Goal: Task Accomplishment & Management: Complete application form

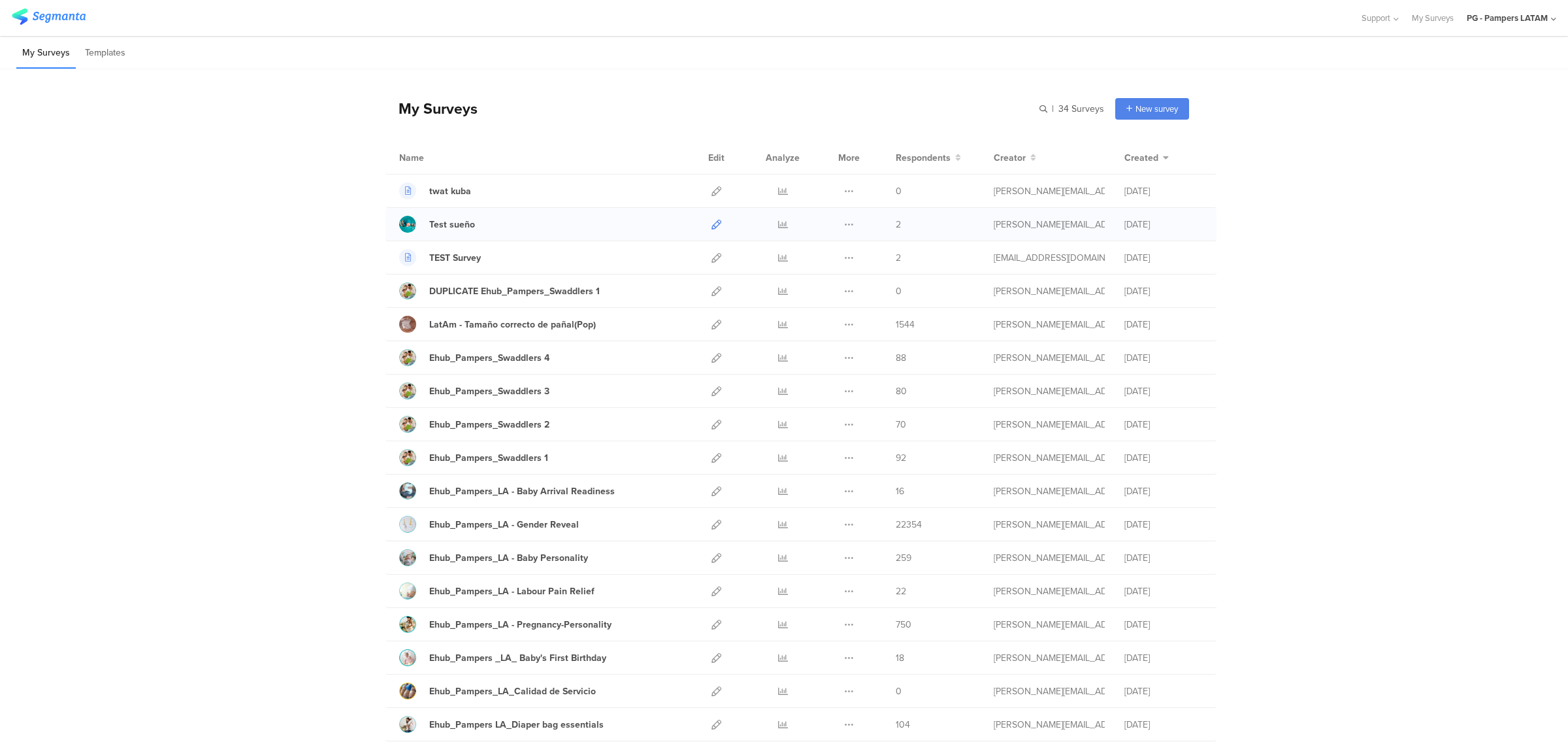
click at [712, 220] on icon at bounding box center [716, 224] width 10 height 10
click at [891, 106] on div "New survey" at bounding box center [1152, 109] width 73 height 22
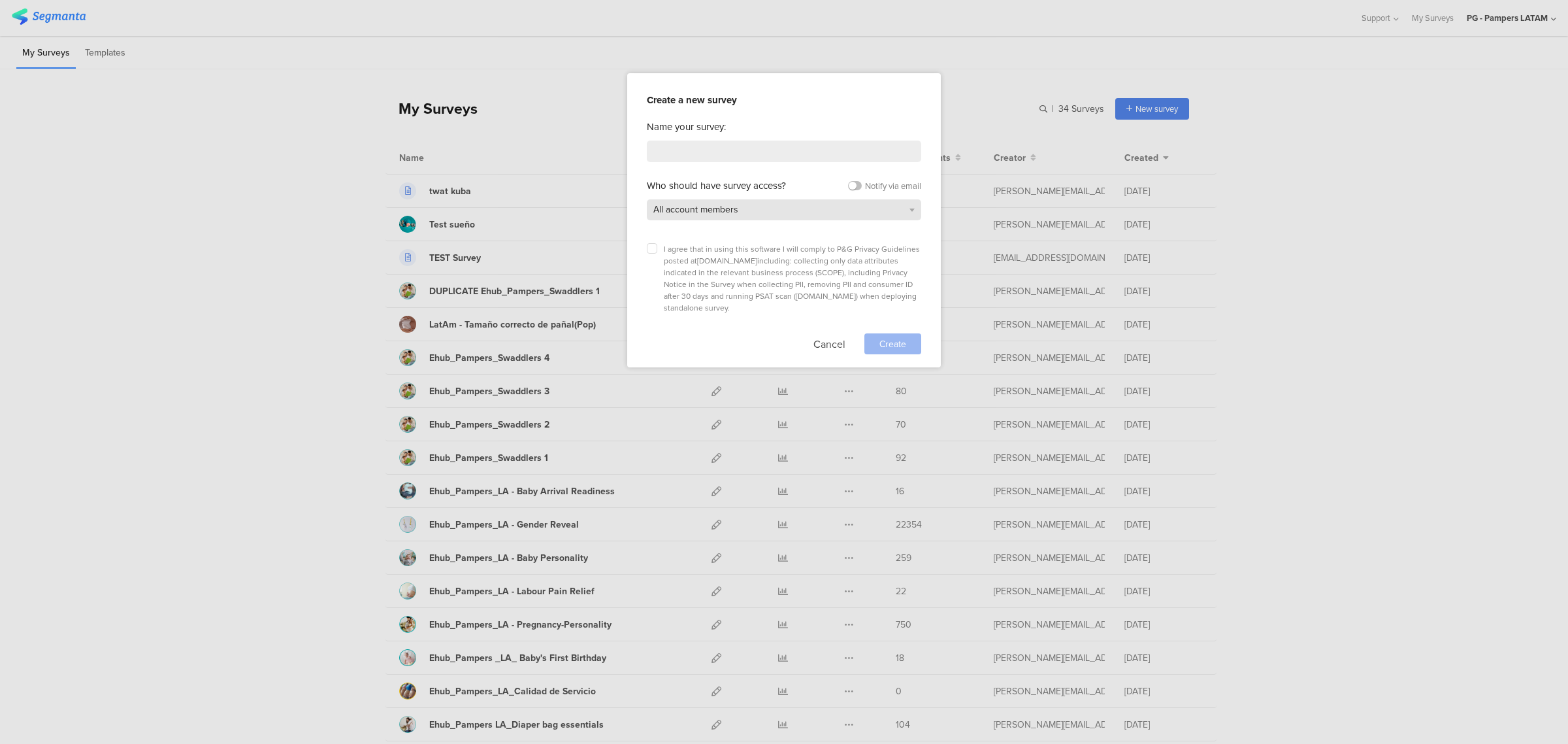
click at [848, 205] on div "All account members" at bounding box center [784, 209] width 274 height 21
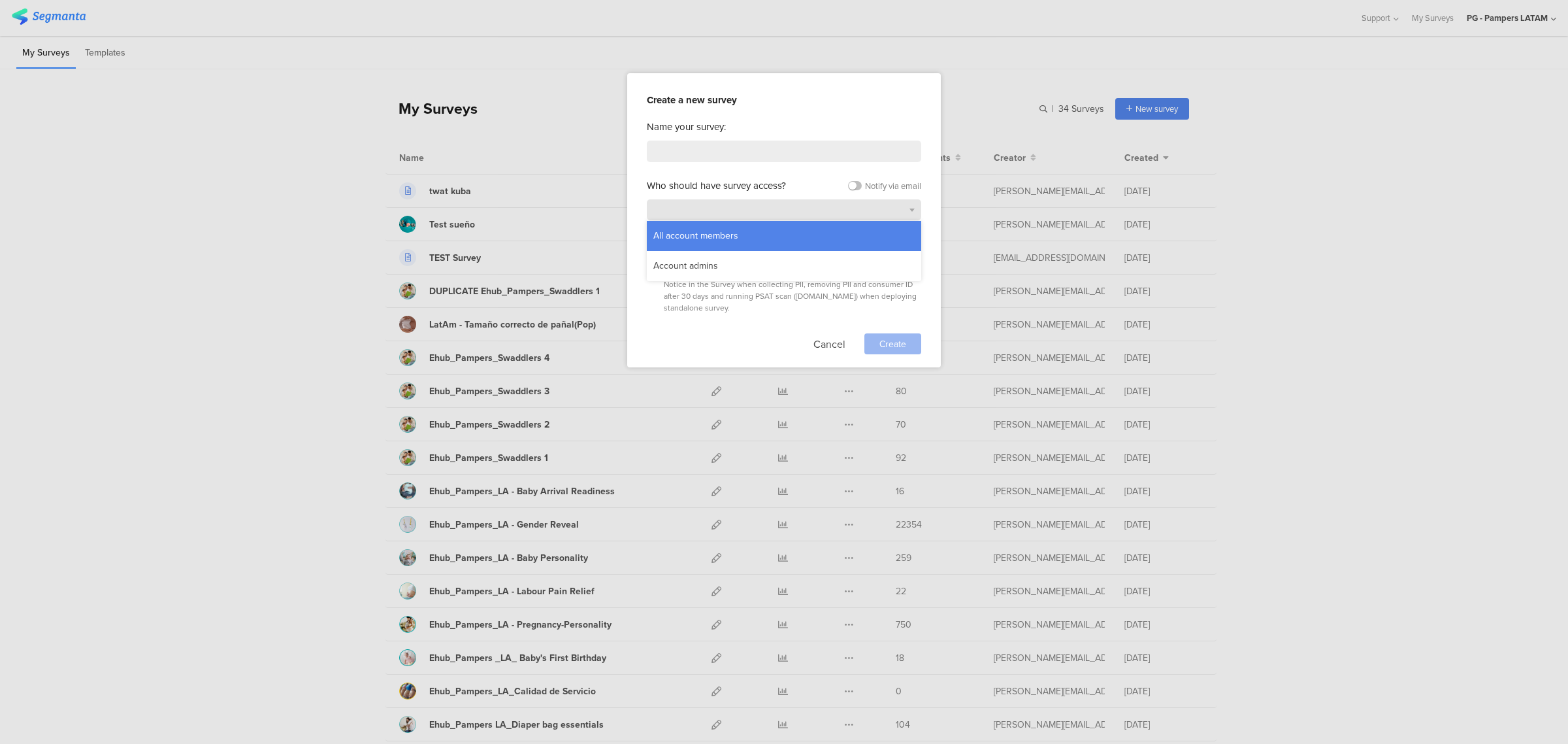
click at [848, 210] on div "All account members" at bounding box center [784, 209] width 274 height 21
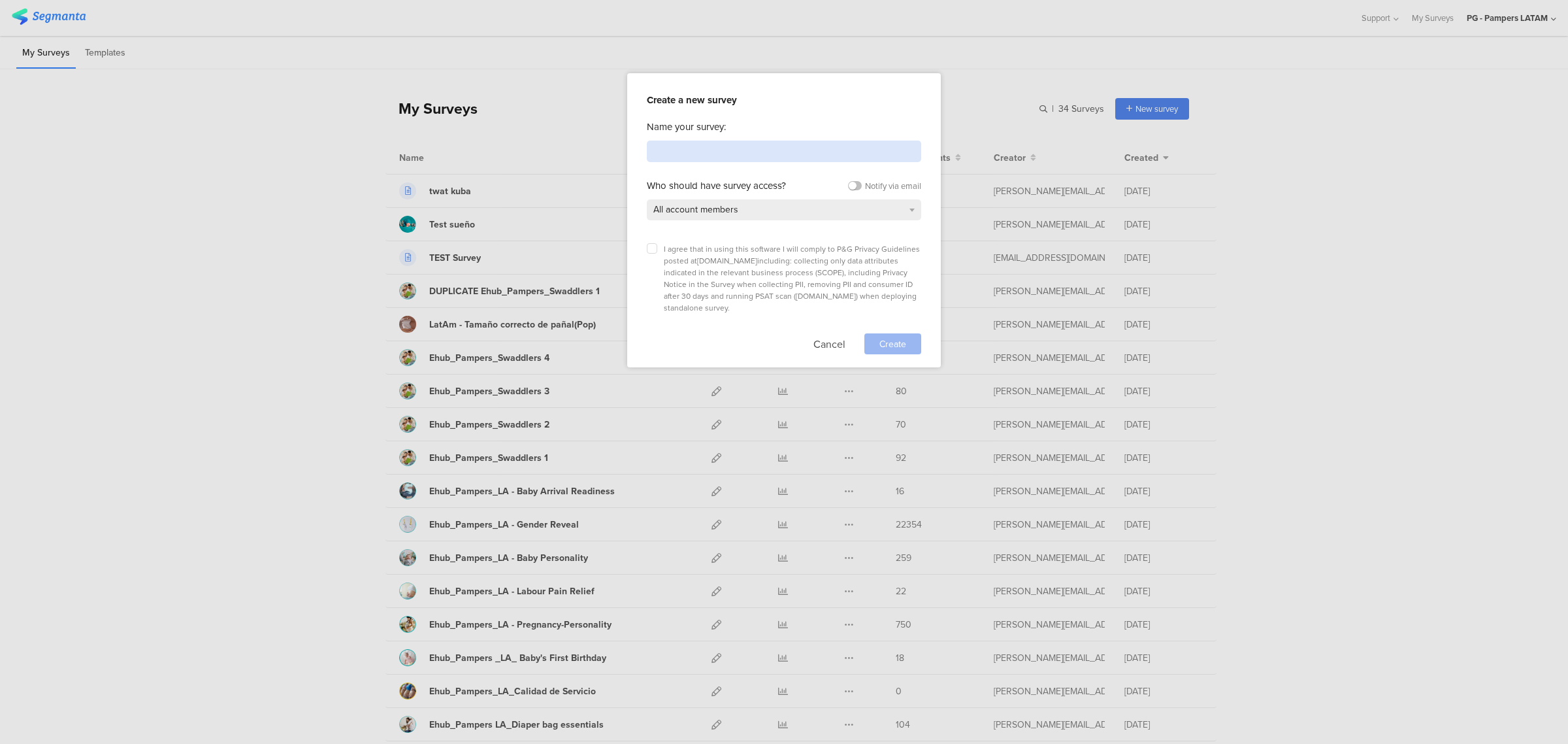
click at [785, 152] on input at bounding box center [784, 152] width 274 height 22
type input "Test-panales"
click at [652, 245] on icon at bounding box center [652, 248] width 5 height 5
click at [0, 0] on input "checkbox" at bounding box center [0, 0] width 0 height 0
click at [889, 337] on span "Create" at bounding box center [892, 344] width 27 height 14
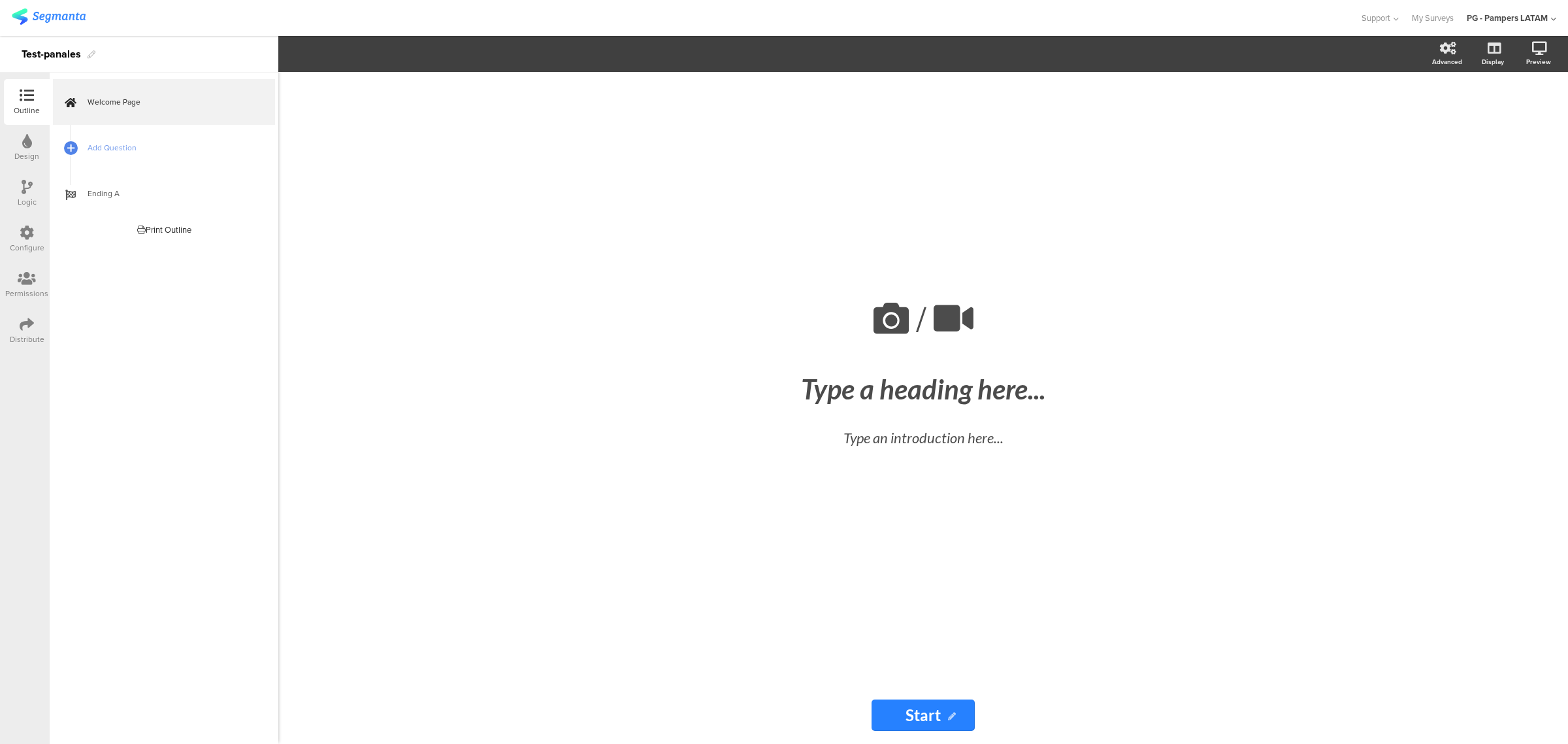
click at [18, 159] on div "Design" at bounding box center [27, 156] width 25 height 12
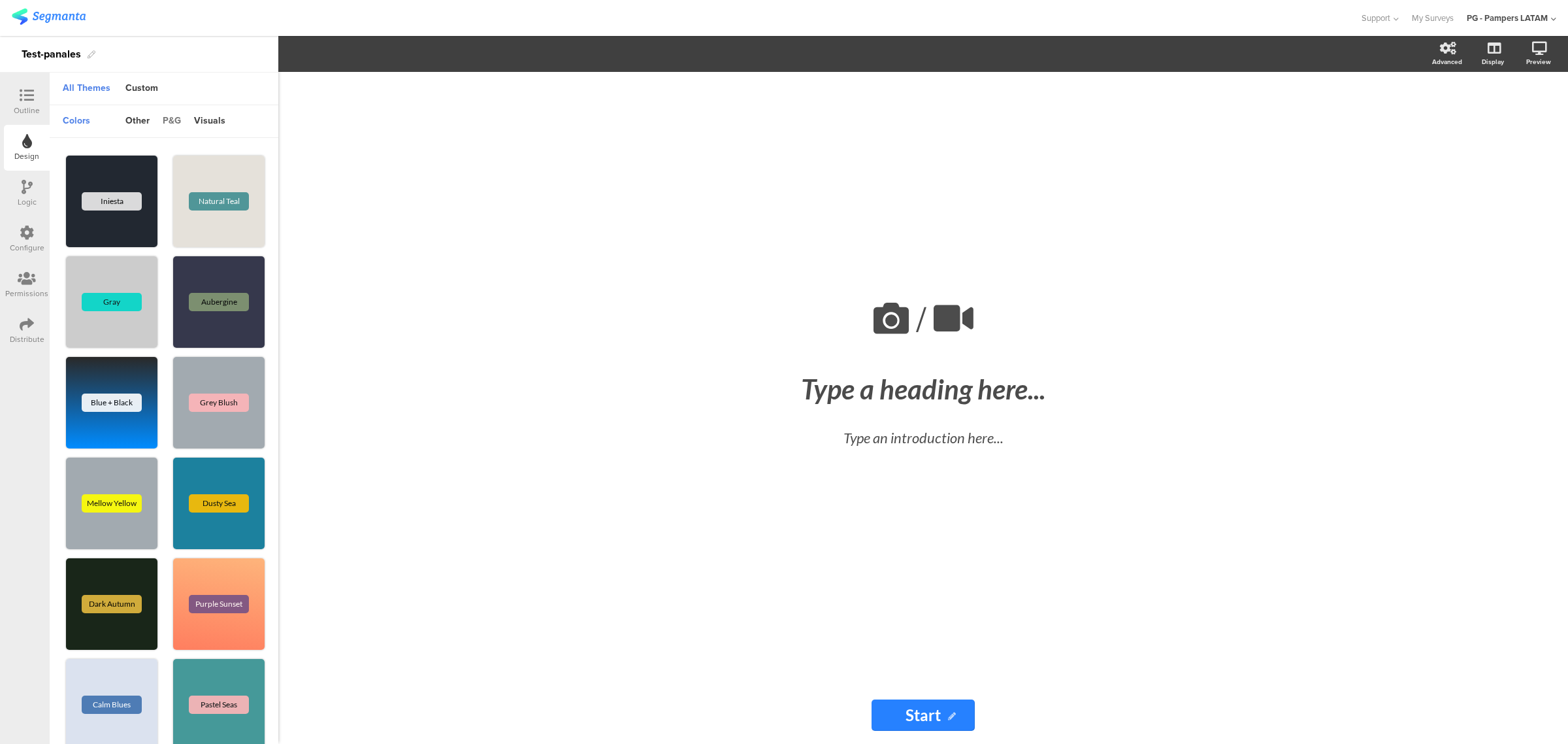
click at [170, 121] on div "p&g" at bounding box center [172, 121] width 31 height 22
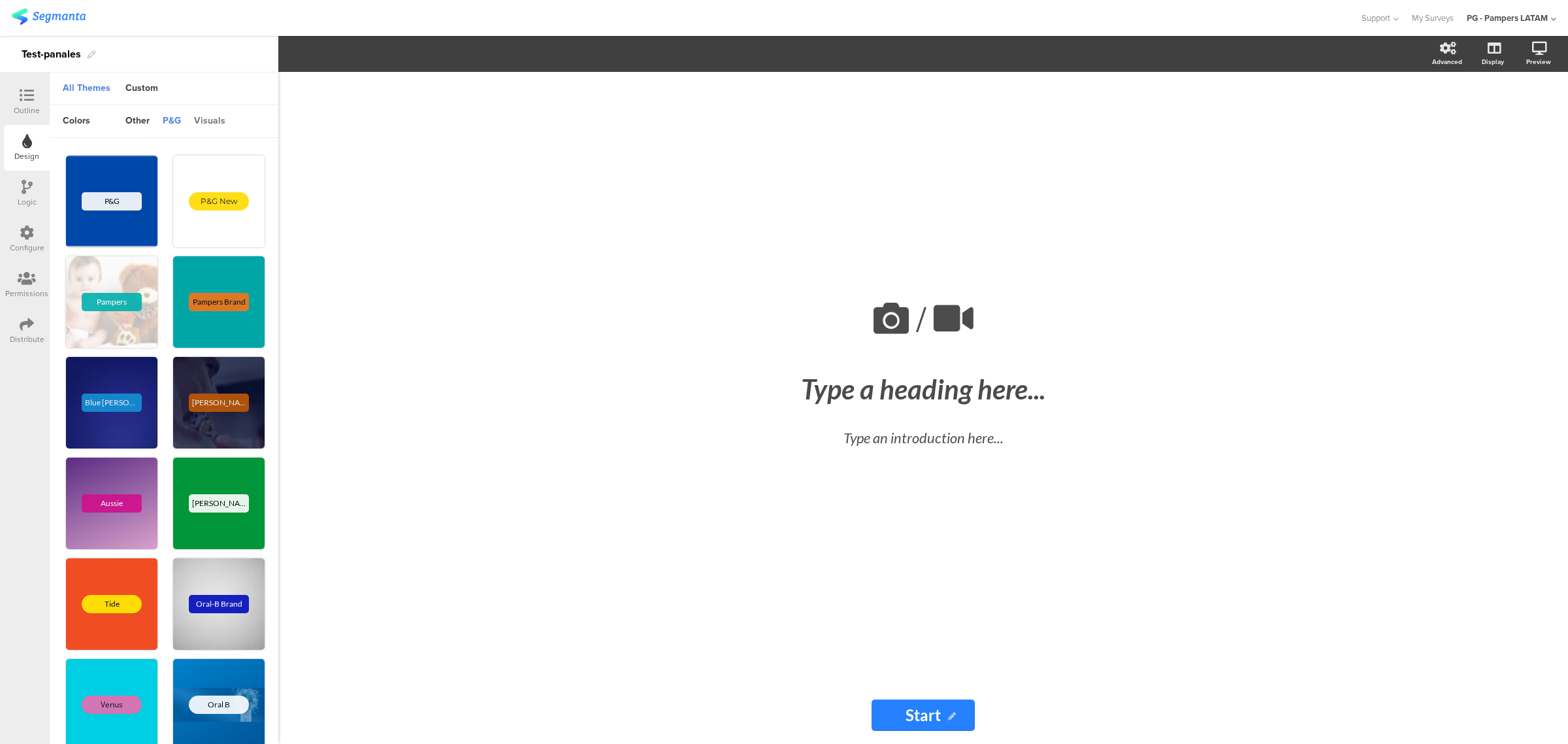
click at [208, 123] on div "visuals" at bounding box center [209, 121] width 45 height 22
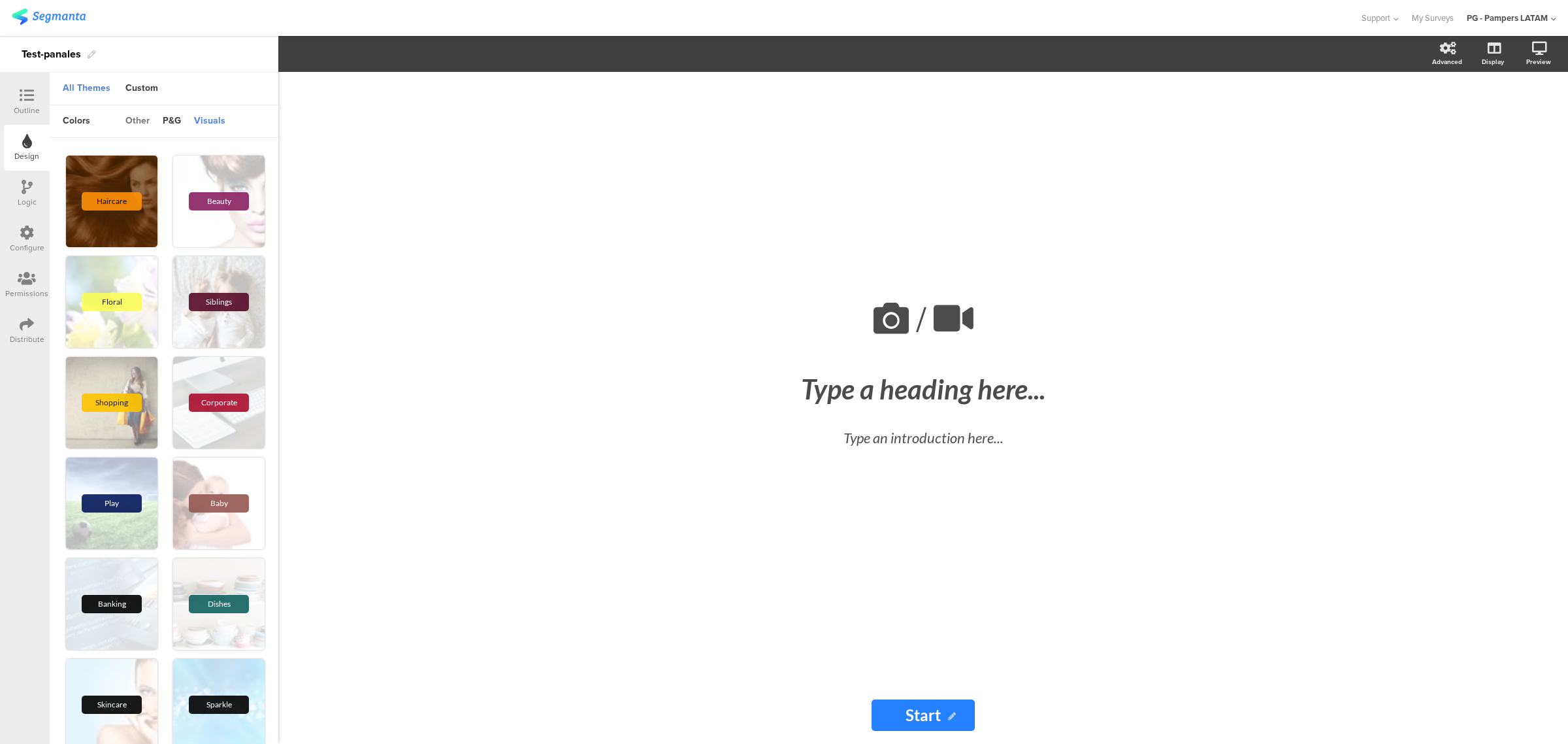
click at [142, 123] on div "other" at bounding box center [138, 121] width 38 height 22
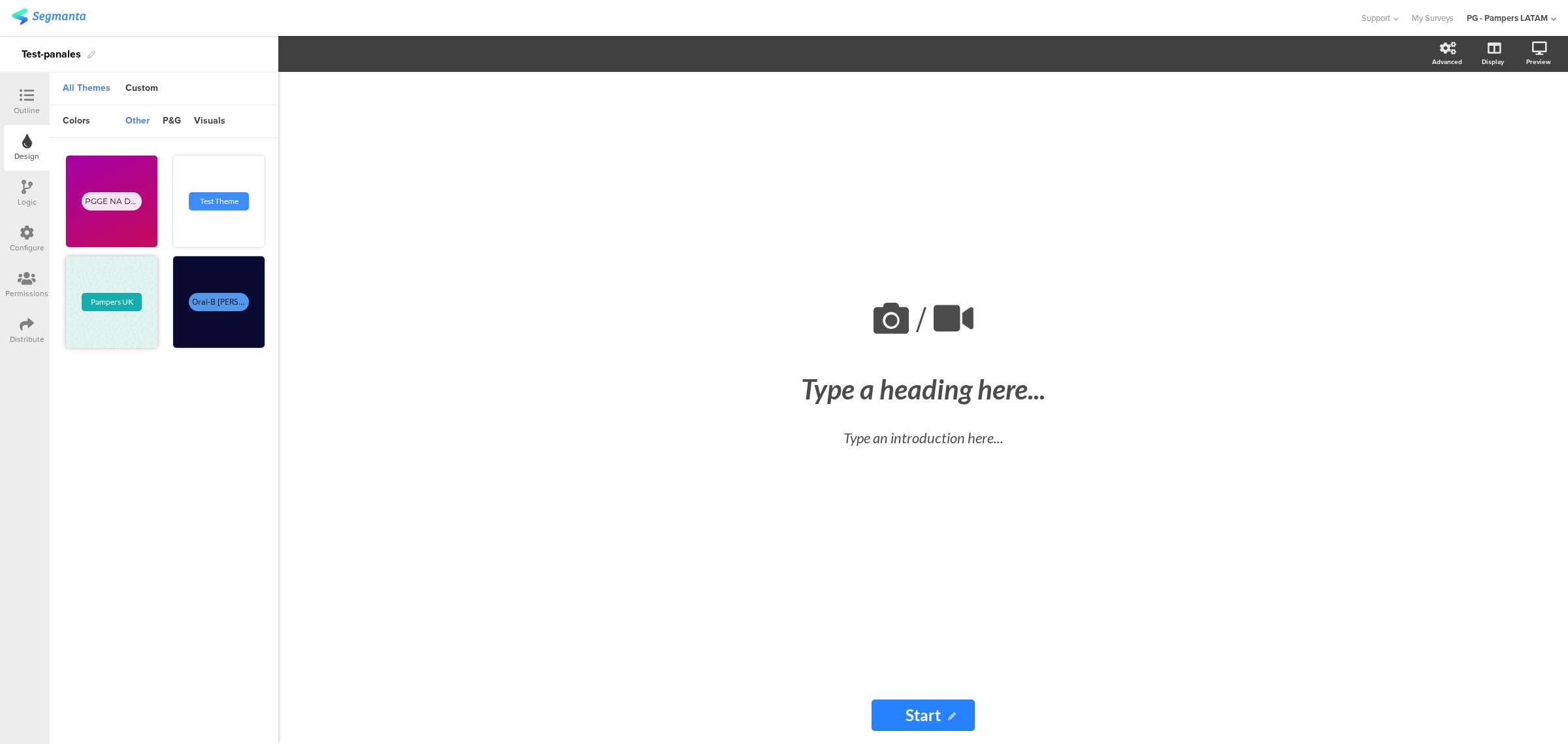
click at [126, 305] on div "Pampers UK" at bounding box center [112, 302] width 60 height 18
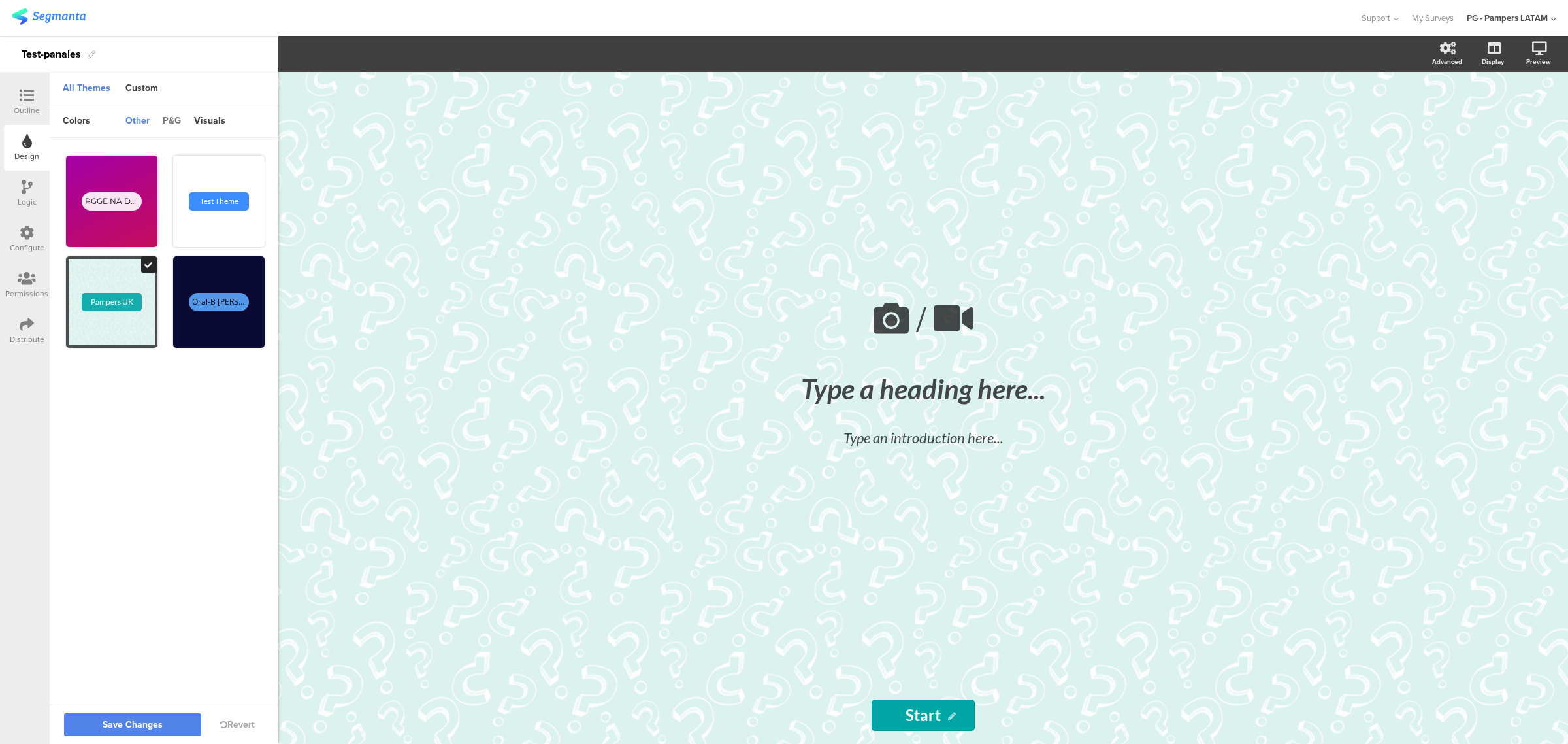
click at [173, 118] on div "p&g" at bounding box center [172, 121] width 31 height 22
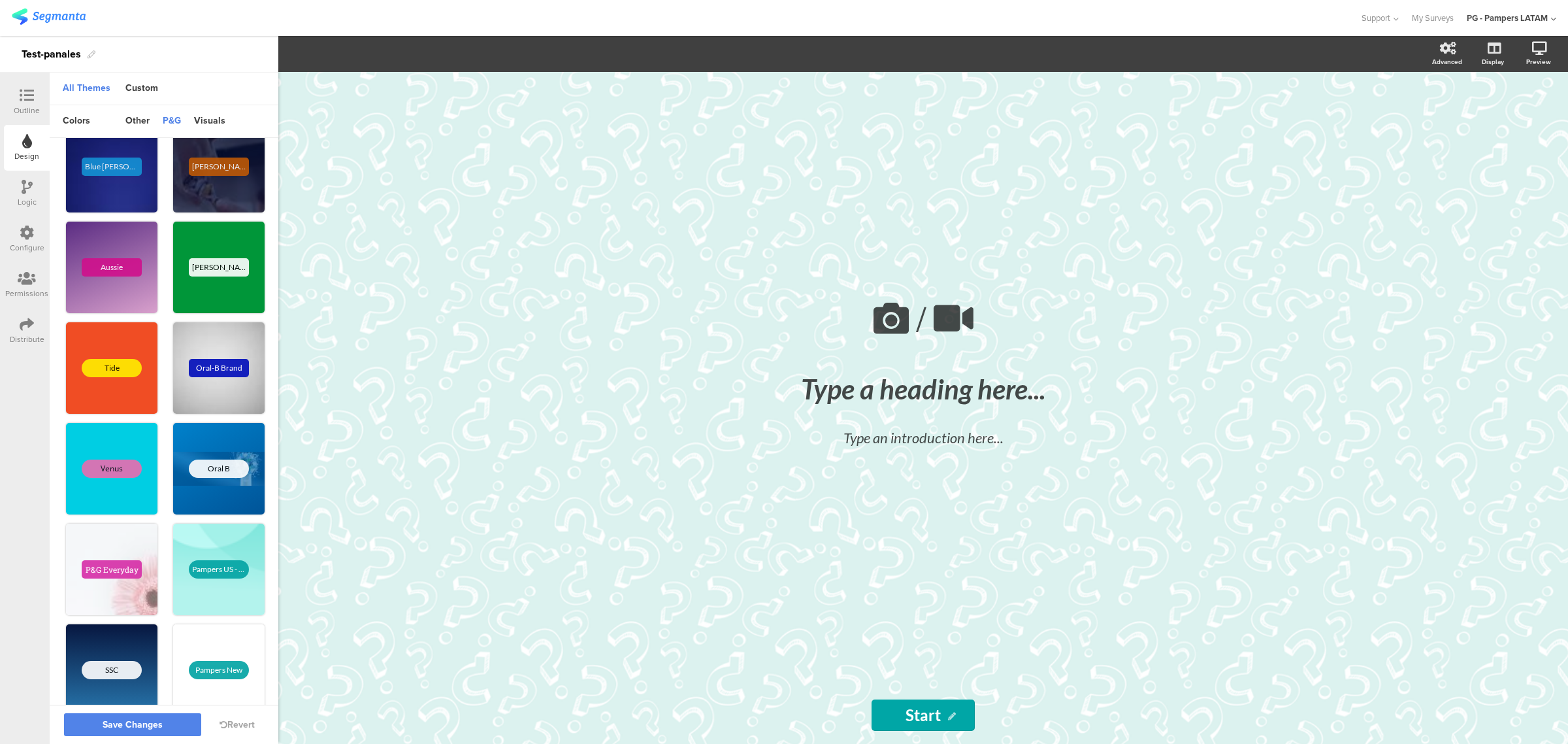
scroll to position [263, 0]
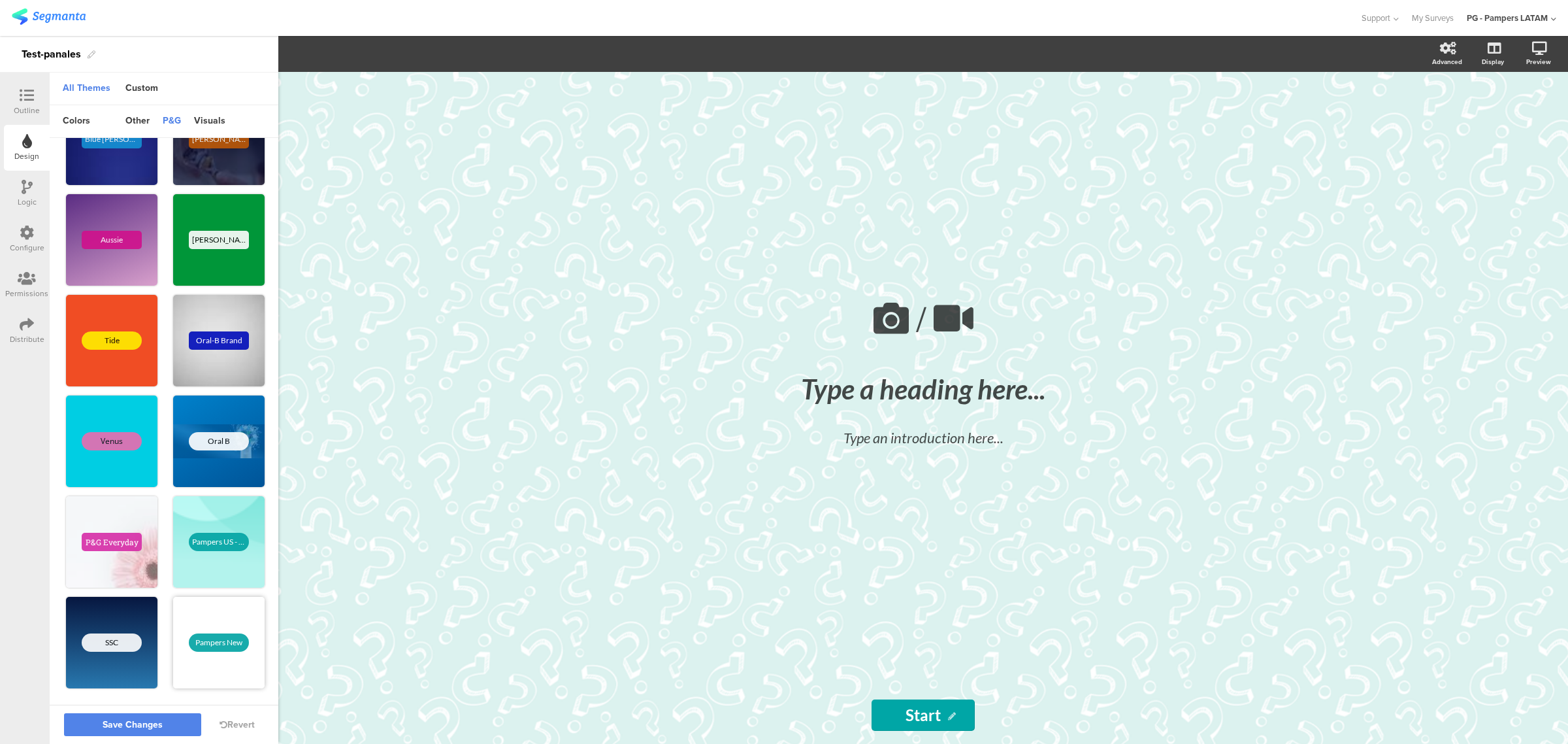
click at [203, 488] on div "Pampers New" at bounding box center [219, 642] width 91 height 91
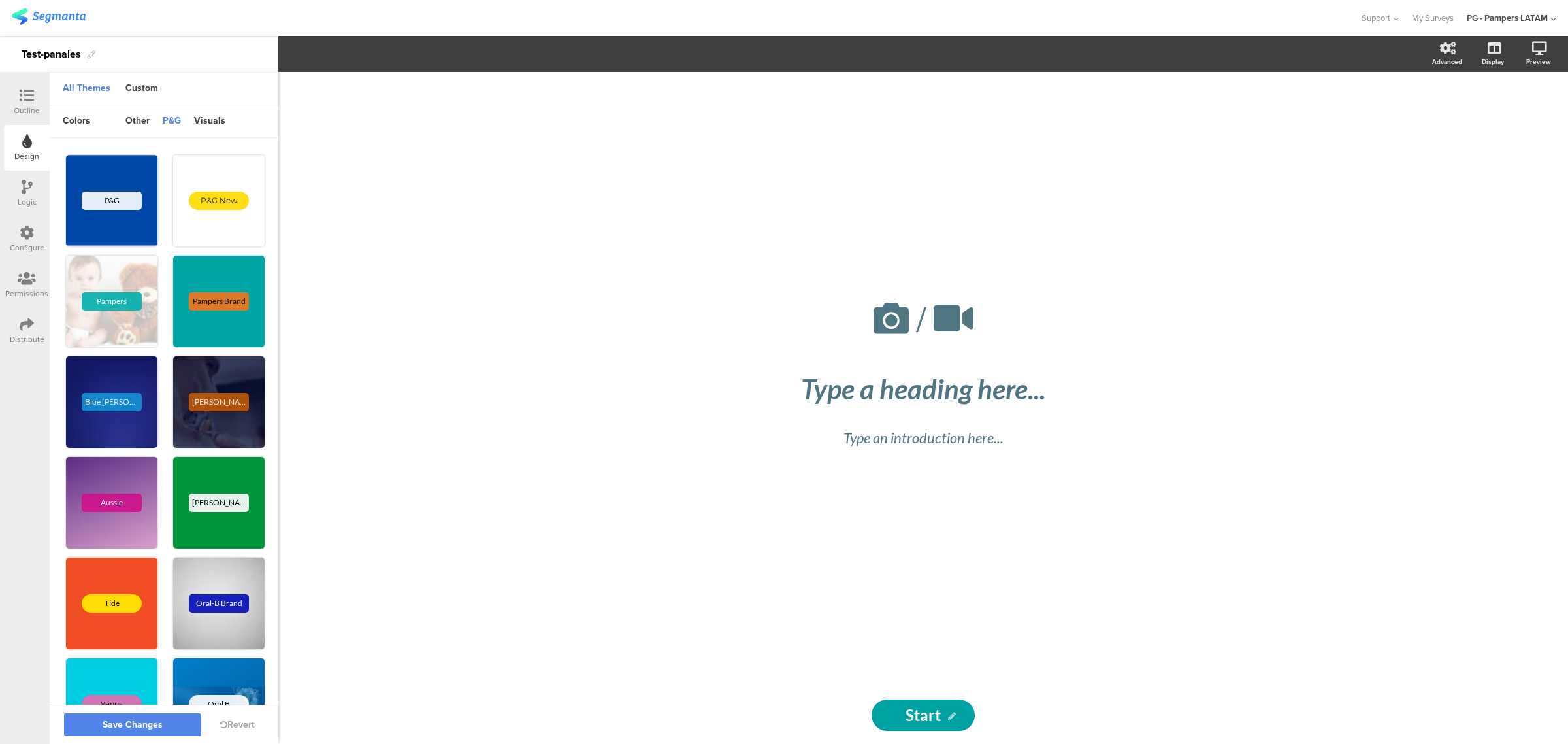
scroll to position [0, 0]
click at [148, 119] on div "other" at bounding box center [138, 121] width 38 height 22
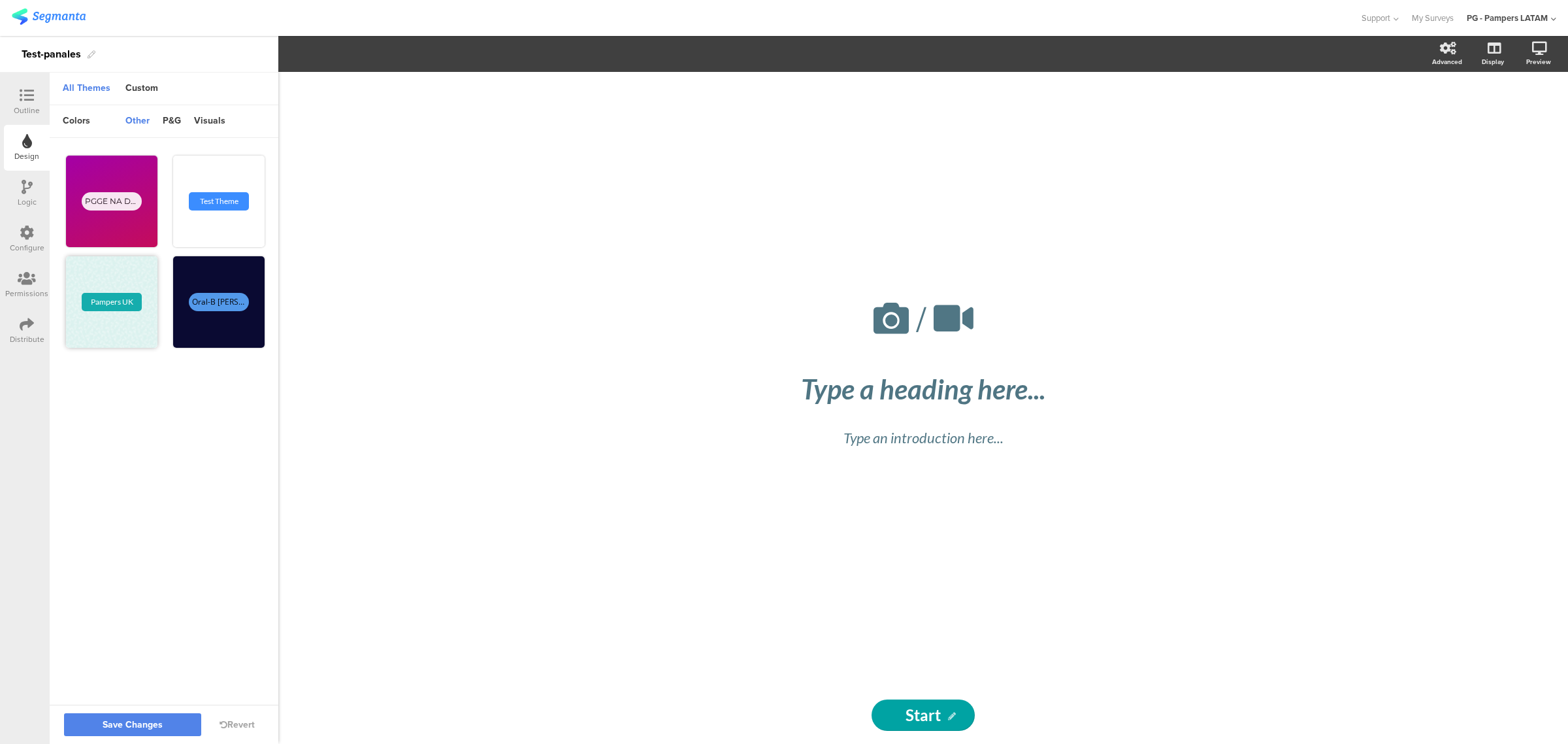
click at [126, 272] on div "Pampers UK" at bounding box center [111, 302] width 91 height 91
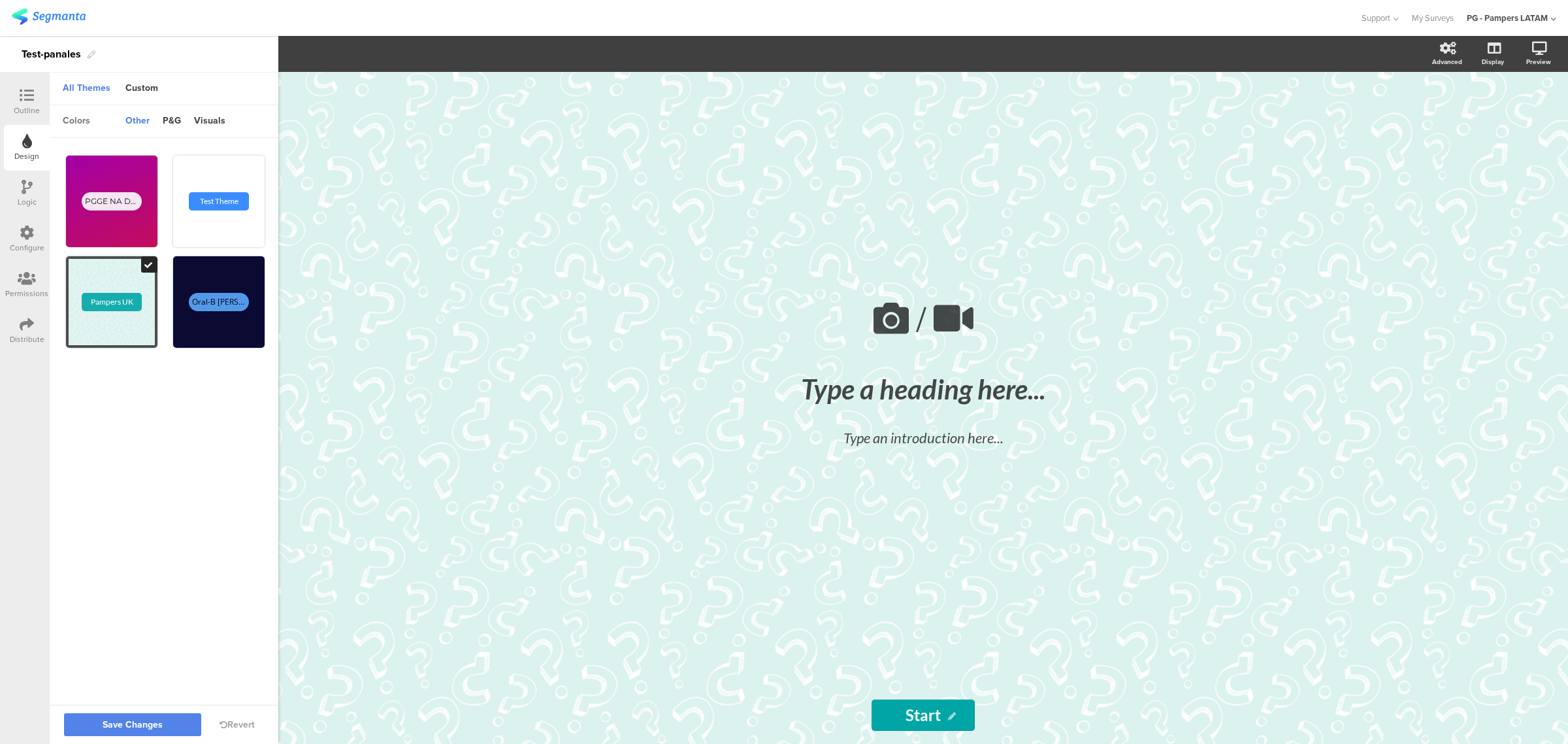
click at [82, 128] on div "colors" at bounding box center [77, 121] width 41 height 22
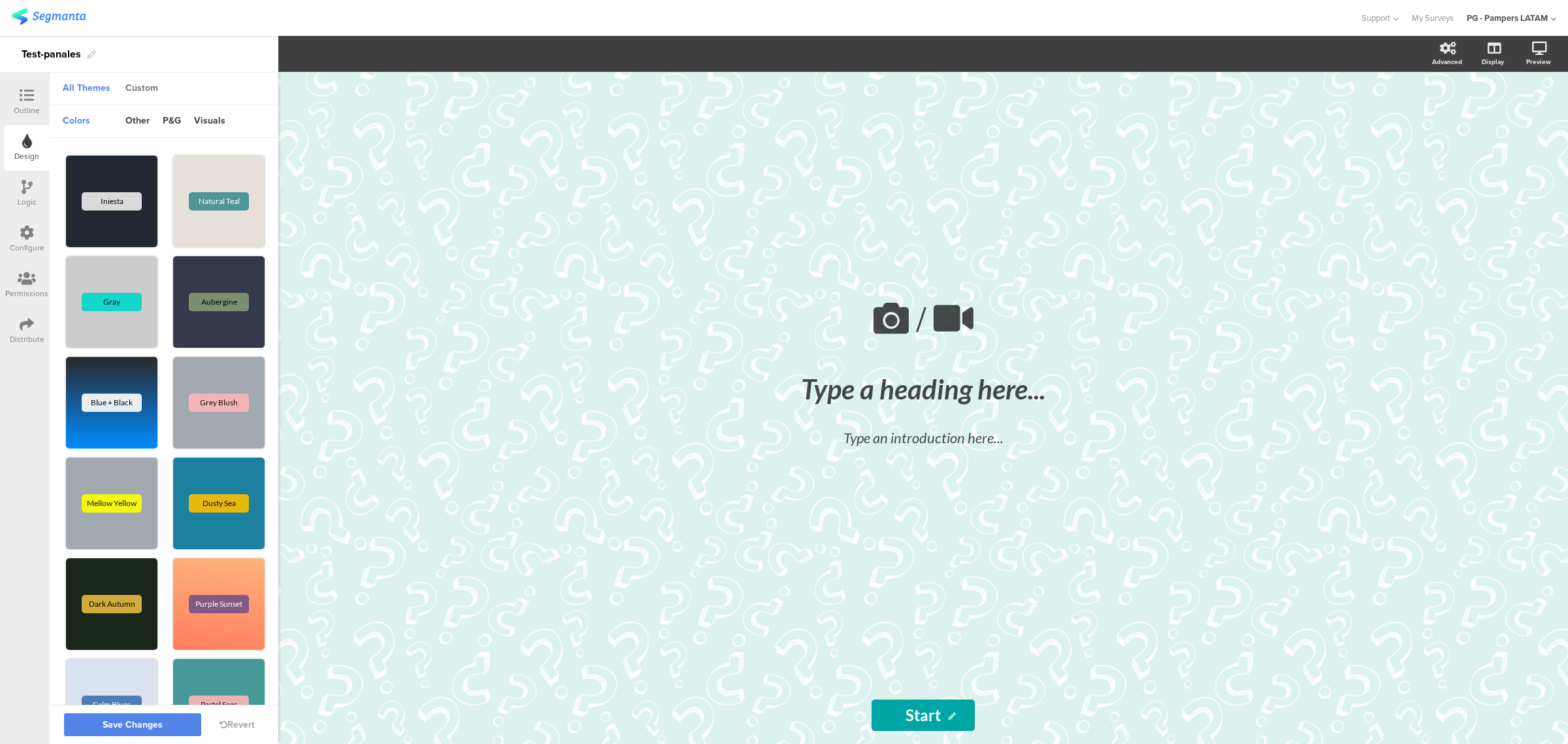
click at [152, 95] on div "Custom" at bounding box center [141, 89] width 46 height 22
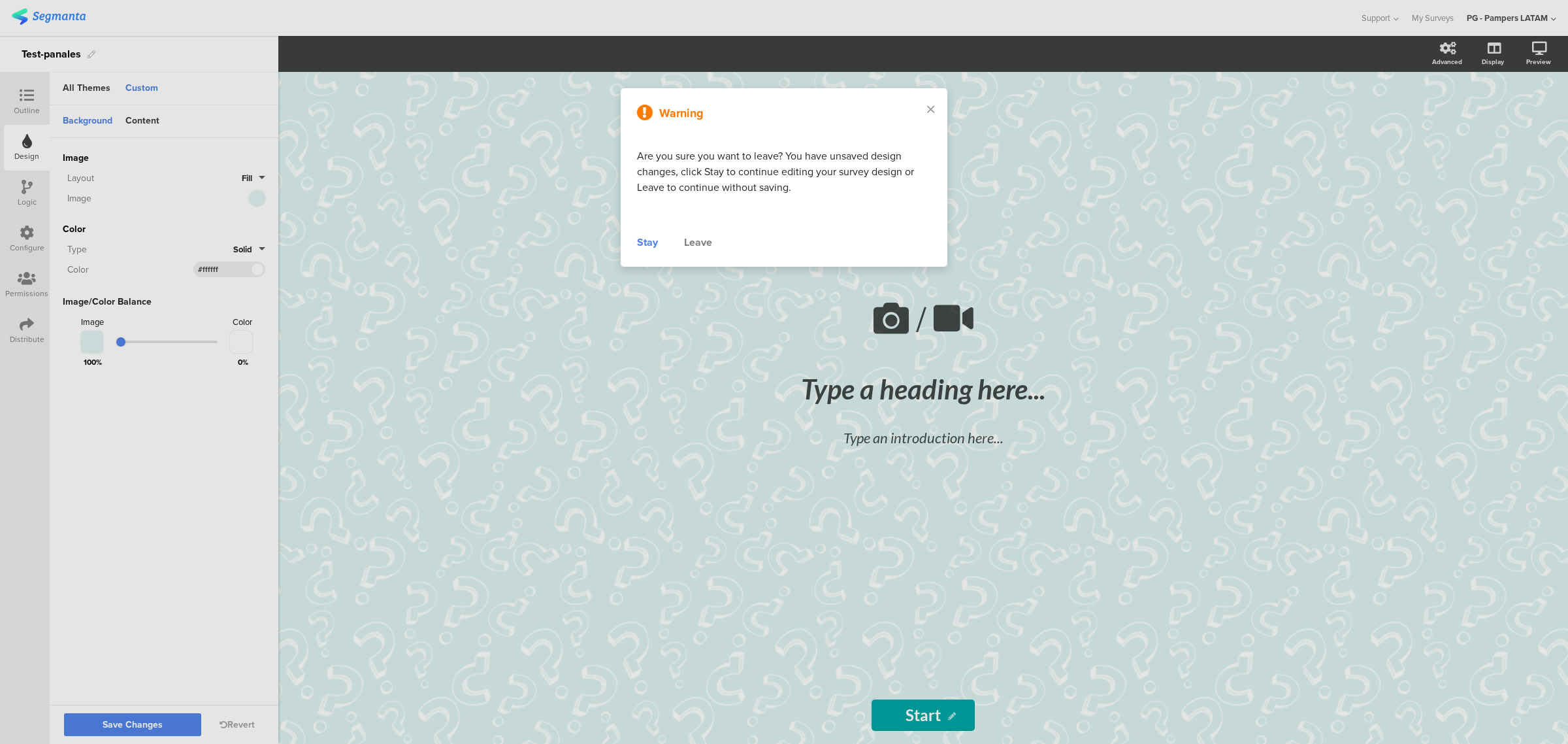
click at [644, 243] on div "Stay" at bounding box center [647, 242] width 21 height 16
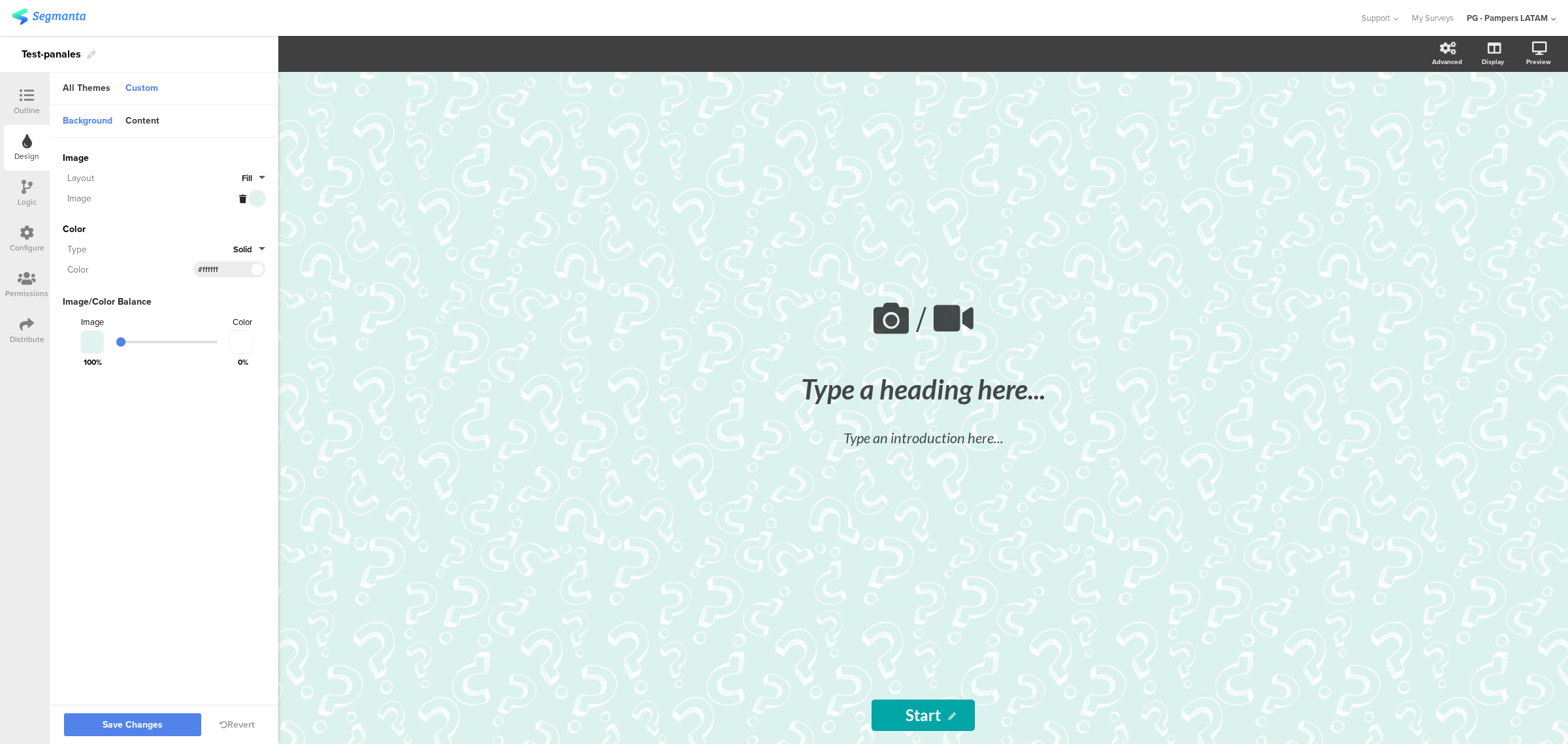
click at [250, 177] on span "Fill" at bounding box center [246, 178] width 10 height 13
click at [220, 237] on button "Tiled" at bounding box center [216, 234] width 98 height 27
click at [33, 106] on div "Outline" at bounding box center [27, 110] width 26 height 12
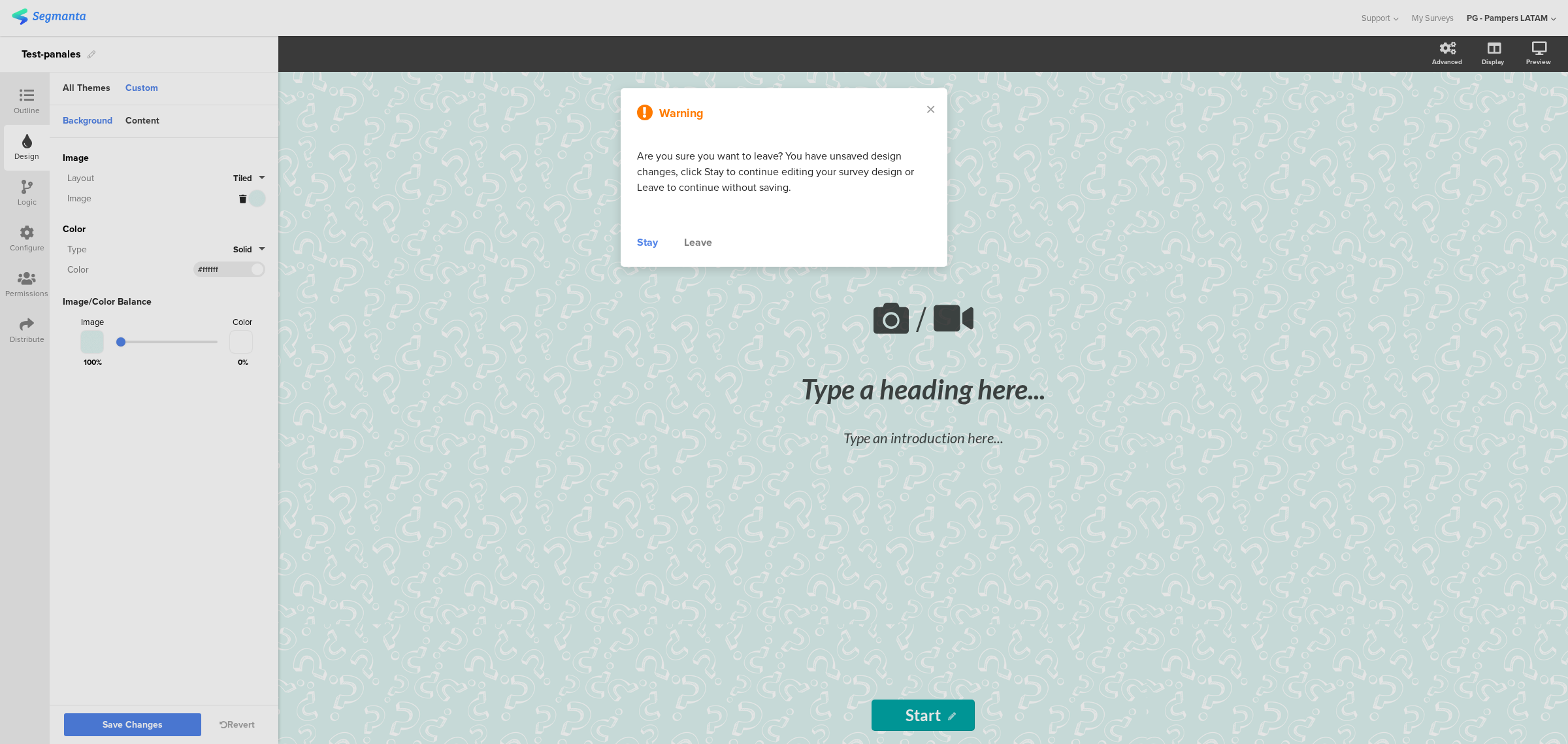
click at [652, 243] on div "Stay" at bounding box center [647, 242] width 21 height 16
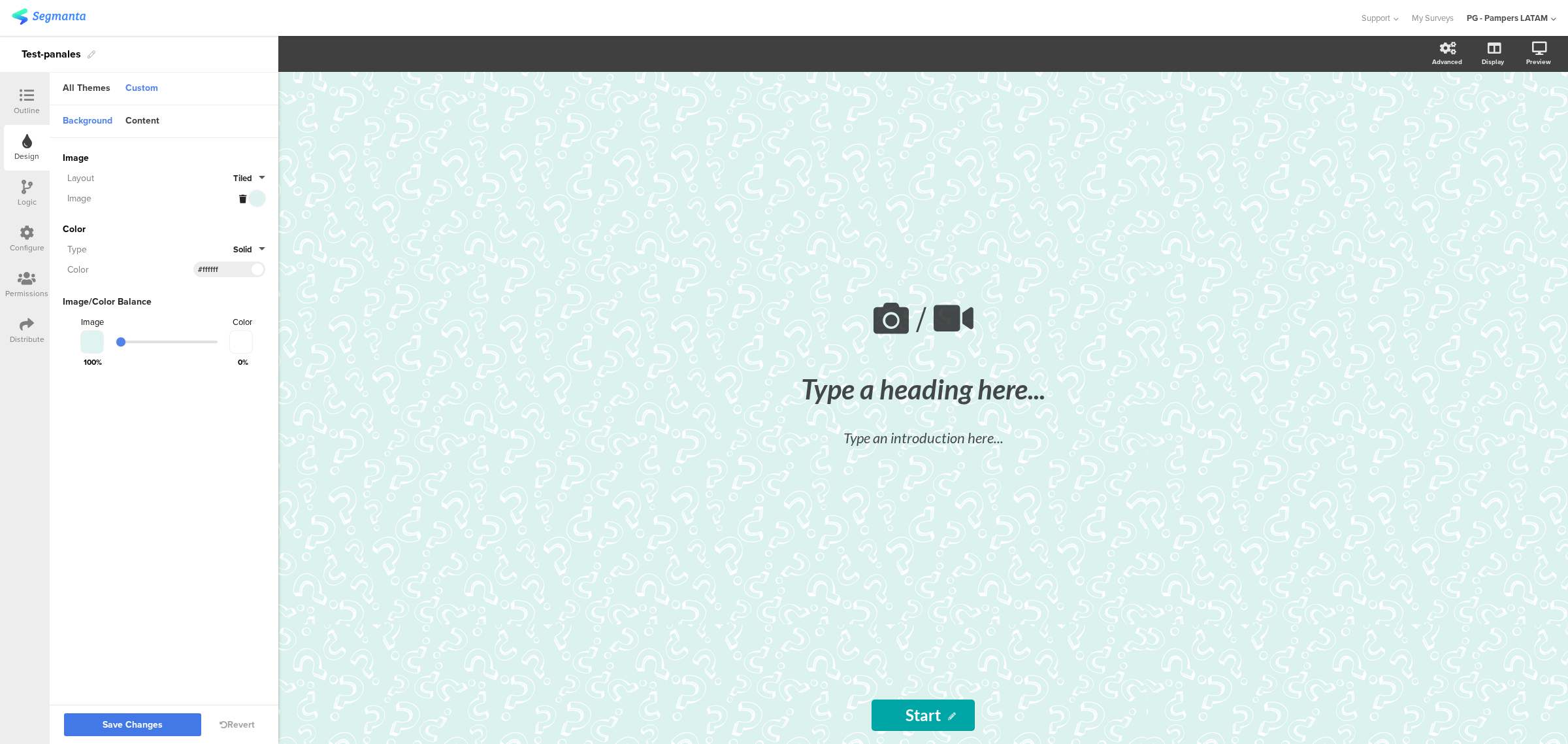
click at [139, 488] on span "Save Changes" at bounding box center [132, 724] width 60 height 0
click at [30, 93] on icon at bounding box center [27, 95] width 14 height 14
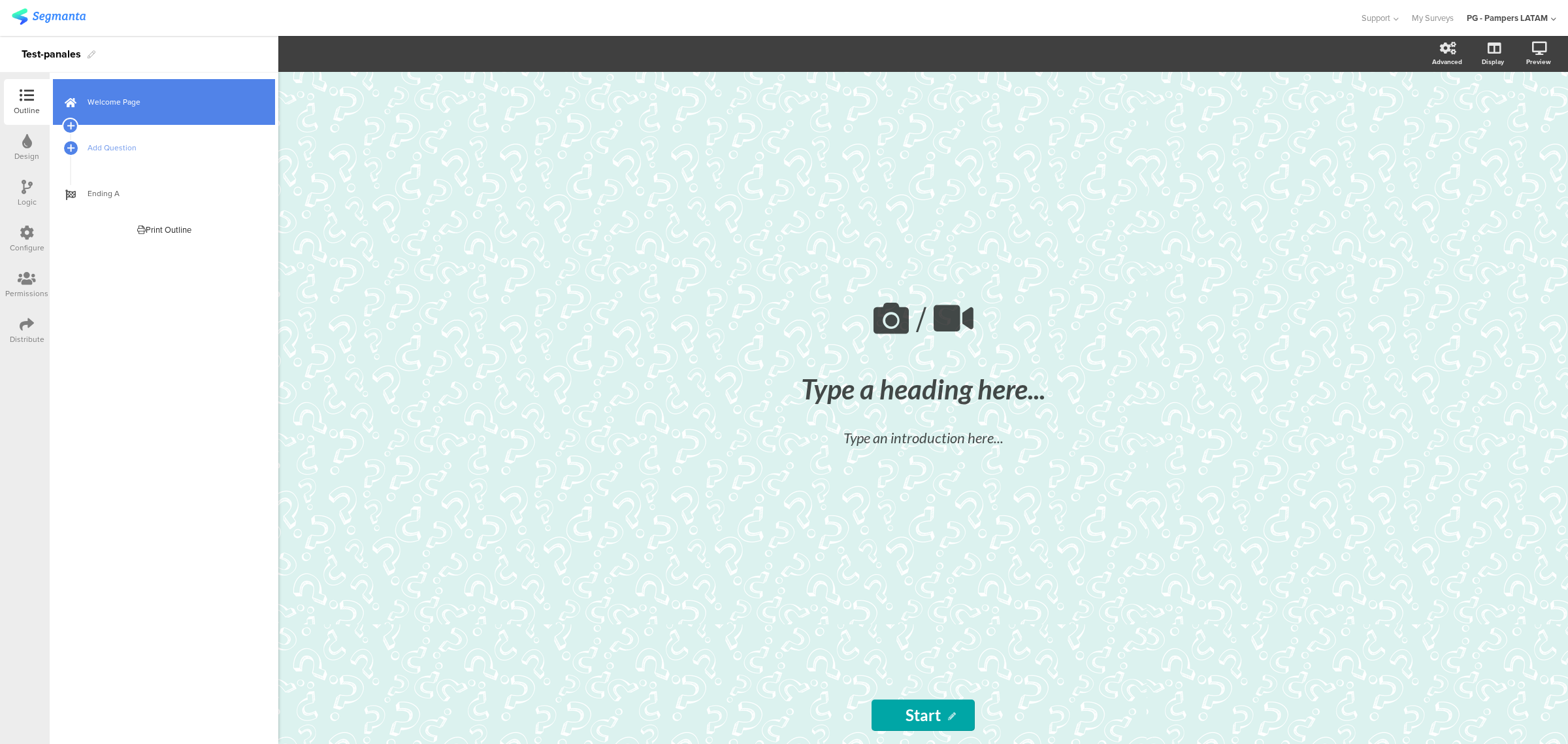
click at [159, 109] on link "Welcome Page" at bounding box center [164, 102] width 222 height 46
click at [891, 313] on icon at bounding box center [891, 318] width 45 height 45
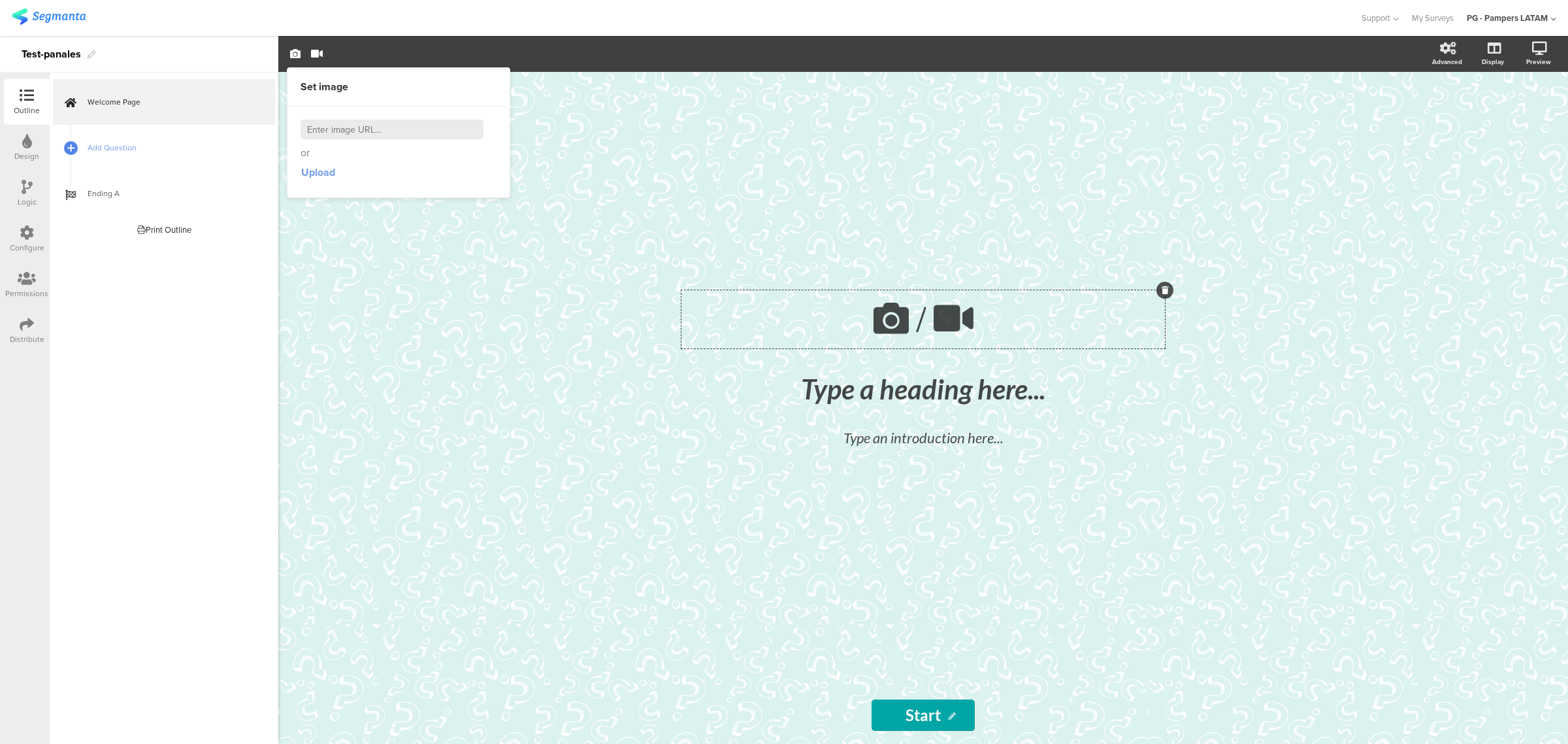
click at [327, 174] on span "Upload" at bounding box center [317, 172] width 34 height 15
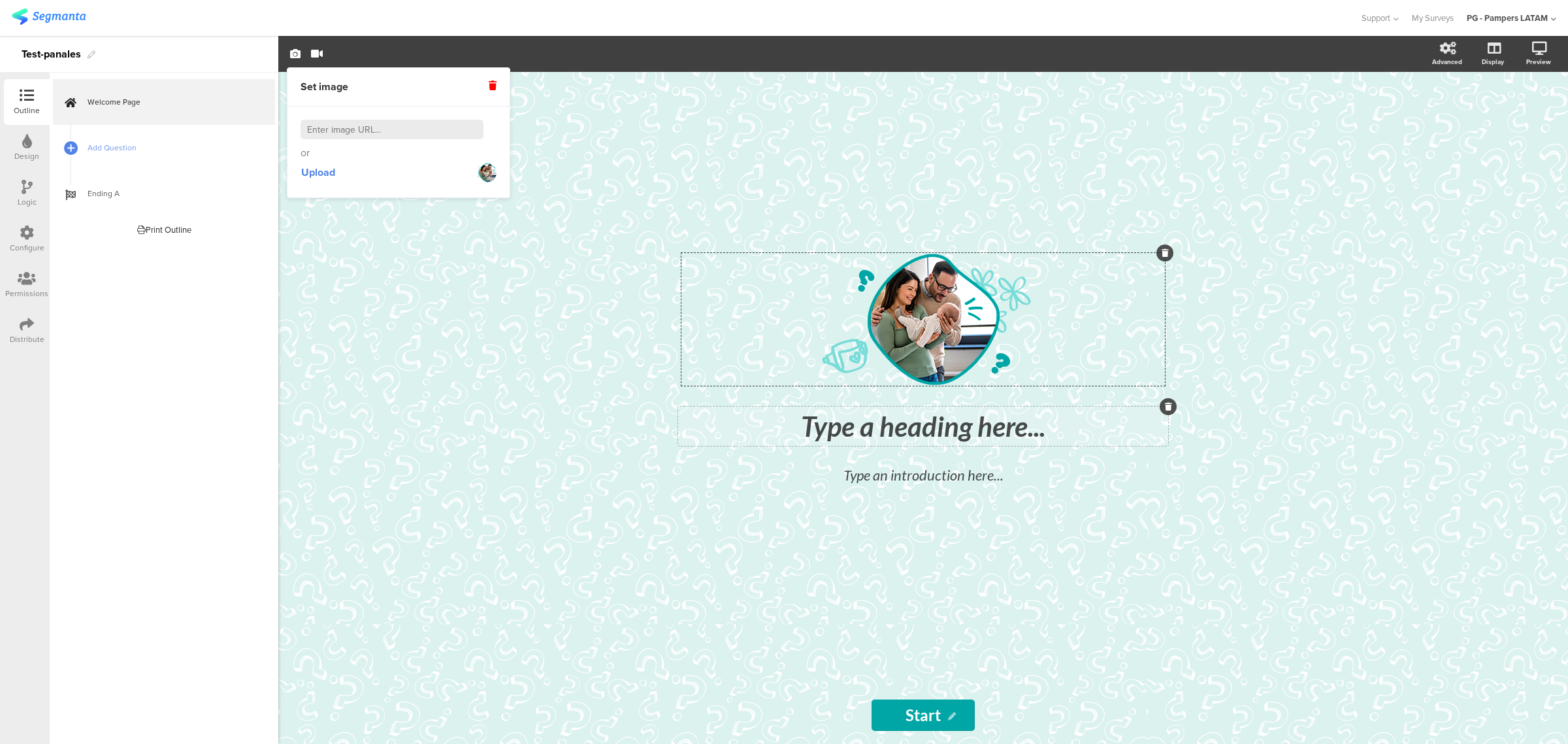
click at [844, 429] on div "Type a heading here..." at bounding box center [923, 426] width 484 height 33
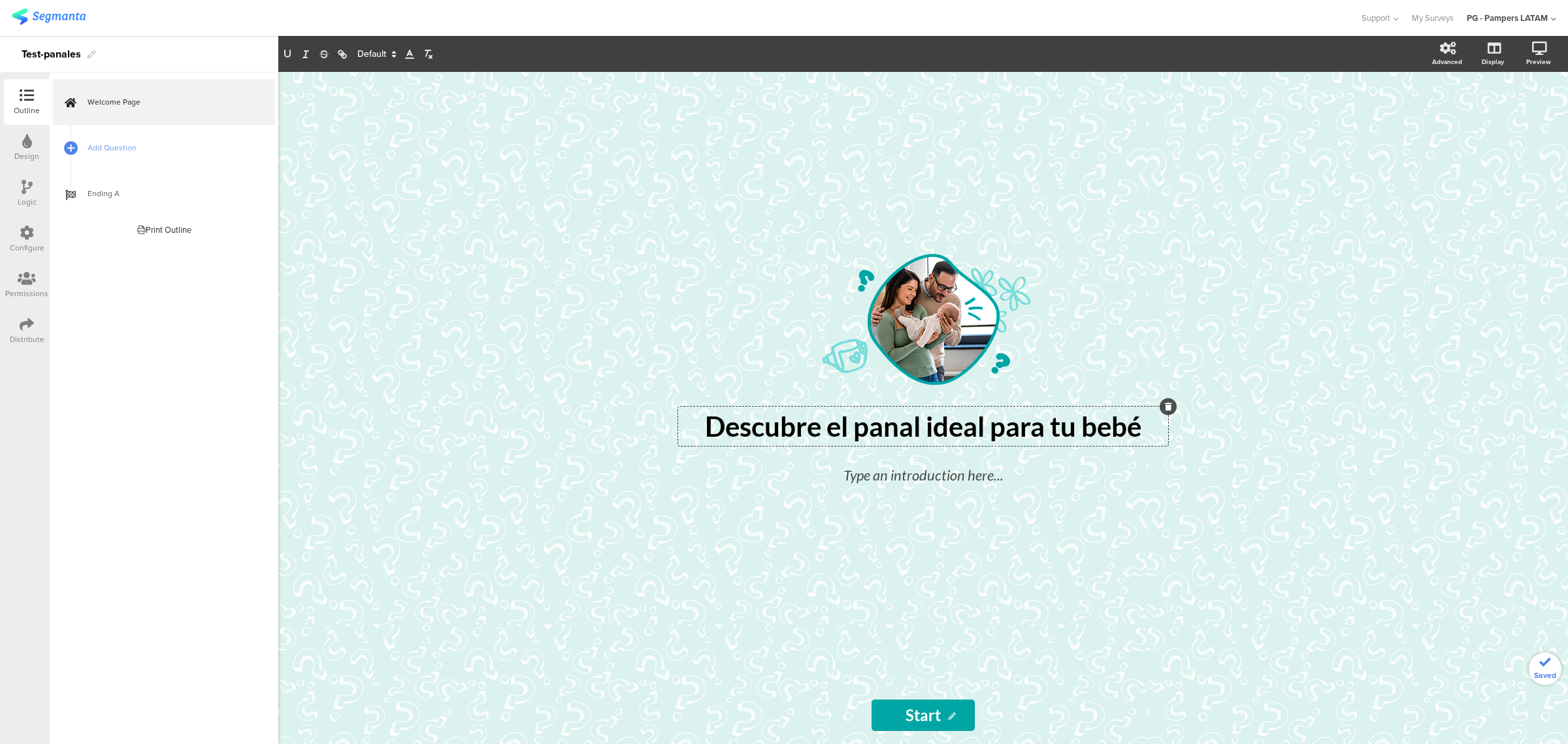
click at [891, 449] on div "/ Descubre el panal ideal para tu bebé Descubre el panal ideal para tu bebé Des…" at bounding box center [923, 408] width 1290 height 672
click at [891, 412] on p "Descubre el panal ideal para tu bebé" at bounding box center [923, 426] width 484 height 33
click at [834, 413] on p "Descubre el panal ideal para tu bebé" at bounding box center [923, 426] width 484 height 33
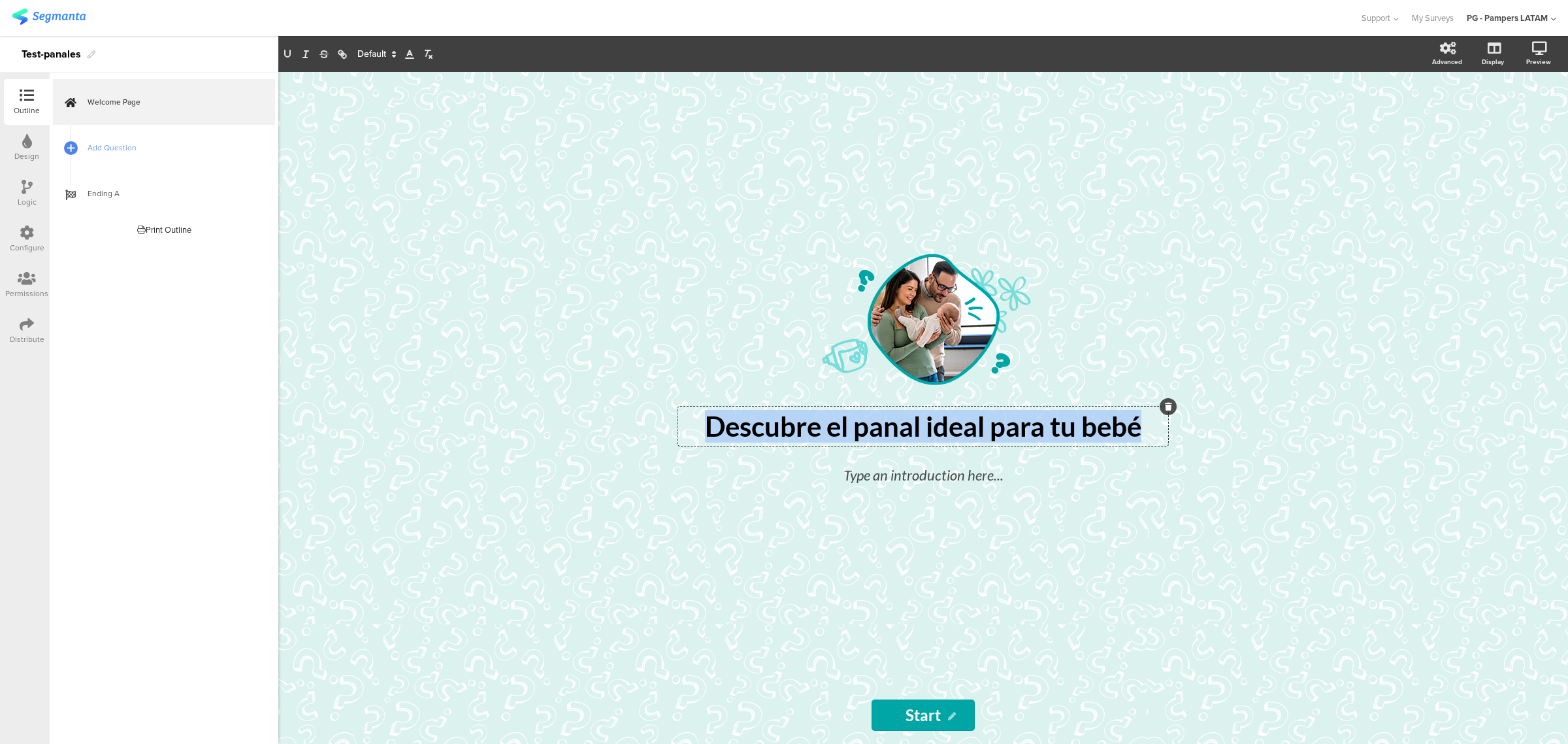
click at [834, 413] on p "Descubre el panal ideal para tu bebé" at bounding box center [923, 426] width 484 height 33
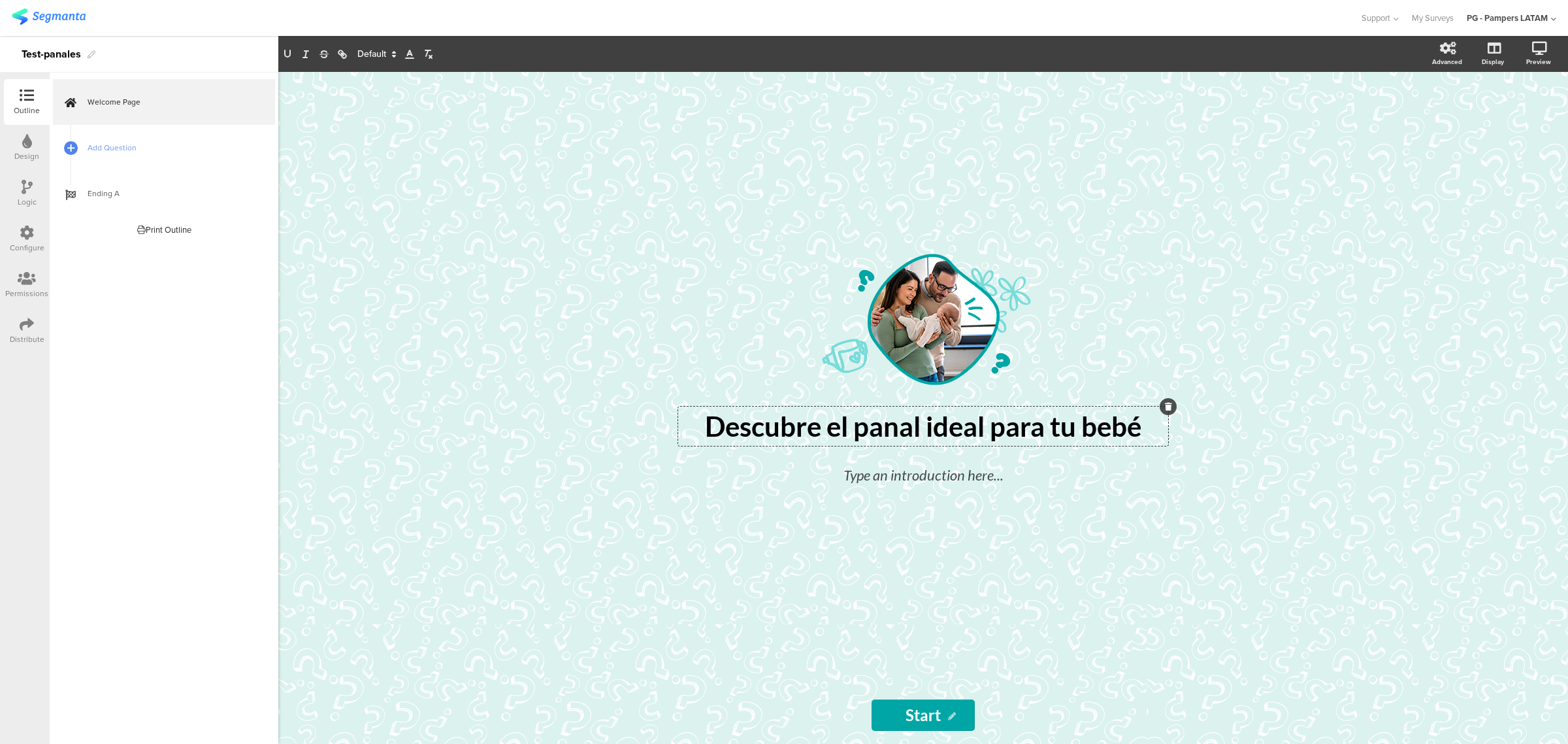
click at [382, 59] on span at bounding box center [376, 54] width 49 height 16
click at [407, 60] on span at bounding box center [409, 54] width 18 height 16
click at [458, 141] on span at bounding box center [463, 135] width 10 height 10
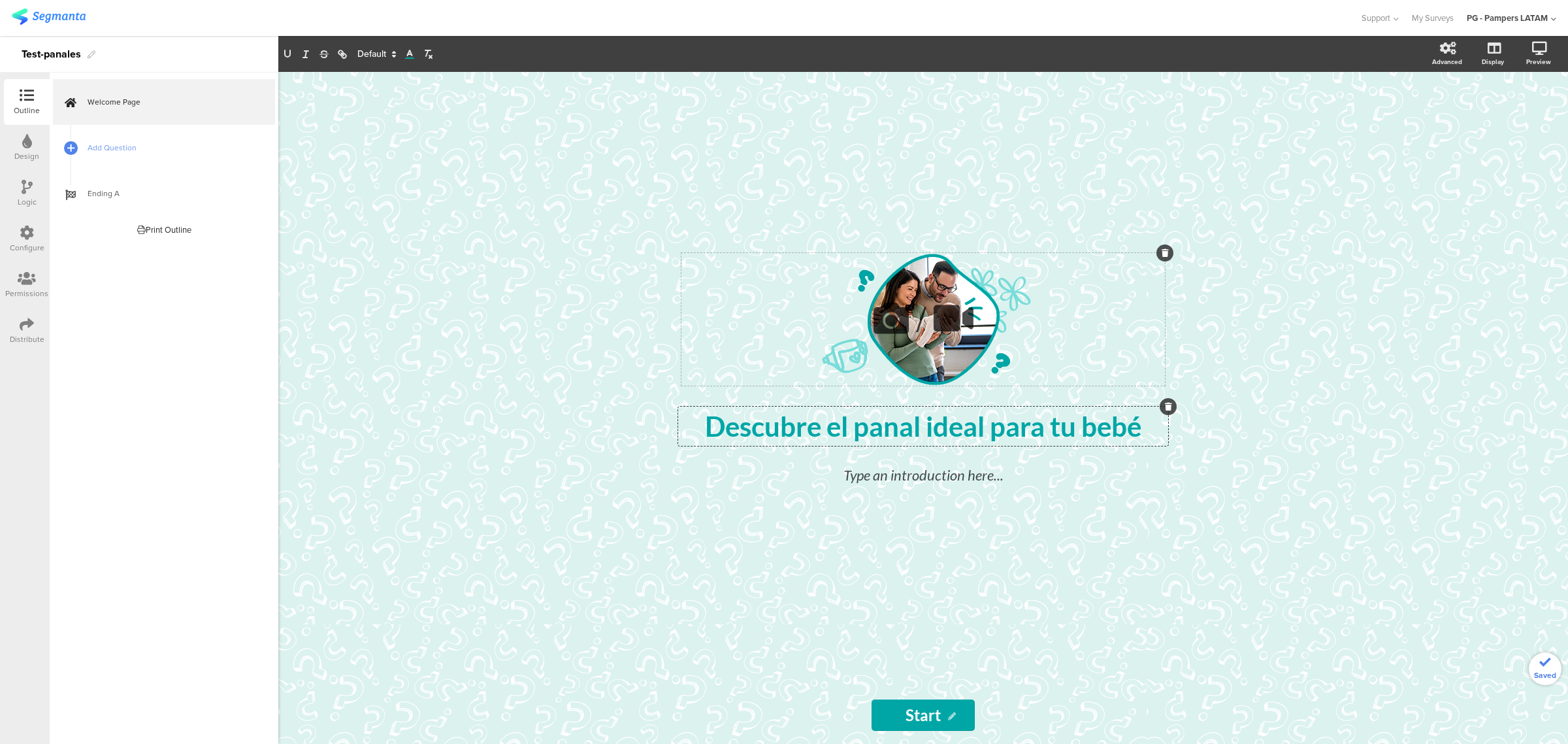
click at [711, 374] on div "/" at bounding box center [923, 320] width 484 height 133
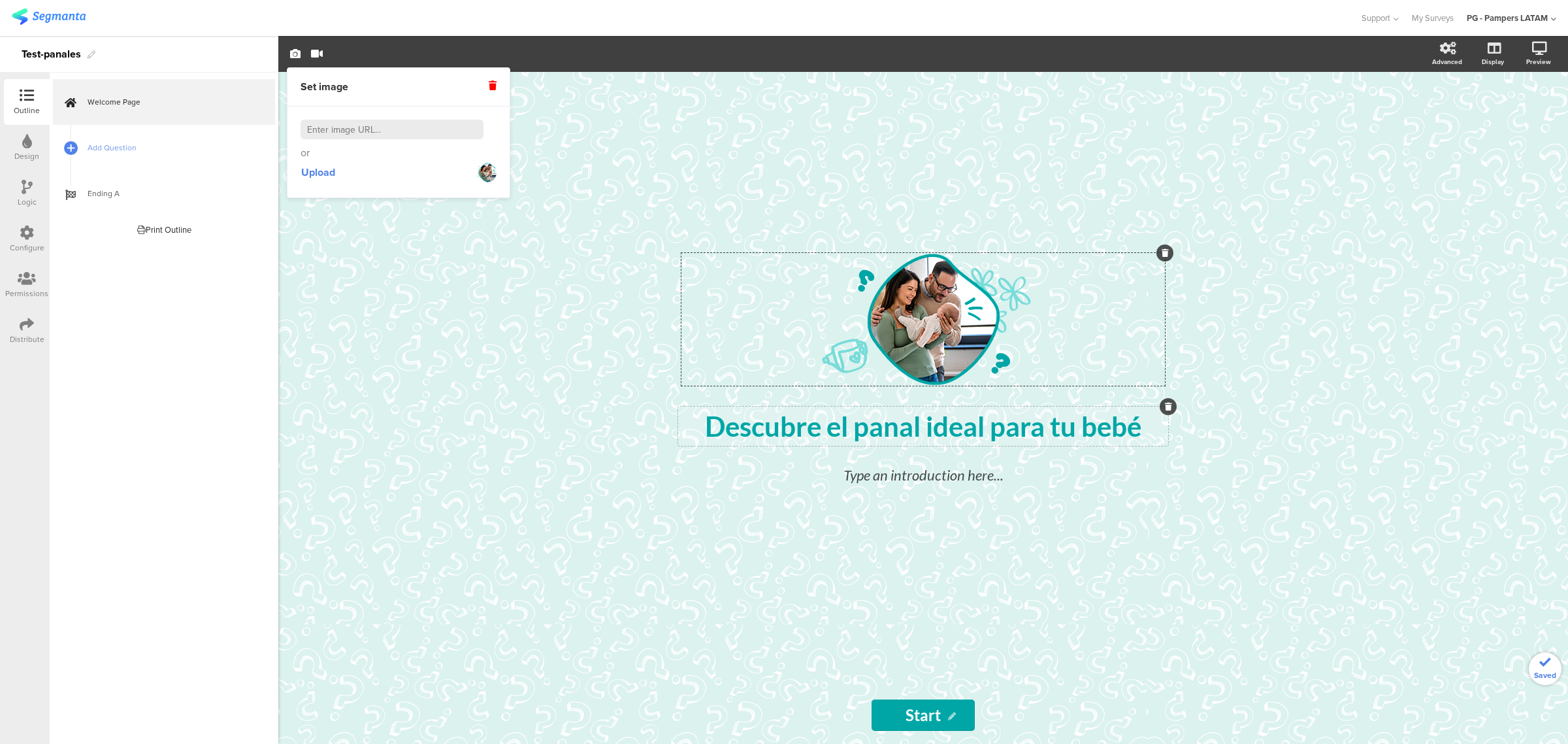
click at [831, 435] on span "Descubre el panal ideal para tu bebé" at bounding box center [923, 426] width 437 height 33
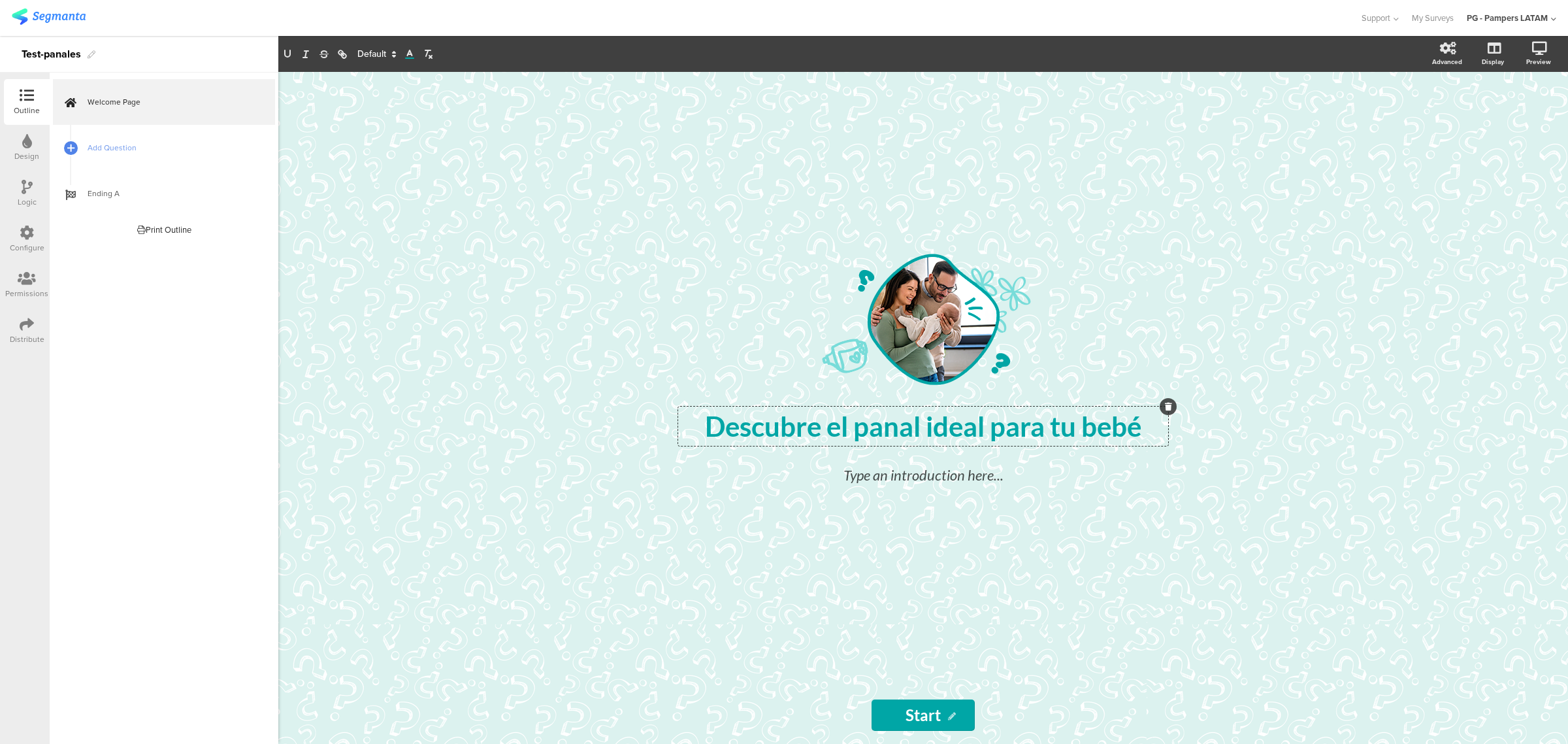
click at [412, 52] on icon at bounding box center [409, 54] width 12 height 12
click at [891, 420] on span "Descubre el panal ideal para tu bebé" at bounding box center [923, 426] width 437 height 33
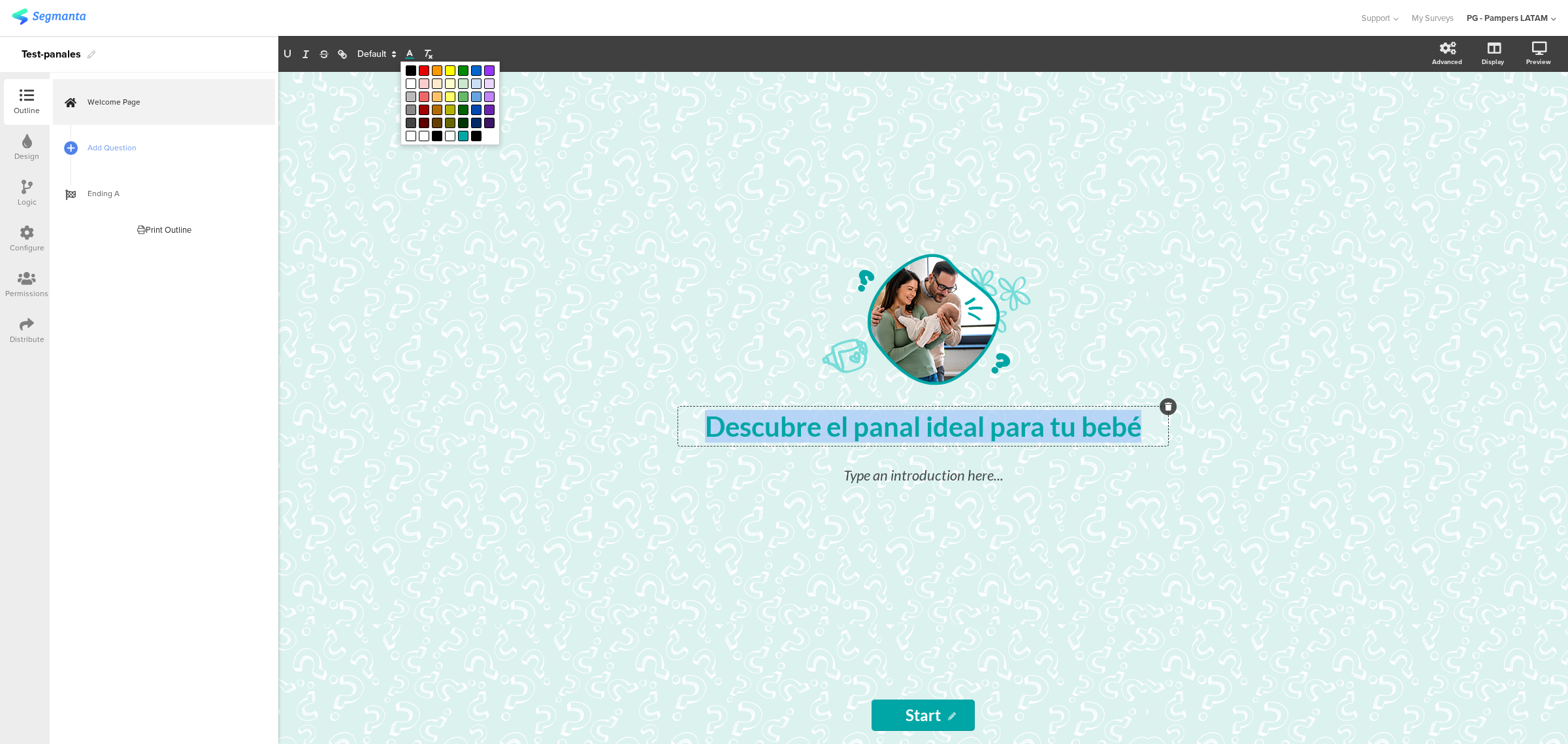
click at [891, 420] on span "Descubre el panal ideal para tu bebé" at bounding box center [923, 426] width 437 height 33
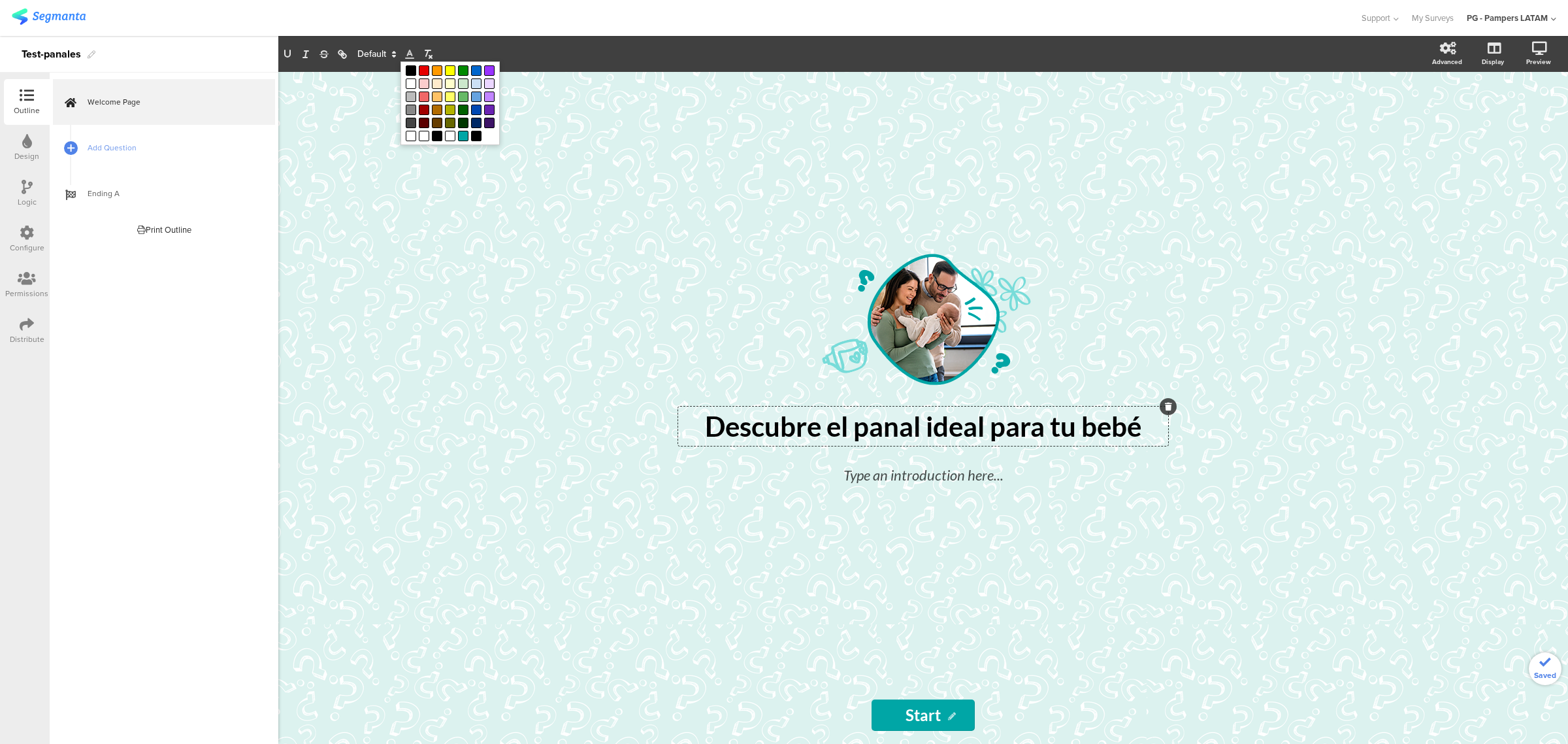
click at [856, 427] on p "Descubre el panal ideal para tu bebé" at bounding box center [923, 426] width 484 height 33
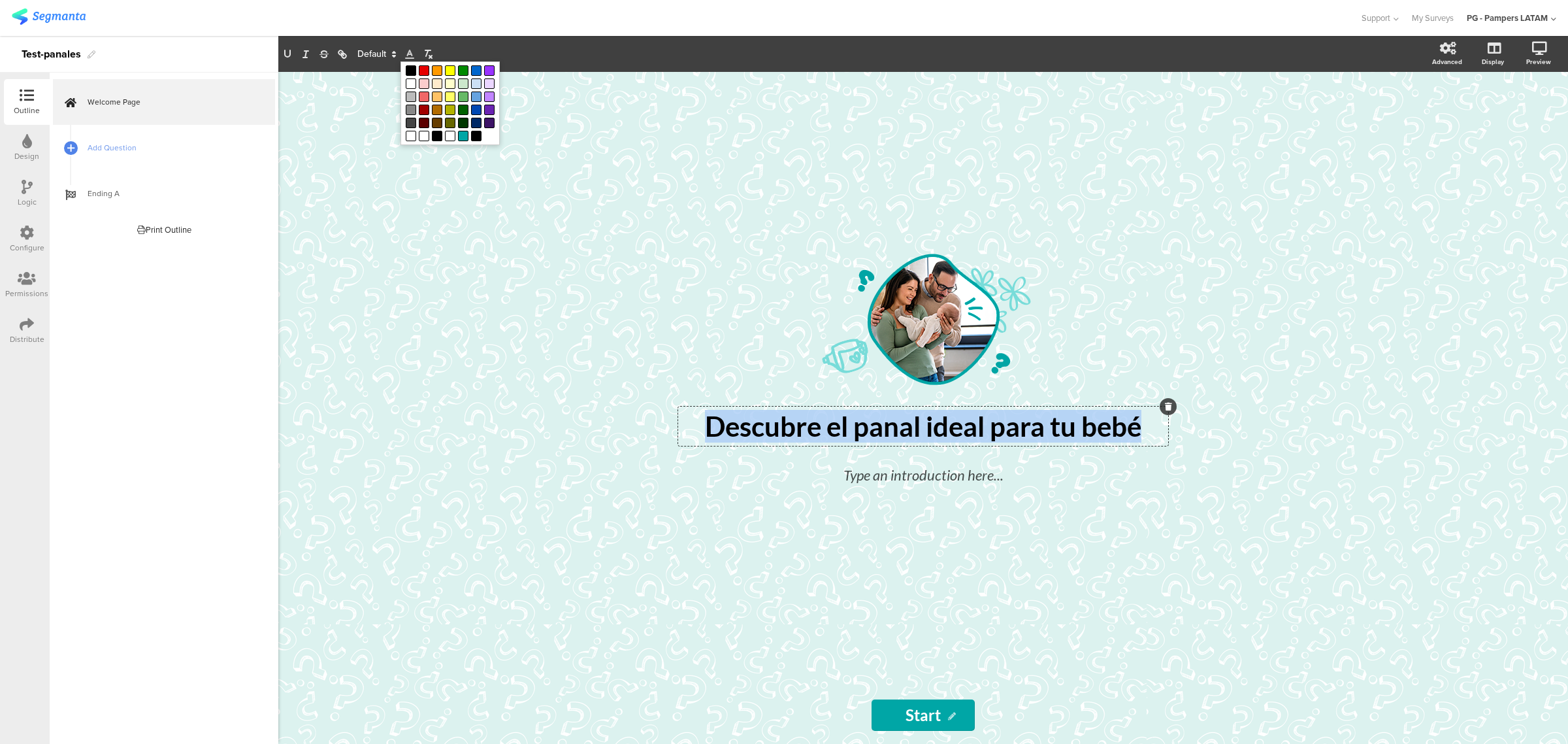
click at [856, 427] on p "Descubre el panal ideal para tu bebé" at bounding box center [923, 426] width 484 height 33
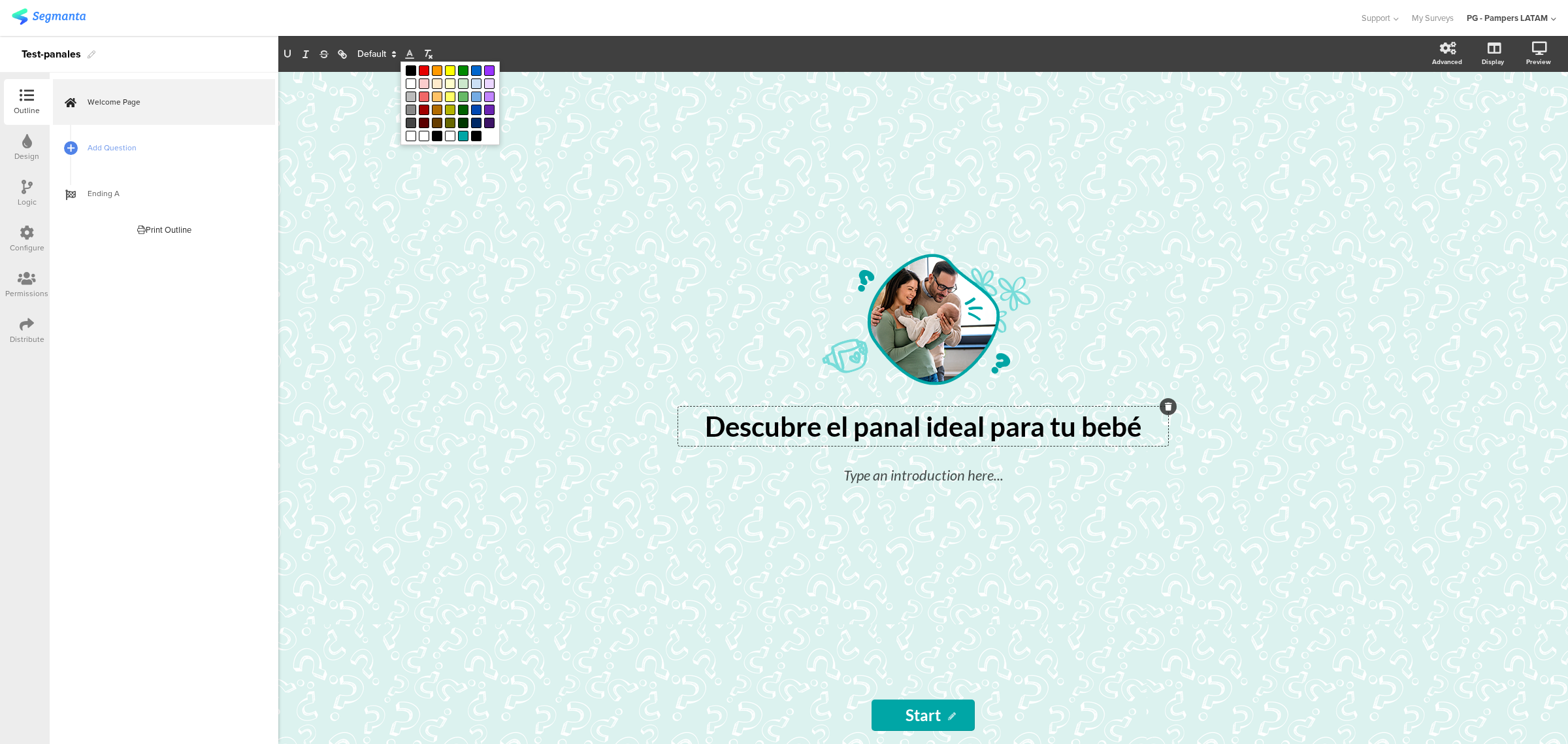
click at [471, 102] on span at bounding box center [476, 96] width 10 height 10
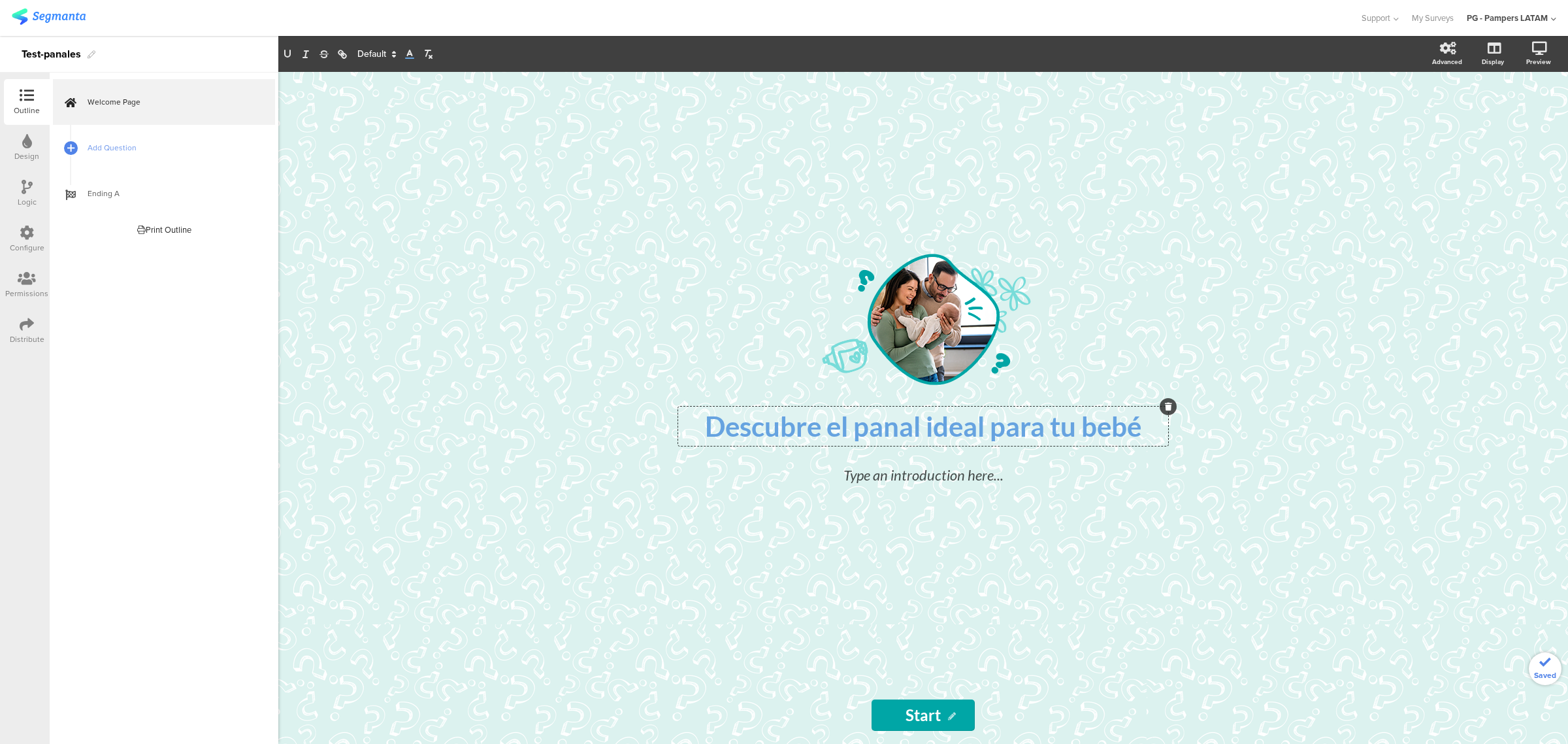
click at [838, 413] on span "Descubre el panal ideal para tu bebé" at bounding box center [923, 426] width 437 height 33
click at [891, 440] on span "Descubre el panal ideal para tu bebé" at bounding box center [923, 426] width 437 height 33
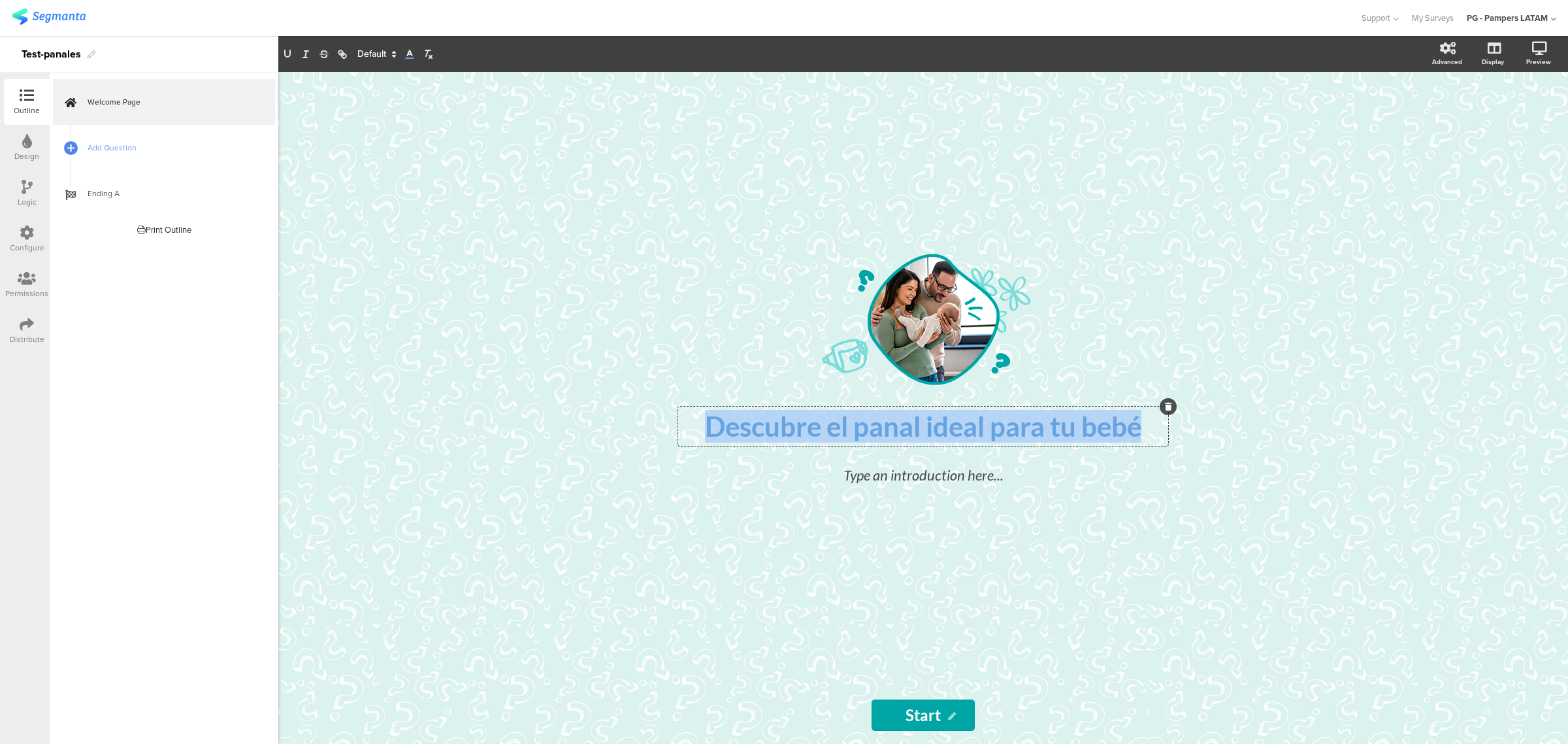
click at [891, 440] on span "Descubre el panal ideal para tu bebé" at bounding box center [923, 426] width 437 height 33
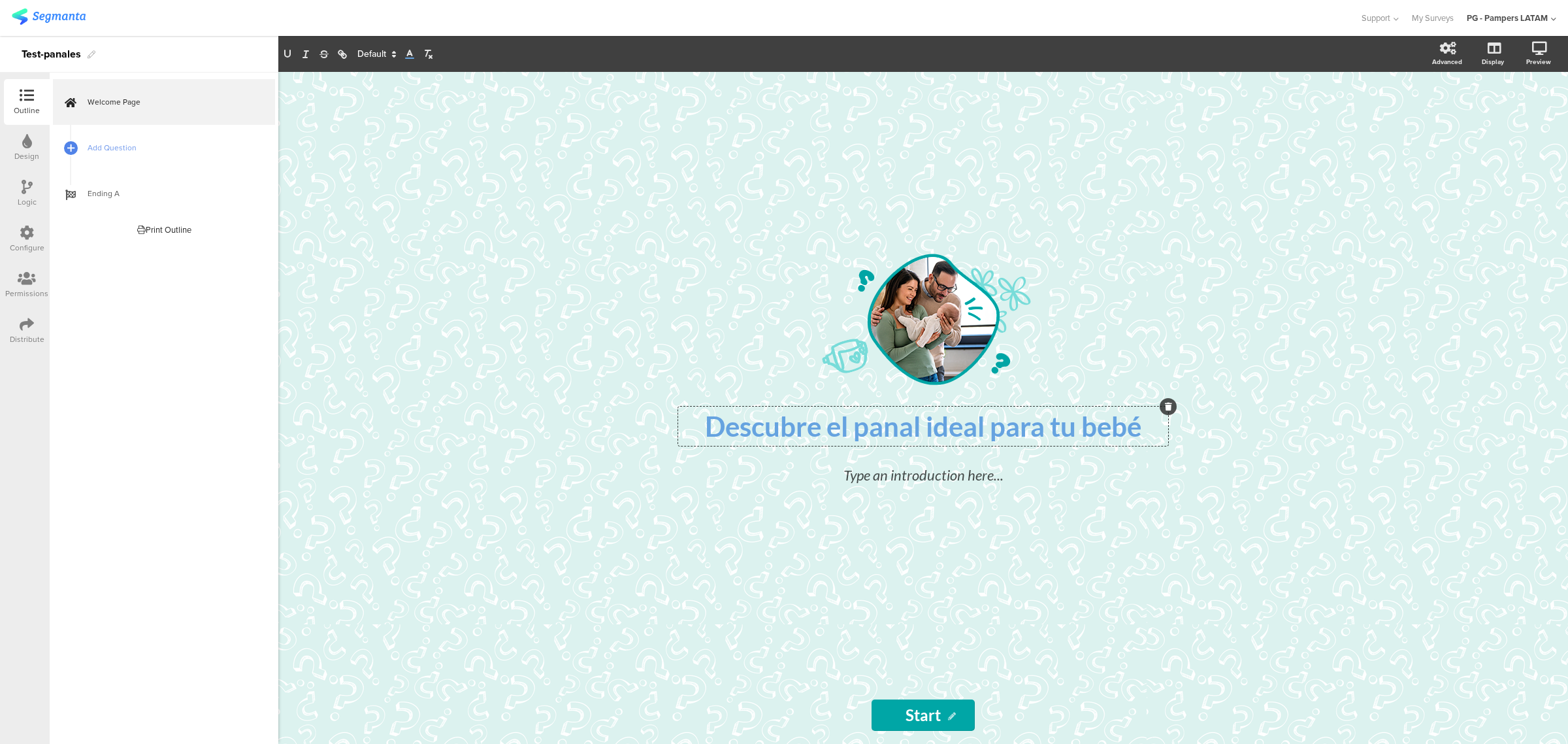
click at [409, 54] on line at bounding box center [409, 54] width 3 height 0
click at [469, 84] on span at bounding box center [463, 83] width 10 height 10
click at [777, 421] on span "Descubre el panal ideal para tu bebé" at bounding box center [923, 426] width 437 height 33
click at [891, 421] on span "Descubre el panal ideal para tu bebé" at bounding box center [923, 426] width 437 height 33
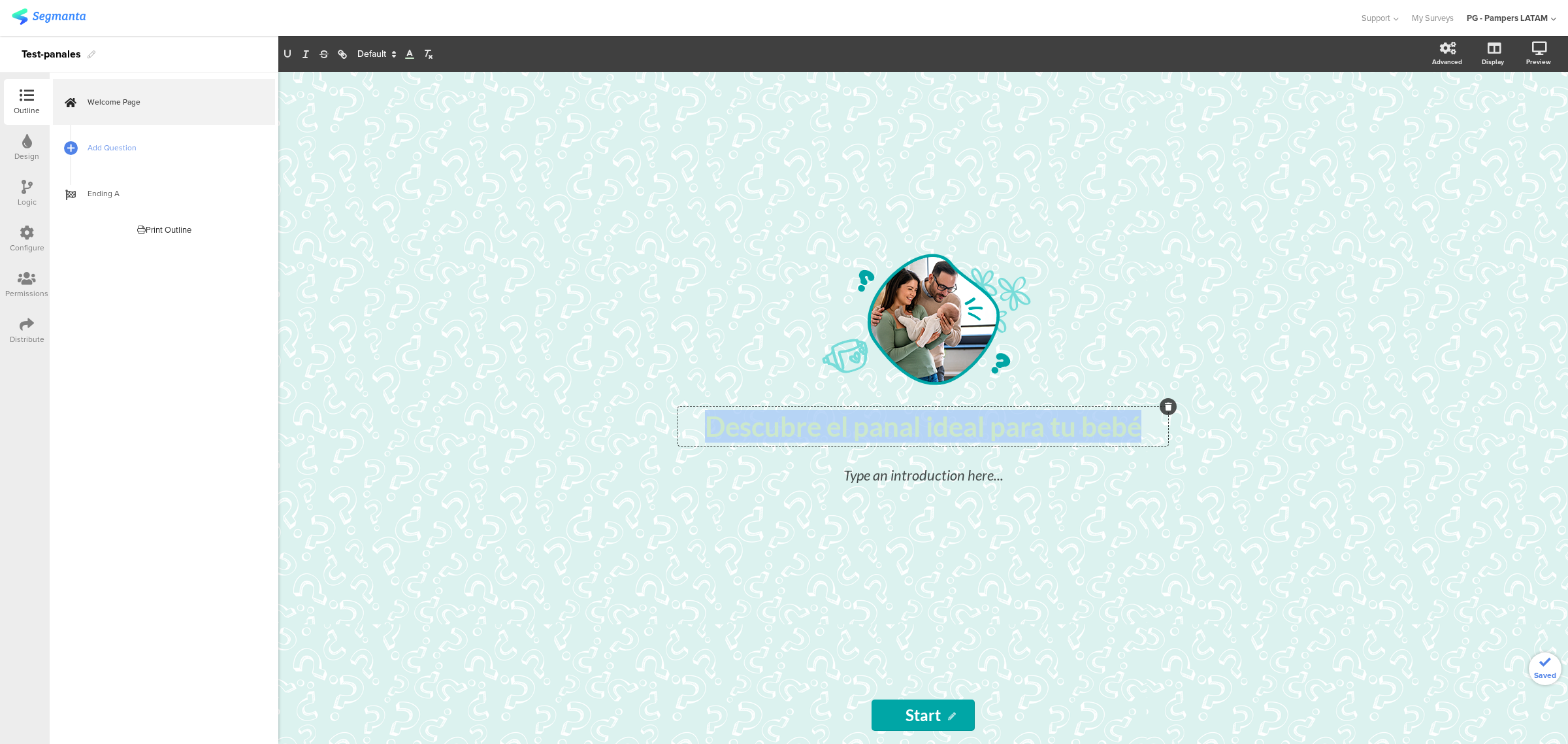
click at [891, 421] on span "Descubre el panal ideal para tu bebé" at bounding box center [923, 426] width 437 height 33
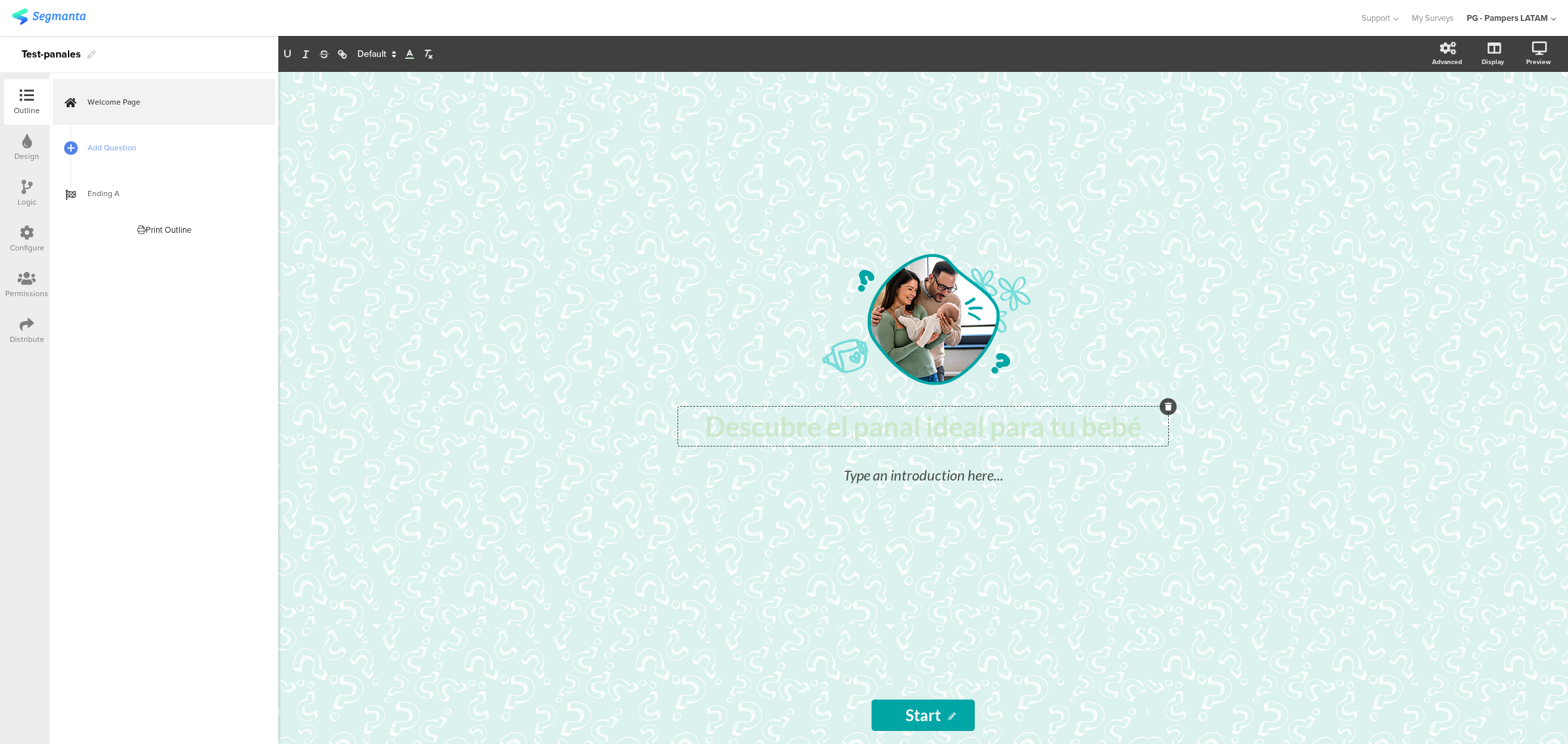
click at [409, 54] on line at bounding box center [409, 54] width 3 height 0
click at [458, 141] on span at bounding box center [463, 135] width 10 height 10
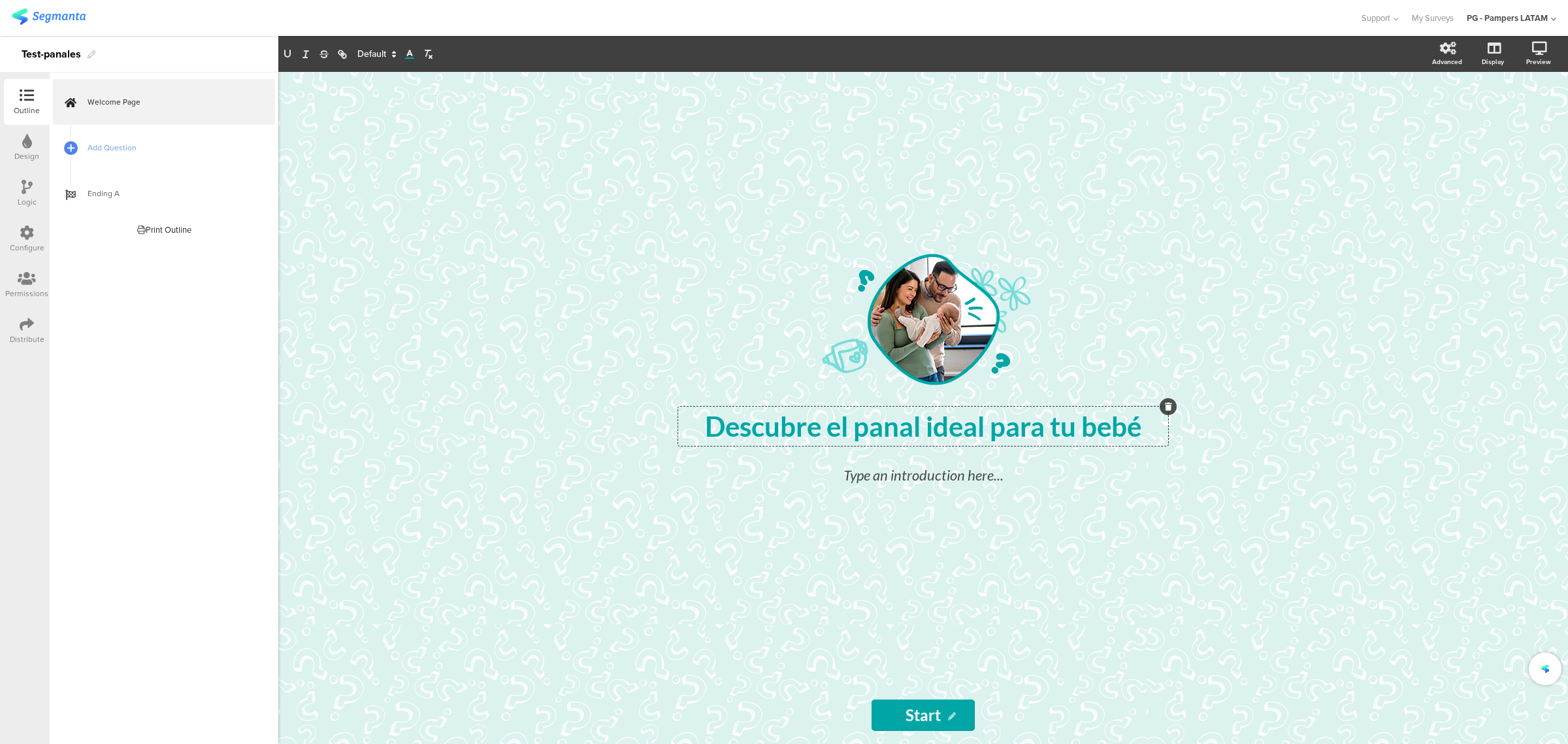
click at [623, 317] on div "/ Descubre el panal ideal para tu bebé Descubre el panal ideal para tu bebé Des…" at bounding box center [923, 408] width 1290 height 672
click at [28, 126] on div "Design" at bounding box center [27, 148] width 46 height 46
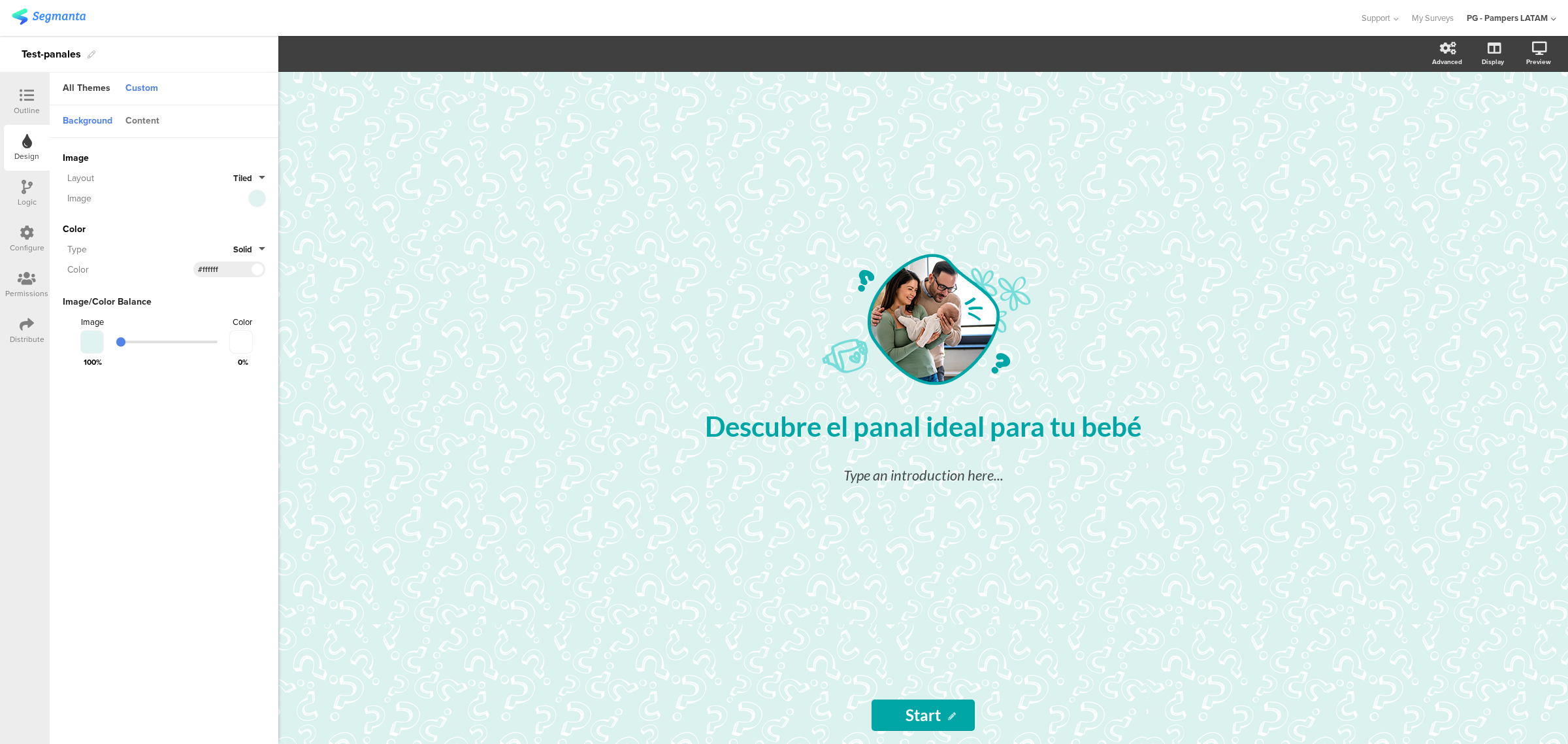
click at [145, 118] on div "Content" at bounding box center [142, 121] width 47 height 22
drag, startPoint x: 236, startPoint y: 162, endPoint x: 191, endPoint y: 158, distance: 45.2
click at [191, 158] on div "Base Color #000000 Clear OK #000000" at bounding box center [163, 159] width 202 height 16
paste input "3d6586"
type input "#3d6586"
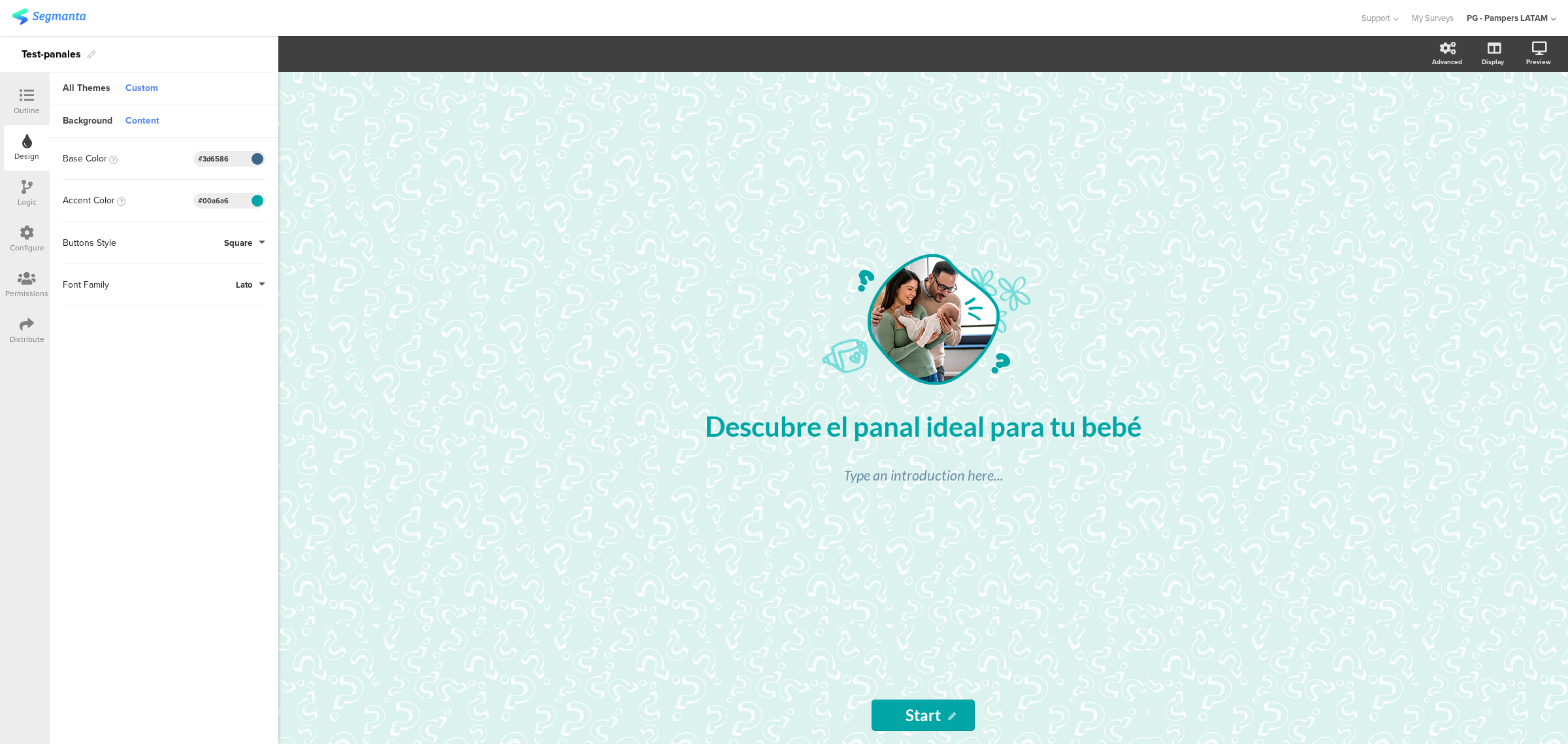
click at [233, 238] on span "Square" at bounding box center [238, 243] width 28 height 13
click at [217, 305] on button "Round" at bounding box center [216, 299] width 98 height 27
click at [258, 281] on button "Lato" at bounding box center [251, 284] width 30 height 13
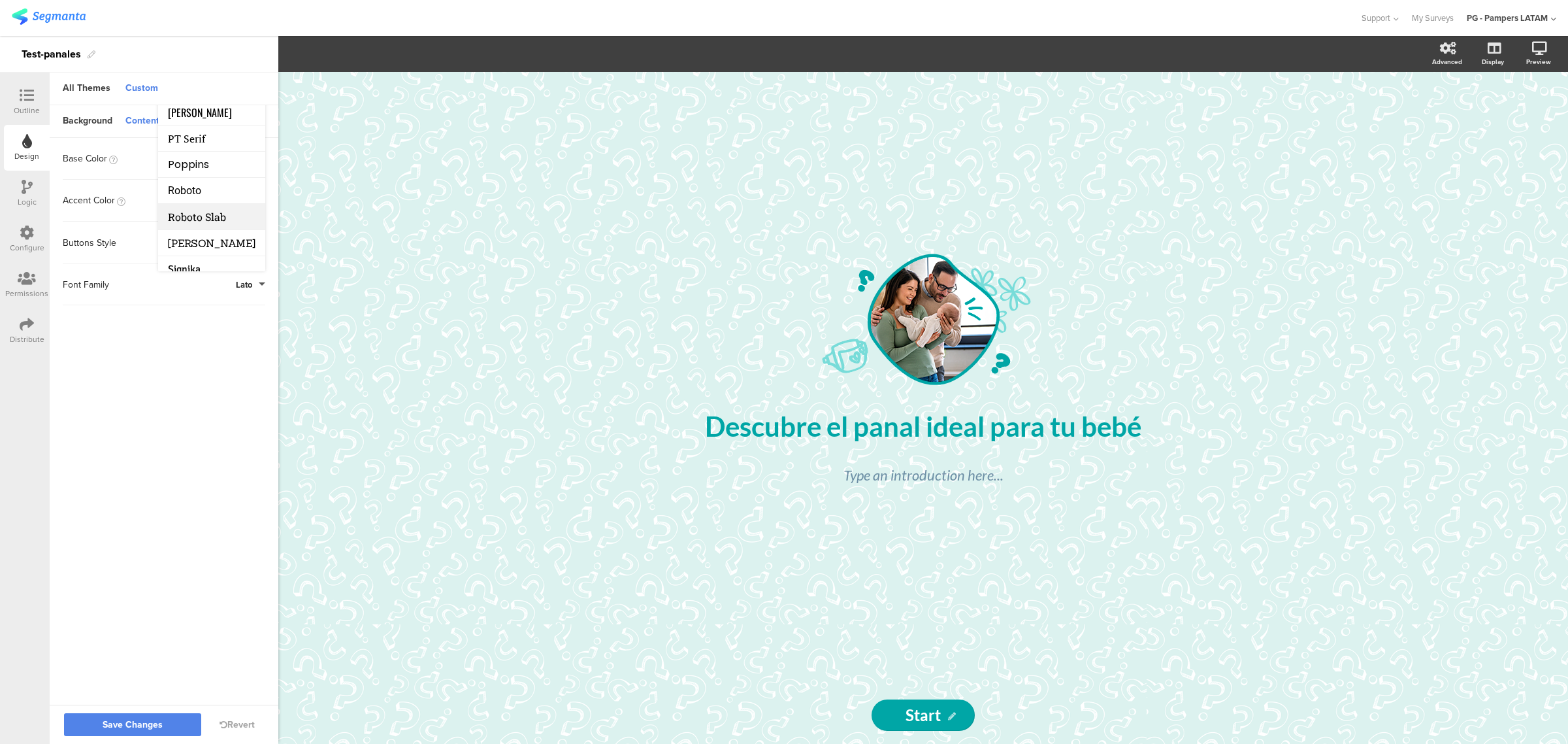
scroll to position [163, 0]
click at [209, 162] on span "Poppins" at bounding box center [188, 159] width 41 height 15
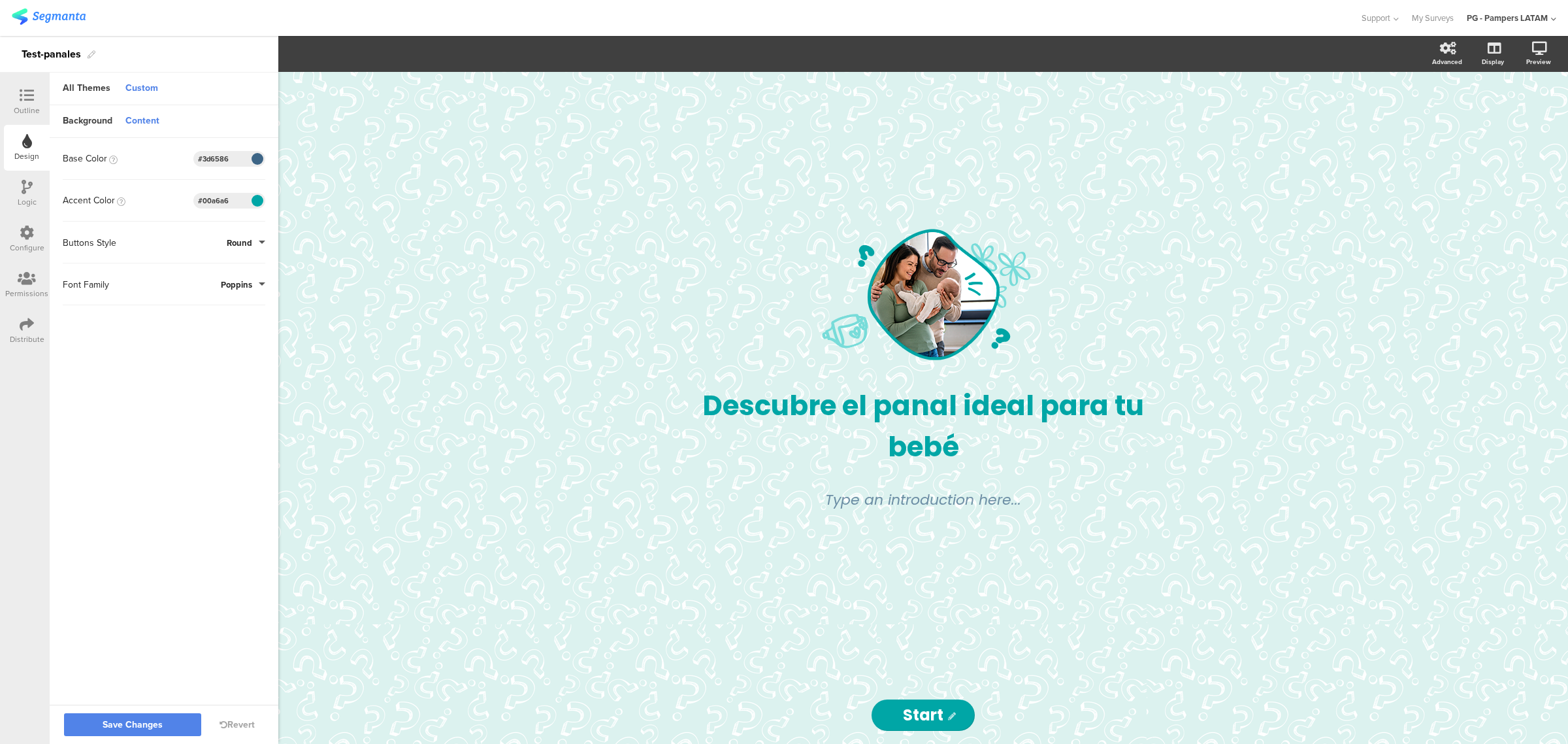
click at [221, 337] on sg-customize-design "Background Content Image Invalid URL or Upload File Layout Tiled Image Color Ty…" at bounding box center [164, 406] width 229 height 601
click at [883, 407] on p "Descubre el panal ideal para tu bebé" at bounding box center [923, 426] width 484 height 82
click at [891, 416] on span "Descubre el panal ideal para tu bebé" at bounding box center [926, 426] width 448 height 80
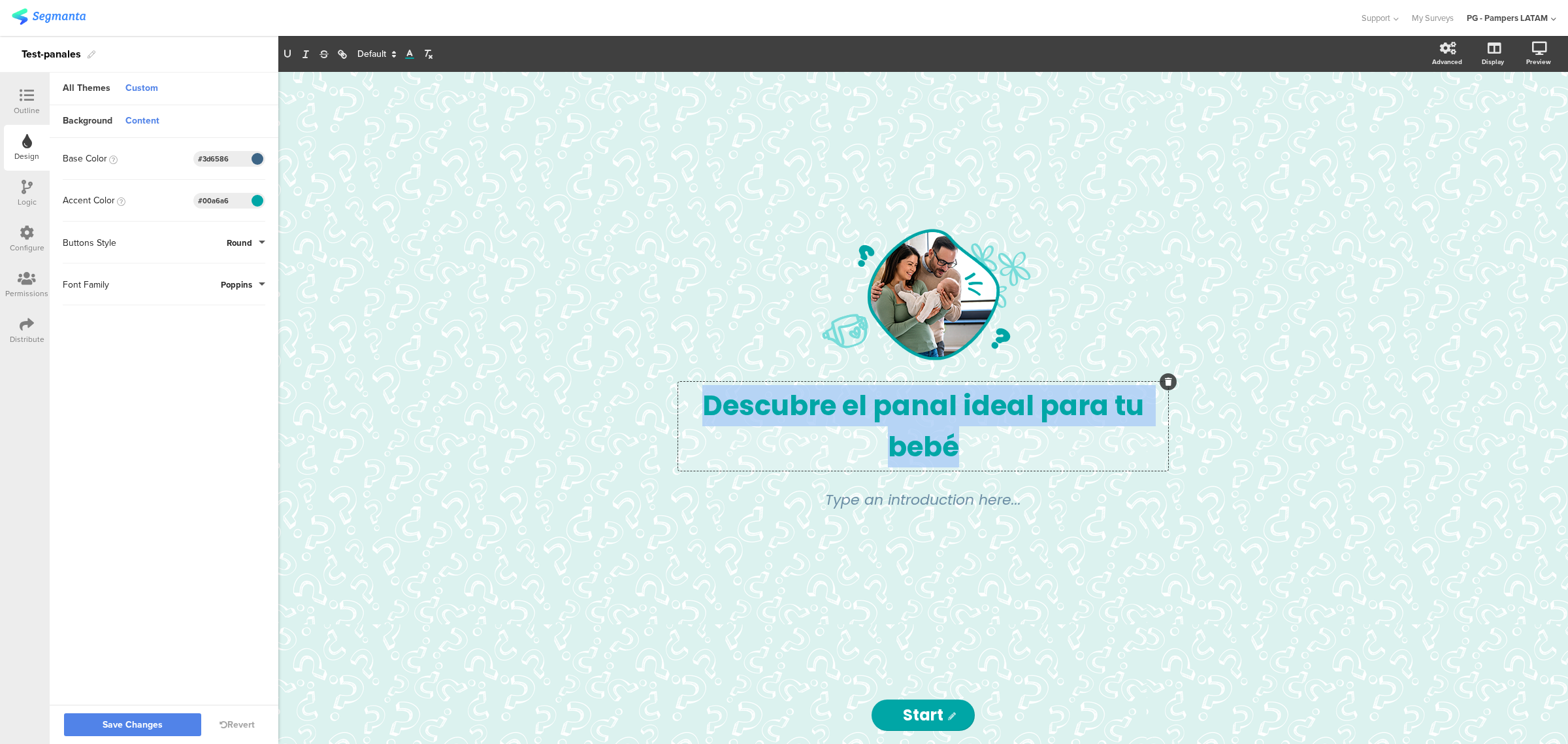
click at [891, 416] on span "Descubre el panal ideal para tu bebé" at bounding box center [926, 426] width 448 height 80
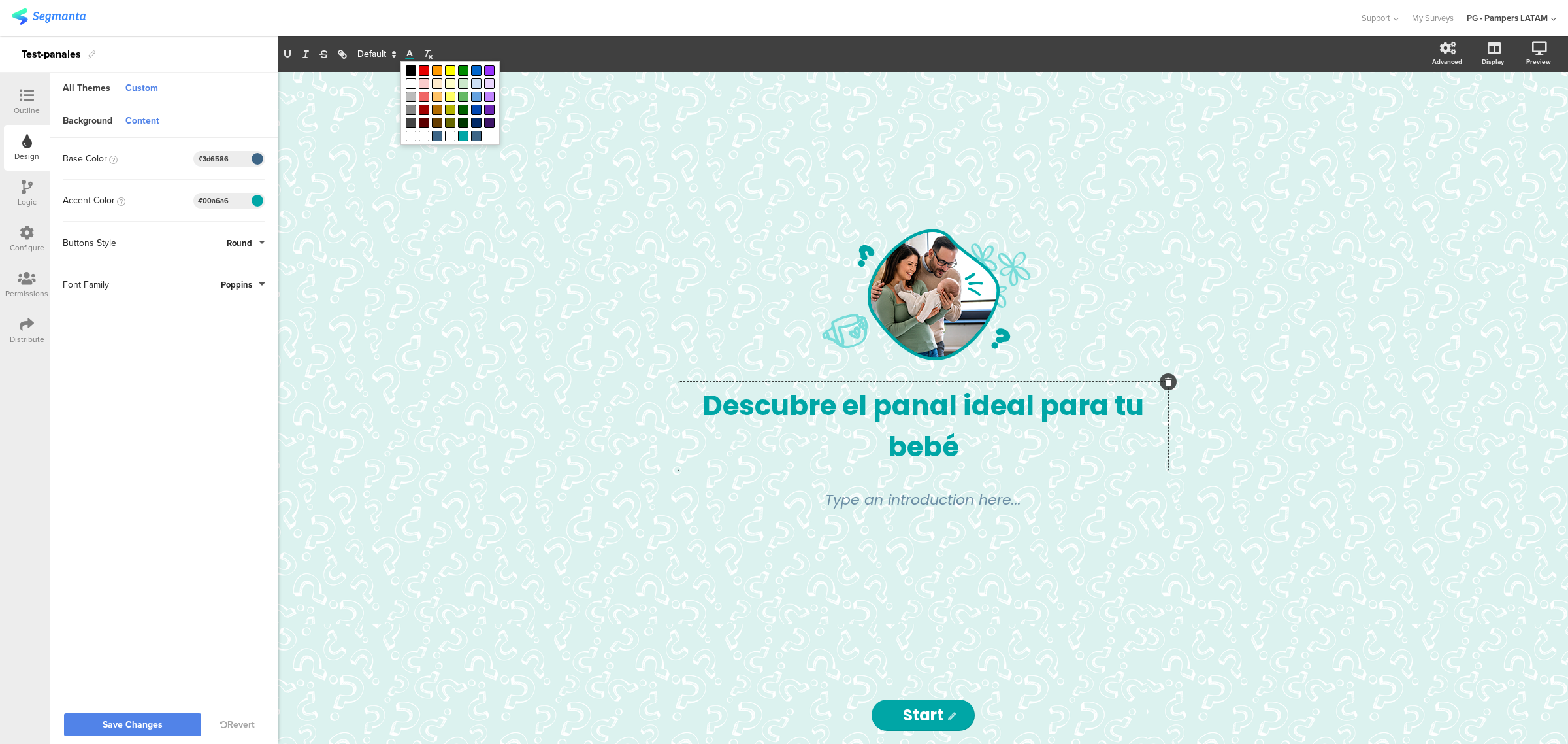
click at [409, 52] on polyline at bounding box center [410, 52] width 5 height 5
click at [471, 141] on span at bounding box center [476, 135] width 10 height 10
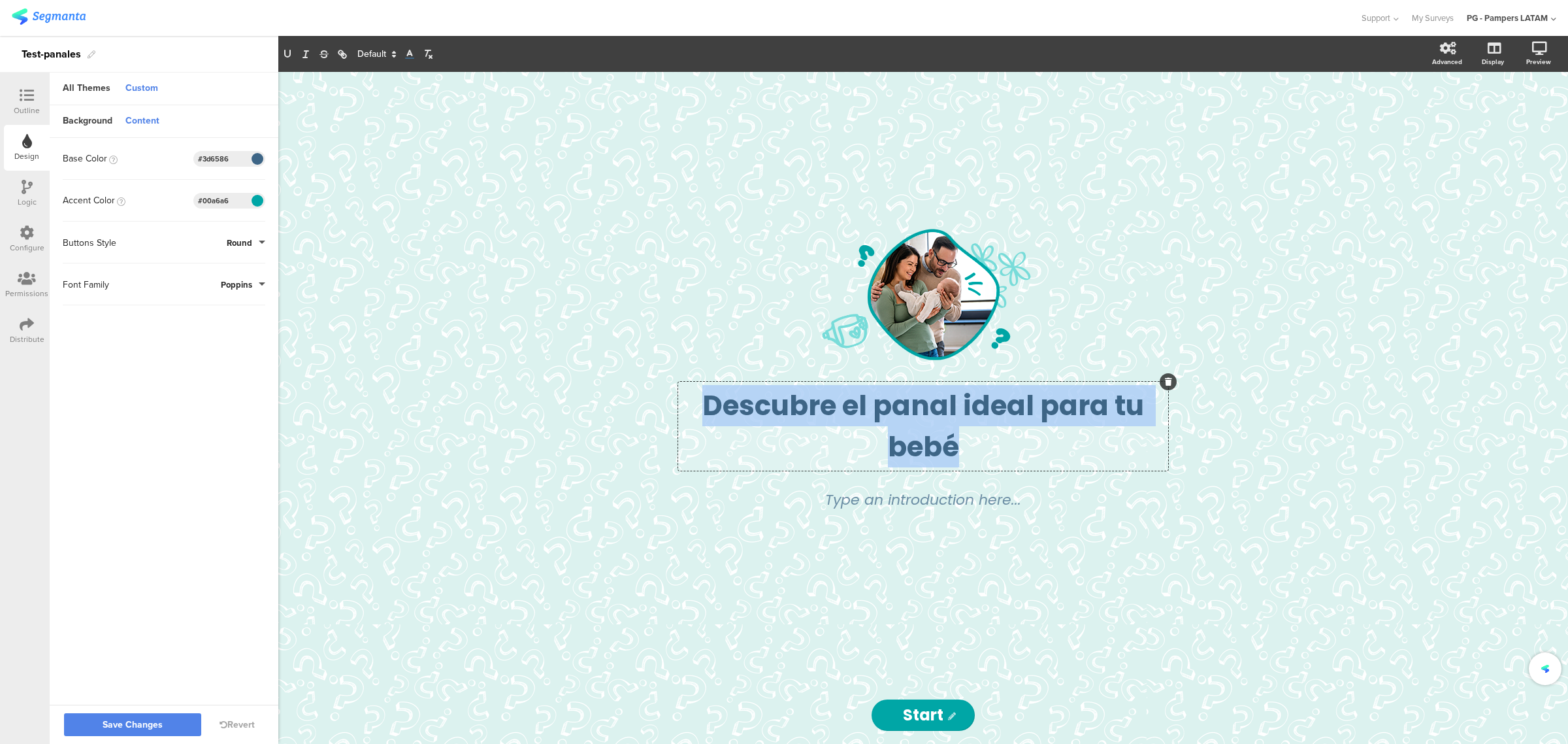
click at [883, 421] on span "Descubre el panal ideal para tu bebé" at bounding box center [926, 426] width 448 height 80
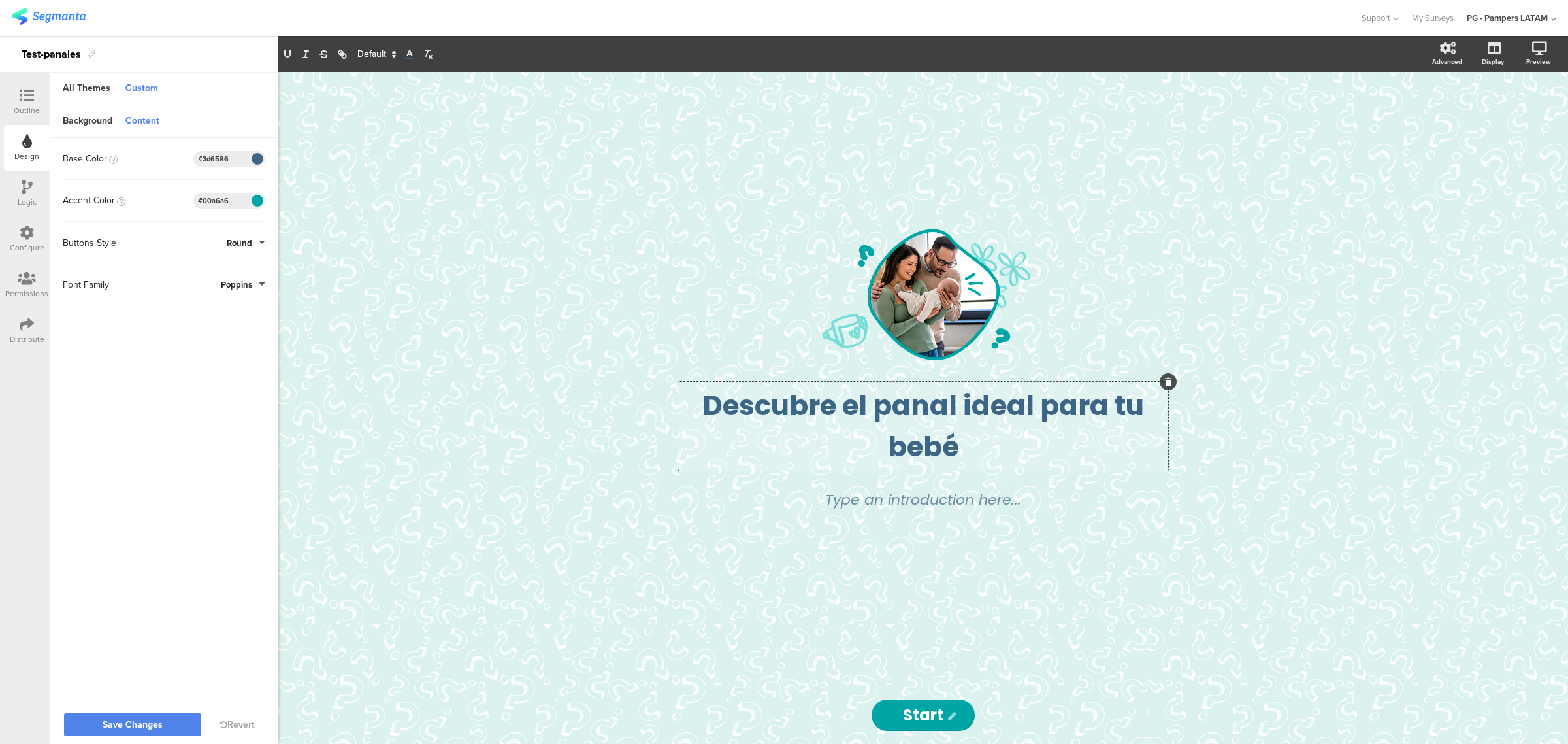
click at [891, 448] on span "Descubre el panal ideal para tu bebé" at bounding box center [926, 426] width 448 height 80
click at [891, 412] on span "Descubre el panal ideal para tu bebé" at bounding box center [926, 426] width 448 height 80
click at [891, 474] on div "/ Descubre el panal ideal para tu bebé Descubre el panal ideal para tu bebé Des…" at bounding box center [923, 408] width 1290 height 672
click at [891, 488] on input "Start" at bounding box center [923, 715] width 103 height 31
drag, startPoint x: 941, startPoint y: 716, endPoint x: 877, endPoint y: 713, distance: 64.1
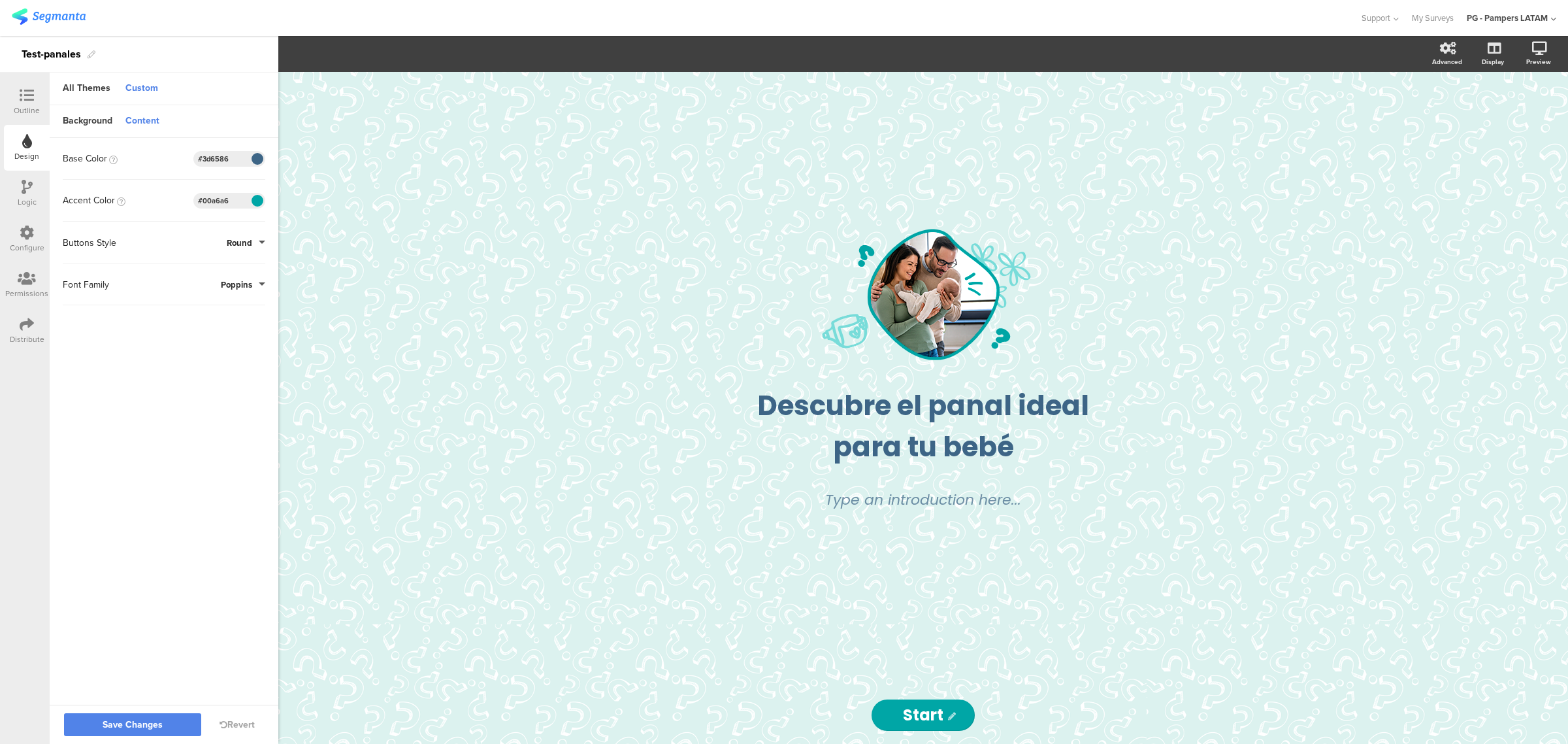
click at [877, 488] on input "Start" at bounding box center [923, 715] width 103 height 31
type input "Inicio"
click at [891, 488] on div "/ Descubre el panal ideal para tu bebé Descubre el panal ideal para tu bebé Typ…" at bounding box center [923, 379] width 523 height 614
click at [17, 194] on div "Logic" at bounding box center [27, 193] width 46 height 46
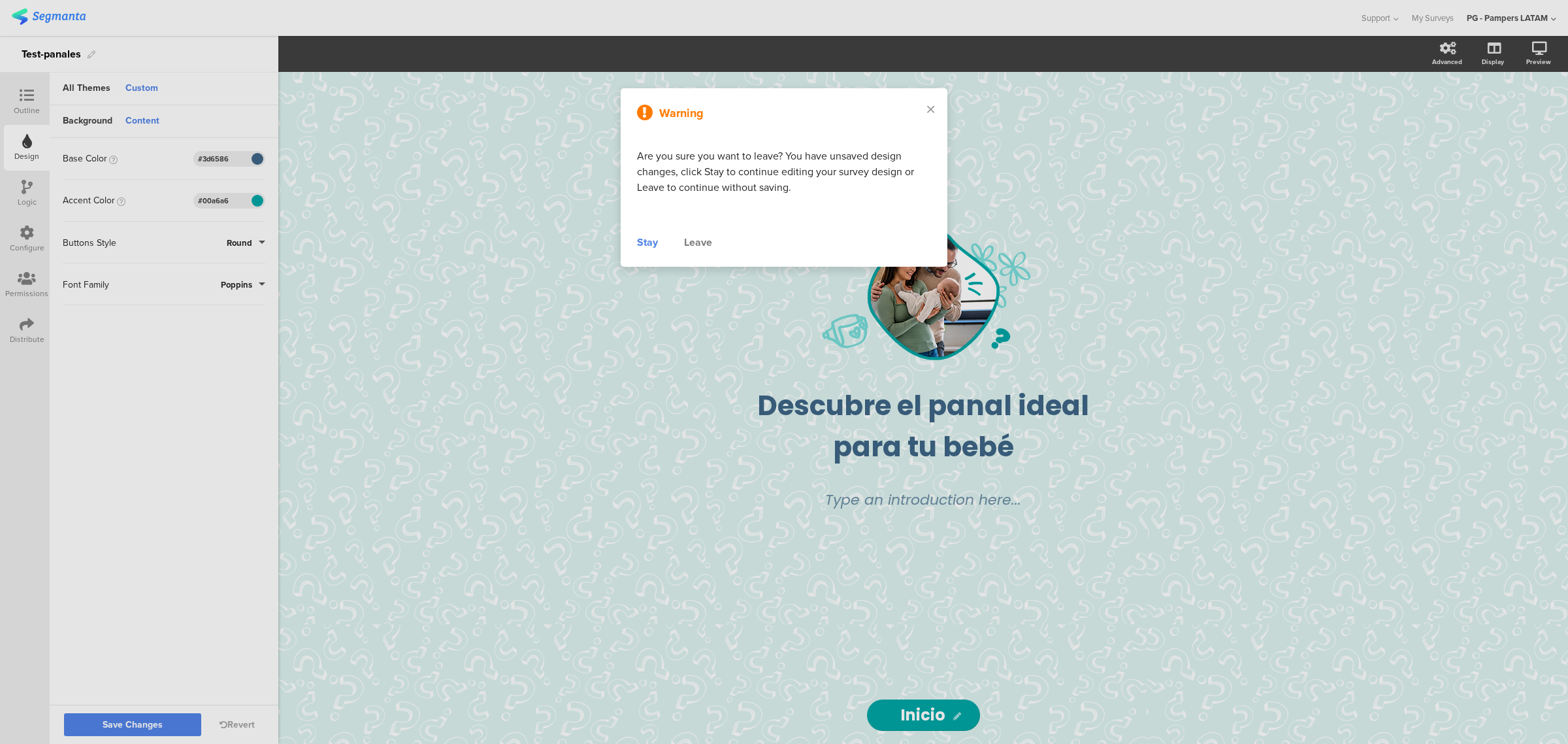
click at [652, 243] on div "Stay" at bounding box center [647, 242] width 21 height 16
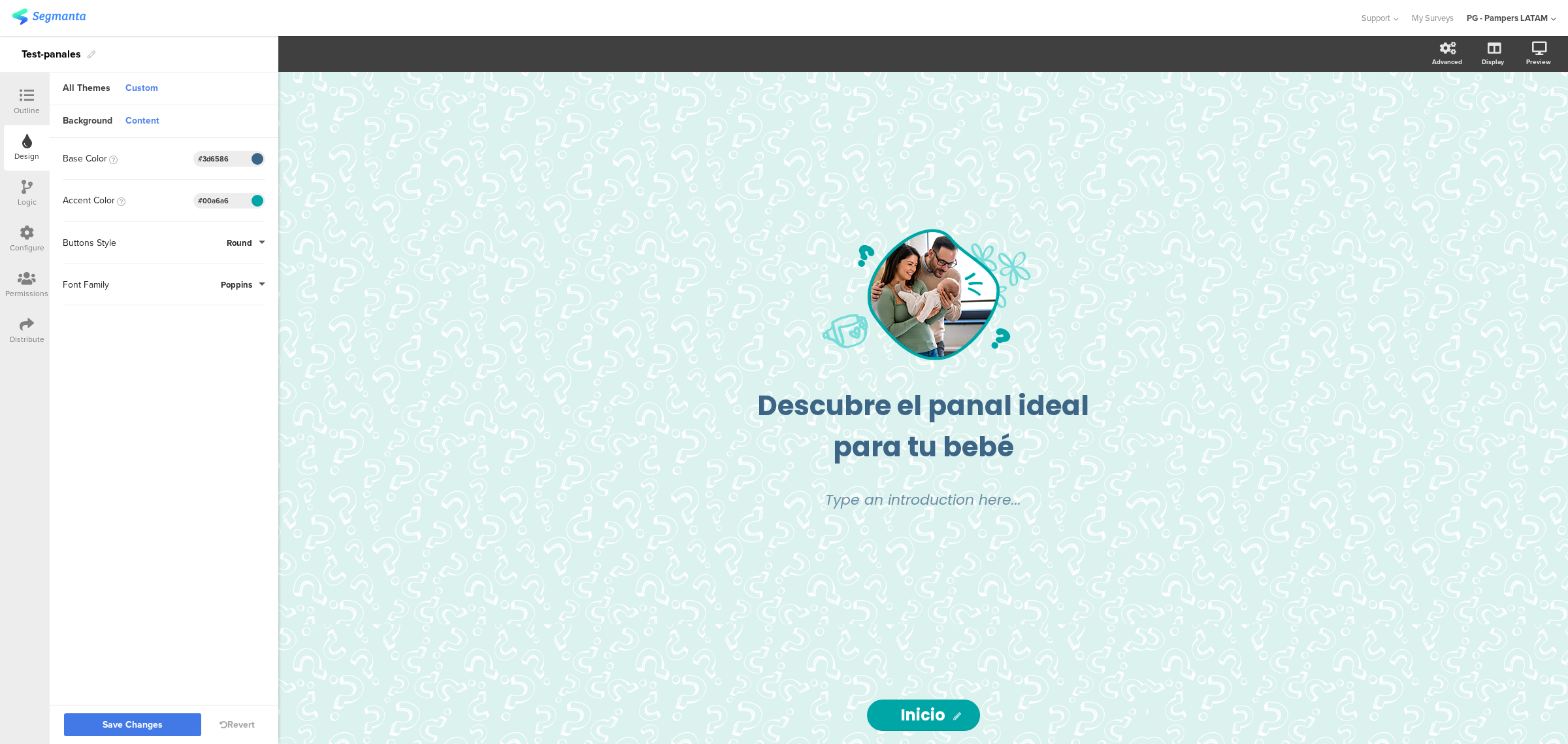
click at [123, 488] on span "Save Changes" at bounding box center [132, 724] width 60 height 0
click at [20, 102] on div at bounding box center [27, 96] width 26 height 16
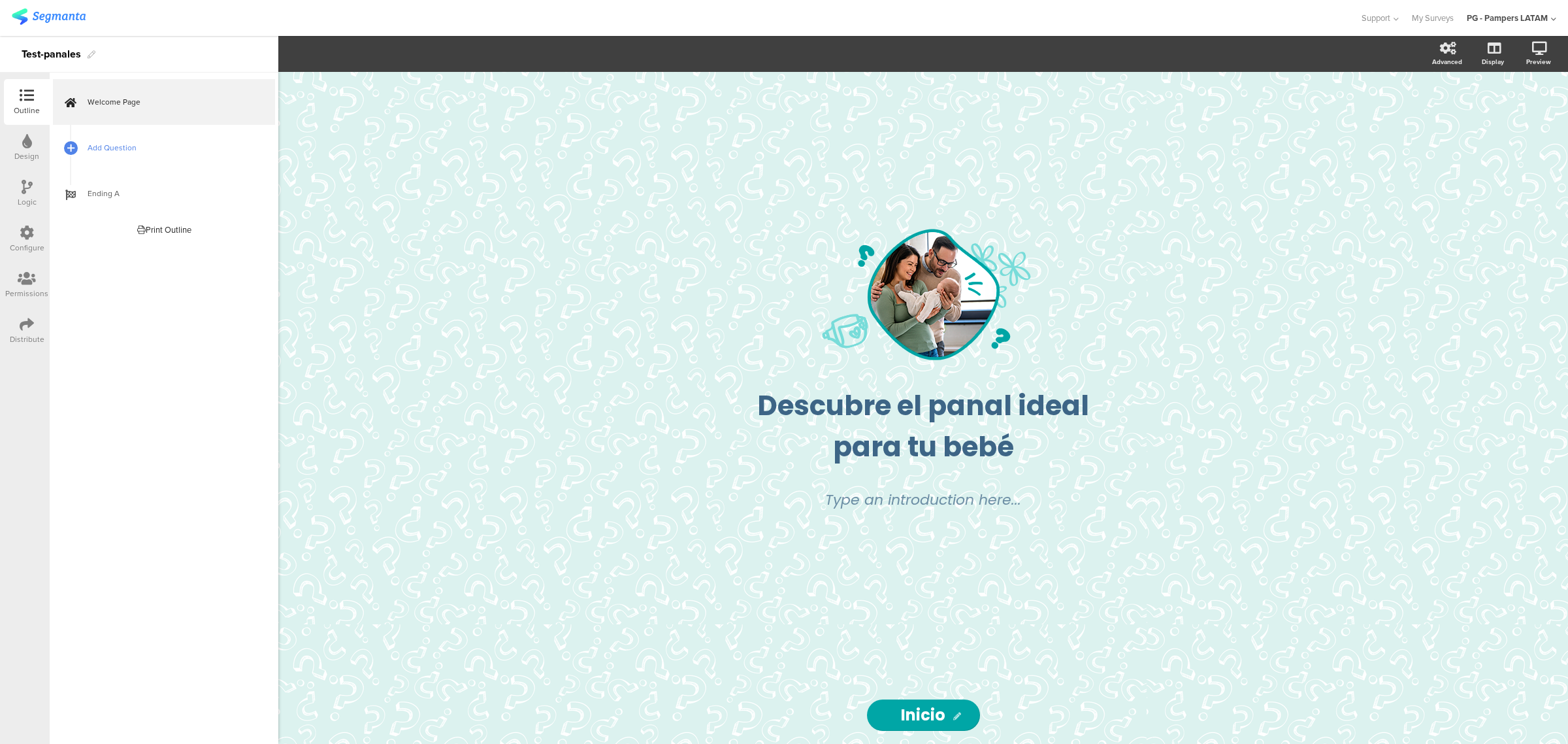
click at [136, 159] on link "Add Question" at bounding box center [164, 148] width 222 height 46
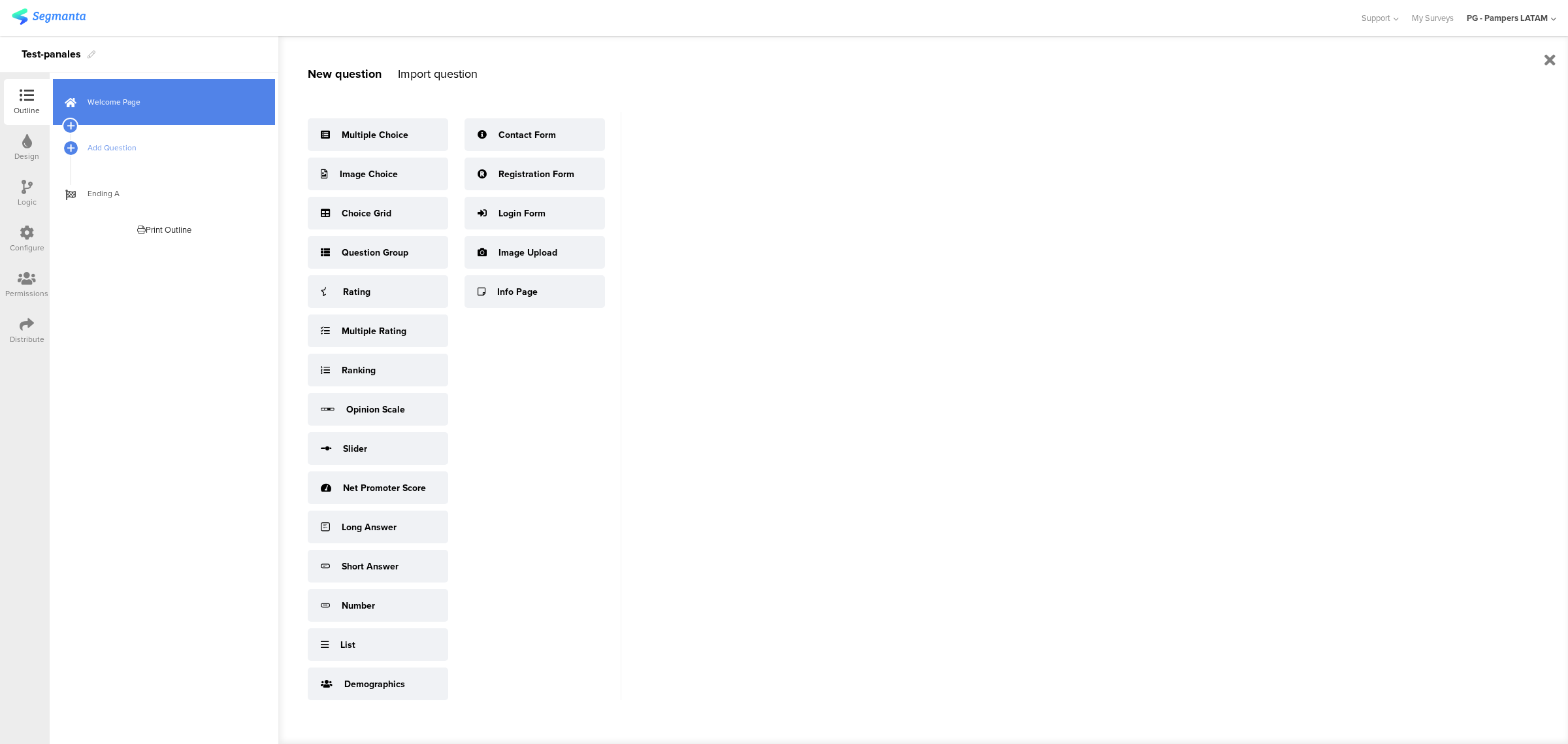
click at [136, 122] on link "Welcome Page" at bounding box center [164, 102] width 222 height 46
click at [141, 115] on link "Welcome Page" at bounding box center [164, 102] width 222 height 46
click at [141, 98] on span "Welcome Page" at bounding box center [171, 102] width 167 height 13
click at [134, 151] on span "Add Question" at bounding box center [171, 148] width 167 height 13
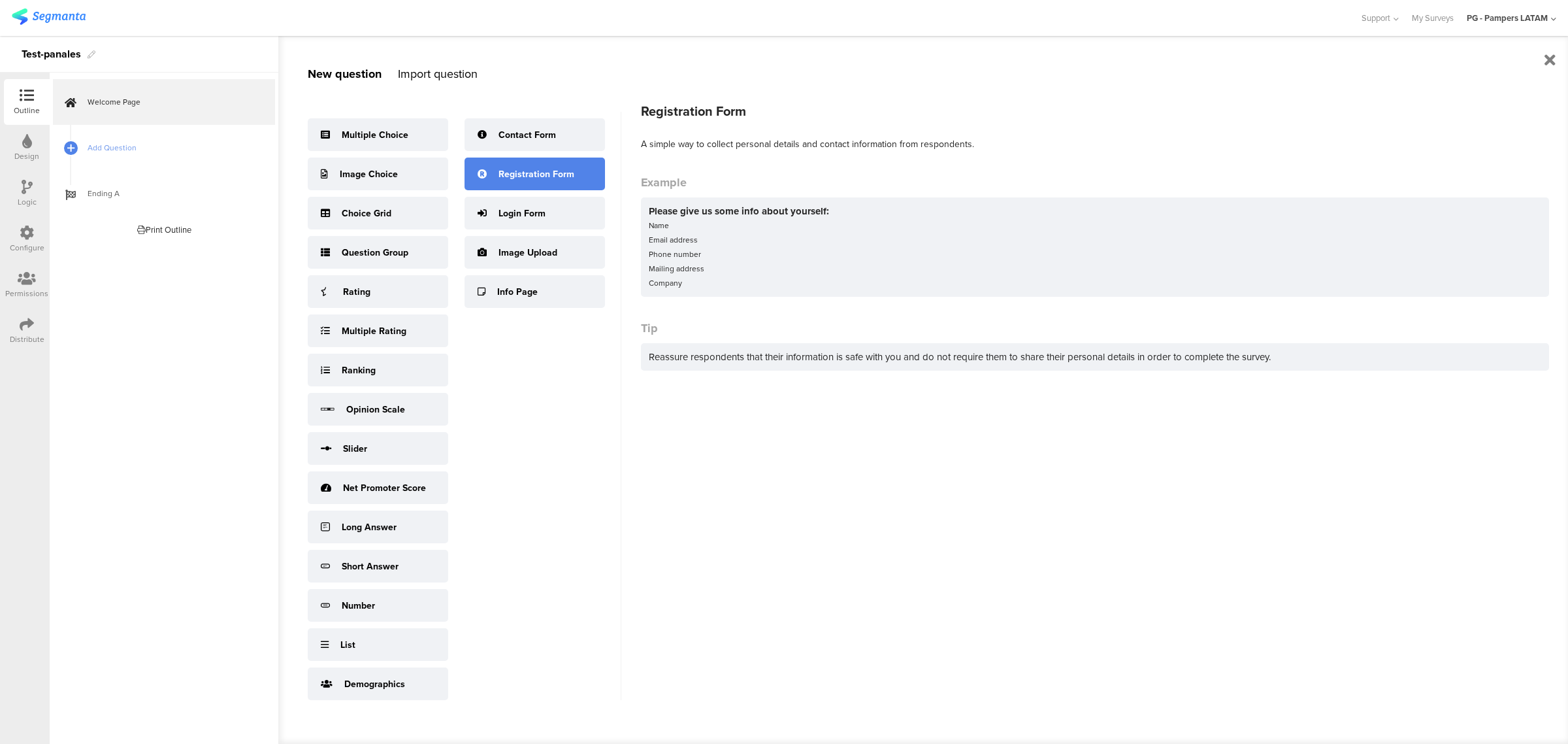
click at [542, 166] on div "Registration Form" at bounding box center [535, 174] width 141 height 33
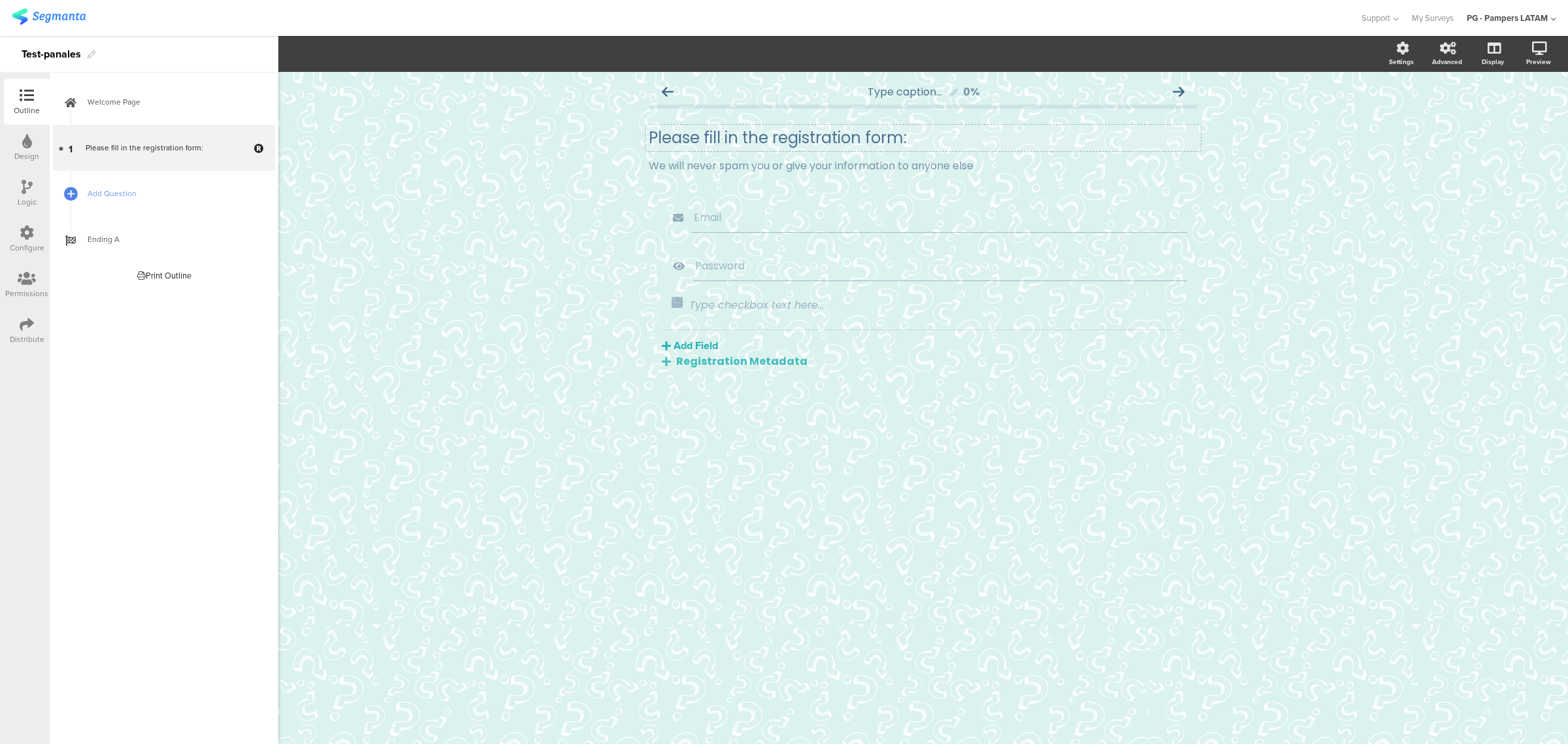
click at [770, 127] on div "Please fill in the registration form: Please fill in the registration form:" at bounding box center [923, 138] width 555 height 26
click at [770, 128] on p "Please fill in the registration form:" at bounding box center [923, 138] width 548 height 20
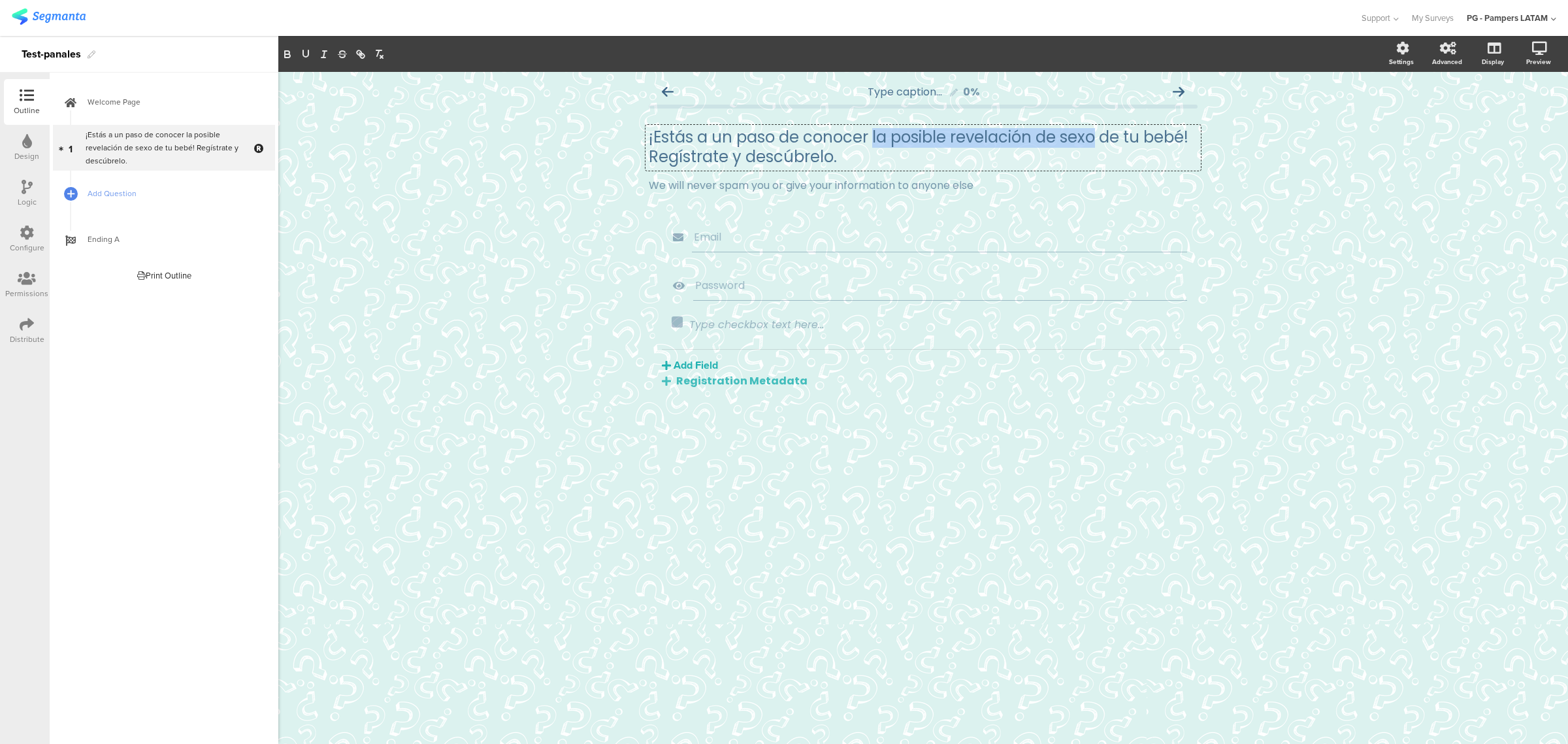
drag, startPoint x: 873, startPoint y: 138, endPoint x: 1098, endPoint y: 141, distance: 225.0
click at [891, 141] on p "¡Estás a un paso de conocer la posible revelación de sexo de tu bebé! Regístrat…" at bounding box center [923, 147] width 548 height 39
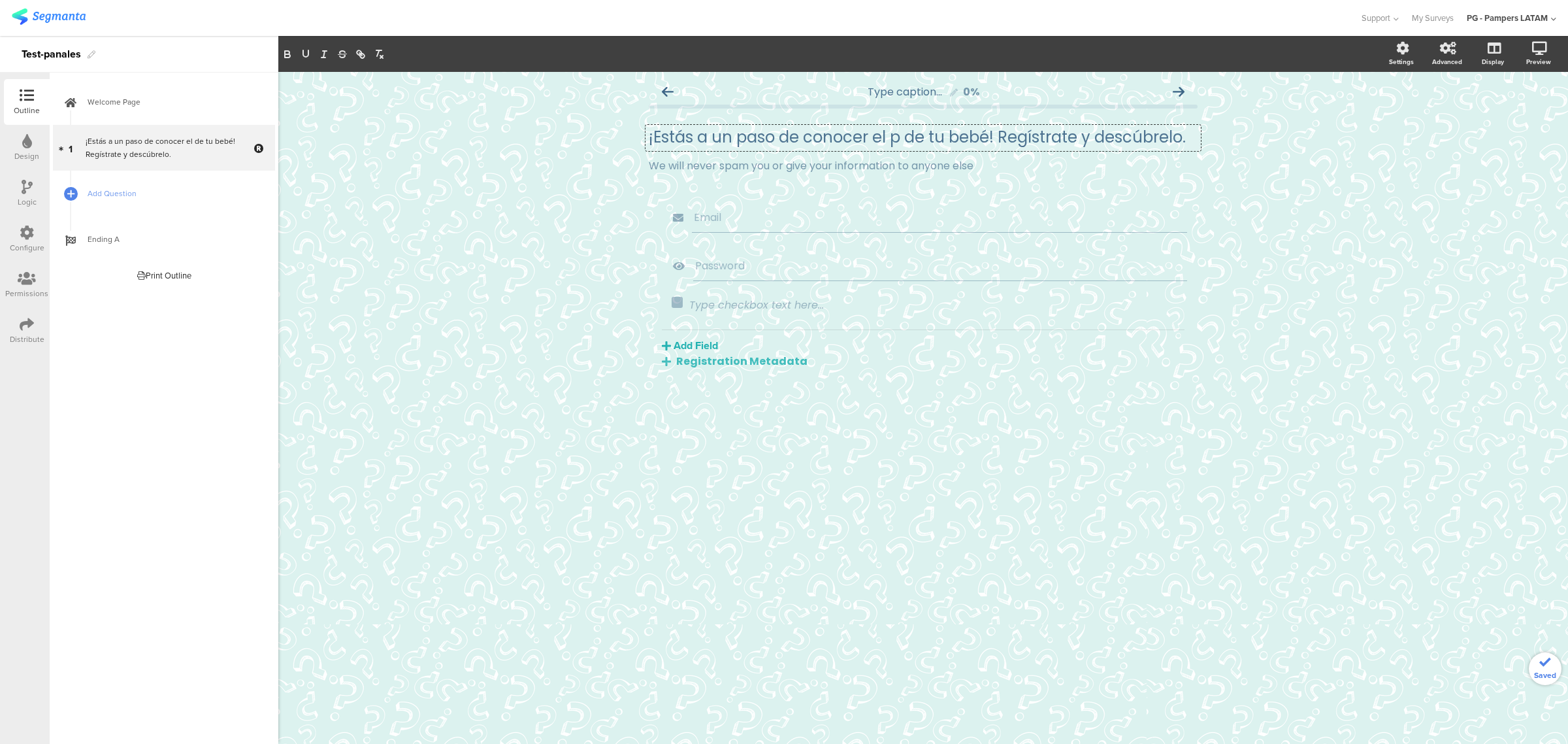
scroll to position [0, 0]
click at [795, 189] on div "We will never spam you or give your information to anyone else" at bounding box center [923, 185] width 548 height 16
click at [891, 177] on div at bounding box center [1201, 174] width 17 height 17
click at [891, 177] on icon at bounding box center [1201, 173] width 7 height 8
click at [891, 201] on div "Email" at bounding box center [939, 211] width 495 height 30
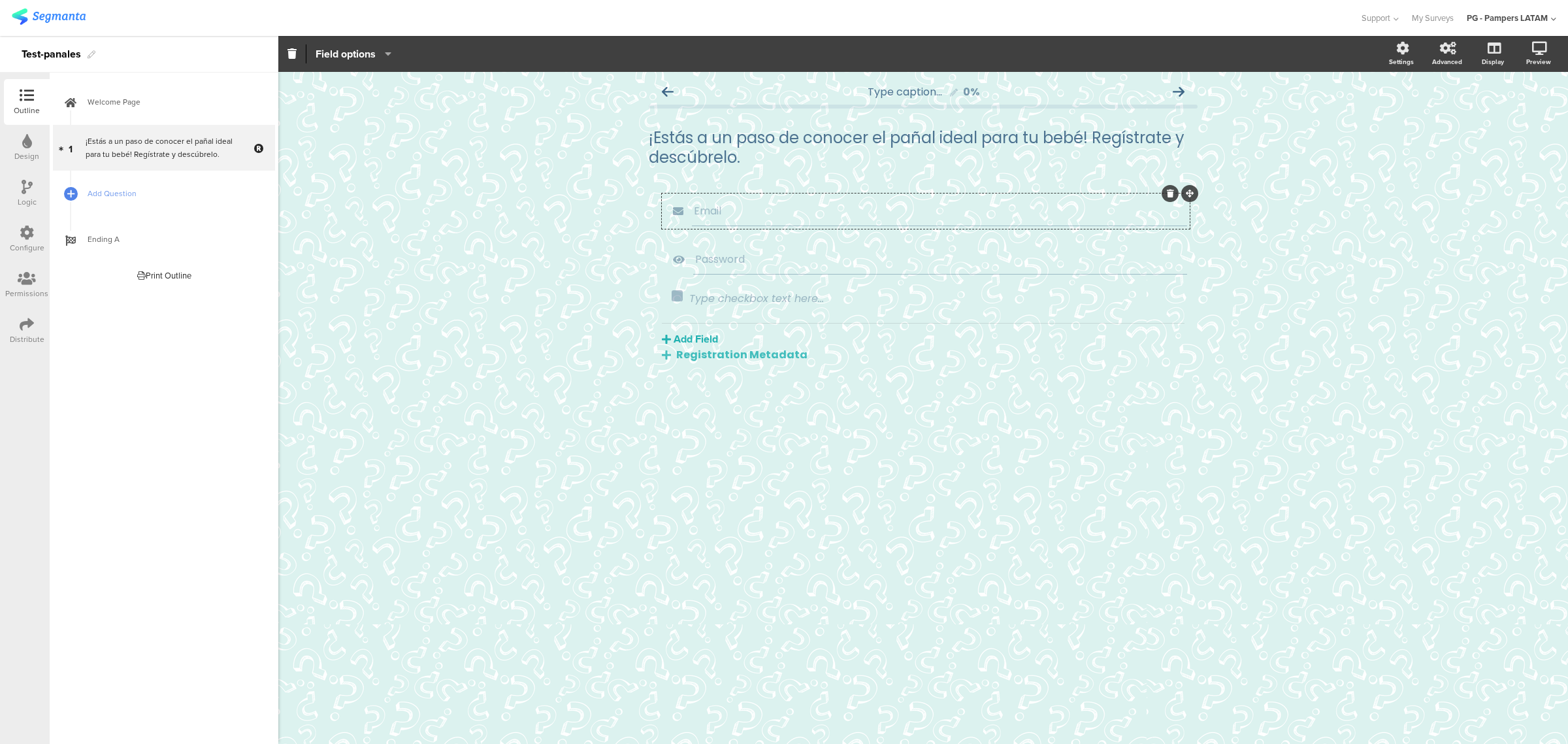
click at [670, 210] on icon at bounding box center [677, 211] width 27 height 17
click at [115, 163] on link "1 ¡Estás a un paso de conocer el pañal ideal para tu bebé! Regístrate y descúbr…" at bounding box center [164, 148] width 222 height 46
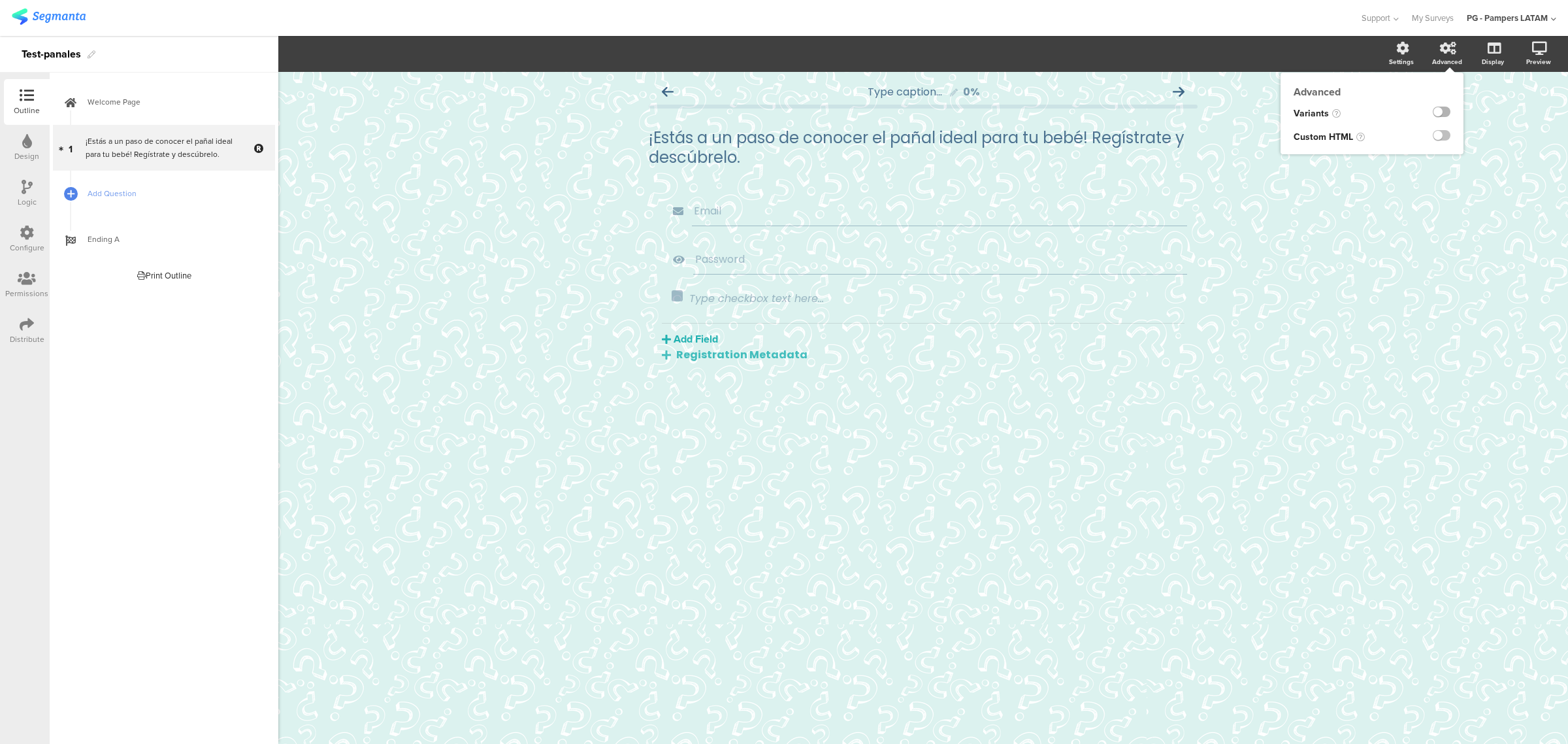
click at [891, 113] on label at bounding box center [1441, 111] width 18 height 10
click at [0, 0] on input "checkbox" at bounding box center [0, 0] width 0 height 0
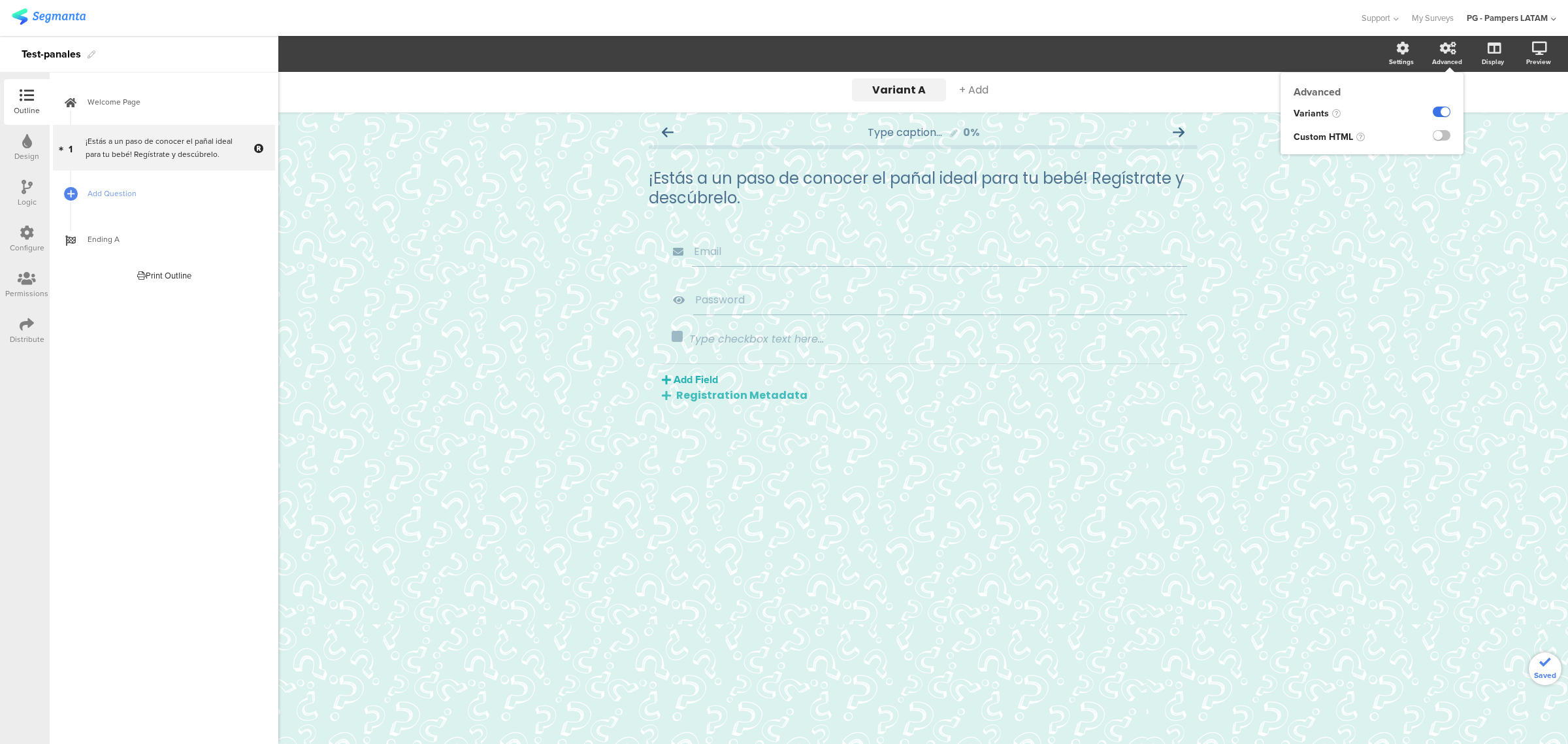
click at [891, 113] on label at bounding box center [1441, 111] width 18 height 10
click at [0, 0] on input "checkbox" at bounding box center [0, 0] width 0 height 0
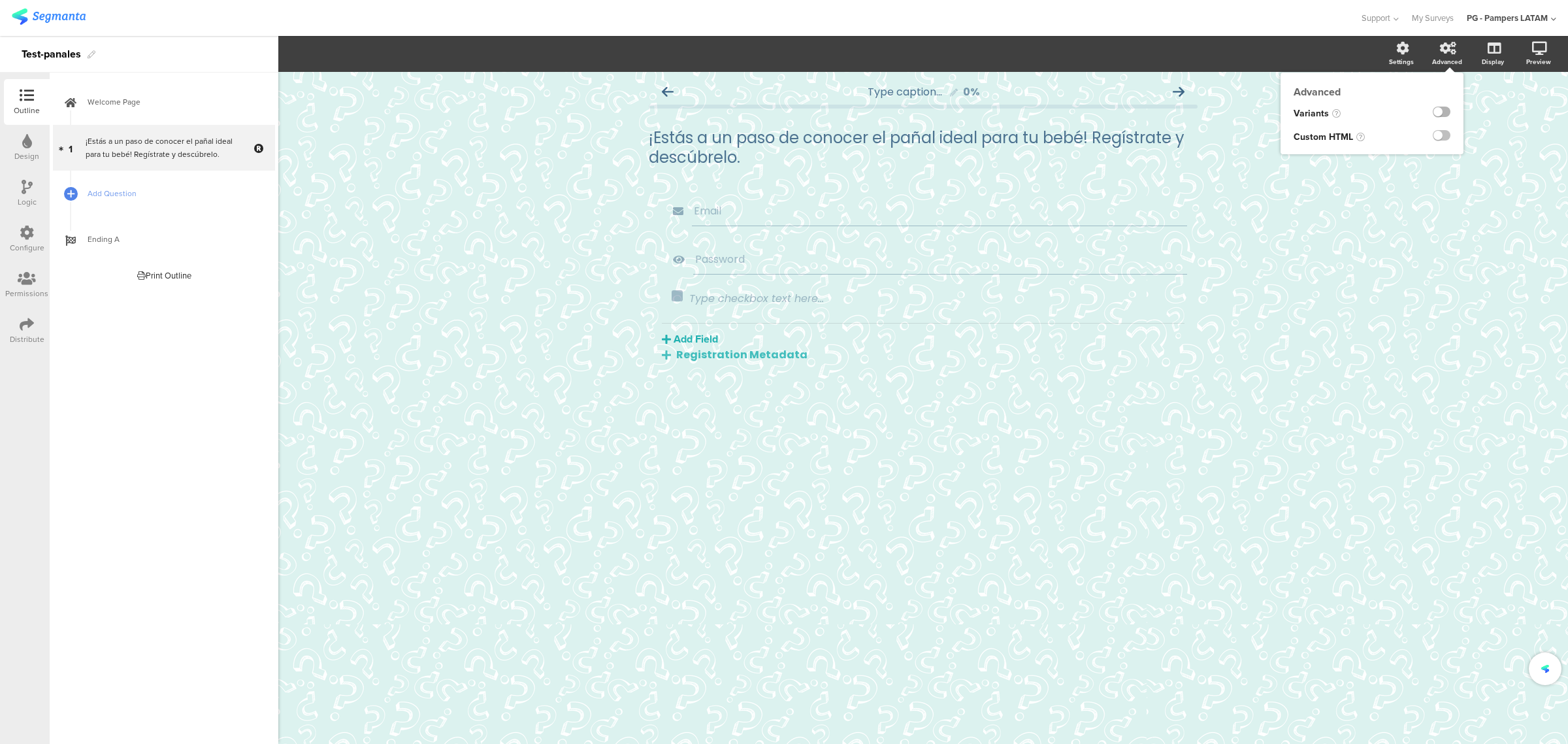
click at [891, 113] on label at bounding box center [1441, 111] width 18 height 10
click at [0, 0] on input "checkbox" at bounding box center [0, 0] width 0 height 0
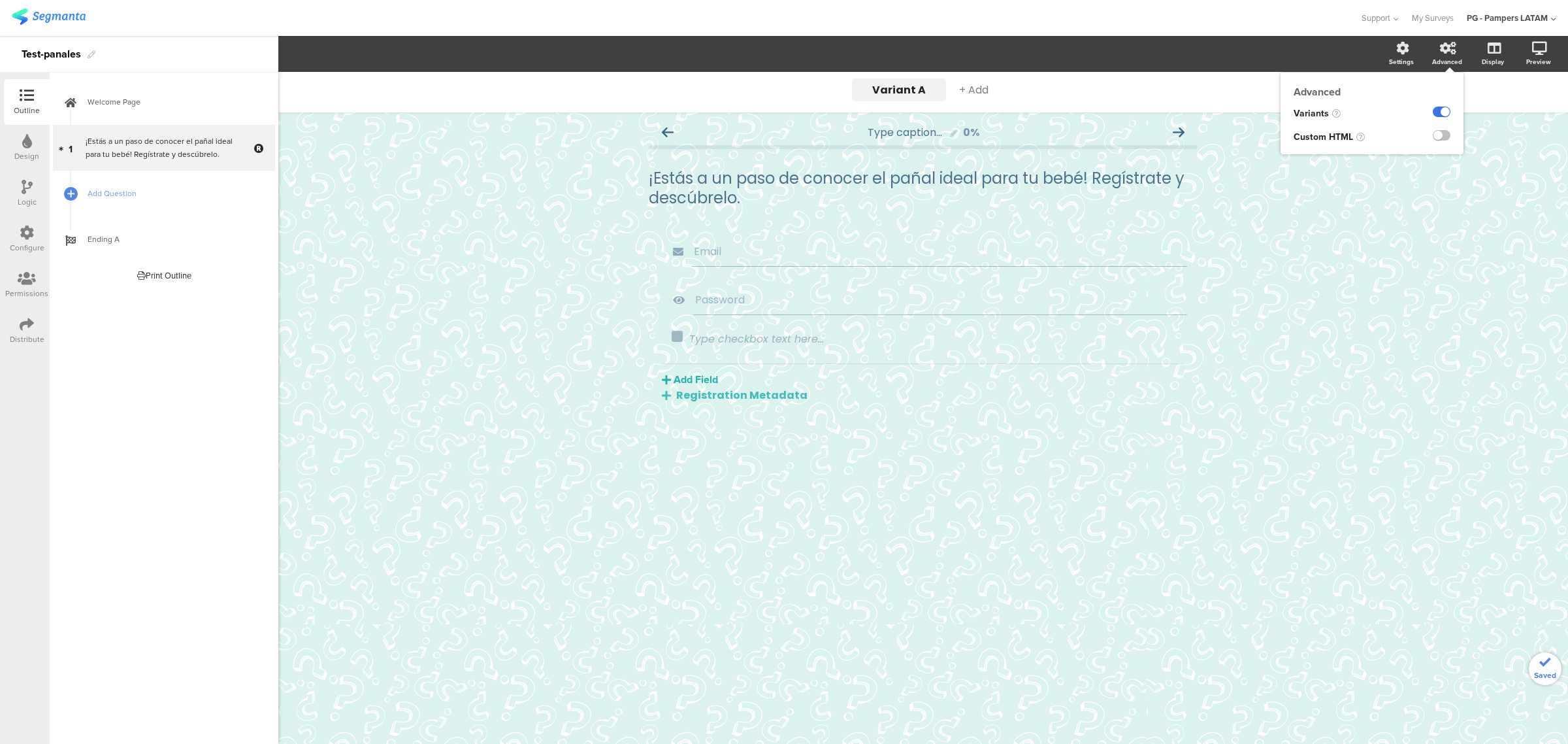
click at [891, 113] on label at bounding box center [1441, 111] width 18 height 10
click at [0, 0] on input "checkbox" at bounding box center [0, 0] width 0 height 0
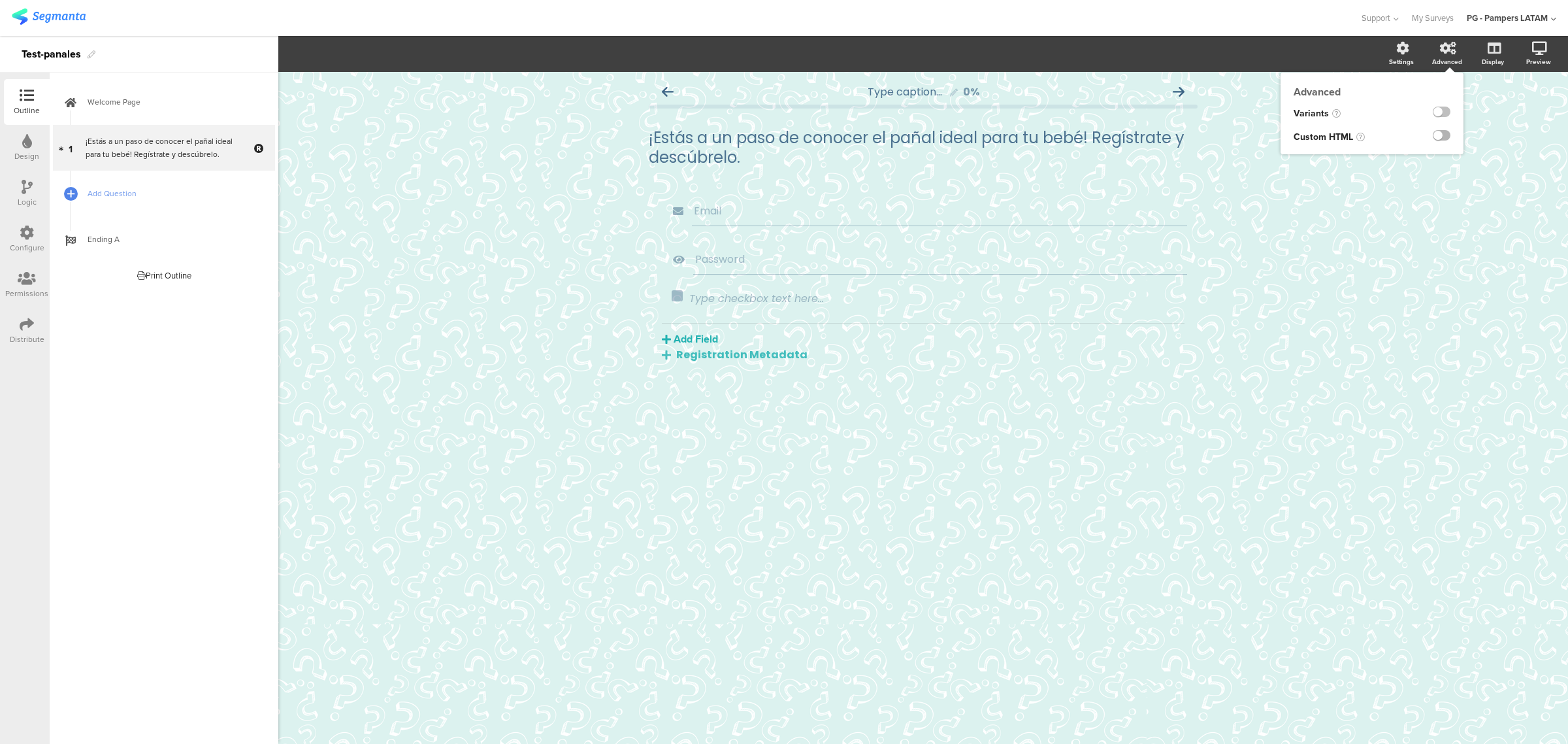
click at [891, 133] on label at bounding box center [1441, 134] width 18 height 10
click at [0, 0] on input "checkbox" at bounding box center [0, 0] width 0 height 0
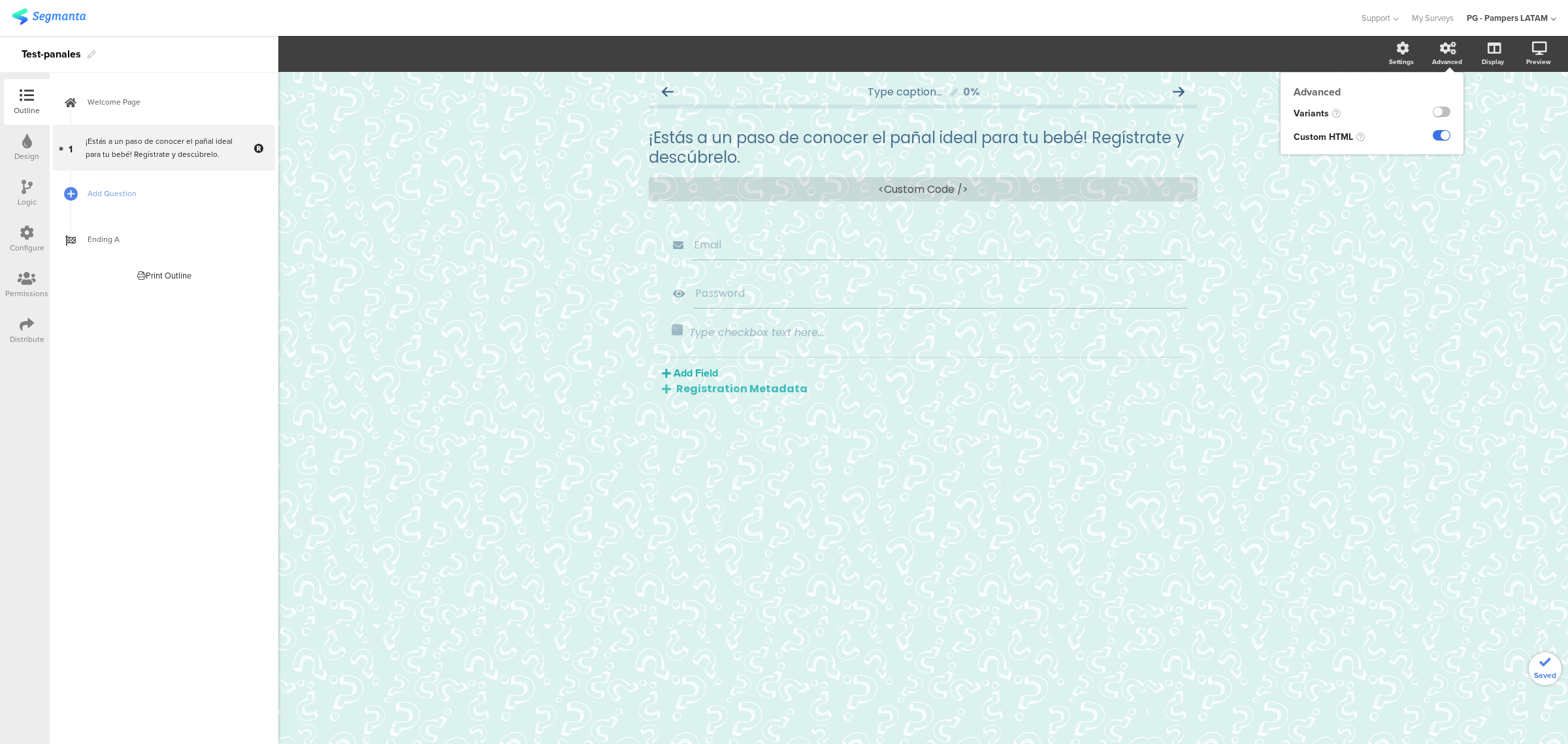
click at [891, 133] on label at bounding box center [1441, 134] width 18 height 10
click at [0, 0] on input "checkbox" at bounding box center [0, 0] width 0 height 0
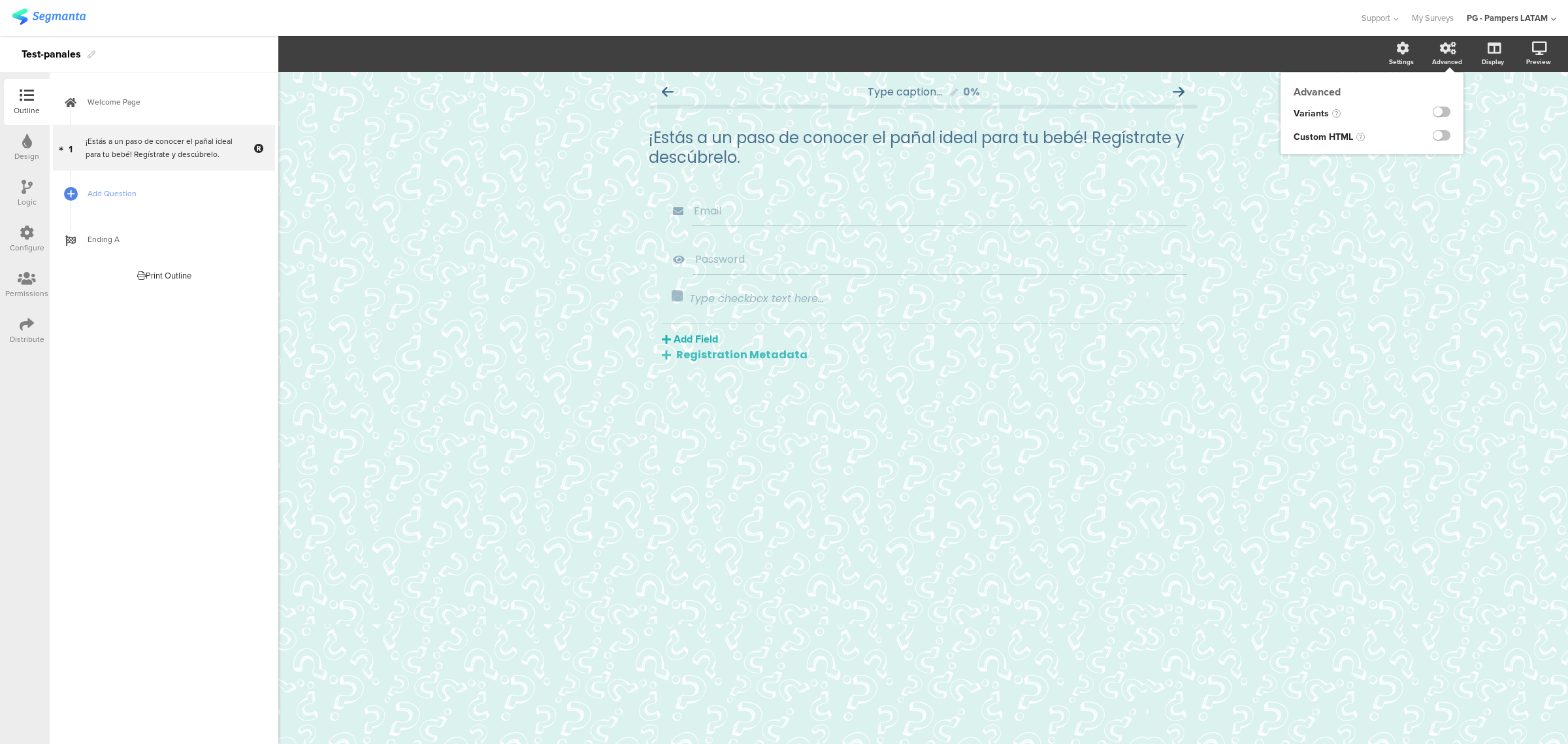
click at [891, 53] on div "Advanced" at bounding box center [1453, 54] width 46 height 33
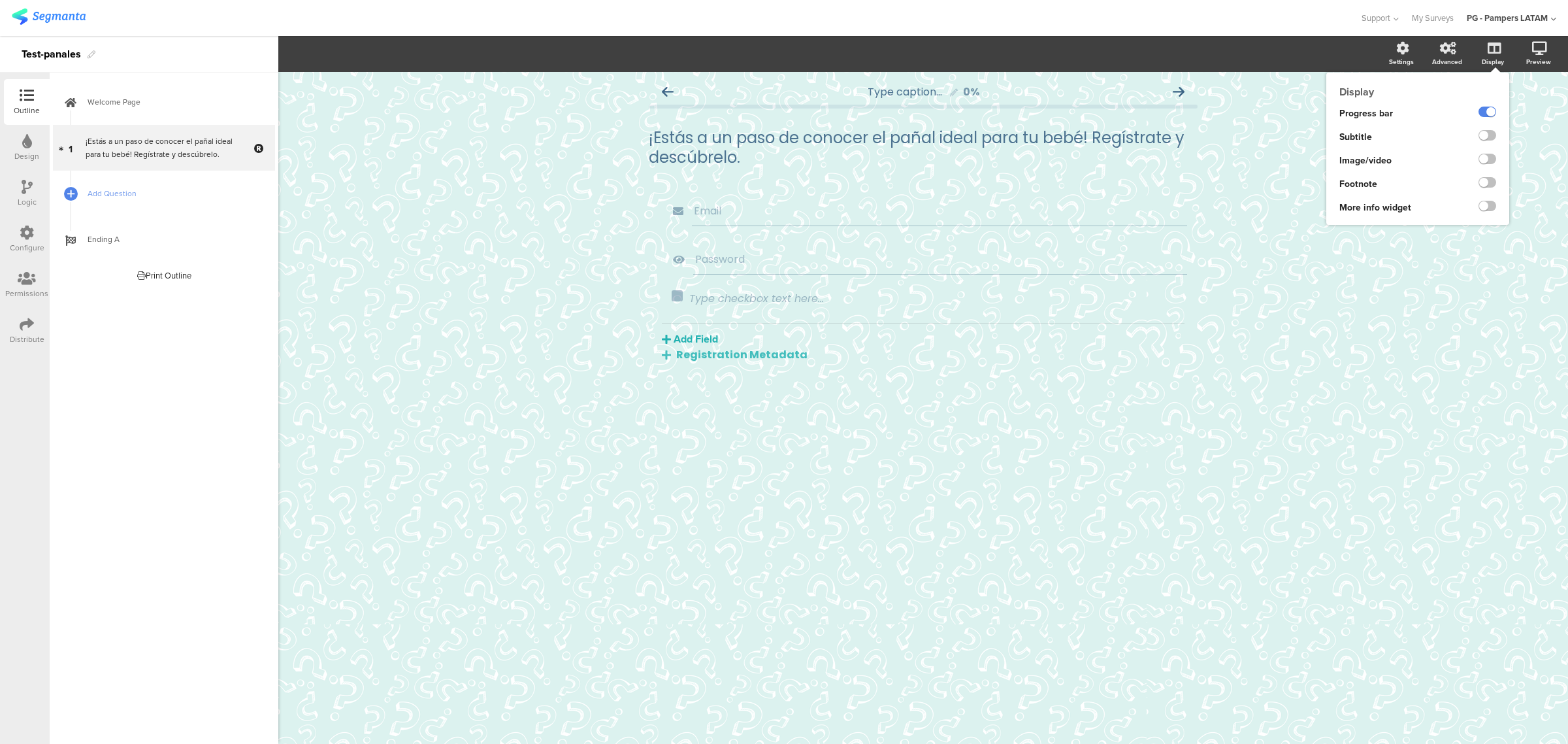
click at [891, 213] on ng-transclude at bounding box center [1487, 207] width 18 height 15
click at [891, 209] on label at bounding box center [1487, 206] width 18 height 10
click at [0, 0] on input "checkbox" at bounding box center [0, 0] width 0 height 0
click at [891, 209] on label at bounding box center [1487, 206] width 18 height 10
click at [0, 0] on input "checkbox" at bounding box center [0, 0] width 0 height 0
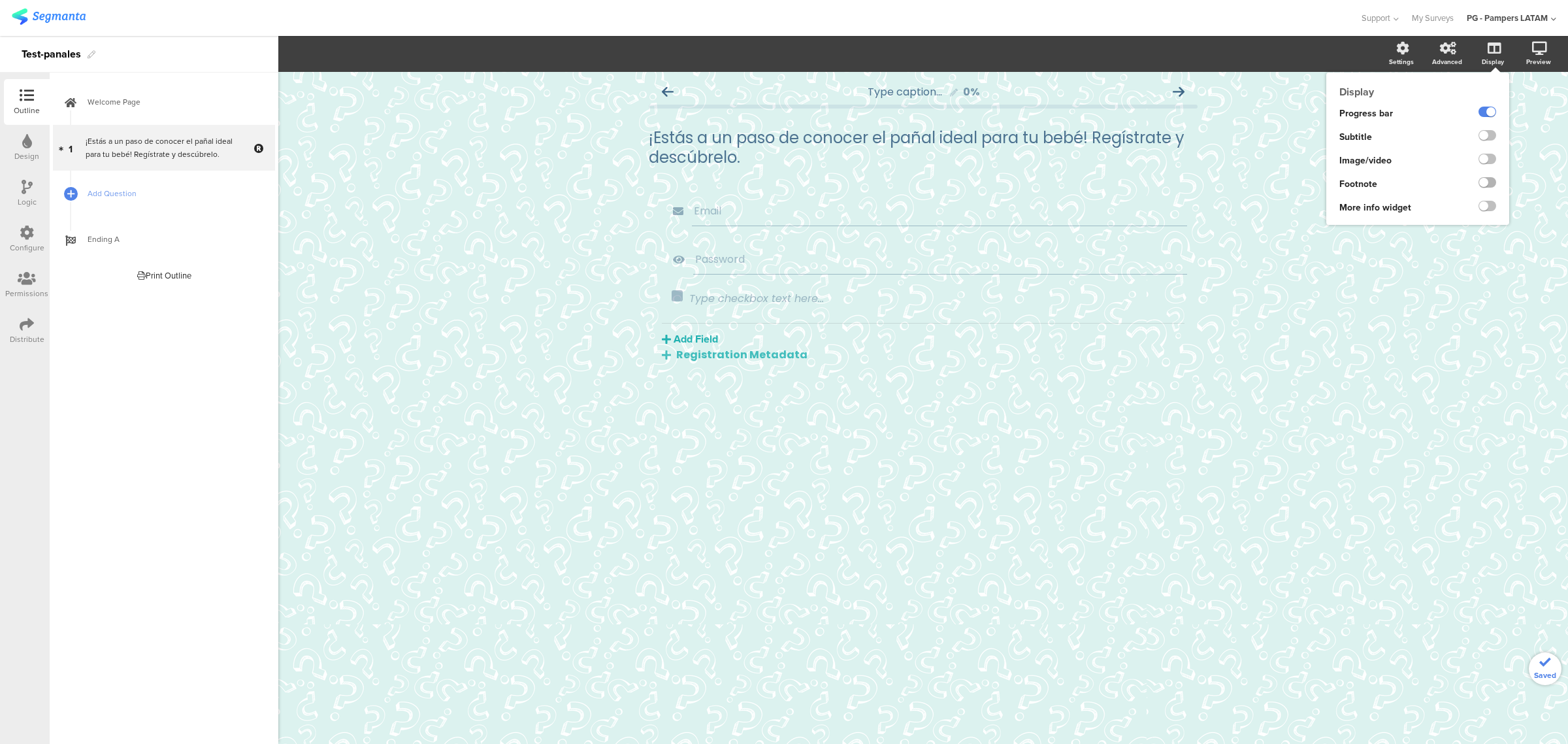
click at [891, 183] on label at bounding box center [1487, 182] width 18 height 10
click at [0, 0] on input "checkbox" at bounding box center [0, 0] width 0 height 0
click at [891, 183] on label at bounding box center [1487, 182] width 18 height 10
click at [0, 0] on input "checkbox" at bounding box center [0, 0] width 0 height 0
click at [891, 156] on label at bounding box center [1487, 158] width 18 height 10
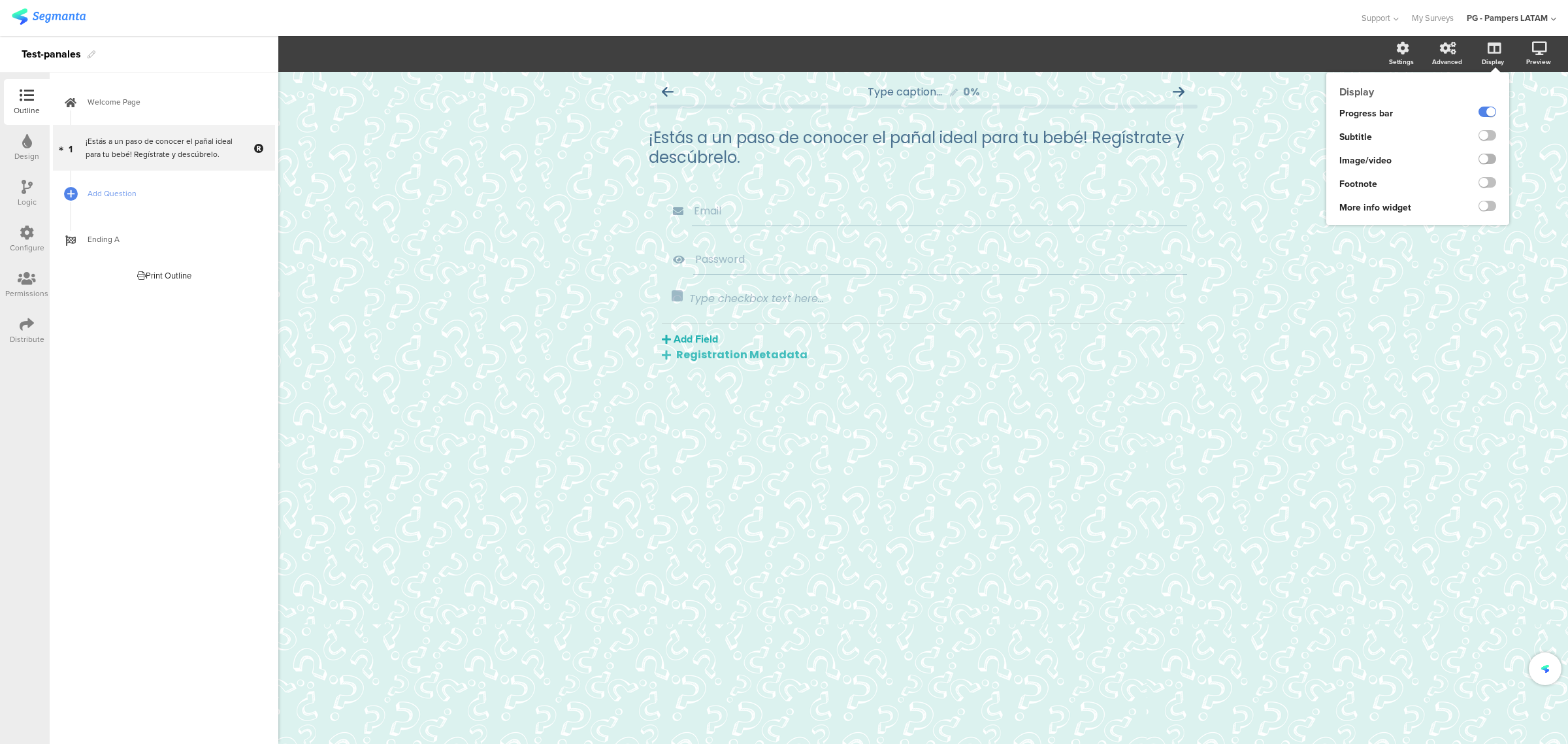
click at [0, 0] on input "checkbox" at bounding box center [0, 0] width 0 height 0
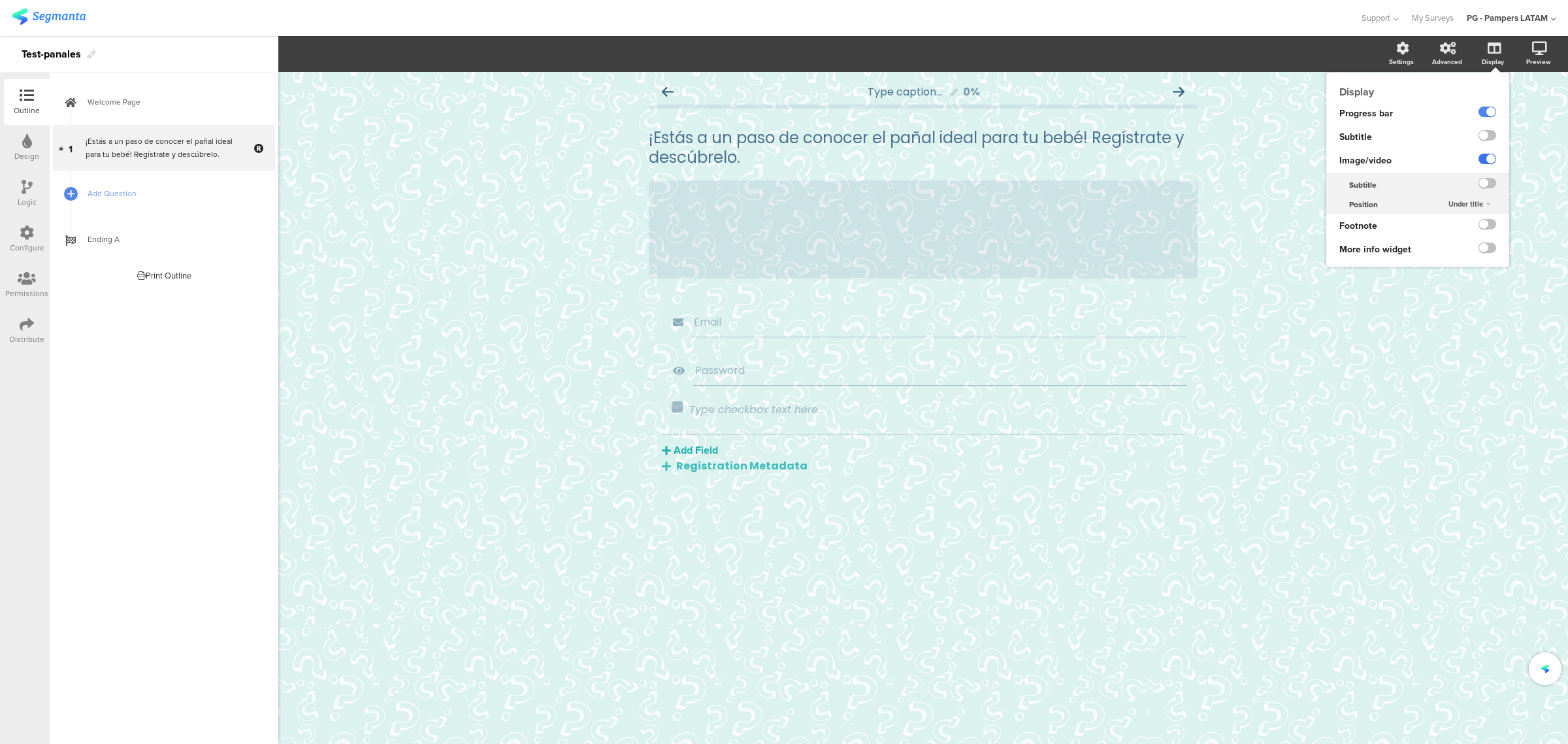
click at [891, 156] on label at bounding box center [1487, 158] width 18 height 10
click at [0, 0] on input "checkbox" at bounding box center [0, 0] width 0 height 0
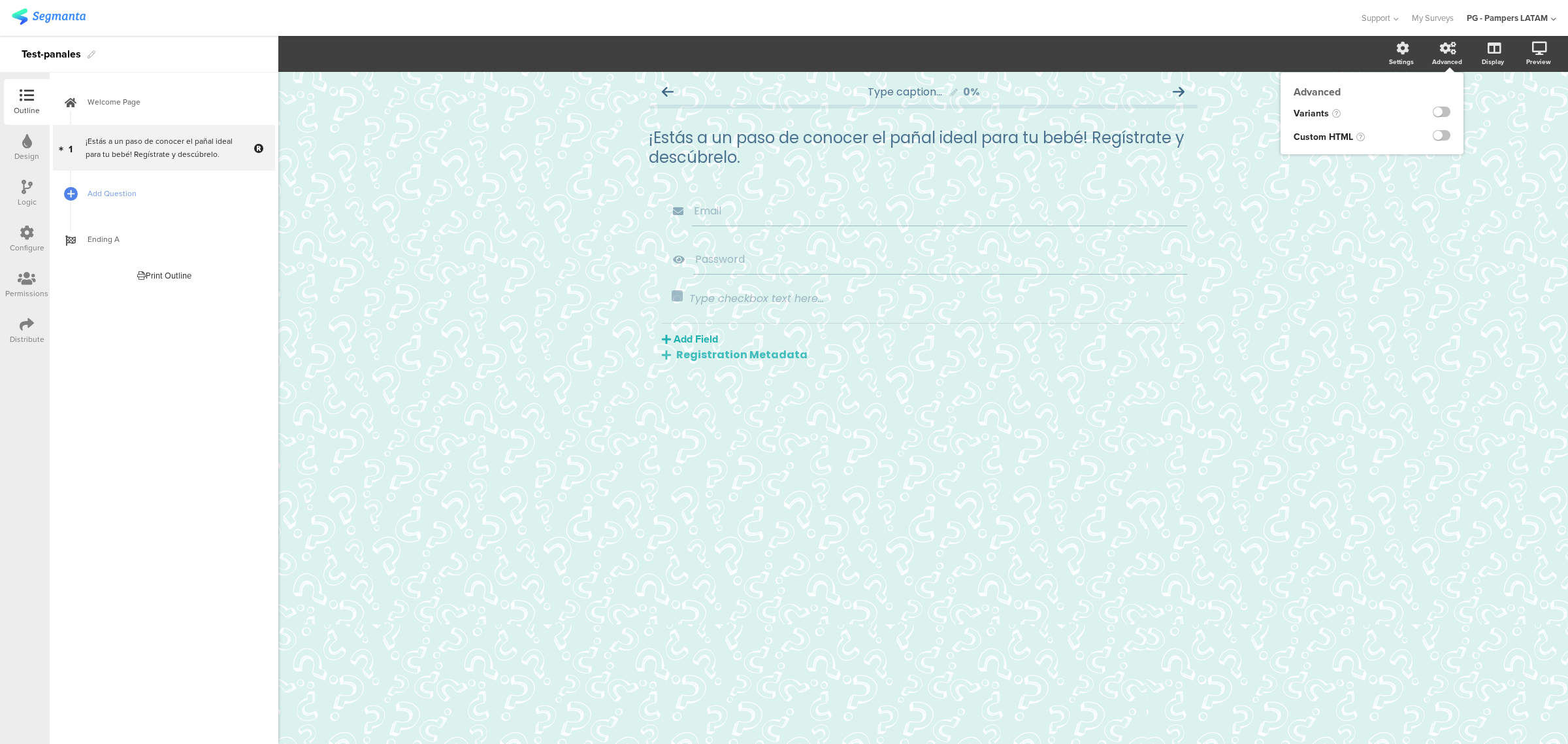
click at [891, 73] on div "Advanced Variants Custom HTML" at bounding box center [1372, 113] width 183 height 82
click at [891, 57] on div "Advanced" at bounding box center [1447, 62] width 30 height 10
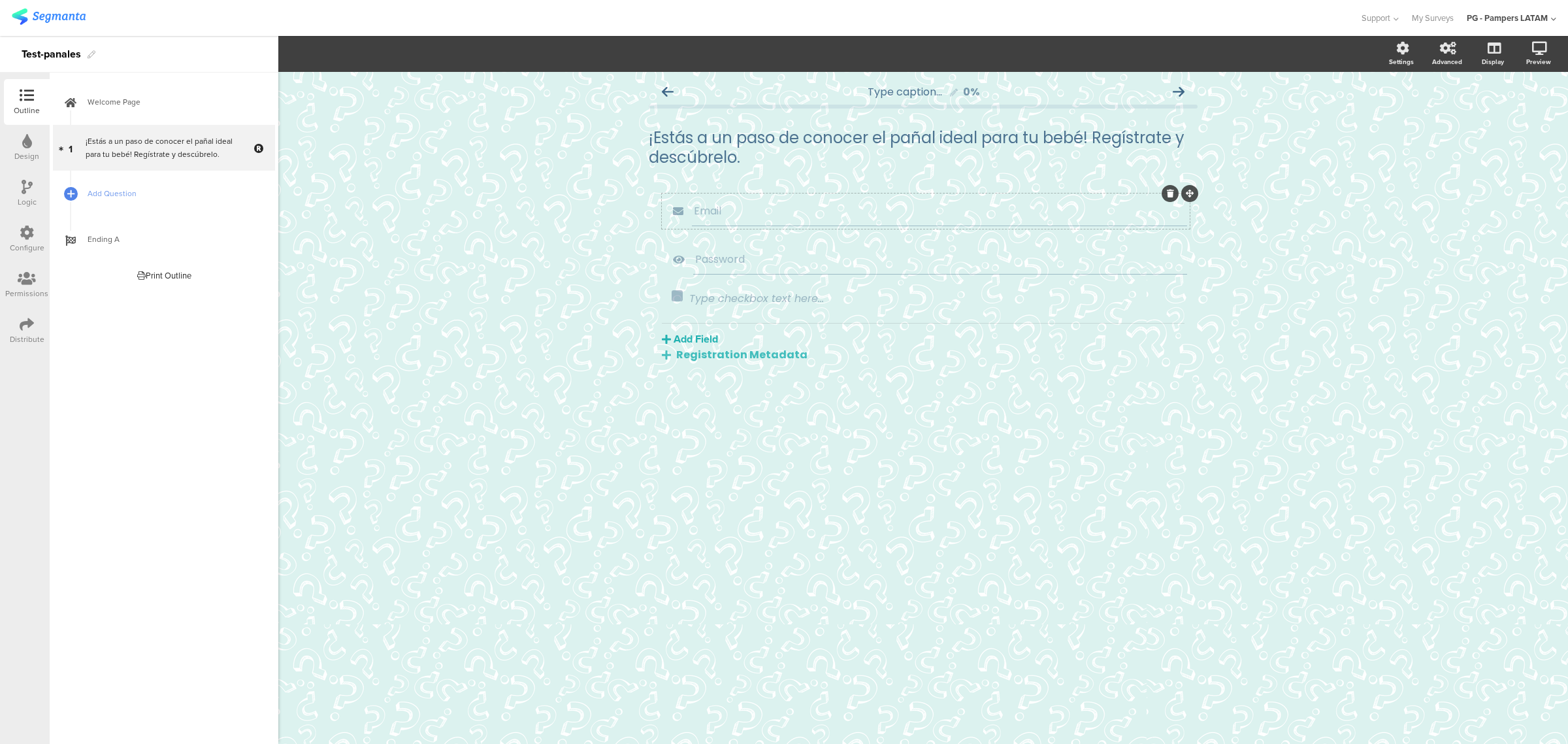
click at [743, 216] on input "Email" at bounding box center [939, 210] width 491 height 16
click at [352, 64] on section "Required Field options Settings Advanced Display Preview" at bounding box center [923, 54] width 1290 height 36
click at [700, 213] on input "Email" at bounding box center [939, 210] width 491 height 16
click at [759, 210] on input "Email" at bounding box center [939, 210] width 491 height 16
click at [788, 256] on span "Password" at bounding box center [940, 259] width 490 height 16
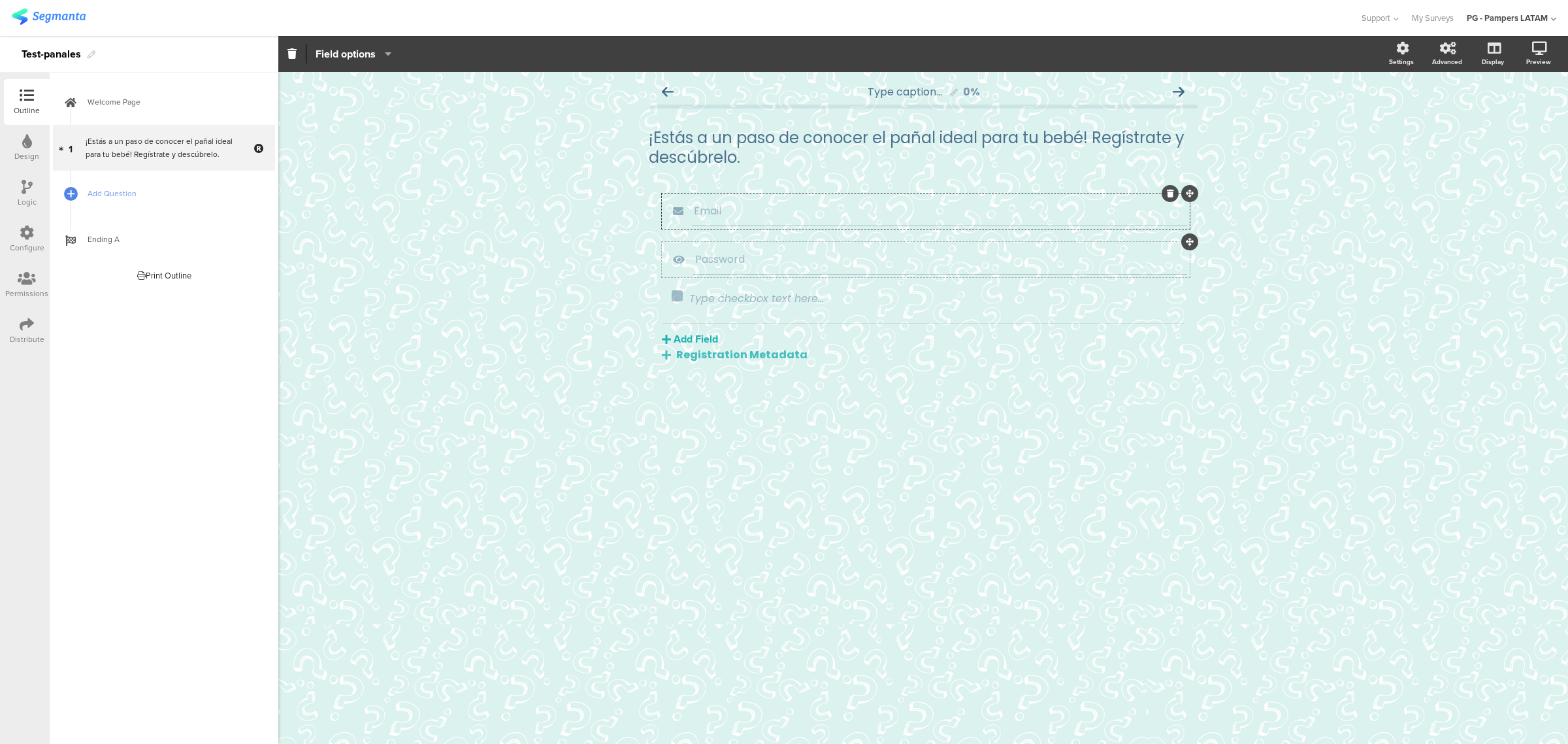
click at [891, 251] on span "Password" at bounding box center [940, 259] width 490 height 16
click at [732, 253] on span "Password" at bounding box center [940, 259] width 490 height 16
click at [730, 255] on span "Password" at bounding box center [940, 259] width 490 height 16
click at [713, 259] on span "Password" at bounding box center [940, 259] width 490 height 16
click at [689, 282] on div "Email Password Type checkbox text here... Add Field Profile Named Parameter Tex…" at bounding box center [923, 278] width 548 height 170
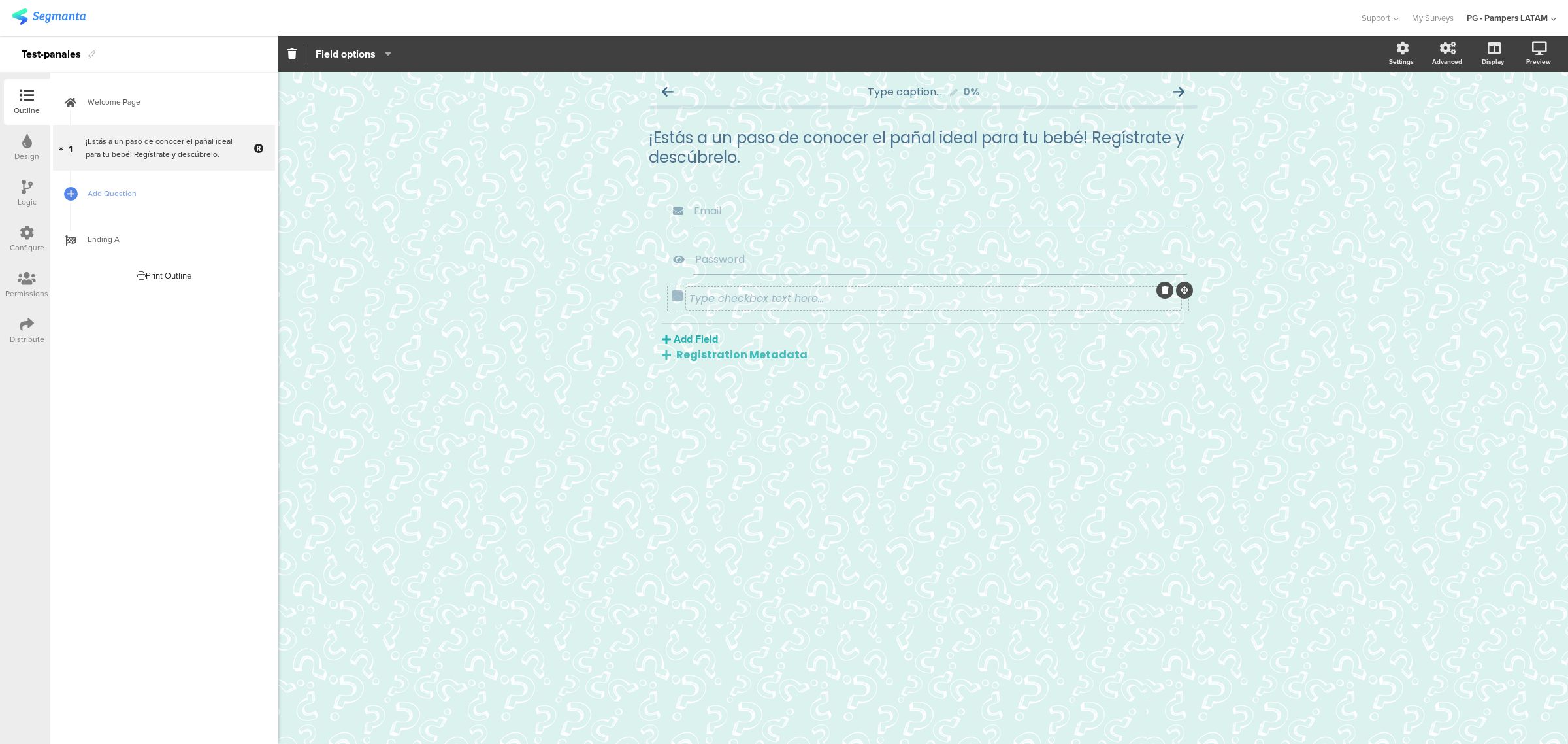
click at [688, 294] on div "Type checkbox text here..." at bounding box center [934, 298] width 495 height 23
click at [695, 245] on div "Password" at bounding box center [940, 259] width 494 height 30
click at [703, 263] on span "Password" at bounding box center [940, 259] width 490 height 16
click at [716, 252] on span "Password" at bounding box center [940, 259] width 490 height 16
click at [673, 256] on icon at bounding box center [678, 259] width 29 height 17
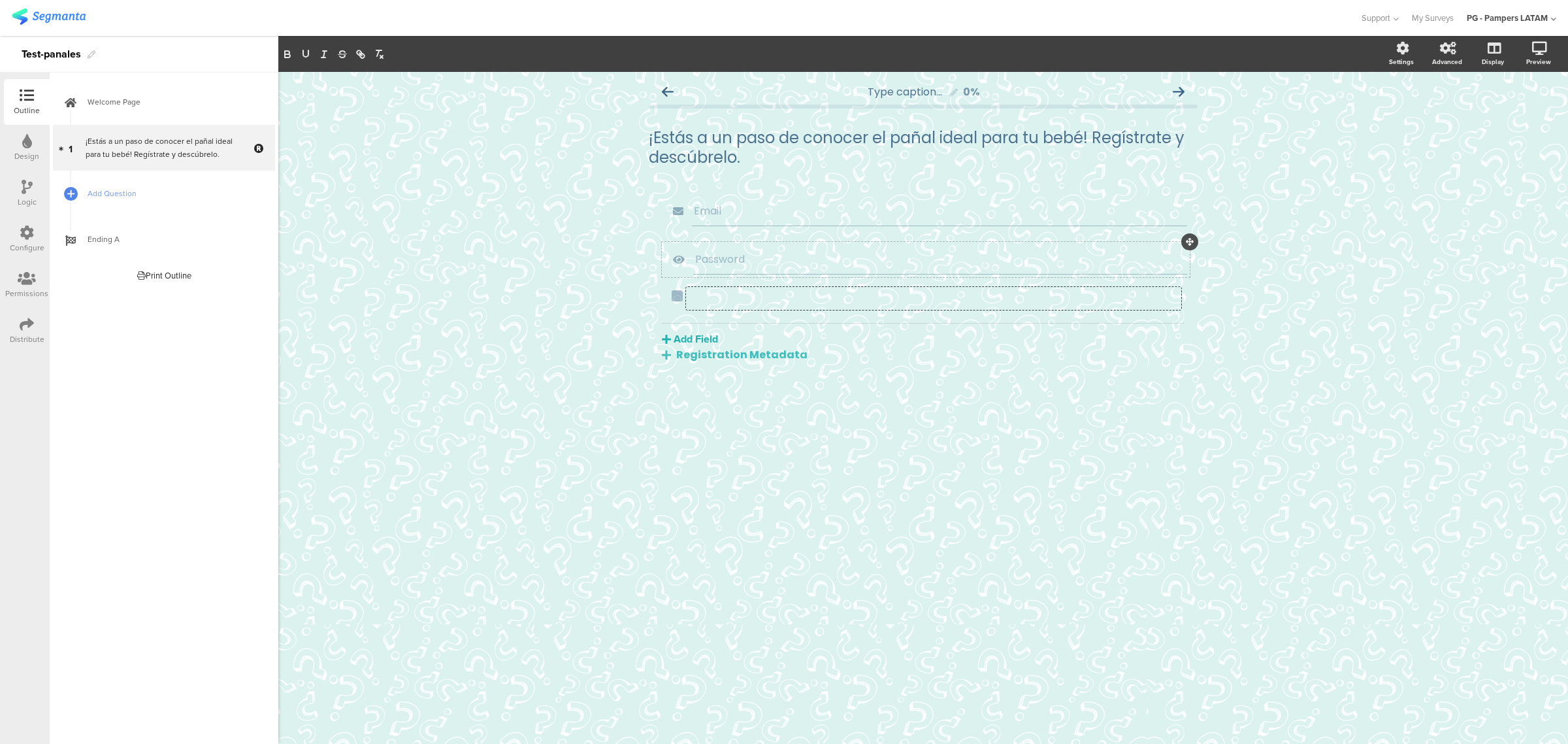
drag, startPoint x: 895, startPoint y: 255, endPoint x: 906, endPoint y: 255, distance: 11.0
click at [891, 255] on span "Password" at bounding box center [940, 259] width 490 height 16
click at [886, 194] on div "Email" at bounding box center [926, 211] width 528 height 35
click at [737, 255] on span "Password" at bounding box center [940, 259] width 490 height 16
click at [691, 261] on icon at bounding box center [678, 259] width 29 height 17
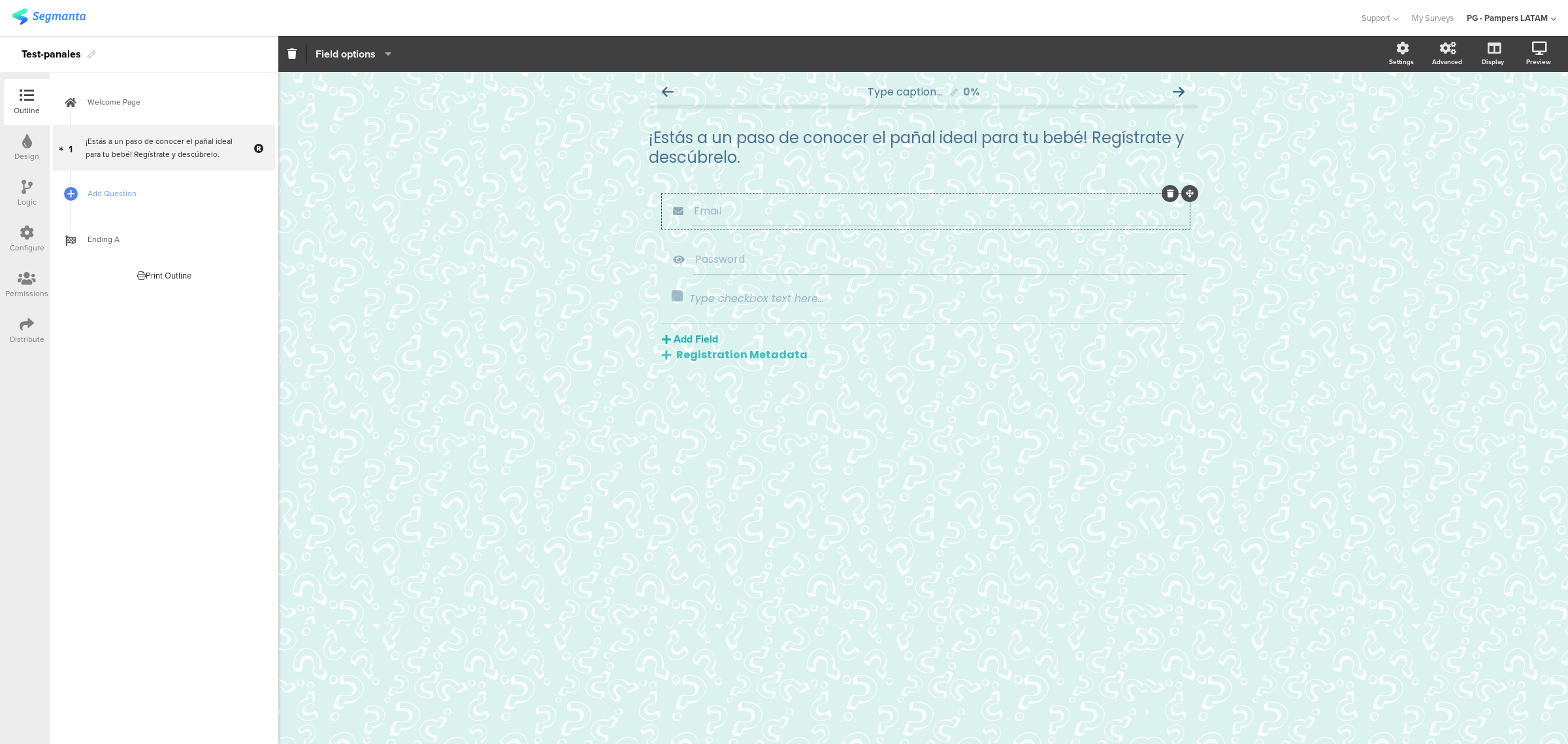
click at [352, 52] on span "Field options" at bounding box center [345, 53] width 60 height 15
click at [366, 59] on span "Field options" at bounding box center [345, 53] width 60 height 15
click at [755, 219] on div "Email" at bounding box center [939, 211] width 495 height 30
click at [755, 268] on div "Password" at bounding box center [940, 259] width 494 height 30
click at [703, 338] on button "Add Field" at bounding box center [690, 338] width 56 height 15
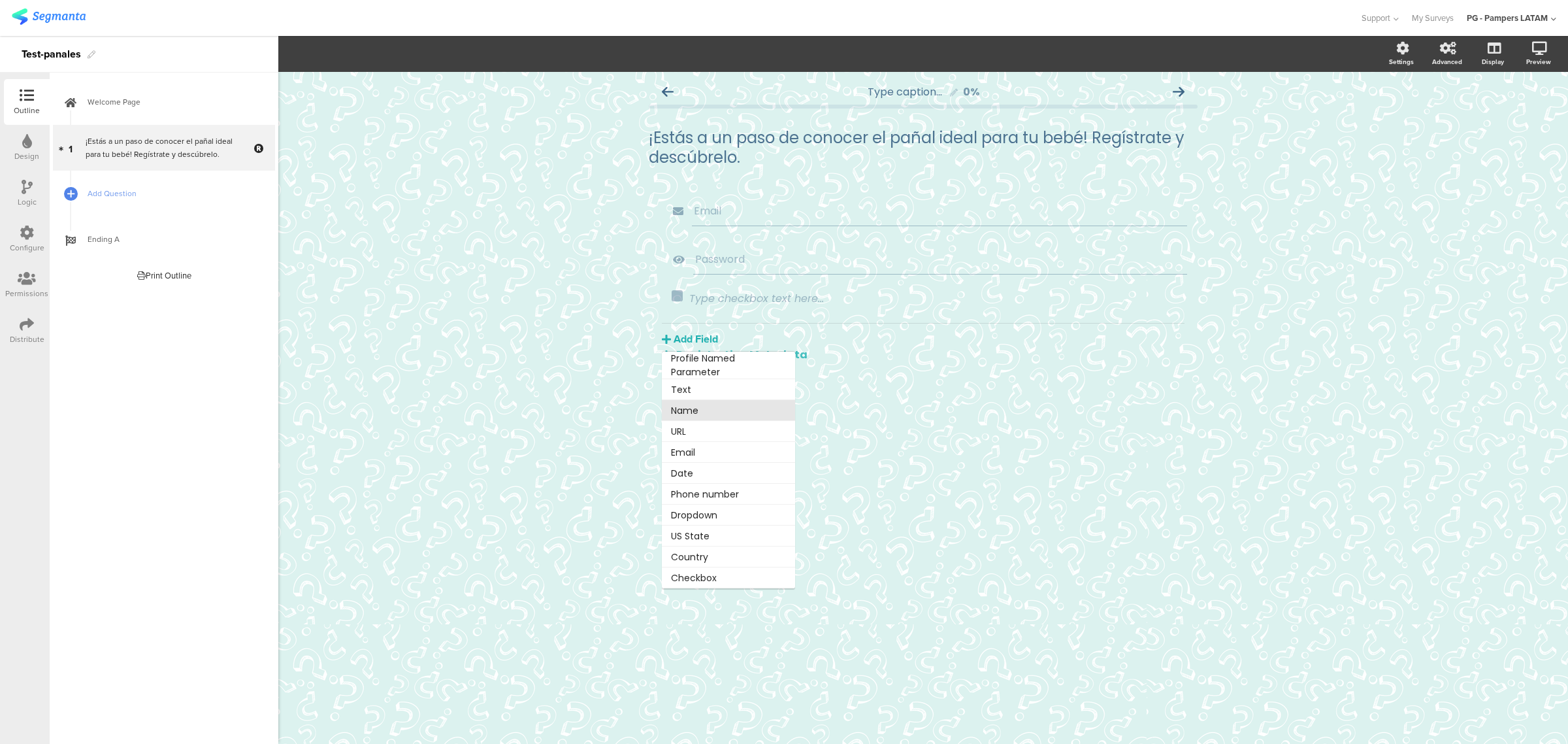
click at [728, 403] on button "Name" at bounding box center [728, 410] width 134 height 21
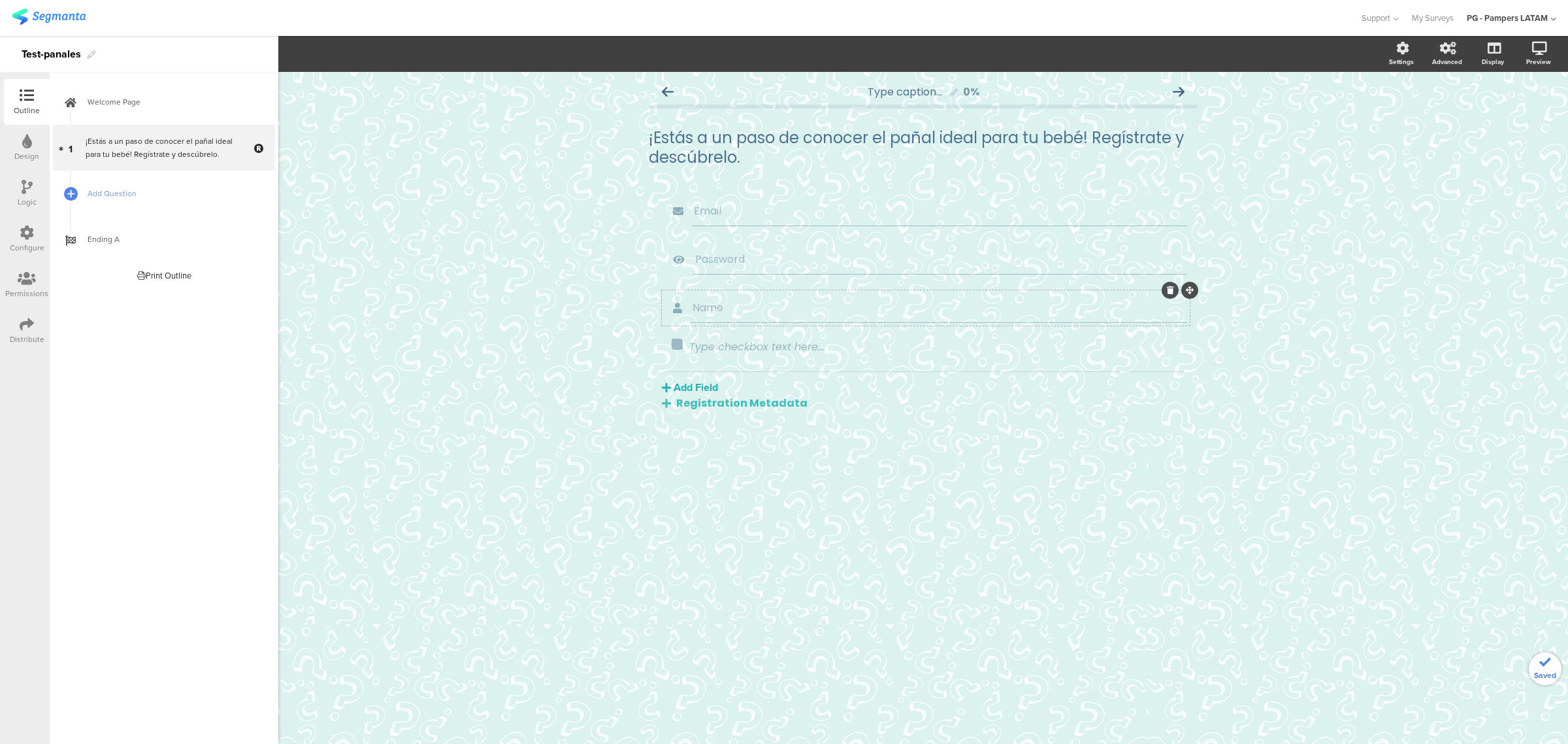
click at [716, 295] on div "Name" at bounding box center [938, 308] width 496 height 30
drag, startPoint x: 723, startPoint y: 302, endPoint x: 657, endPoint y: 302, distance: 66.0
click at [657, 302] on div "Email Password Name Type checkbox text here... Add Field Profile Named Paramete…" at bounding box center [923, 302] width 548 height 217
type input "Nombre"
click at [716, 207] on input "Email" at bounding box center [939, 210] width 491 height 16
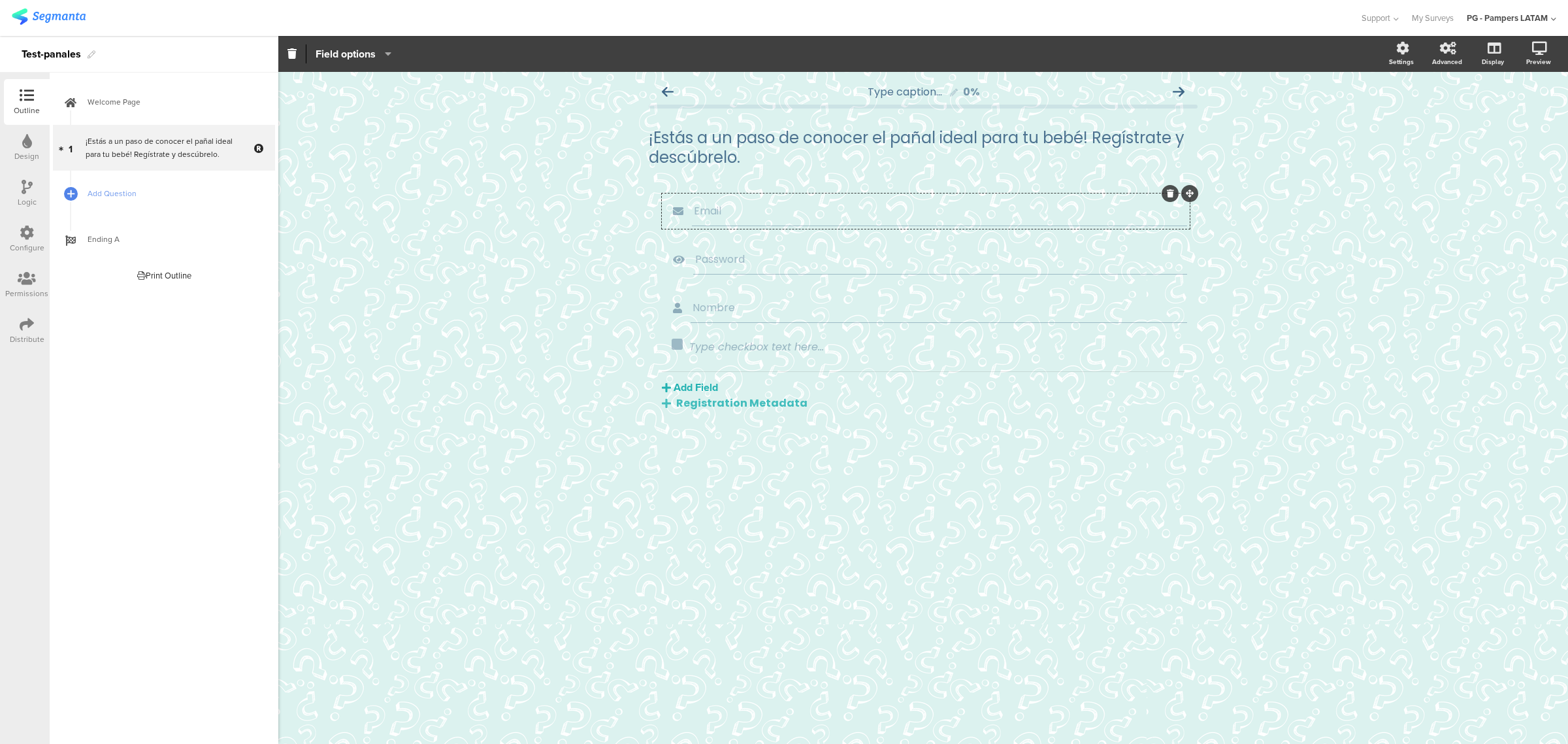
drag, startPoint x: 755, startPoint y: 205, endPoint x: 670, endPoint y: 208, distance: 85.1
click at [670, 208] on div "Email" at bounding box center [925, 211] width 523 height 30
click at [684, 299] on icon at bounding box center [677, 308] width 26 height 17
drag, startPoint x: 1186, startPoint y: 285, endPoint x: 1179, endPoint y: 189, distance: 96.3
click at [688, 387] on button "Add Field" at bounding box center [690, 387] width 56 height 15
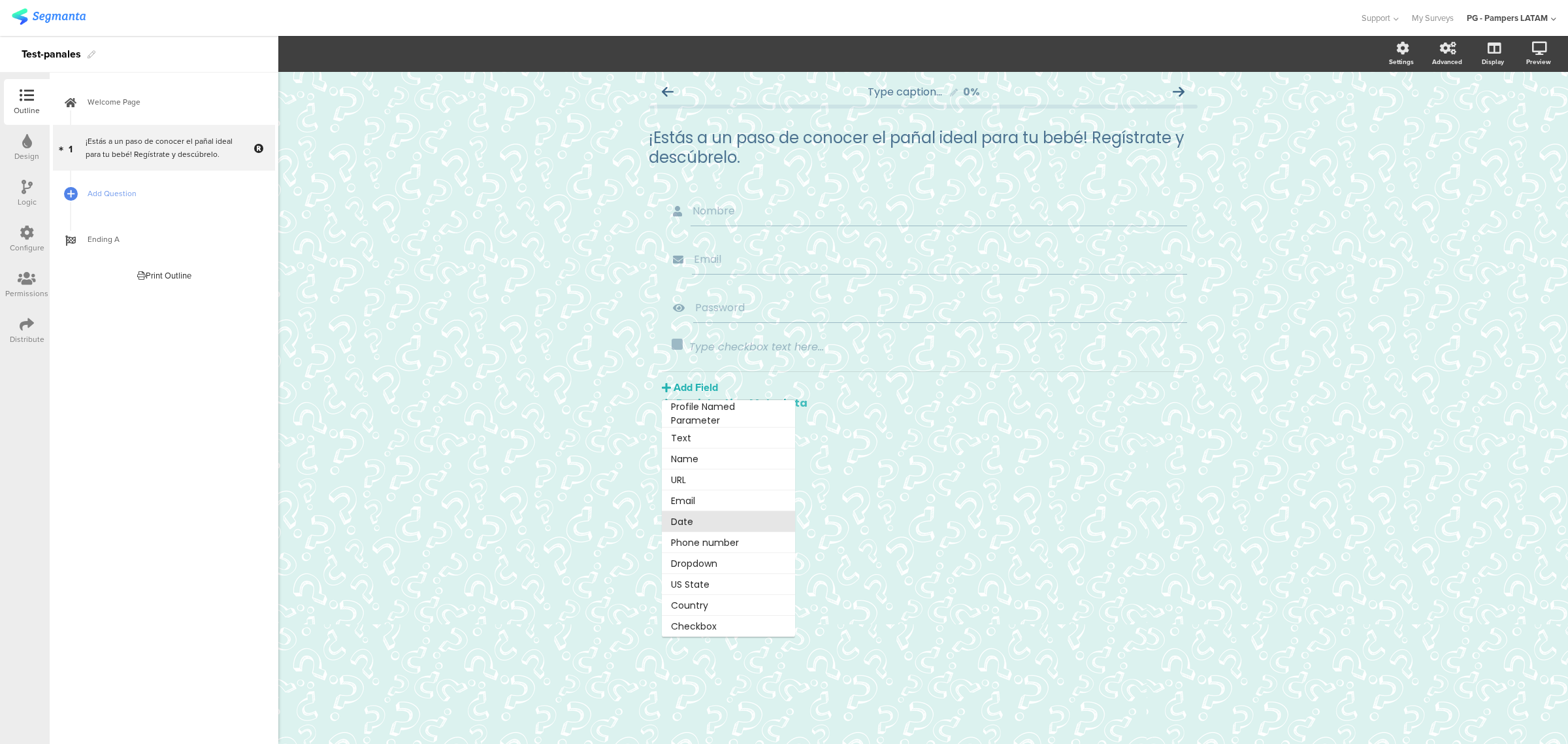
click at [730, 488] on button "Date" at bounding box center [728, 521] width 134 height 21
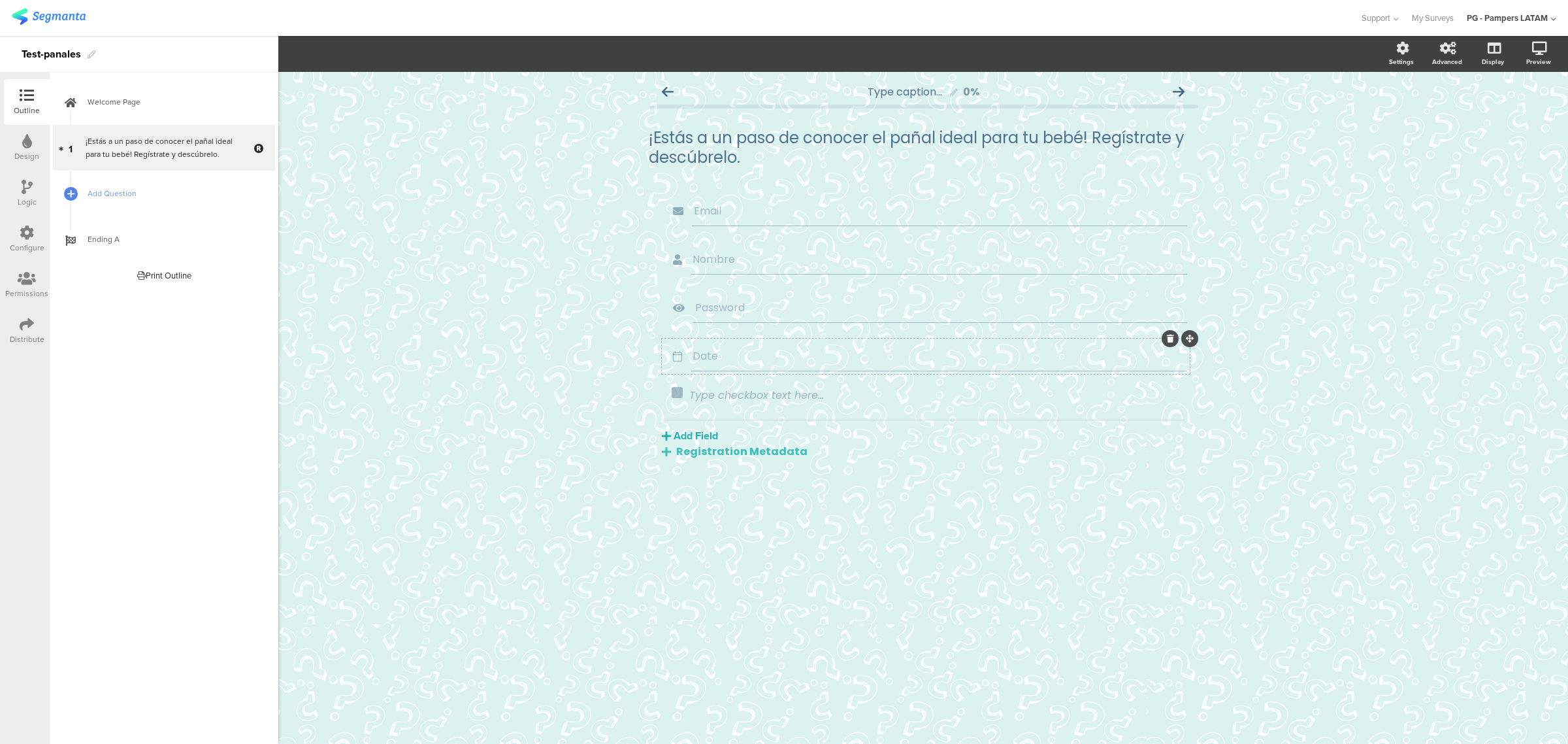
click at [714, 348] on input "Date" at bounding box center [938, 356] width 492 height 16
drag, startPoint x: 738, startPoint y: 353, endPoint x: 696, endPoint y: 355, distance: 42.0
click at [696, 355] on input "Date" at bounding box center [938, 356] width 492 height 16
type input "Fecha de nacimiento de tu bebé"
click at [891, 420] on div "Add Field Profile Named Parameter Text Name URL Email Date Phone number Dropdow…" at bounding box center [923, 439] width 523 height 40
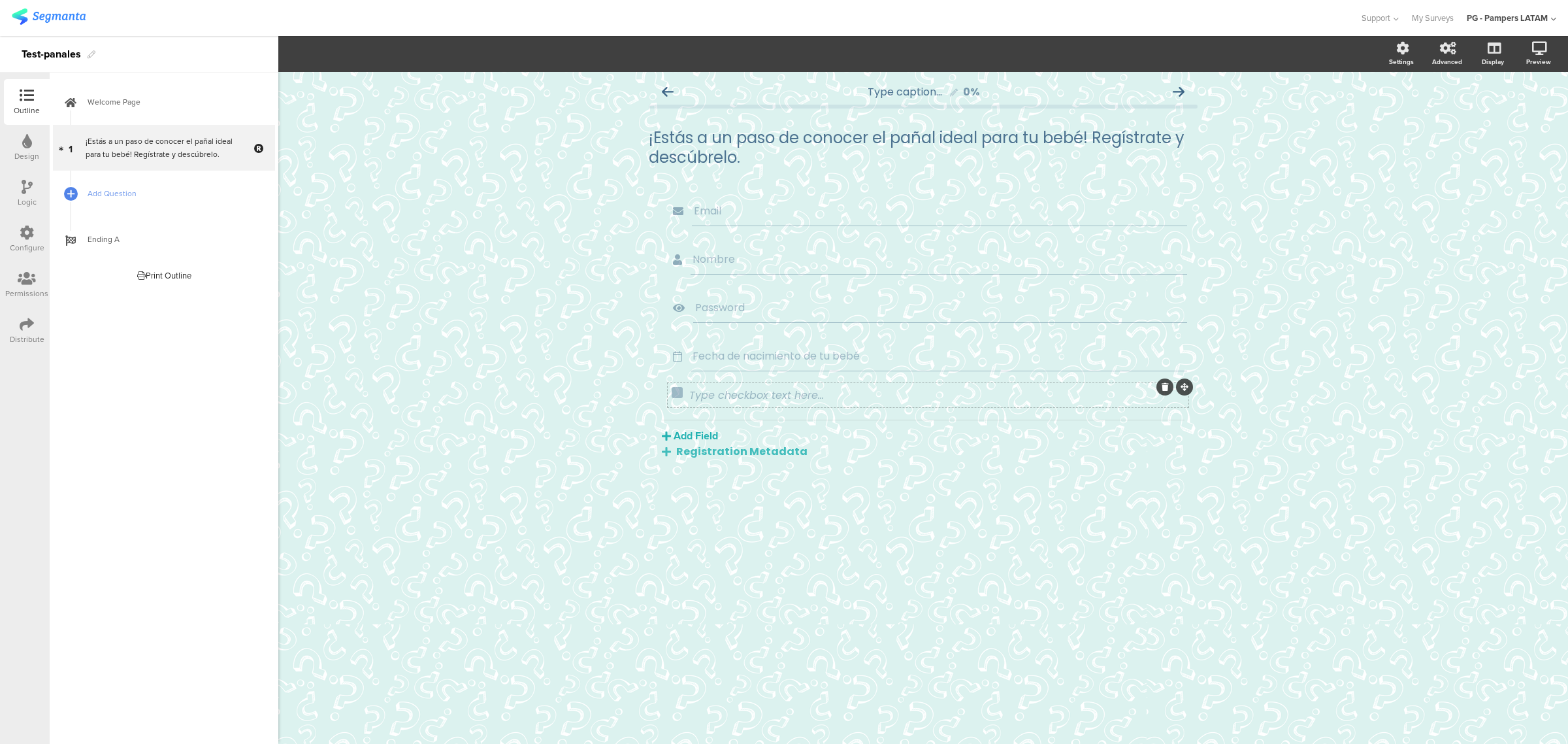
click at [891, 383] on icon at bounding box center [1165, 387] width 7 height 8
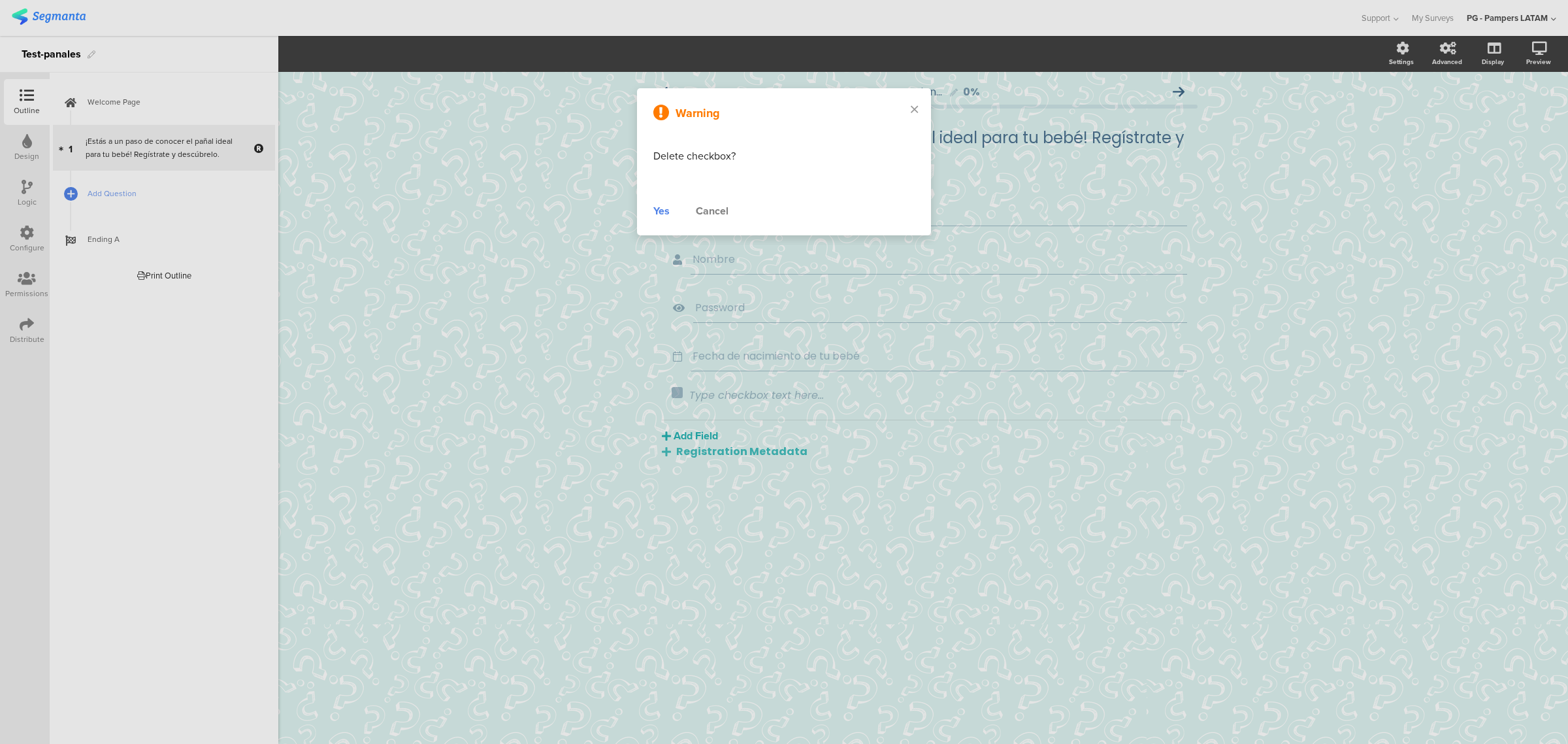
click at [659, 213] on div "Yes" at bounding box center [661, 211] width 16 height 16
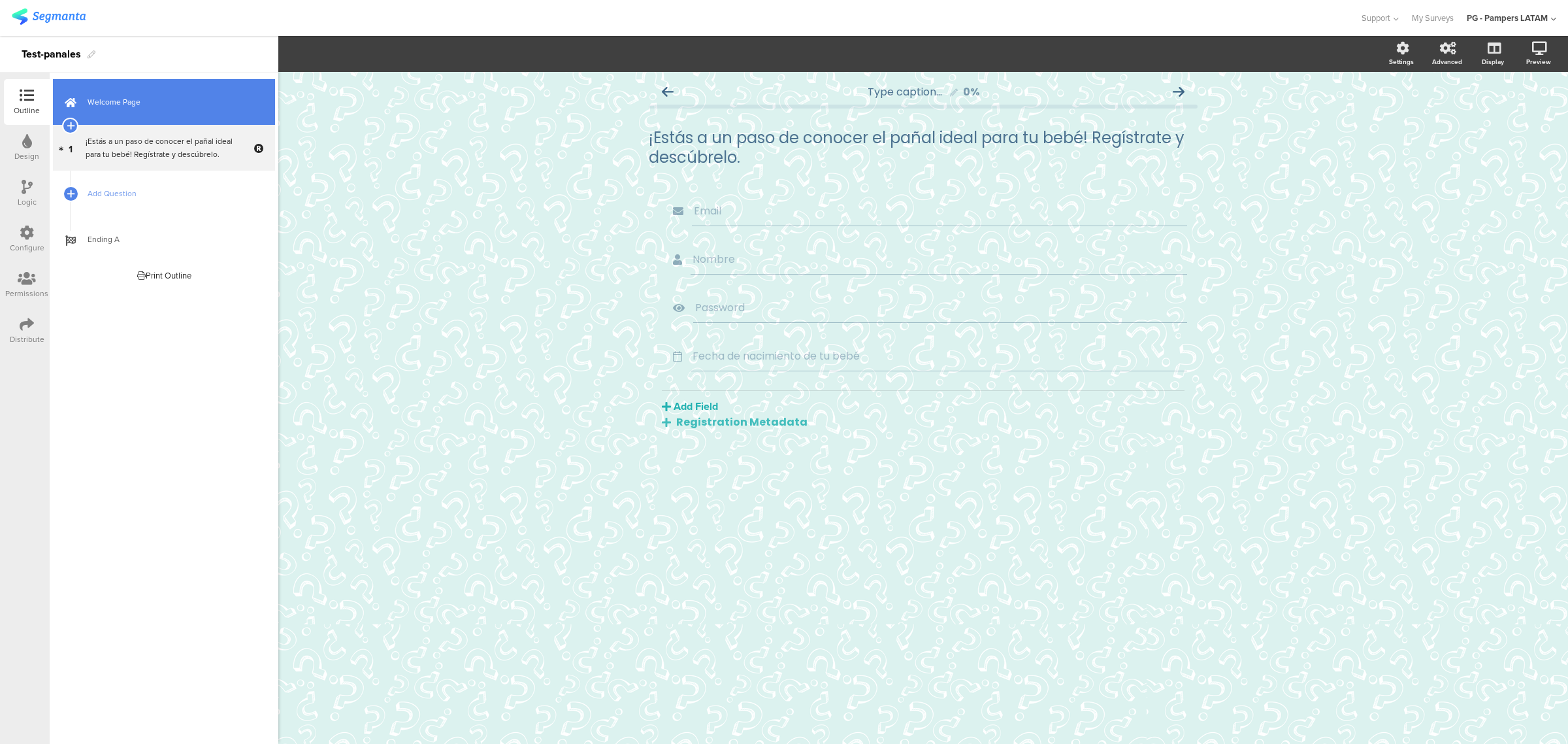
click at [147, 106] on span "Welcome Page" at bounding box center [171, 102] width 167 height 13
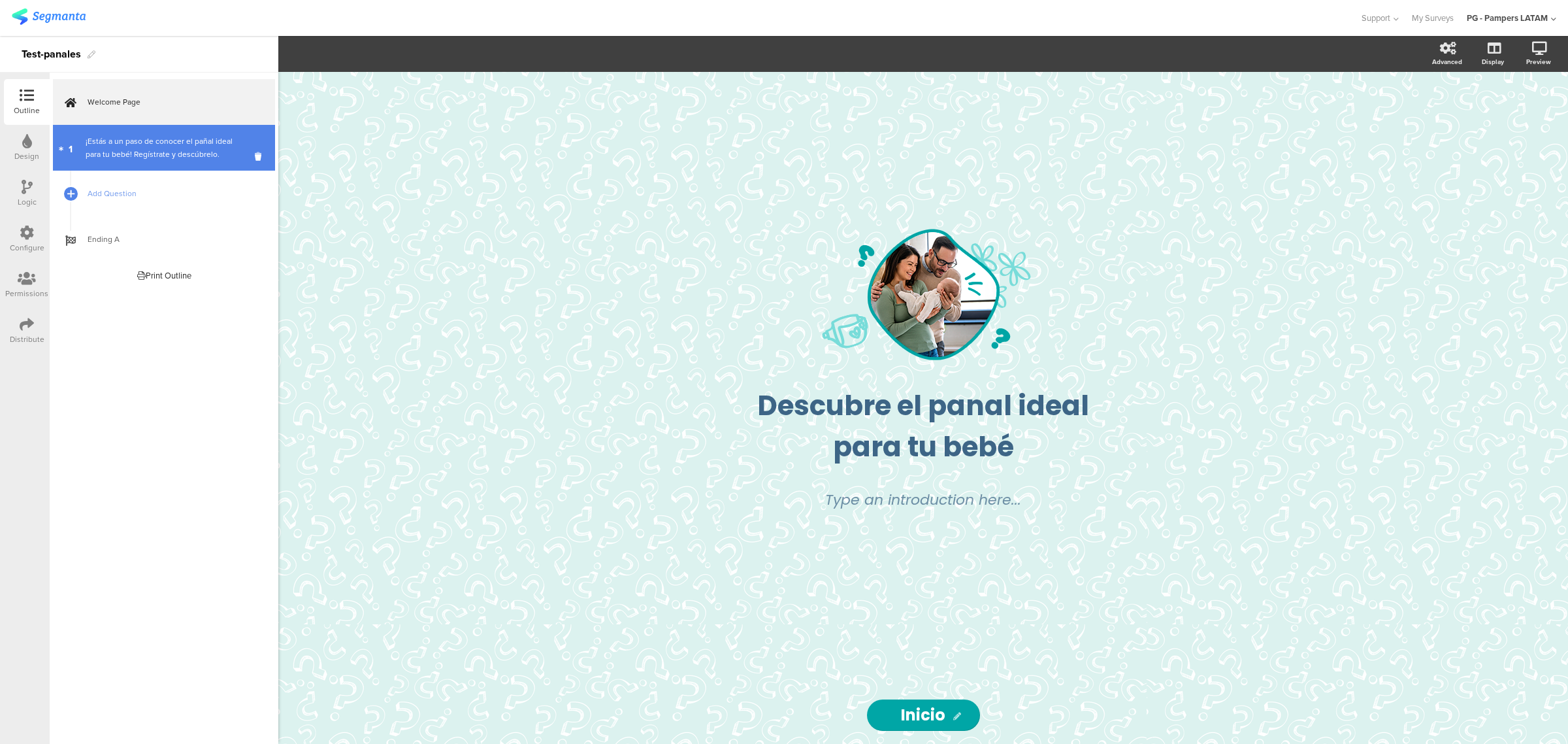
click at [133, 163] on link "1 ¡Estás a un paso de conocer el pañal ideal para tu bebé! Regístrate y descúbr…" at bounding box center [164, 148] width 222 height 46
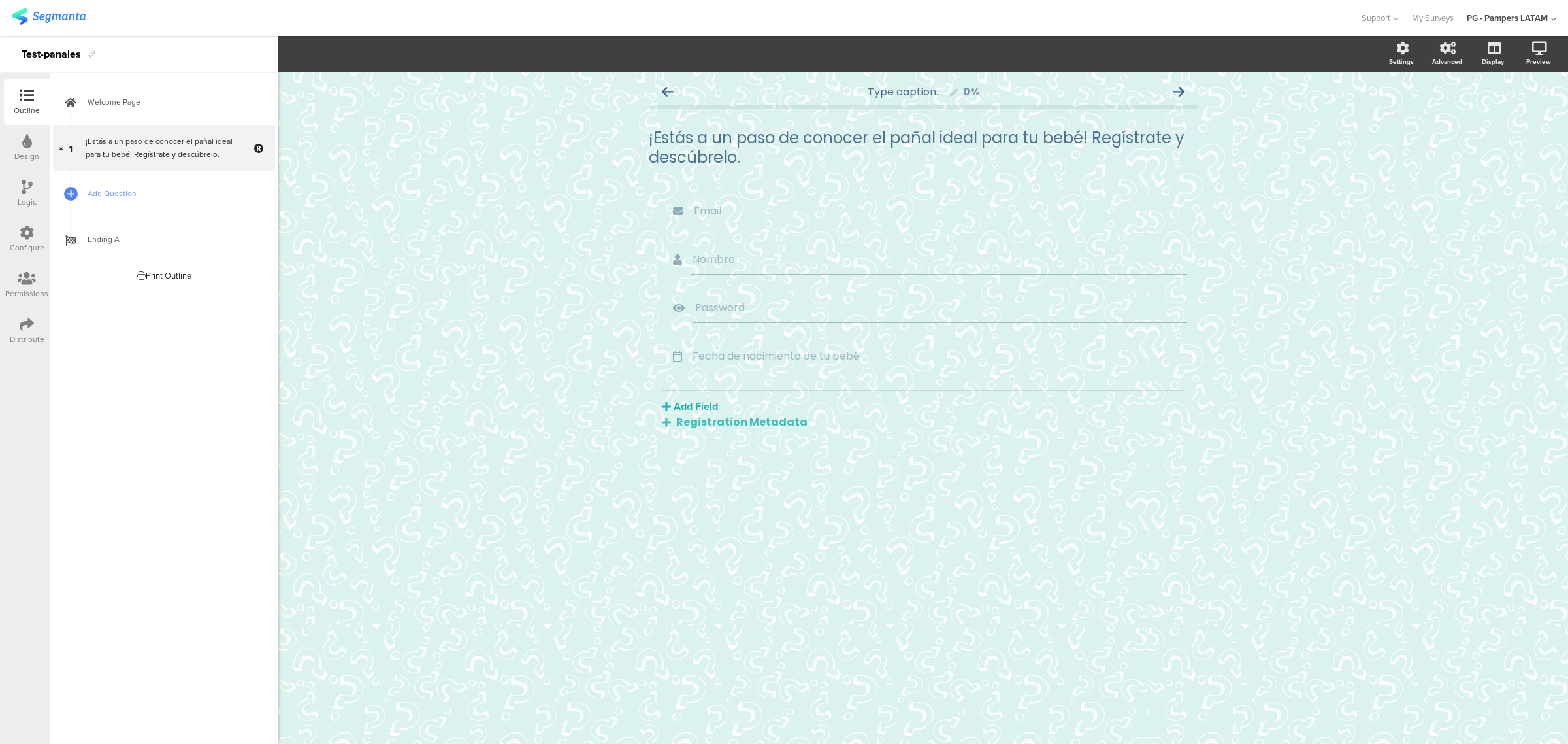
click at [891, 180] on div "Type caption... 0% ¡Estás a un paso de conocer el pañal ideal para tu bebé! Reg…" at bounding box center [923, 408] width 1290 height 672
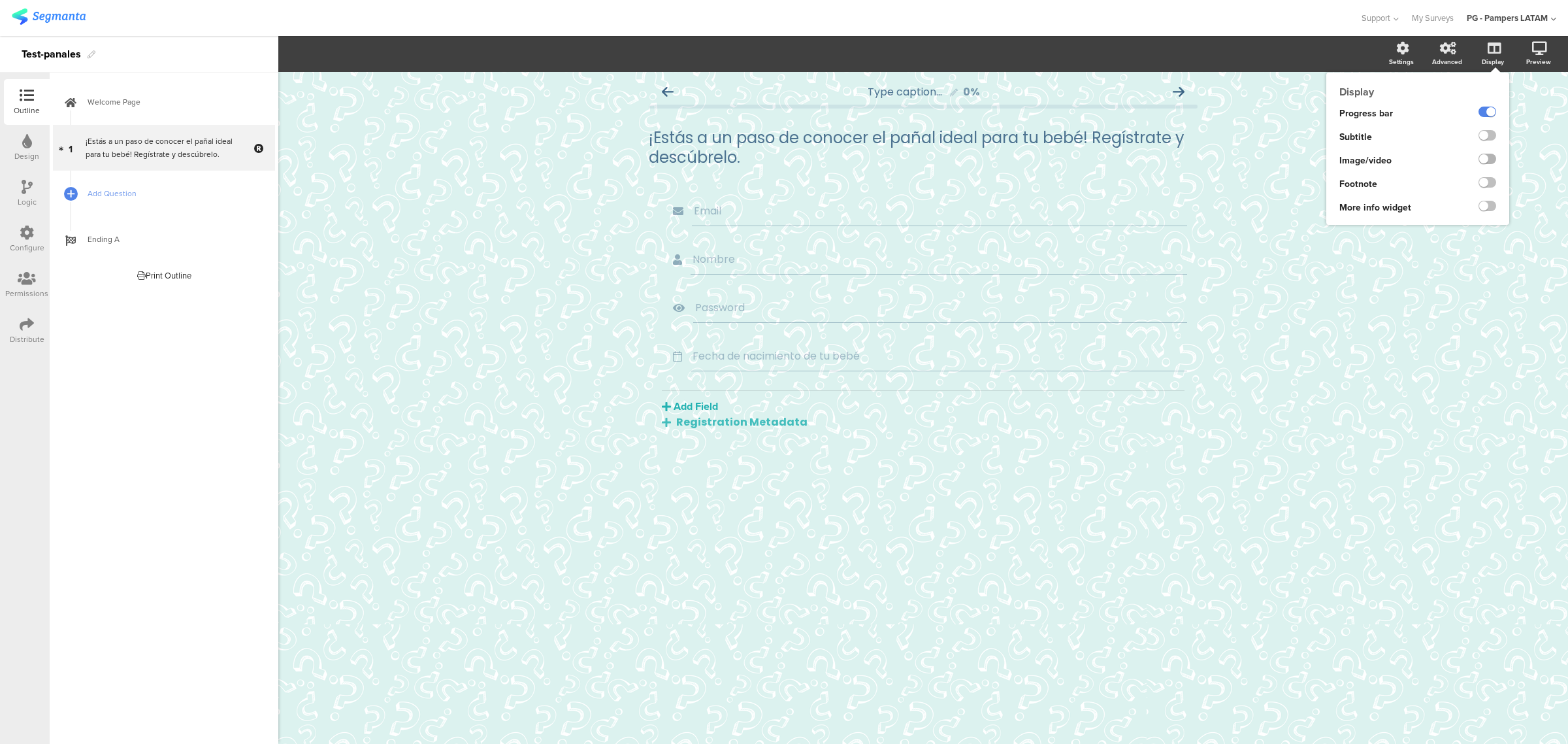
click at [891, 162] on label at bounding box center [1487, 158] width 18 height 10
click at [0, 0] on input "checkbox" at bounding box center [0, 0] width 0 height 0
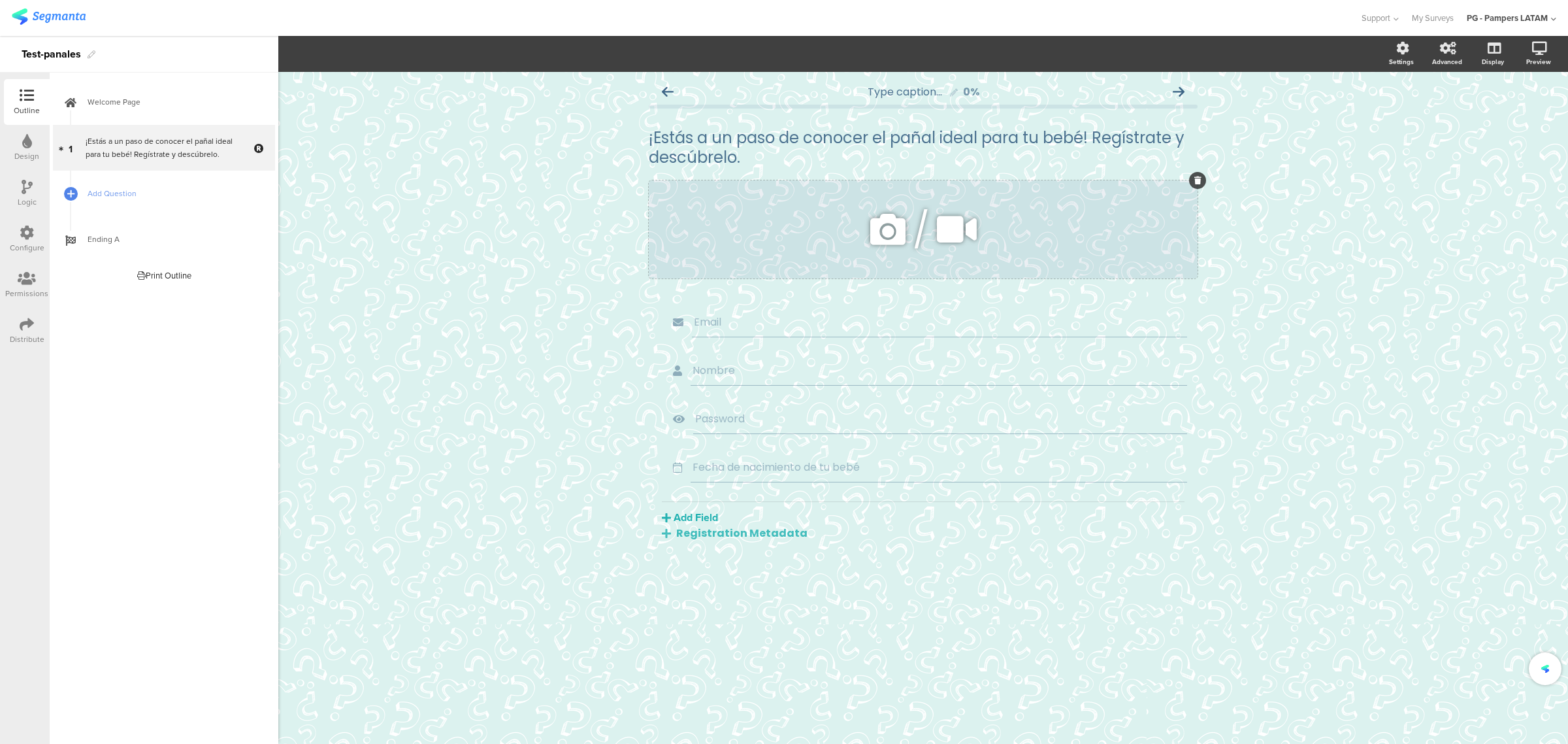
click at [863, 234] on div "/" at bounding box center [923, 229] width 548 height 98
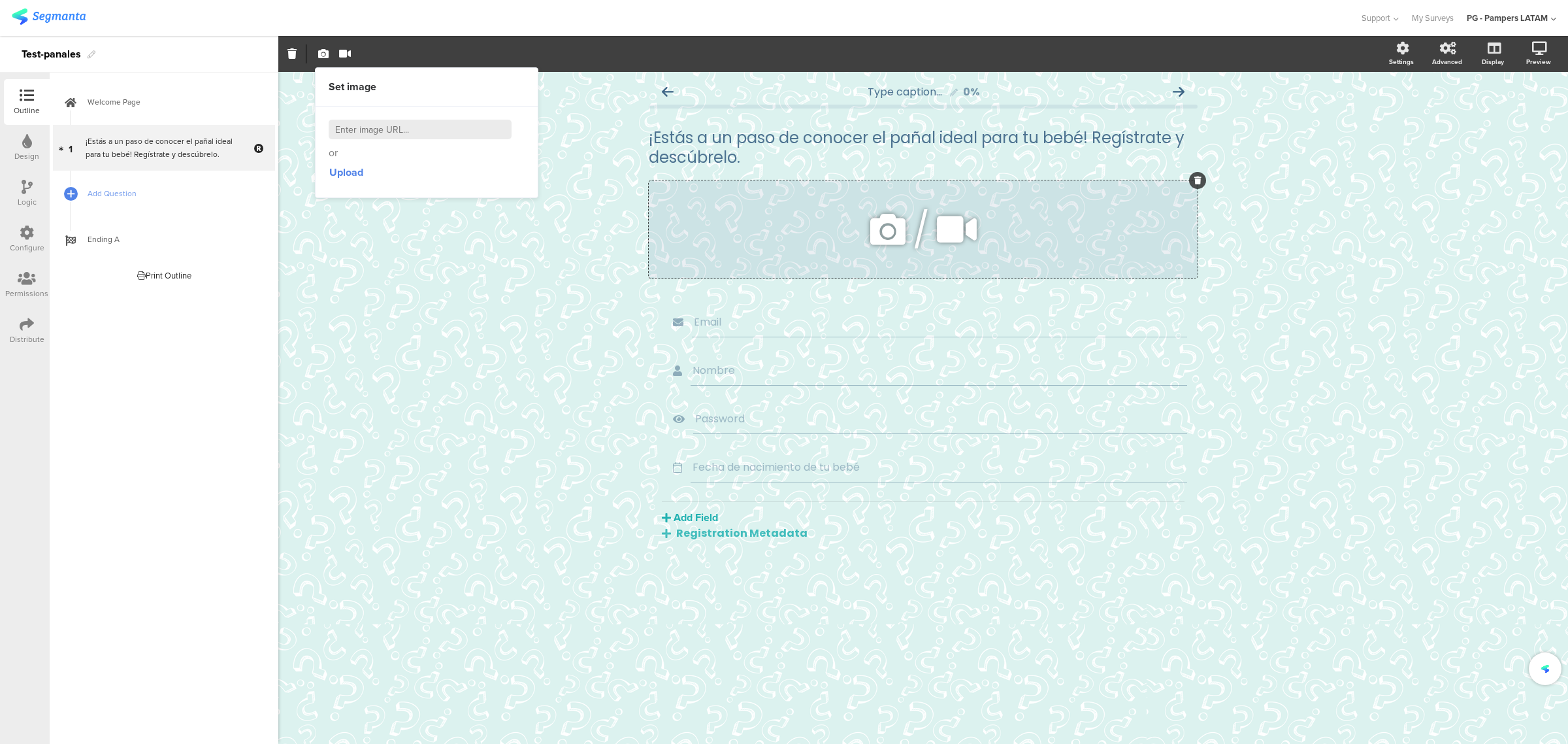
click at [876, 225] on icon at bounding box center [888, 229] width 45 height 45
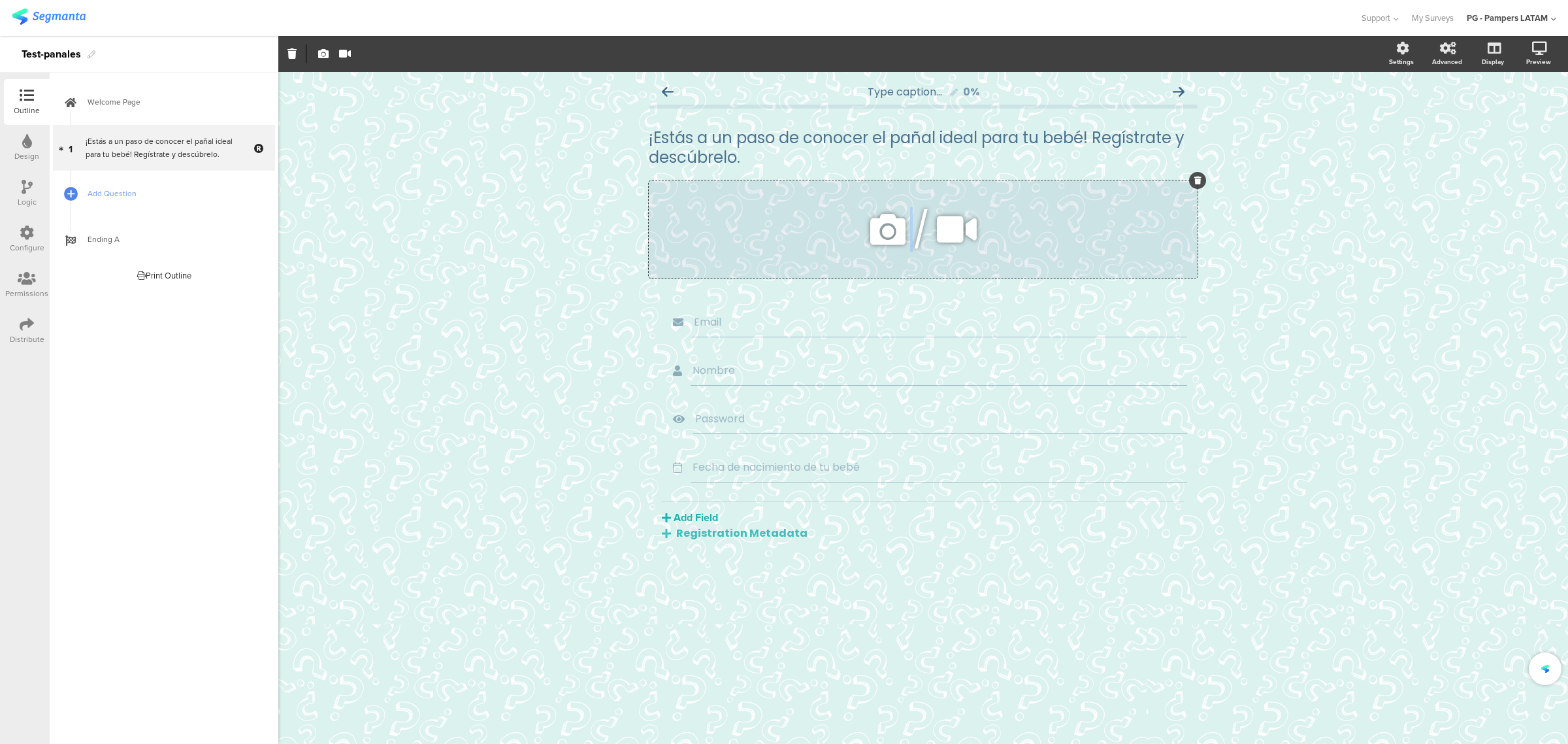
click at [876, 225] on icon at bounding box center [888, 229] width 45 height 45
click at [866, 220] on icon at bounding box center [888, 229] width 45 height 45
click at [891, 235] on icon at bounding box center [888, 229] width 45 height 45
click at [891, 252] on div "/" at bounding box center [923, 229] width 548 height 98
click at [891, 234] on icon at bounding box center [888, 229] width 45 height 45
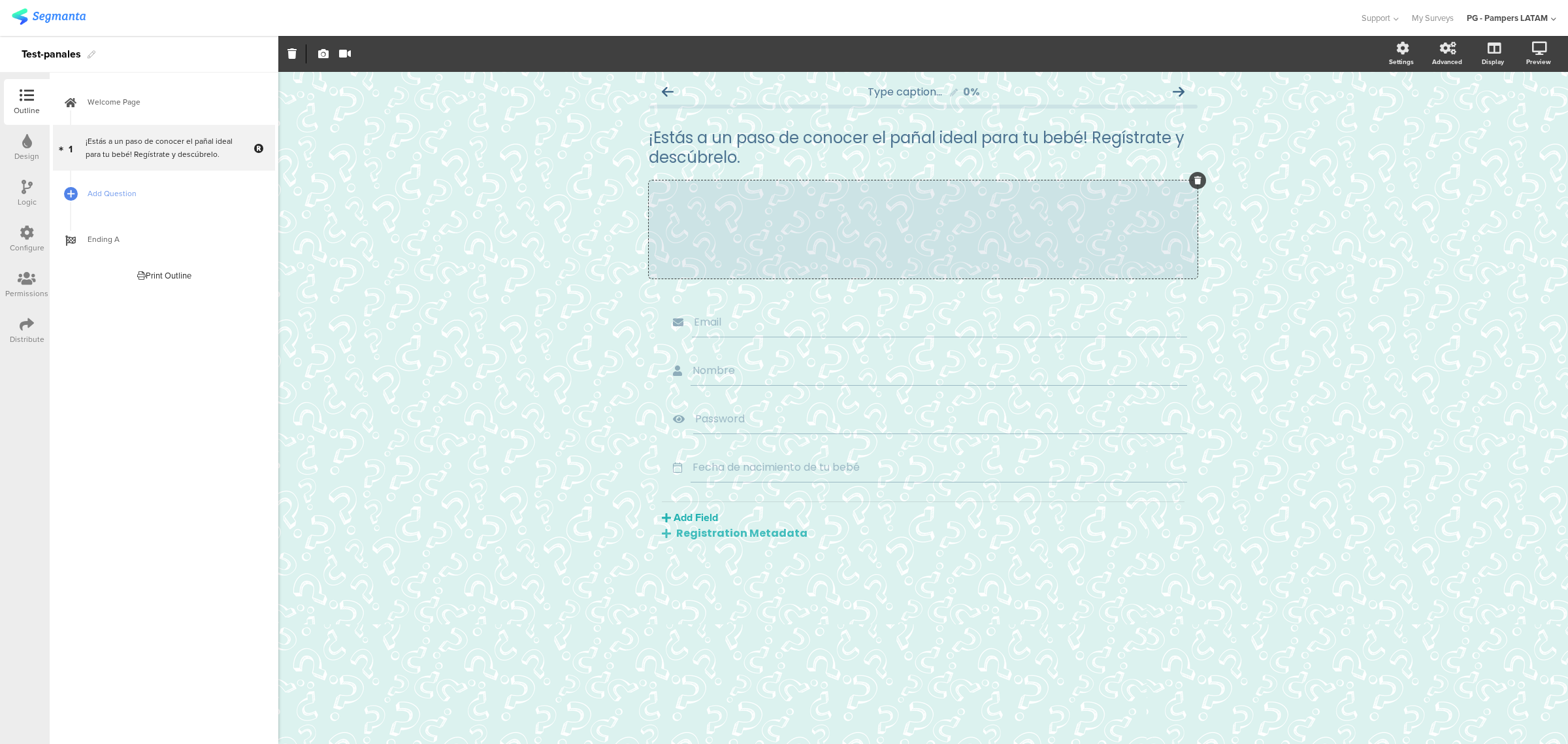
click at [891, 345] on div "Type caption... 0% ¡Estás a un paso de conocer el pañal ideal para tu bebé! Reg…" at bounding box center [923, 408] width 1290 height 672
click at [891, 247] on div "/" at bounding box center [923, 229] width 548 height 98
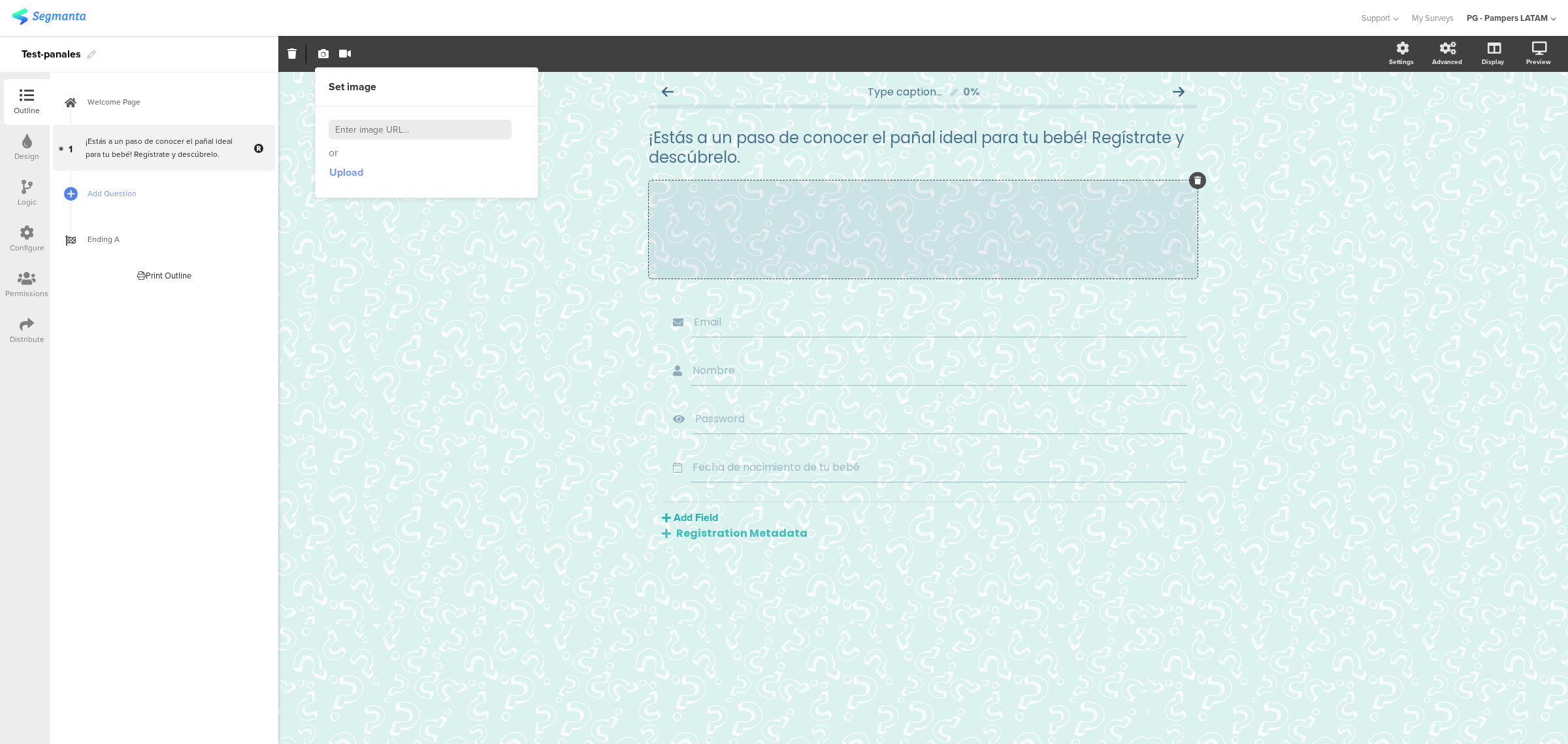
click at [347, 165] on span "Upload" at bounding box center [345, 172] width 34 height 15
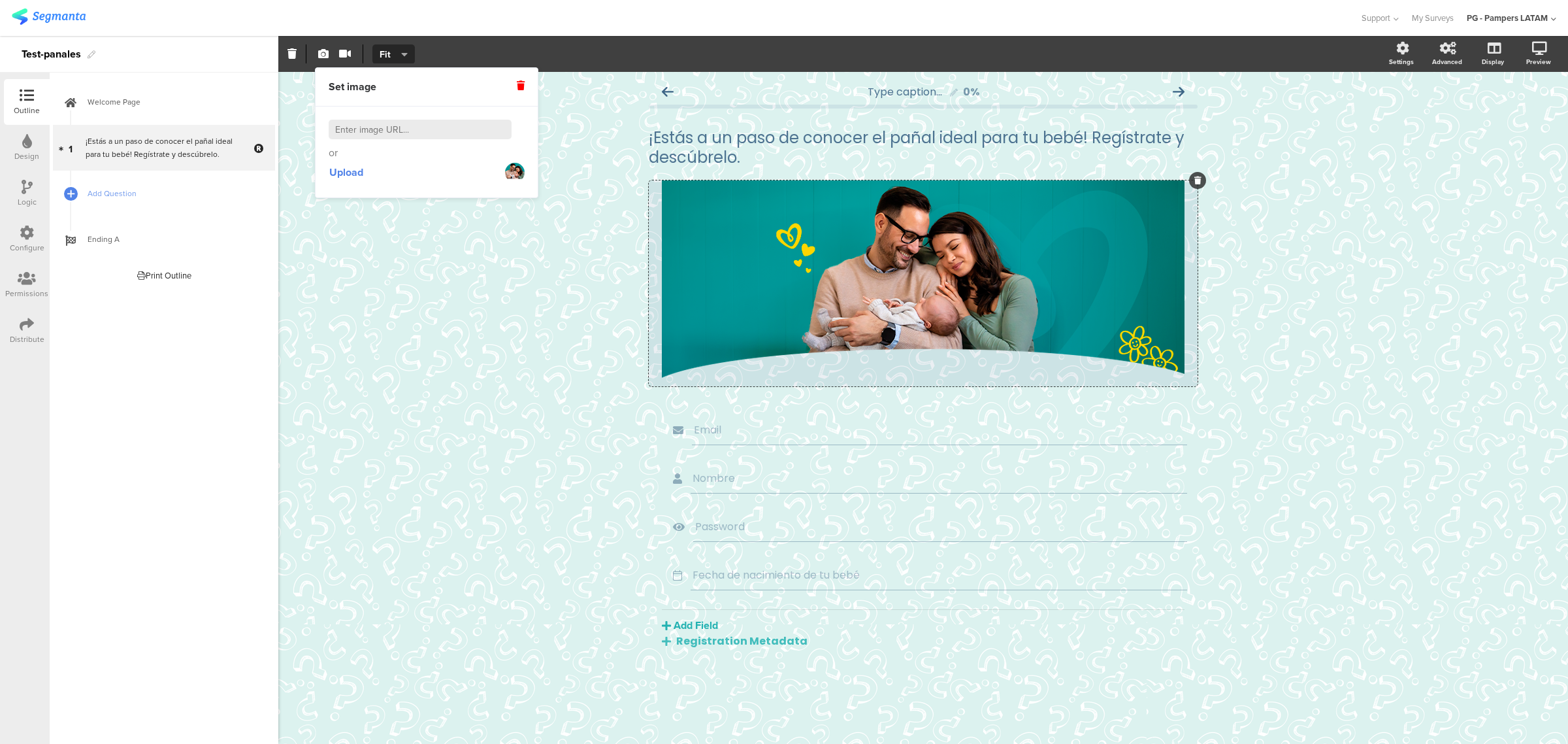
click at [891, 342] on div "Type caption... 0% ¡Estás a un paso de conocer el pañal ideal para tu bebé! Reg…" at bounding box center [923, 408] width 1290 height 672
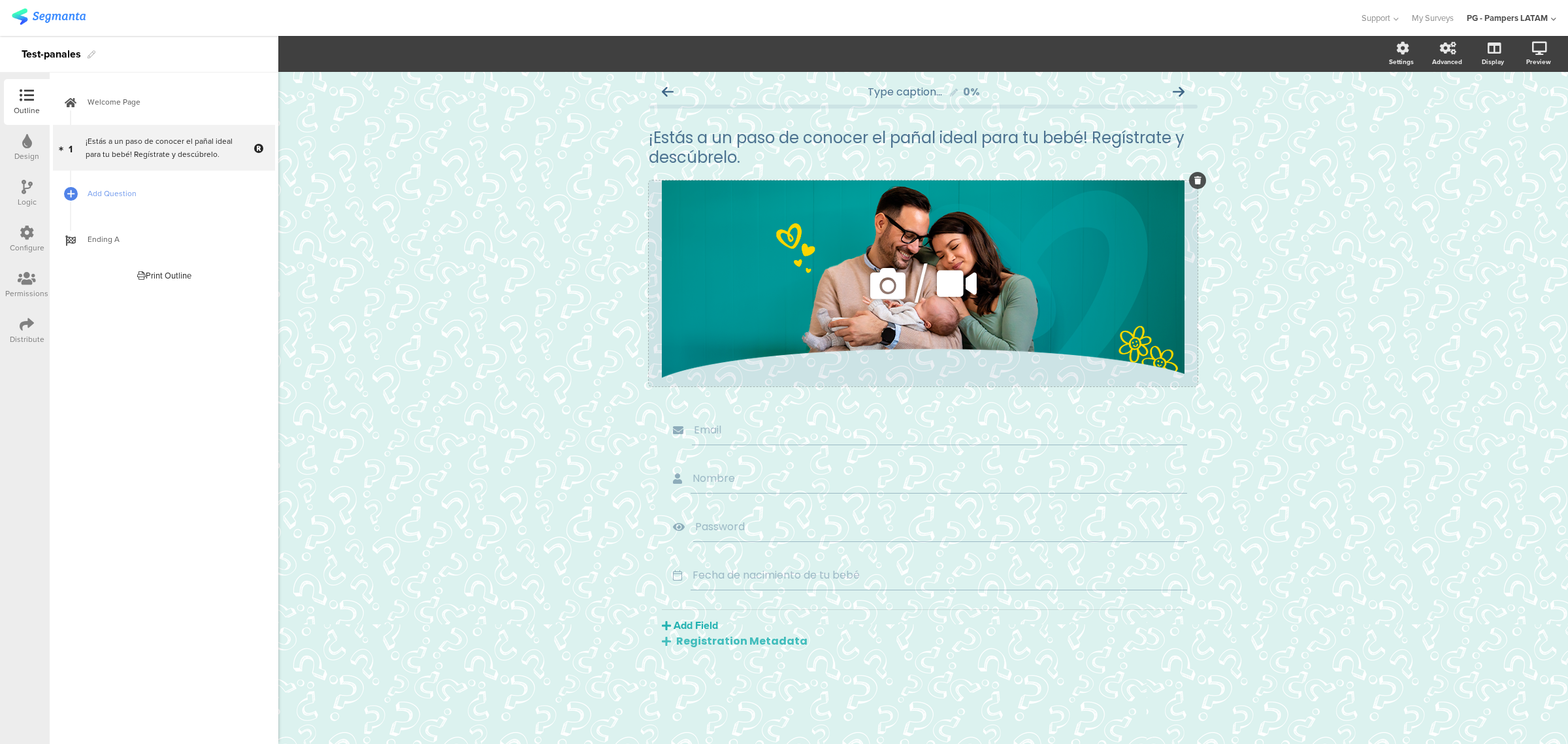
click at [891, 379] on div "/" at bounding box center [923, 283] width 548 height 206
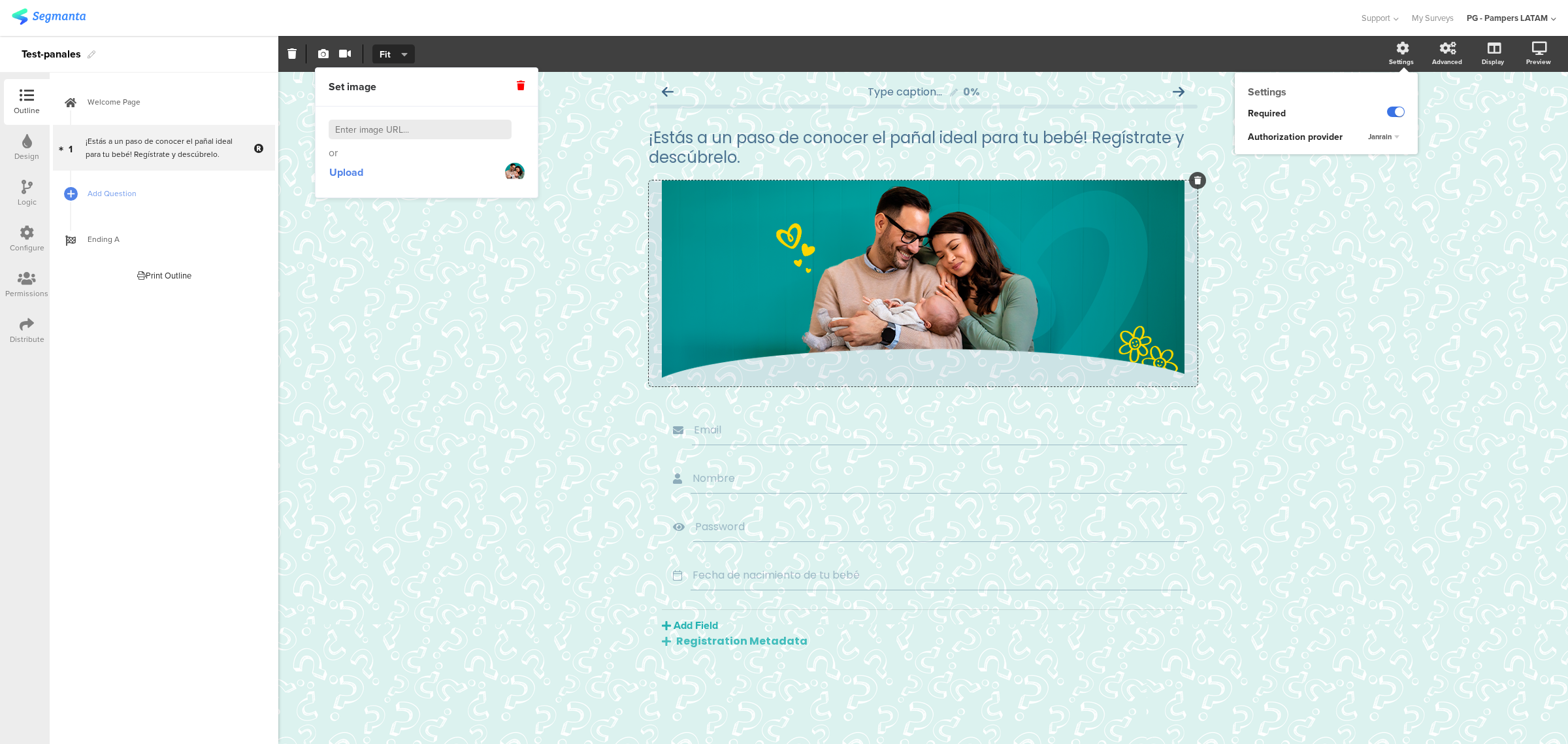
click at [891, 113] on label at bounding box center [1395, 111] width 18 height 10
click at [0, 0] on input "checkbox" at bounding box center [0, 0] width 0 height 0
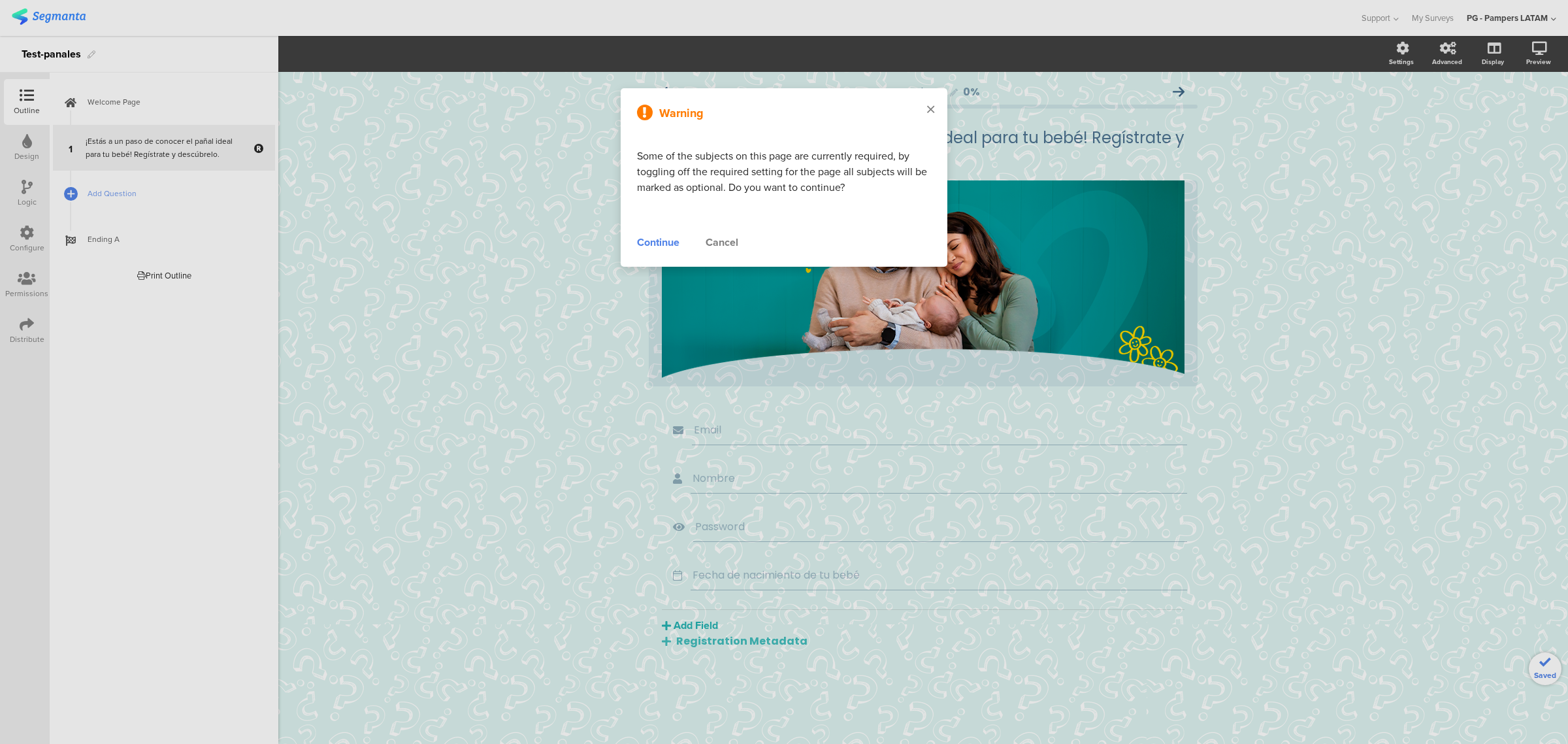
click at [891, 106] on div at bounding box center [930, 110] width 34 height 44
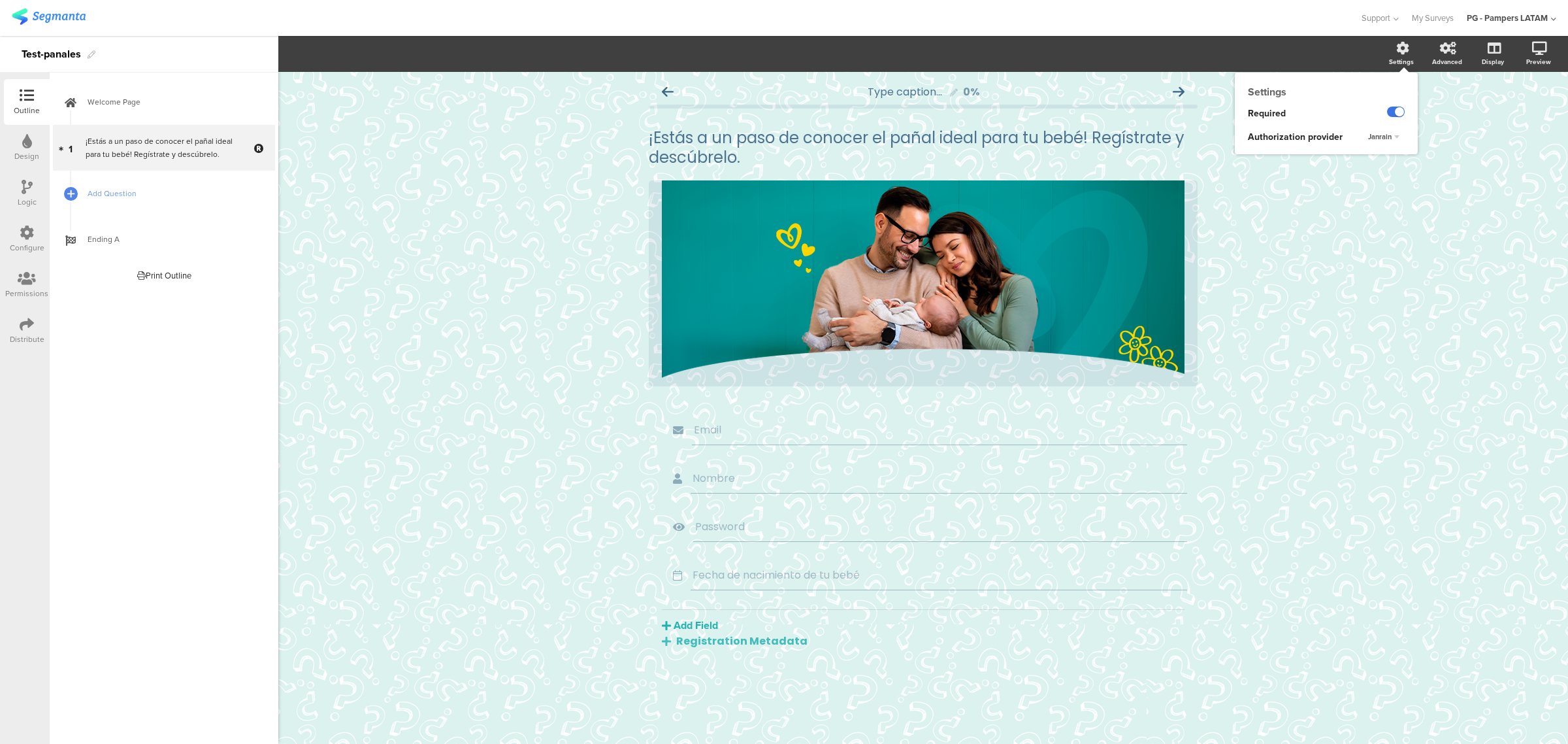
click at [891, 113] on label at bounding box center [1395, 111] width 18 height 10
click at [0, 0] on input "checkbox" at bounding box center [0, 0] width 0 height 0
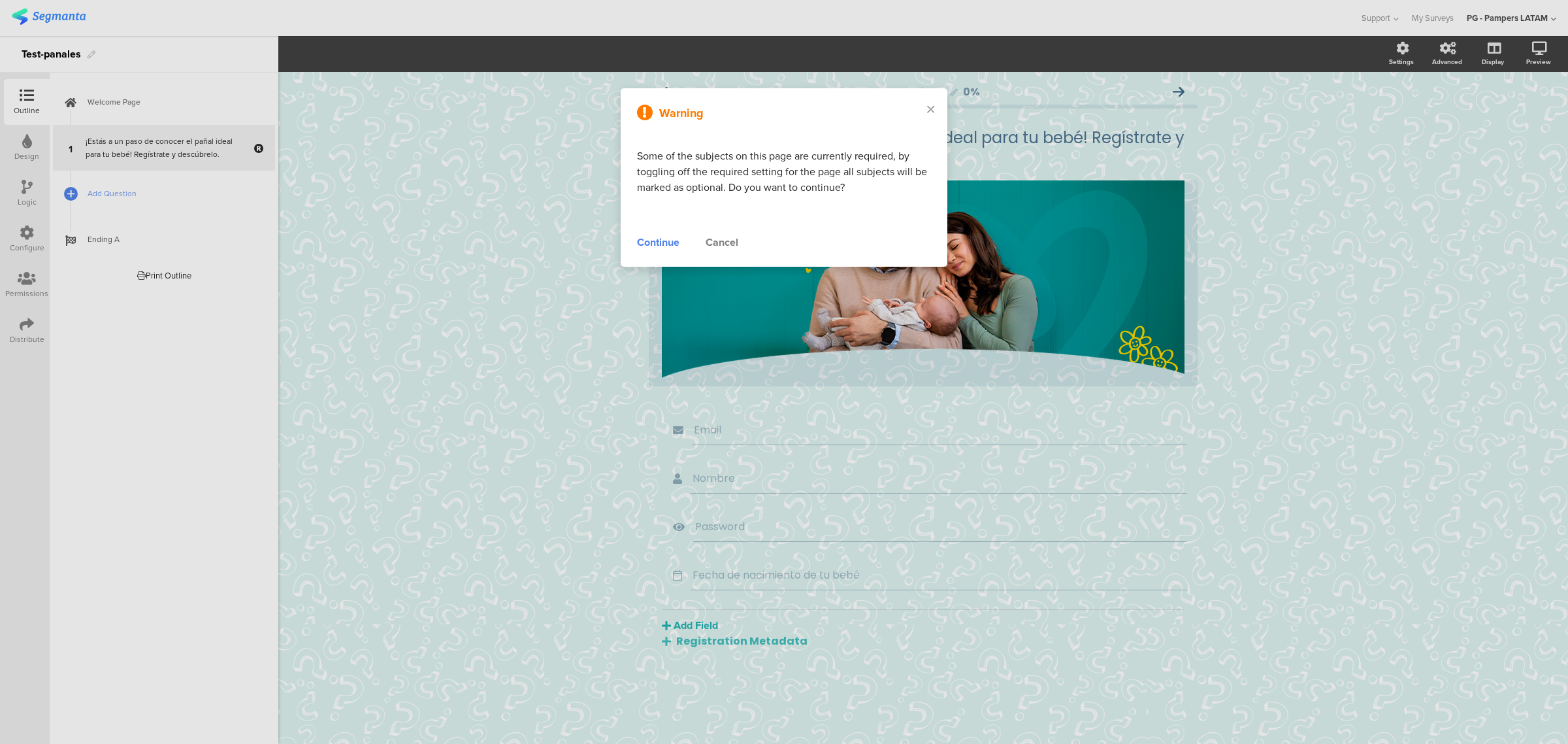
click at [652, 241] on div "Continue" at bounding box center [658, 242] width 42 height 16
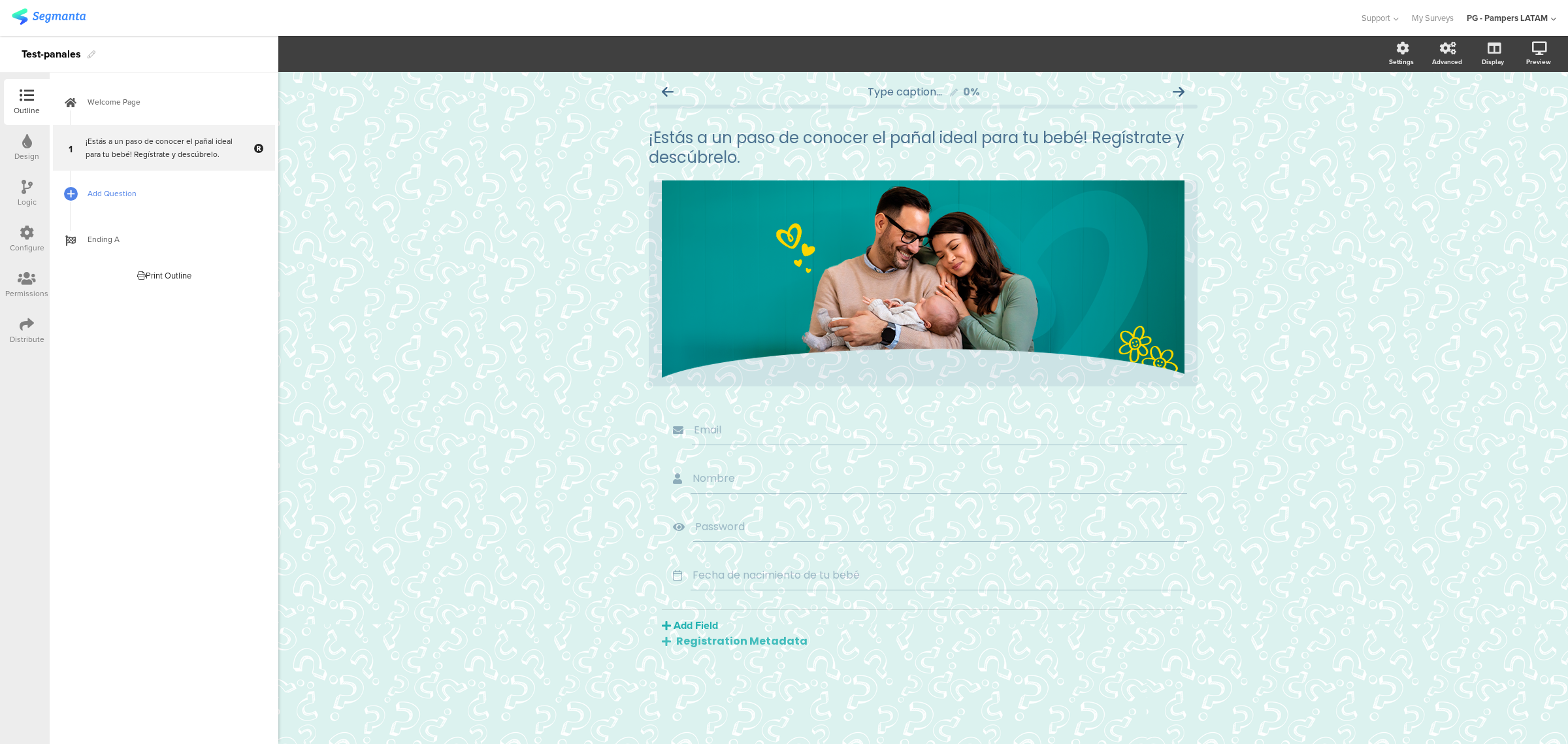
click at [125, 195] on span "Add Question" at bounding box center [171, 193] width 167 height 13
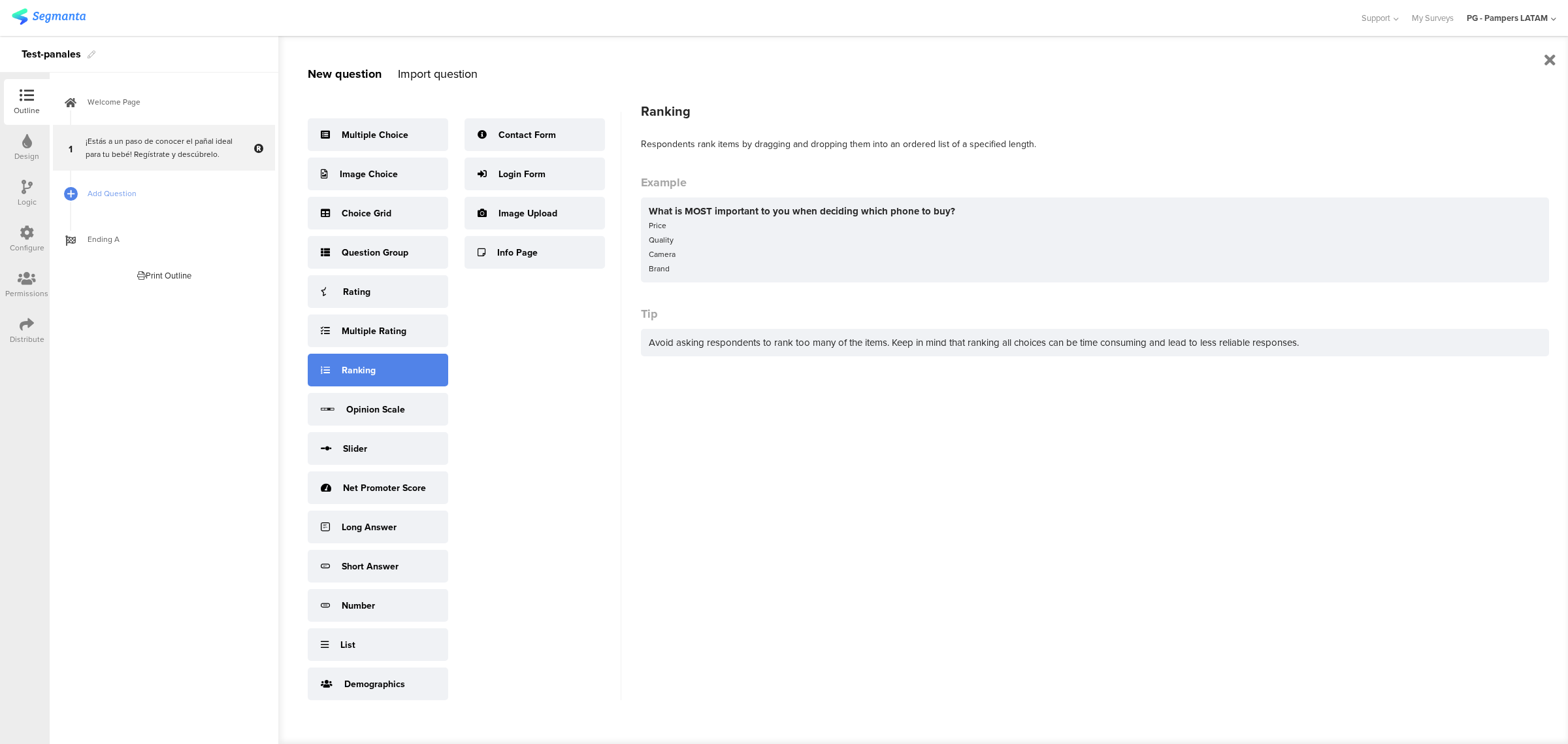
click at [386, 373] on div "Ranking" at bounding box center [378, 370] width 141 height 33
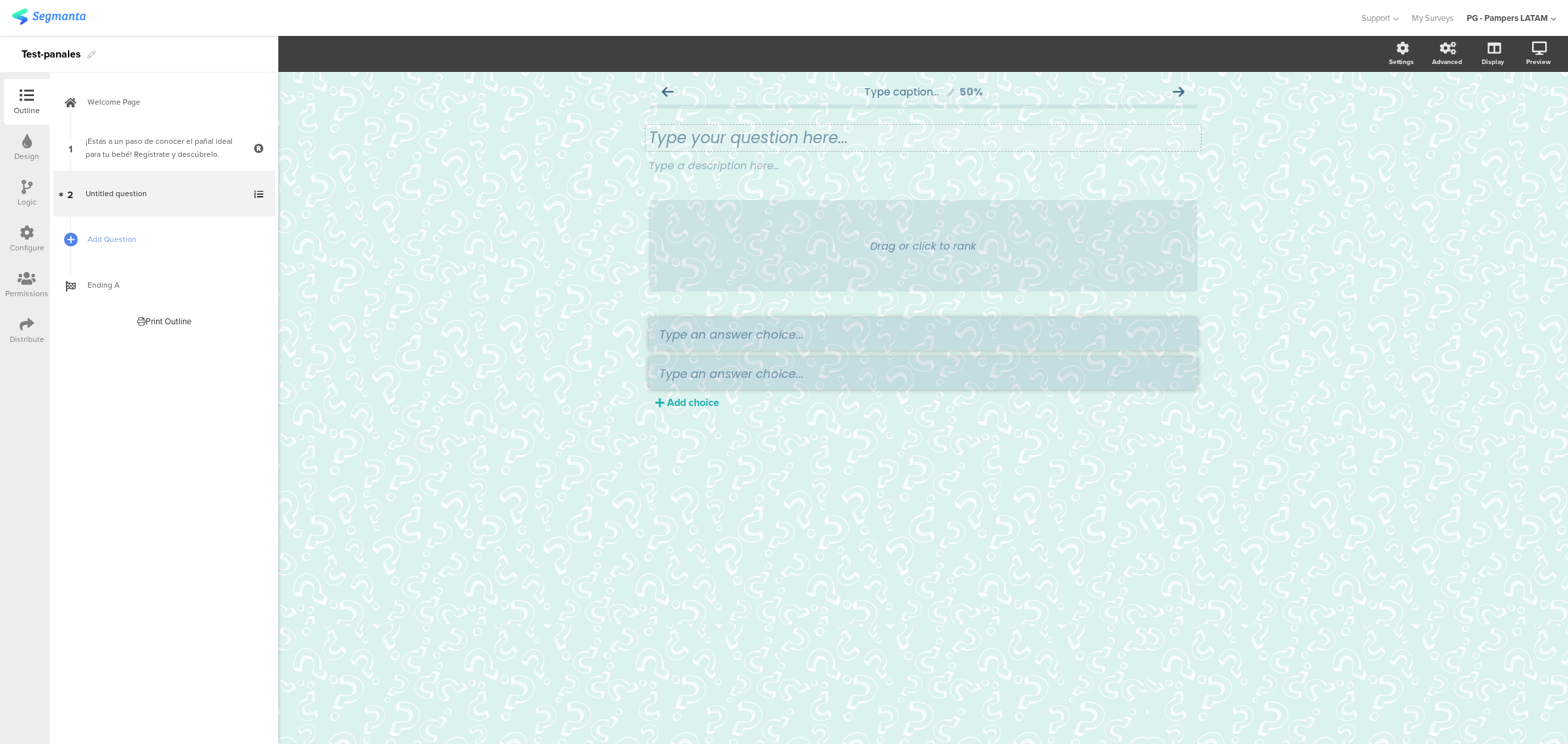
click at [678, 130] on div "Type your question here..." at bounding box center [923, 138] width 555 height 26
click at [794, 164] on div "Type a description here..." at bounding box center [923, 166] width 548 height 16
click at [891, 153] on icon at bounding box center [1201, 154] width 7 height 8
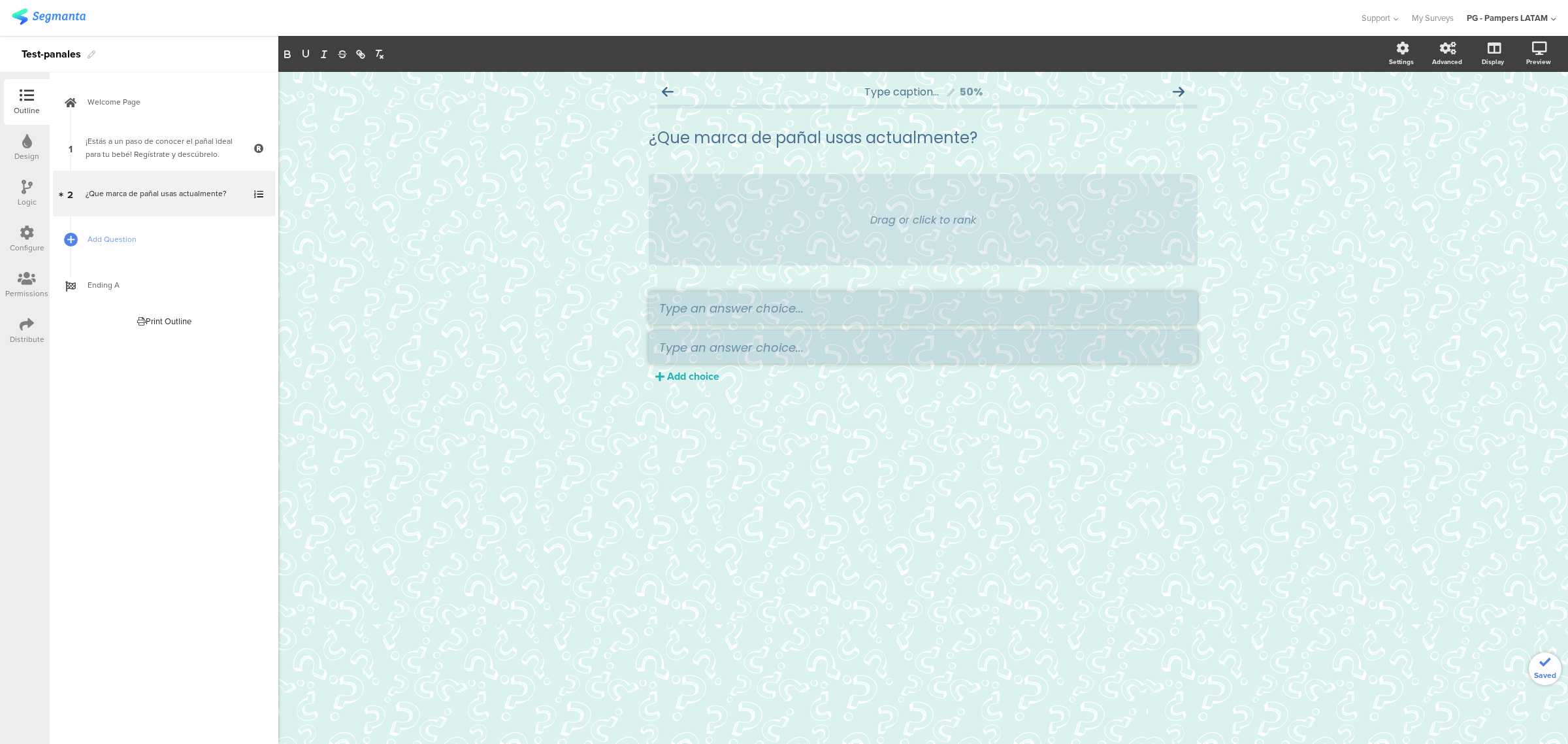
click at [891, 224] on div "Drag or click to rank" at bounding box center [923, 219] width 548 height 91
click at [891, 221] on div "Drag or click to rank" at bounding box center [923, 220] width 105 height 16
click at [891, 195] on div "Drag or click to rank" at bounding box center [923, 219] width 548 height 91
click at [786, 242] on div "Drag or click to rank" at bounding box center [923, 219] width 548 height 91
click at [654, 202] on div "Drag or click to rank" at bounding box center [923, 219] width 548 height 91
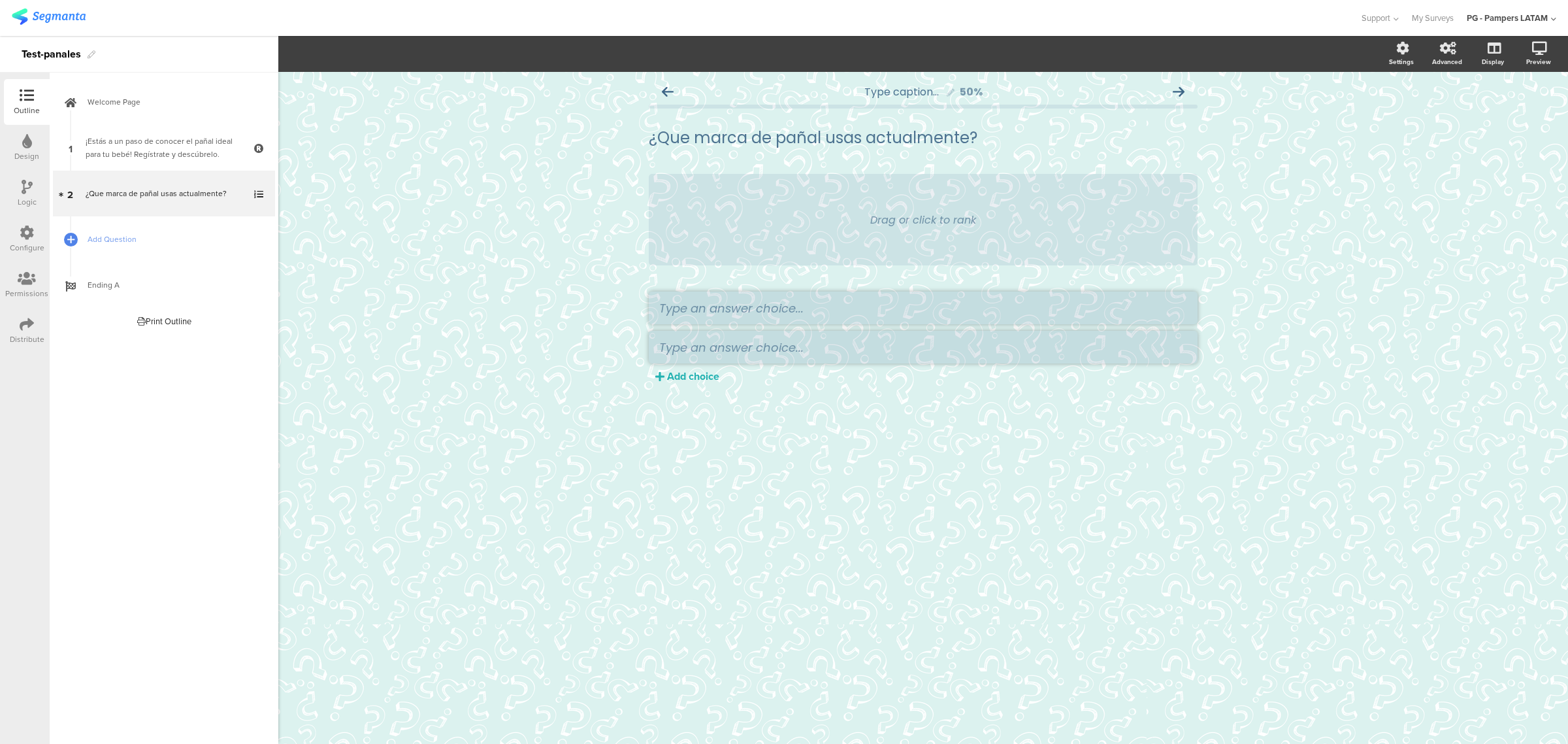
drag, startPoint x: 668, startPoint y: 168, endPoint x: 1015, endPoint y: 181, distance: 347.2
click at [670, 168] on div "Type caption... 50% ¿Que marca de pañal usas actualmente? ¿Que marca de pañal u…" at bounding box center [923, 253] width 548 height 351
click at [891, 167] on div "Type caption... 50% ¿Que marca de pañal usas actualmente? ¿Que marca de pañal u…" at bounding box center [923, 253] width 548 height 351
click at [891, 208] on div "Drag or click to rank" at bounding box center [923, 219] width 548 height 91
click at [891, 332] on li at bounding box center [923, 347] width 548 height 33
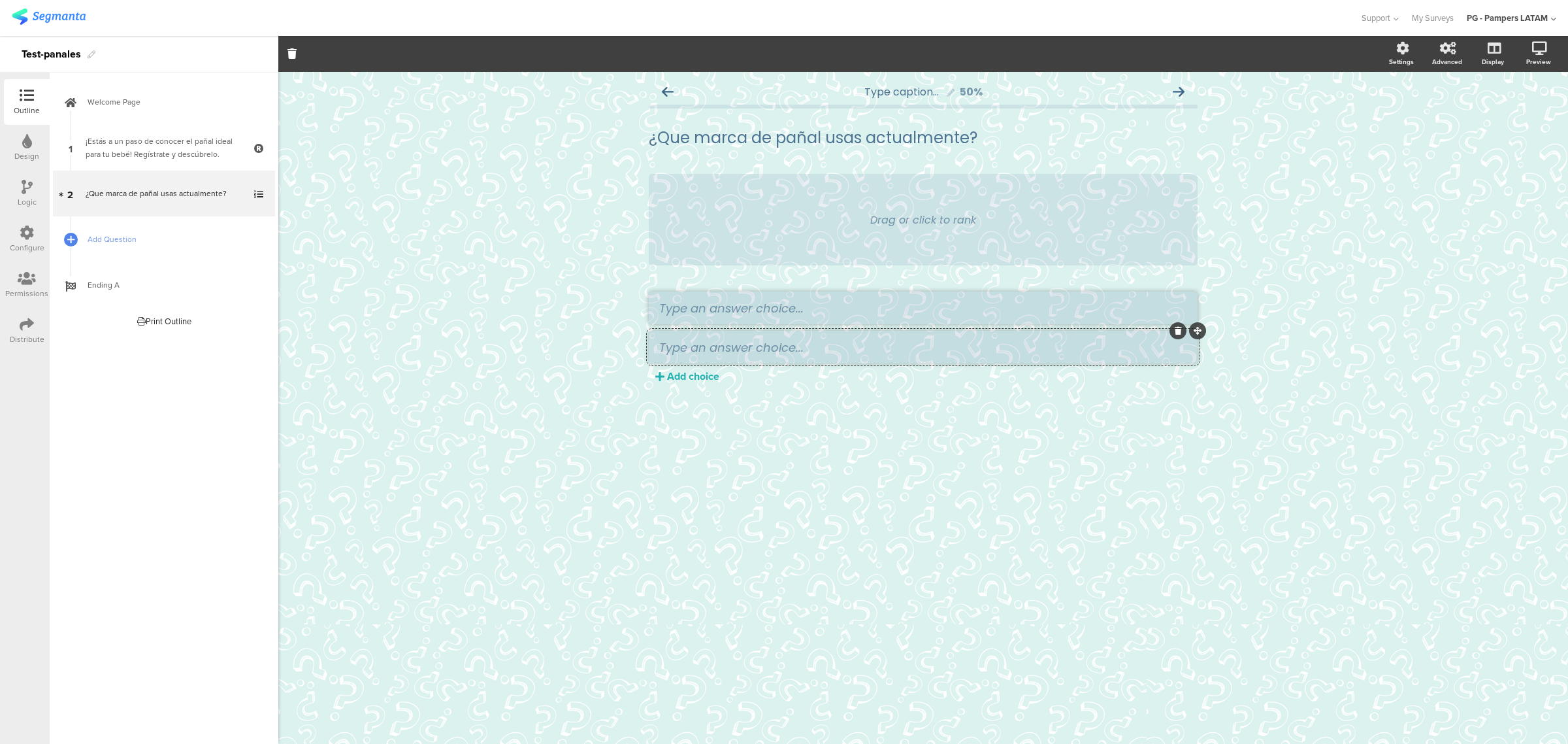
click at [891, 222] on div "Drag or click to rank" at bounding box center [923, 219] width 548 height 91
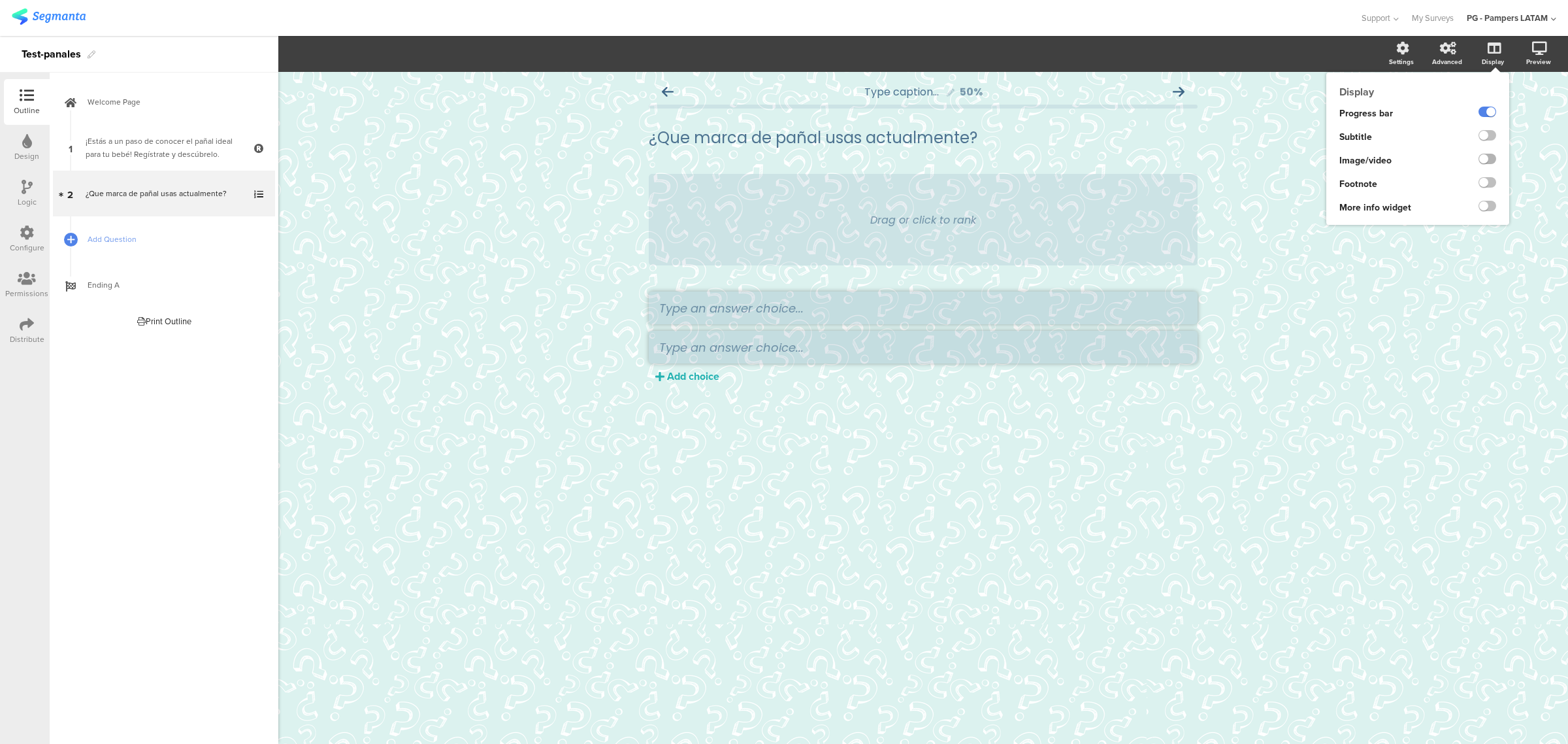
click at [891, 155] on label at bounding box center [1487, 158] width 18 height 10
click at [0, 0] on input "checkbox" at bounding box center [0, 0] width 0 height 0
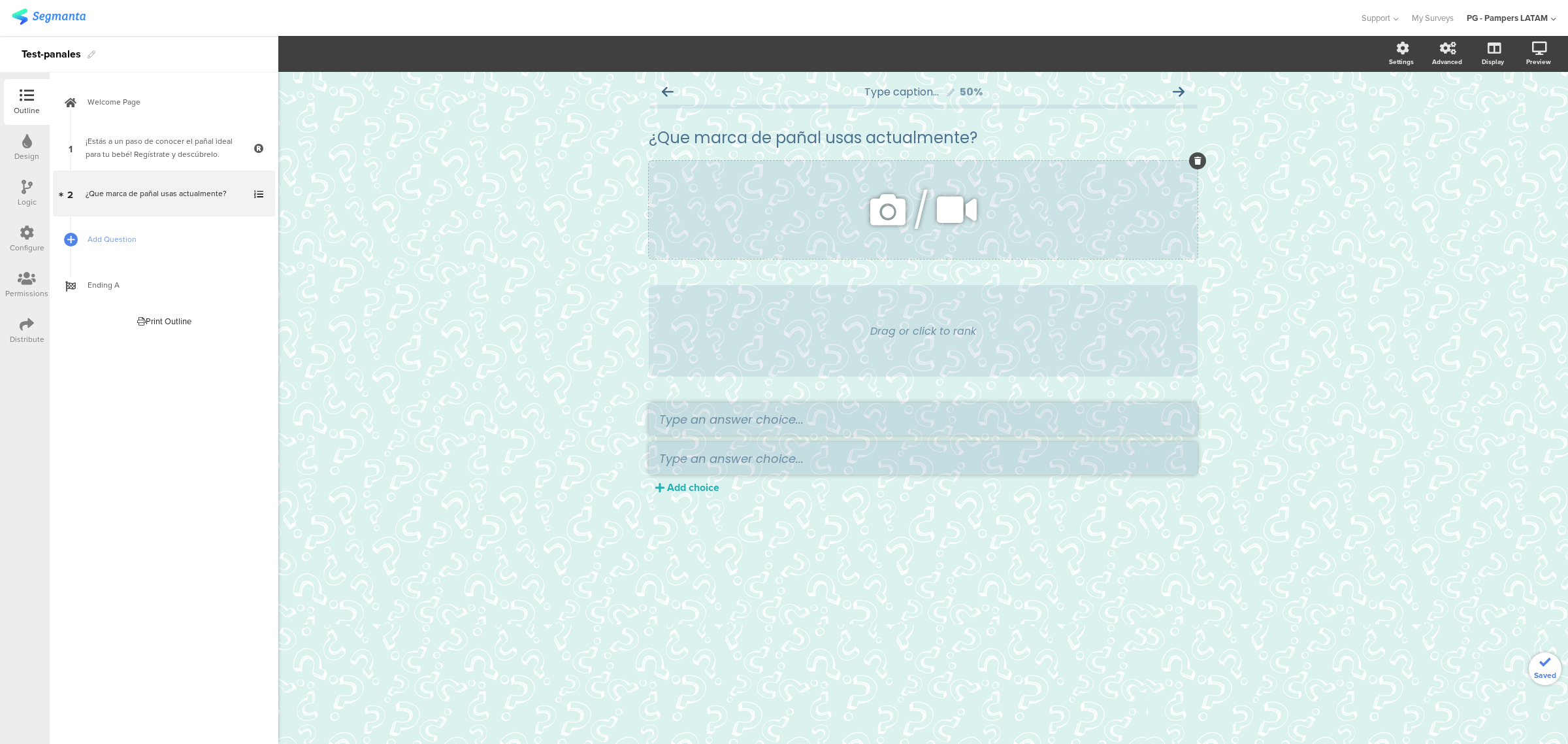
click at [891, 217] on icon at bounding box center [888, 209] width 45 height 45
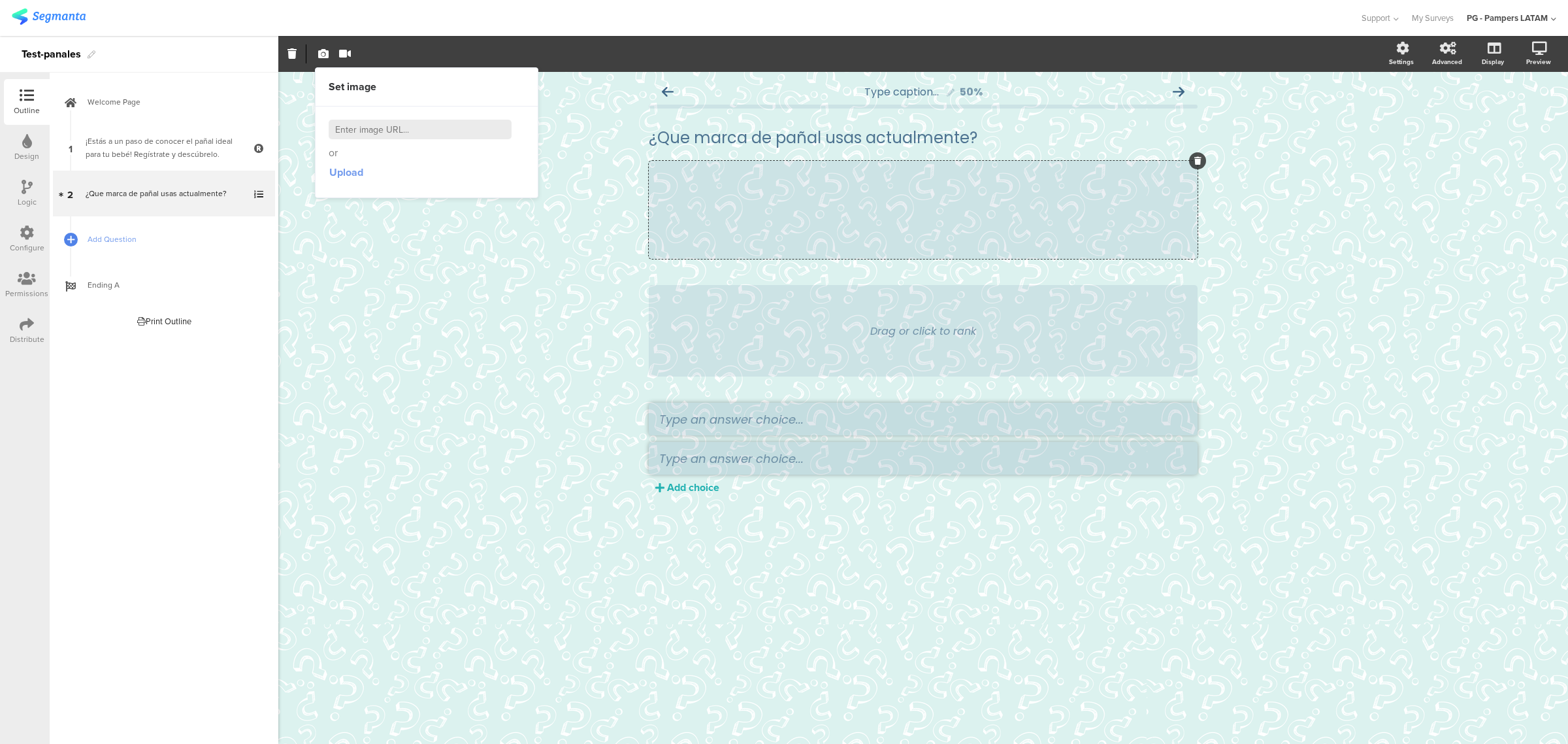
click at [351, 169] on span "Upload" at bounding box center [345, 172] width 34 height 15
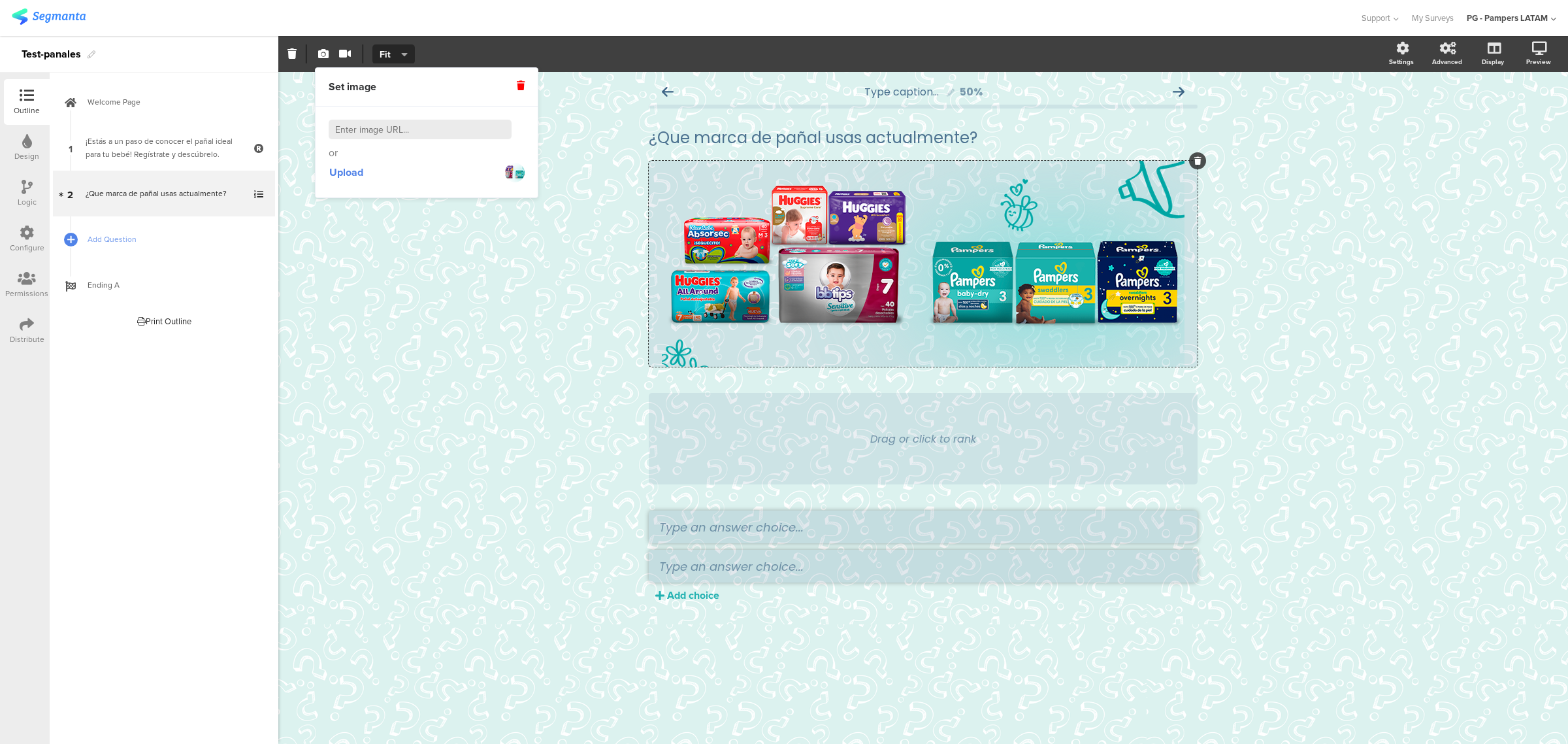
click at [891, 369] on div "Type caption... 50% ¿Que marca de pañal usas actualmente? ¿Que marca de pañal u…" at bounding box center [923, 408] width 1290 height 672
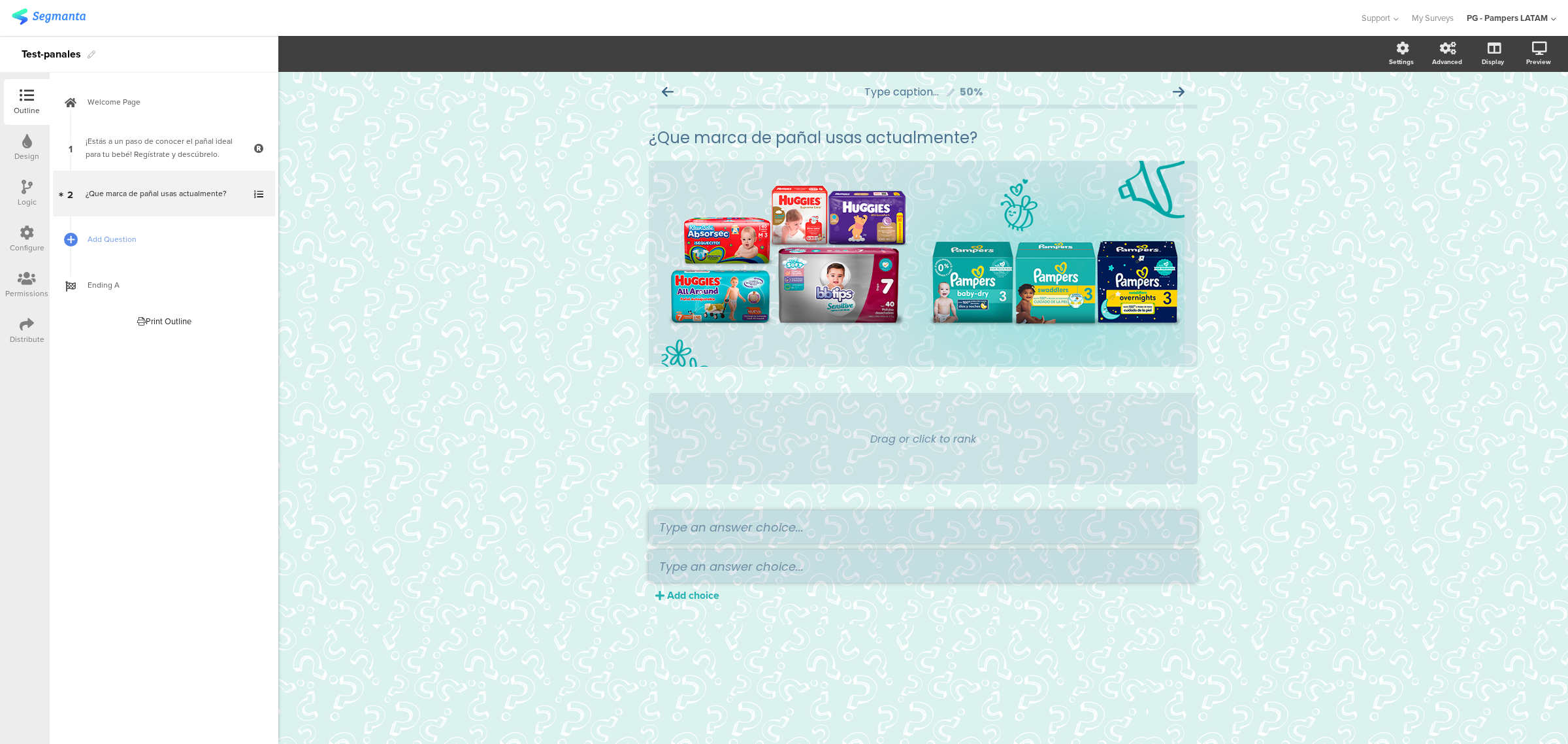
click at [891, 449] on div "Drag or click to rank" at bounding box center [923, 438] width 548 height 91
click at [891, 445] on div "Drag or click to rank" at bounding box center [923, 438] width 105 height 16
drag, startPoint x: 880, startPoint y: 439, endPoint x: 1013, endPoint y: 441, distance: 133.0
click at [891, 441] on div "Drag or click to rank" at bounding box center [923, 438] width 548 height 91
click at [891, 437] on div "Drag or click to rank" at bounding box center [923, 438] width 548 height 91
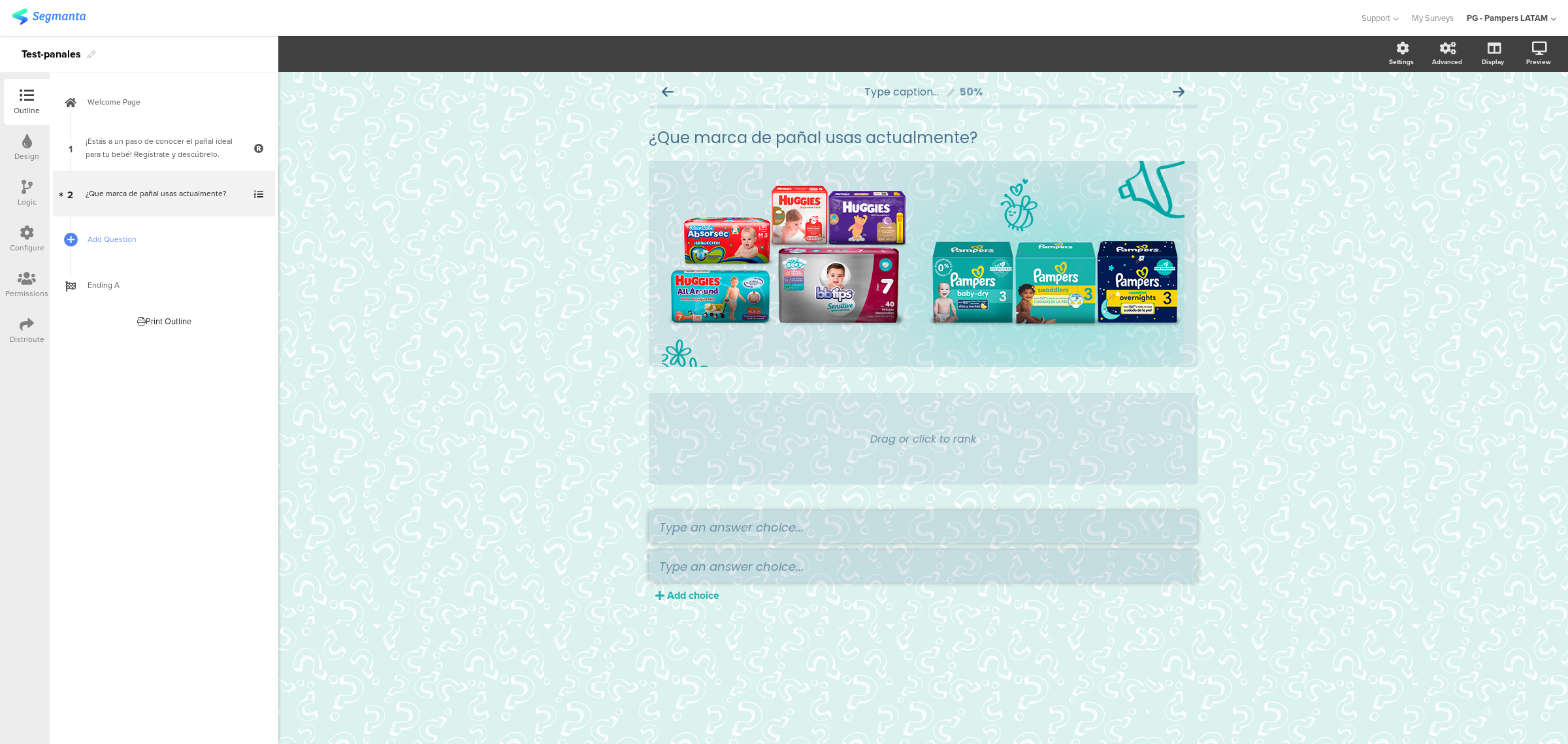
click at [864, 488] on div "Drag or click to rank Add choice" at bounding box center [923, 498] width 548 height 209
click at [839, 488] on textarea at bounding box center [923, 527] width 528 height 17
click at [771, 488] on textarea at bounding box center [923, 527] width 528 height 17
paste textarea "Pampers Swaddlers"
type textarea "Pampers Swaddlers"
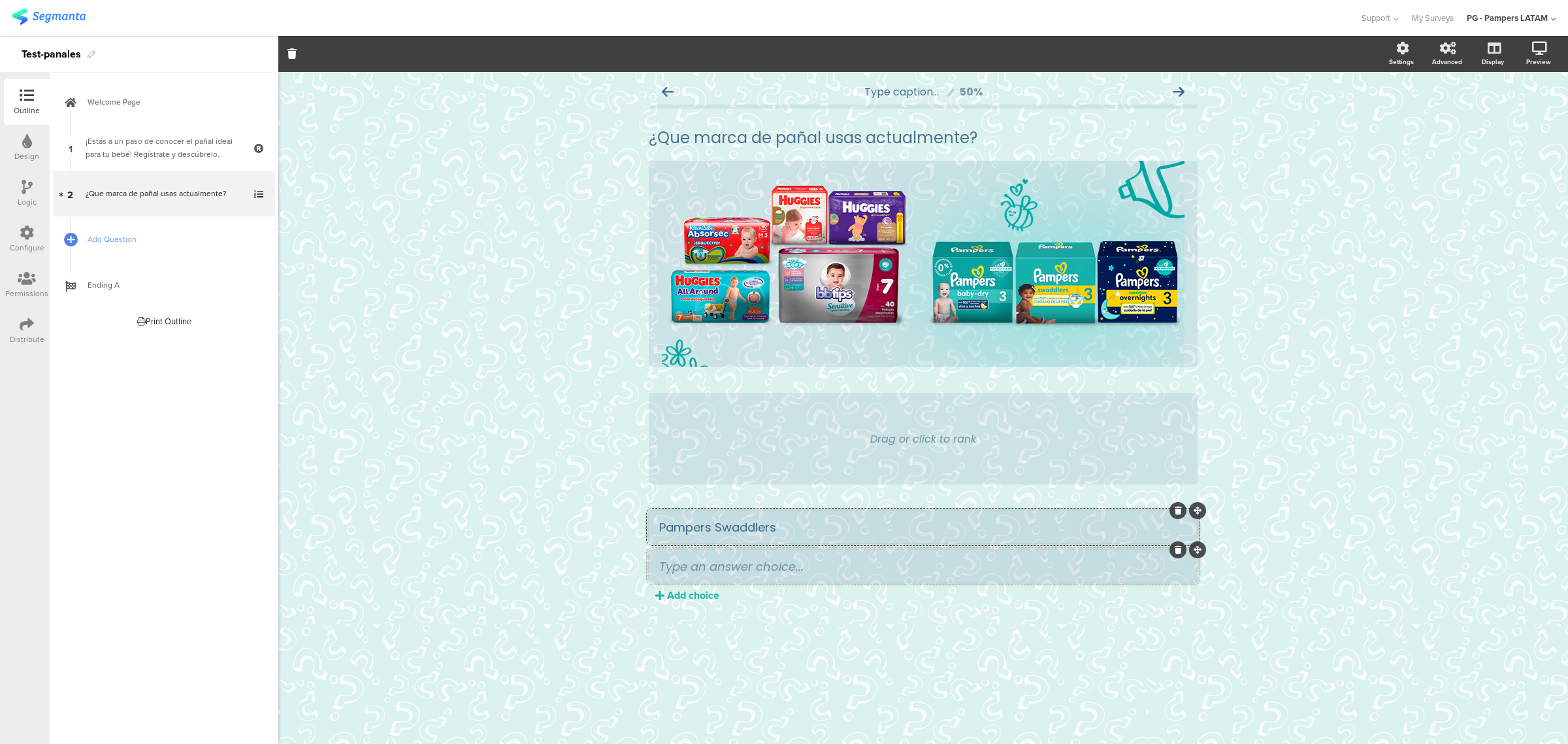
click at [691, 488] on textarea at bounding box center [923, 566] width 528 height 17
paste textarea "Pampers Overnights"
type textarea "Pampers Overnights"
click at [705, 488] on div "Add choice" at bounding box center [693, 595] width 52 height 15
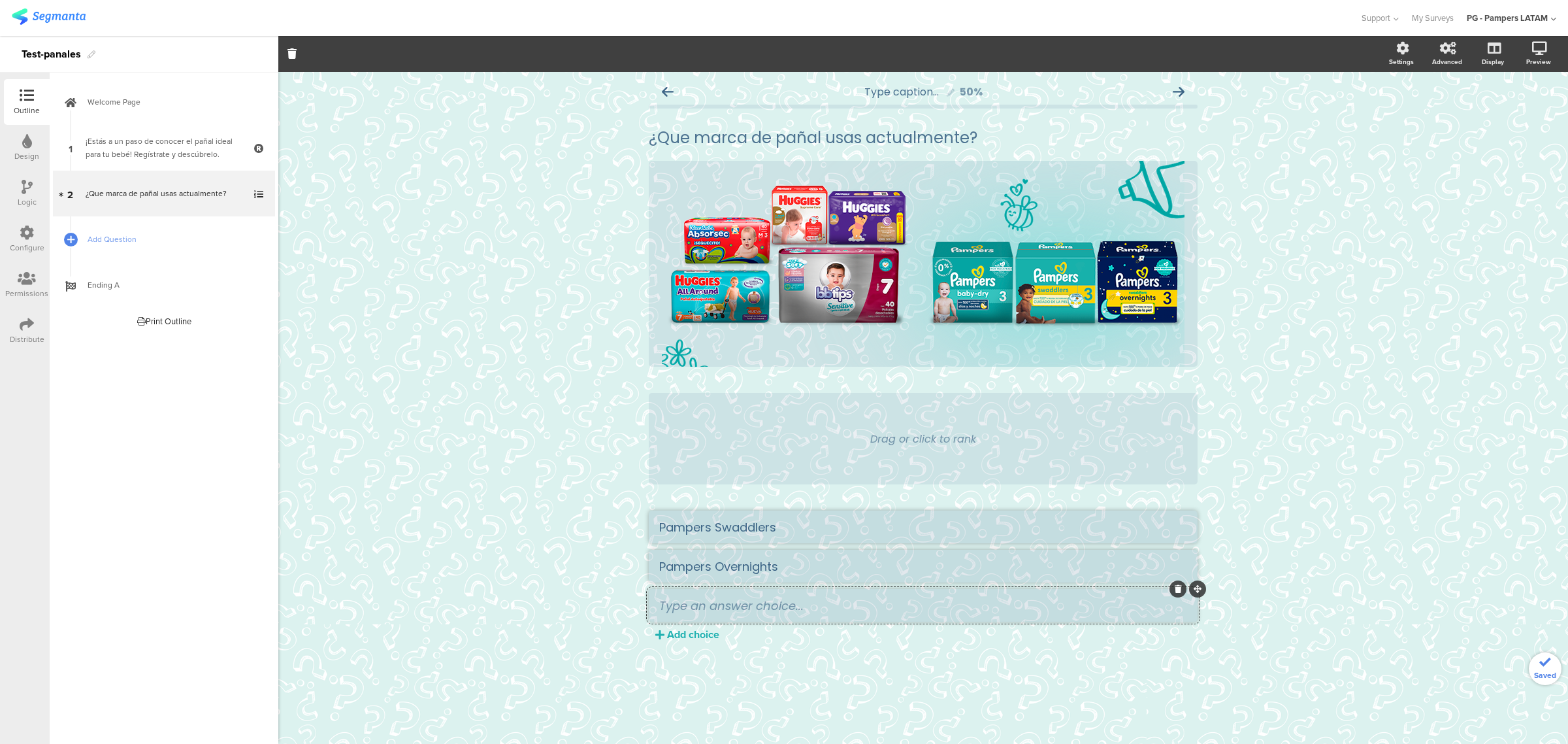
click at [695, 488] on textarea at bounding box center [923, 605] width 528 height 17
paste textarea "Pampers Baby dry"
type textarea "Pampers Baby dry"
click at [697, 488] on div "Add choice" at bounding box center [693, 634] width 52 height 15
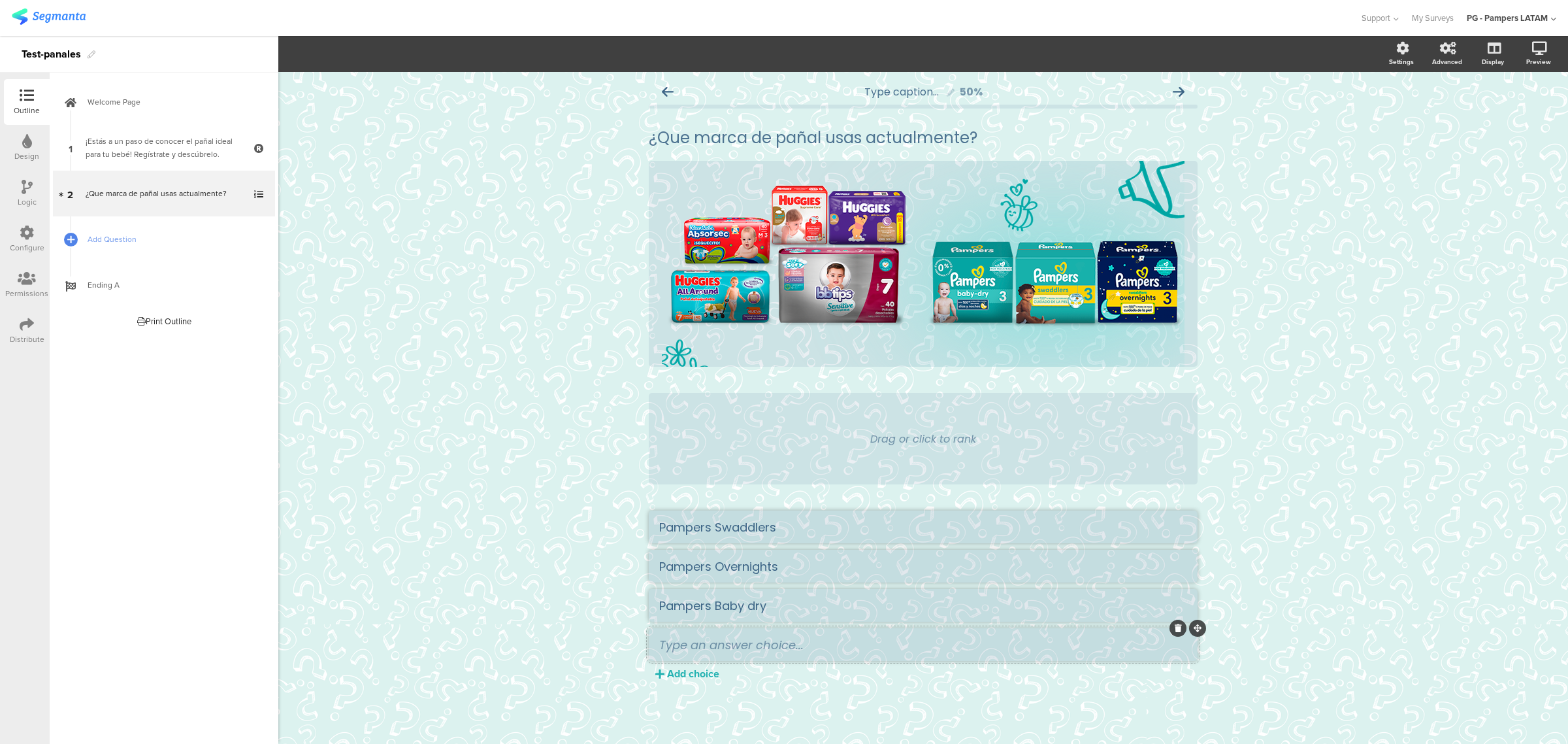
click at [855, 488] on textarea at bounding box center [923, 645] width 528 height 17
paste textarea "Huggies Supreme"
type textarea "Huggies Supreme"
click at [720, 488] on div "Add choice" at bounding box center [693, 673] width 52 height 15
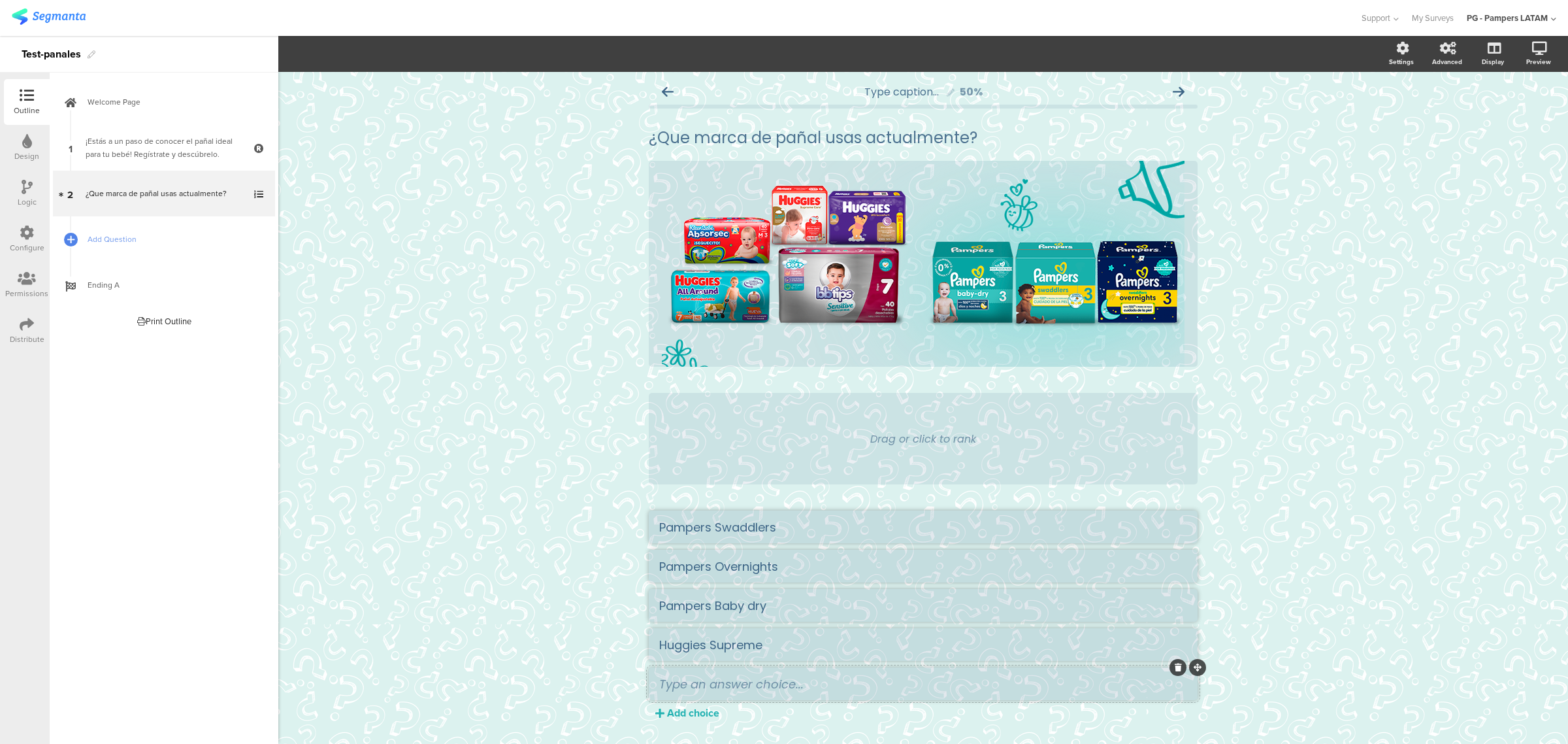
click at [848, 488] on li at bounding box center [923, 684] width 548 height 33
click at [845, 488] on textarea at bounding box center [923, 684] width 528 height 17
paste textarea "Huggies Ultraconfort"
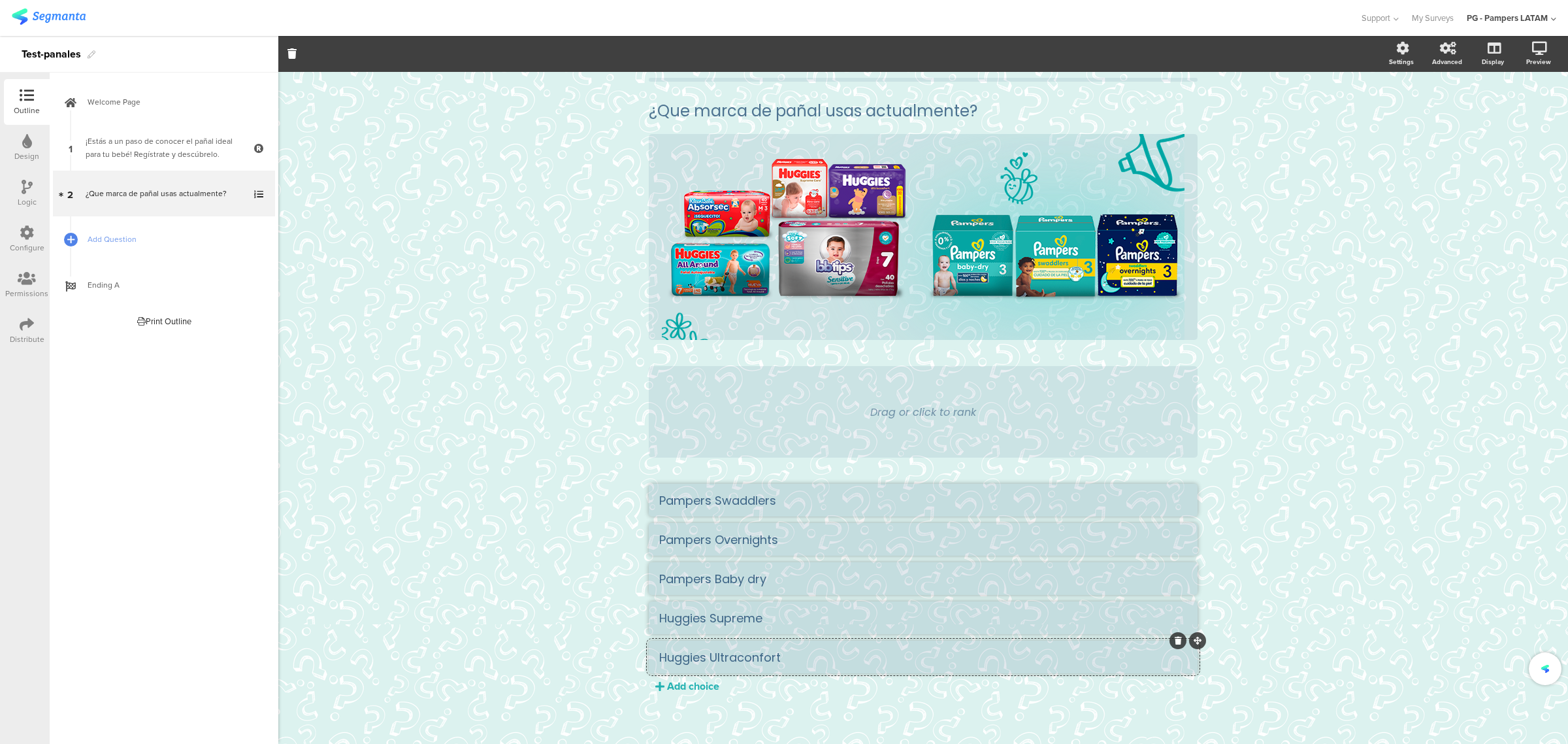
scroll to position [28, 0]
type textarea "Huggies Ultraconfort"
click at [706, 488] on div "Pampers Swaddlers Pampers Overnights Pampers Baby dry Huggies Supreme Huggies U…" at bounding box center [923, 587] width 548 height 209
click at [705, 488] on div "Add choice" at bounding box center [693, 684] width 52 height 15
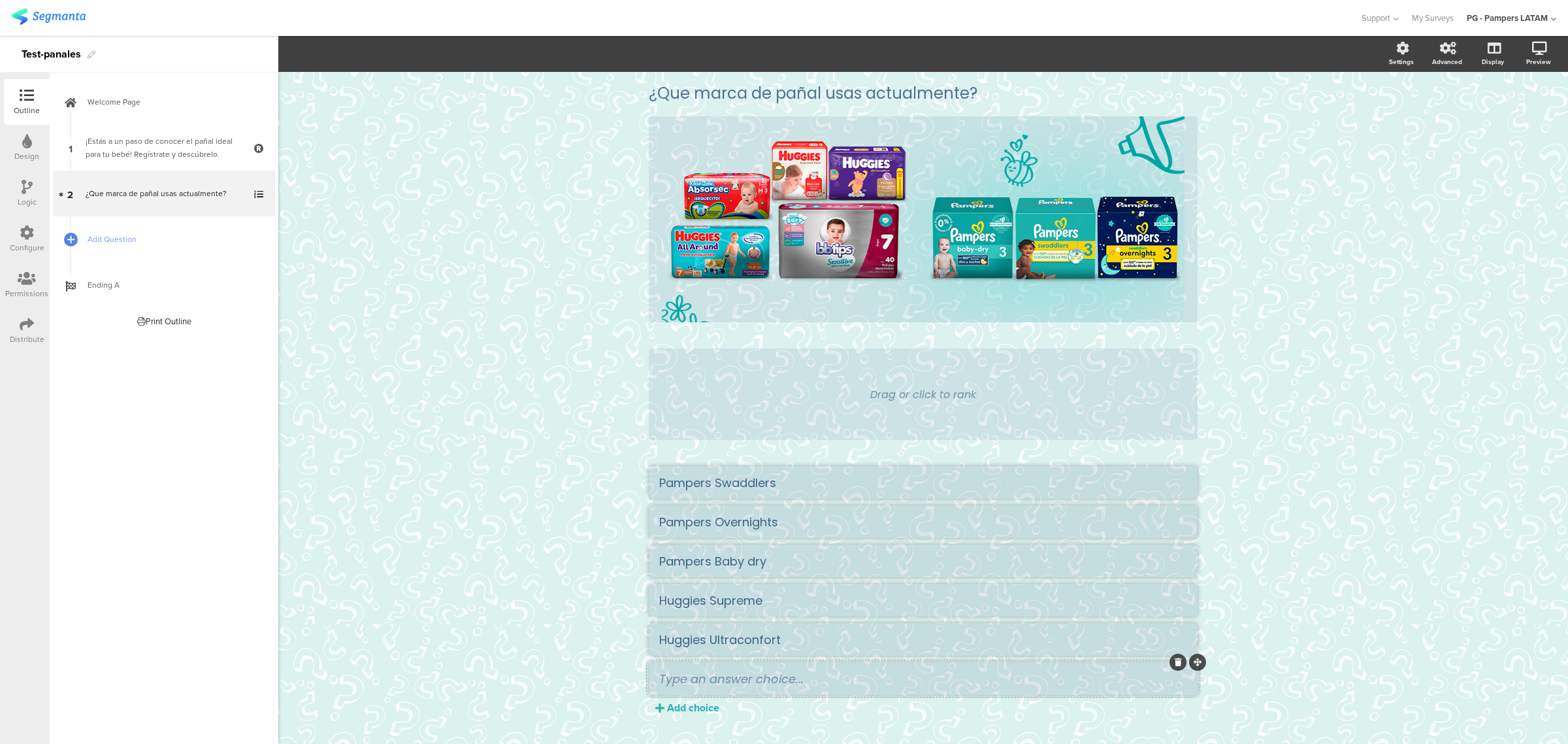
scroll to position [67, 0]
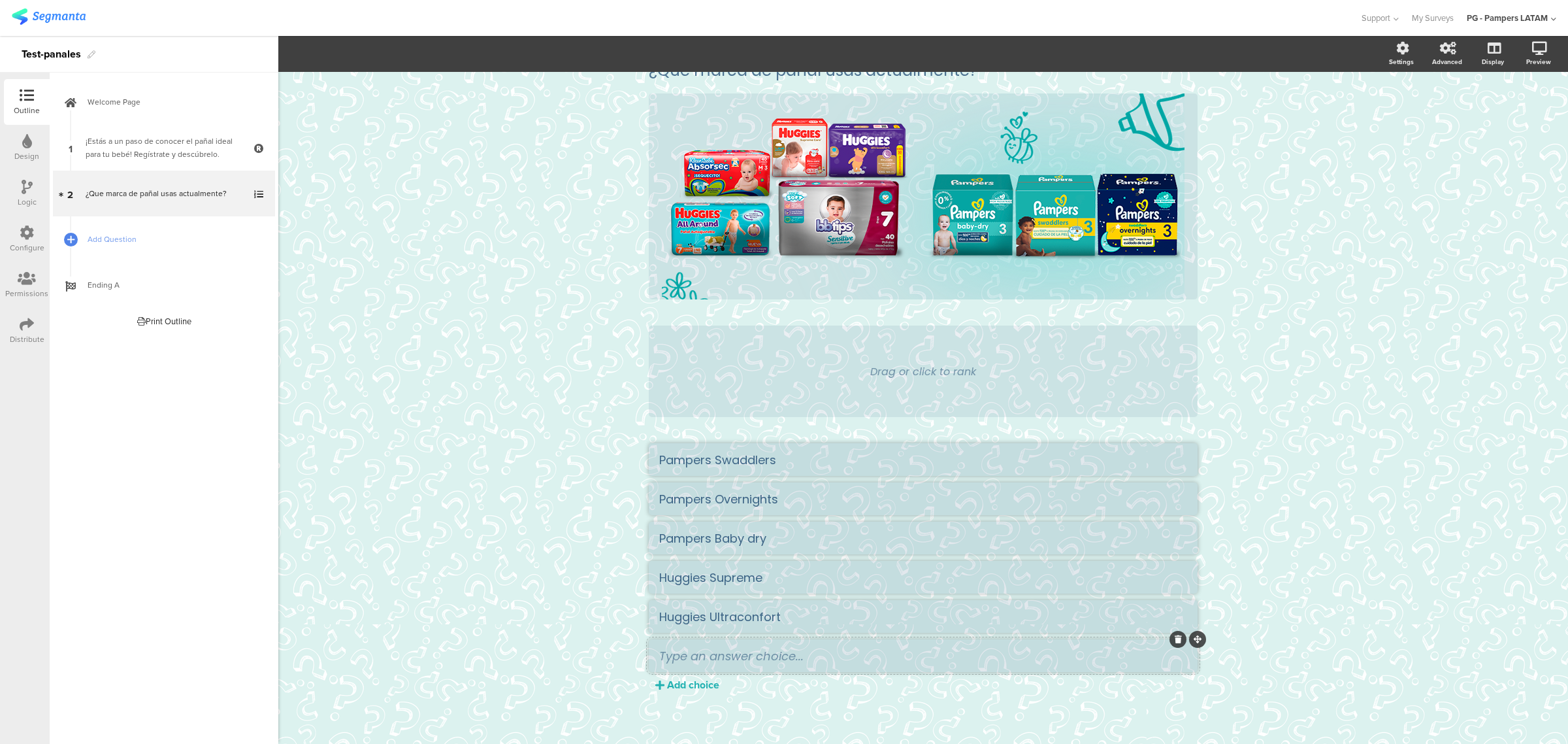
click at [735, 488] on textarea at bounding box center [923, 656] width 528 height 17
paste textarea "Huggies All Around"
type textarea "Huggies All Around"
click at [693, 488] on div "Add choice" at bounding box center [693, 684] width 52 height 15
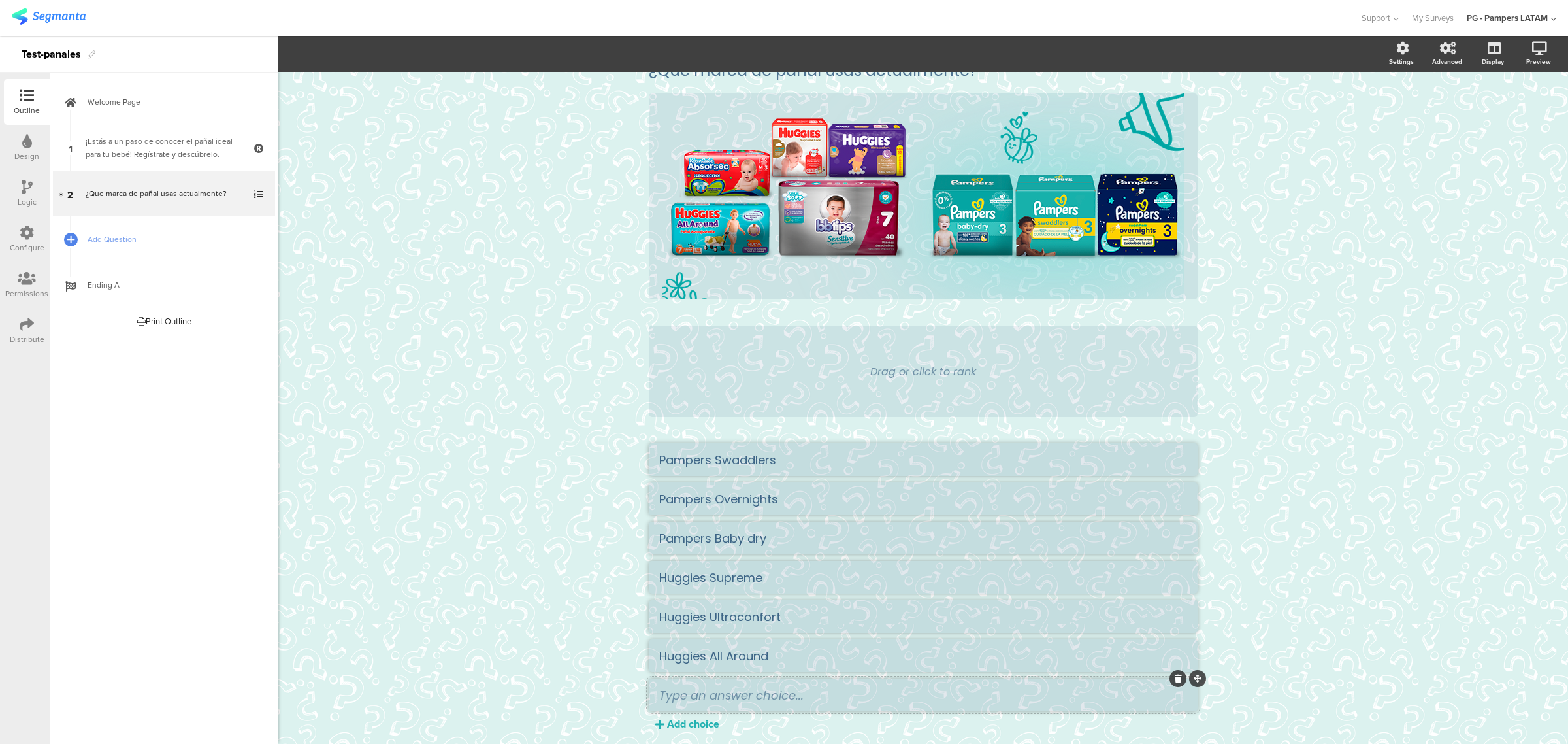
click at [723, 488] on textarea at bounding box center [923, 695] width 528 height 17
paste textarea "[PERSON_NAME]"
type textarea "[PERSON_NAME]"
click at [704, 488] on div "Add choice" at bounding box center [693, 723] width 52 height 15
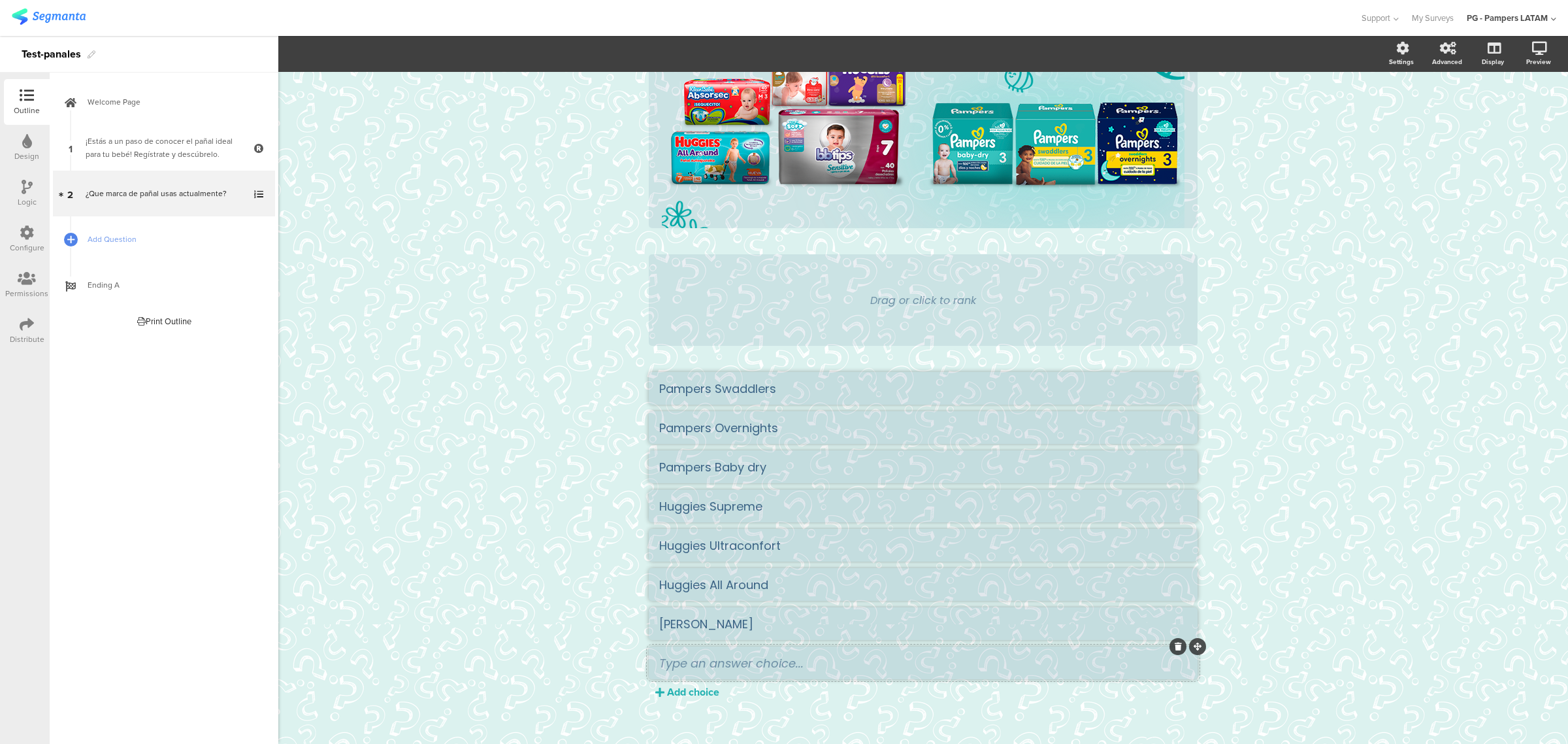
scroll to position [145, 0]
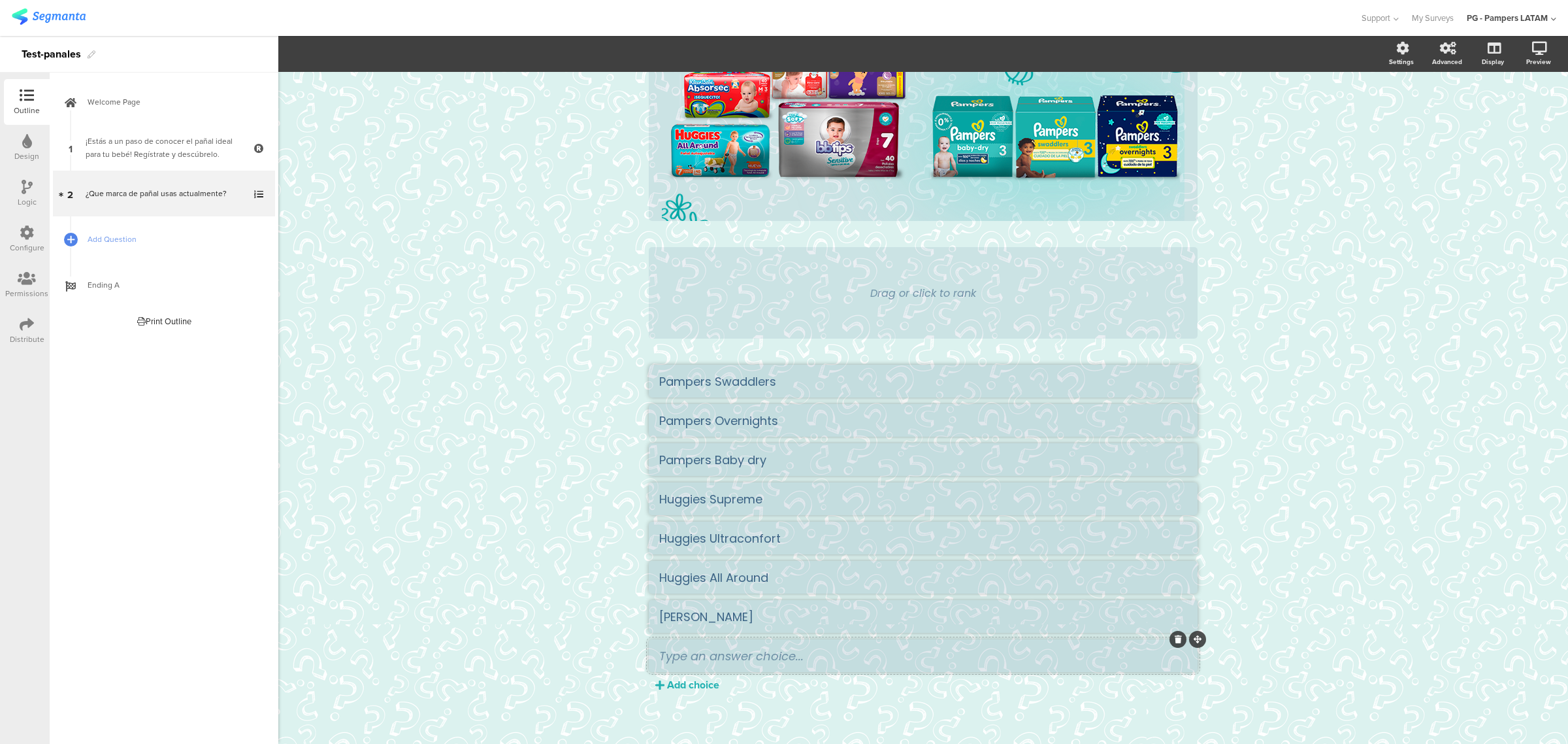
click at [768, 488] on textarea at bounding box center [923, 656] width 528 height 17
paste textarea "BBTips"
type textarea "BBTips"
click at [709, 488] on div "Add choice" at bounding box center [693, 684] width 52 height 15
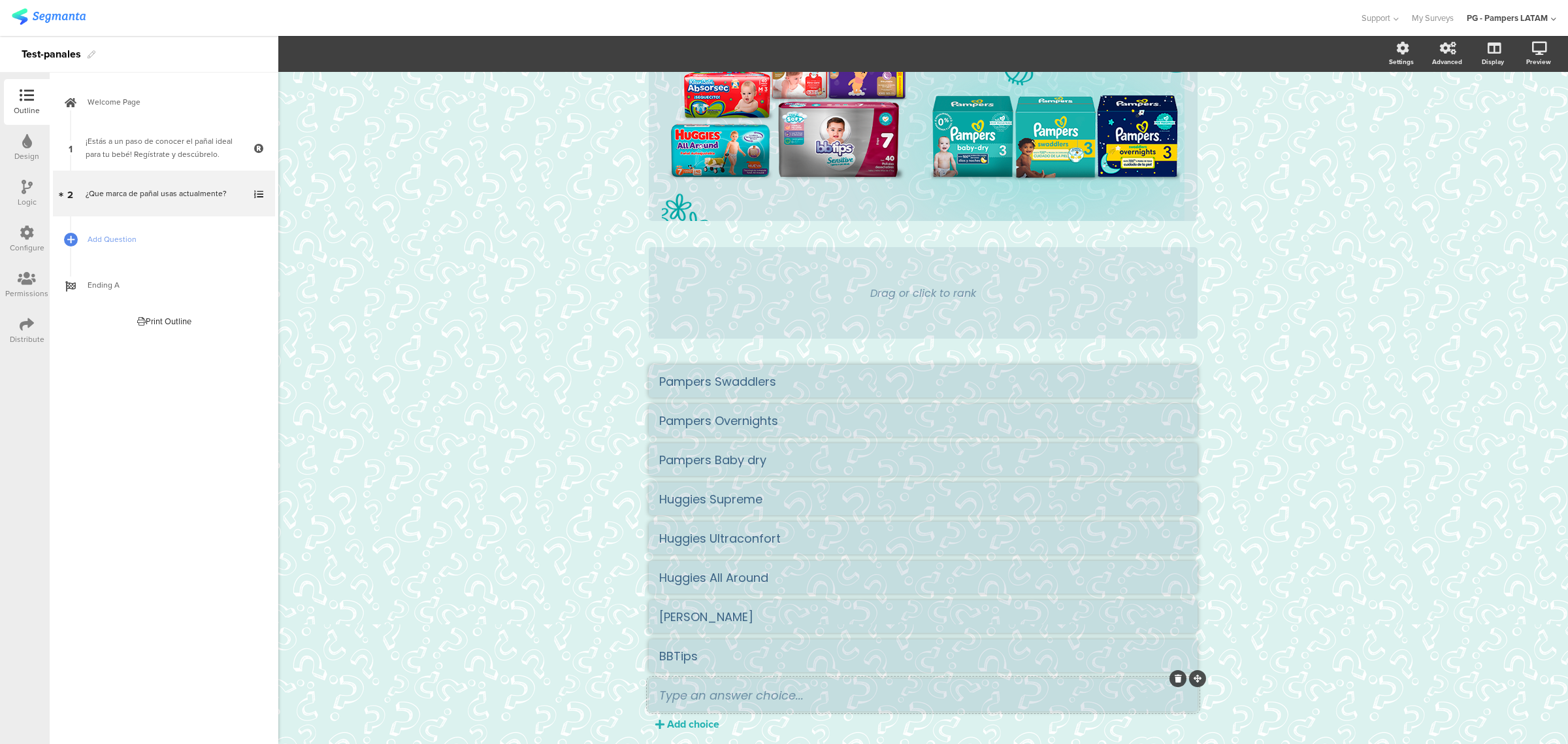
click at [855, 488] on textarea at bounding box center [923, 695] width 528 height 17
paste textarea "Otros"
type textarea "Otros"
click at [891, 488] on div "Type caption... 50% ¿Que marca de pañal usas actualmente? ¿Que marca de pañal u…" at bounding box center [923, 355] width 1290 height 857
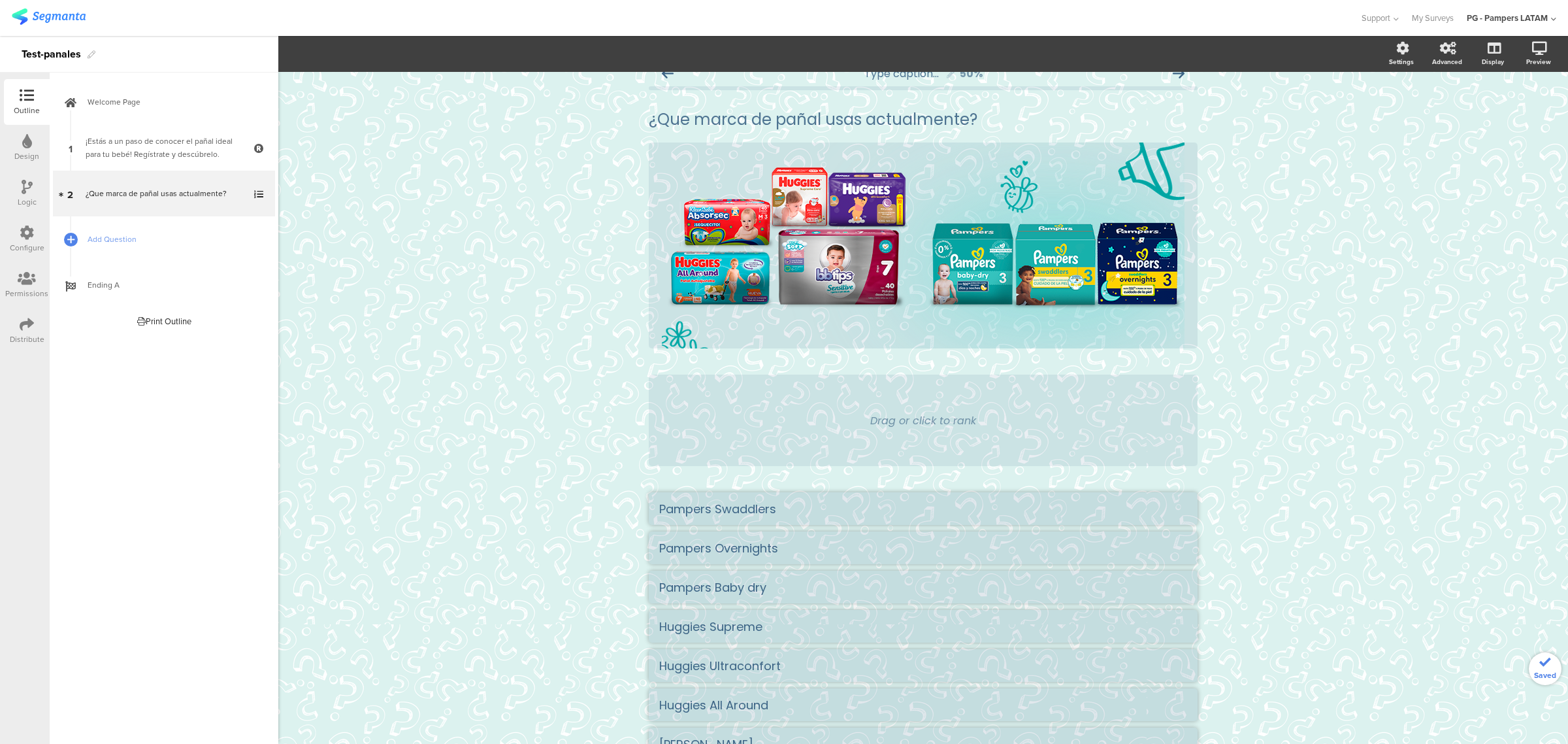
scroll to position [0, 0]
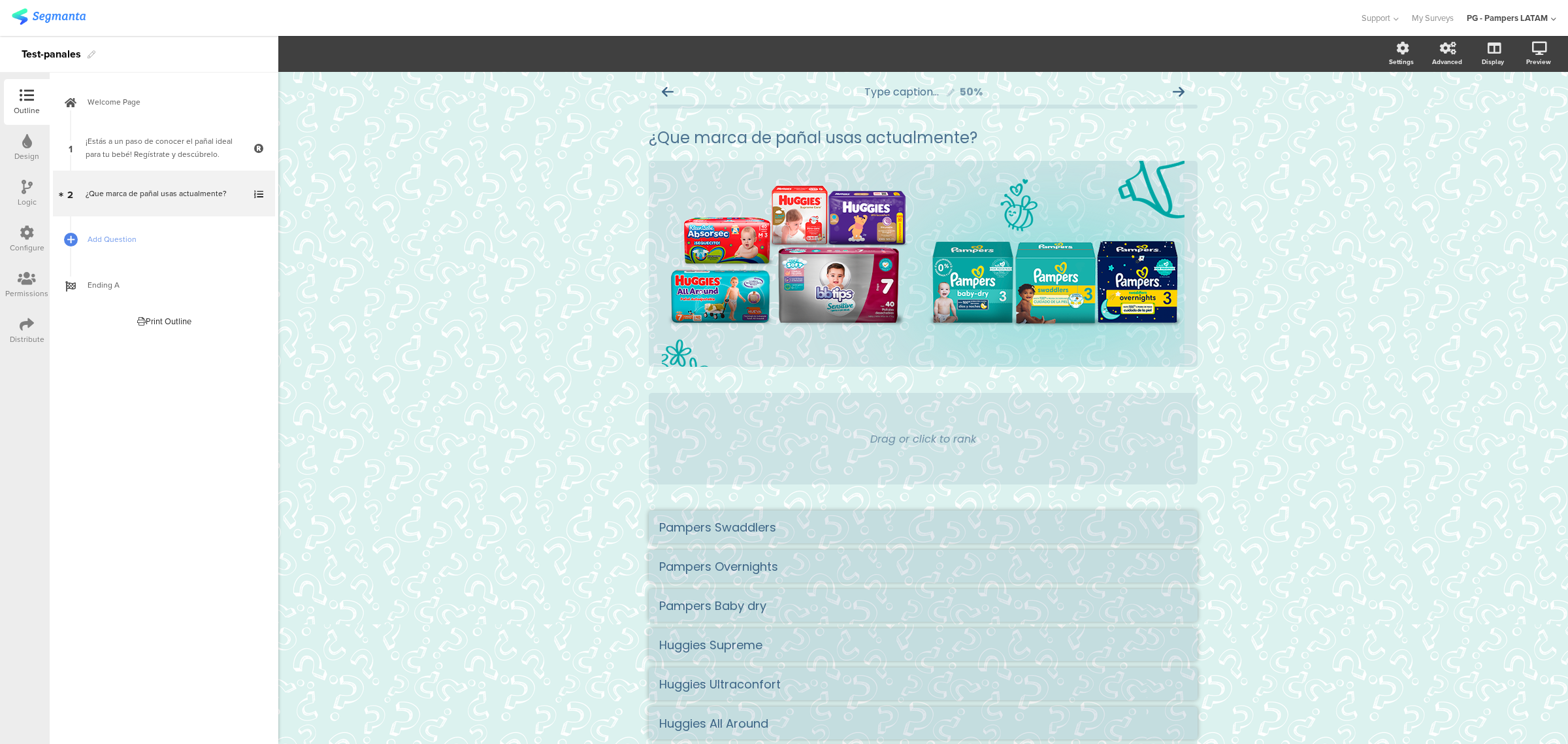
click at [891, 412] on div "Drag or click to rank" at bounding box center [923, 438] width 548 height 91
click at [891, 406] on div "Drag or click to rank" at bounding box center [923, 438] width 548 height 91
drag, startPoint x: 733, startPoint y: 396, endPoint x: 974, endPoint y: 455, distance: 248.1
click at [891, 455] on div "Drag or click to rank" at bounding box center [923, 438] width 548 height 91
click at [891, 456] on div "Drag or click to rank" at bounding box center [923, 438] width 548 height 91
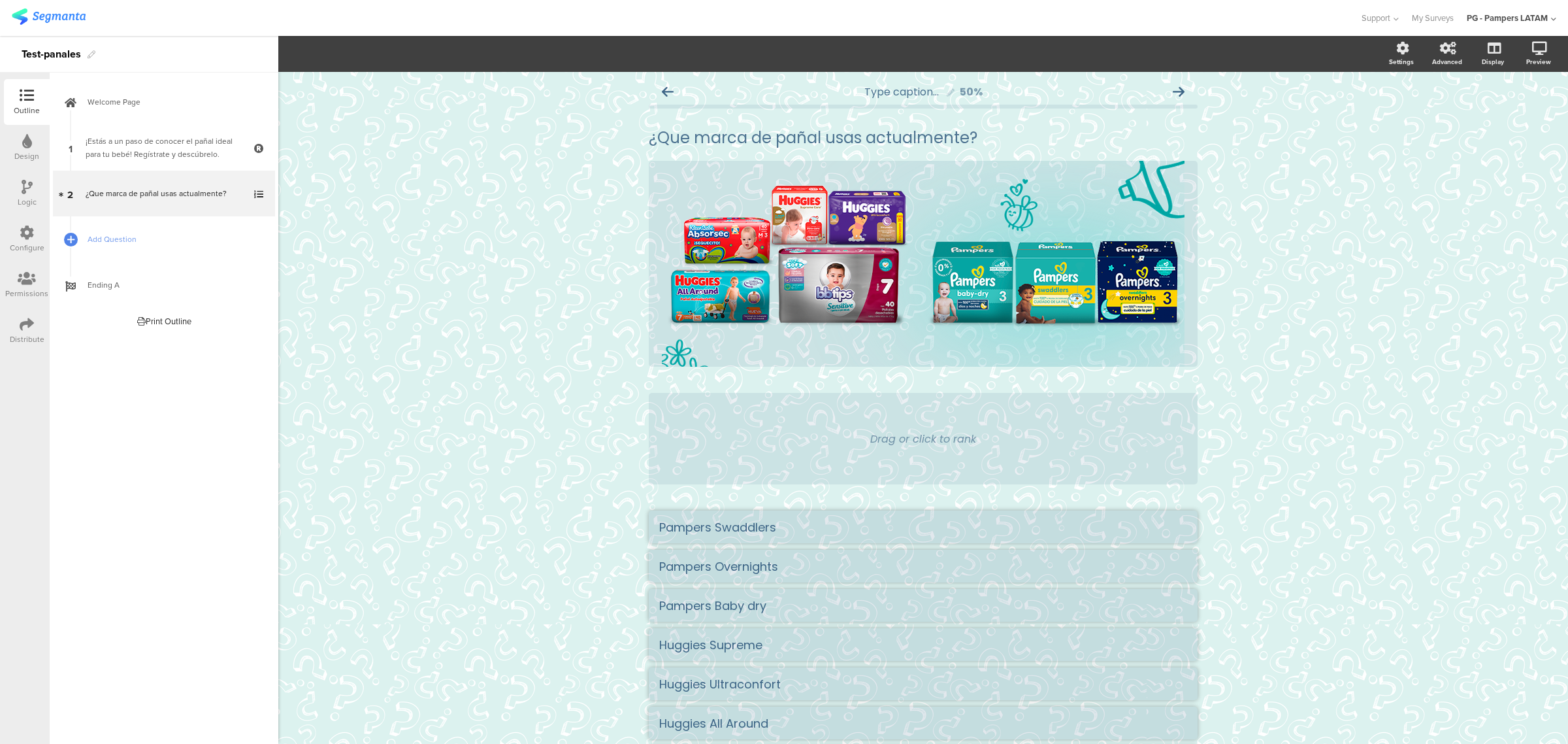
click at [834, 427] on div "Drag or click to rank" at bounding box center [923, 438] width 548 height 91
click at [891, 441] on div "Drag or click to rank" at bounding box center [923, 438] width 105 height 16
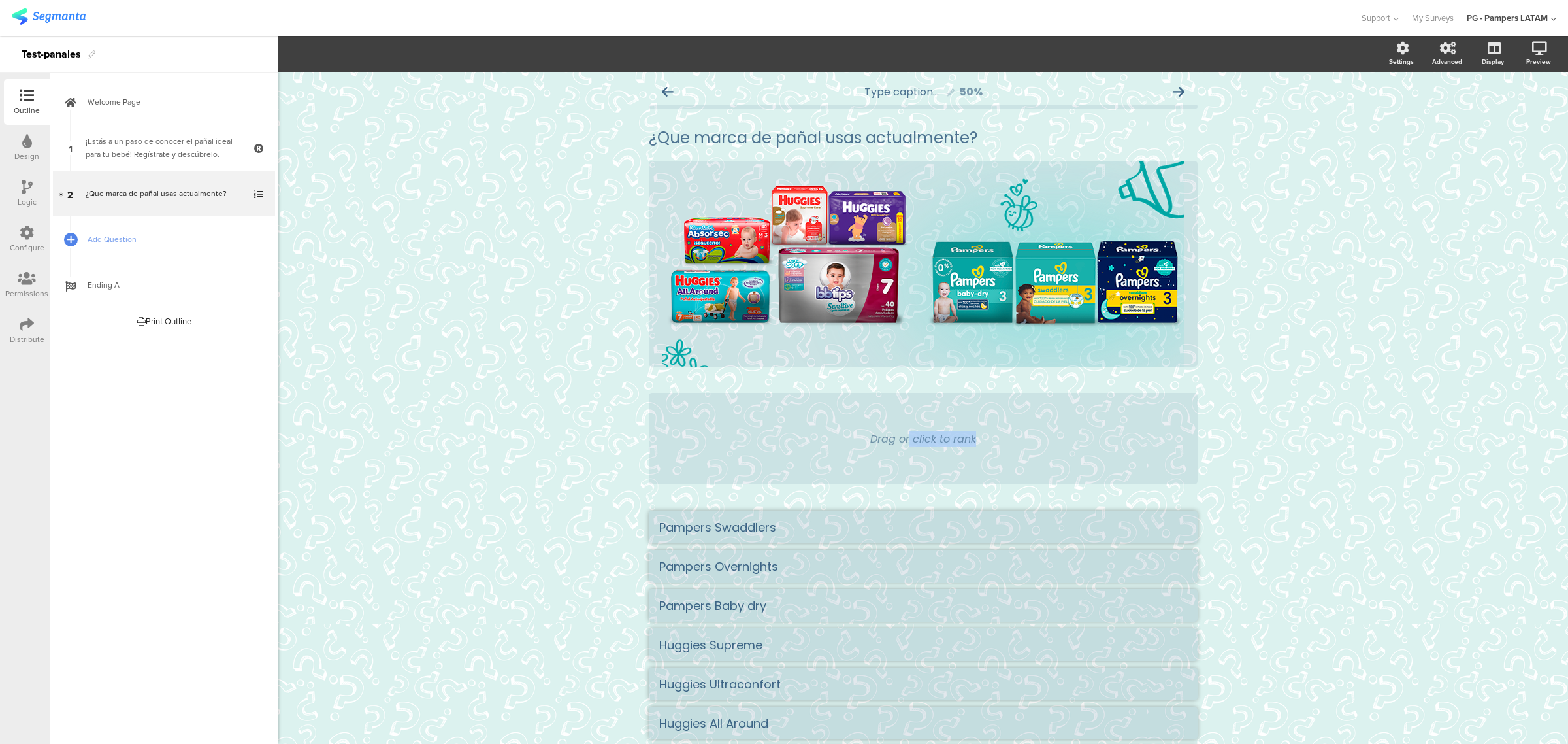
click at [891, 445] on div "Type caption... 50% ¿Que marca de pañal usas actualmente? ¿Que marca de pañal u…" at bounding box center [923, 500] width 1290 height 857
click at [138, 243] on span "Add Question" at bounding box center [171, 239] width 167 height 13
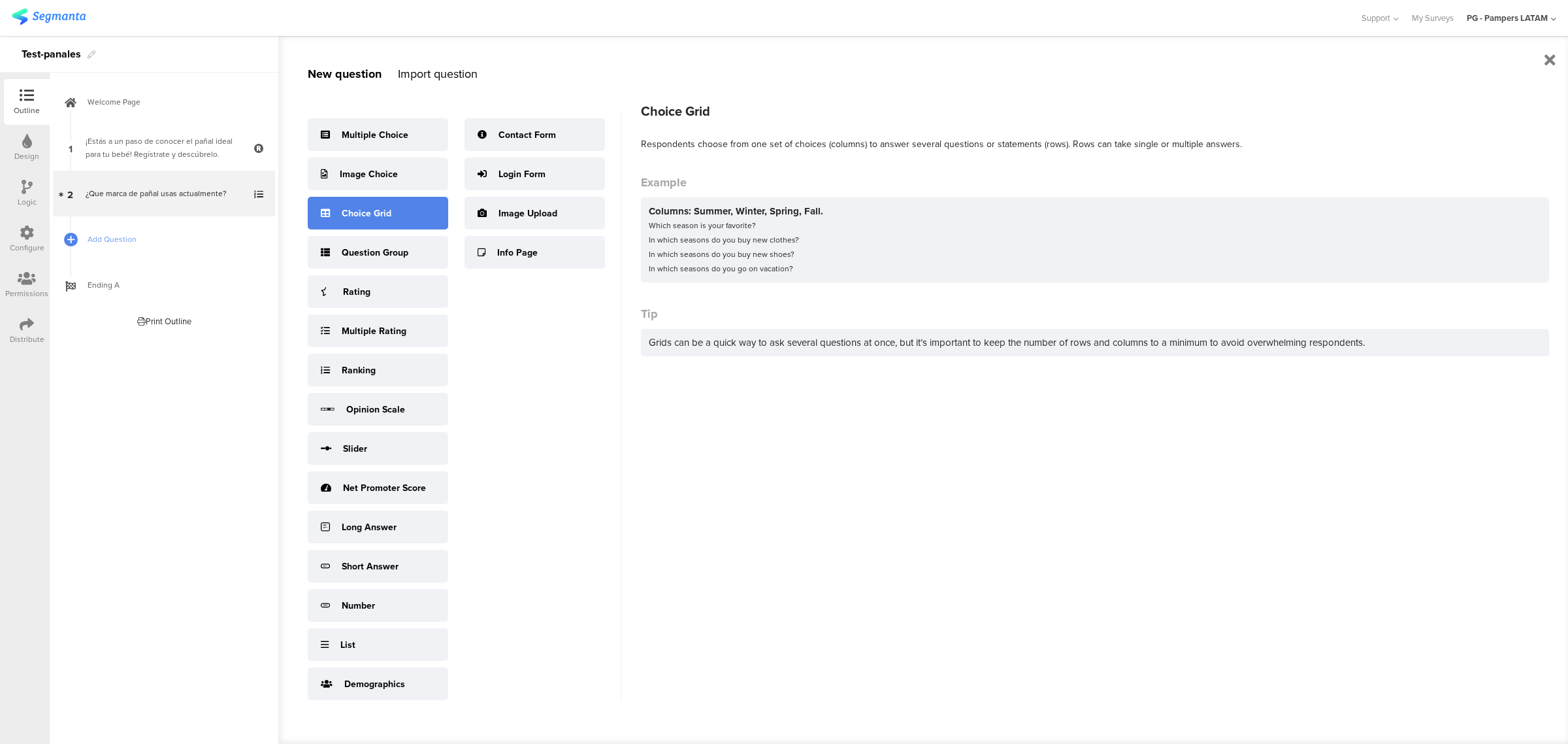
click at [366, 199] on div "Choice Grid" at bounding box center [378, 213] width 141 height 33
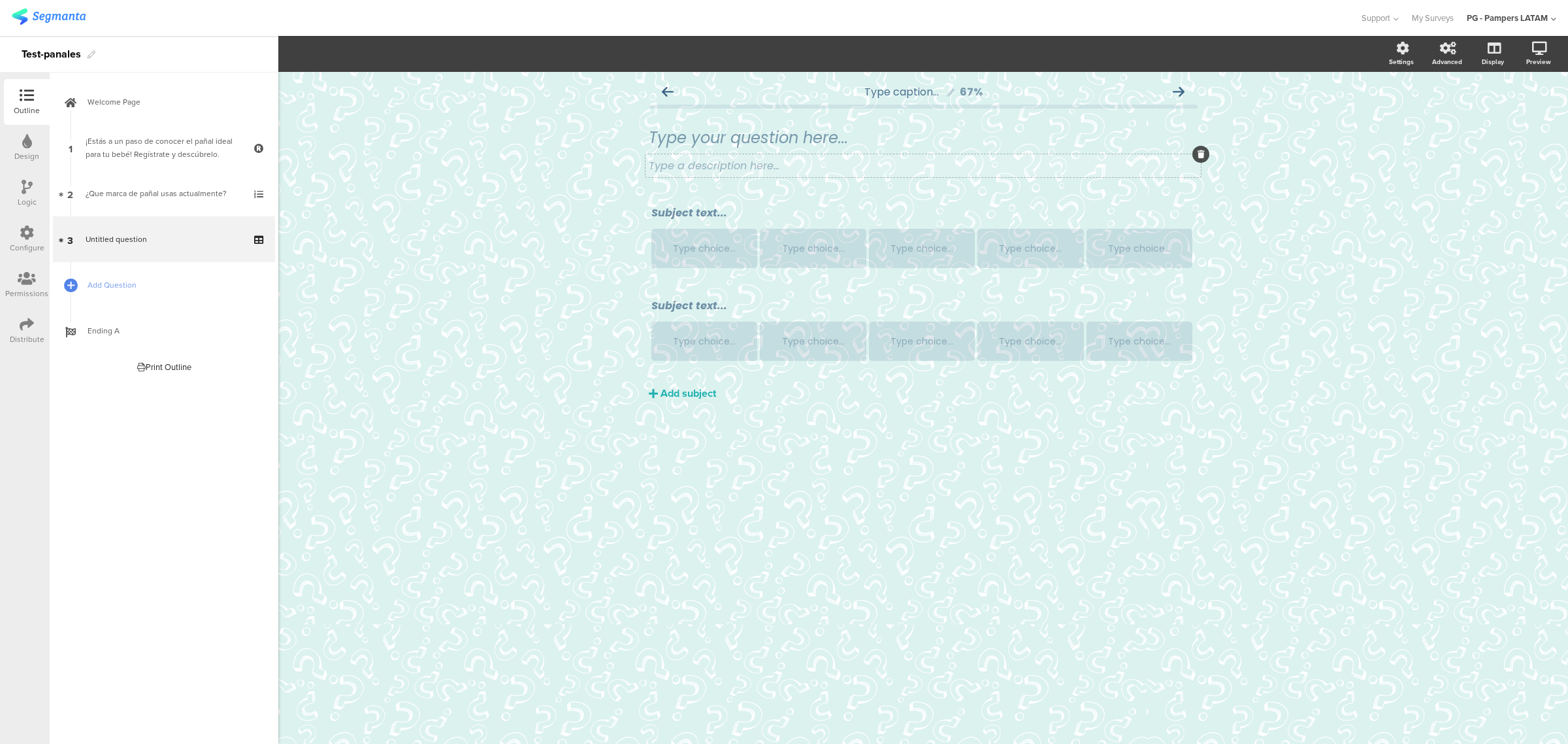
click at [891, 151] on icon at bounding box center [1201, 154] width 7 height 8
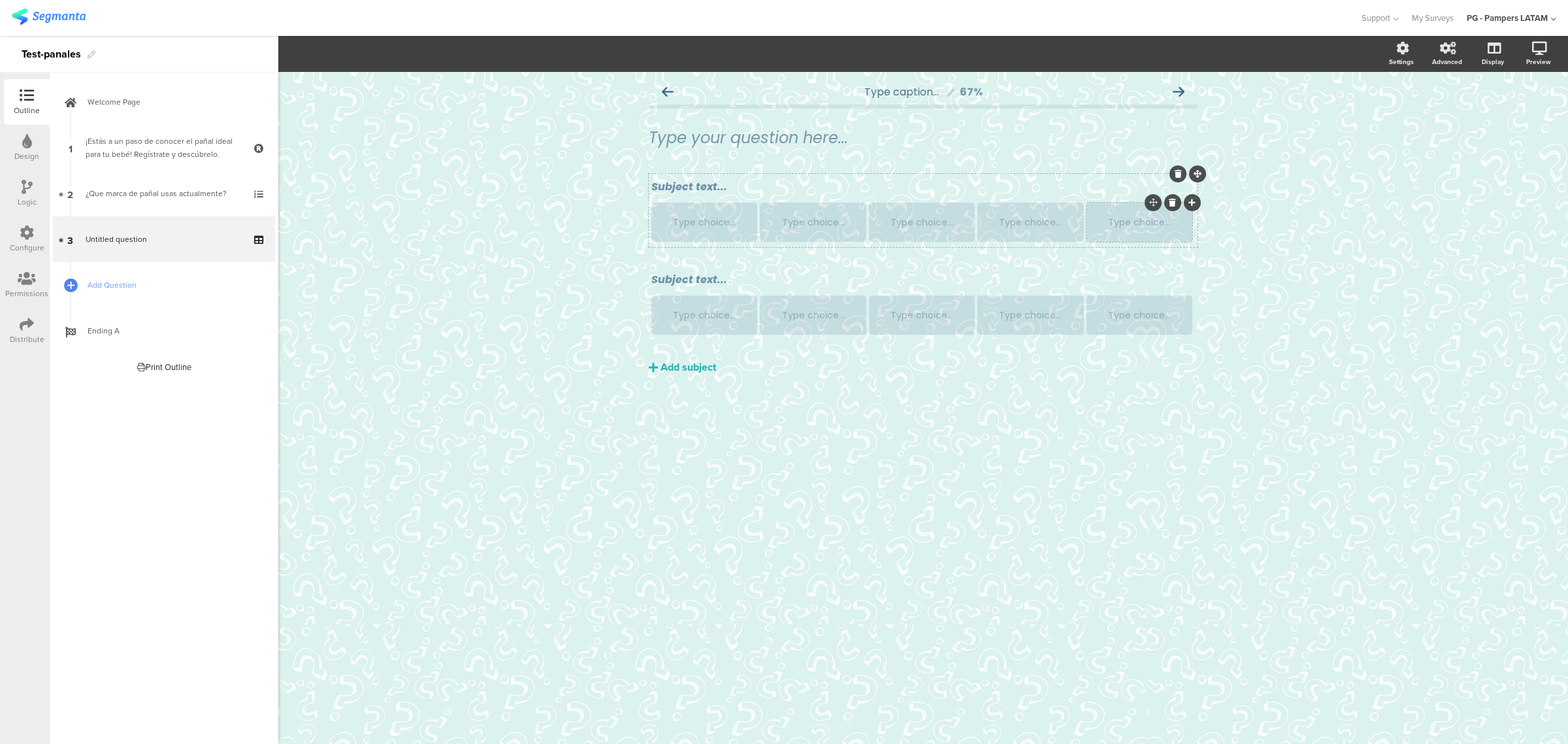
click at [891, 203] on icon at bounding box center [1172, 202] width 7 height 8
click at [891, 205] on icon at bounding box center [1083, 202] width 7 height 8
click at [891, 203] on div at bounding box center [1084, 202] width 17 height 17
click at [891, 252] on div "Type caption... 67% Type your question here... Subject text... Type choice... T…" at bounding box center [923, 408] width 1290 height 672
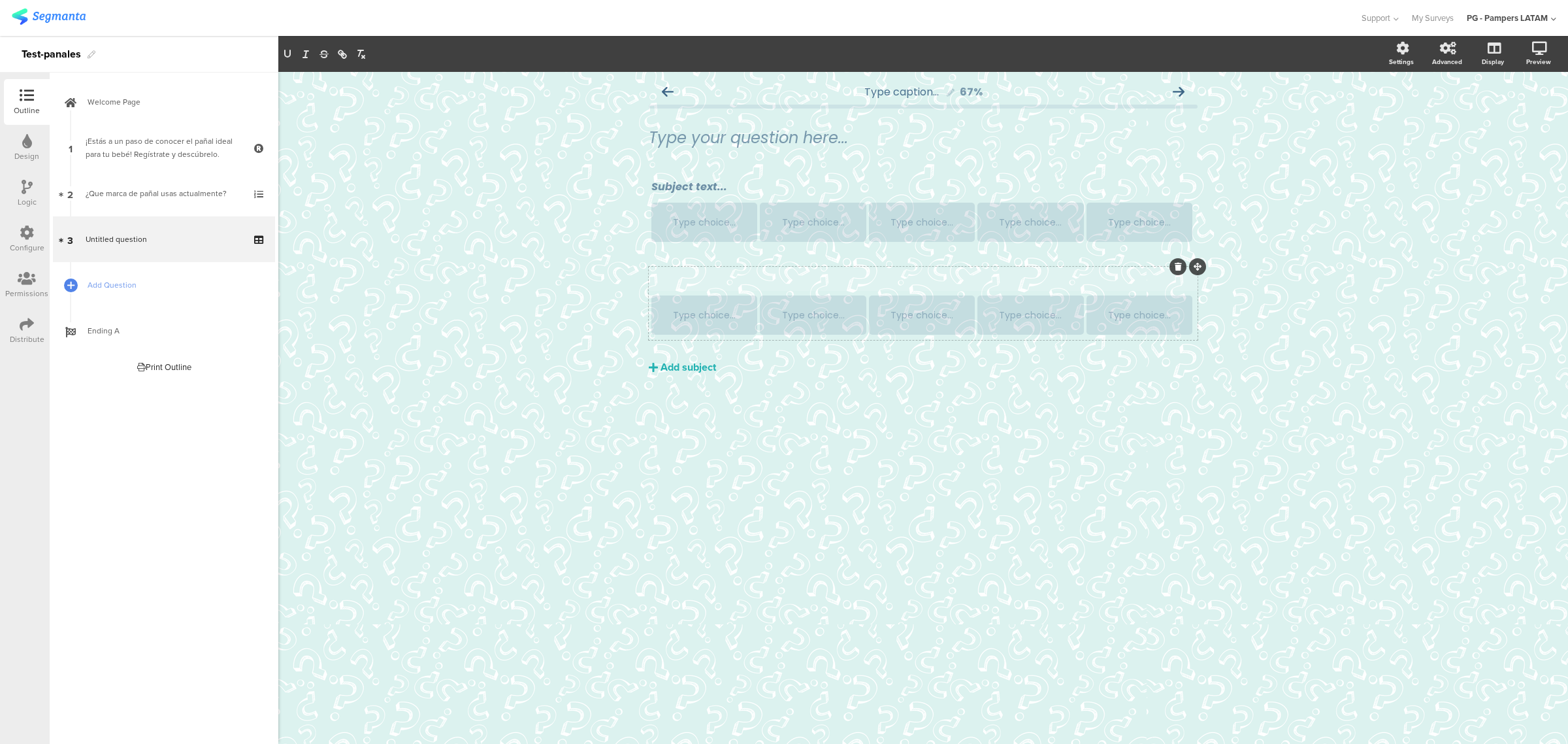
click at [690, 275] on div "Subject text..." at bounding box center [923, 279] width 550 height 23
click at [891, 282] on p at bounding box center [923, 279] width 544 height 16
click at [891, 316] on div "Type caption... 67% Type your question here... Subject text... Type choice... T…" at bounding box center [923, 408] width 1290 height 672
click at [746, 184] on div "Subject text..." at bounding box center [923, 186] width 550 height 23
click at [637, 266] on div "Type caption... 67% Type your question here... Type choice... Type choice... Ty…" at bounding box center [923, 249] width 575 height 355
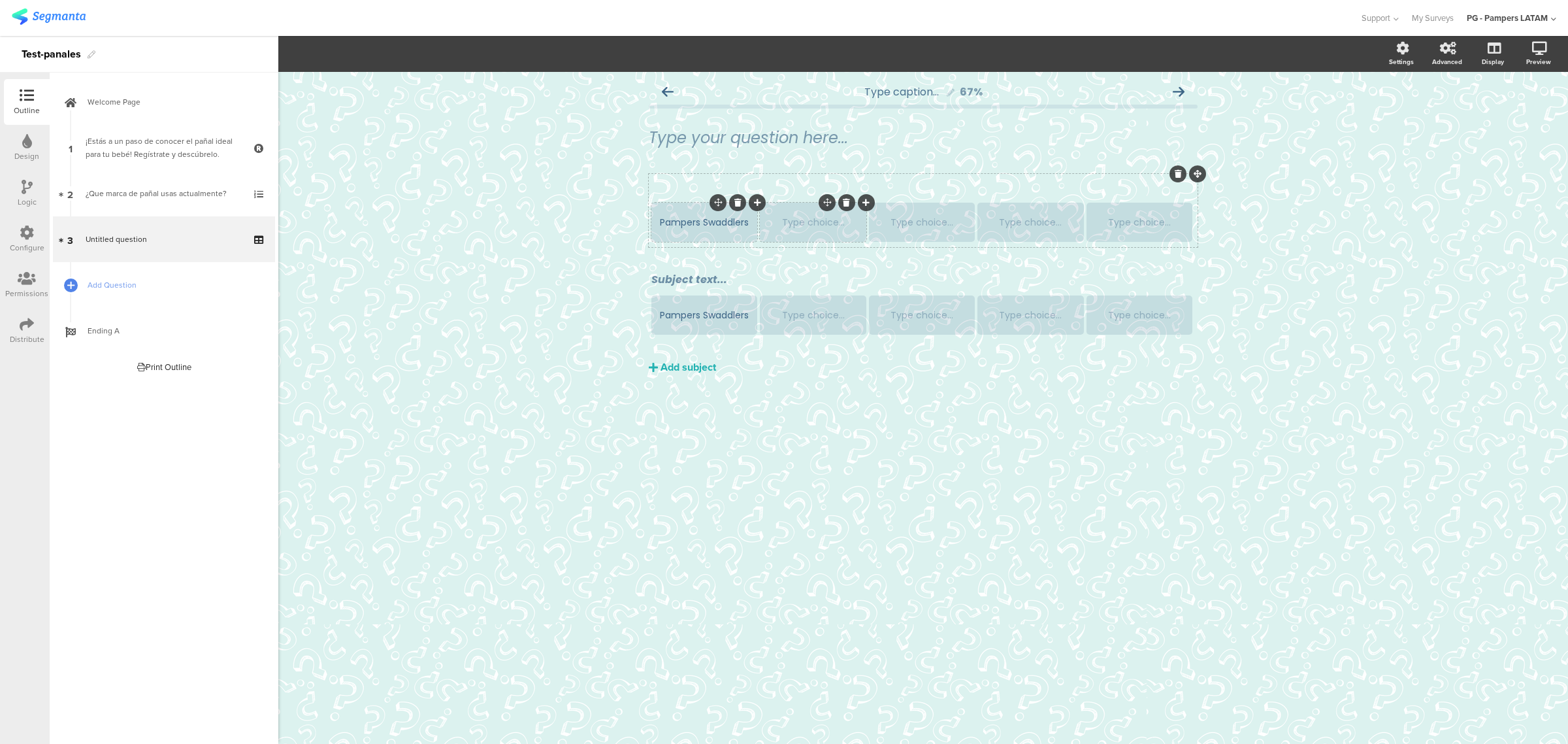
click at [804, 211] on div "Type choice..." at bounding box center [813, 222] width 102 height 39
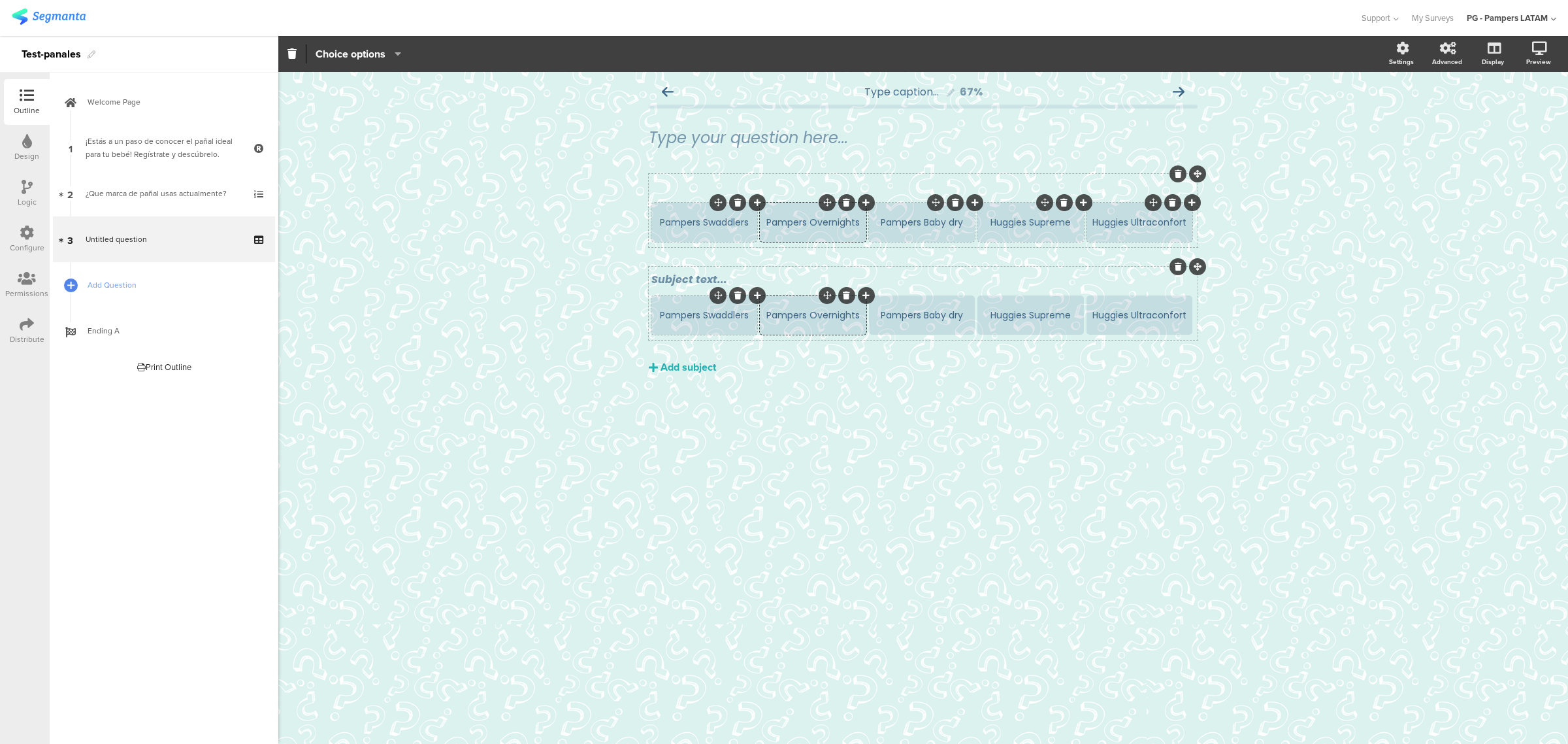
click at [695, 319] on div "Pampers Swaddlers" at bounding box center [704, 316] width 102 height 14
click at [694, 313] on div "Pampers Swaddlers" at bounding box center [704, 316] width 102 height 14
paste div
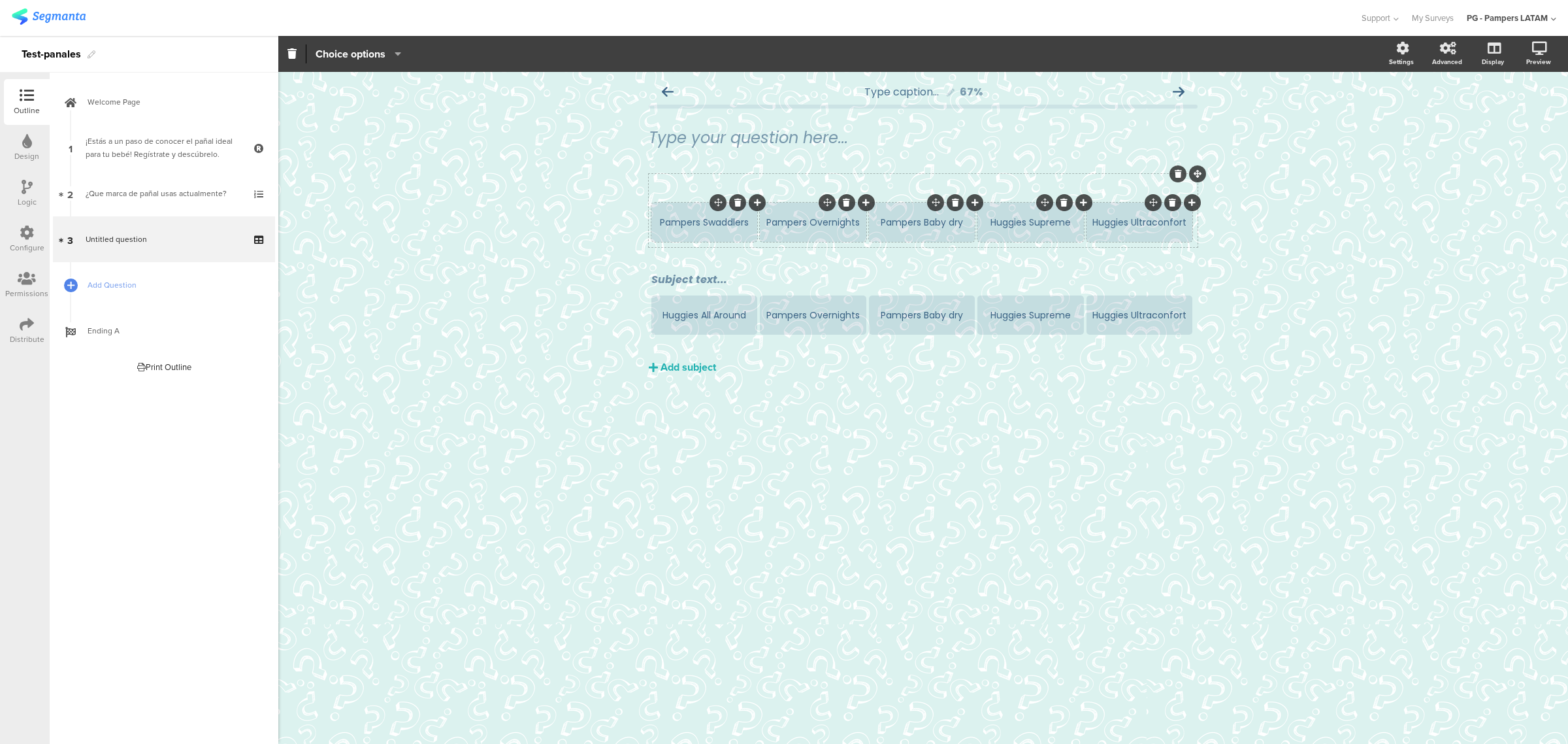
click at [776, 384] on div "Pampers Swaddlers Pampers Overnights Pampers Baby dry Huggies Supreme Huggies U…" at bounding box center [923, 296] width 548 height 246
click at [805, 322] on div "Pampers Overnights" at bounding box center [813, 315] width 102 height 39
click at [807, 307] on div "Pampers Overnights" at bounding box center [813, 315] width 102 height 39
click at [803, 315] on div "Pampers Overnights" at bounding box center [813, 316] width 102 height 14
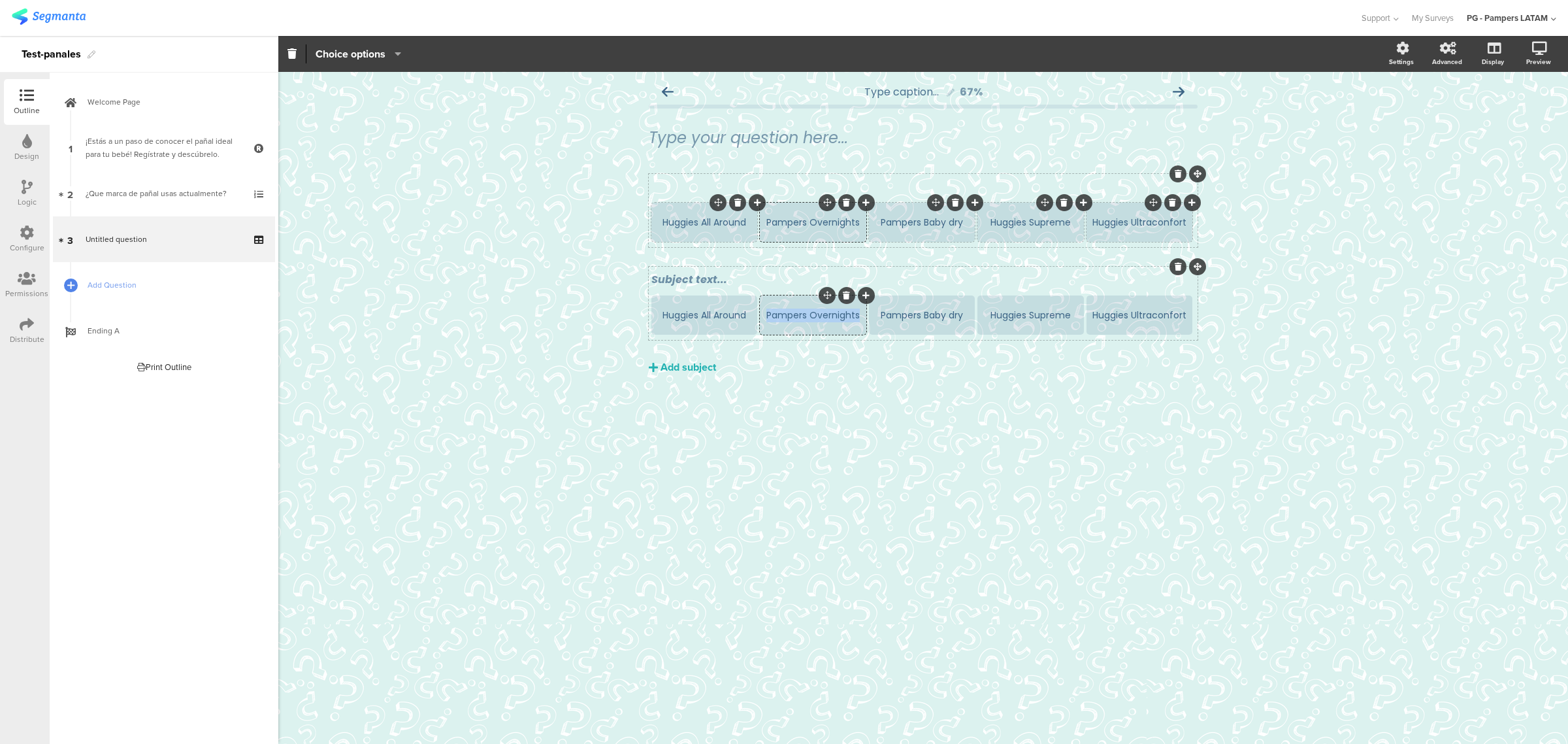
click at [803, 315] on div "Pampers Overnights" at bounding box center [813, 316] width 102 height 14
paste div
click at [891, 377] on div "Huggies All Around Pampers Overnights Pampers Baby dry Huggies Supreme Huggies …" at bounding box center [923, 296] width 548 height 246
click at [891, 314] on div "Pampers Baby dry" at bounding box center [922, 316] width 102 height 14
click at [891, 317] on div "Pampers Baby dry" at bounding box center [922, 316] width 102 height 14
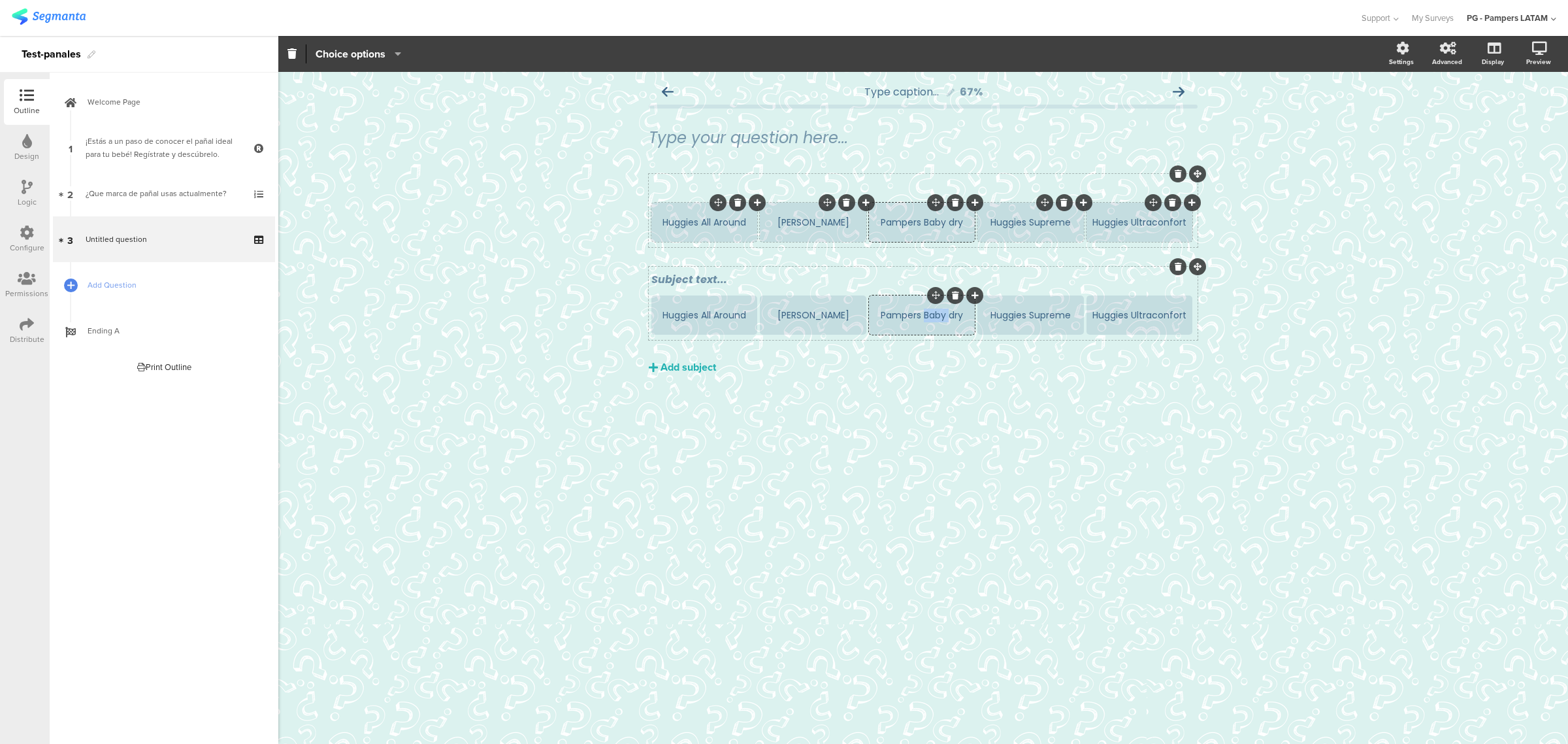
click at [891, 317] on div "Pampers Baby dry" at bounding box center [922, 316] width 102 height 14
paste div
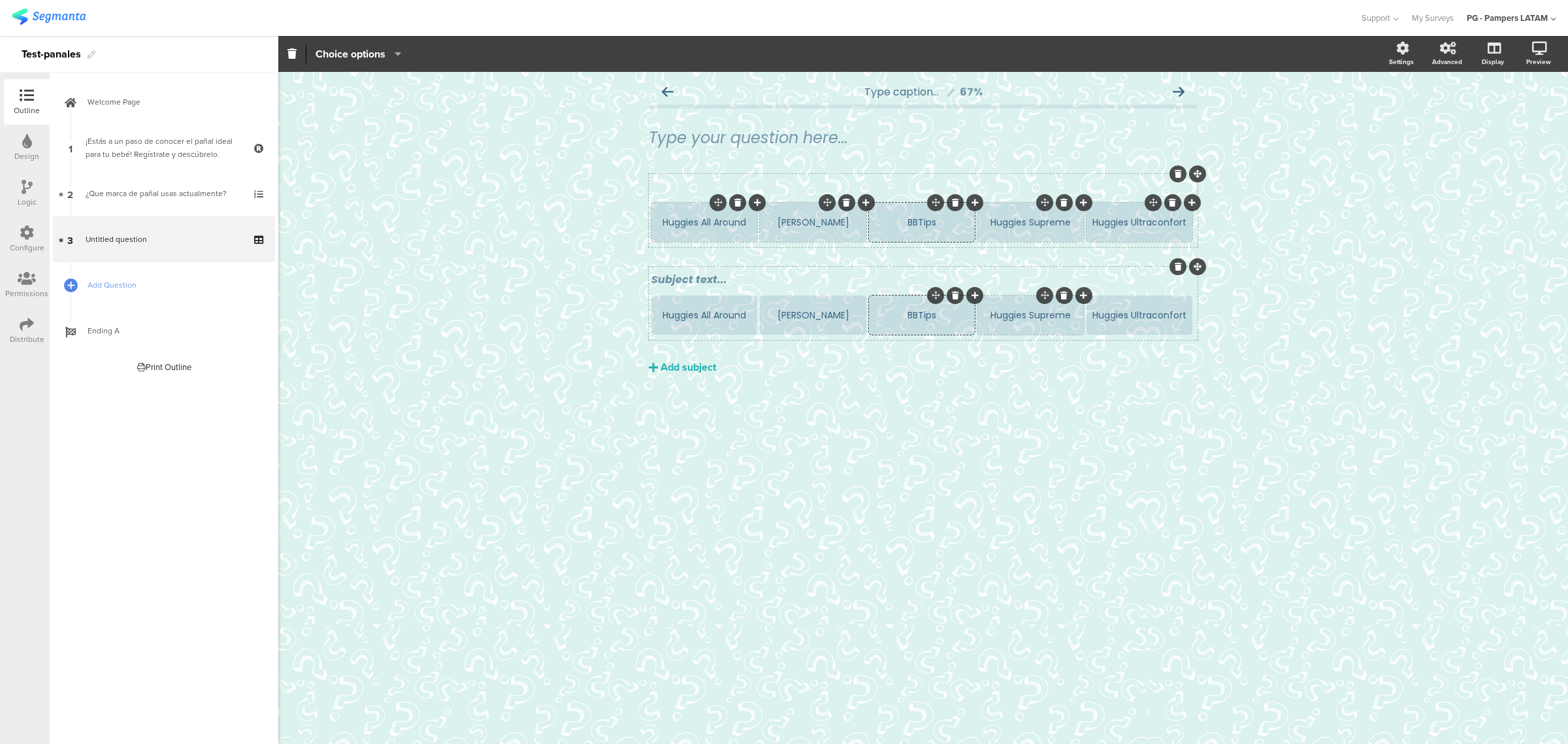
click at [891, 316] on div "Huggies Supreme" at bounding box center [1030, 316] width 102 height 14
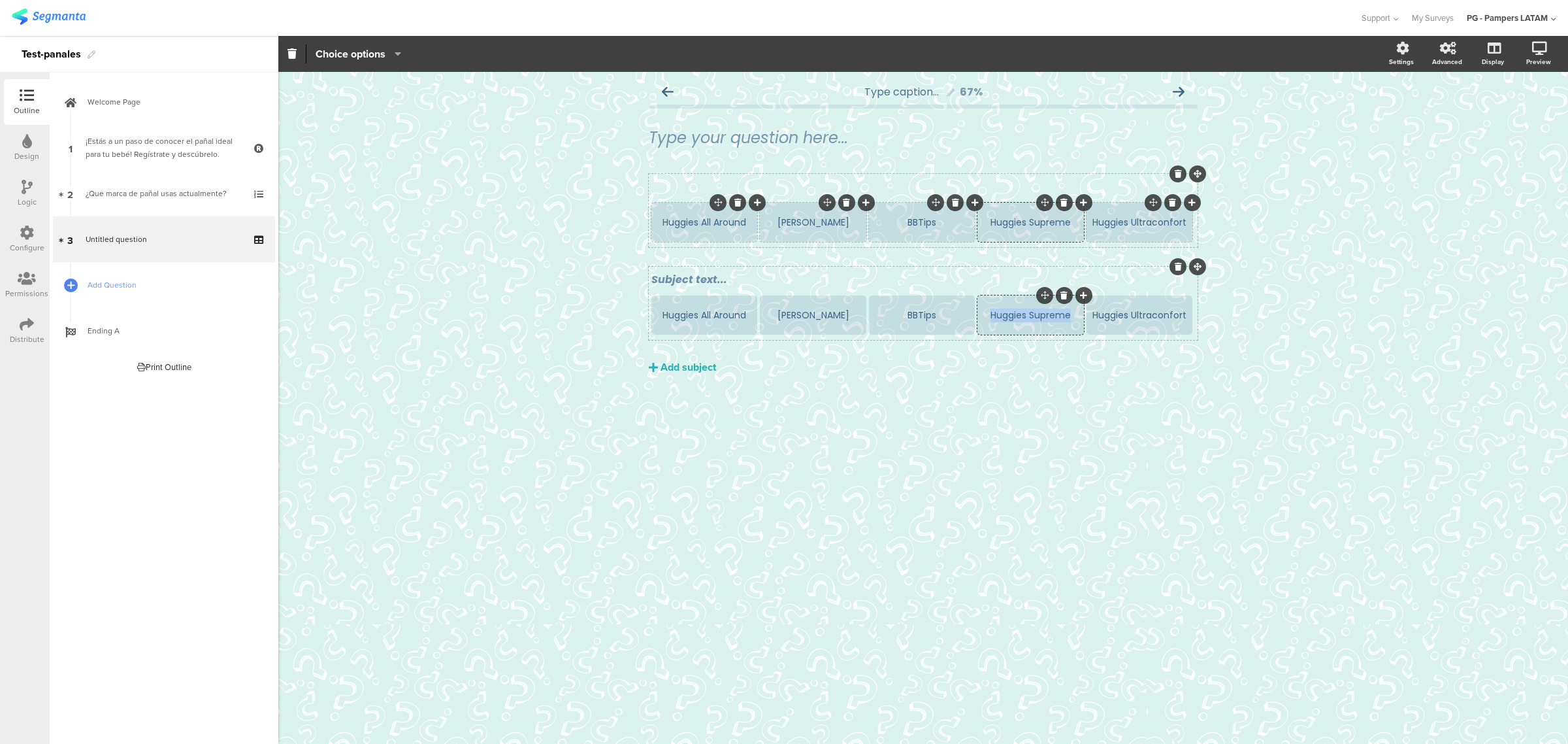
click at [891, 316] on div "Huggies Supreme" at bounding box center [1030, 316] width 102 height 14
paste div
click at [891, 361] on div "Huggies All Around Kleen Bebe BBTips Huggies Supreme Huggies Ultraconfort Subje…" at bounding box center [923, 274] width 548 height 201
click at [891, 313] on div "Huggies Ultraconfort" at bounding box center [1139, 316] width 102 height 14
click at [891, 324] on div "Huggies Ultraconfort" at bounding box center [1139, 315] width 102 height 39
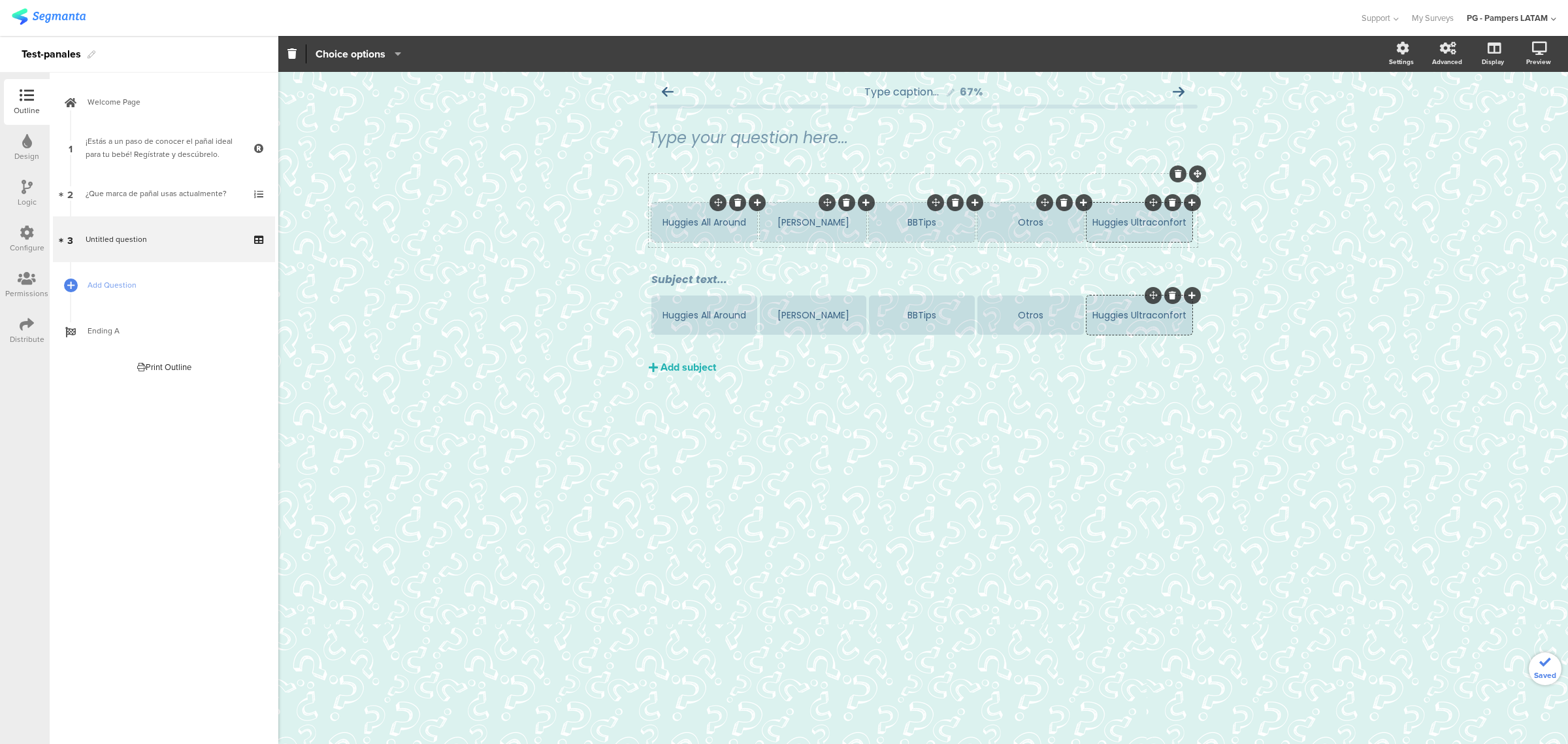
click at [891, 363] on div "Huggies All Around Kleen Bebe BBTips Otros Huggies Ultraconfort Subject text...…" at bounding box center [923, 274] width 548 height 201
click at [891, 316] on div "Huggies Ultraconfort" at bounding box center [1139, 316] width 102 height 14
click at [891, 299] on div at bounding box center [1173, 295] width 17 height 17
click at [891, 295] on icon at bounding box center [1172, 295] width 7 height 8
click at [891, 222] on section "Huggies All Around Kleen Bebe BBTips Otros" at bounding box center [923, 224] width 544 height 42
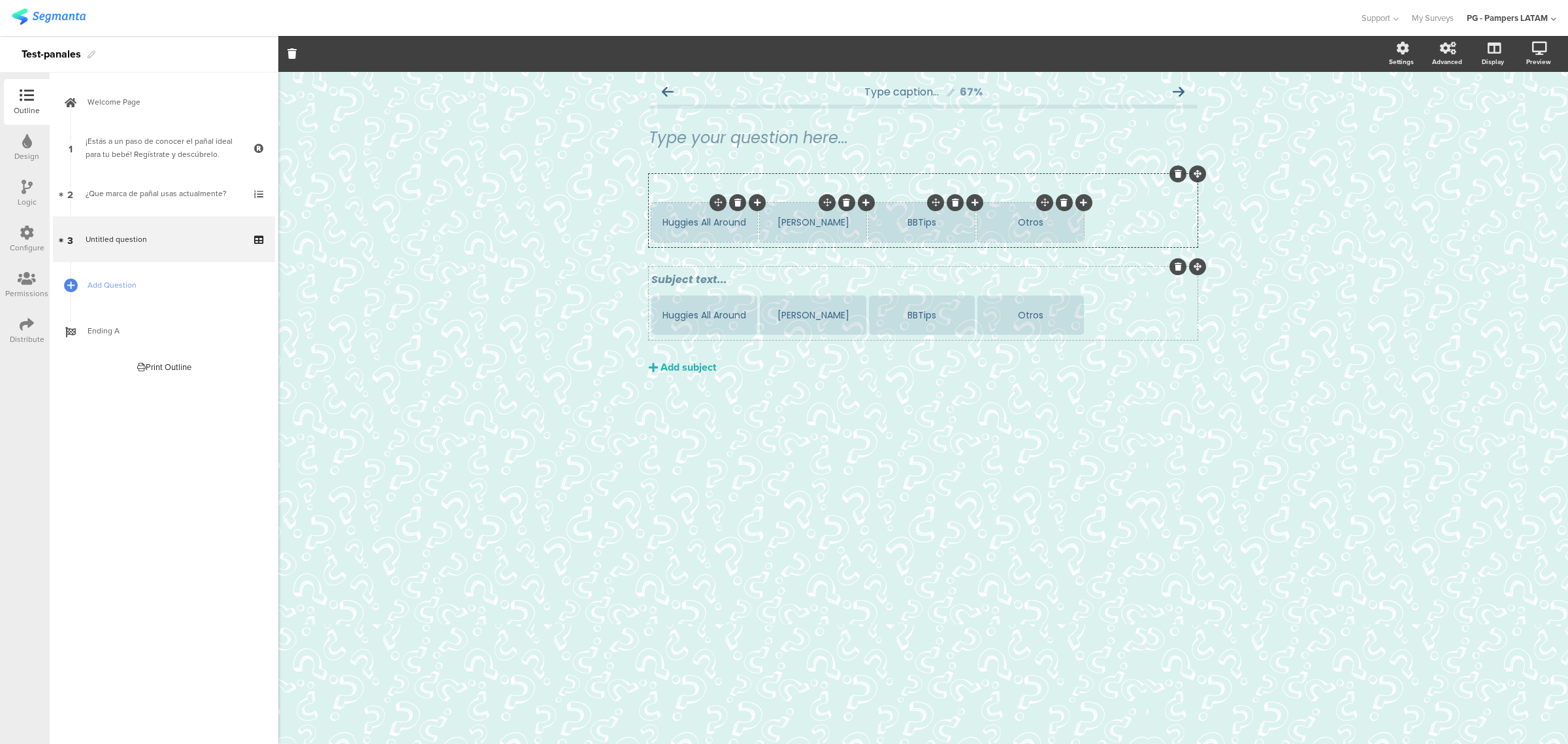
click at [891, 203] on icon at bounding box center [1083, 202] width 7 height 8
click at [722, 281] on div "Subject text..." at bounding box center [923, 279] width 544 height 16
click at [891, 265] on icon at bounding box center [1198, 266] width 8 height 8
click at [891, 268] on icon at bounding box center [1177, 266] width 7 height 8
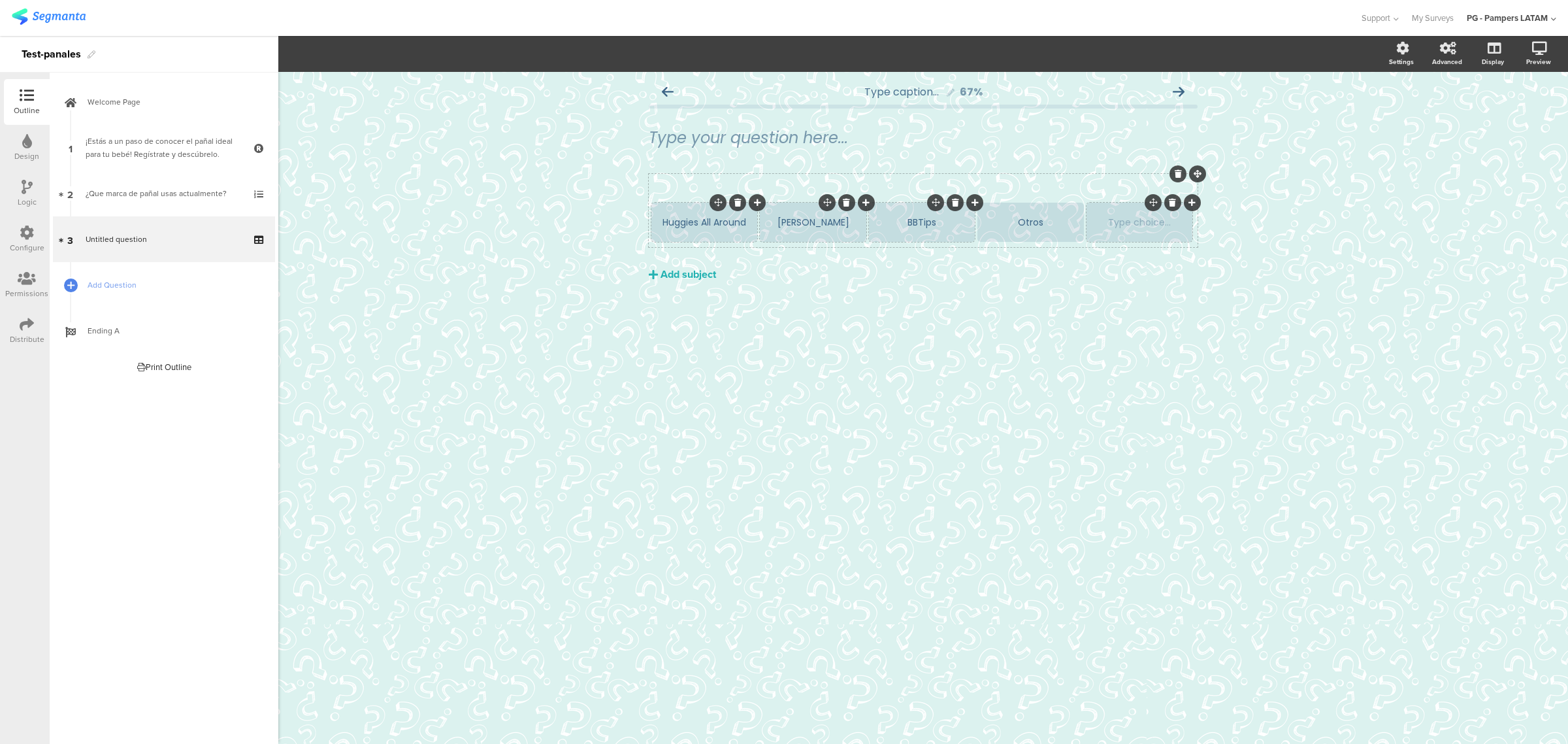
click at [773, 246] on div "Huggies All Around Kleen Bebe BBTips Otros Type choice..." at bounding box center [923, 210] width 548 height 73
click at [891, 202] on icon at bounding box center [1191, 202] width 7 height 8
click at [891, 204] on icon at bounding box center [1191, 202] width 7 height 8
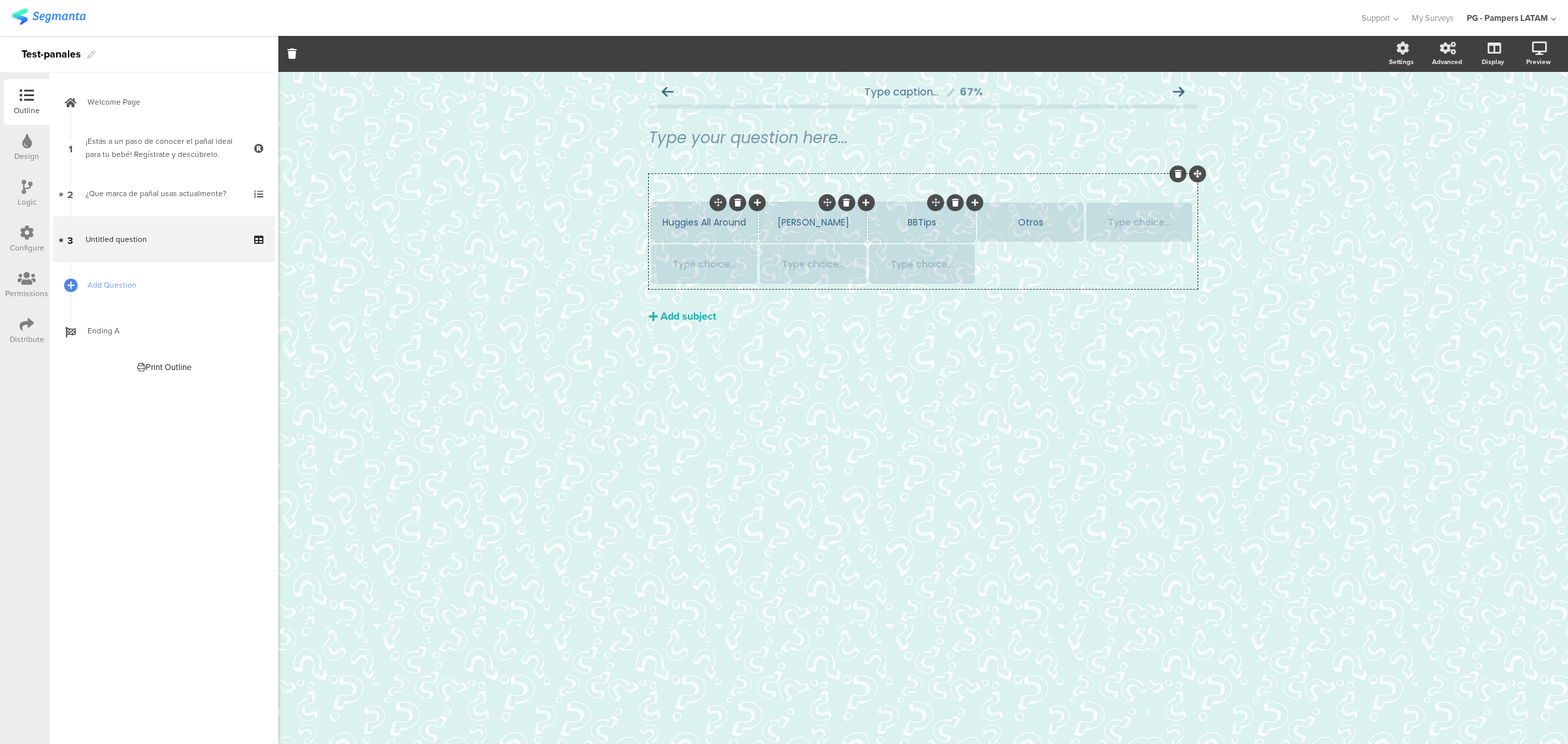
click at [710, 220] on div "Huggies All Around" at bounding box center [704, 223] width 102 height 14
click at [820, 225] on div "[PERSON_NAME]" at bounding box center [813, 223] width 102 height 14
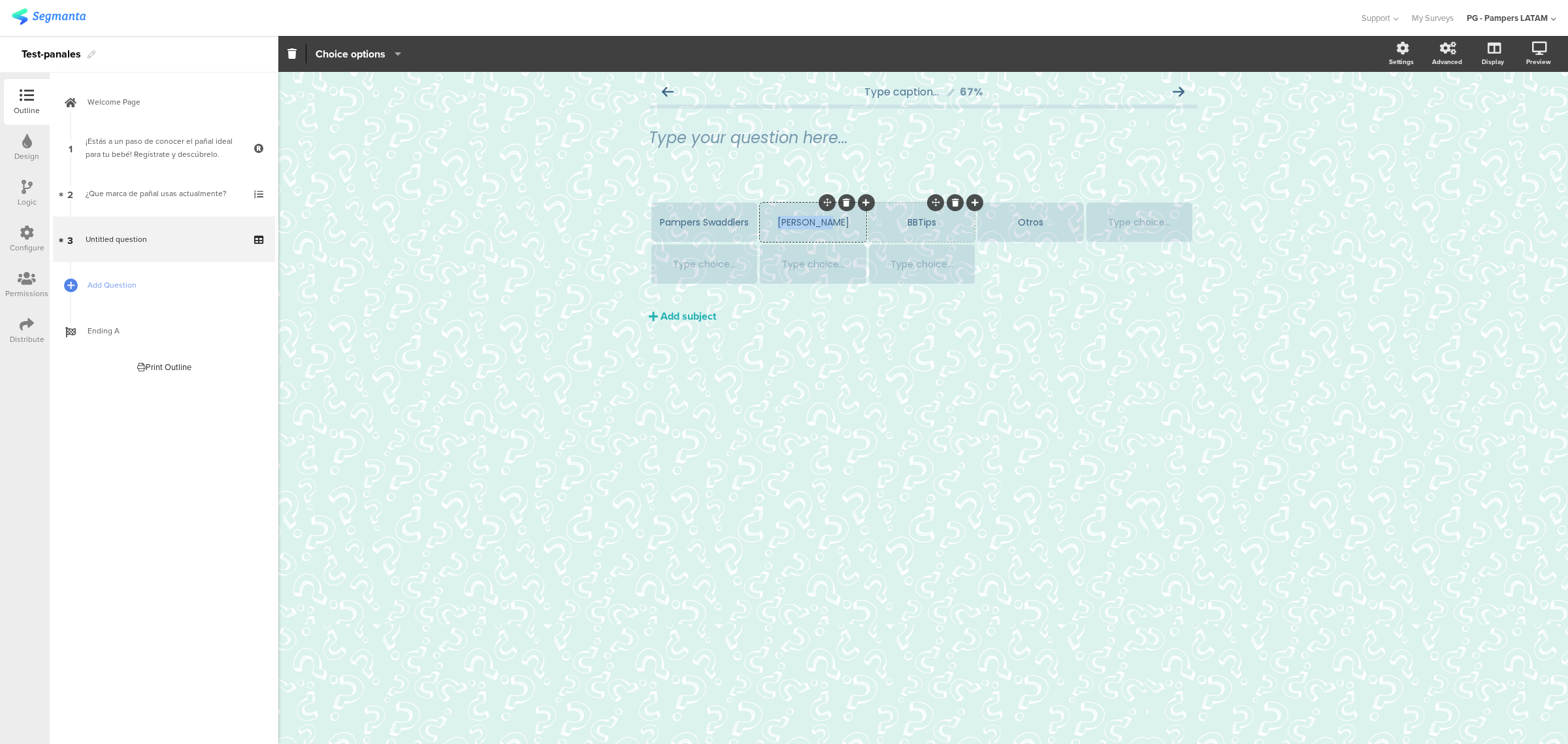
click at [820, 225] on div "[PERSON_NAME]" at bounding box center [813, 223] width 102 height 14
click at [891, 220] on div "BBTips" at bounding box center [922, 223] width 102 height 14
click at [891, 226] on div "Otros" at bounding box center [1030, 223] width 102 height 14
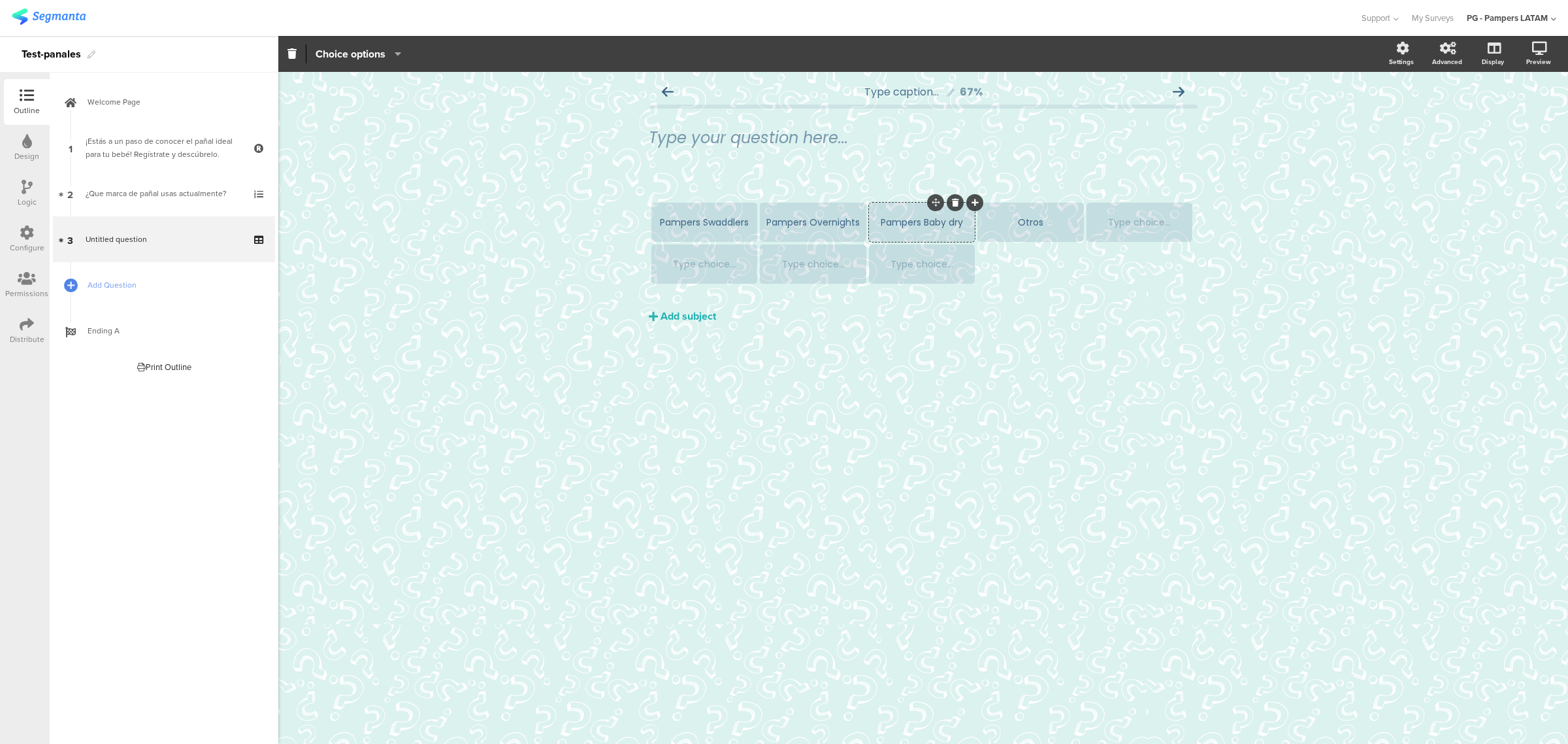
click at [891, 226] on div "Otros" at bounding box center [1030, 223] width 102 height 14
click at [891, 274] on div "Type choice..." at bounding box center [922, 264] width 102 height 39
click at [891, 266] on section "Pampers Swaddlers Pampers Overnights Pampers Baby dry Huggies Supreme Huggies U…" at bounding box center [923, 244] width 544 height 84
click at [891, 266] on section "Pampers Swaddlers Pampers Overnights Pampers Baby dry Huggies Supreme Huggies U…" at bounding box center [923, 244] width 544 height 84
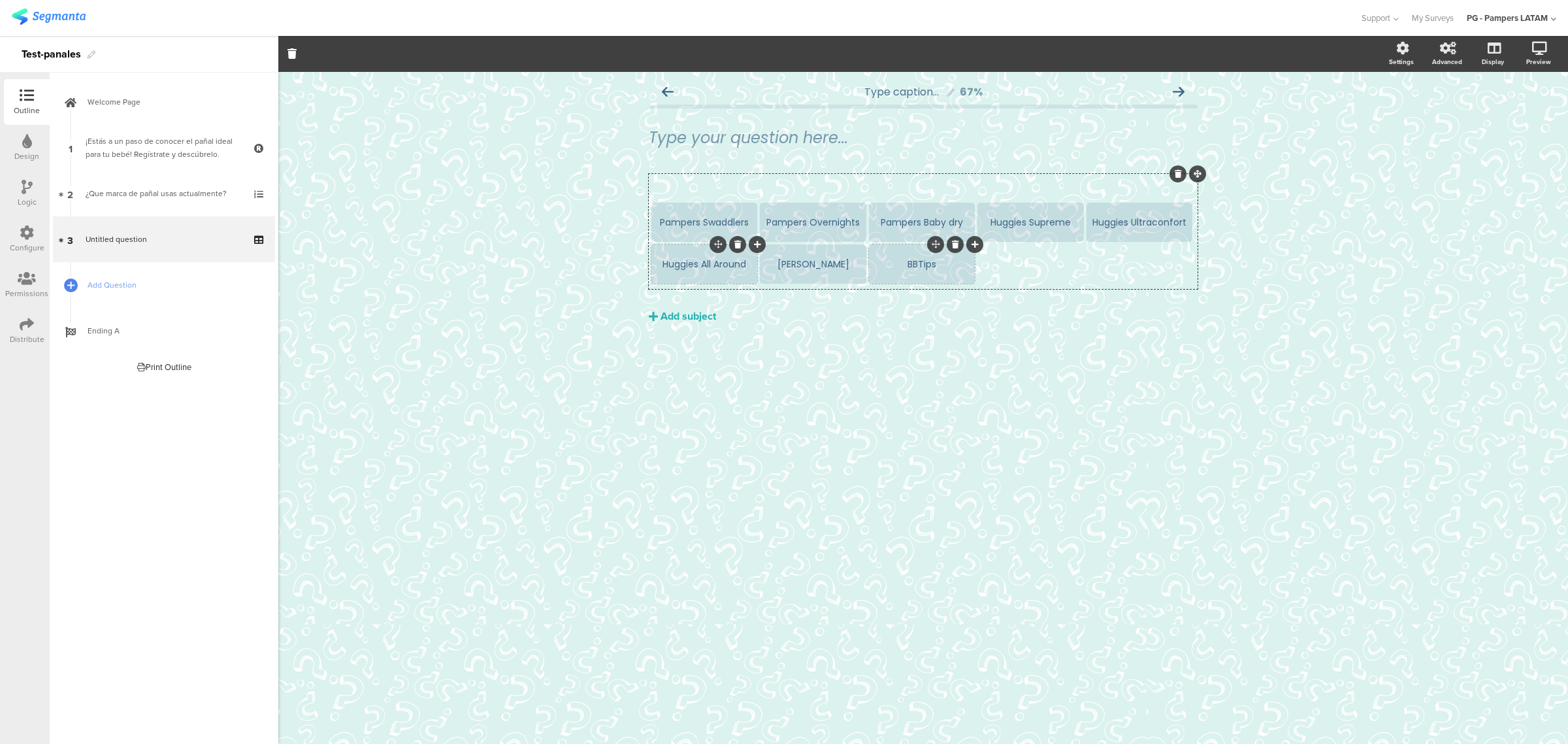
click at [891, 244] on icon at bounding box center [974, 245] width 7 height 8
click at [891, 340] on div "Pampers Swaddlers Pampers Overnights Pampers Baby dry Huggies Supreme Huggies U…" at bounding box center [923, 271] width 548 height 195
click at [884, 154] on div "Type your question here..." at bounding box center [923, 138] width 548 height 46
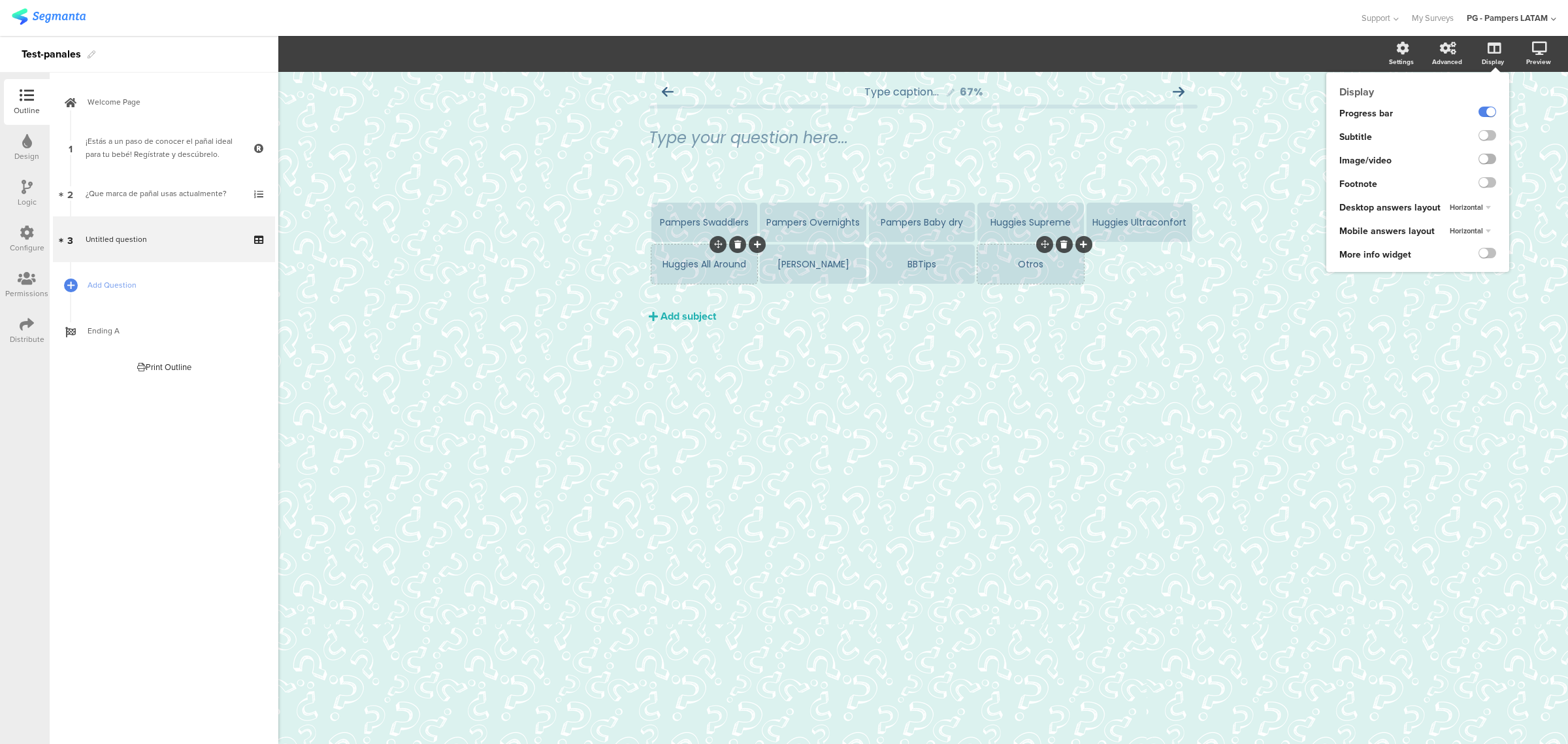
click at [891, 157] on label at bounding box center [1487, 158] width 18 height 10
click at [0, 0] on input "checkbox" at bounding box center [0, 0] width 0 height 0
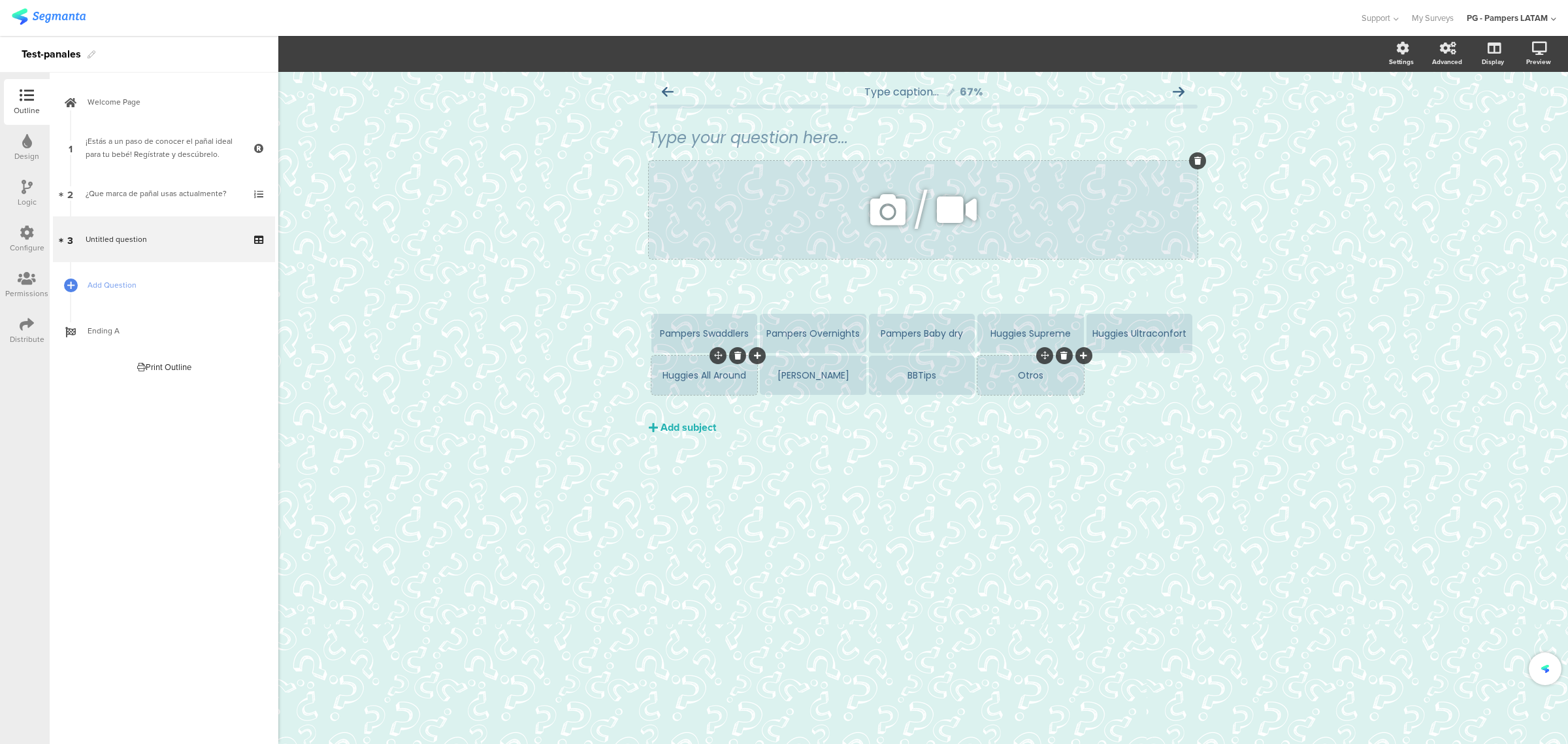
click at [891, 209] on icon at bounding box center [888, 209] width 45 height 45
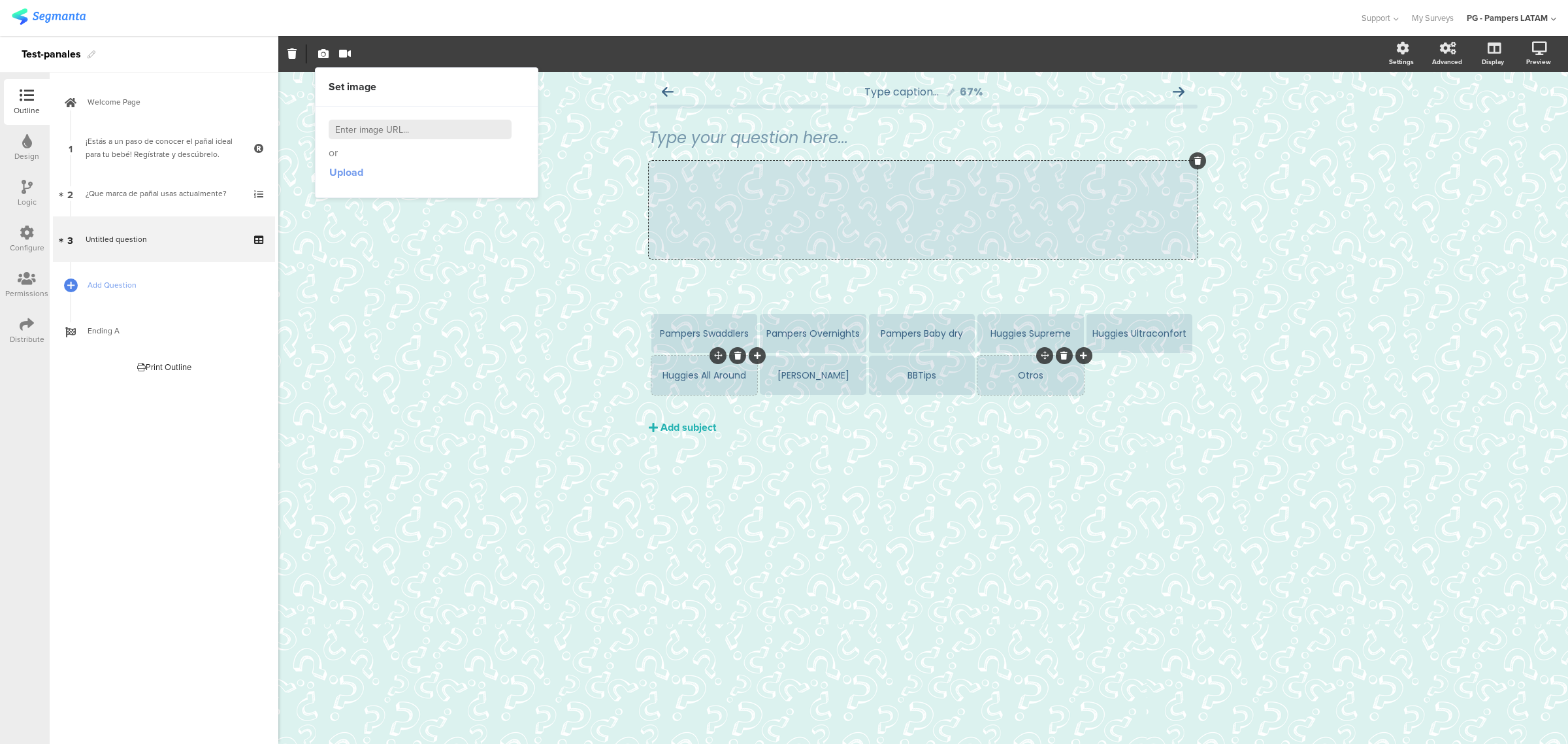
click at [345, 173] on span "Upload" at bounding box center [345, 172] width 34 height 15
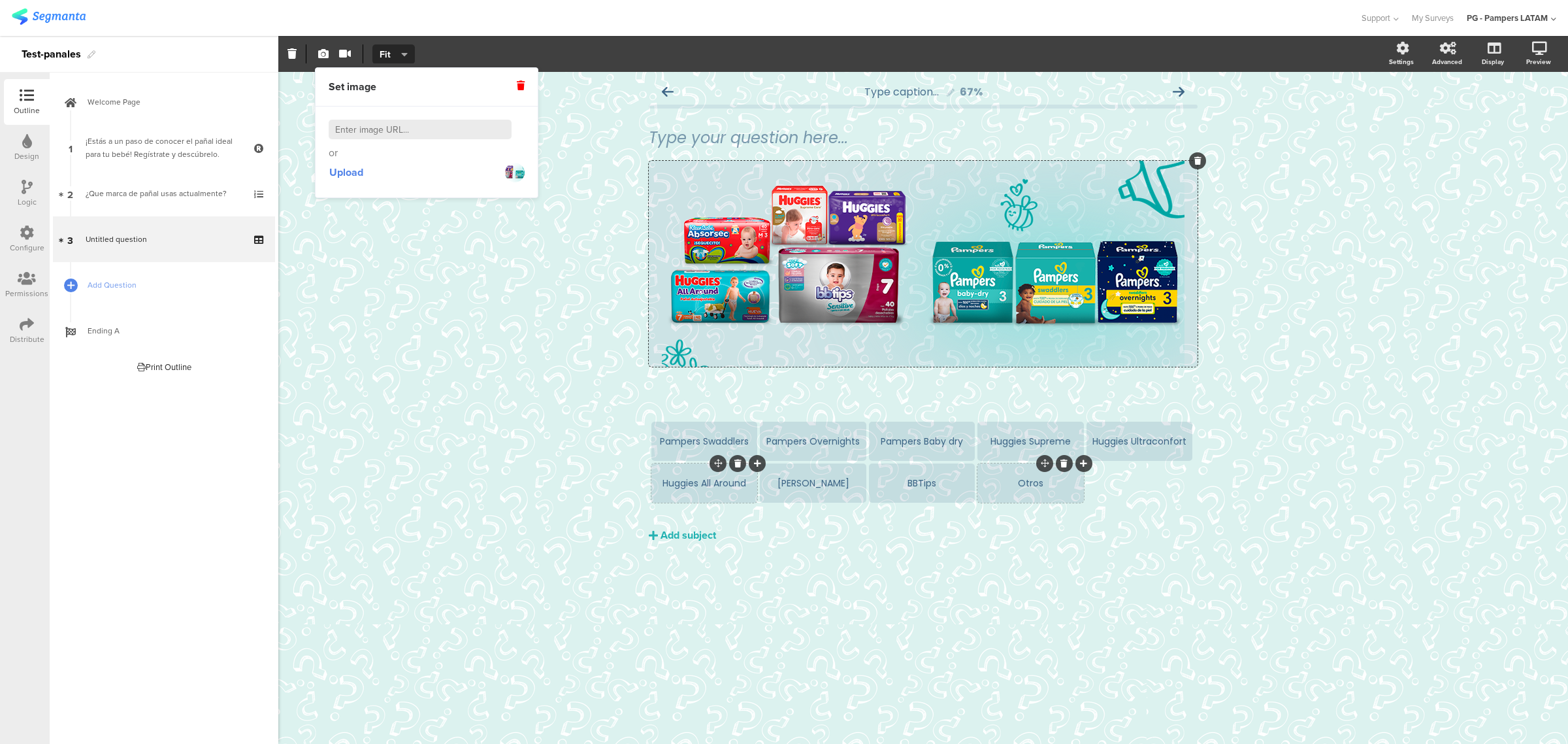
click at [891, 353] on div "Type caption... 67% Type your question here... /" at bounding box center [923, 408] width 1290 height 672
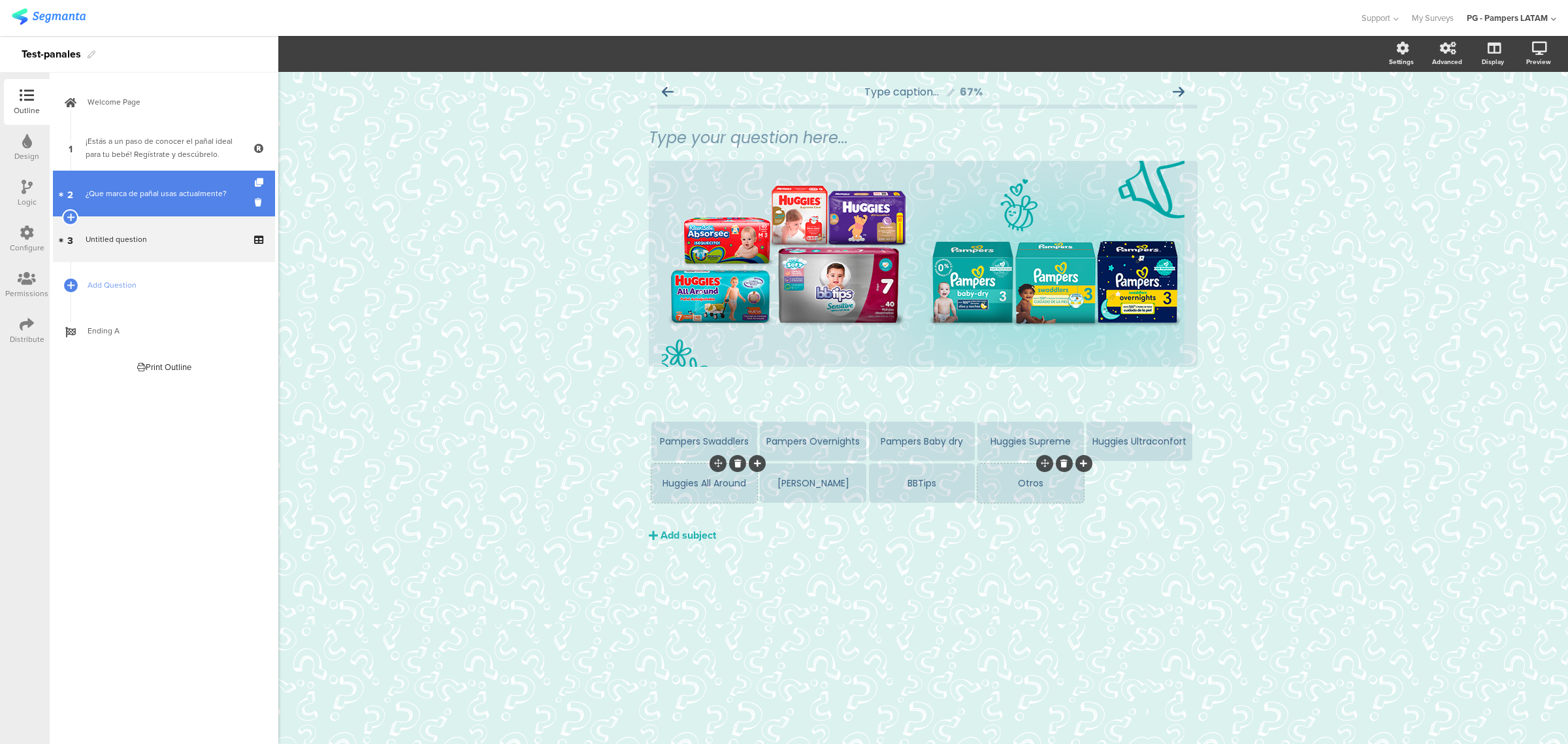
click at [158, 213] on link "2 ¿Que marca de pañal usas actualmente?" at bounding box center [164, 193] width 222 height 46
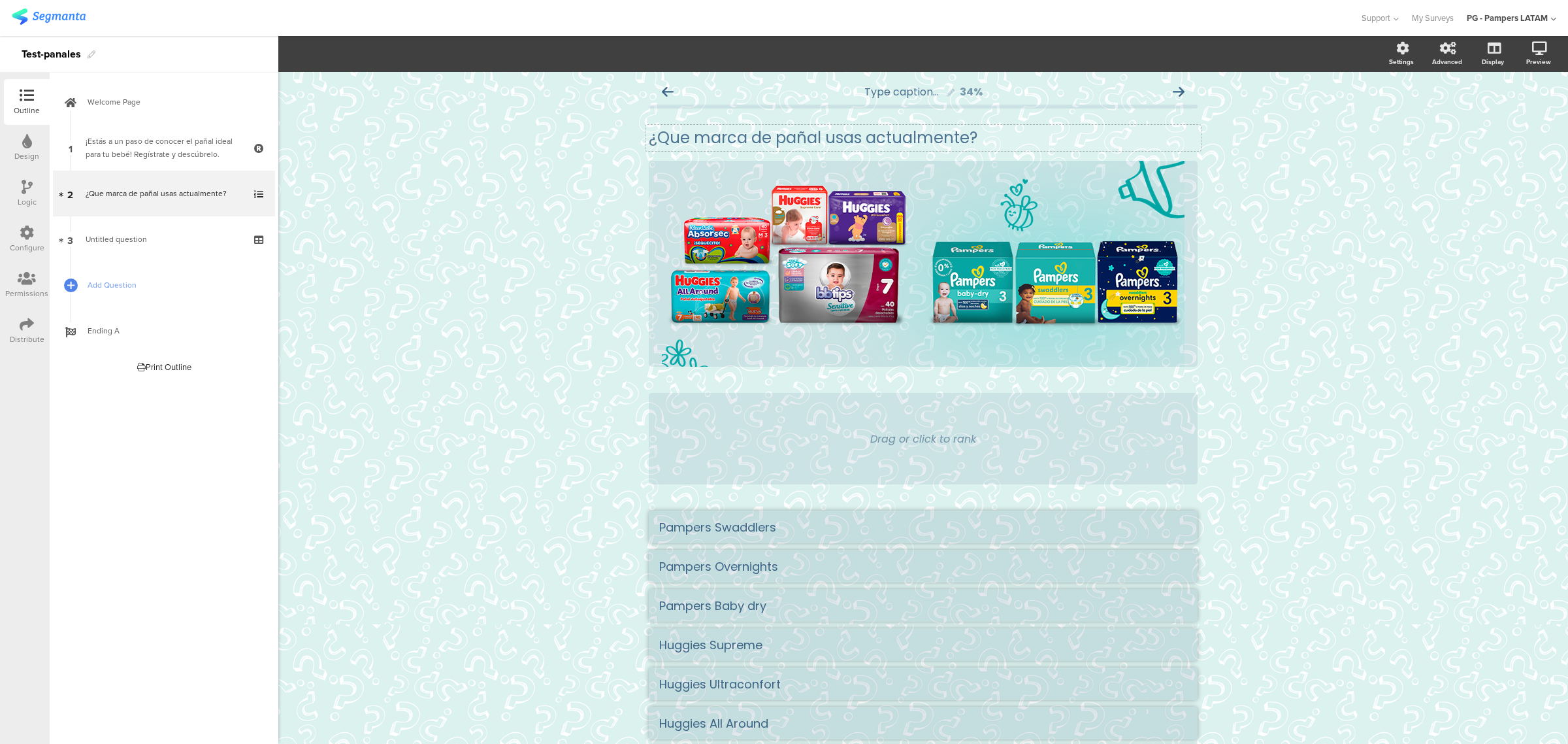
click at [774, 132] on div "¿Que marca de pañal usas actualmente? ¿Que marca de pañal usas actualmente?" at bounding box center [923, 138] width 555 height 26
click at [774, 132] on p "¿Que marca de pañal usas actualmente?" at bounding box center [923, 138] width 548 height 20
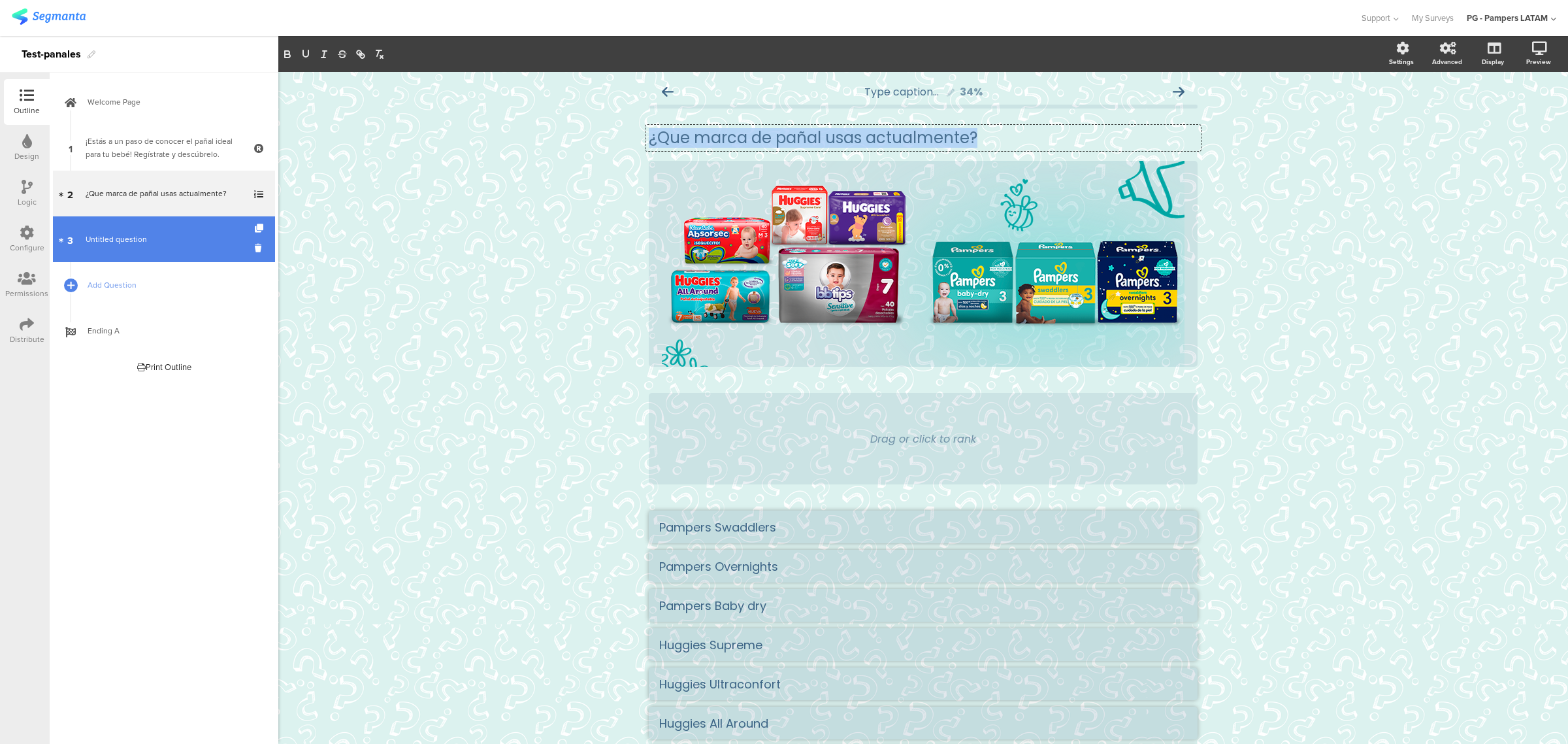
click at [154, 234] on span "Untitled question" at bounding box center [164, 239] width 156 height 13
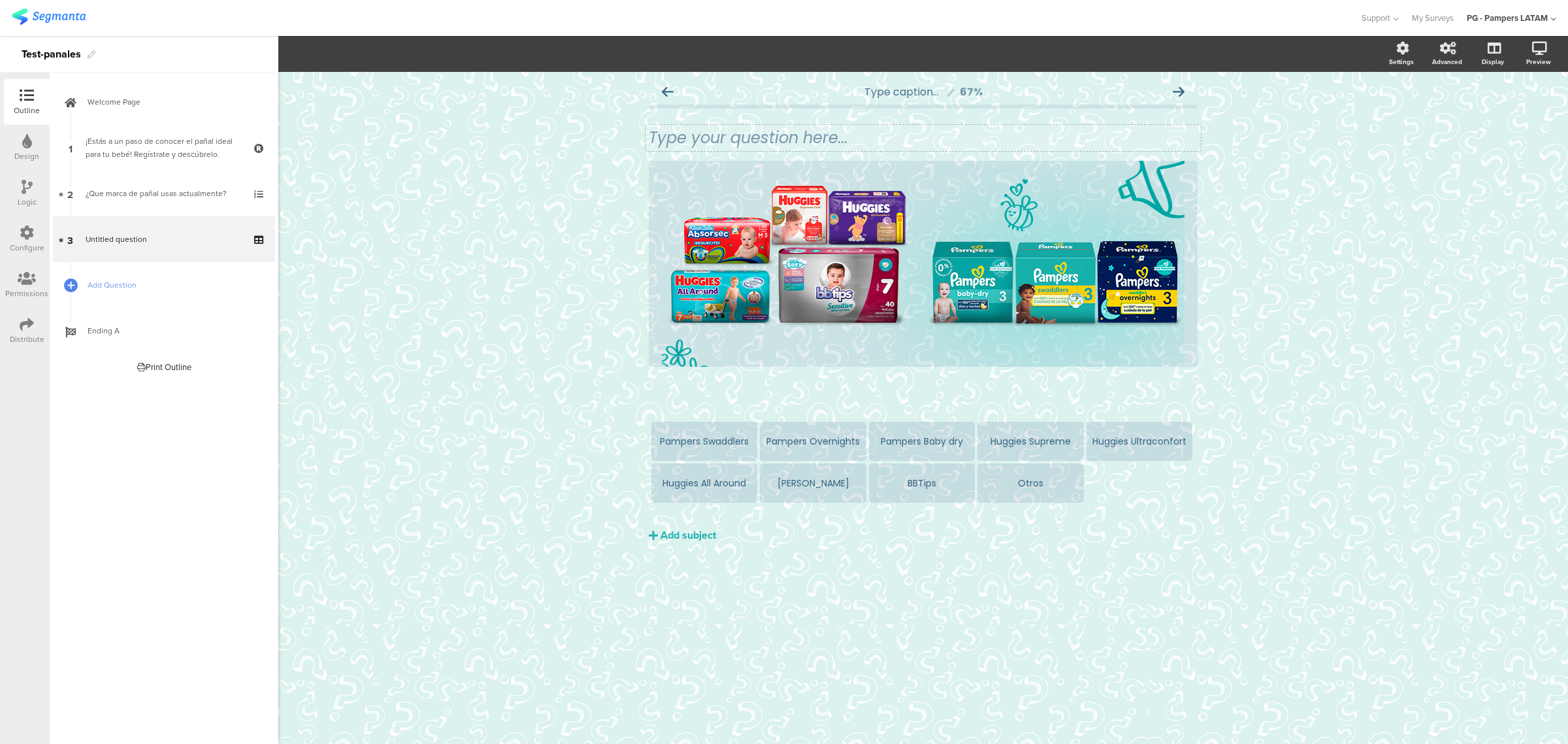
click at [694, 147] on div "Type your question here..." at bounding box center [923, 138] width 555 height 26
click at [704, 139] on p "¿Que marca de pañal usas actualmente?" at bounding box center [923, 138] width 548 height 20
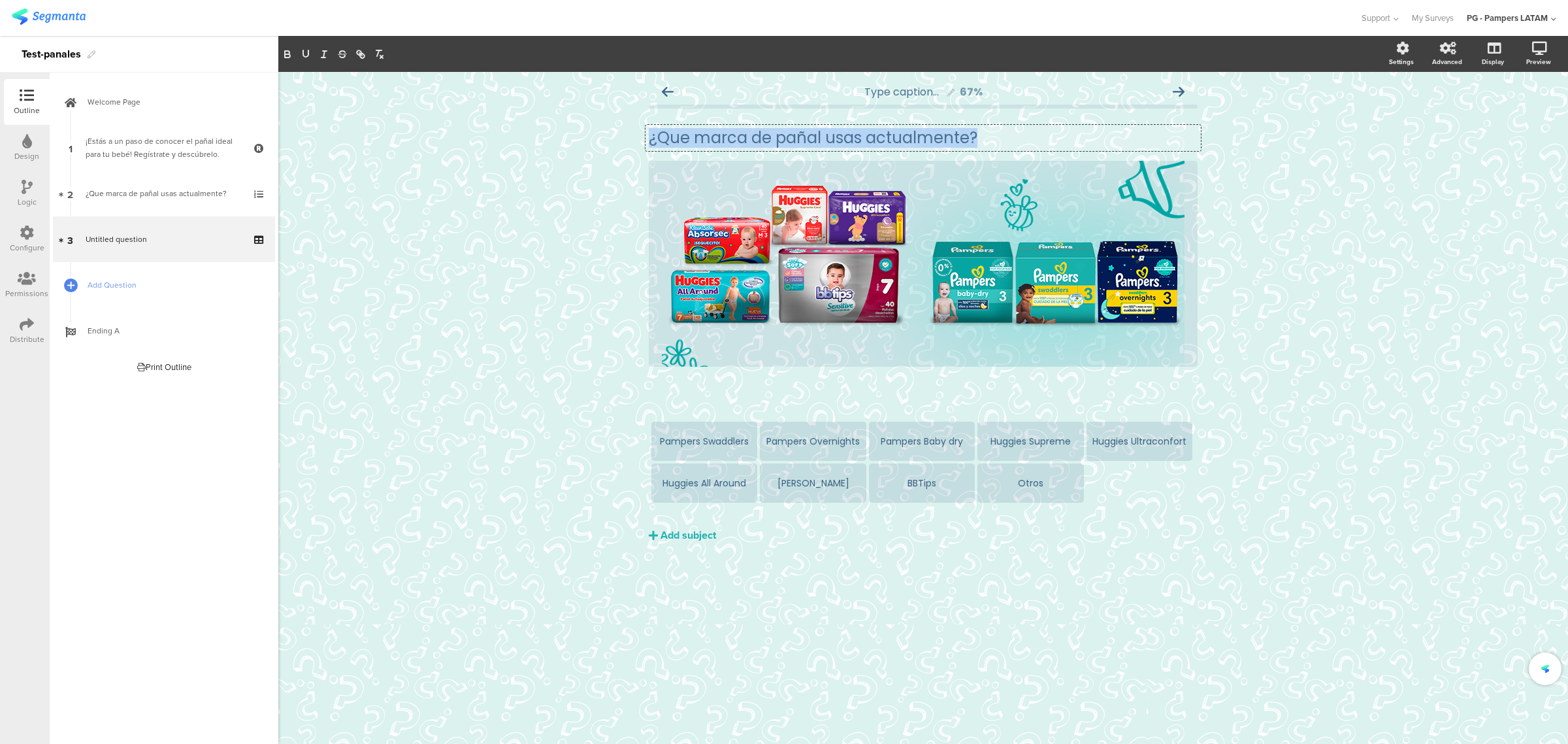
click at [704, 139] on p "¿Que marca de pañal usas actualmente?" at bounding box center [923, 138] width 548 height 20
click at [284, 60] on button "button" at bounding box center [287, 54] width 18 height 16
click at [512, 247] on div "Type caption... 67% ¿Que marca de pañal usas actualmente? ¿Que marca de pañal u…" at bounding box center [923, 408] width 1290 height 672
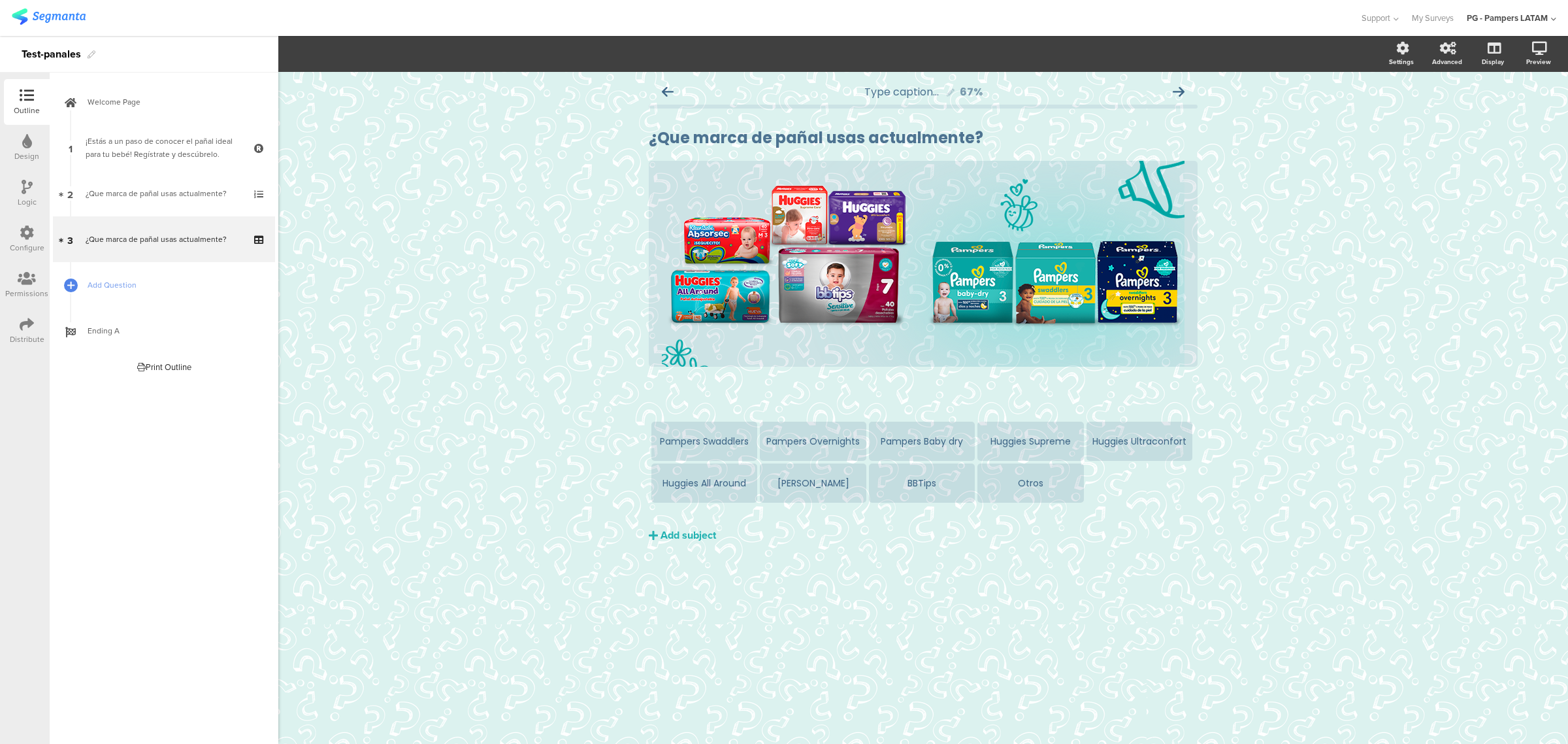
click at [891, 488] on div "Type caption... 67% ¿Que marca de pañal usas actualmente? ¿Que marca de pañal u…" at bounding box center [923, 408] width 1290 height 672
click at [160, 205] on link "2 ¿Que marca de pañal usas actualmente?" at bounding box center [164, 193] width 222 height 46
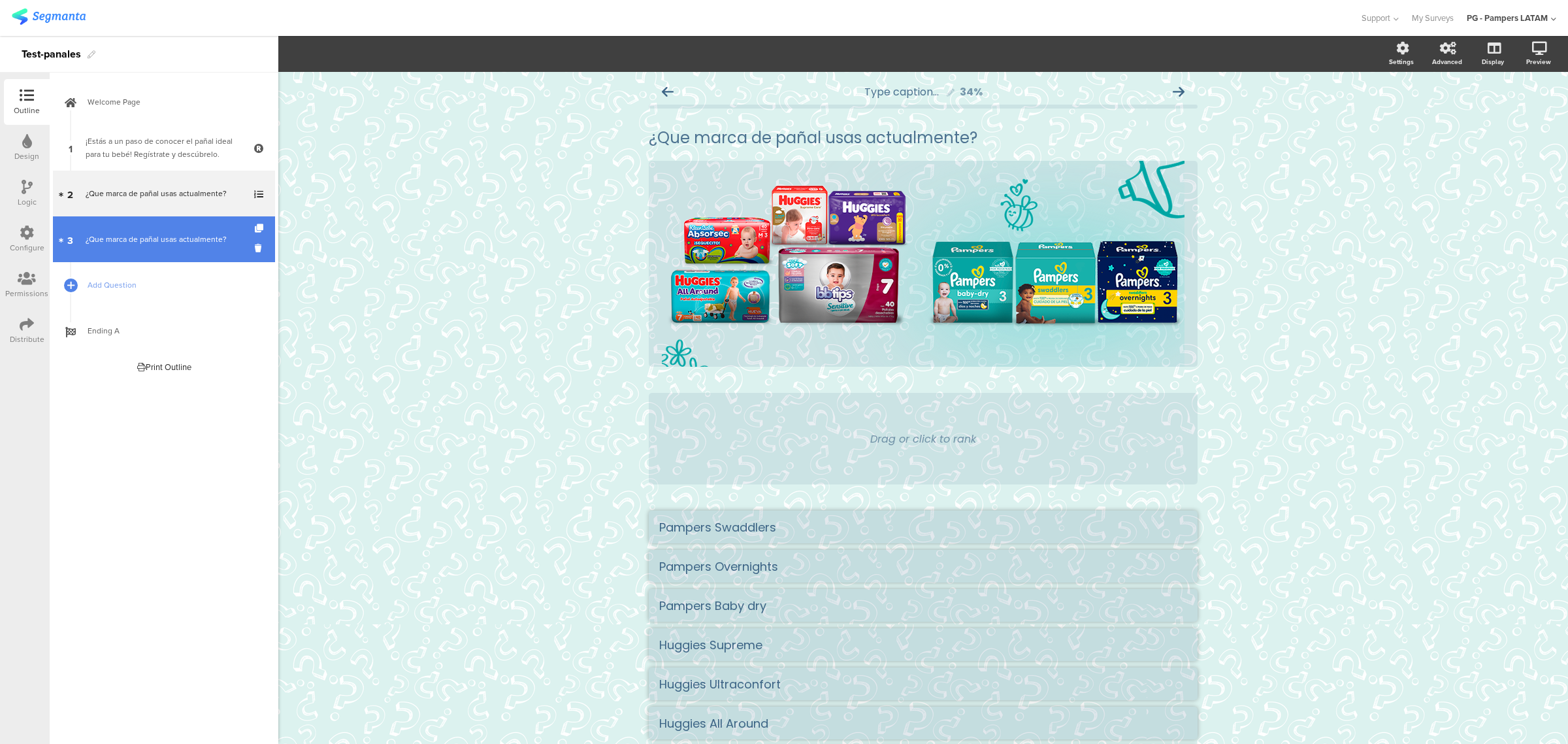
click at [162, 245] on link "3 ¿Que marca de pañal usas actualmente?" at bounding box center [164, 239] width 222 height 46
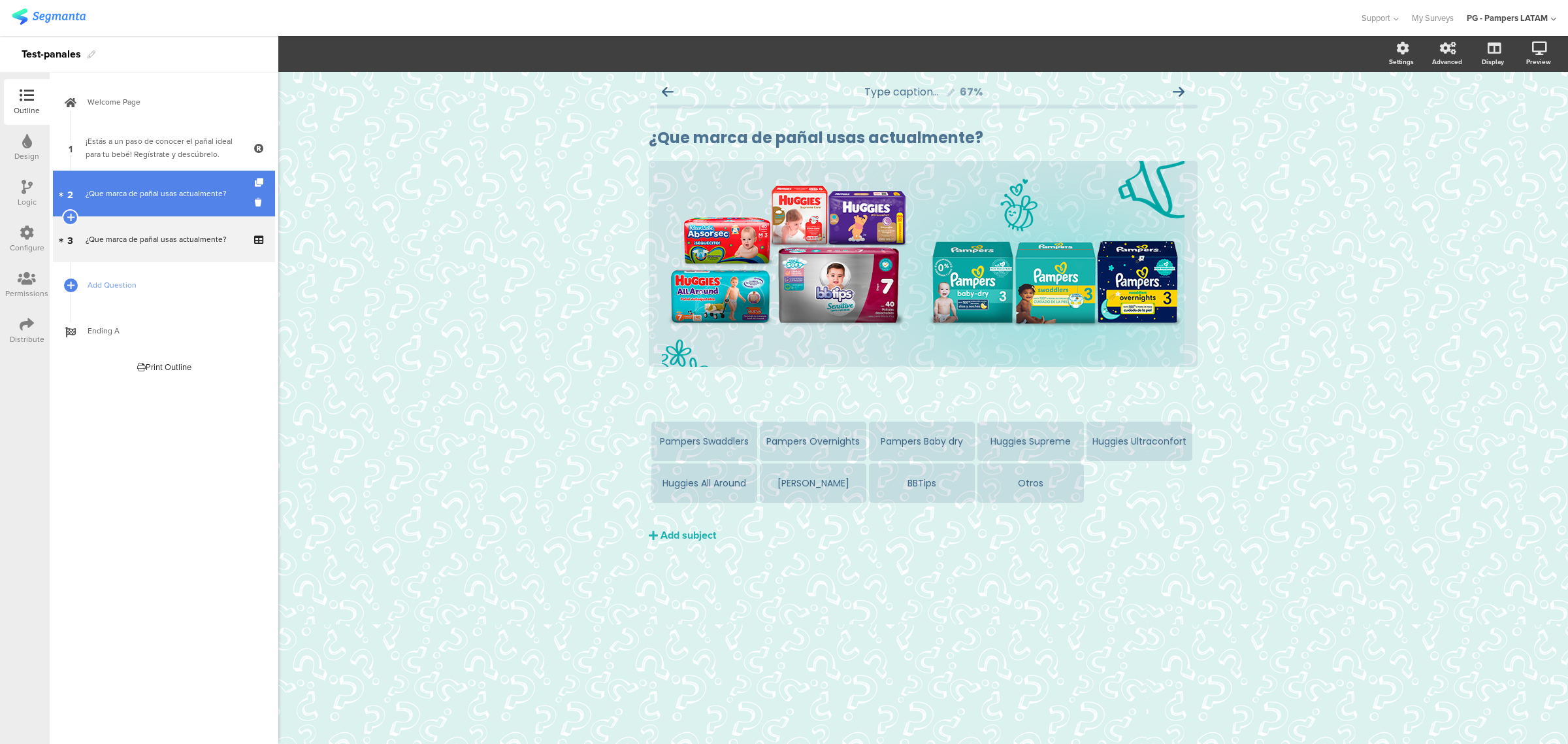
click at [170, 202] on link "2 ¿Que marca de pañal usas actualmente?" at bounding box center [164, 193] width 222 height 46
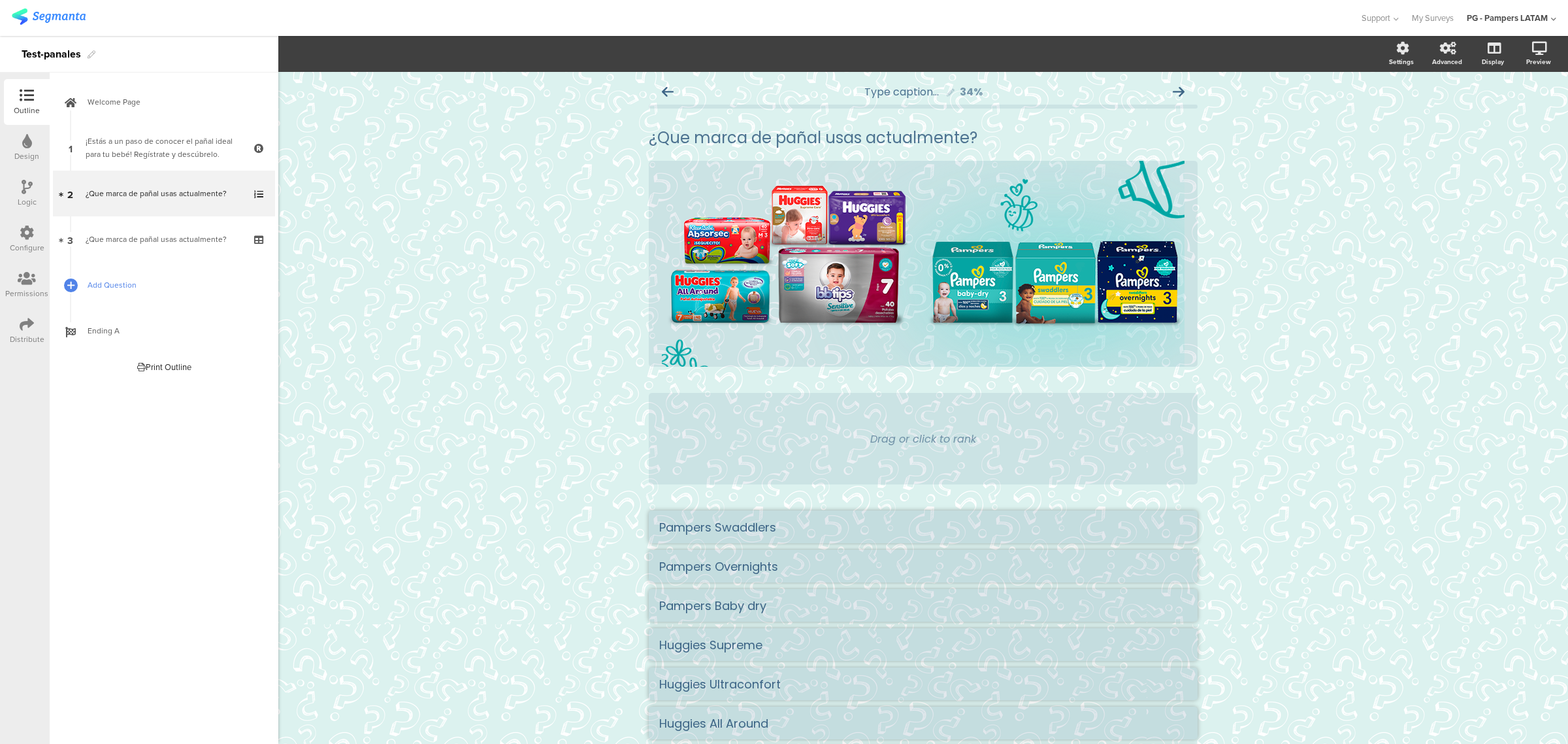
click at [139, 285] on span "Add Question" at bounding box center [171, 284] width 167 height 13
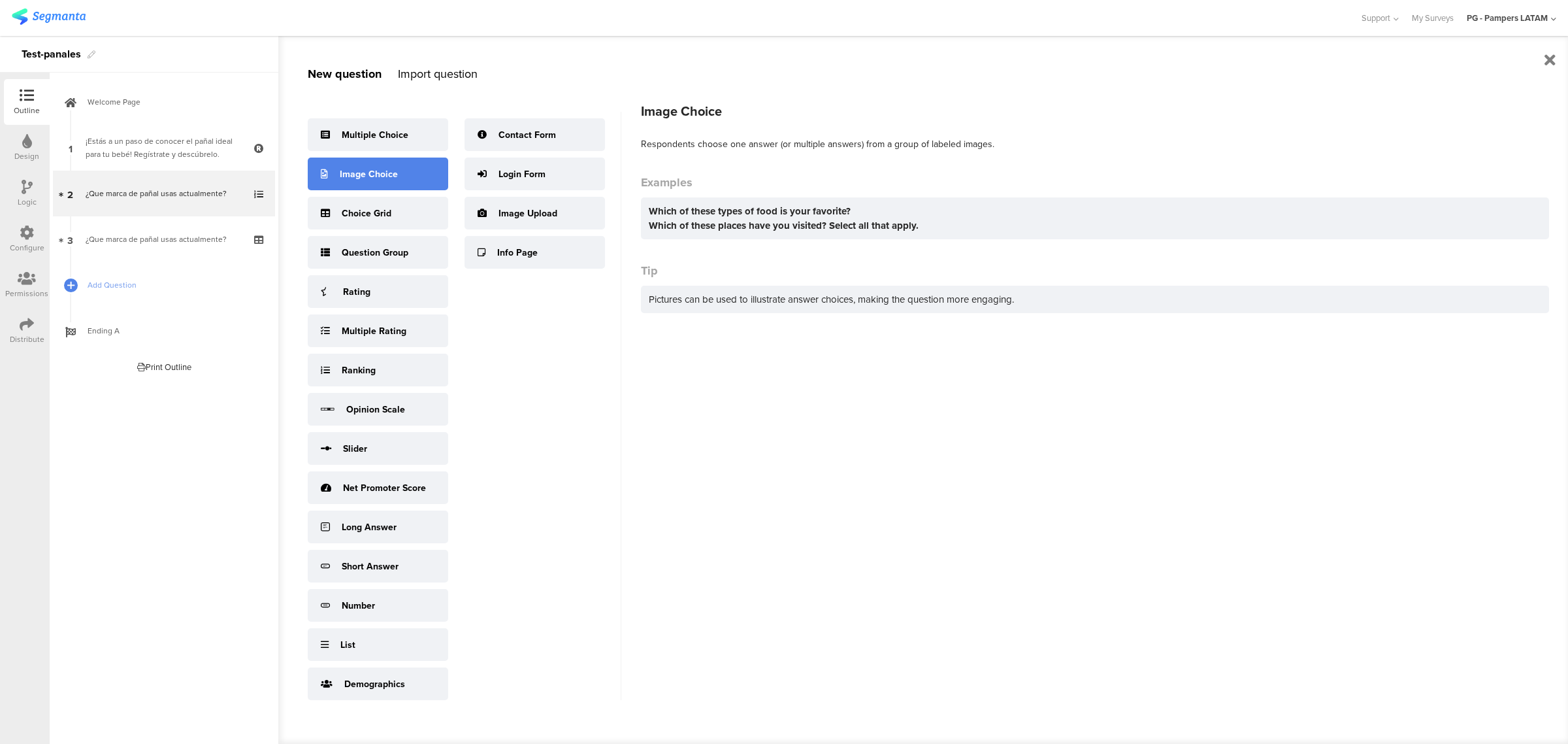
click at [393, 181] on div "Image Choice" at bounding box center [378, 174] width 141 height 33
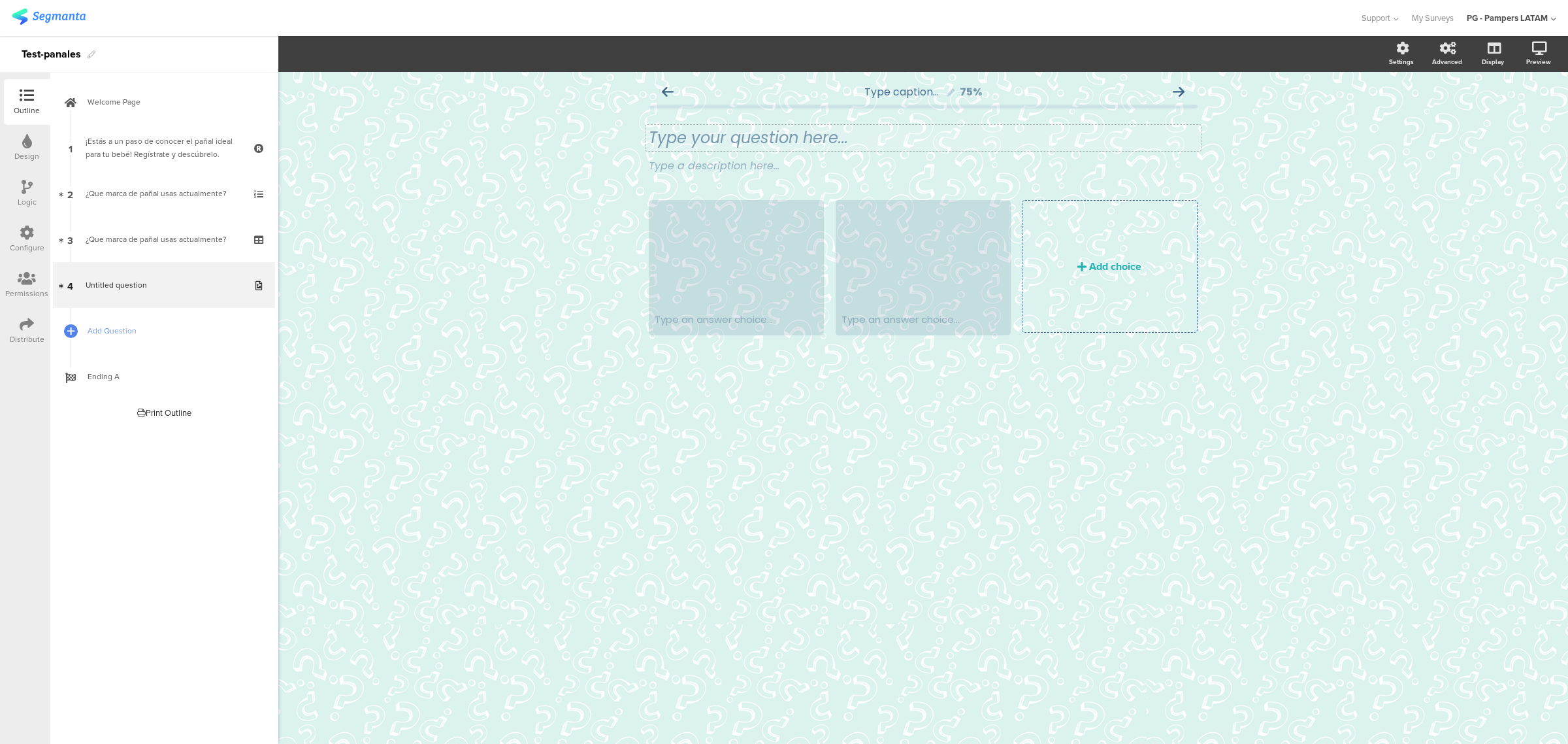
click at [701, 136] on div "Type your question here..." at bounding box center [923, 138] width 555 height 26
click at [704, 136] on p "Principal beneficio del pañal para ti" at bounding box center [923, 138] width 548 height 20
click at [285, 59] on icon "button" at bounding box center [287, 54] width 12 height 12
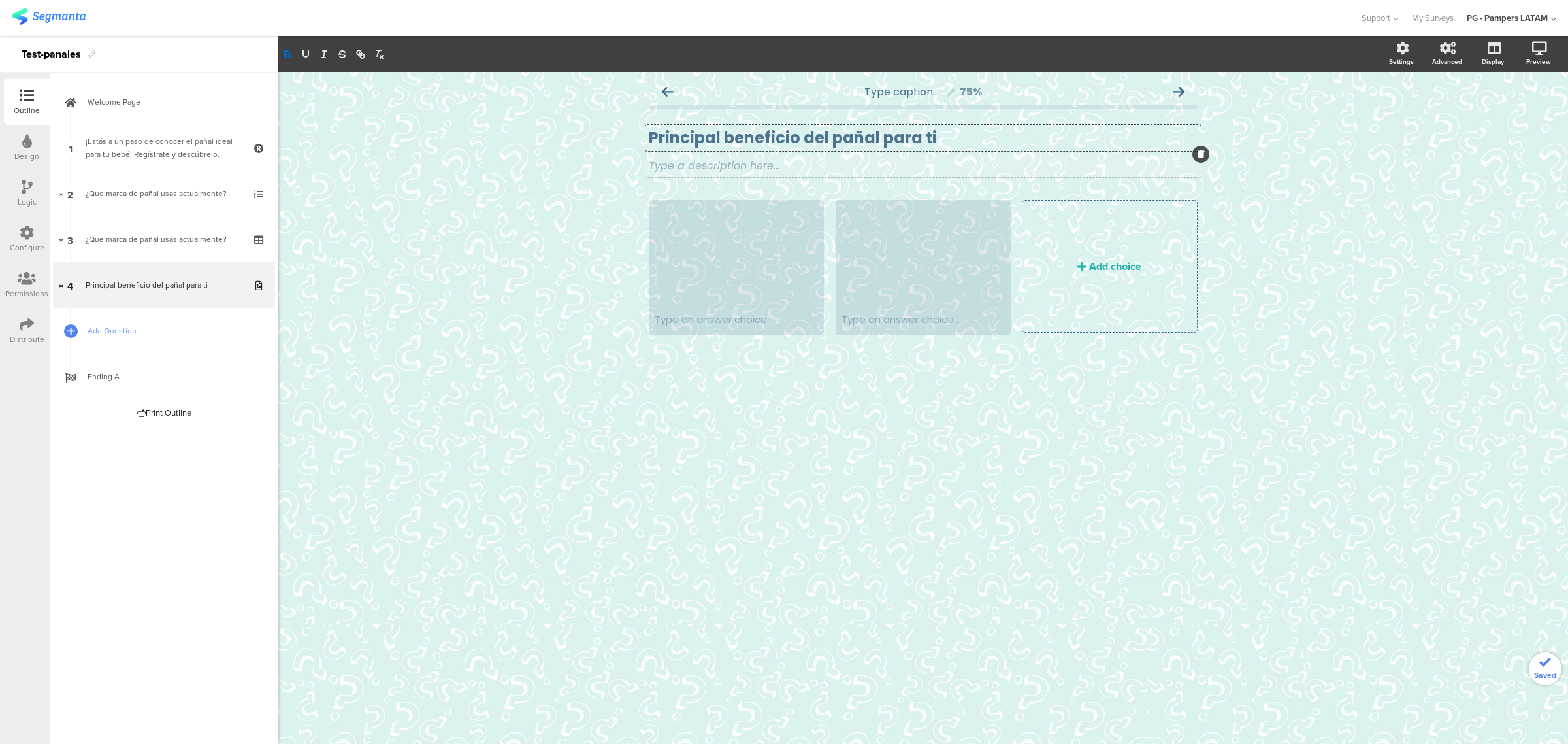
click at [891, 167] on div "Type a description here..." at bounding box center [923, 165] width 555 height 23
click at [891, 152] on icon at bounding box center [1201, 154] width 7 height 8
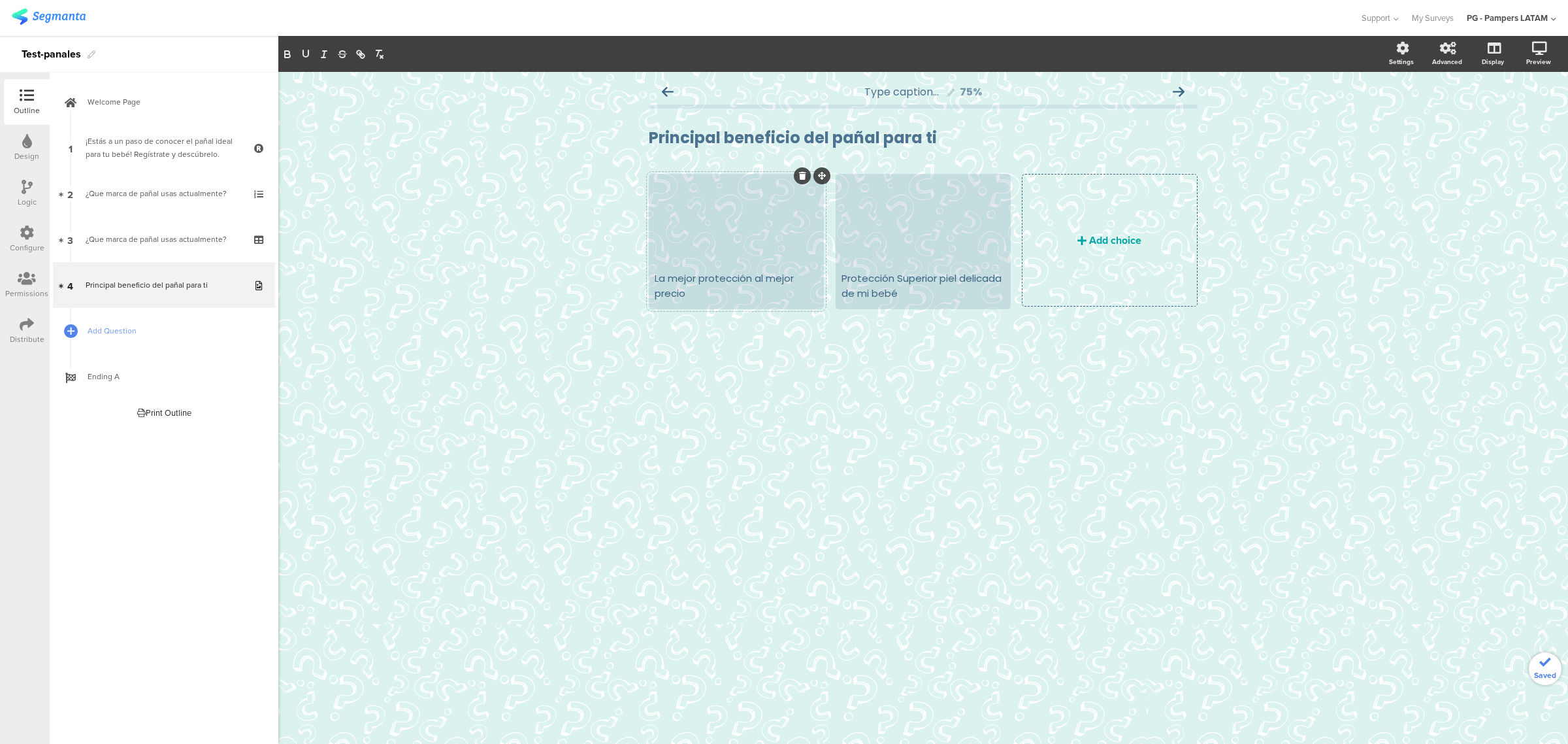
click at [891, 242] on icon at bounding box center [1082, 240] width 9 height 10
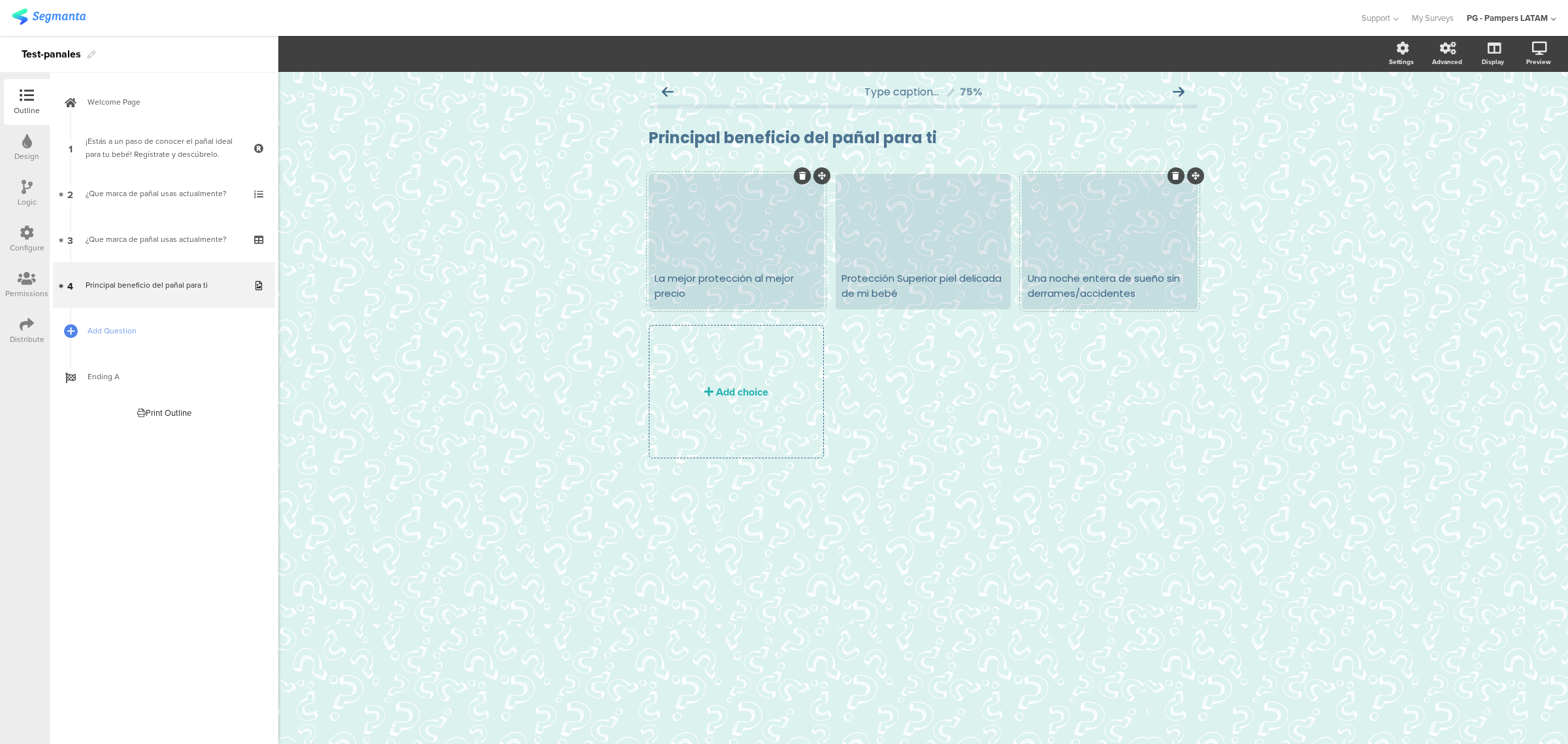
click at [769, 239] on div at bounding box center [736, 220] width 171 height 88
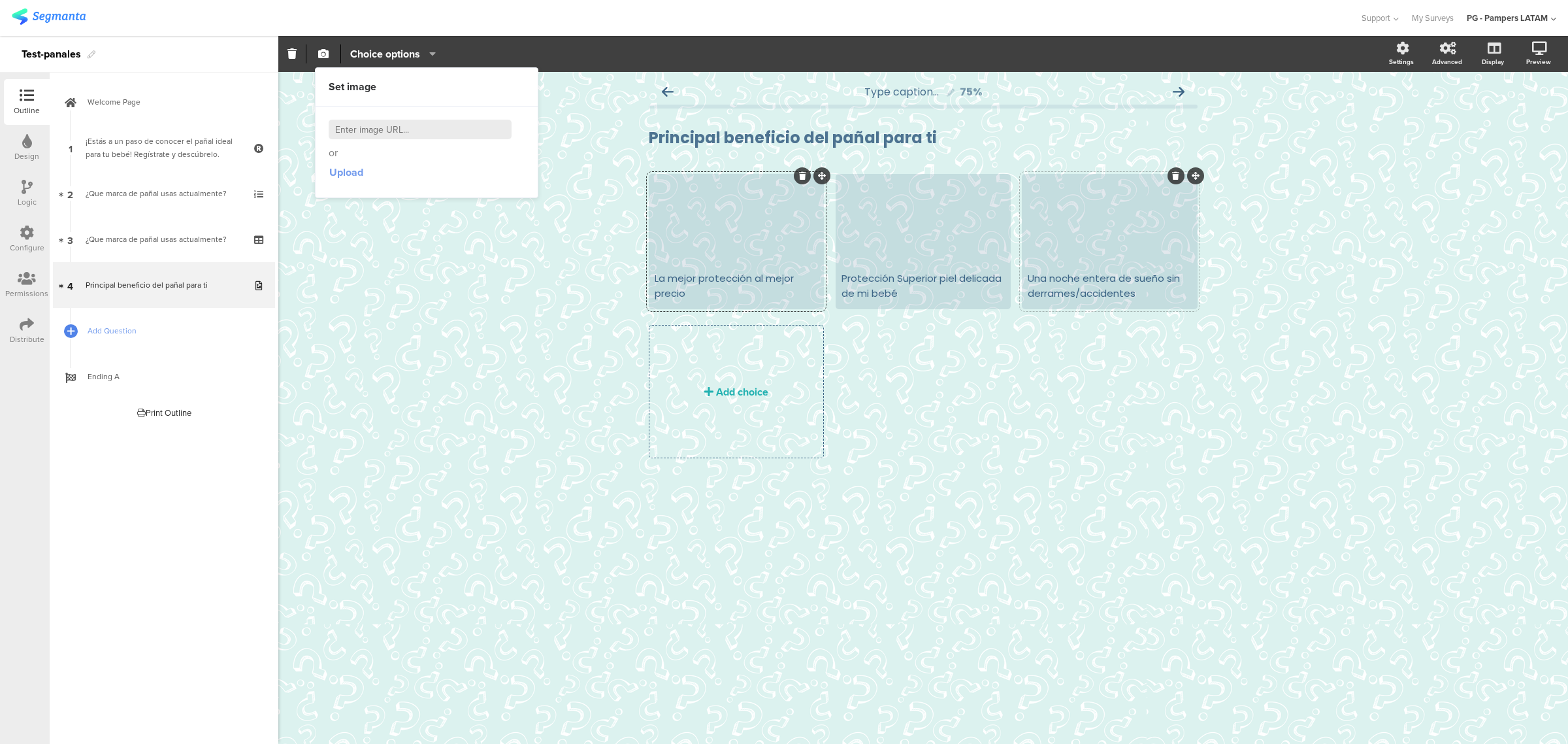
click at [338, 171] on span "Upload" at bounding box center [345, 172] width 34 height 15
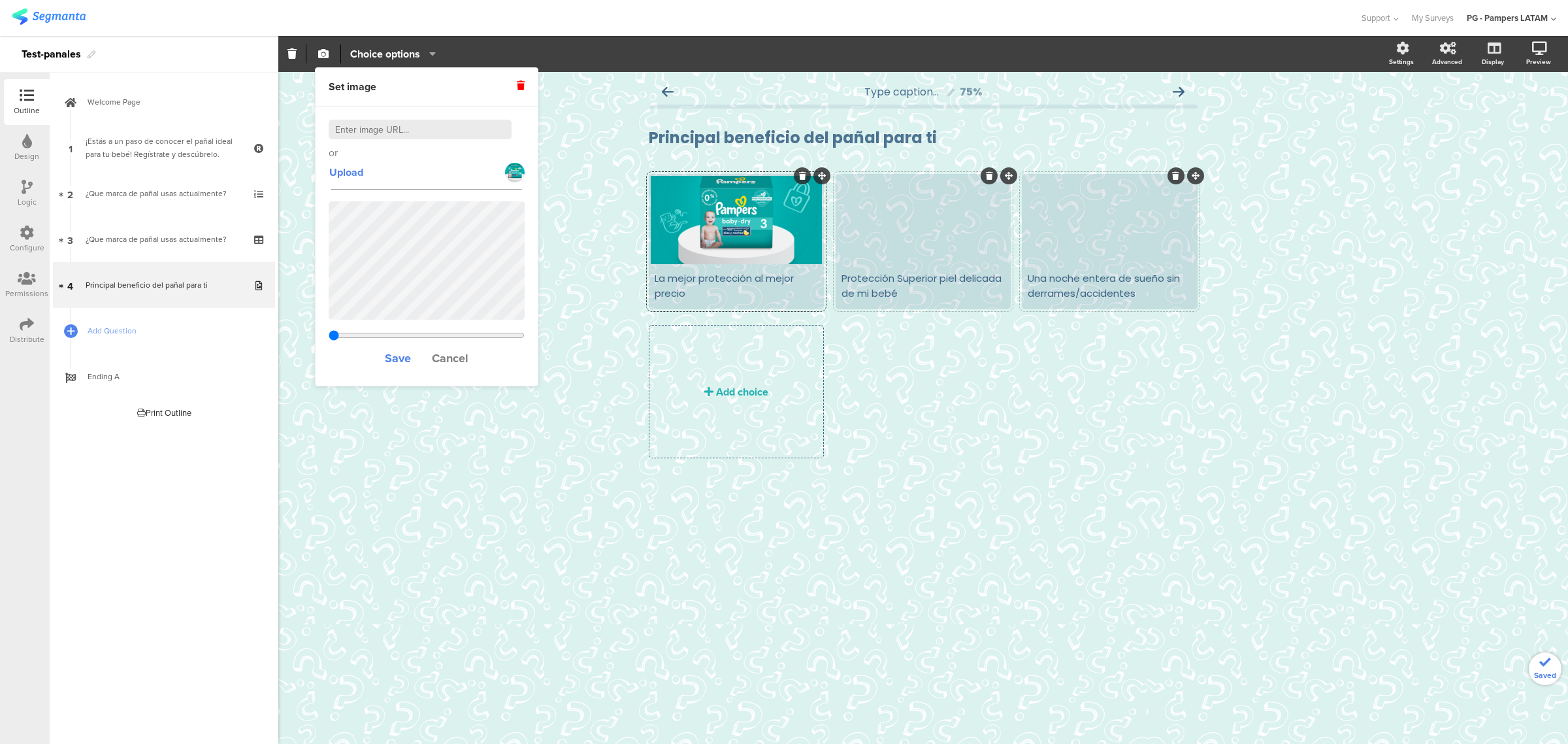
type input "1.00233005934111"
click at [891, 232] on div at bounding box center [923, 220] width 171 height 88
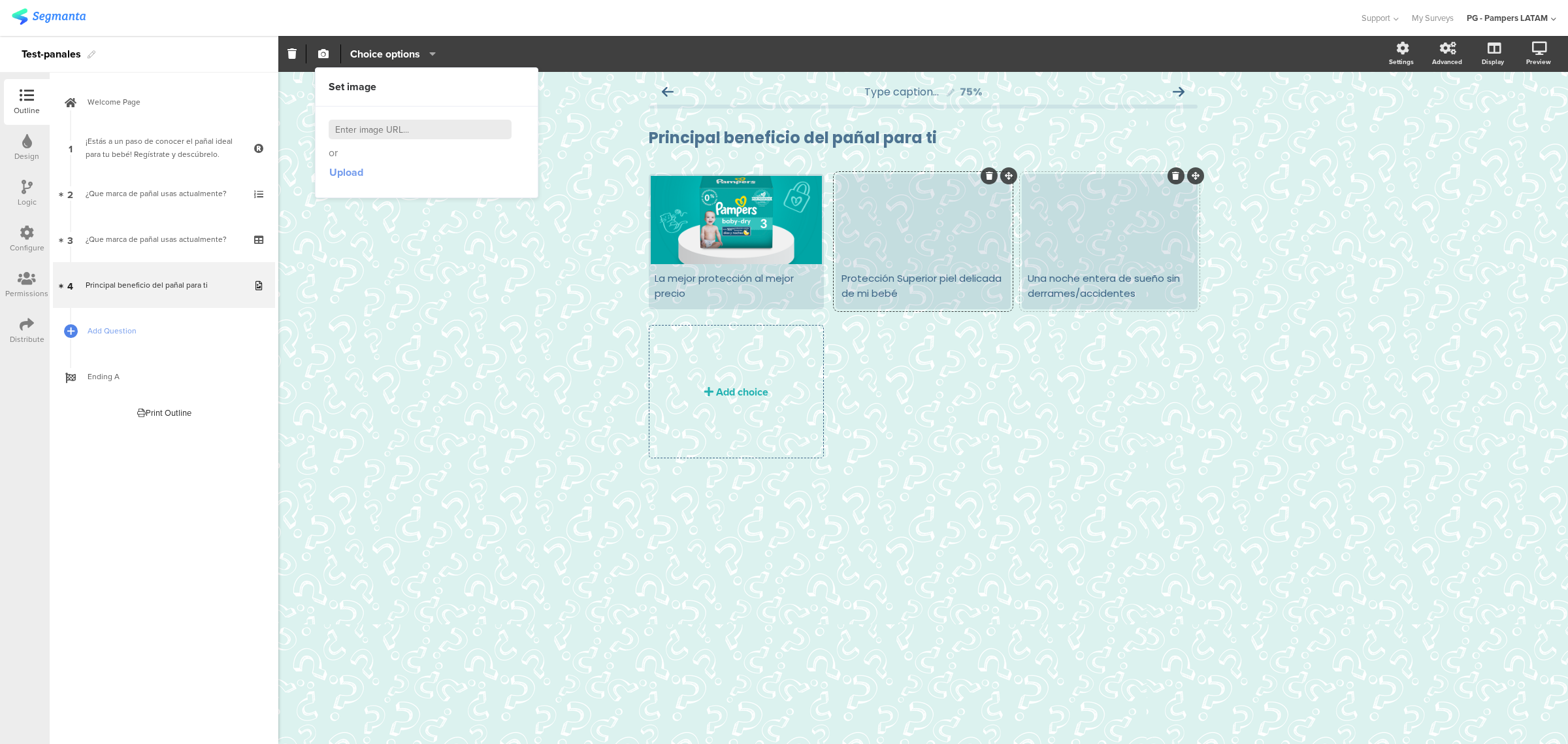
click at [348, 170] on span "Upload" at bounding box center [345, 172] width 34 height 15
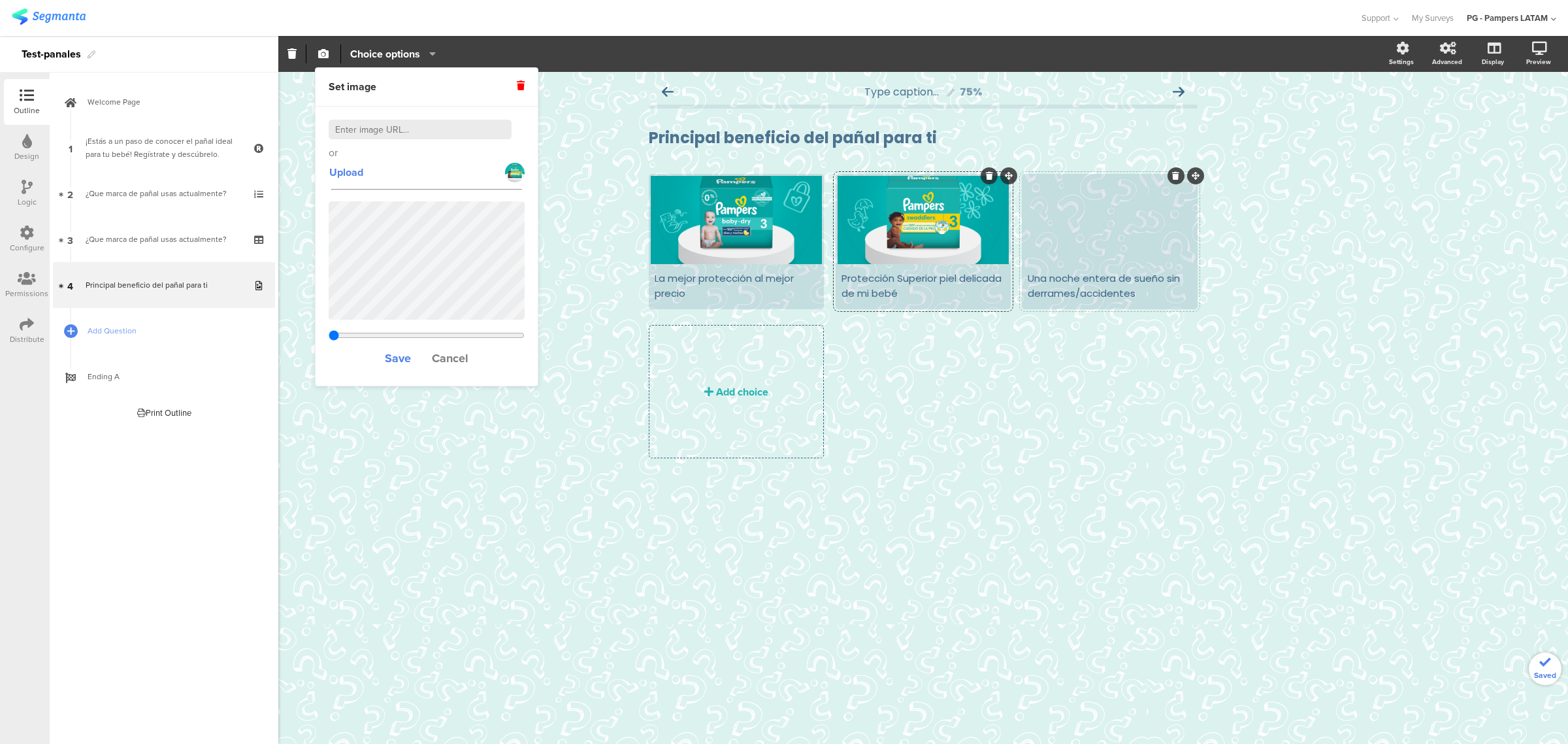
type input "1.00233005934111"
click at [891, 241] on div at bounding box center [1109, 220] width 171 height 88
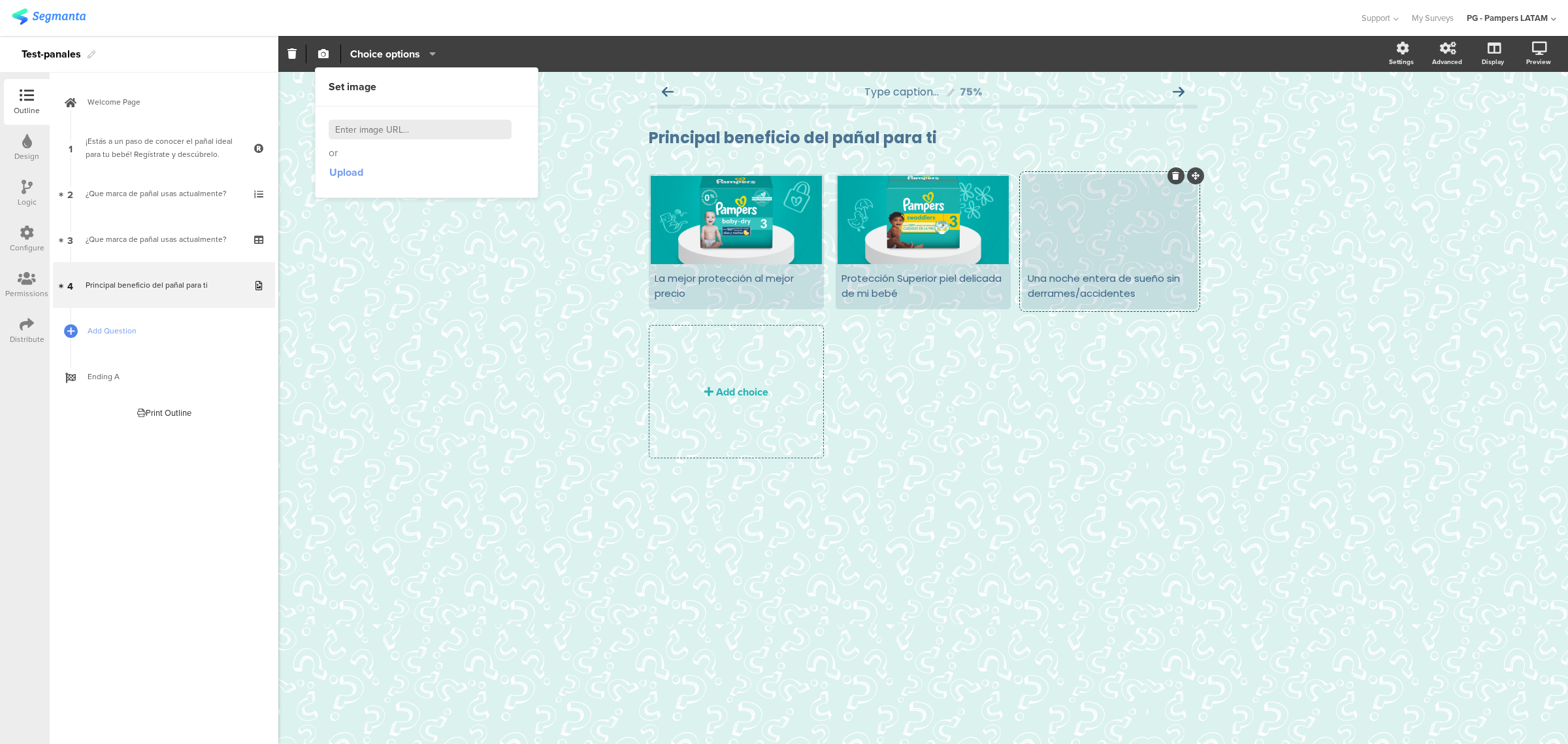
click at [356, 169] on span "Upload" at bounding box center [345, 172] width 34 height 15
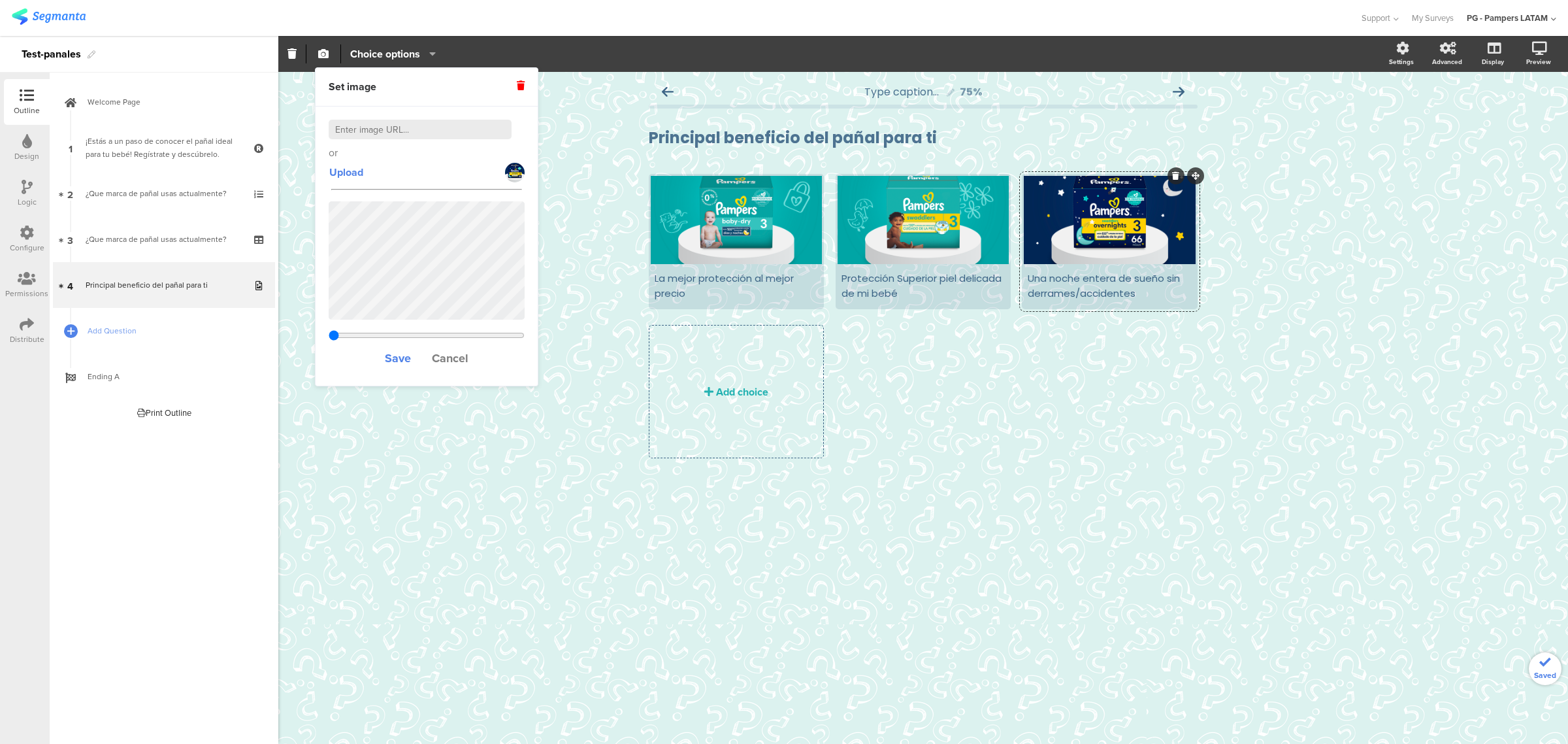
type input "1.00233005934111"
click at [891, 324] on div "Type caption... 75% Principal beneficio del pañal para ti Principal beneficio d…" at bounding box center [923, 408] width 1290 height 672
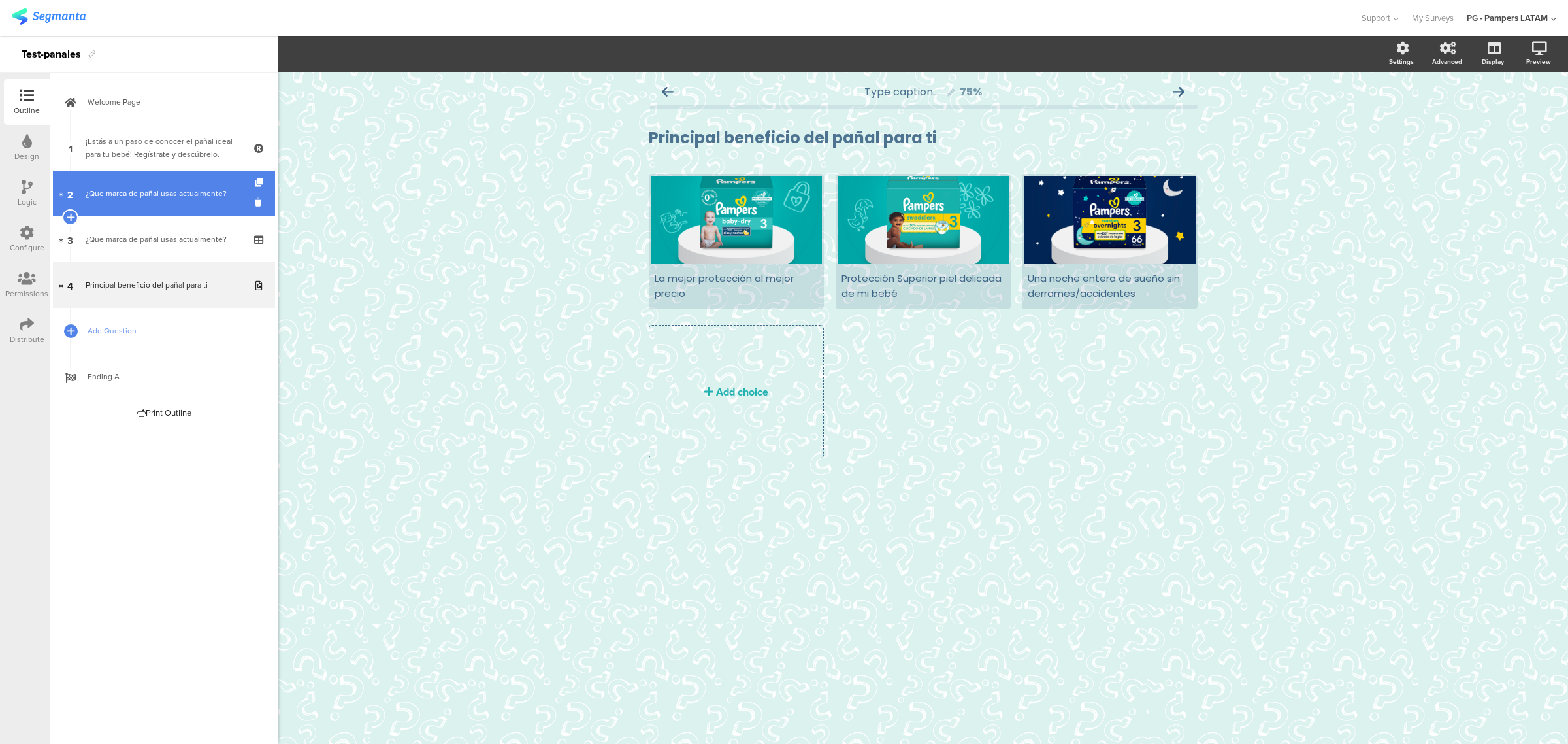
click at [166, 197] on div "¿Que marca de pañal usas actualmente?" at bounding box center [164, 193] width 156 height 13
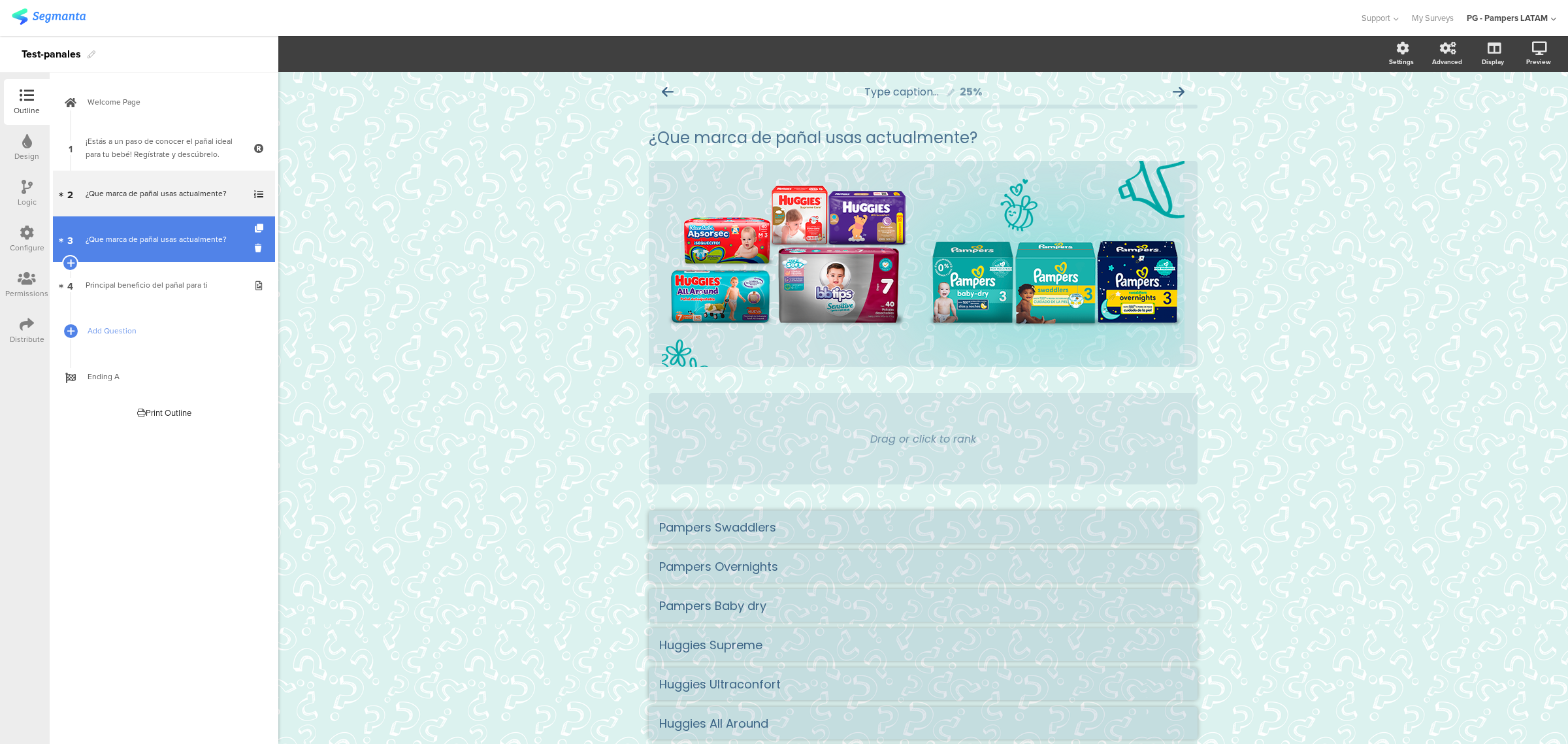
click at [141, 230] on link "3 ¿Que marca de pañal usas actualmente?" at bounding box center [164, 239] width 222 height 46
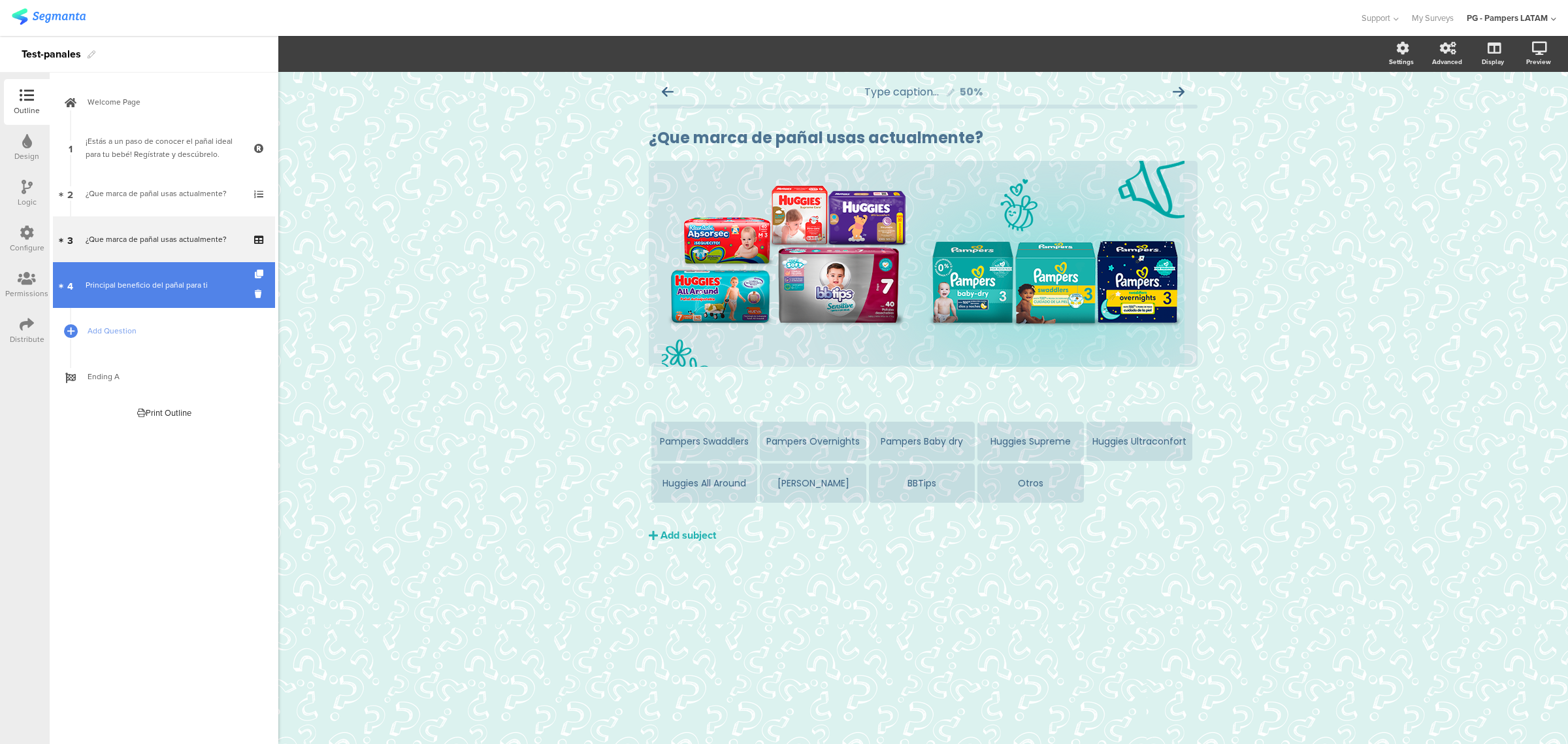
click at [157, 265] on link "4 Principal beneficio del pañal para ti" at bounding box center [164, 284] width 222 height 46
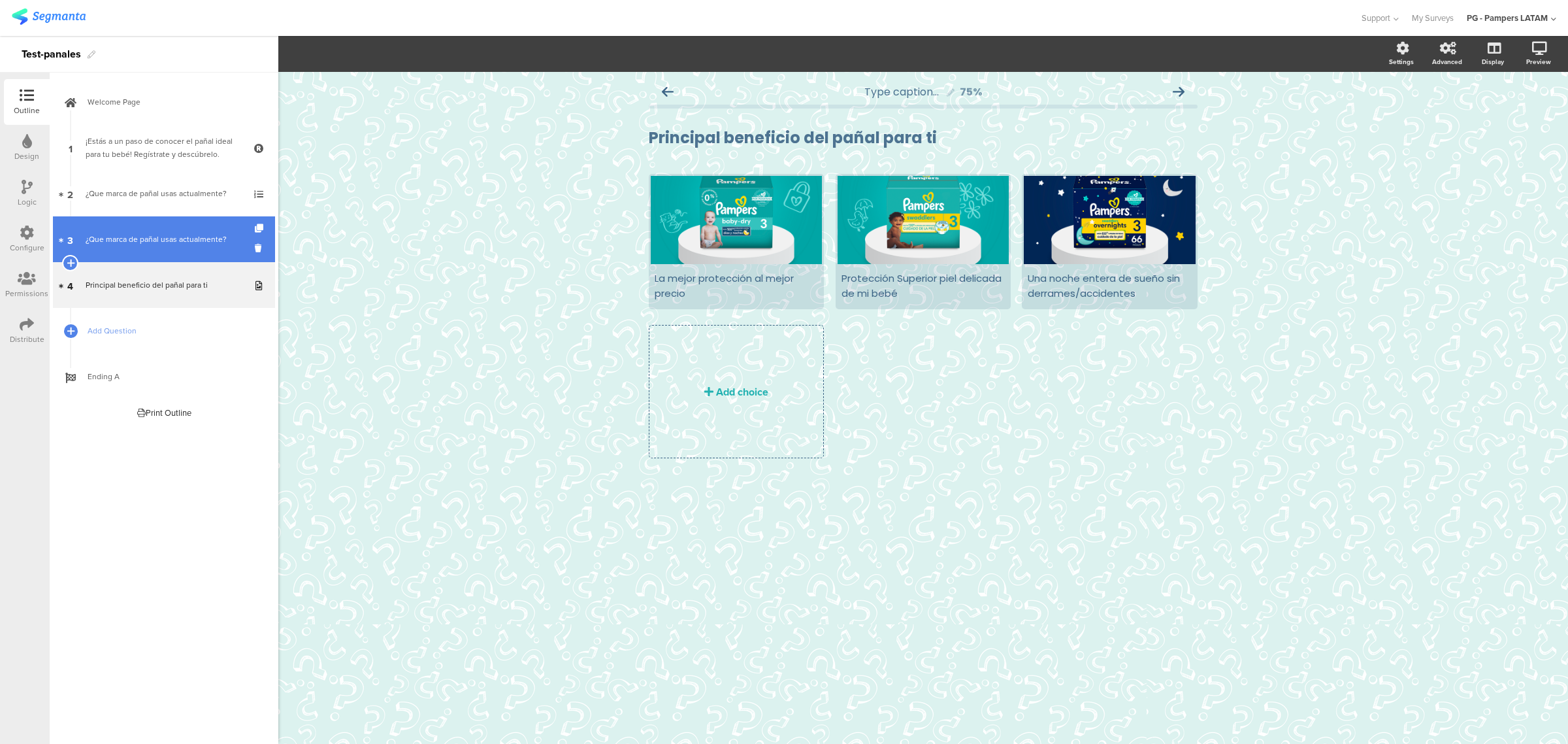
click at [159, 234] on div "¿Que marca de pañal usas actualmente?" at bounding box center [164, 239] width 156 height 13
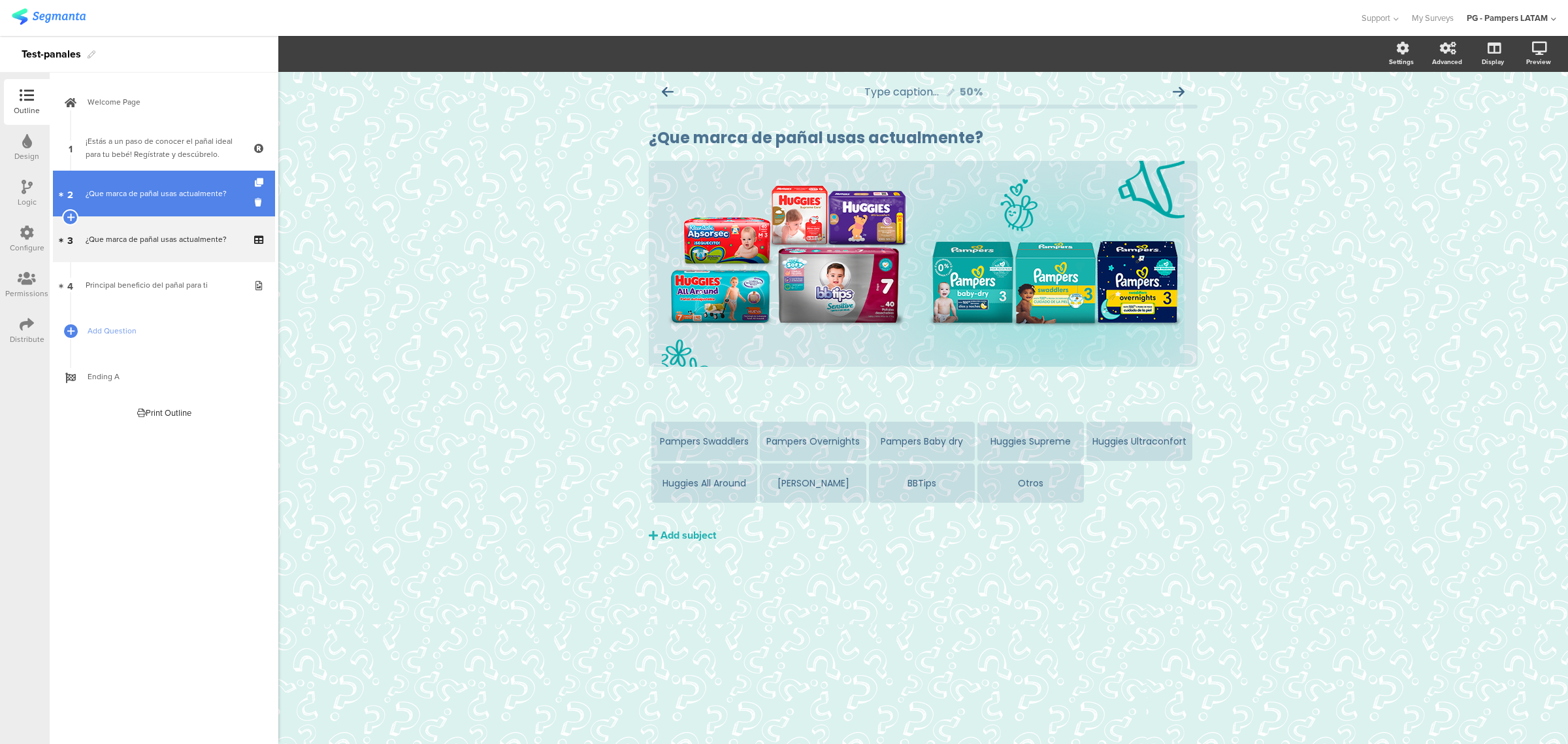
click at [166, 201] on link "2 ¿Que marca de pañal usas actualmente?" at bounding box center [164, 193] width 222 height 46
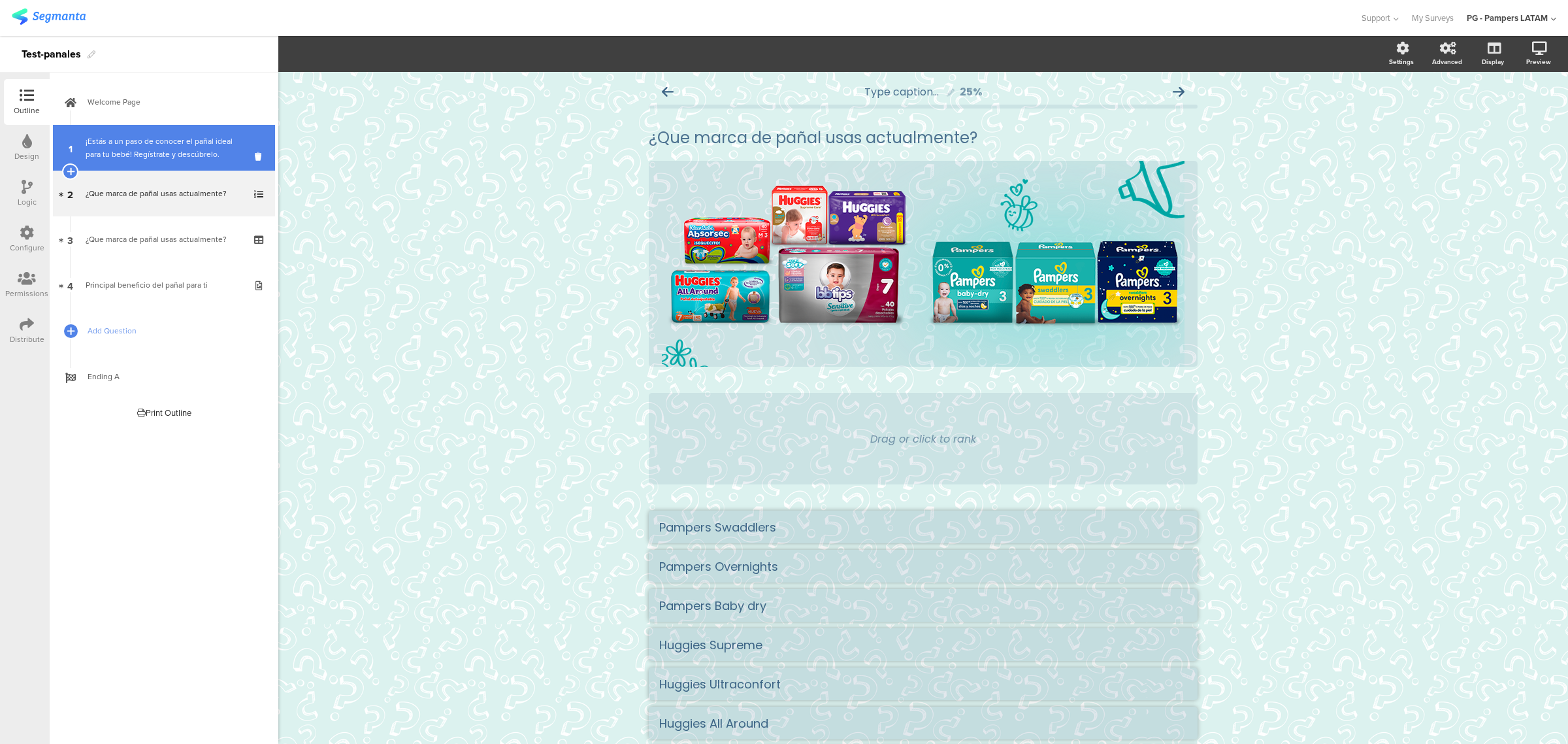
click at [119, 160] on div "¡Estás a un paso de conocer el pañal ideal para tu bebé! Regístrate y descúbrel…" at bounding box center [164, 147] width 156 height 26
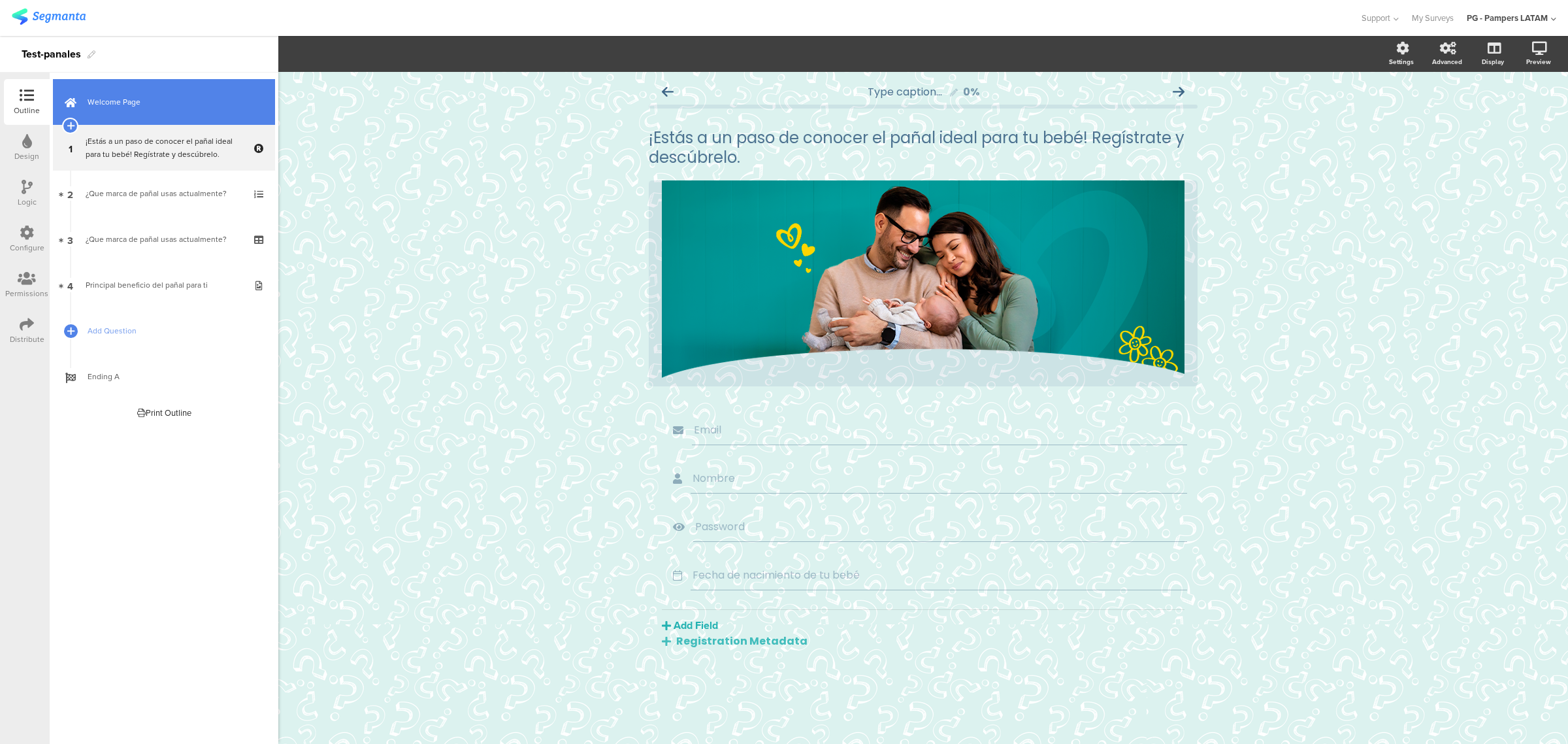
click at [132, 118] on link "Welcome Page" at bounding box center [164, 102] width 222 height 46
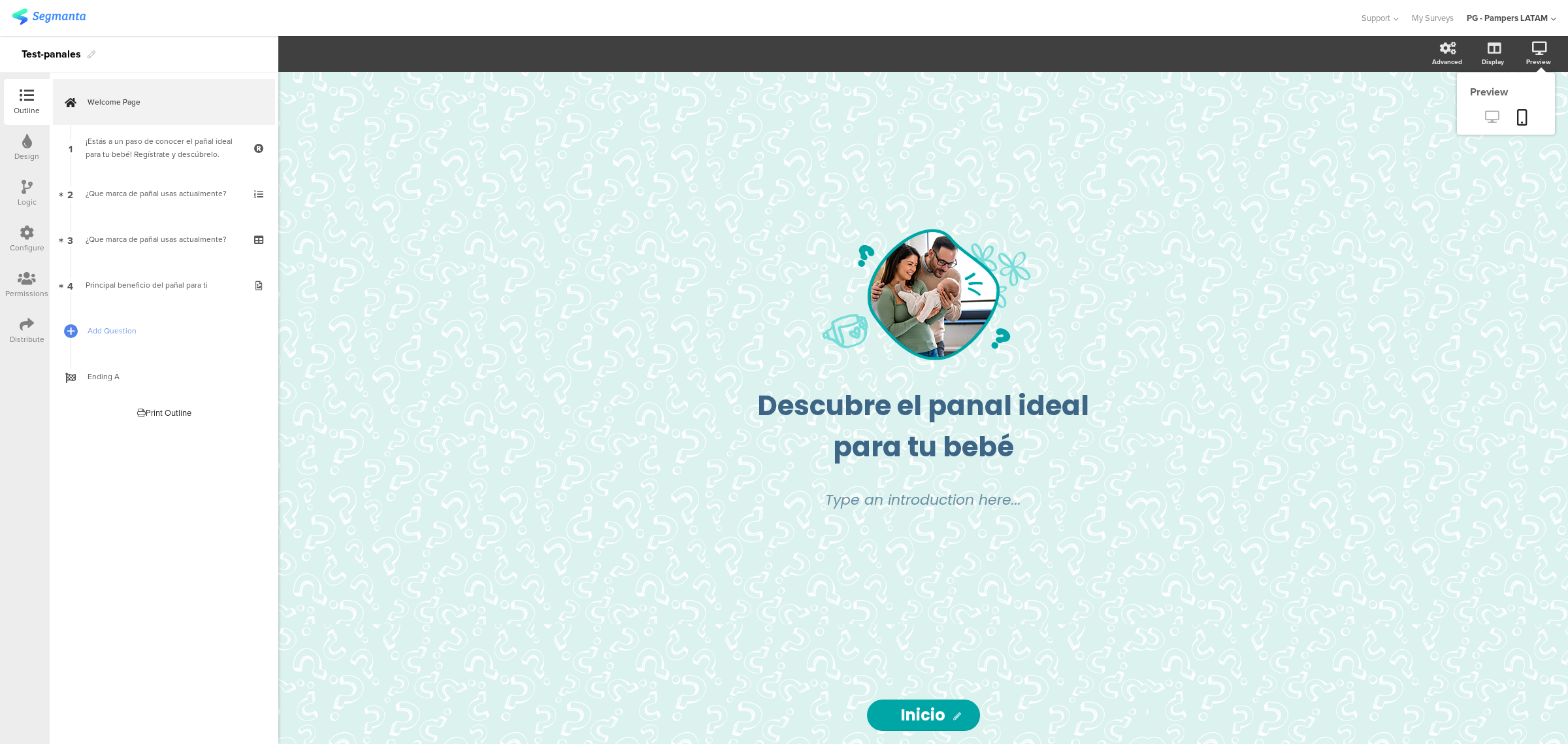
click at [891, 121] on icon at bounding box center [1492, 116] width 14 height 13
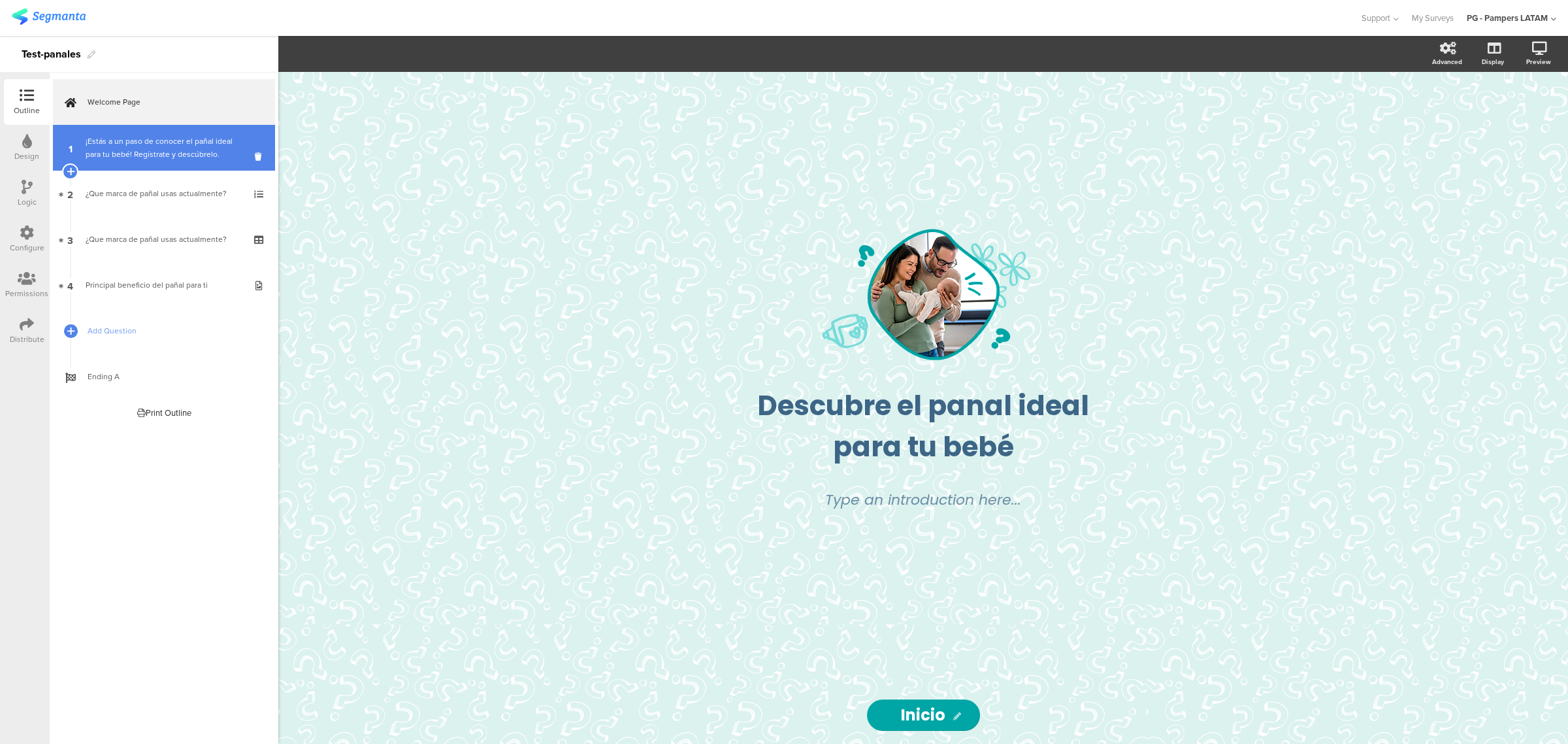
click at [130, 162] on link "1 ¡Estás a un paso de conocer el pañal ideal para tu bebé! Regístrate y descúbr…" at bounding box center [164, 148] width 222 height 46
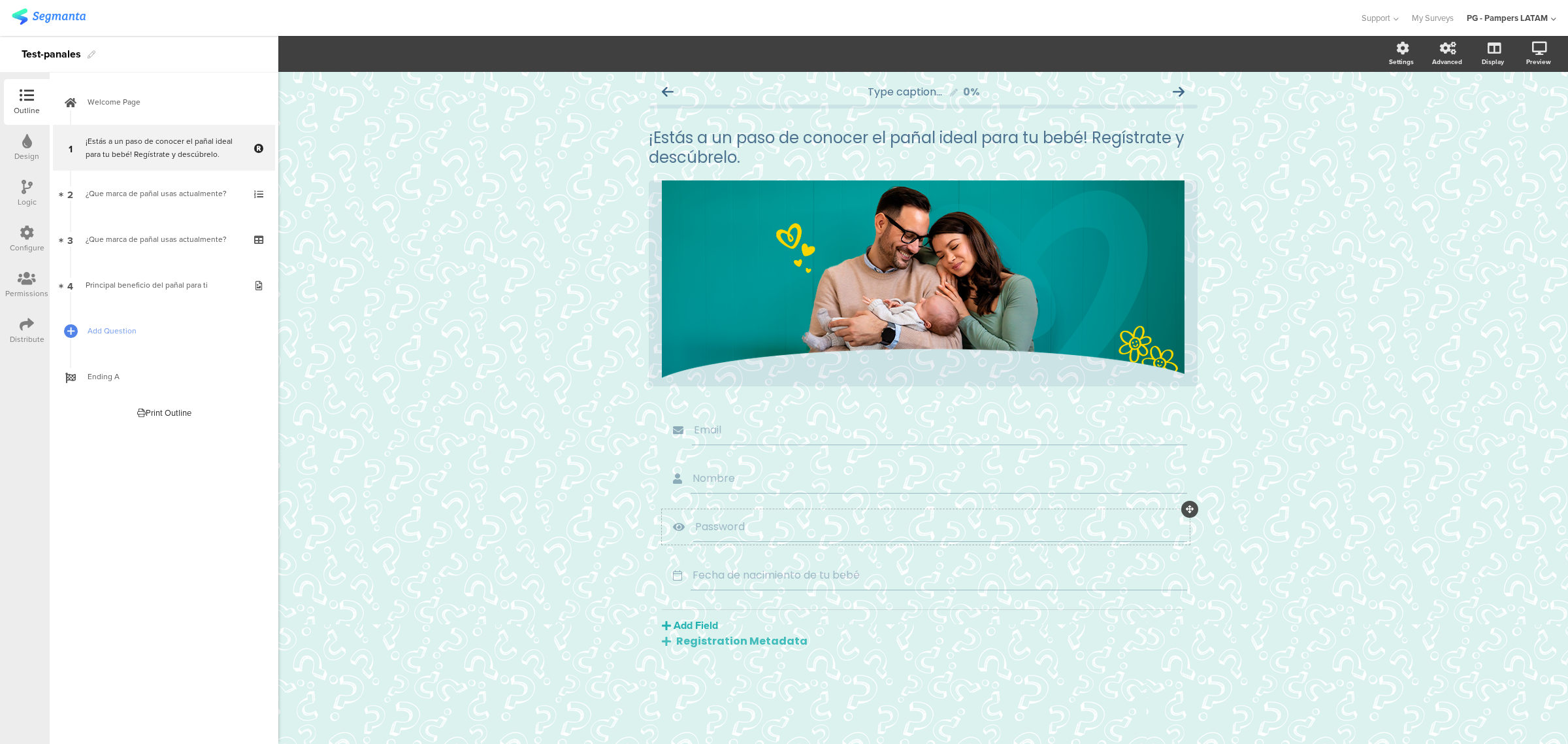
click at [891, 488] on span "Password" at bounding box center [940, 526] width 490 height 16
click at [738, 488] on span "Password" at bounding box center [940, 526] width 490 height 16
click at [683, 488] on icon at bounding box center [678, 527] width 29 height 17
click at [678, 488] on icon at bounding box center [677, 575] width 26 height 17
click at [678, 488] on icon at bounding box center [678, 527] width 29 height 17
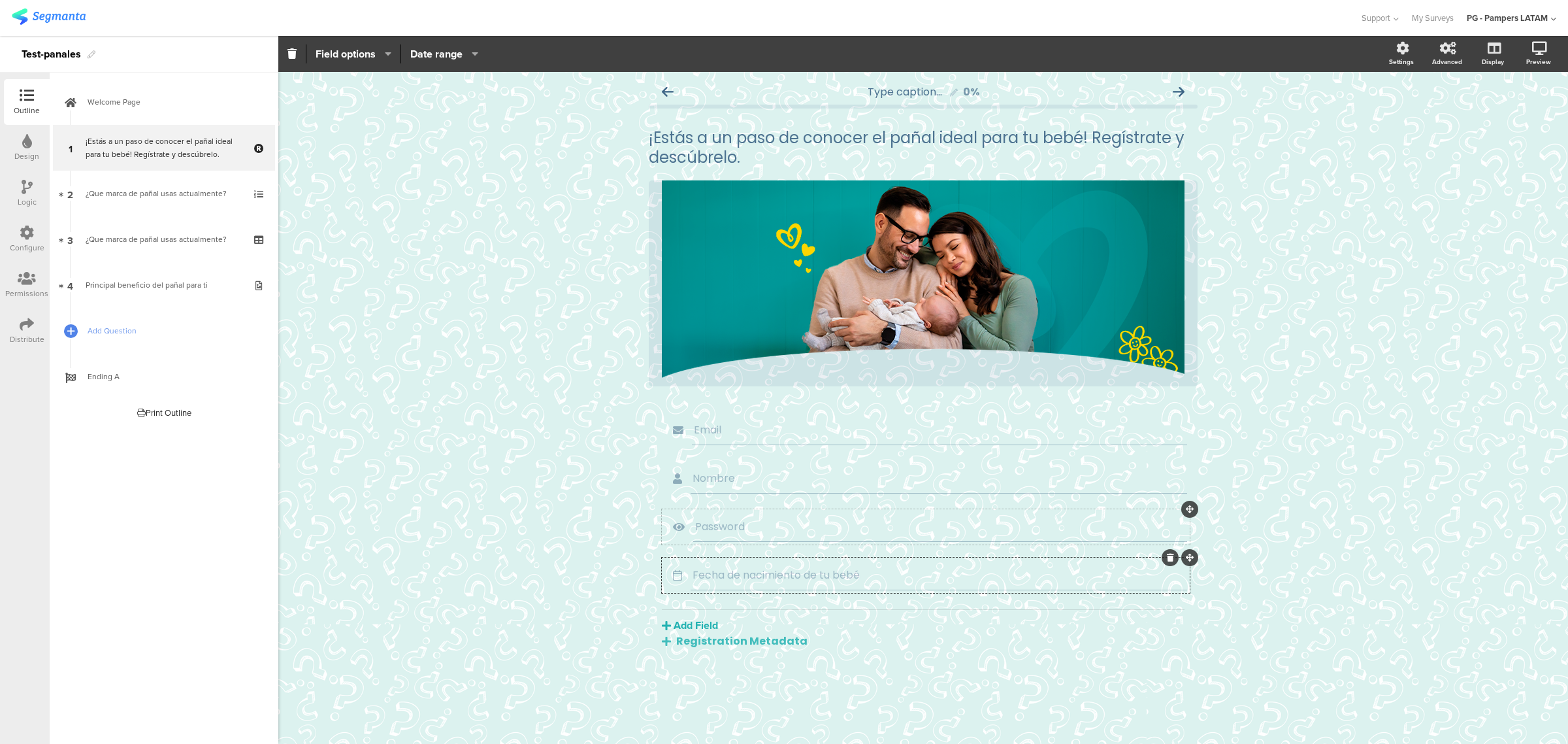
click at [891, 488] on span "Password" at bounding box center [940, 526] width 490 height 16
click at [891, 488] on div "Type caption... 0% ¡Estás a un paso de conocer el pañal ideal para tu bebé! Reg…" at bounding box center [923, 408] width 1290 height 672
click at [891, 488] on section "Email Nombre Password Fecha de nacimiento de tu bebé" at bounding box center [923, 503] width 523 height 181
click at [891, 488] on span "Password" at bounding box center [940, 526] width 490 height 16
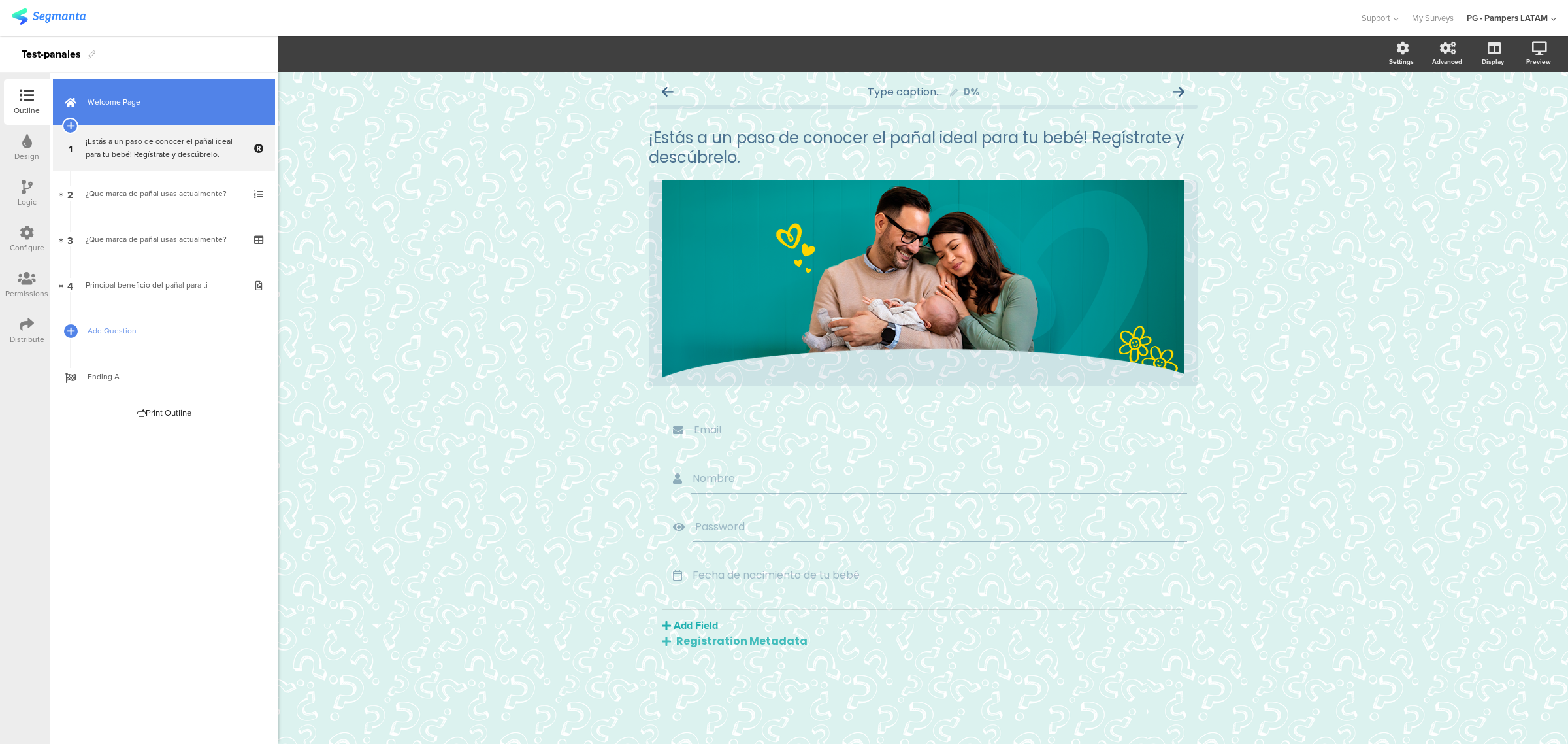
click at [174, 119] on link "Welcome Page" at bounding box center [164, 102] width 222 height 46
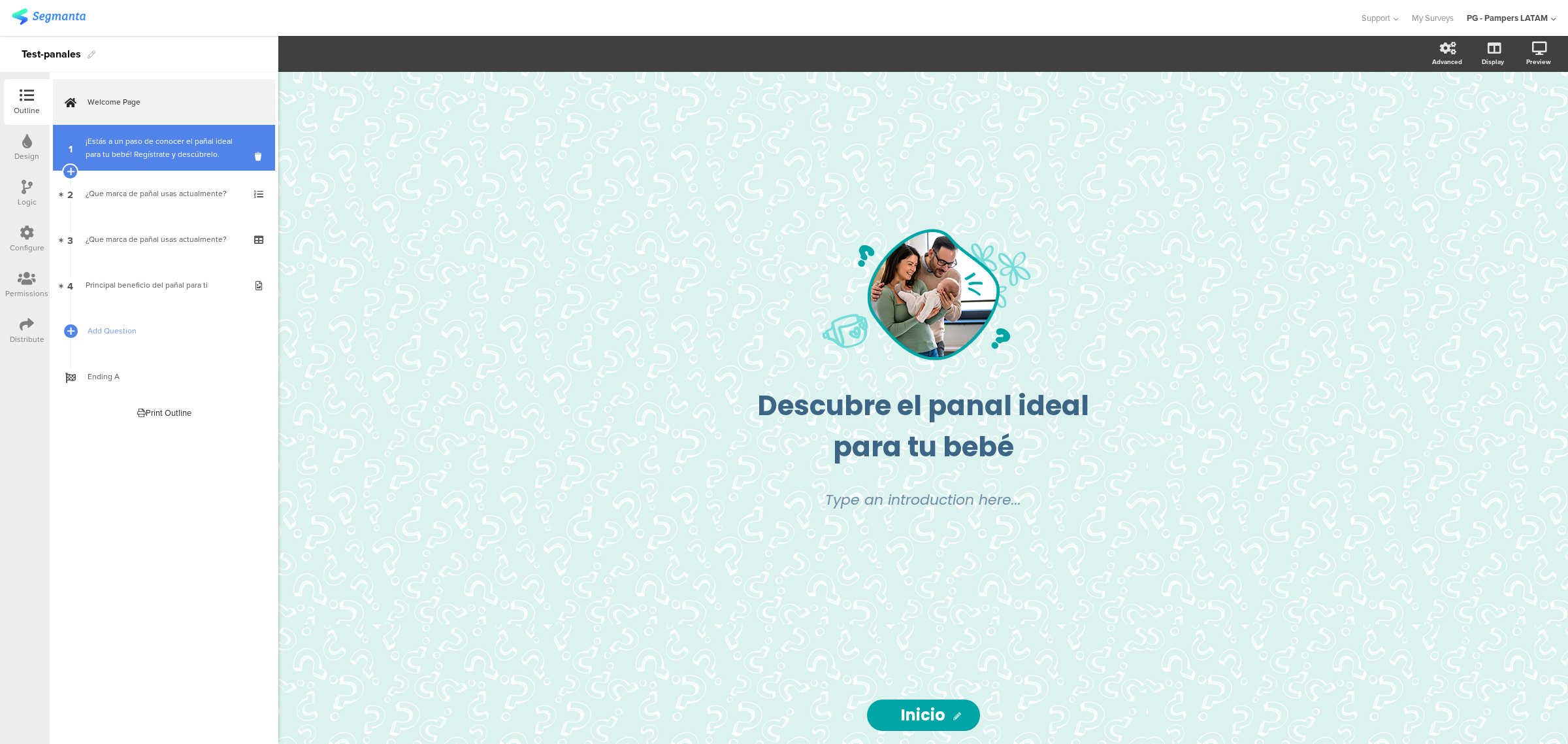
click at [123, 142] on div "¡Estás a un paso de conocer el pañal ideal para tu bebé! Regístrate y descúbrel…" at bounding box center [164, 147] width 156 height 26
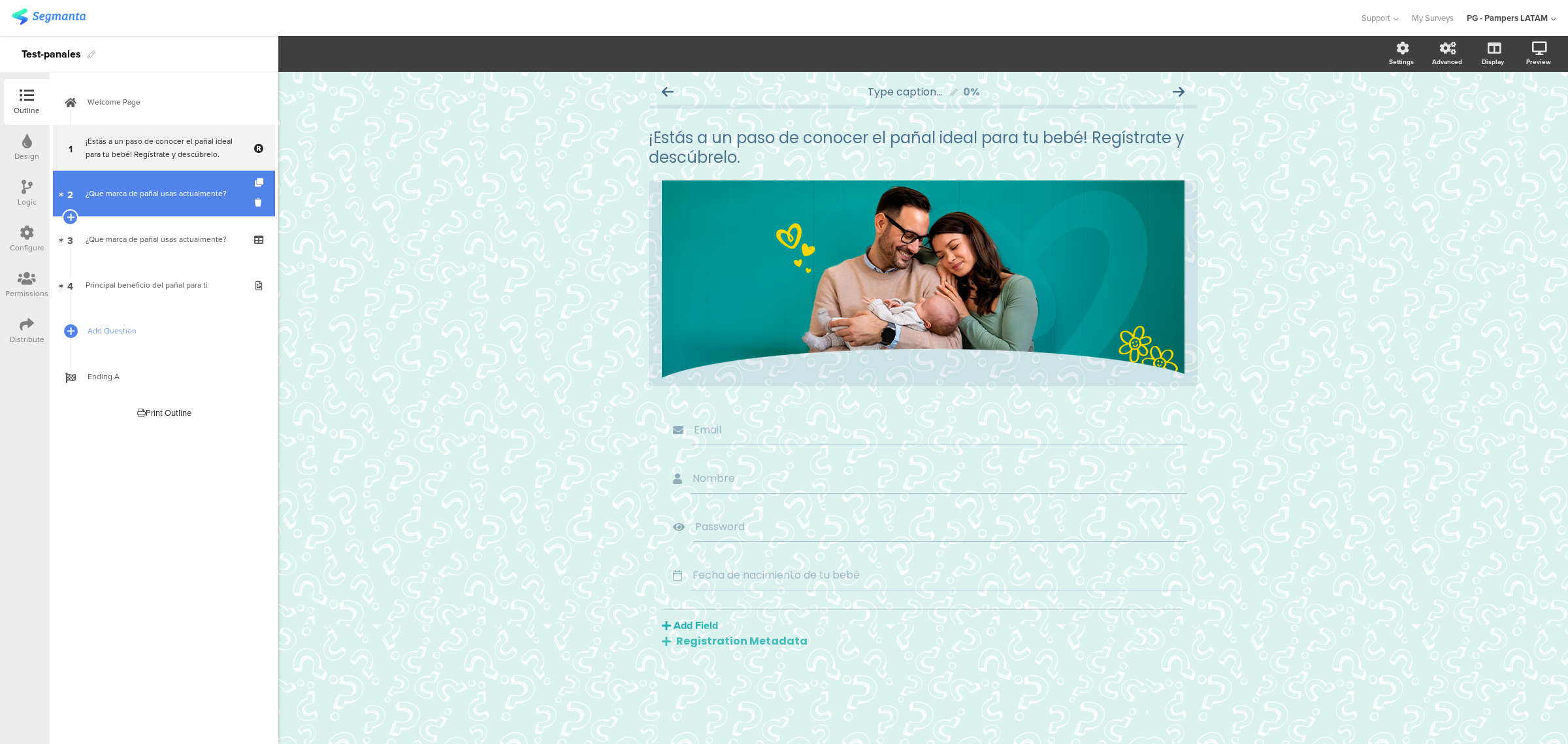
click at [152, 190] on div "¿Que marca de pañal usas actualmente?" at bounding box center [164, 193] width 156 height 13
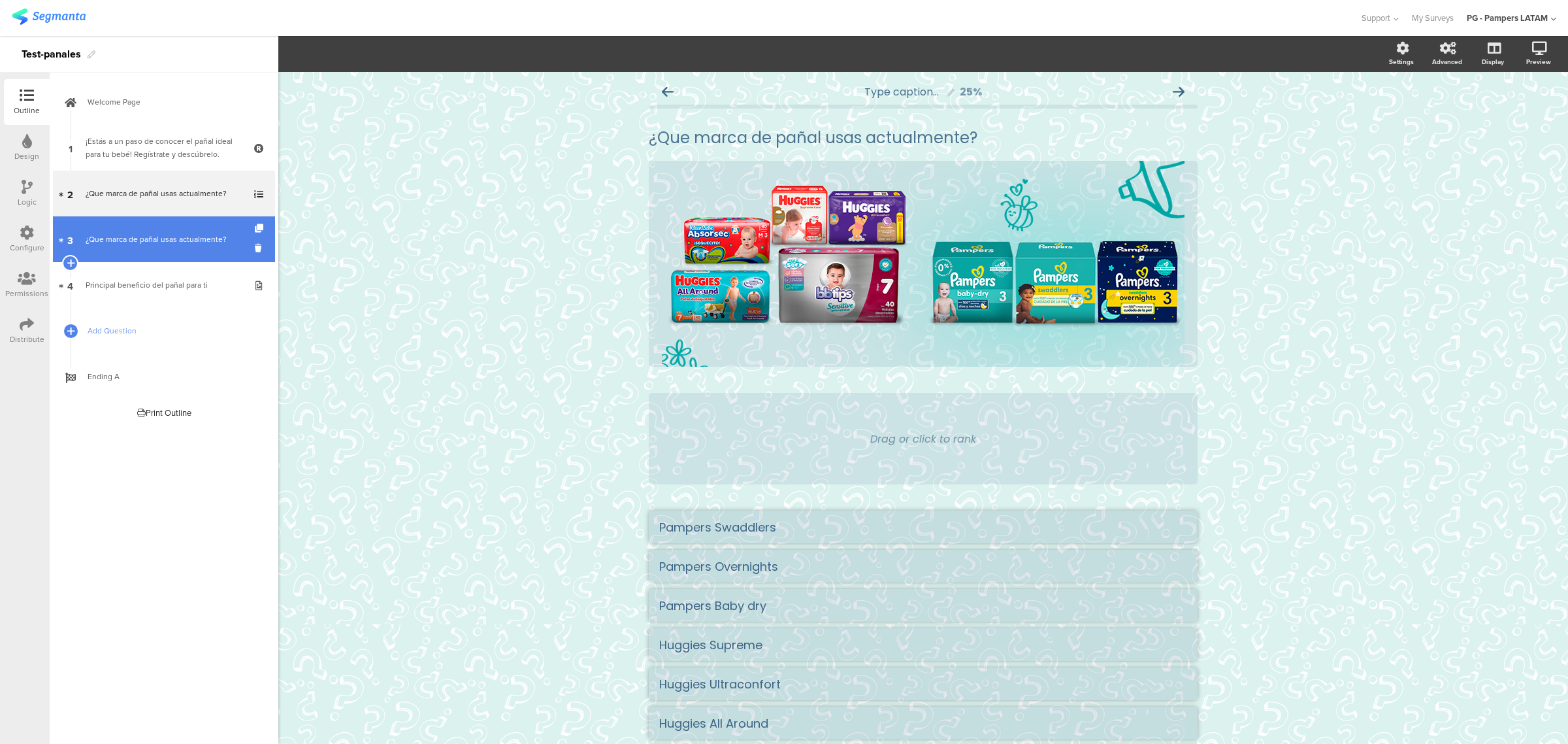
click at [145, 244] on div "¿Que marca de pañal usas actualmente?" at bounding box center [164, 239] width 156 height 13
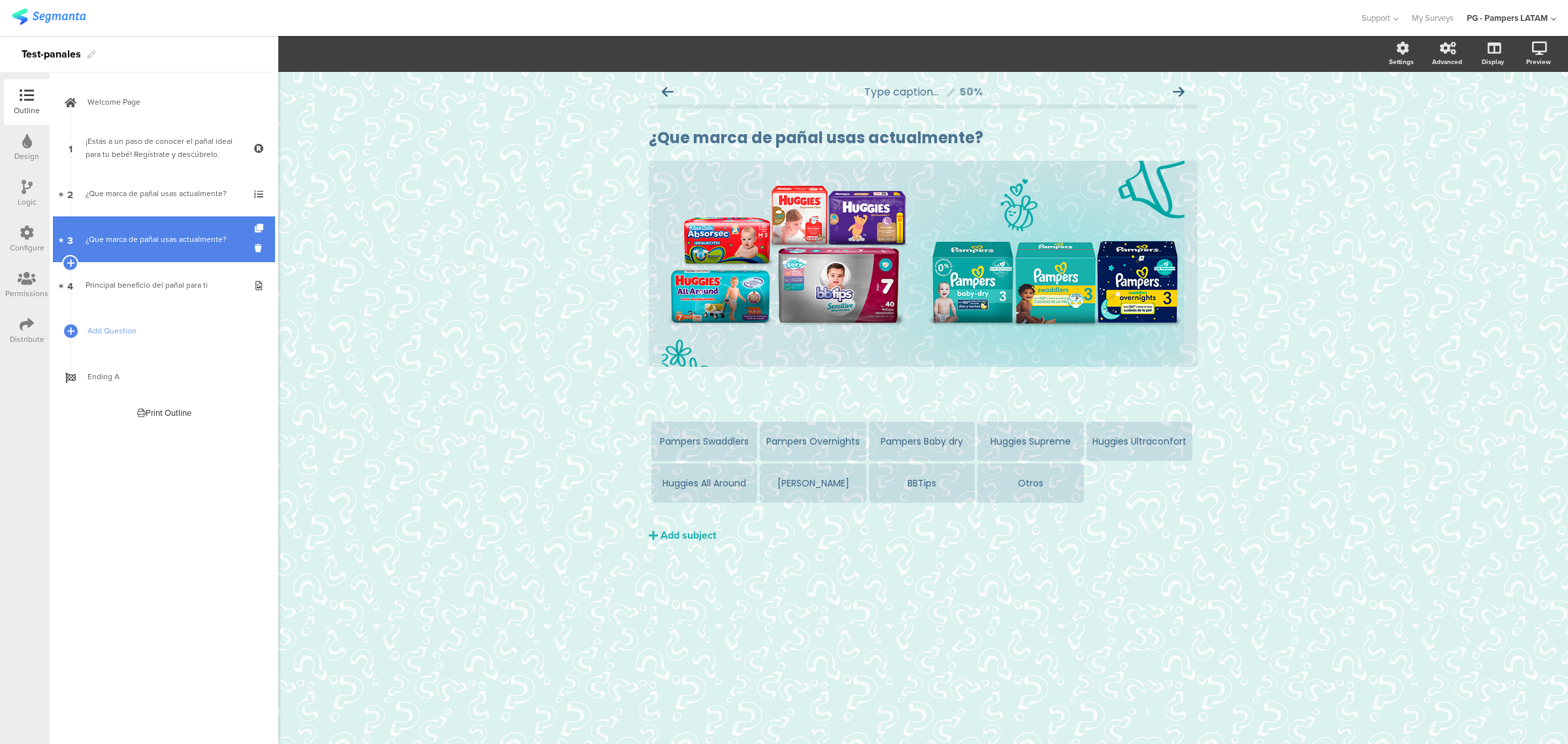
click at [177, 259] on link "3 ¿Que marca de pañal usas actualmente?" at bounding box center [164, 239] width 222 height 46
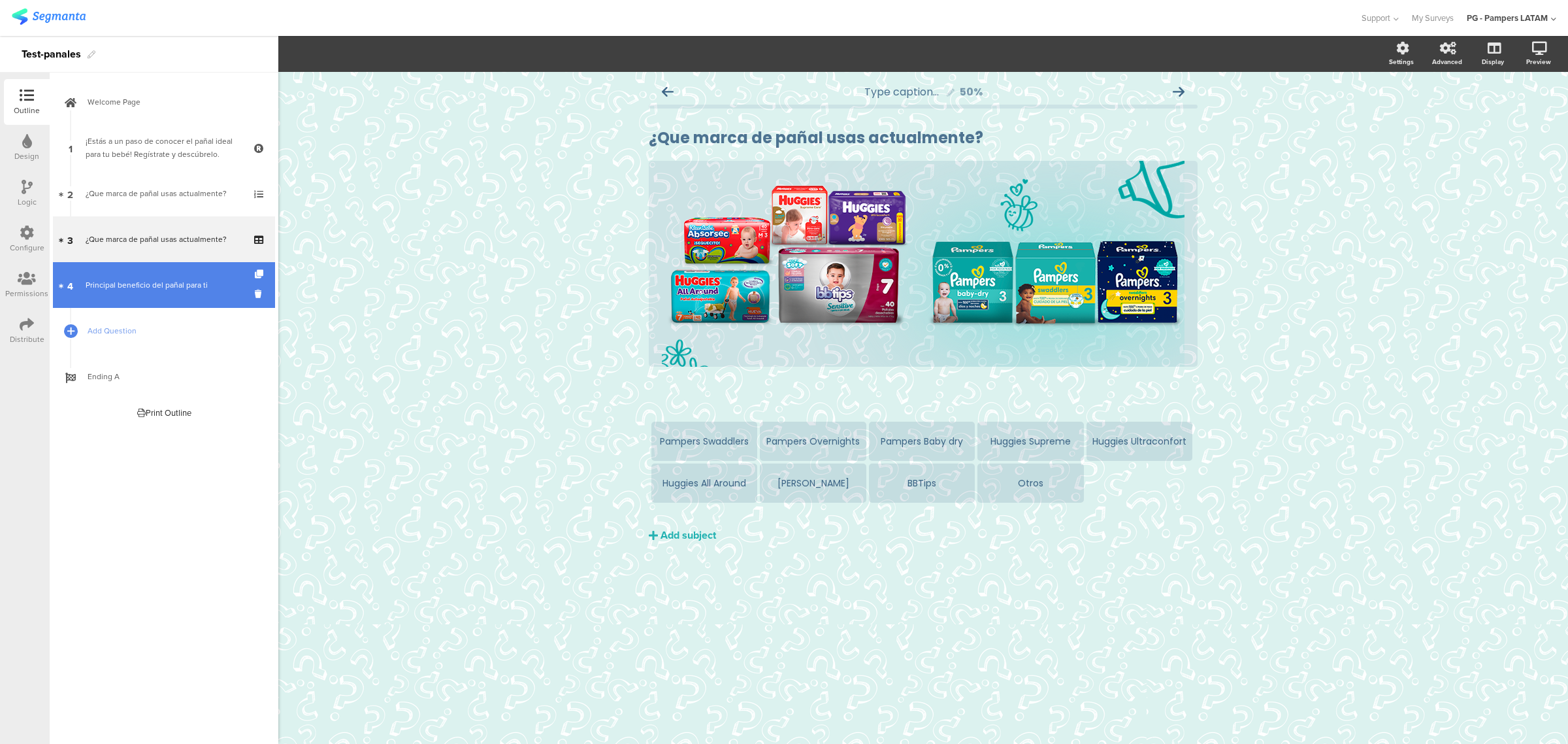
click at [177, 274] on link "4 Principal beneficio del pañal para ti" at bounding box center [164, 284] width 222 height 46
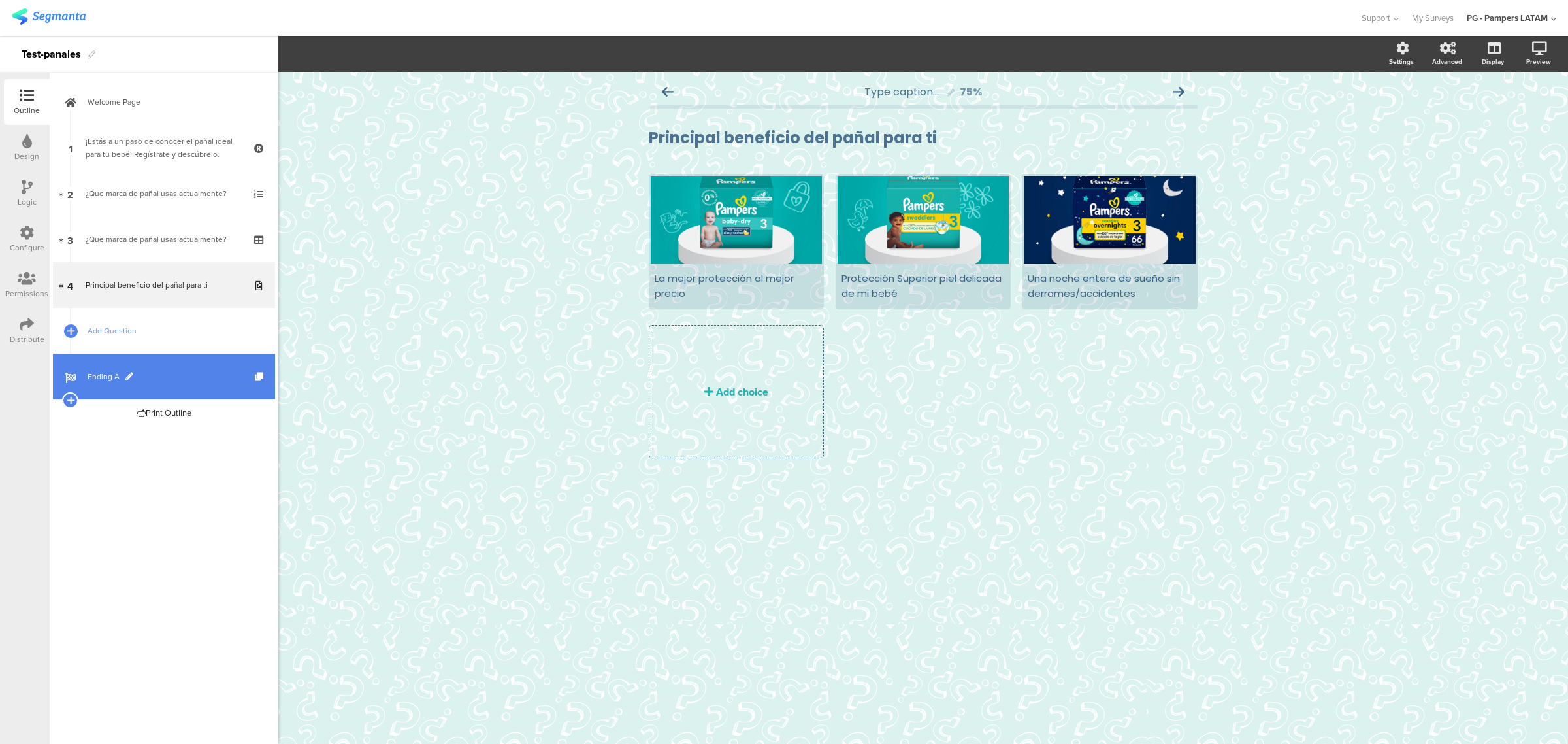
click at [88, 379] on span "Ending A" at bounding box center [171, 376] width 167 height 13
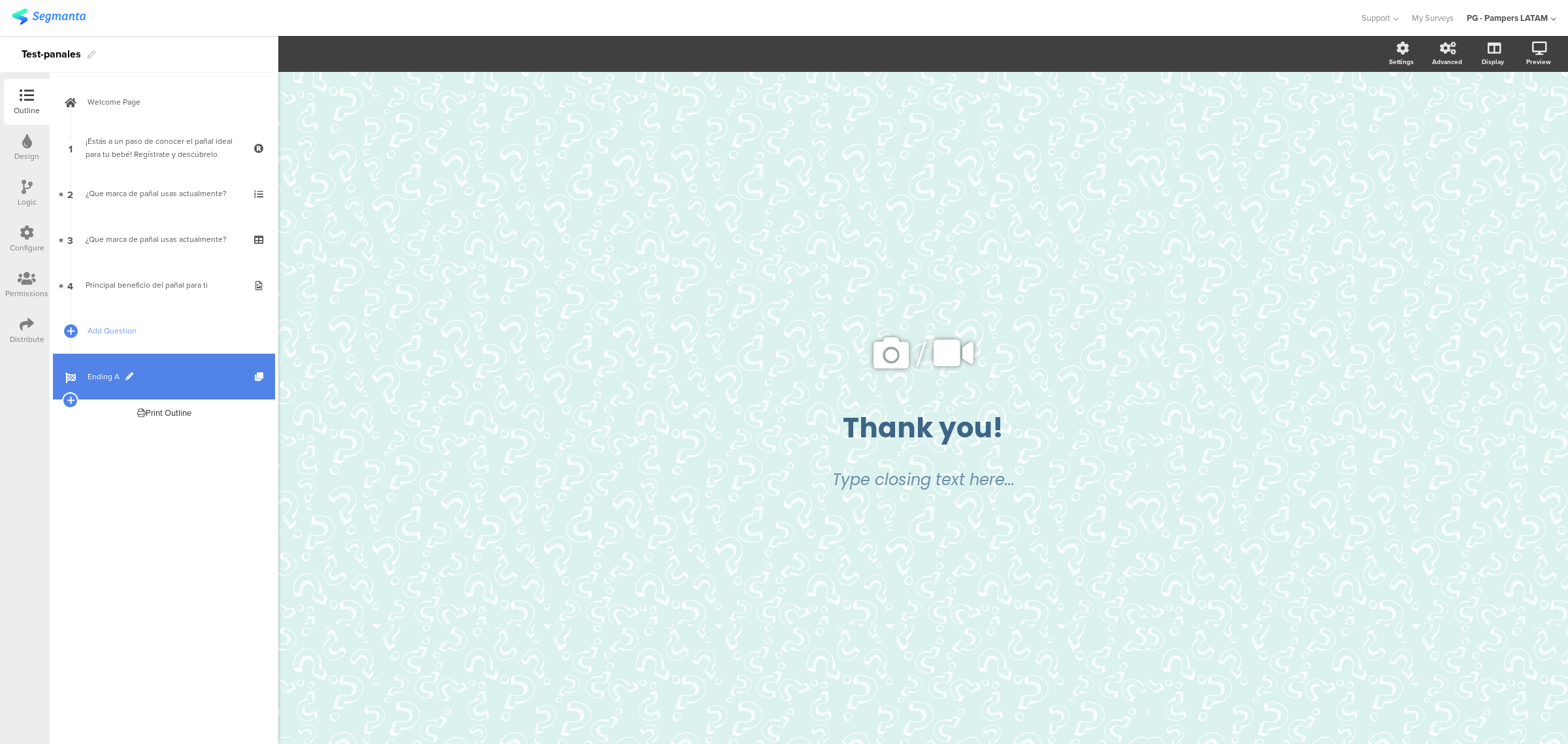
click at [152, 381] on span "Ending A" at bounding box center [171, 376] width 167 height 13
click at [891, 345] on span "/" at bounding box center [920, 354] width 10 height 52
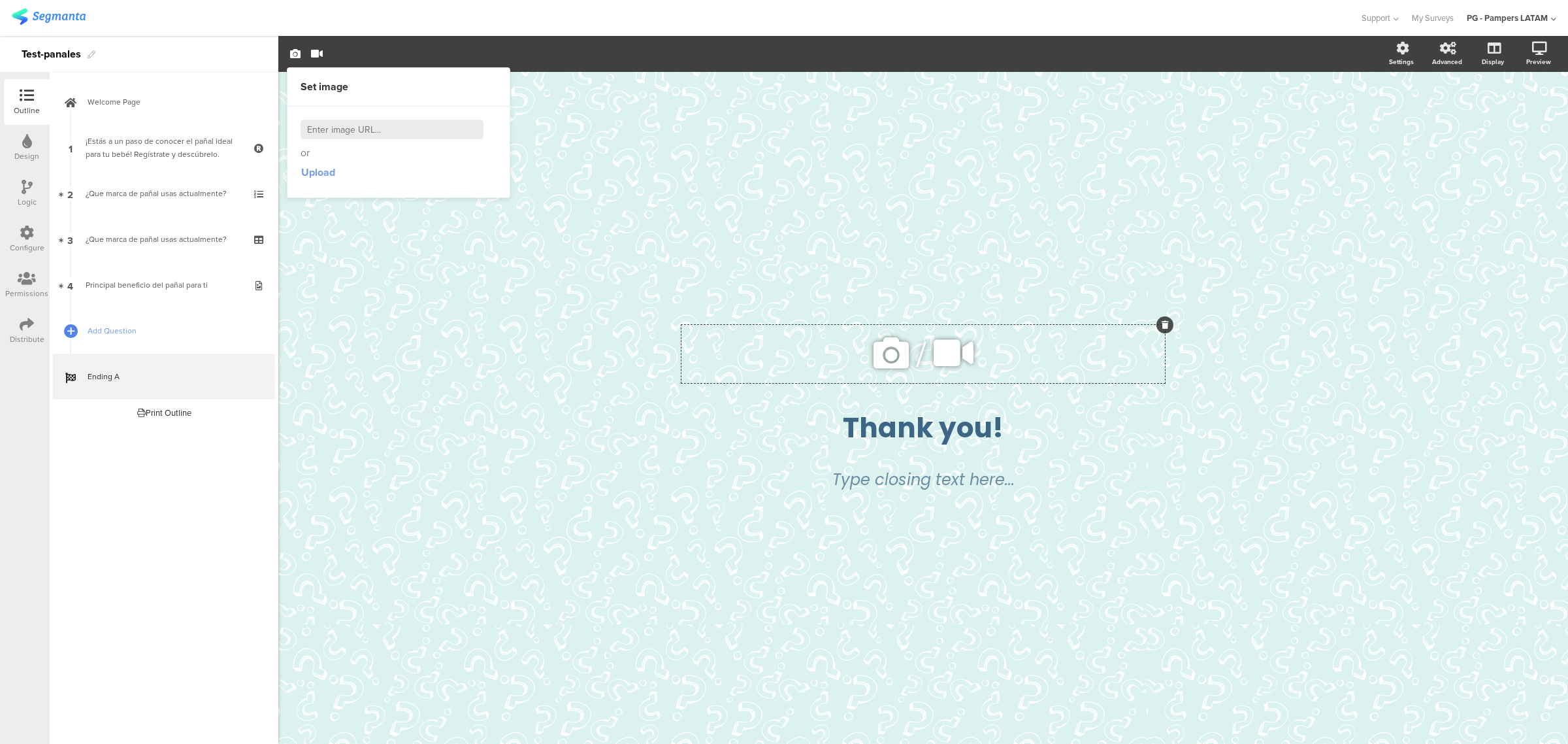
click at [316, 173] on span "Upload" at bounding box center [317, 172] width 34 height 15
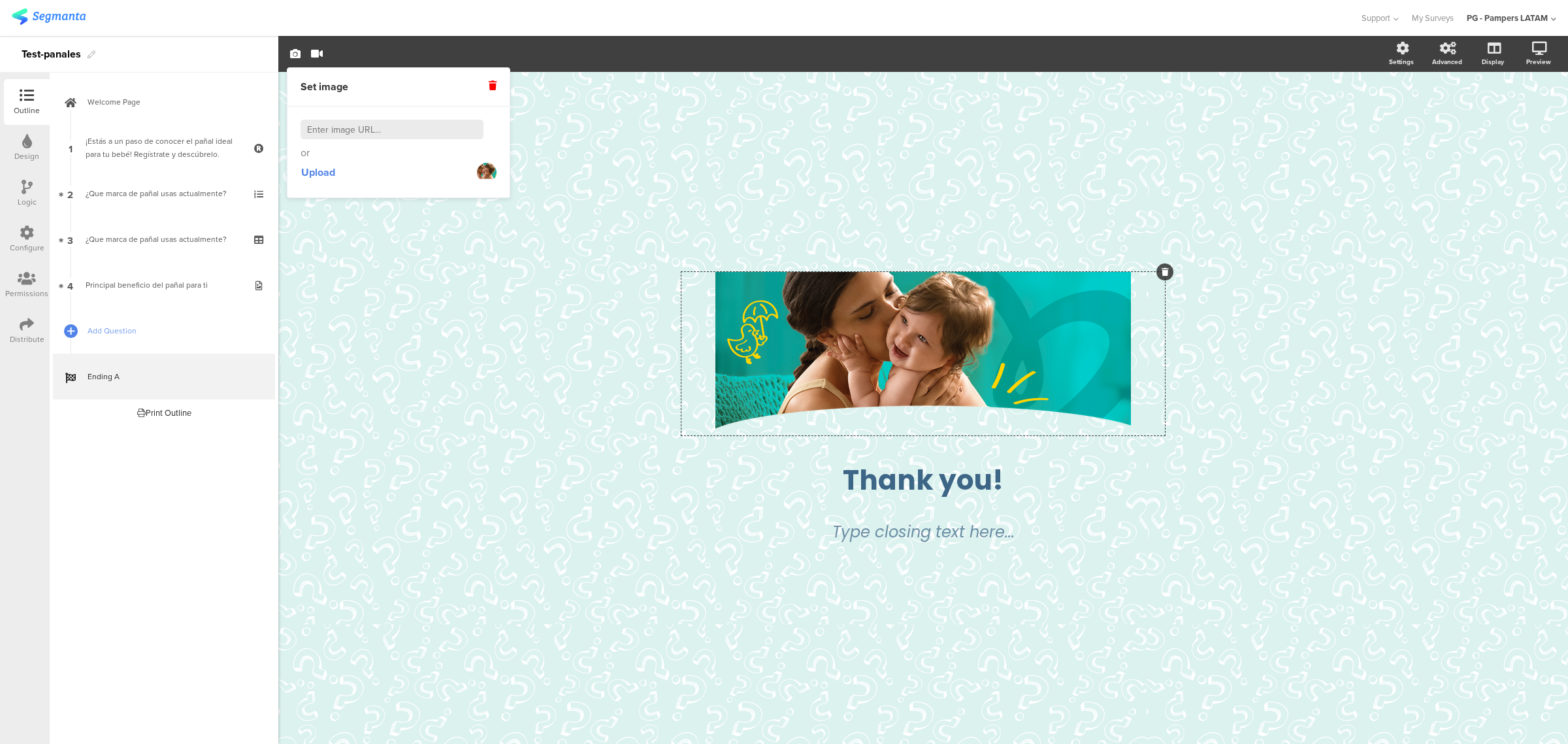
click at [891, 363] on div "/ Thank you! Thank you! Type closing text here..." at bounding box center [923, 408] width 1290 height 672
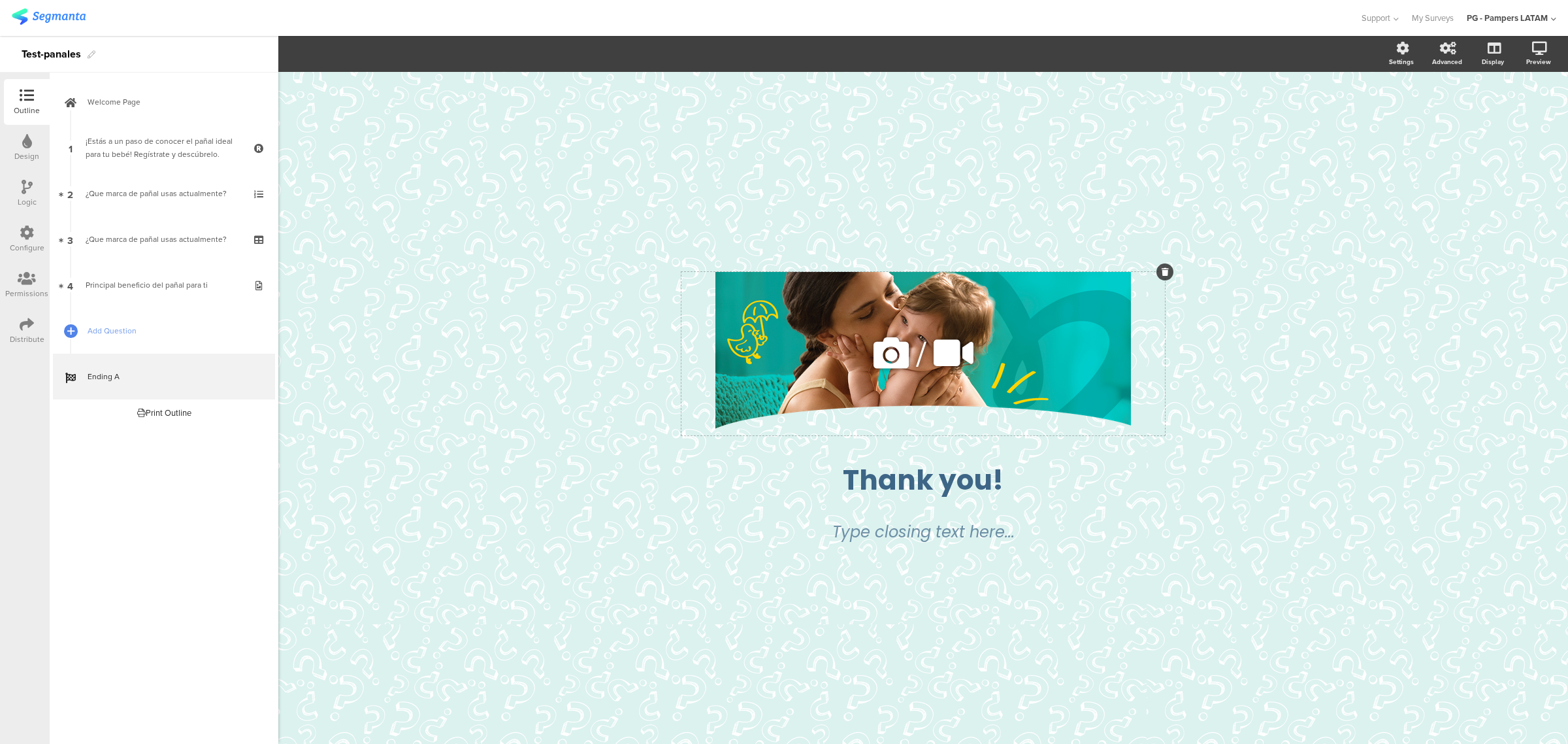
click at [891, 340] on div "/" at bounding box center [923, 353] width 484 height 163
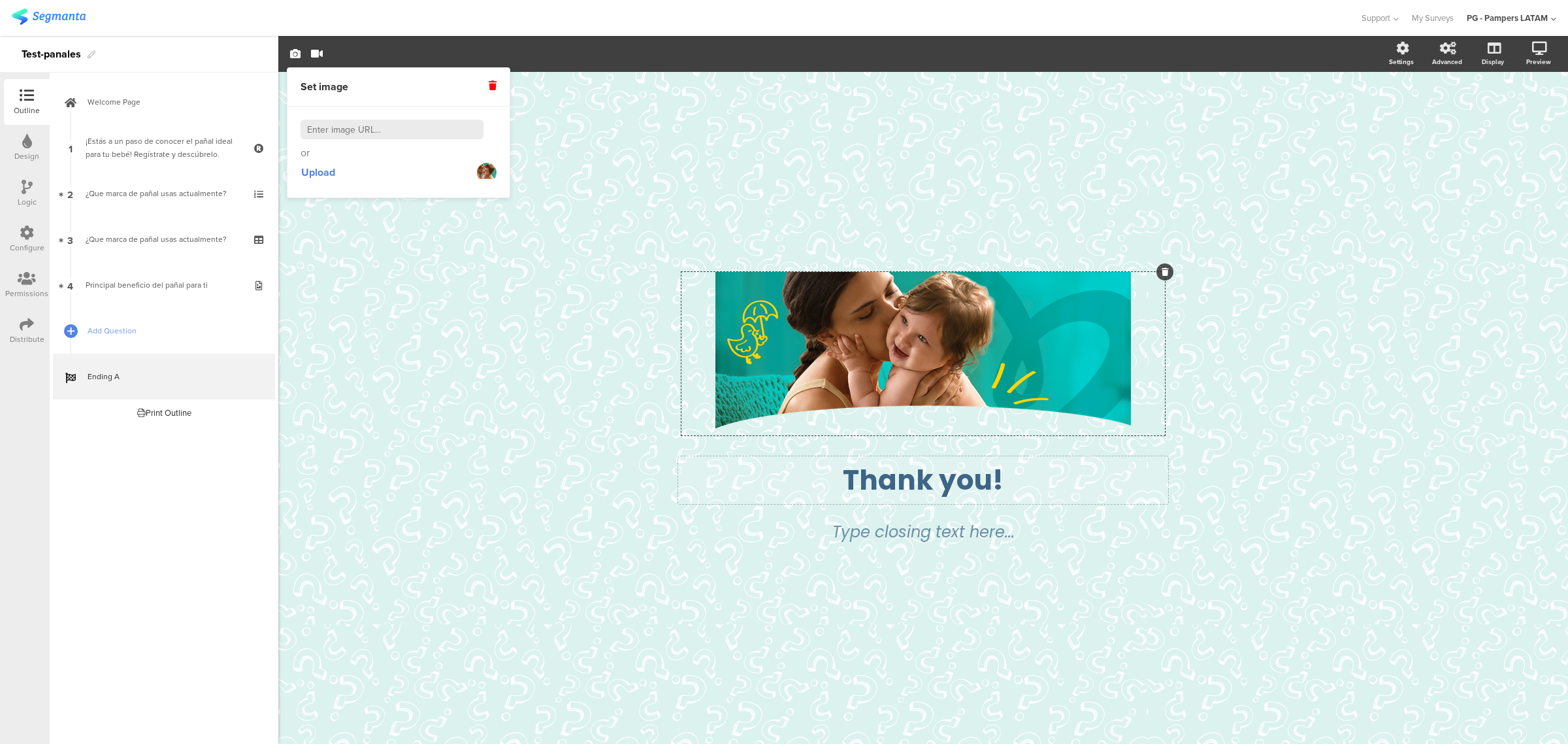
click at [891, 465] on div "Thank you! Thank you!" at bounding box center [923, 480] width 490 height 48
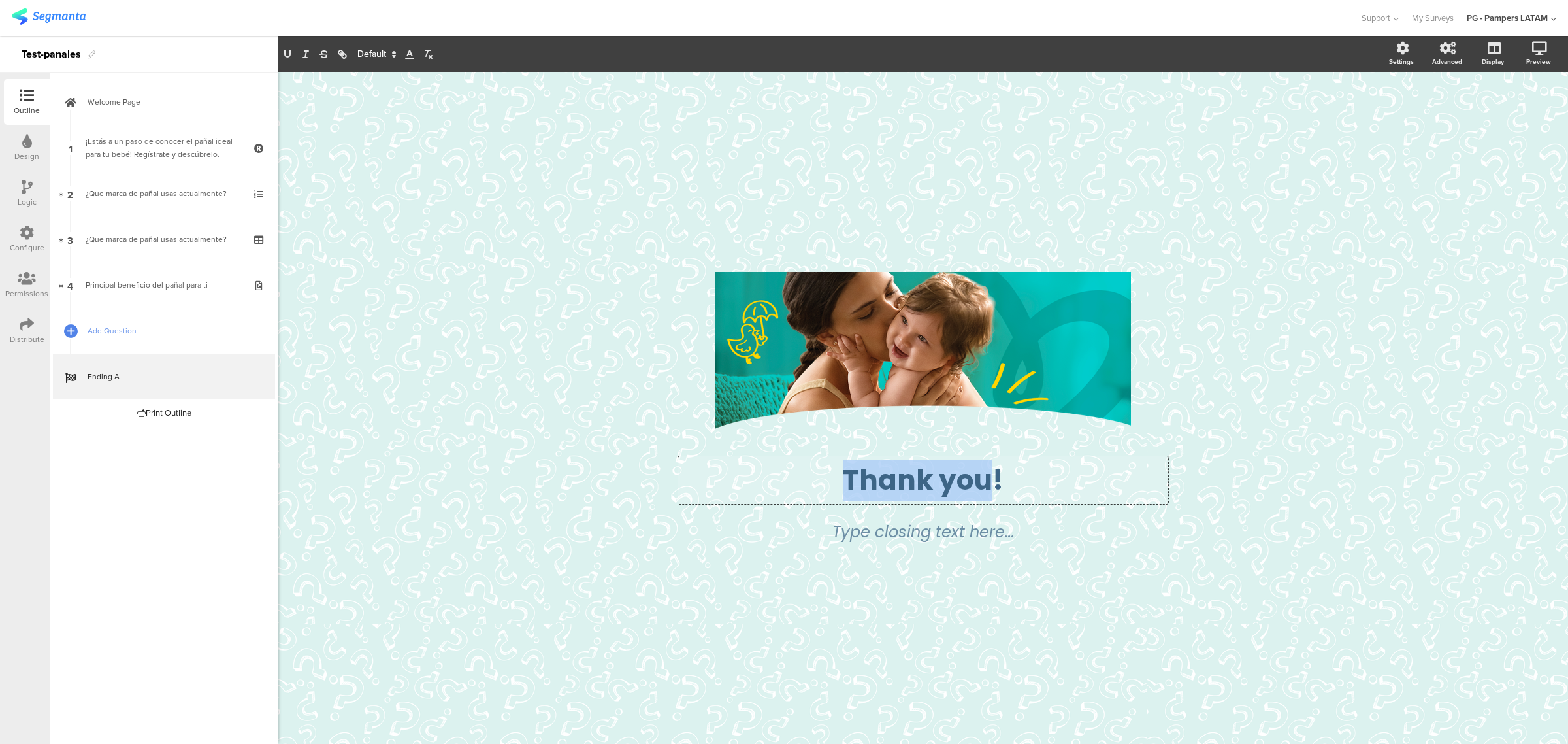
drag, startPoint x: 990, startPoint y: 485, endPoint x: 843, endPoint y: 479, distance: 147.1
click at [843, 479] on p "Thank you!" at bounding box center [923, 480] width 484 height 41
click at [891, 488] on div "Type closing text here..." at bounding box center [923, 531] width 398 height 30
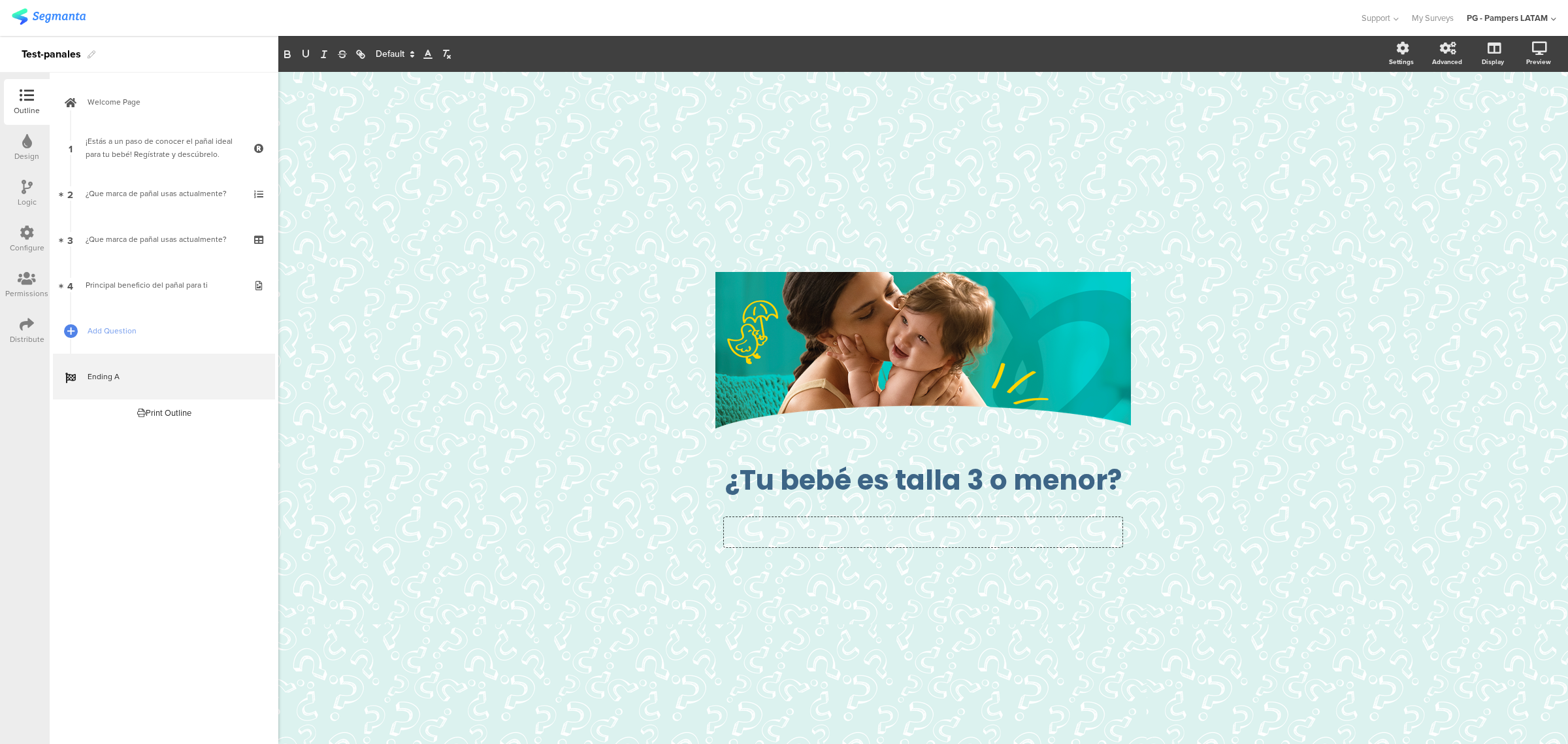
click at [891, 488] on p at bounding box center [923, 532] width 392 height 23
click at [891, 488] on div "/ ¿Tu bebé es talla 3 o menor? ¿Tu bebé es talla 3 o menor? Te recomendamos Swa…" at bounding box center [923, 408] width 523 height 311
click at [891, 321] on div "/" at bounding box center [923, 353] width 484 height 163
drag, startPoint x: 1062, startPoint y: 297, endPoint x: 1052, endPoint y: 504, distance: 207.2
click at [891, 488] on div "/ ¿Tu bebé es talla 3 o menor? ¿Tu bebé es talla 3 o menor? Te recomendamos Swa…" at bounding box center [923, 408] width 523 height 311
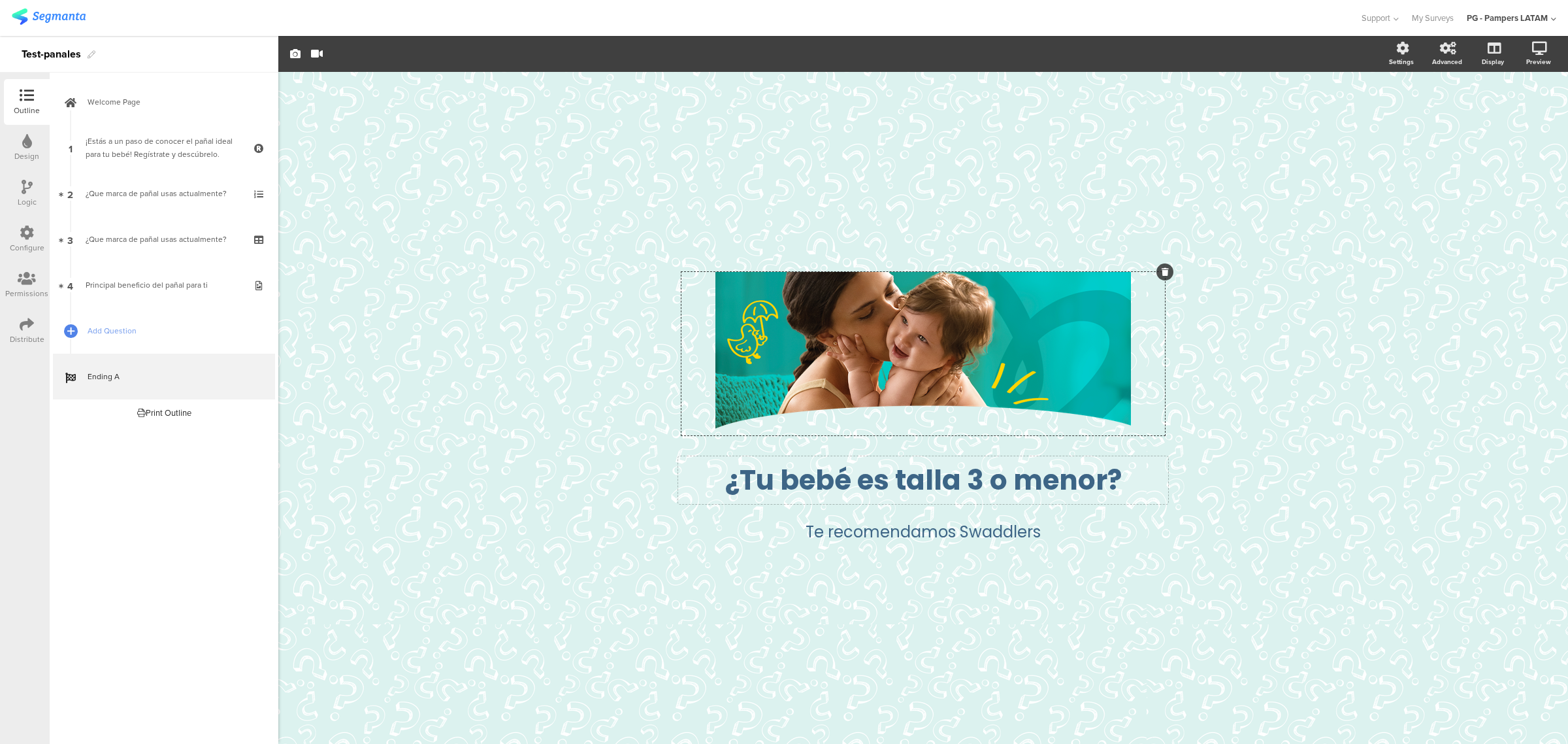
click at [891, 488] on p "¿Tu bebé es talla 3 o menor?" at bounding box center [923, 480] width 484 height 41
click at [891, 457] on div "¿Tu bebé es talla 3 o menor? ¿Tu bebé es talla 3 o menor? ¿Tu bebé es talla 3 o…" at bounding box center [923, 480] width 490 height 48
click at [891, 289] on div "/" at bounding box center [923, 353] width 484 height 163
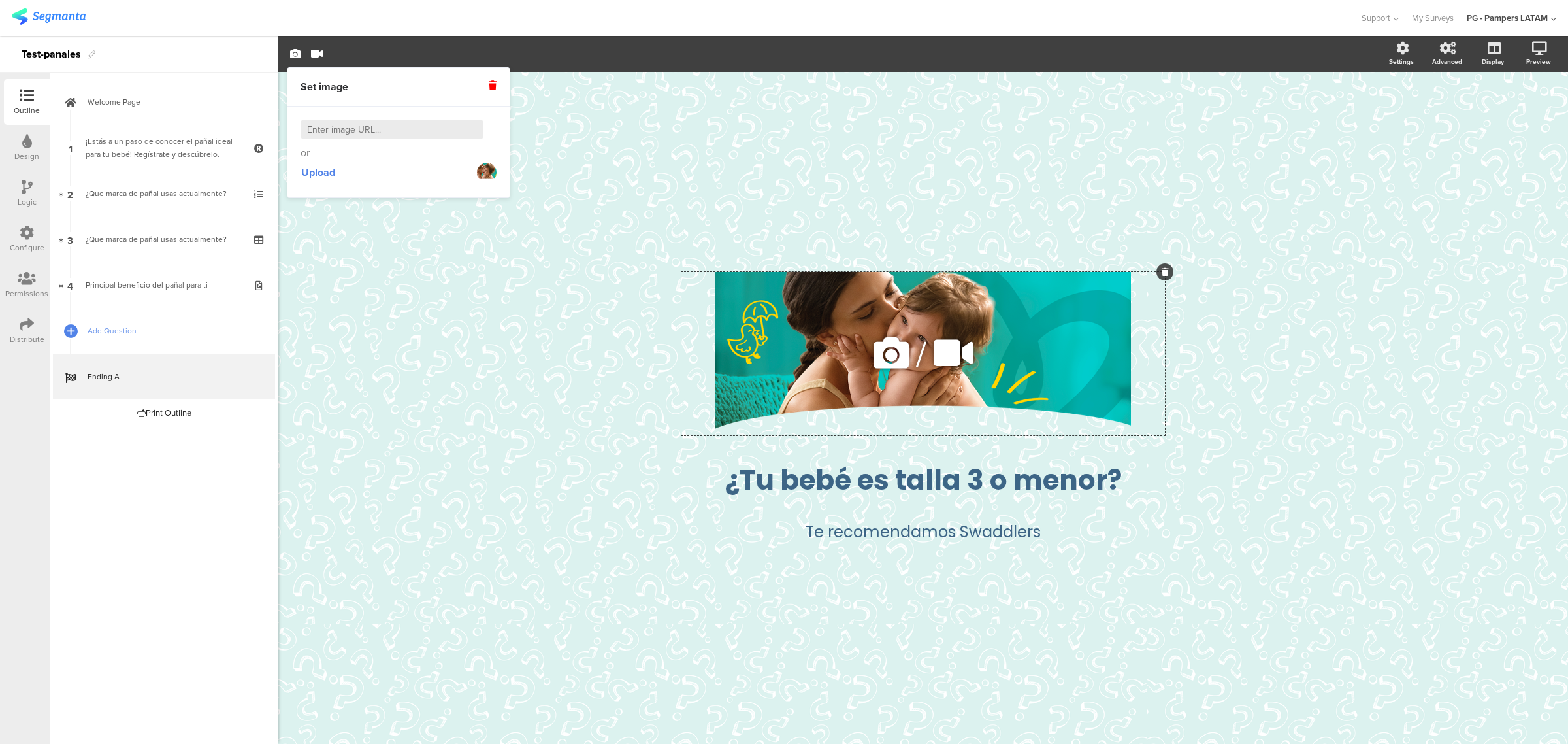
click at [891, 353] on icon at bounding box center [891, 352] width 45 height 45
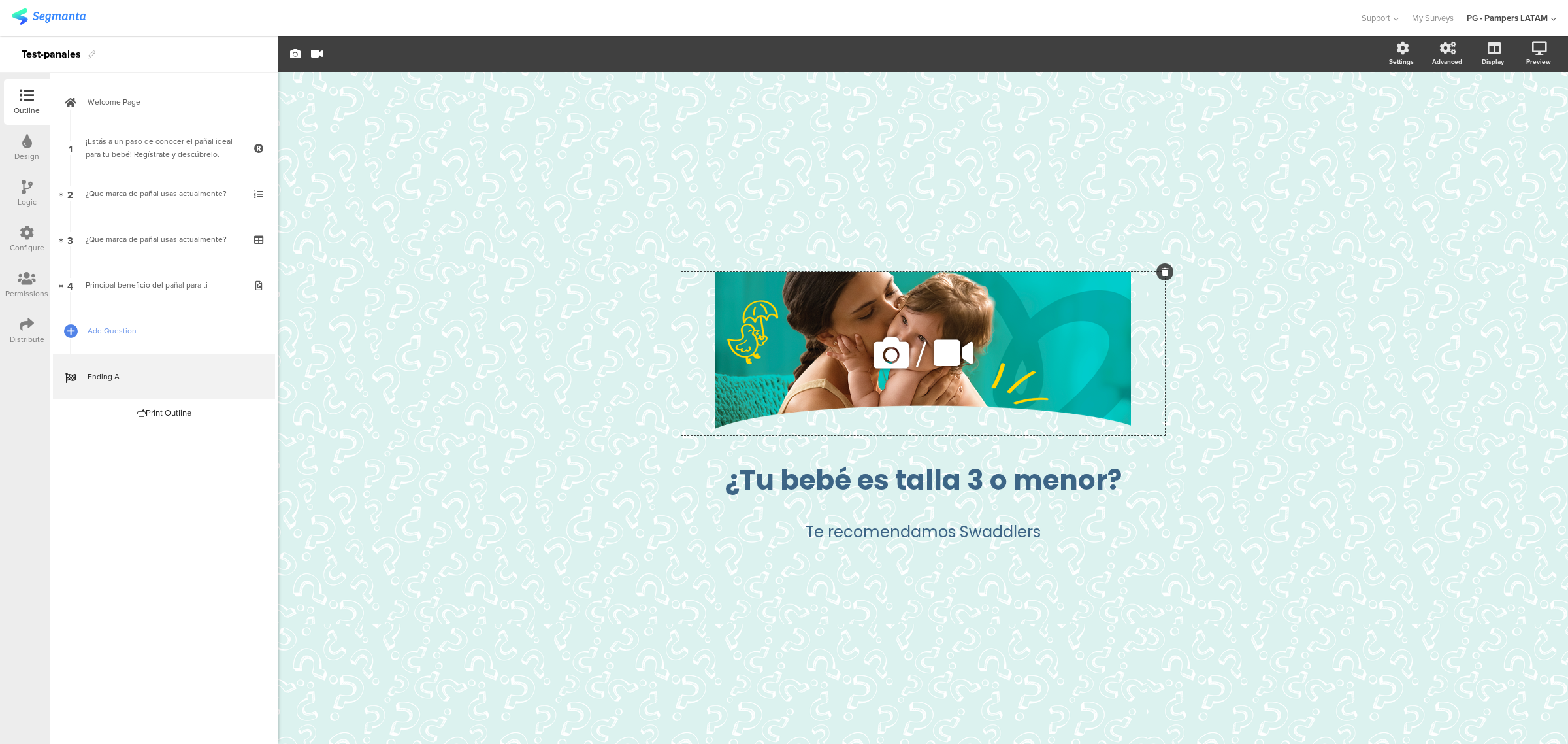
click at [880, 360] on icon at bounding box center [891, 352] width 45 height 45
click at [891, 347] on icon at bounding box center [891, 352] width 45 height 45
click at [891, 266] on div at bounding box center [1165, 272] width 17 height 17
click at [891, 274] on icon at bounding box center [1165, 272] width 7 height 8
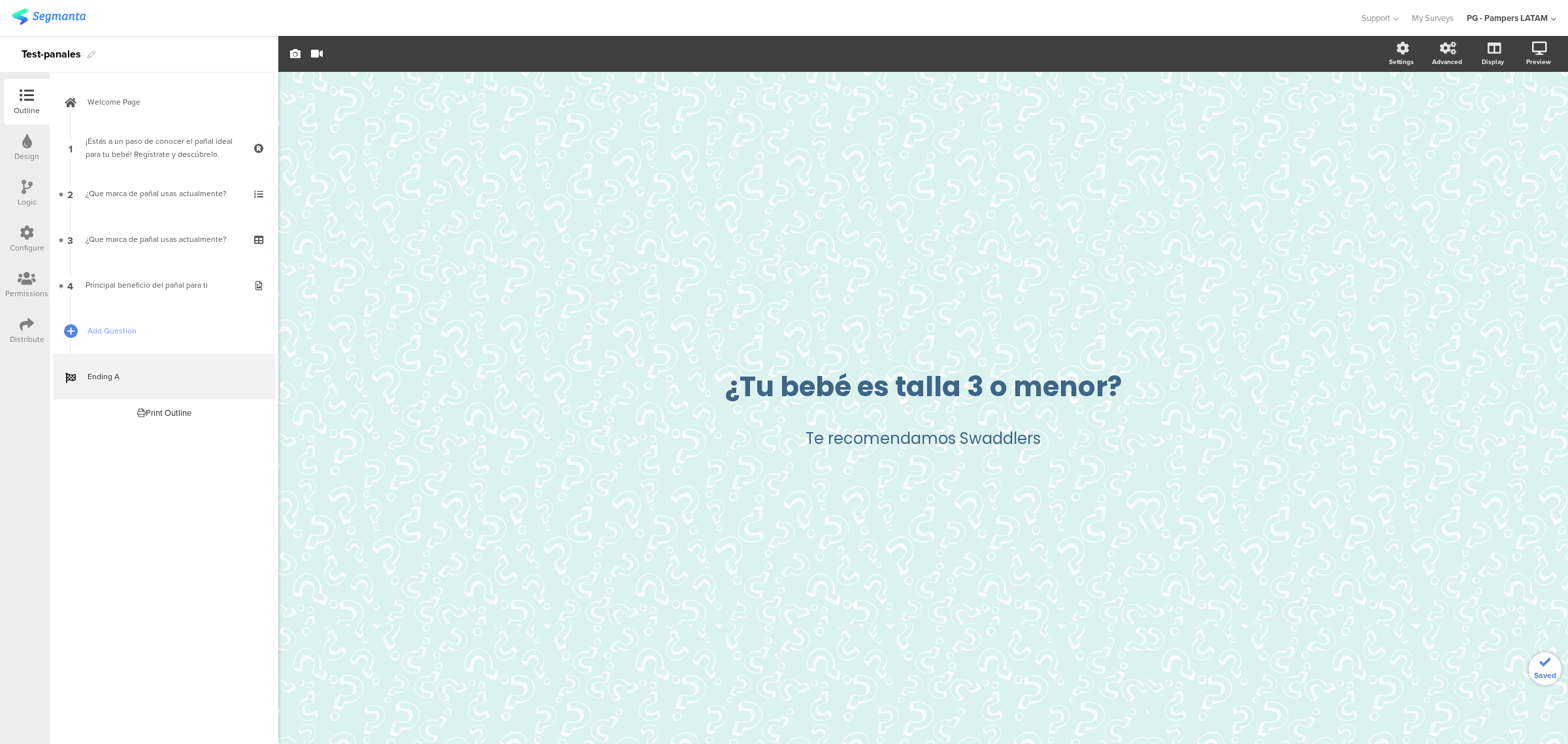
click at [891, 191] on div "/ ¿Tu bebé es talla 3 o menor? ¿Tu bebé es talla 3 o menor? Te recomendamos Swa…" at bounding box center [923, 408] width 1290 height 672
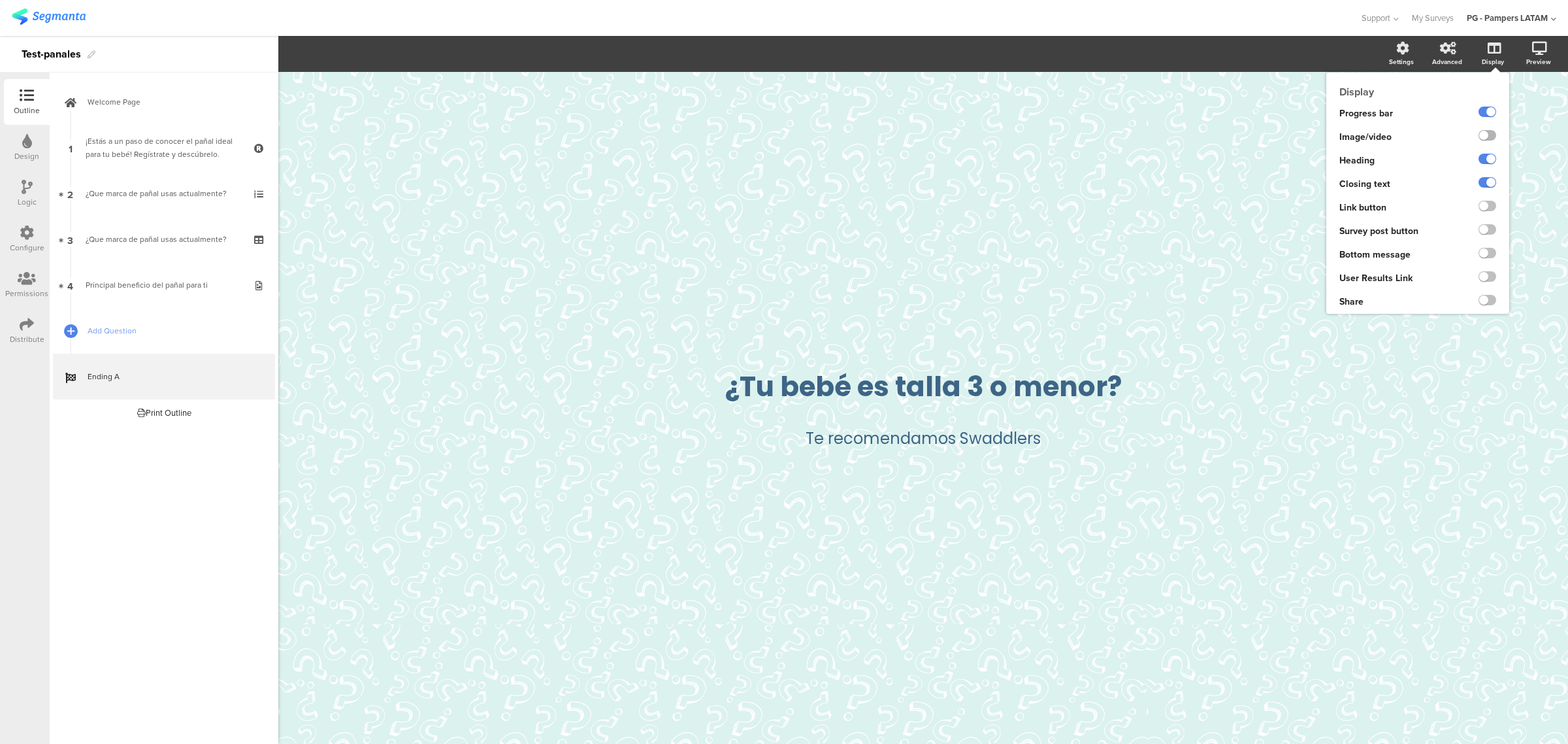
click at [891, 138] on label at bounding box center [1487, 134] width 18 height 10
click at [0, 0] on input "checkbox" at bounding box center [0, 0] width 0 height 0
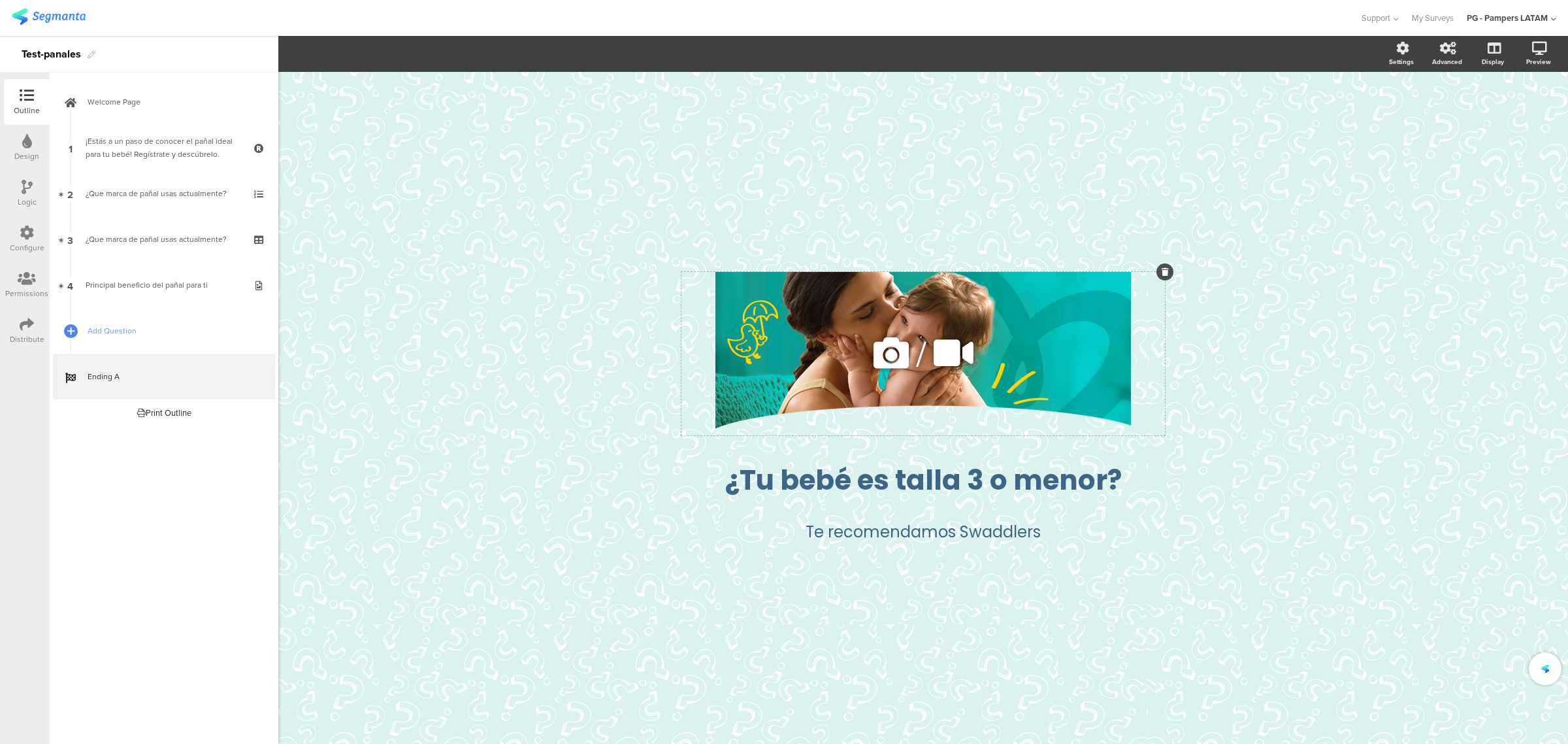
click at [891, 357] on icon at bounding box center [891, 352] width 45 height 45
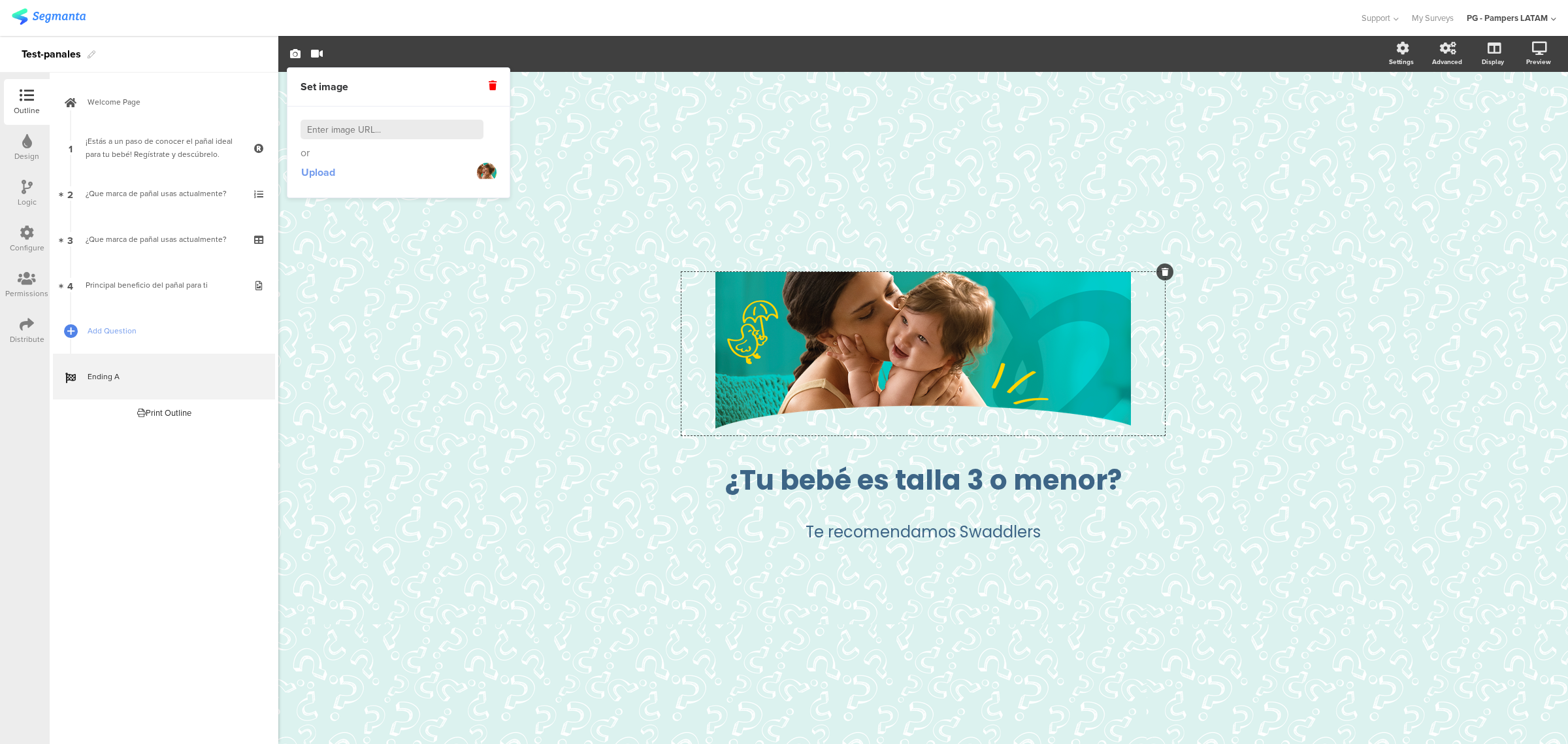
click at [336, 172] on button "Upload" at bounding box center [318, 173] width 35 height 23
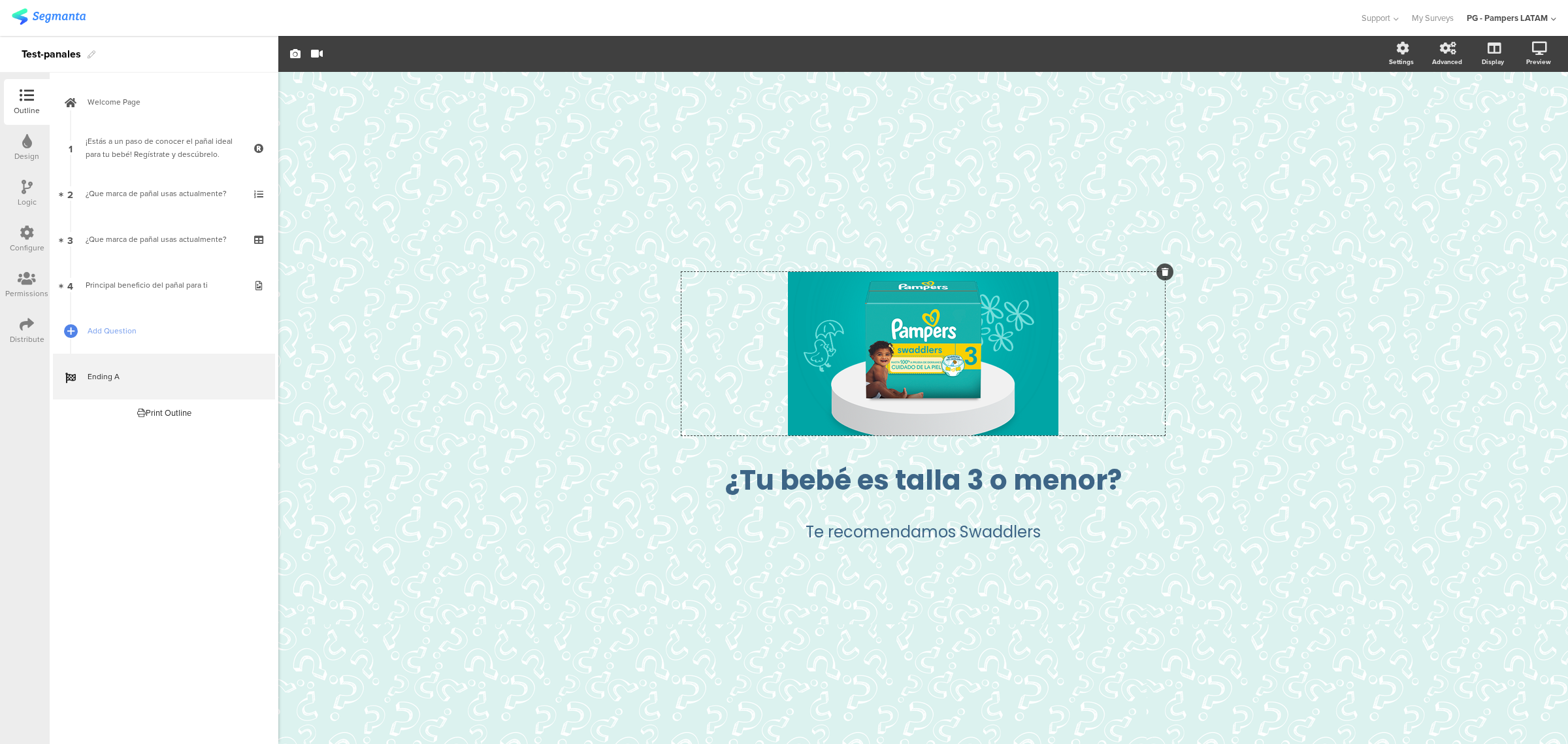
click at [891, 361] on div "/ ¿Tu bebé es talla 3 o menor? ¿Tu bebé es talla 3 o menor? Te recomendamos Swa…" at bounding box center [923, 408] width 1290 height 672
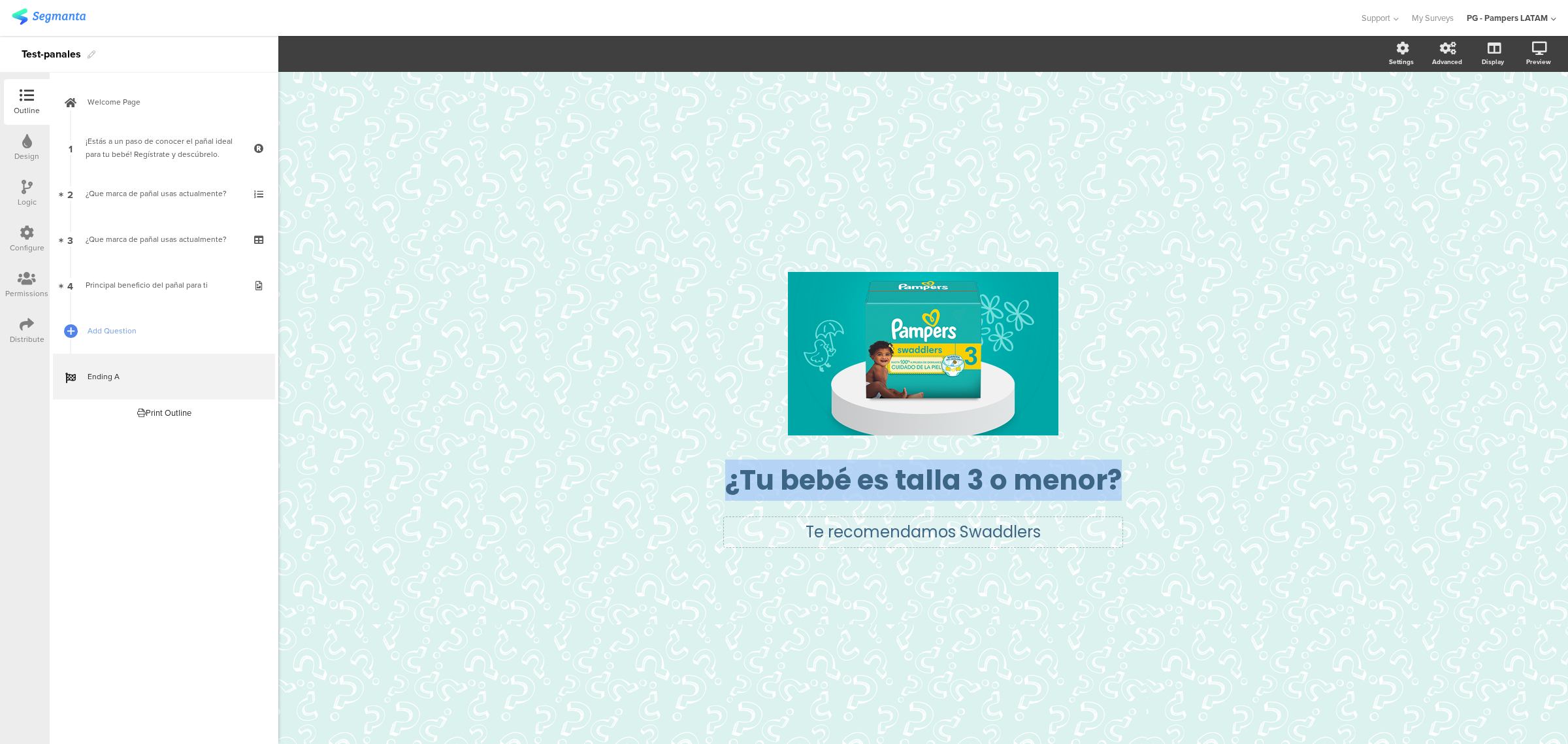
drag, startPoint x: 1043, startPoint y: 371, endPoint x: 1044, endPoint y: 521, distance: 150.0
click at [891, 488] on div "/ ¿Tu bebé es talla 3 o menor? ¿Tu bebé es talla 3 o menor? Te recomendamos Swa…" at bounding box center [923, 408] width 523 height 311
click at [891, 306] on div "/" at bounding box center [923, 353] width 484 height 163
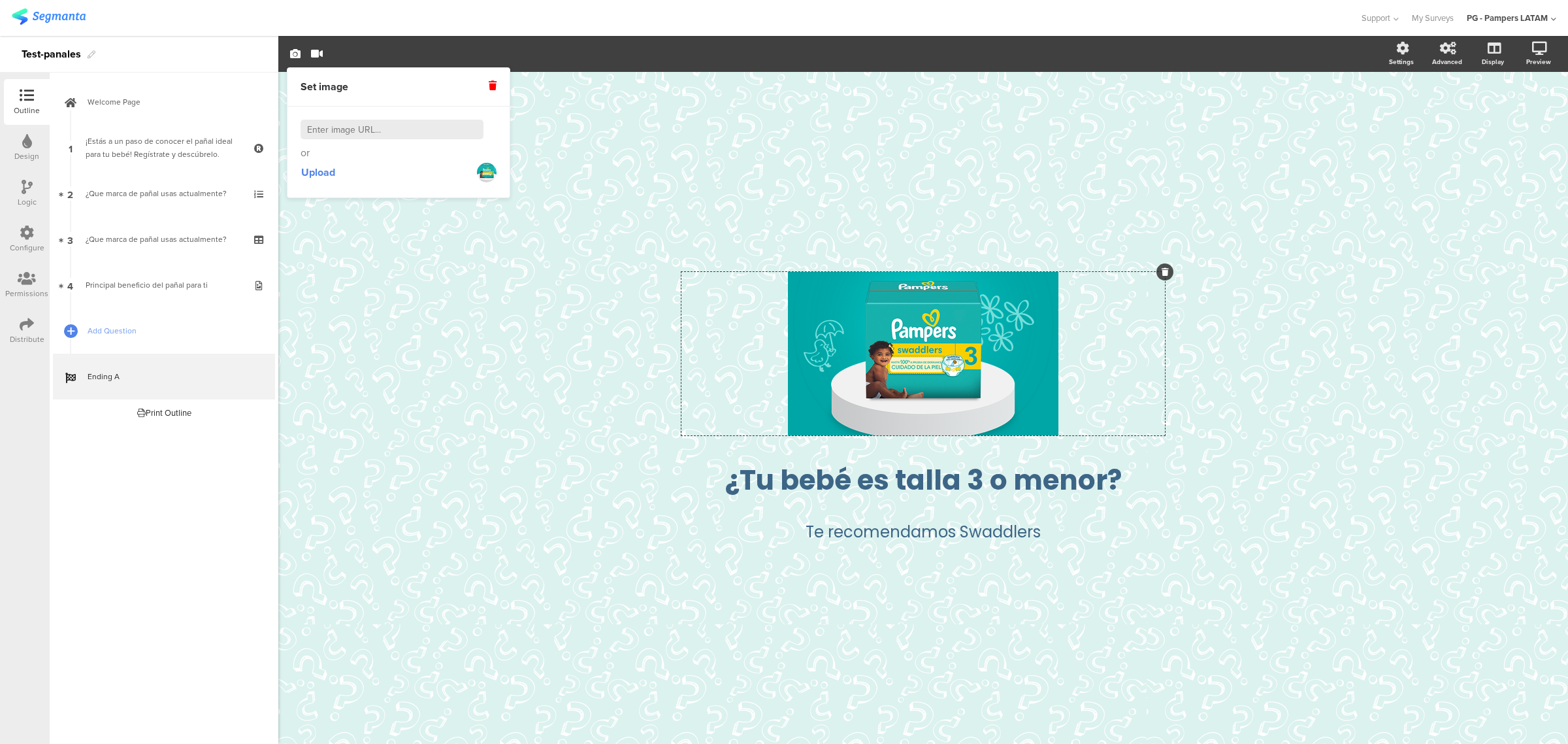
click at [891, 331] on div "/ ¿Tu bebé es talla 3 o menor? ¿Tu bebé es talla 3 o menor? Te recomendamos Swa…" at bounding box center [923, 408] width 1290 height 672
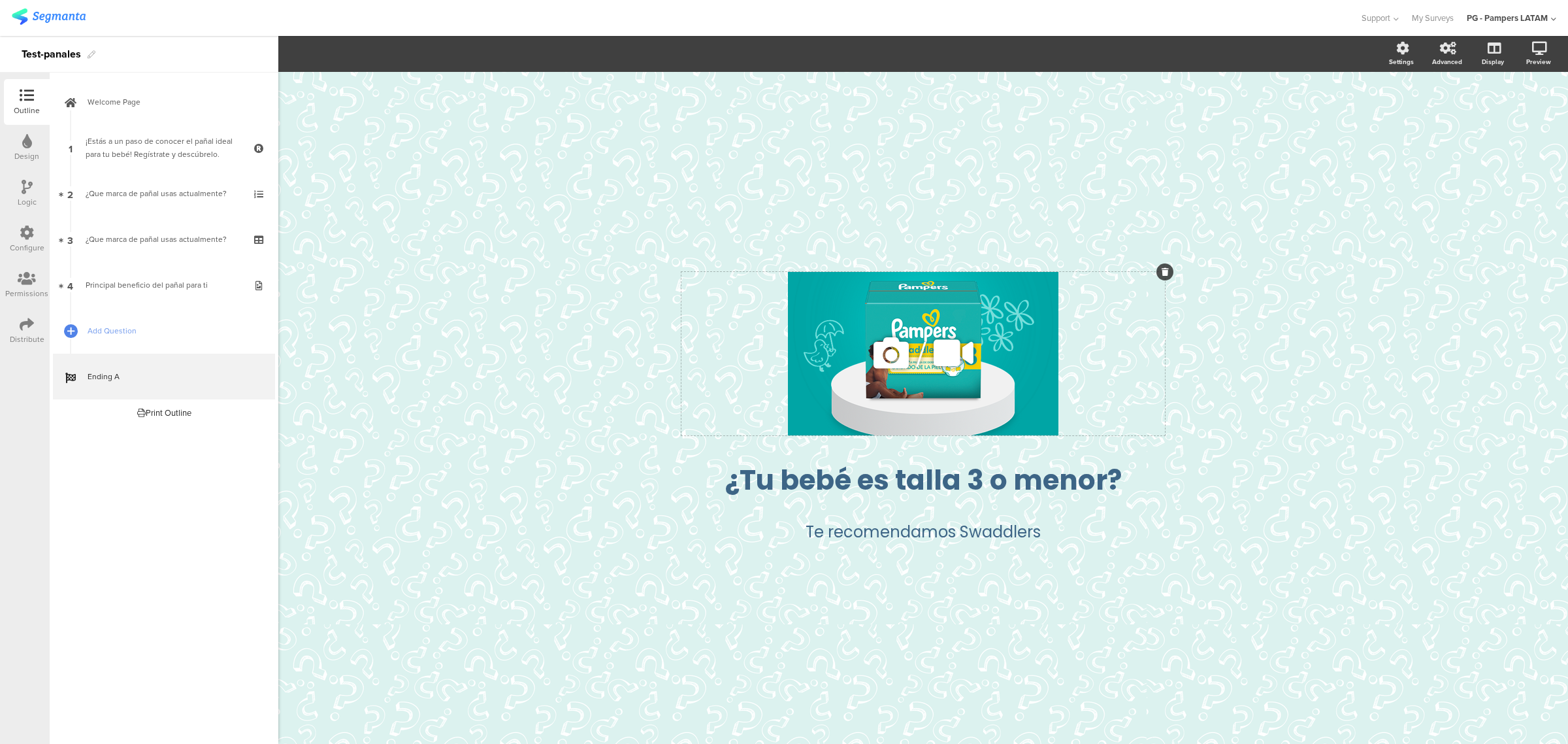
click at [891, 357] on div "/" at bounding box center [923, 353] width 484 height 163
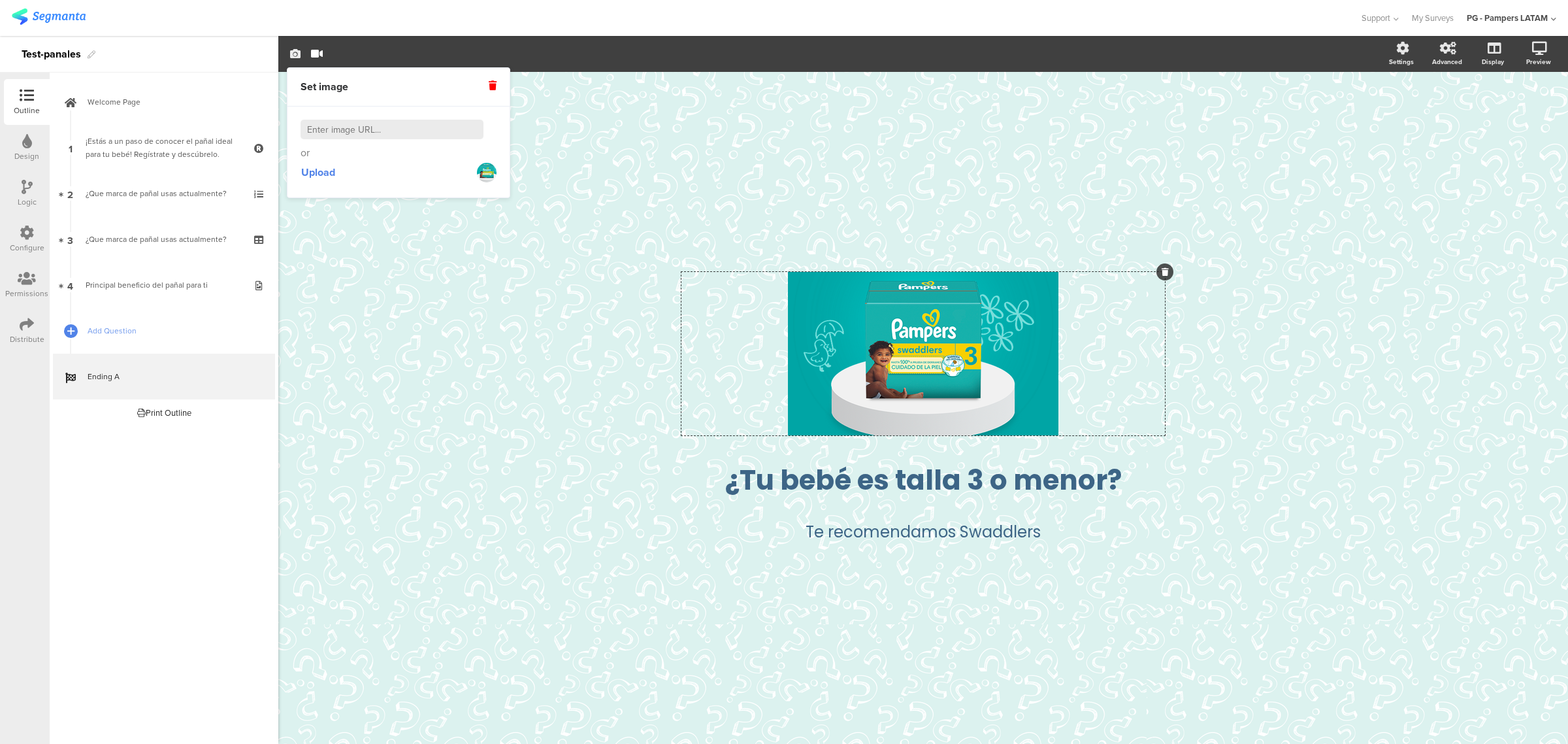
click at [293, 54] on icon "button" at bounding box center [295, 53] width 10 height 10
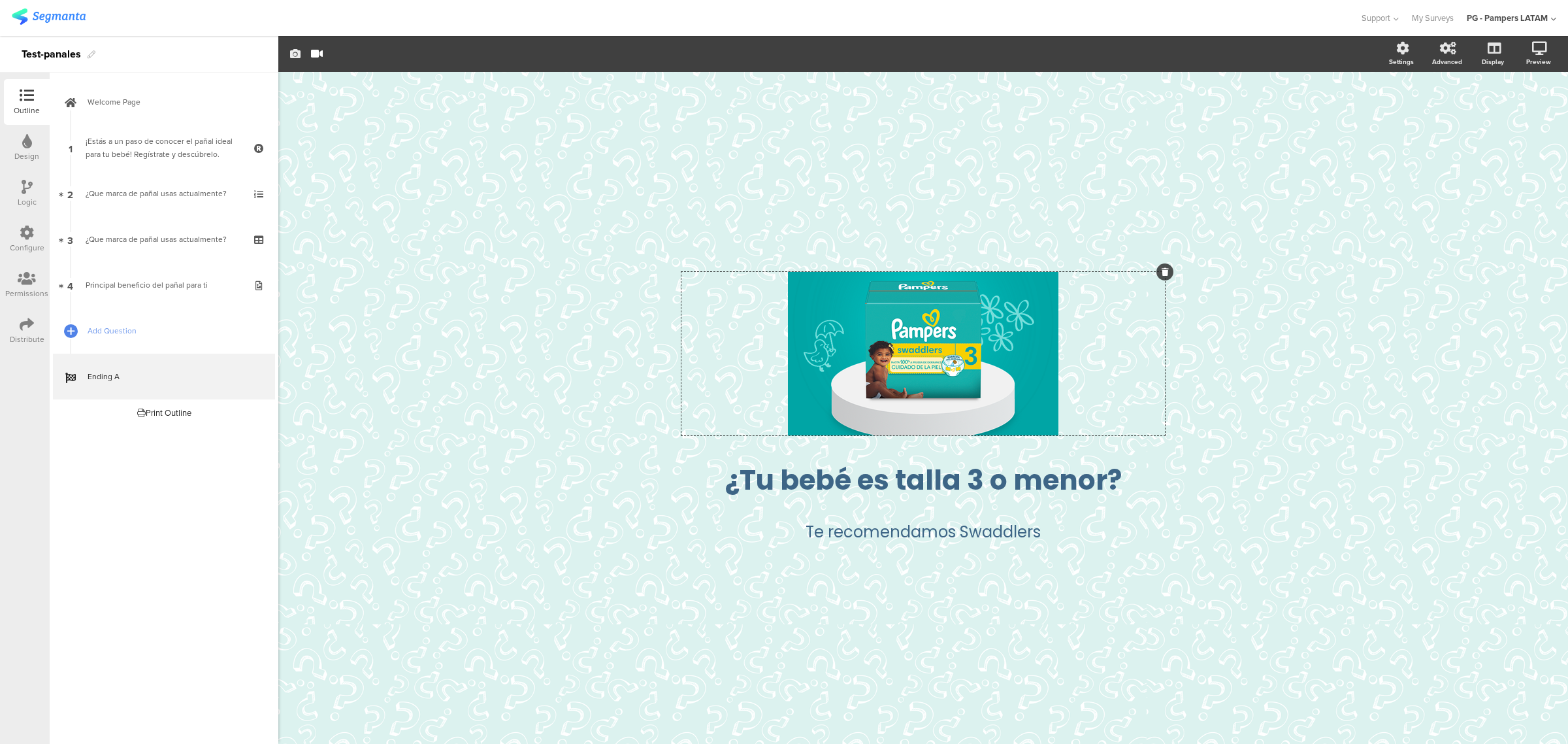
click at [293, 54] on icon "button" at bounding box center [295, 53] width 10 height 10
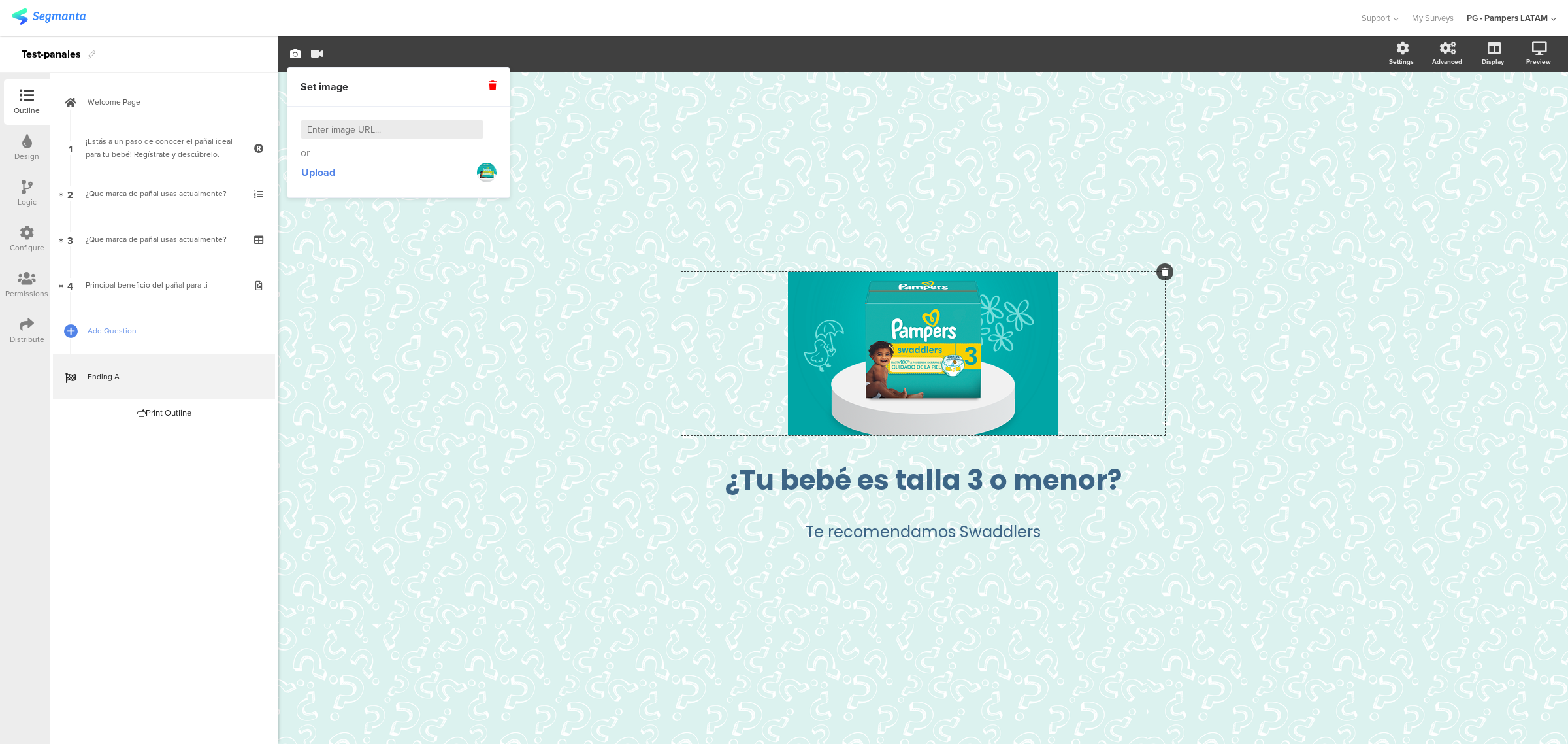
click at [316, 51] on icon "button" at bounding box center [316, 53] width 12 height 10
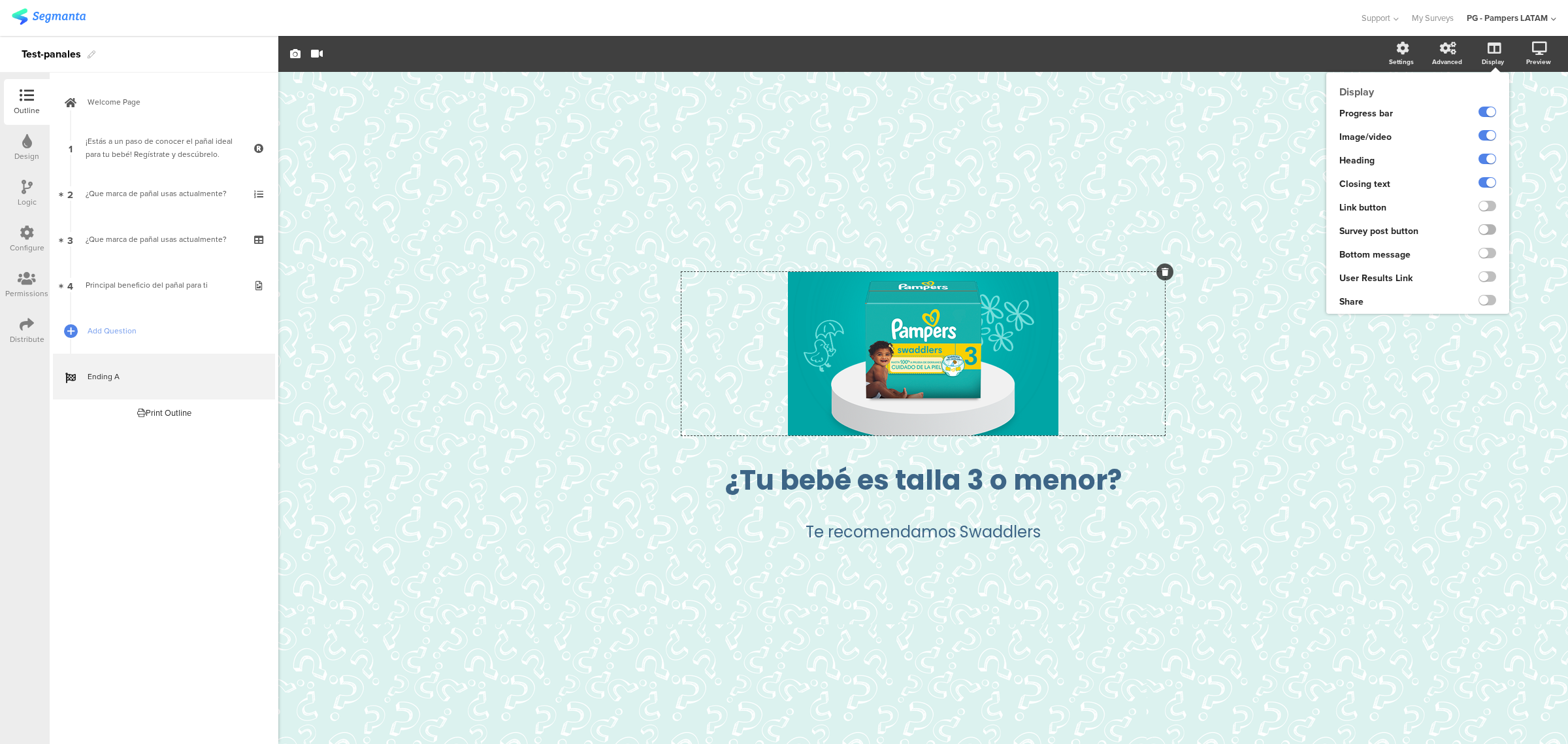
click at [891, 227] on label at bounding box center [1487, 229] width 18 height 10
click at [0, 0] on input "checkbox" at bounding box center [0, 0] width 0 height 0
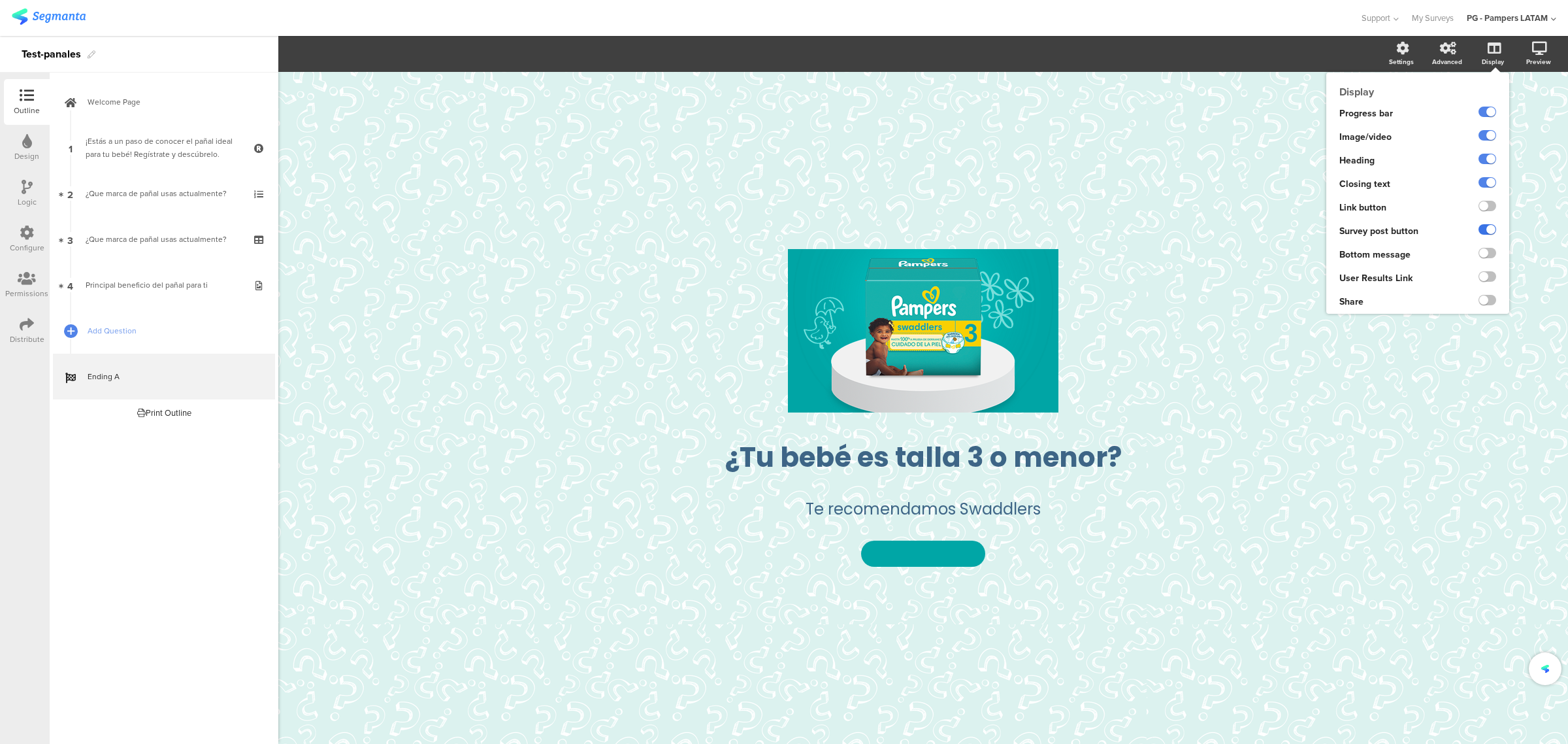
click at [891, 227] on label at bounding box center [1487, 229] width 18 height 10
click at [0, 0] on input "checkbox" at bounding box center [0, 0] width 0 height 0
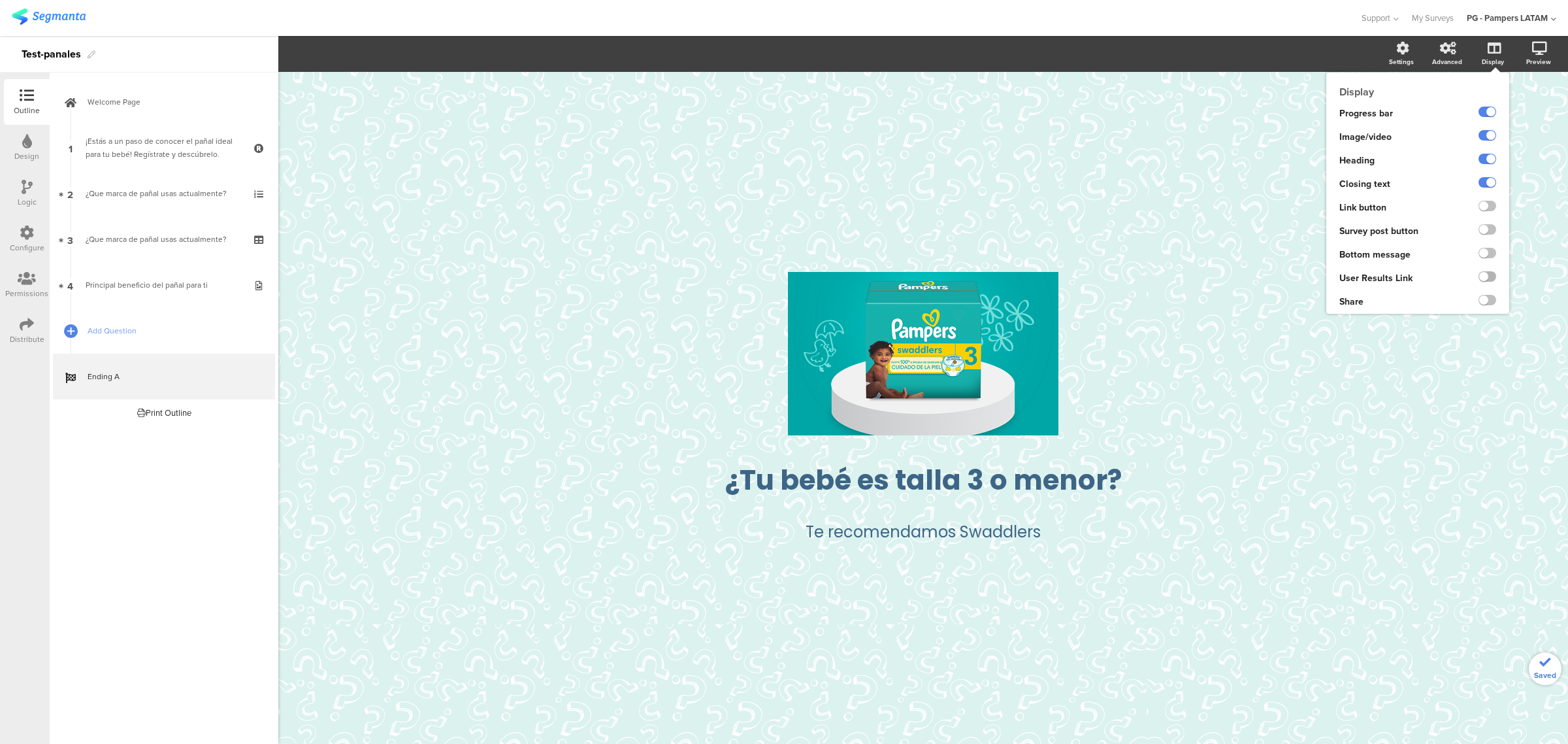
click at [891, 277] on label at bounding box center [1487, 276] width 18 height 10
click at [0, 0] on input "checkbox" at bounding box center [0, 0] width 0 height 0
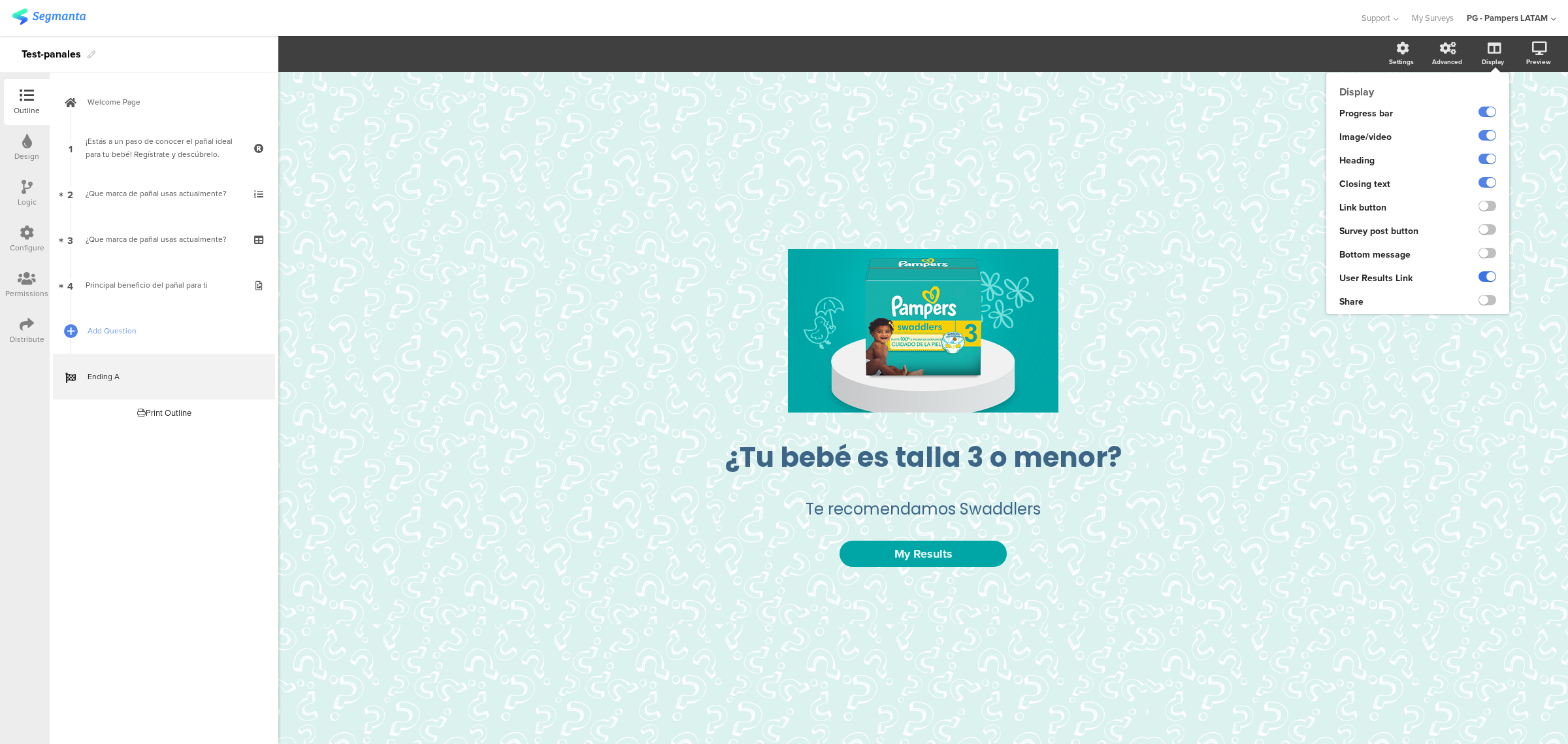
click at [891, 277] on label at bounding box center [1487, 276] width 18 height 10
click at [0, 0] on input "checkbox" at bounding box center [0, 0] width 0 height 0
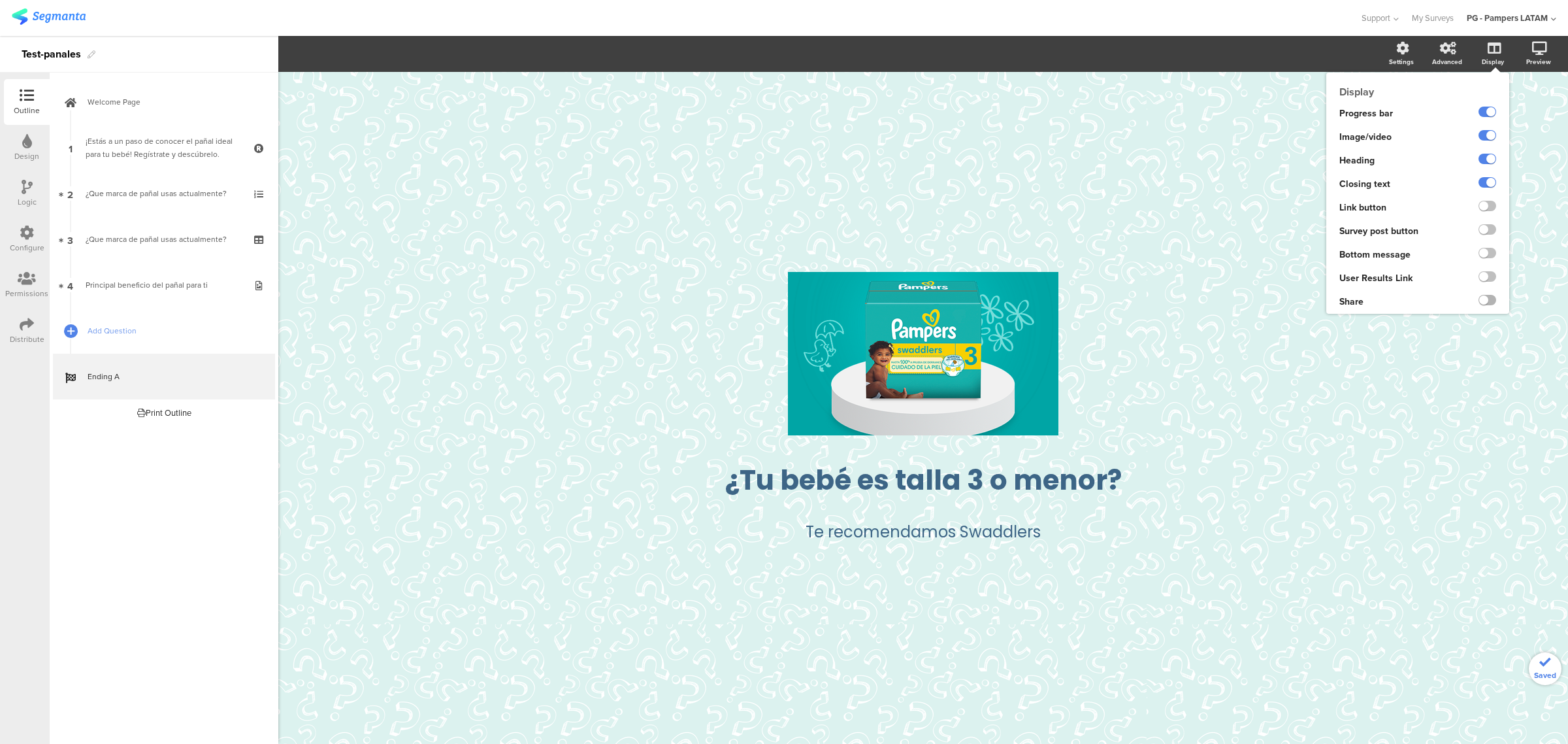
click at [891, 295] on label at bounding box center [1487, 299] width 18 height 10
click at [0, 0] on input "checkbox" at bounding box center [0, 0] width 0 height 0
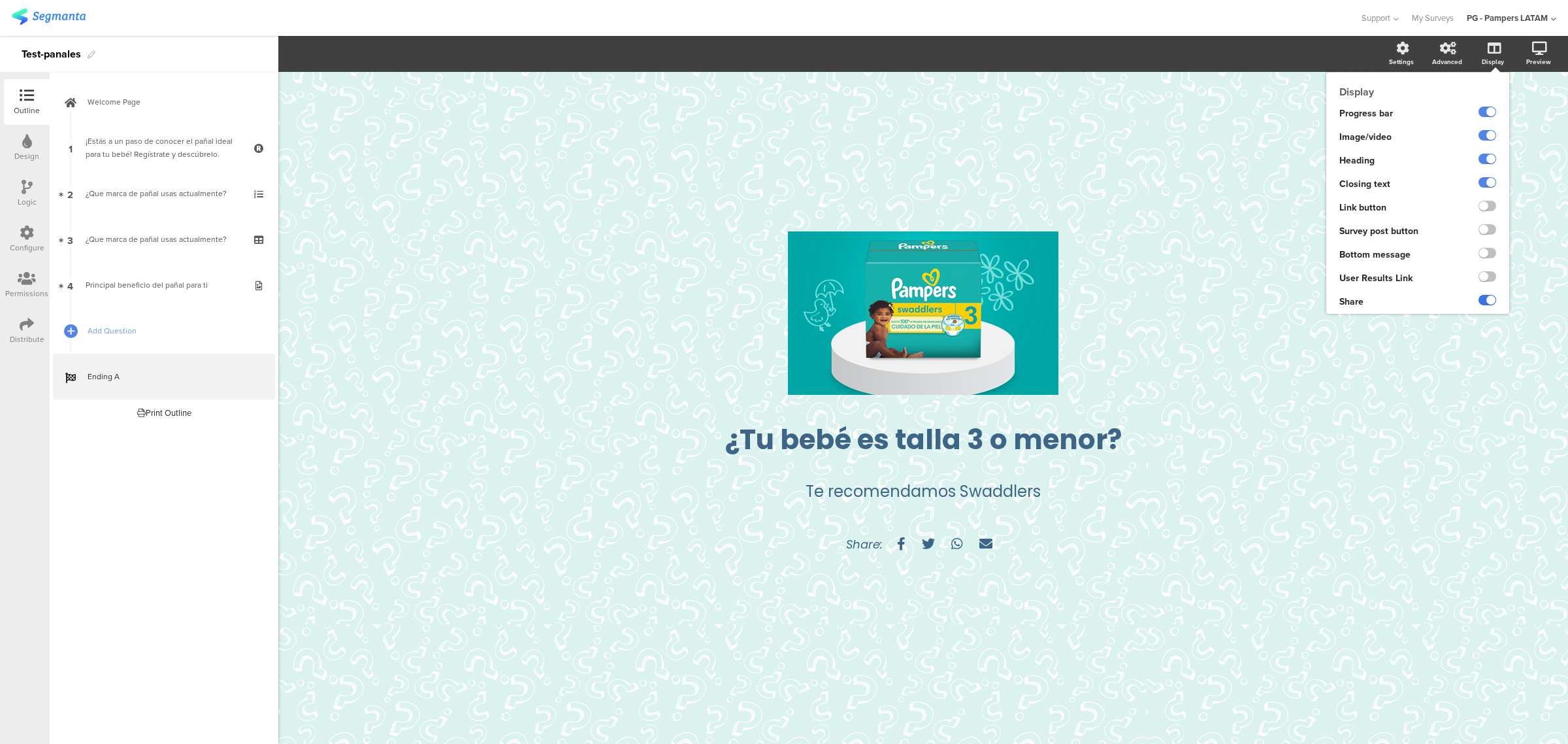
click at [891, 295] on label at bounding box center [1487, 299] width 18 height 10
click at [0, 0] on input "checkbox" at bounding box center [0, 0] width 0 height 0
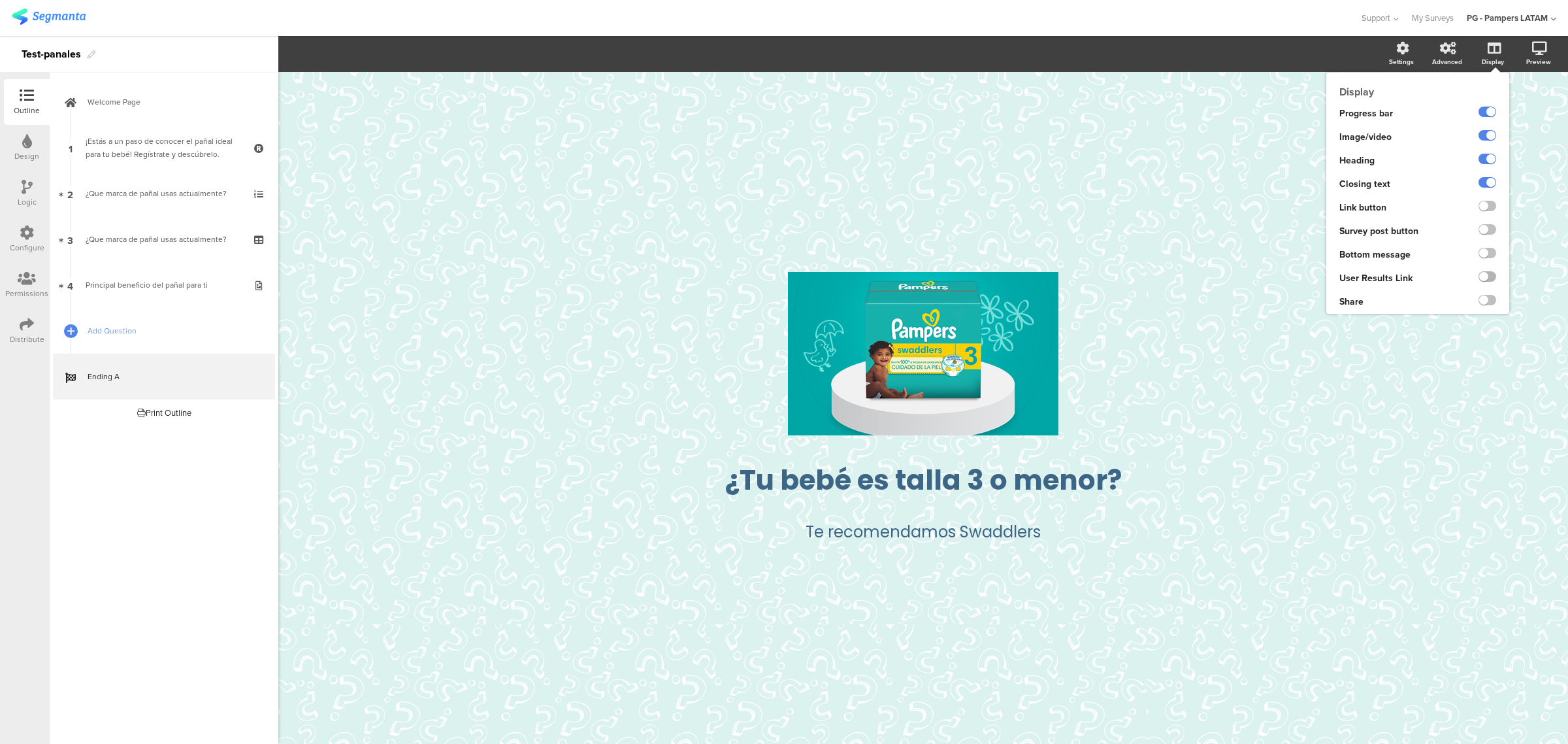
click at [891, 276] on label at bounding box center [1487, 276] width 18 height 10
click at [0, 0] on input "checkbox" at bounding box center [0, 0] width 0 height 0
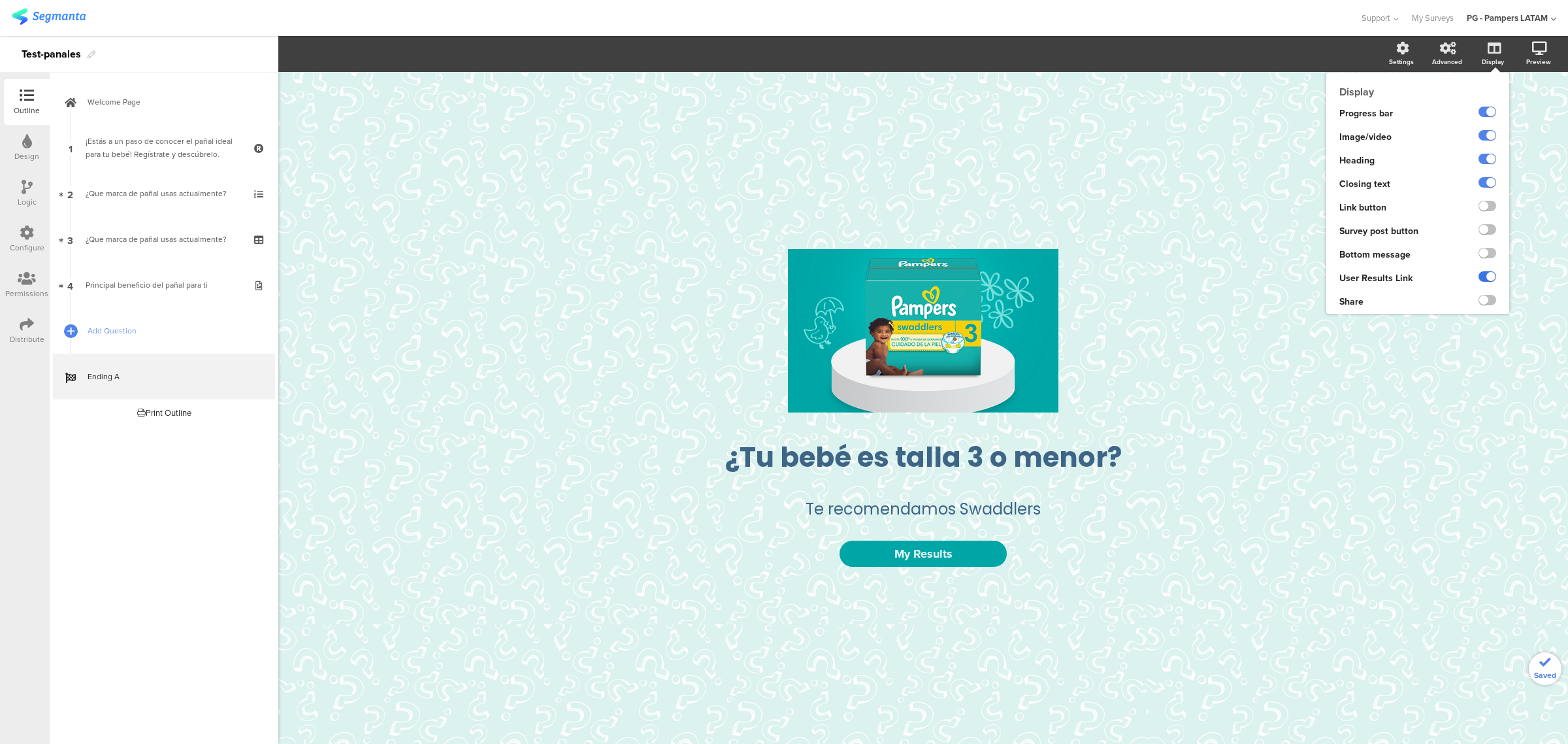
click at [891, 276] on label at bounding box center [1487, 276] width 18 height 10
click at [0, 0] on input "checkbox" at bounding box center [0, 0] width 0 height 0
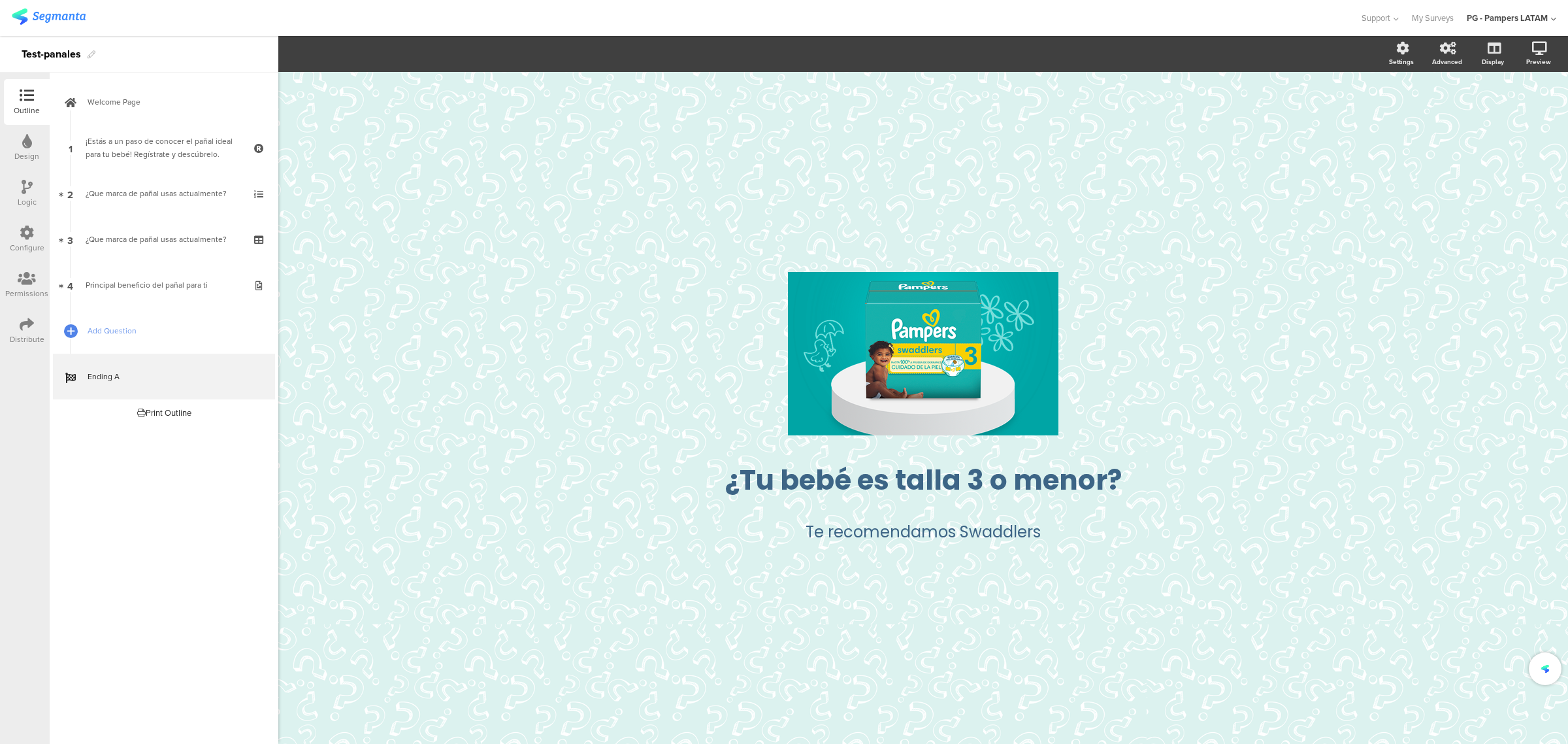
click at [891, 427] on div "/ ¿Tu bebé es talla 3 o menor? ¿Tu bebé es talla 3 o menor? Te recomendamos Swa…" at bounding box center [923, 408] width 1290 height 672
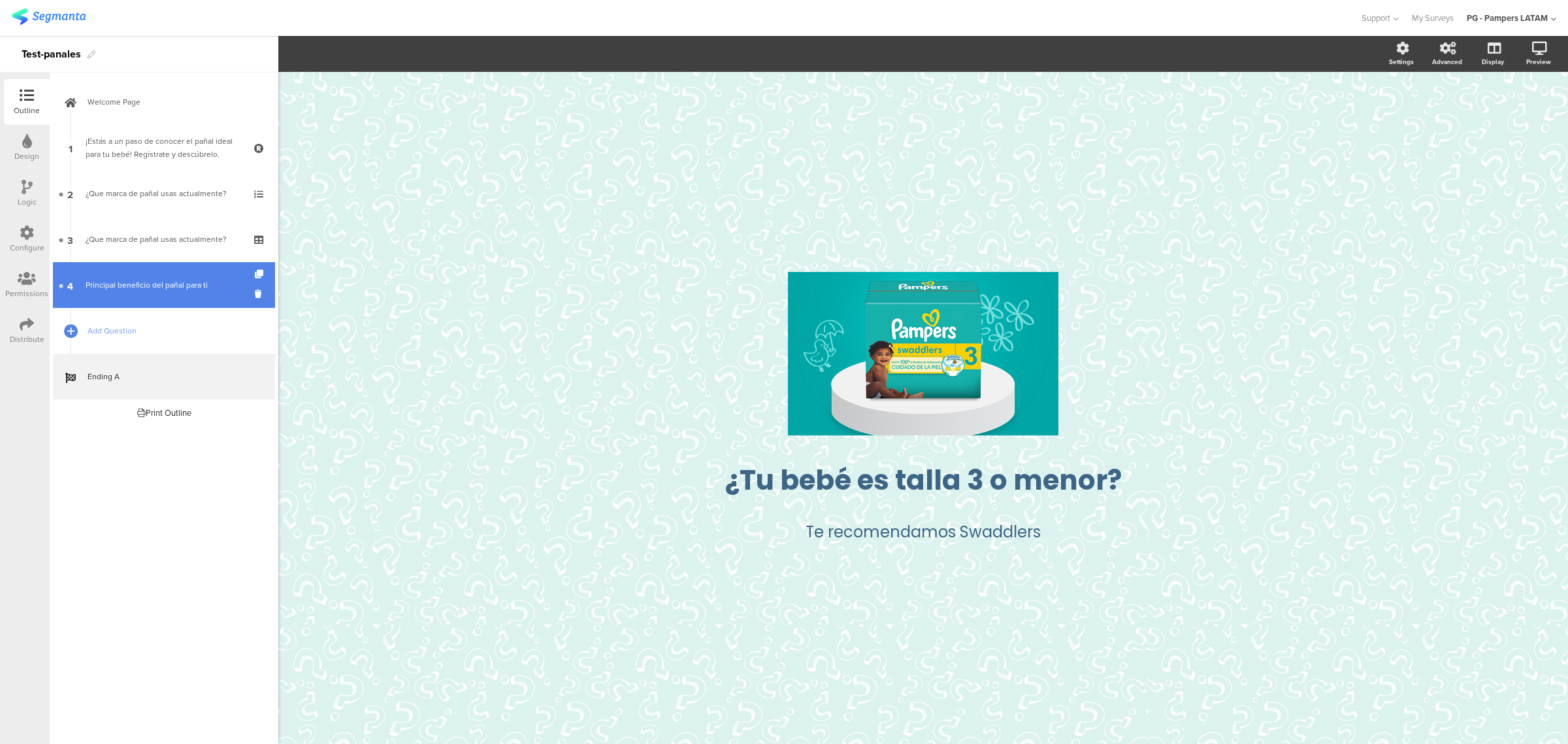
click at [194, 278] on div "Principal beneficio del pañal para ti" at bounding box center [164, 284] width 156 height 13
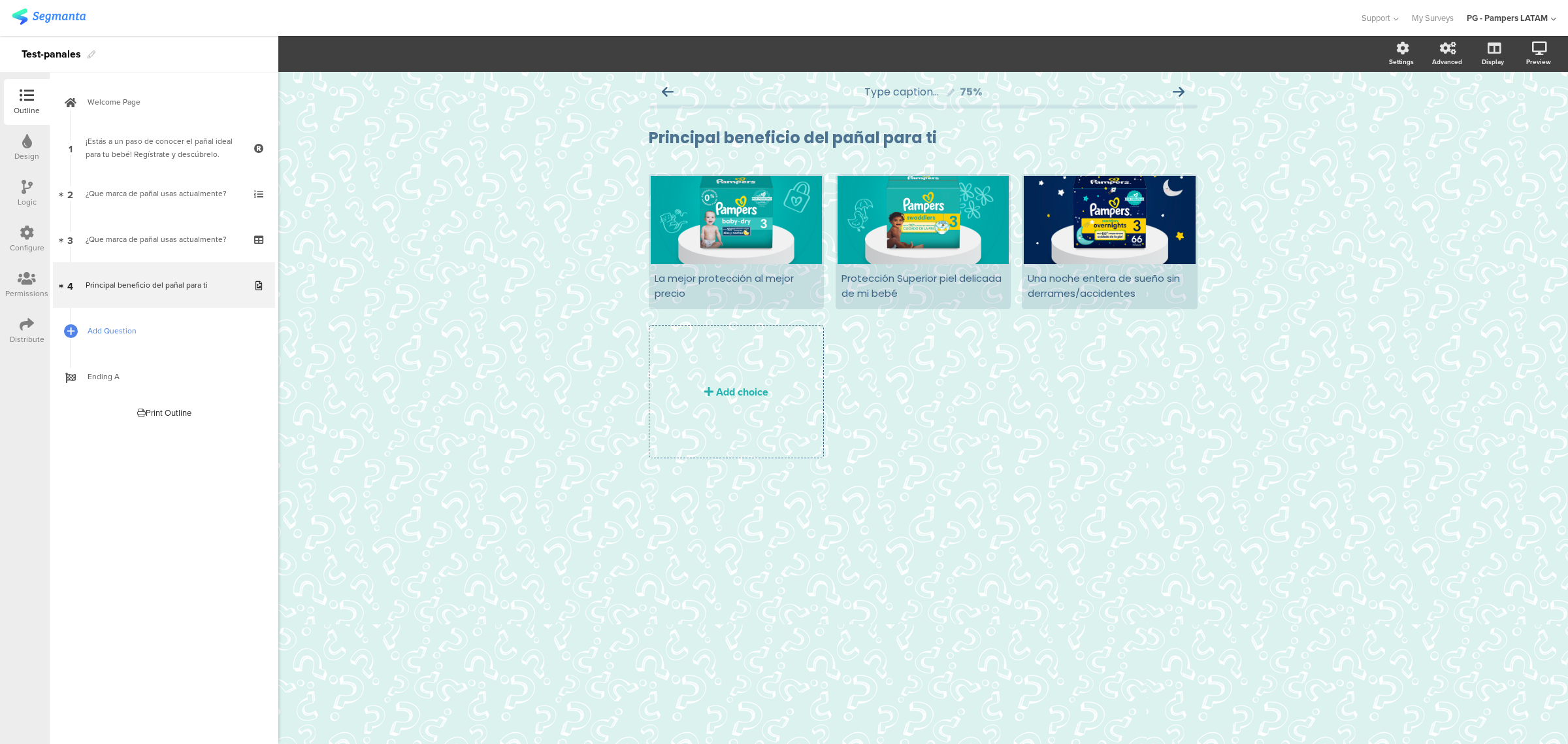
click at [123, 334] on span "Add Question" at bounding box center [171, 331] width 167 height 13
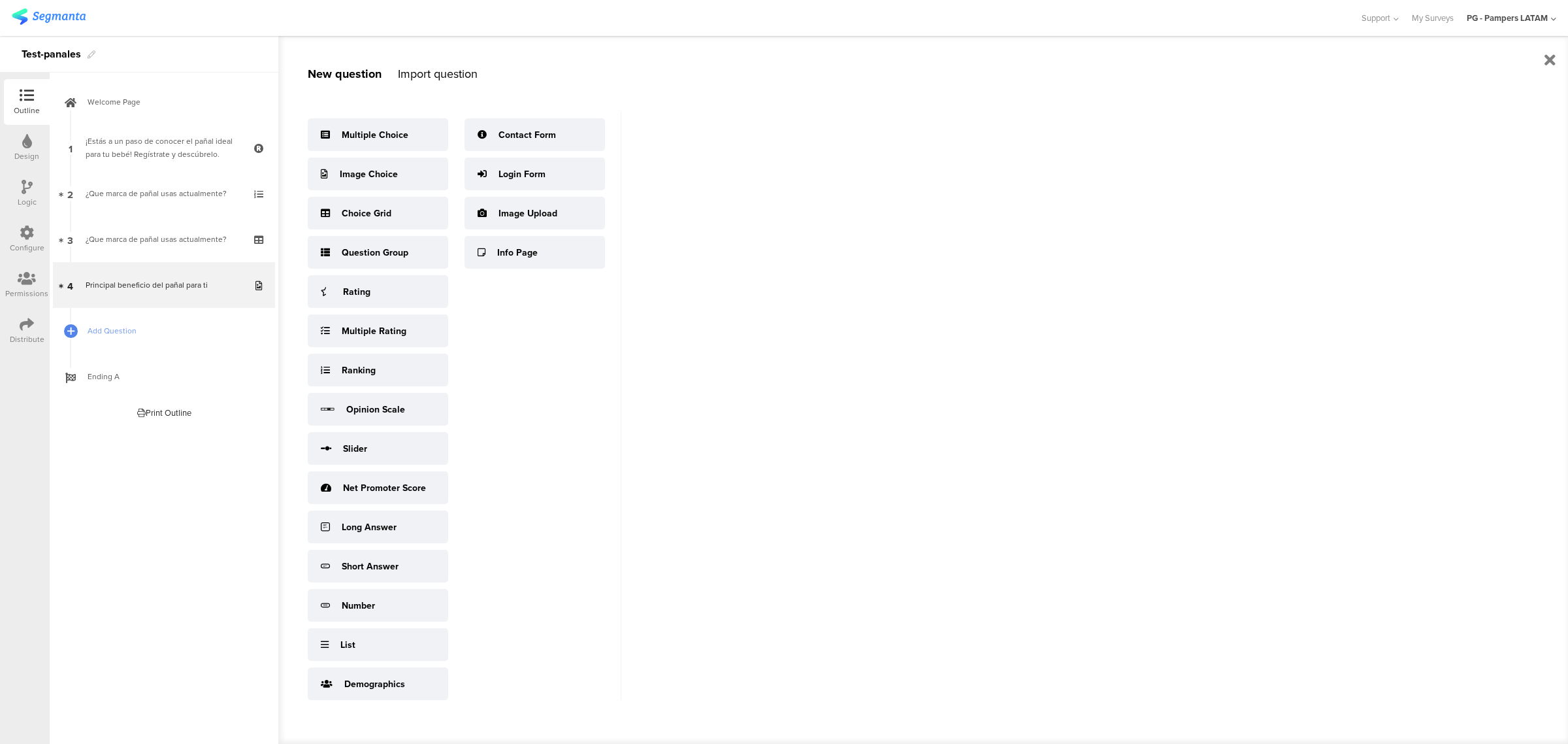
click at [105, 488] on div "Welcome Page 1 ¡Estás a un paso de conocer el pañal ideal para tu bebé! Regístr…" at bounding box center [164, 408] width 229 height 671
click at [70, 397] on icon at bounding box center [70, 399] width 9 height 12
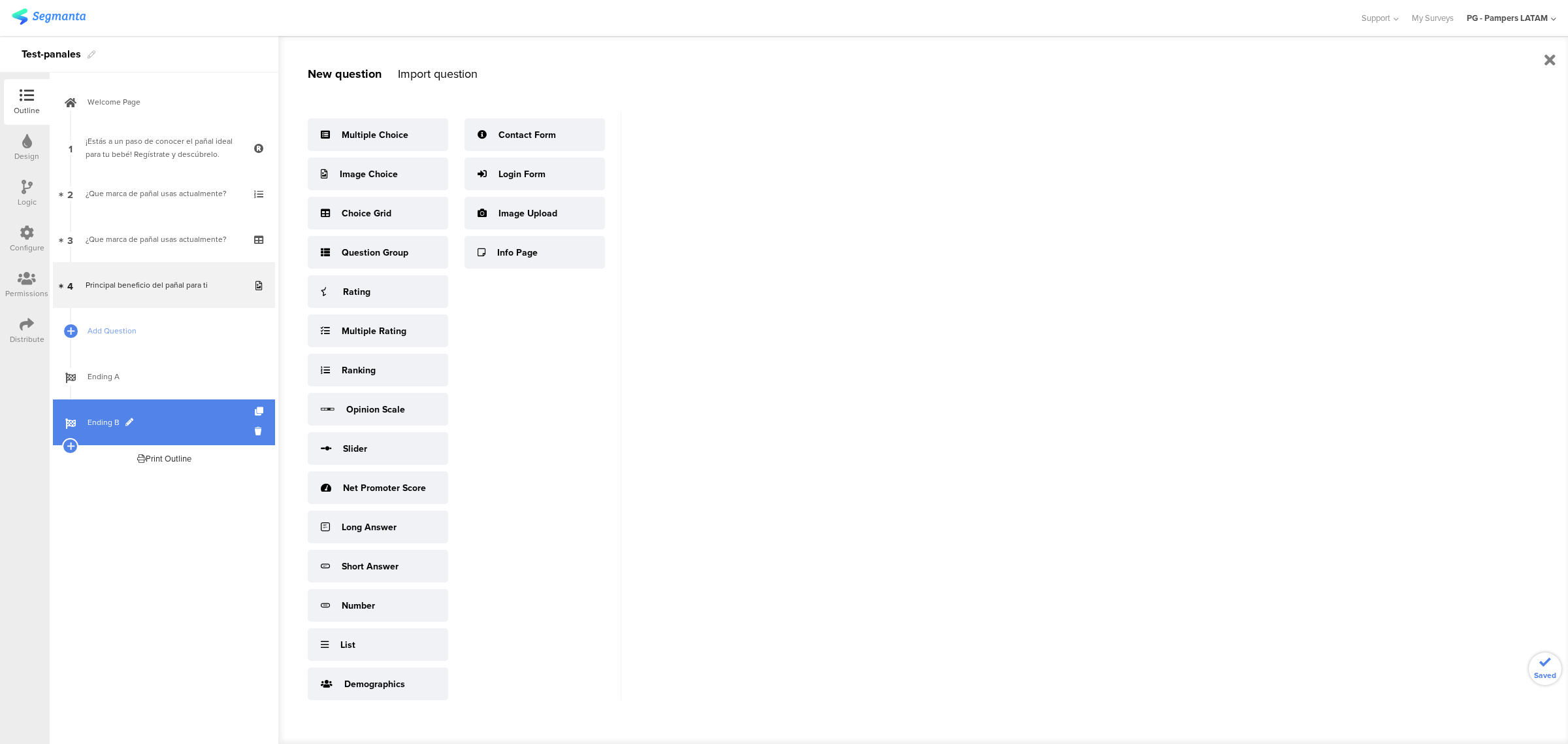
click at [93, 420] on span "Ending B" at bounding box center [171, 422] width 167 height 13
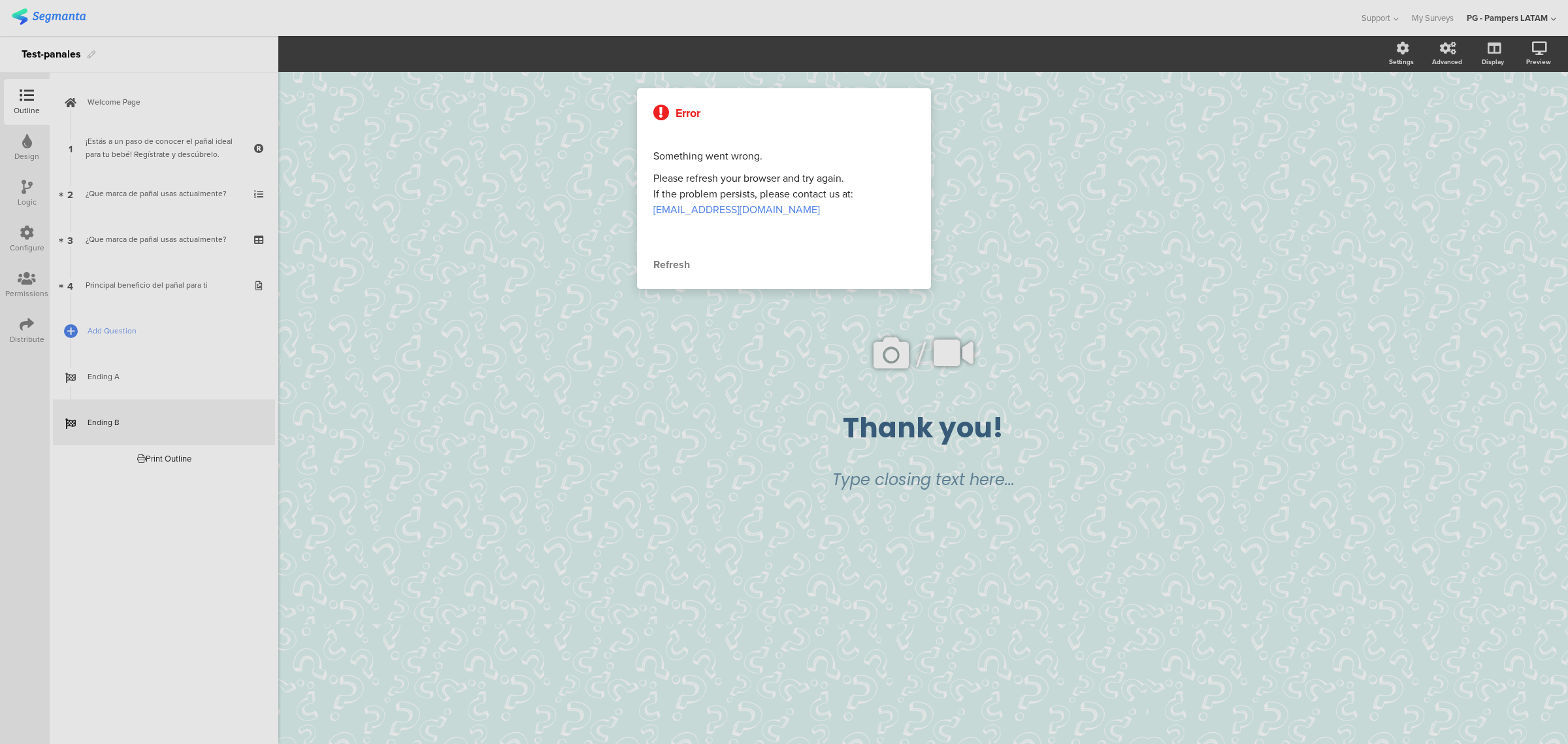
click at [675, 259] on div "Refresh" at bounding box center [784, 265] width 261 height 16
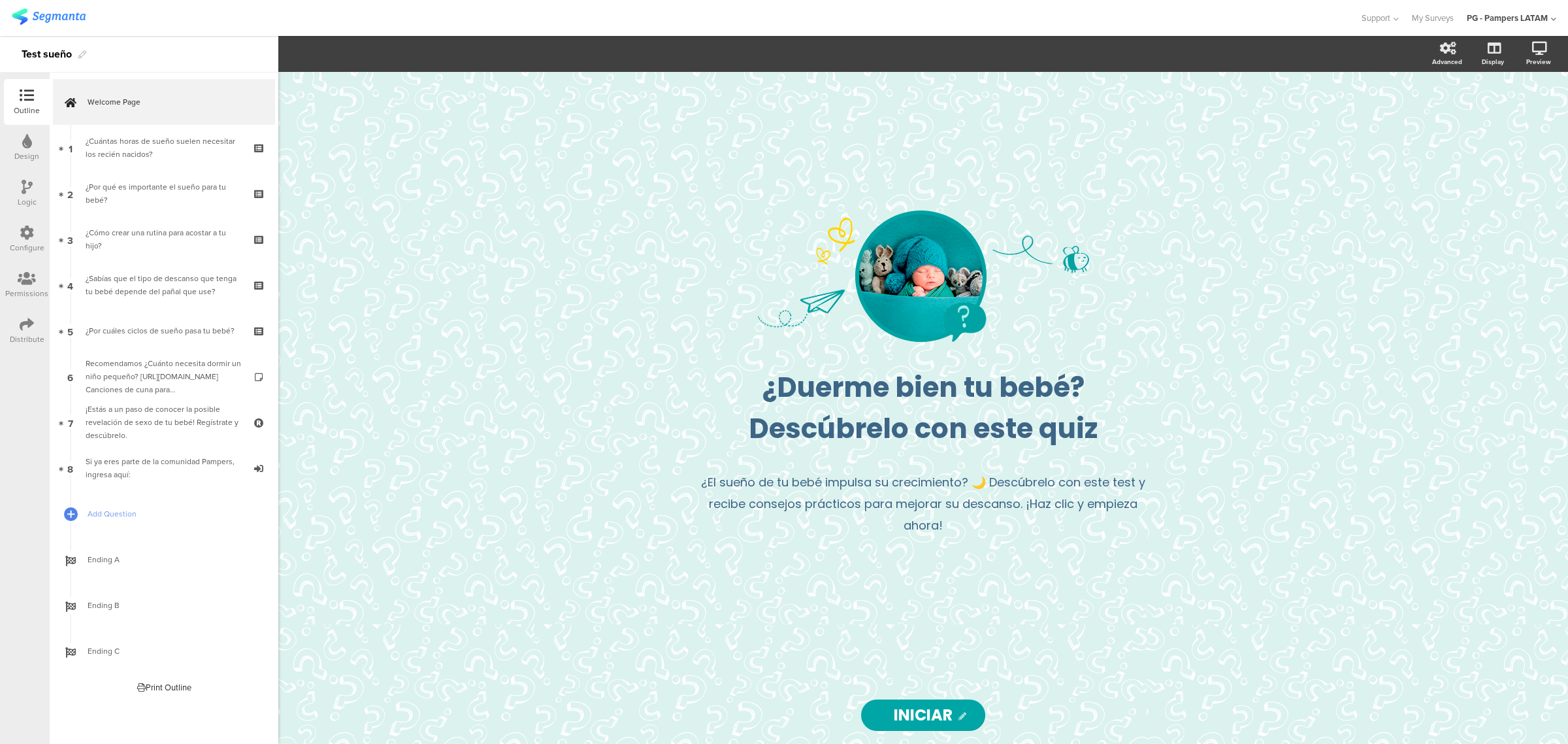
click at [25, 152] on div "Design" at bounding box center [27, 156] width 25 height 12
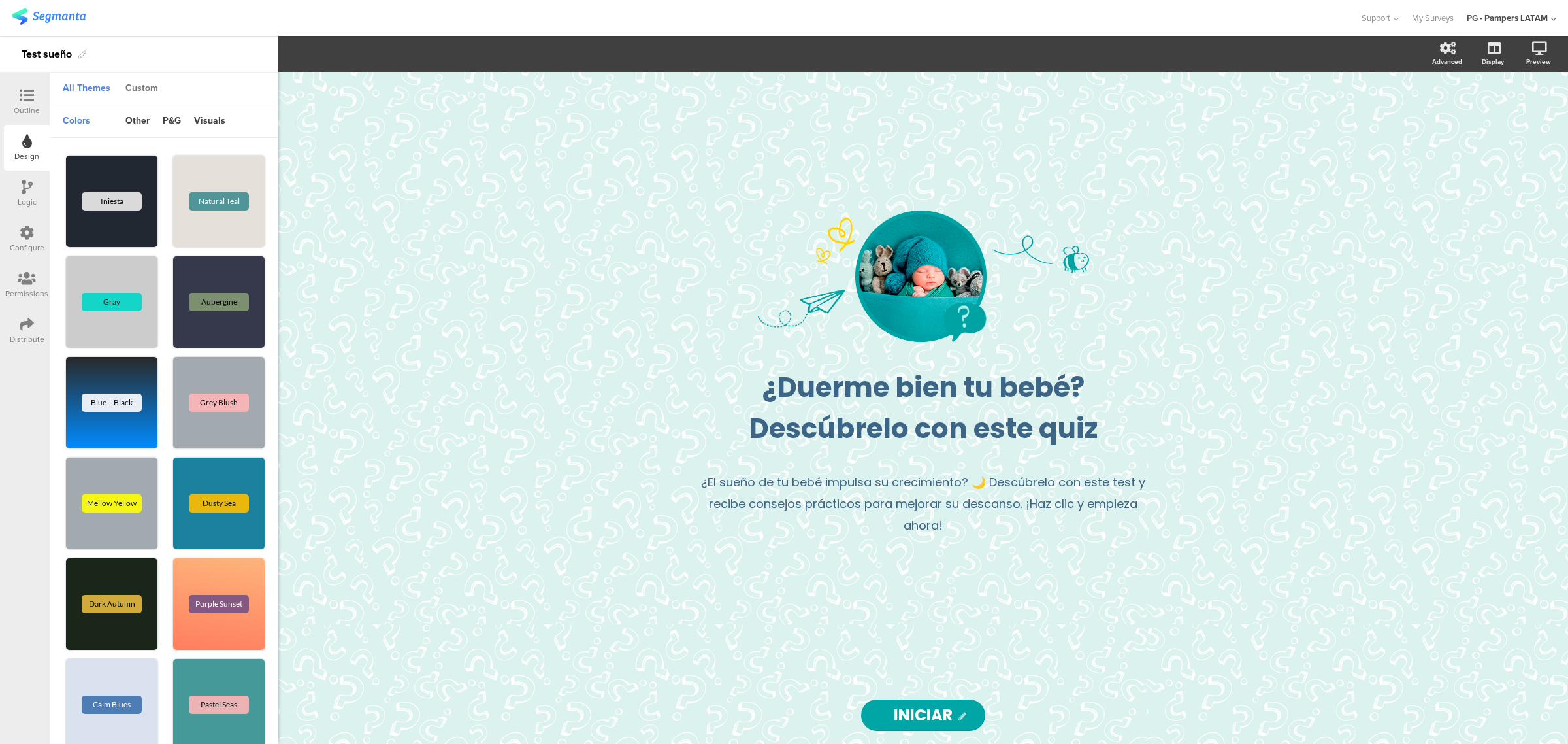
click at [141, 89] on div "Custom" at bounding box center [141, 89] width 46 height 22
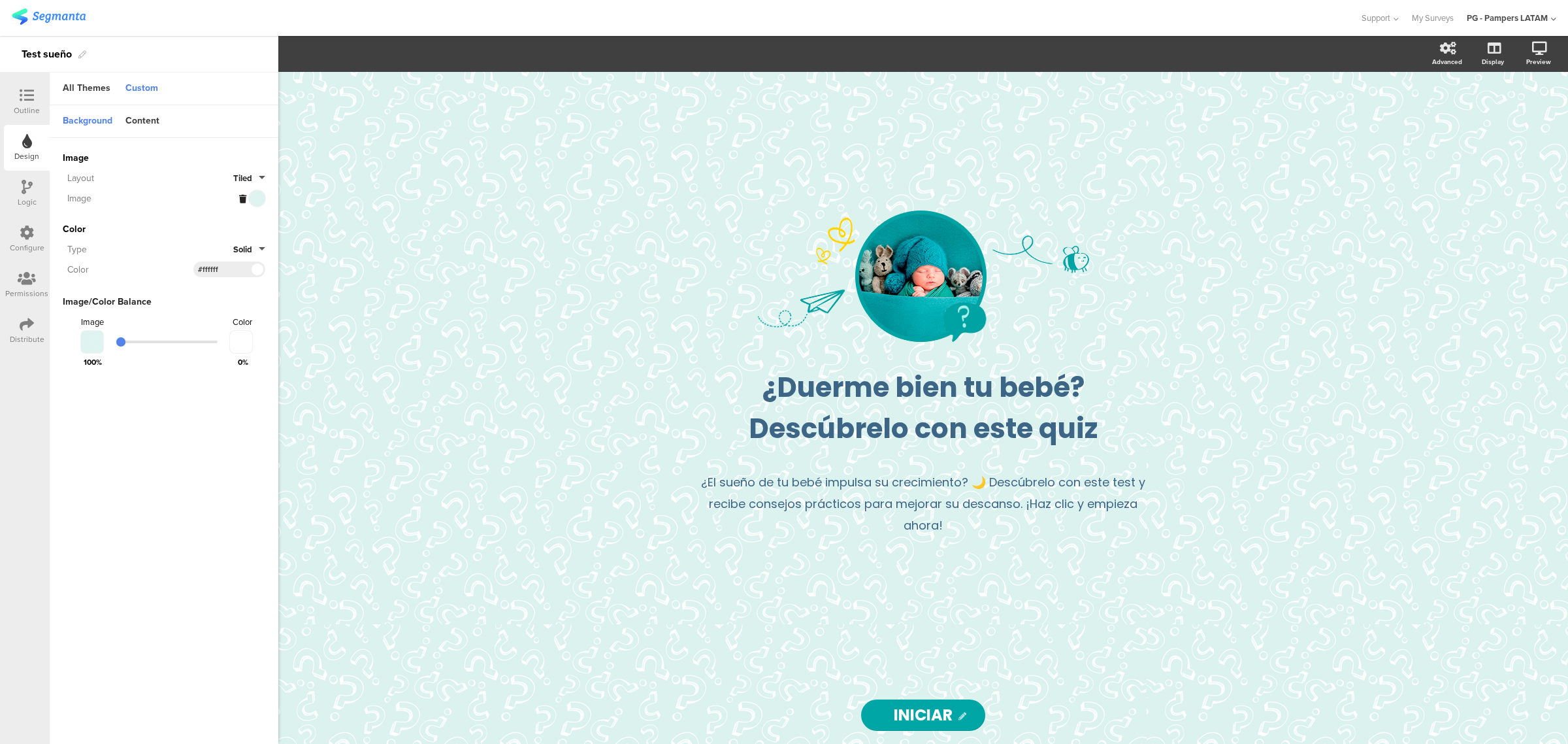
click at [258, 173] on button "Tiled" at bounding box center [249, 178] width 32 height 13
click at [235, 196] on button "Fill" at bounding box center [216, 207] width 98 height 27
click at [265, 173] on div "Image Invalid URL or Upload File Layout Fill Image Color Type Solid Color #FFFF…" at bounding box center [164, 260] width 229 height 245
click at [259, 174] on button "Fill" at bounding box center [253, 178] width 23 height 13
click at [229, 255] on button "Centered" at bounding box center [216, 263] width 98 height 27
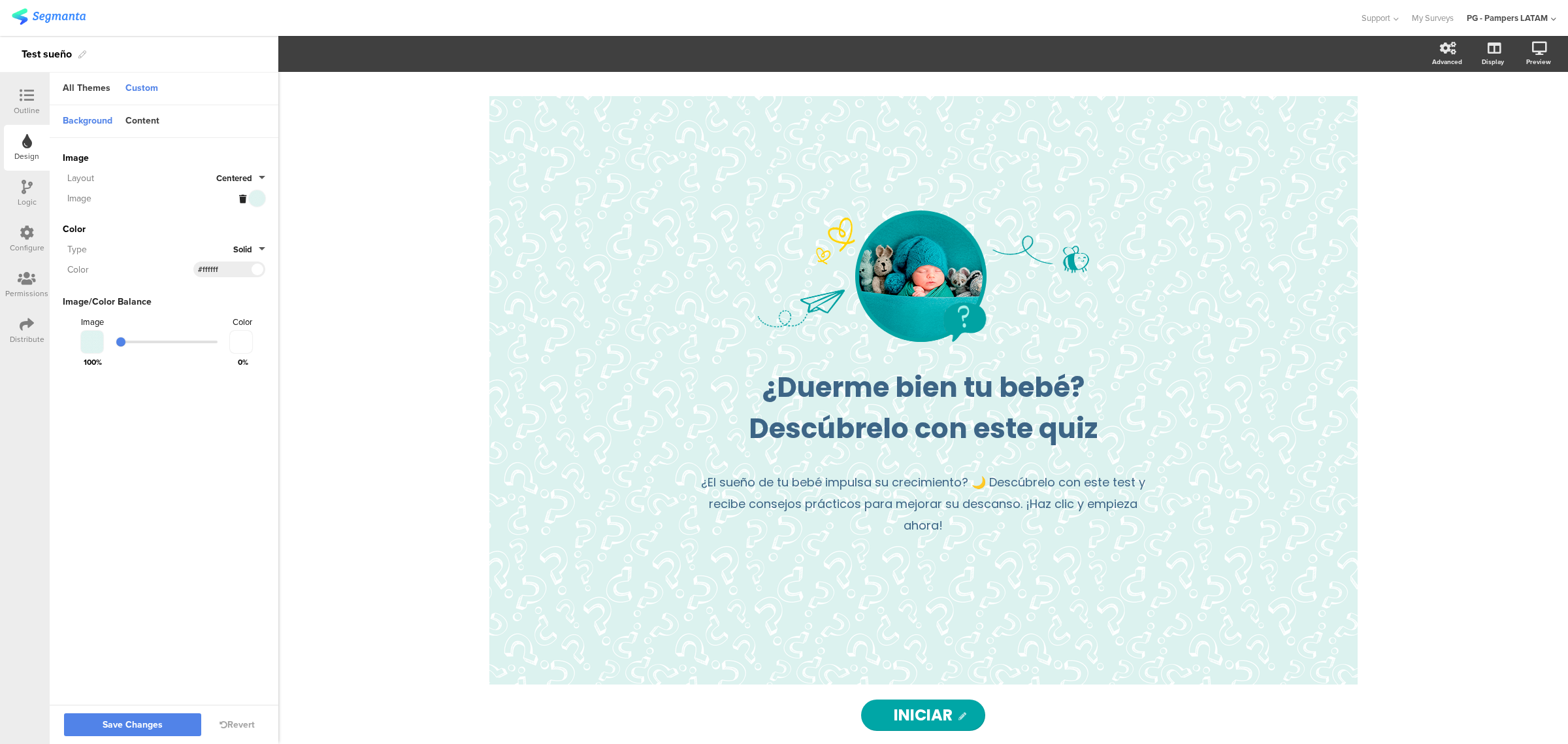
click at [249, 173] on span "Centered" at bounding box center [234, 178] width 36 height 13
click at [216, 241] on button "Tiled" at bounding box center [216, 234] width 98 height 27
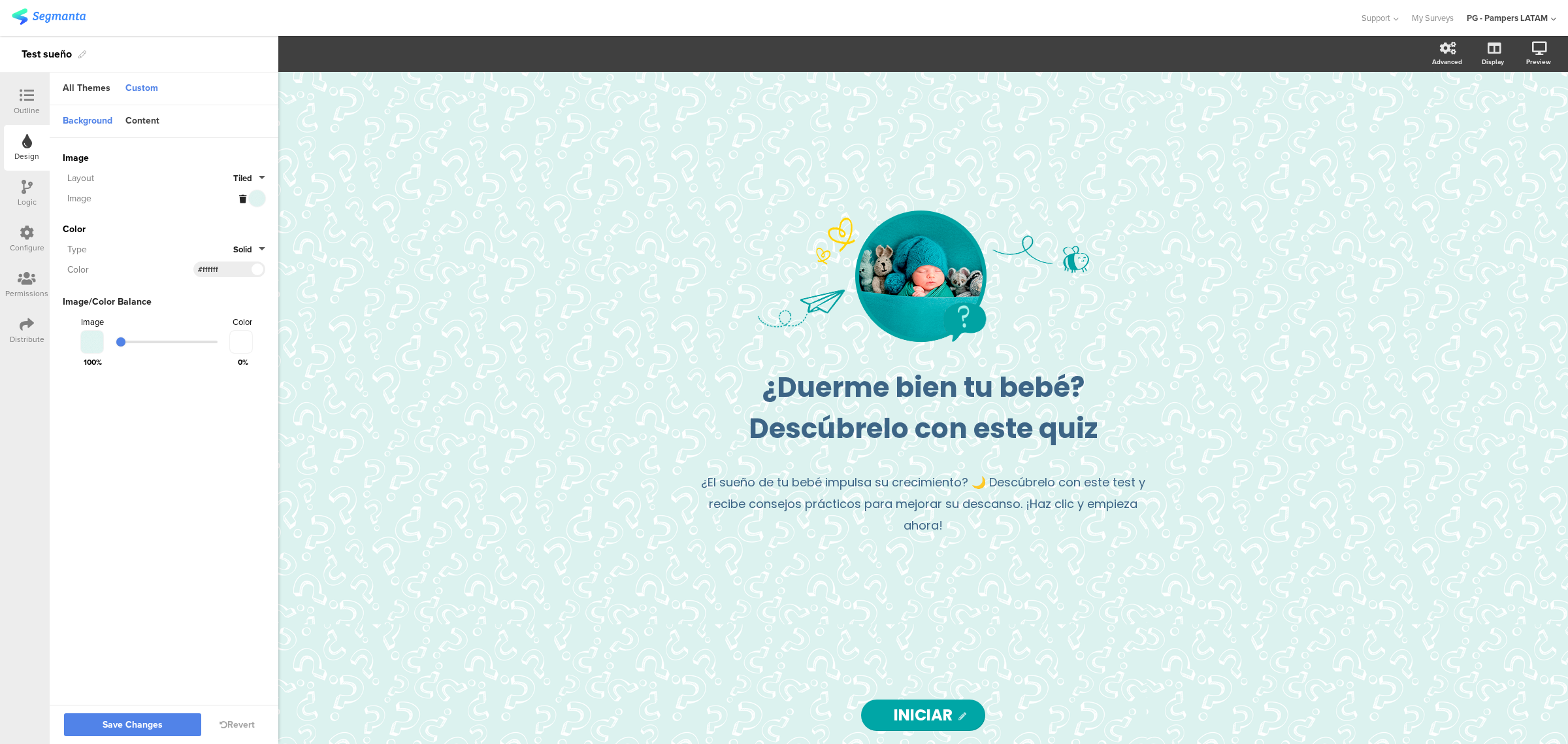
click at [245, 170] on div "Layout Tiled" at bounding box center [163, 177] width 202 height 16
click at [245, 173] on span "Tiled" at bounding box center [243, 178] width 19 height 13
click at [208, 127] on div "Background Content" at bounding box center [164, 122] width 229 height 33
click at [858, 420] on p "Descúbrelo con este quiz" at bounding box center [923, 428] width 484 height 41
click at [409, 58] on line at bounding box center [409, 58] width 8 height 0
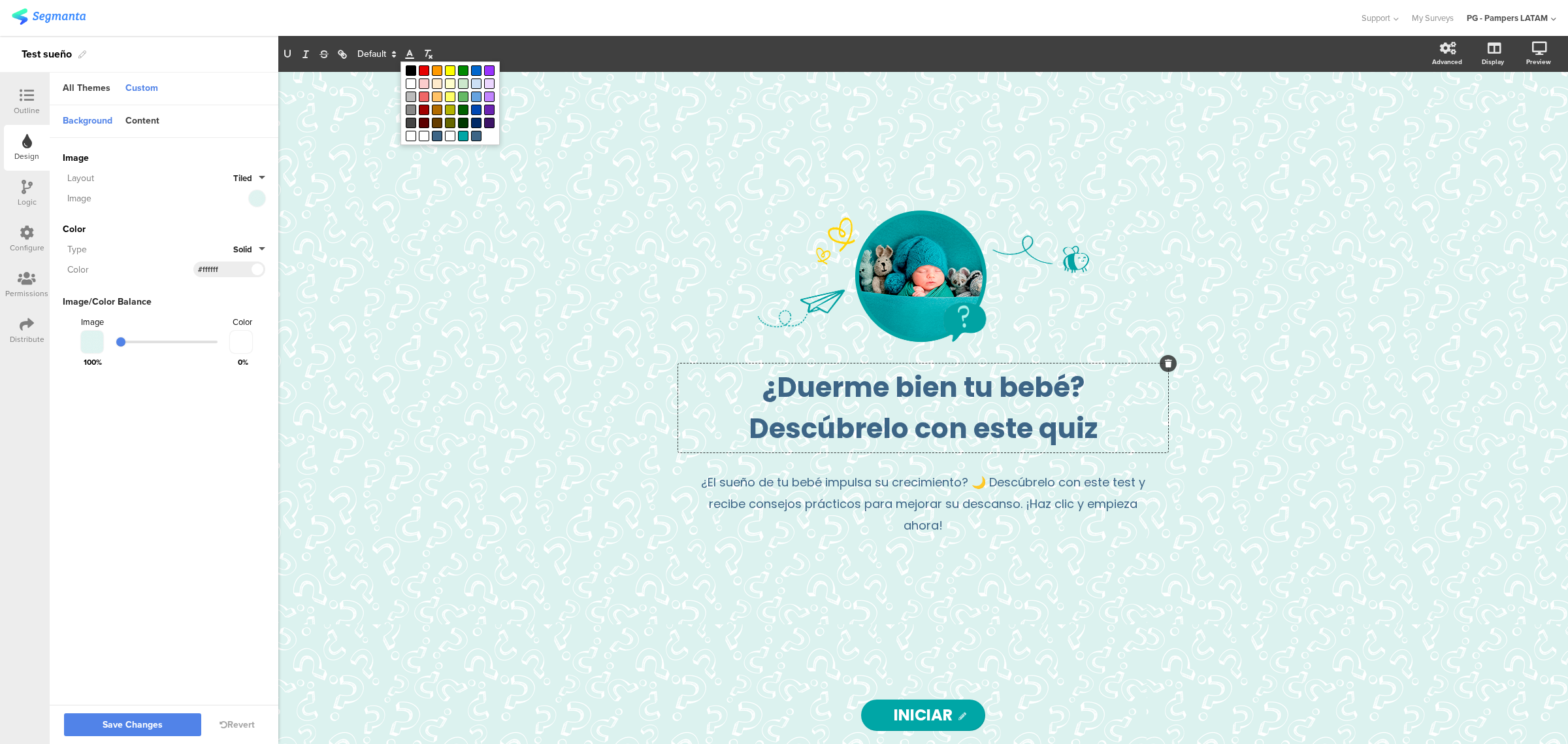
click at [409, 58] on line at bounding box center [409, 58] width 8 height 0
click at [897, 381] on p "¿Duerme bien tu bebé?" at bounding box center [923, 387] width 484 height 41
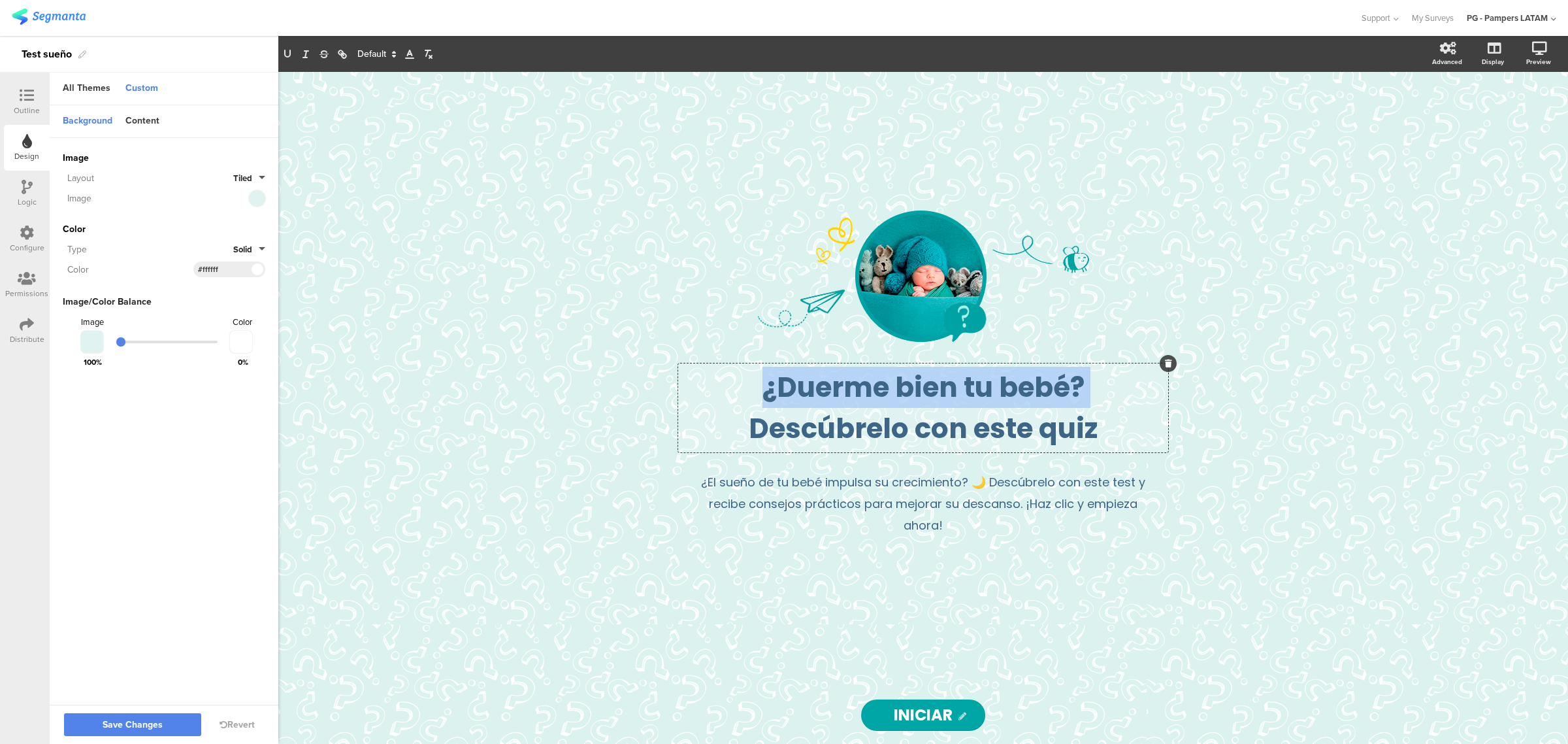
click at [897, 381] on p "¿Duerme bien tu bebé?" at bounding box center [923, 387] width 484 height 41
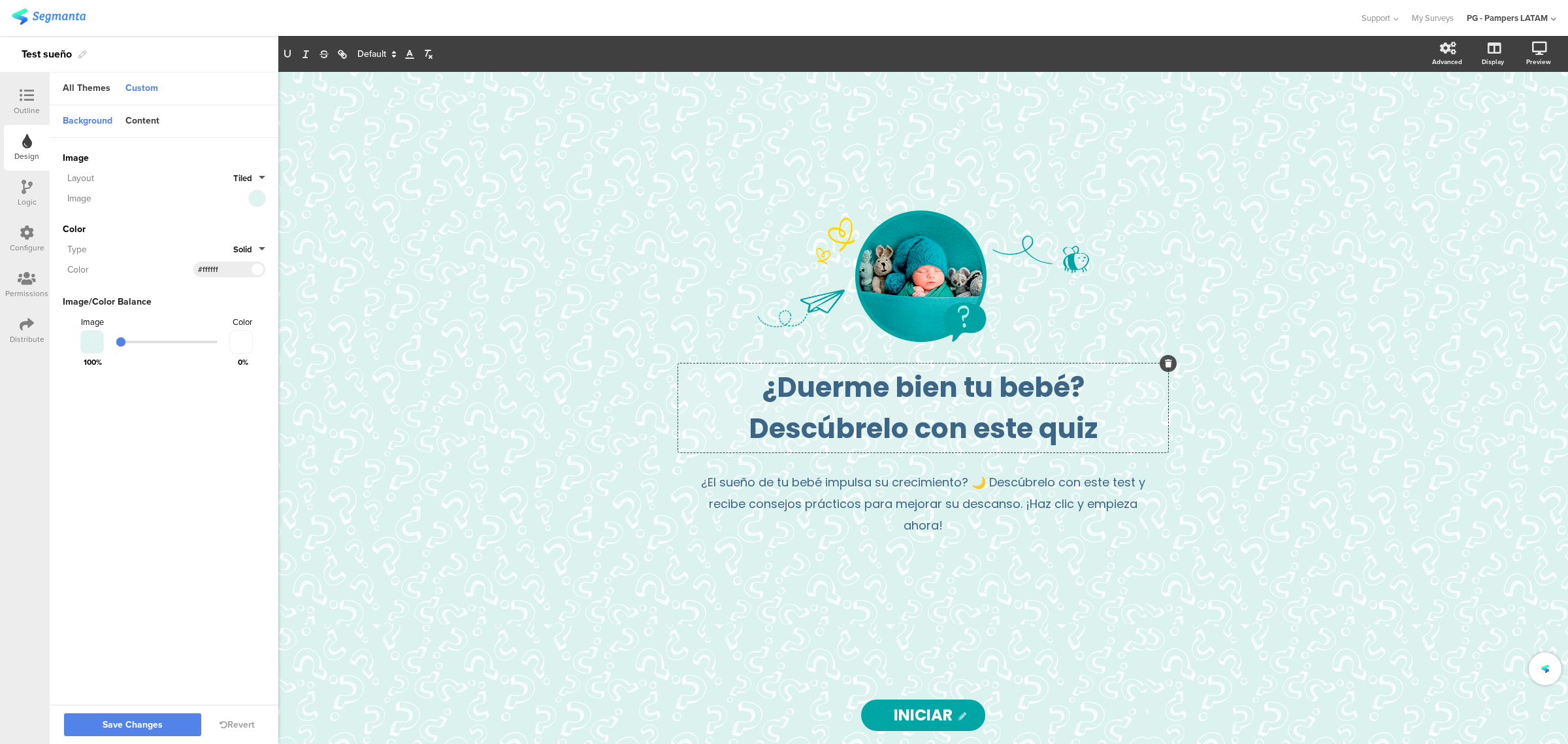
click at [898, 381] on p "¿Duerme bien tu bebé?" at bounding box center [923, 387] width 484 height 41
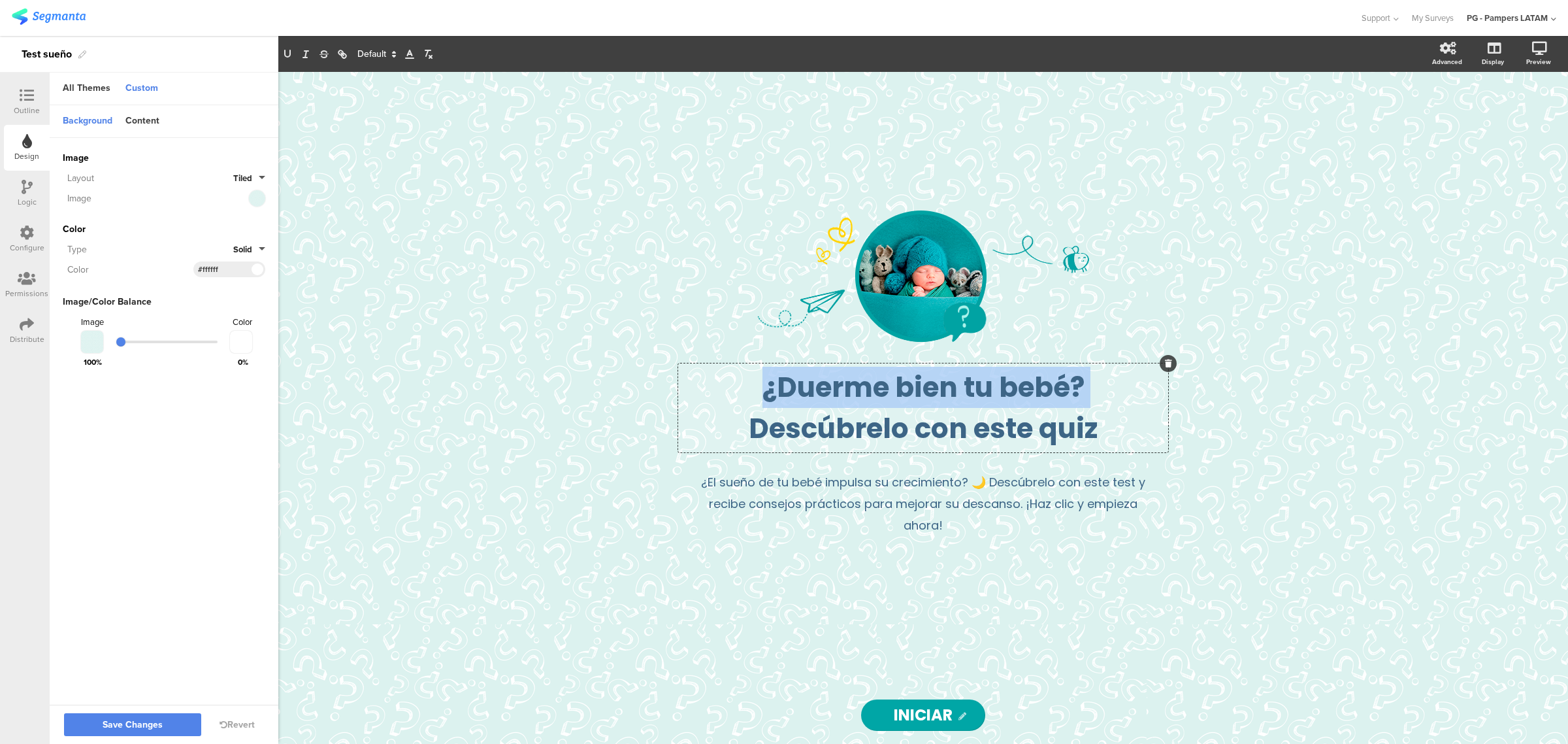
click at [898, 381] on p "¿Duerme bien tu bebé?" at bounding box center [923, 387] width 484 height 41
copy p "¿Duerme bien tu bebé?"
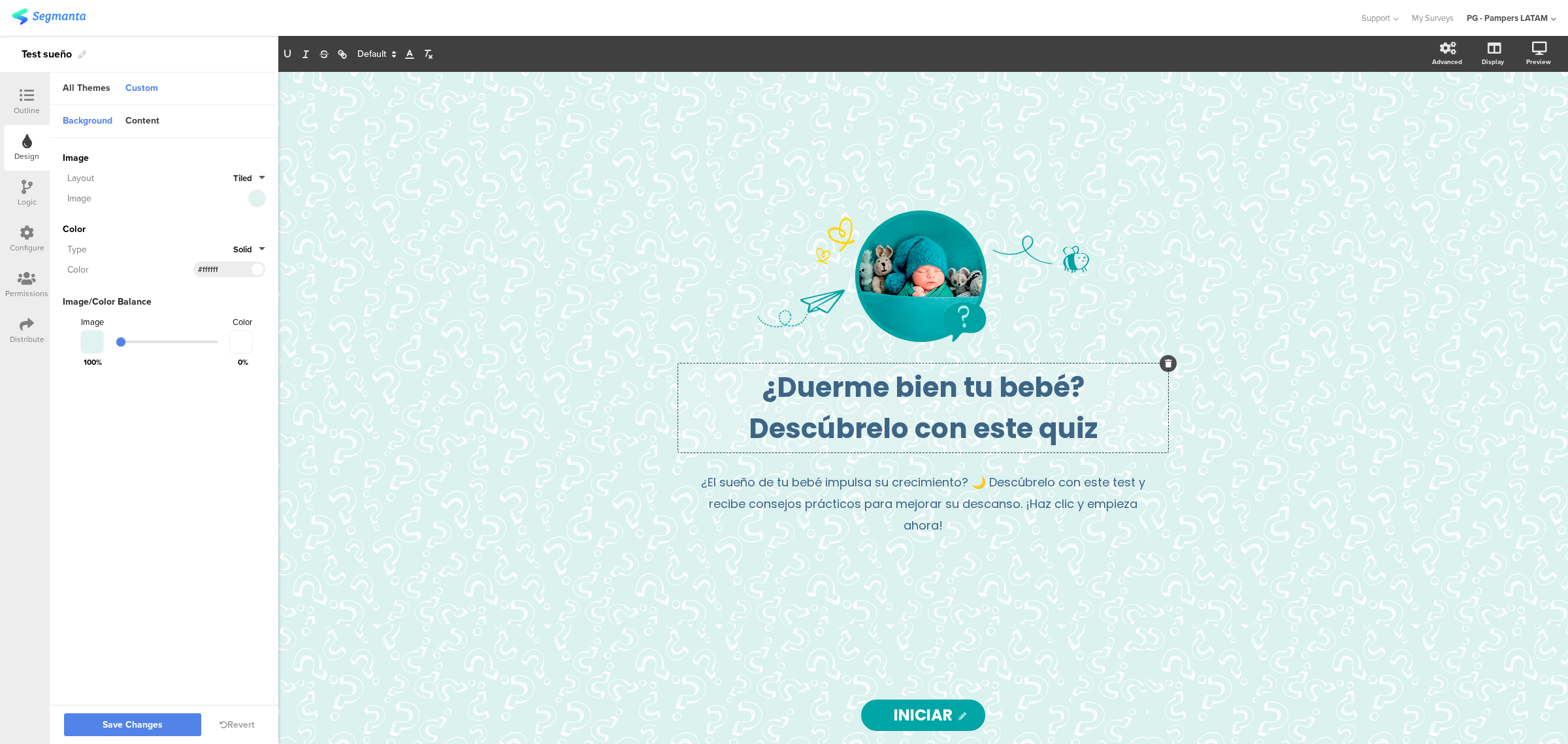
click at [984, 416] on p "Descúbrelo con este quiz" at bounding box center [923, 428] width 484 height 41
click at [1042, 416] on p "Descúbrelo con este quiz" at bounding box center [923, 428] width 484 height 41
click at [82, 90] on div "All Themes" at bounding box center [87, 89] width 61 height 22
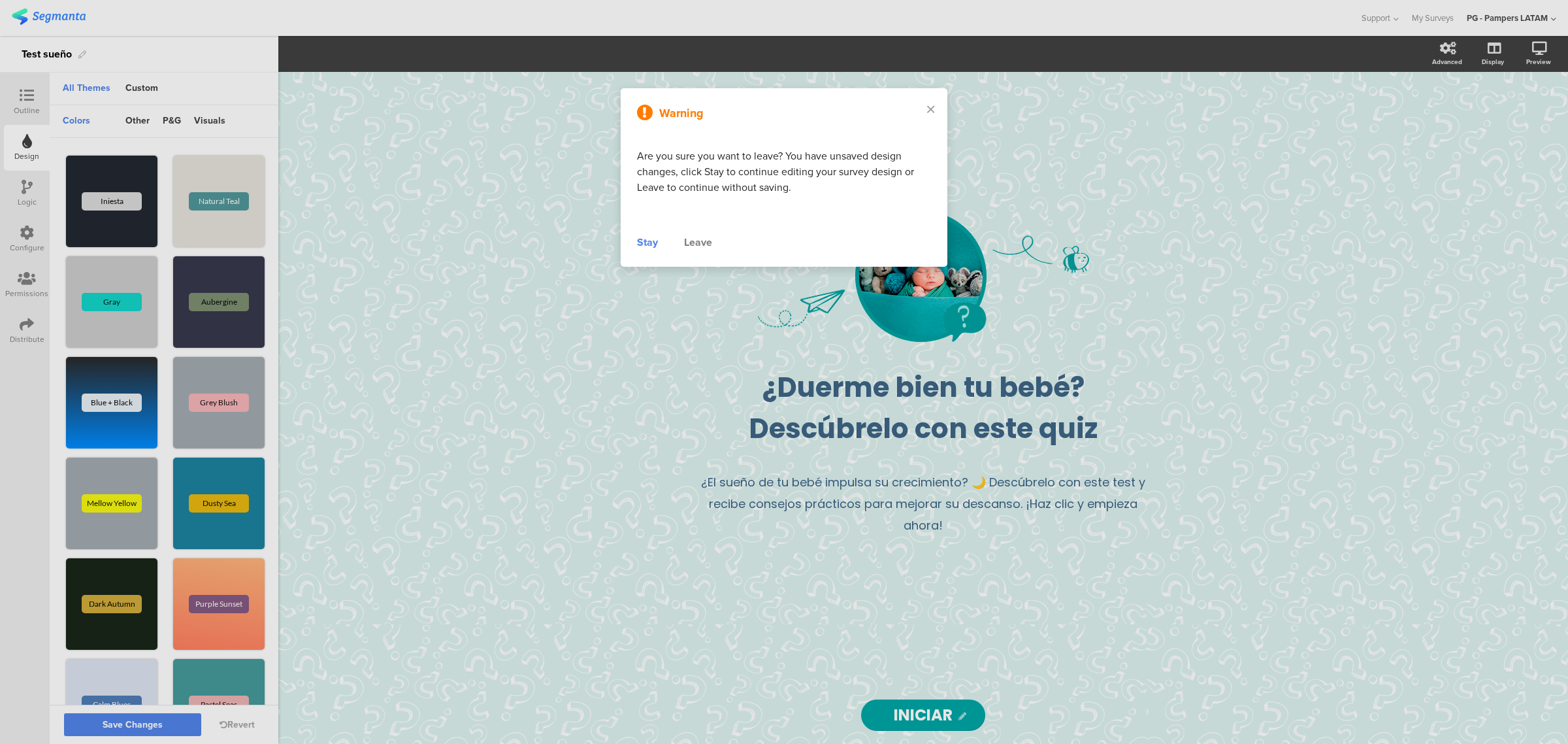
click at [697, 243] on div "Leave" at bounding box center [698, 242] width 28 height 16
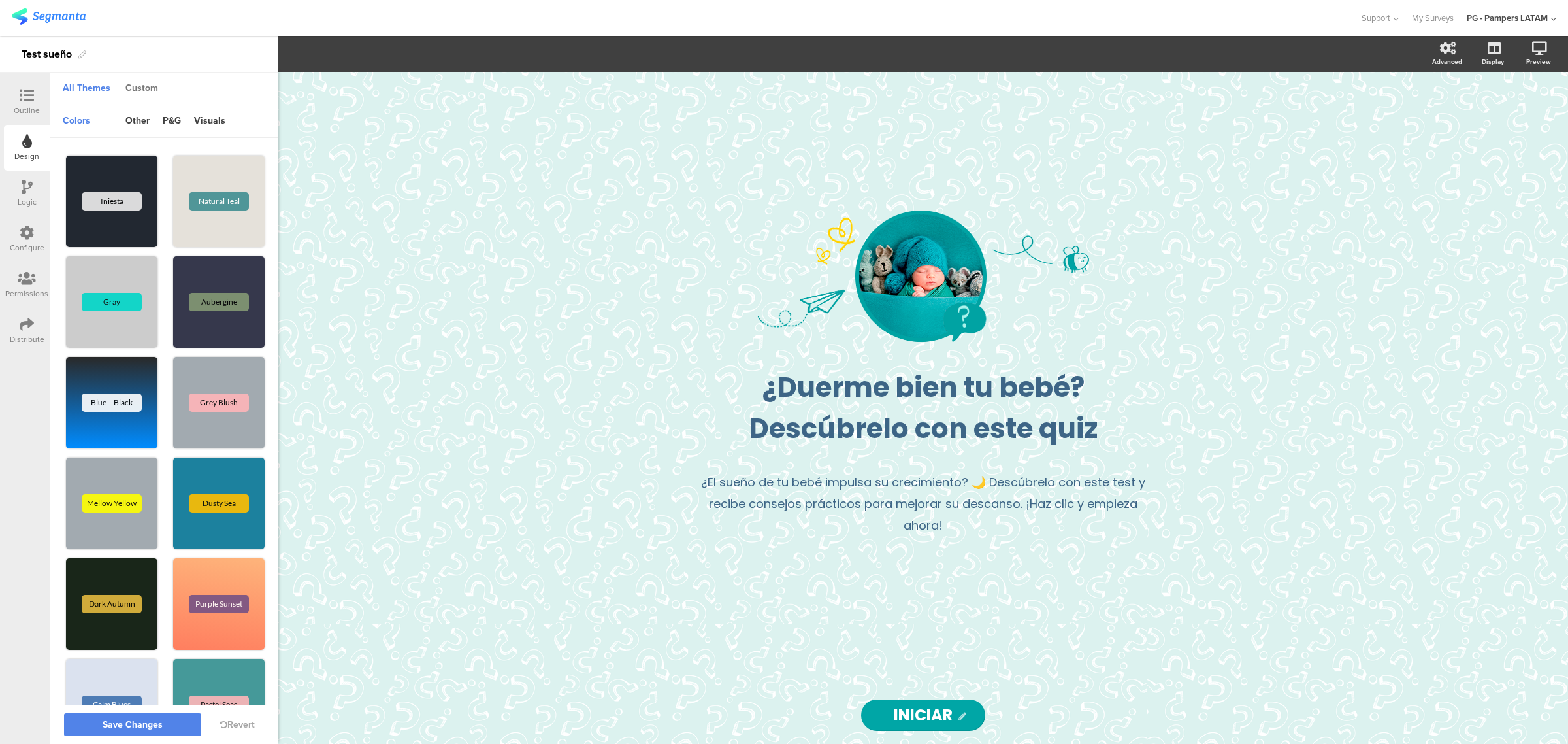
click at [136, 82] on div "Custom" at bounding box center [141, 89] width 46 height 22
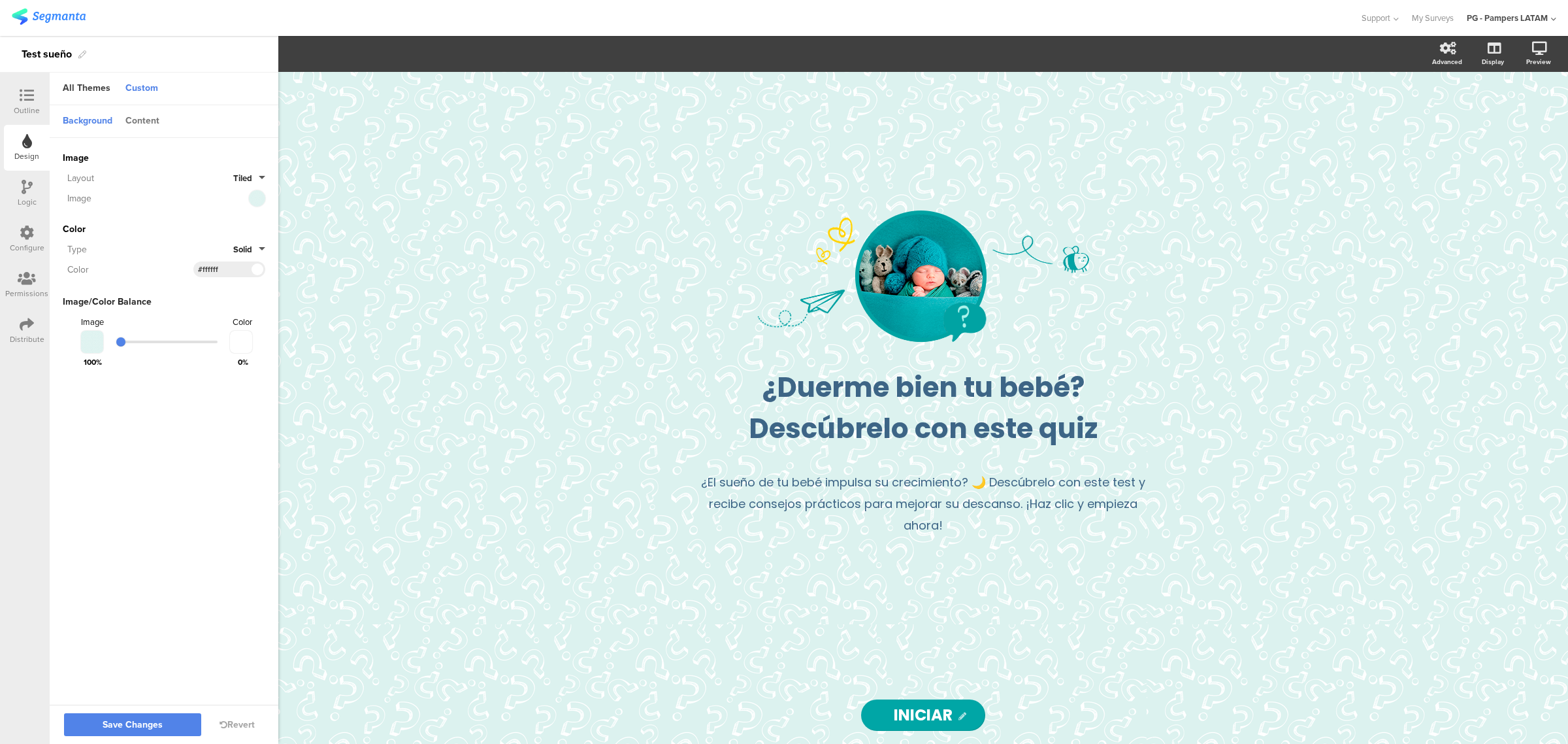
click at [152, 118] on div "Content" at bounding box center [142, 121] width 47 height 22
click at [238, 161] on div "#3d6586" at bounding box center [230, 159] width 72 height 16
click at [216, 158] on input "#3d6586" at bounding box center [217, 158] width 39 height 10
drag, startPoint x: 233, startPoint y: 158, endPoint x: 193, endPoint y: 160, distance: 40.0
click at [194, 160] on section "#3D6586 Clear OK #3d6586" at bounding box center [230, 159] width 72 height 16
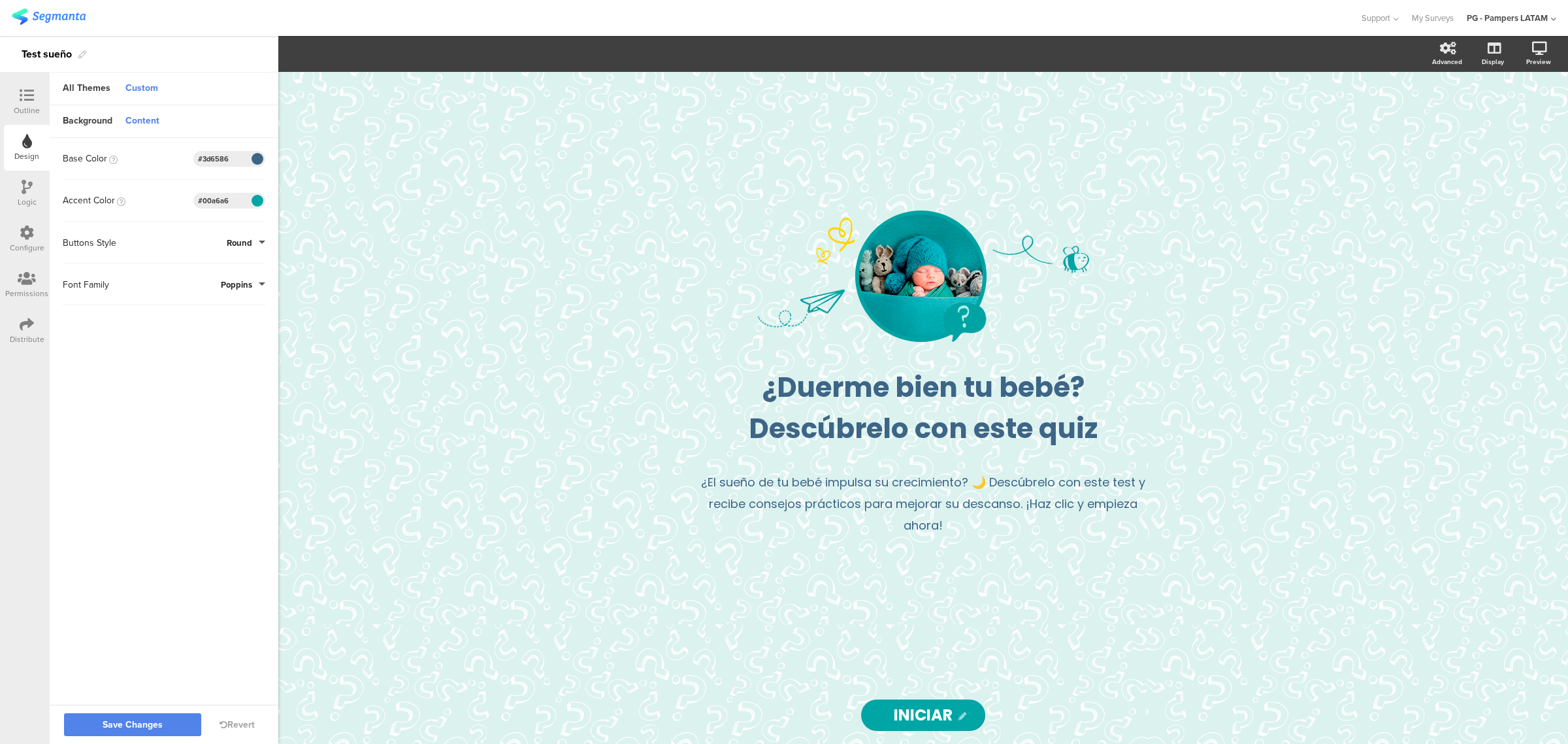
click at [20, 112] on div "Outline" at bounding box center [27, 110] width 26 height 12
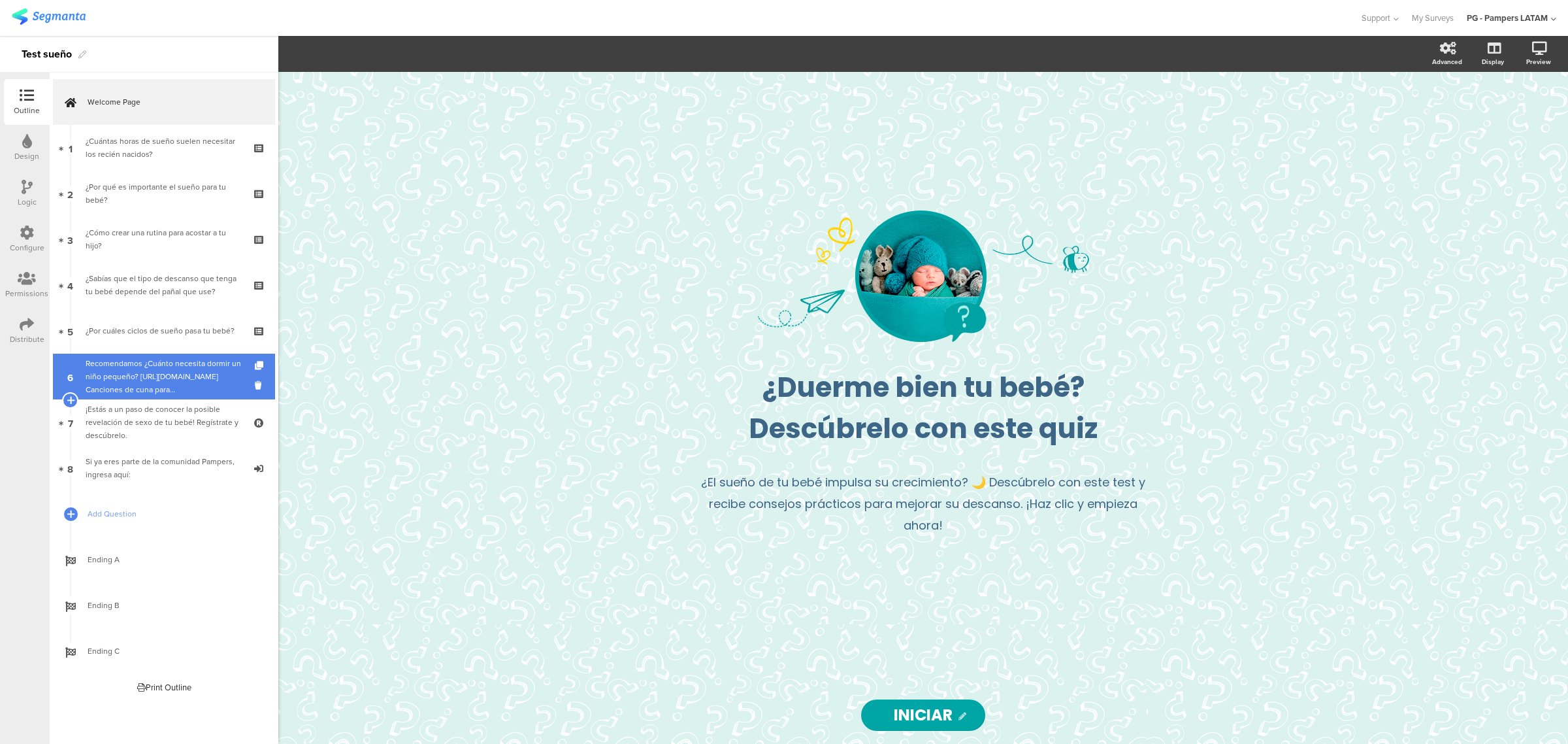
click at [148, 382] on div "Recomendamos ¿Cuánto necesita dormir un niño pequeño? https://www.pamperslatam.…" at bounding box center [164, 377] width 156 height 39
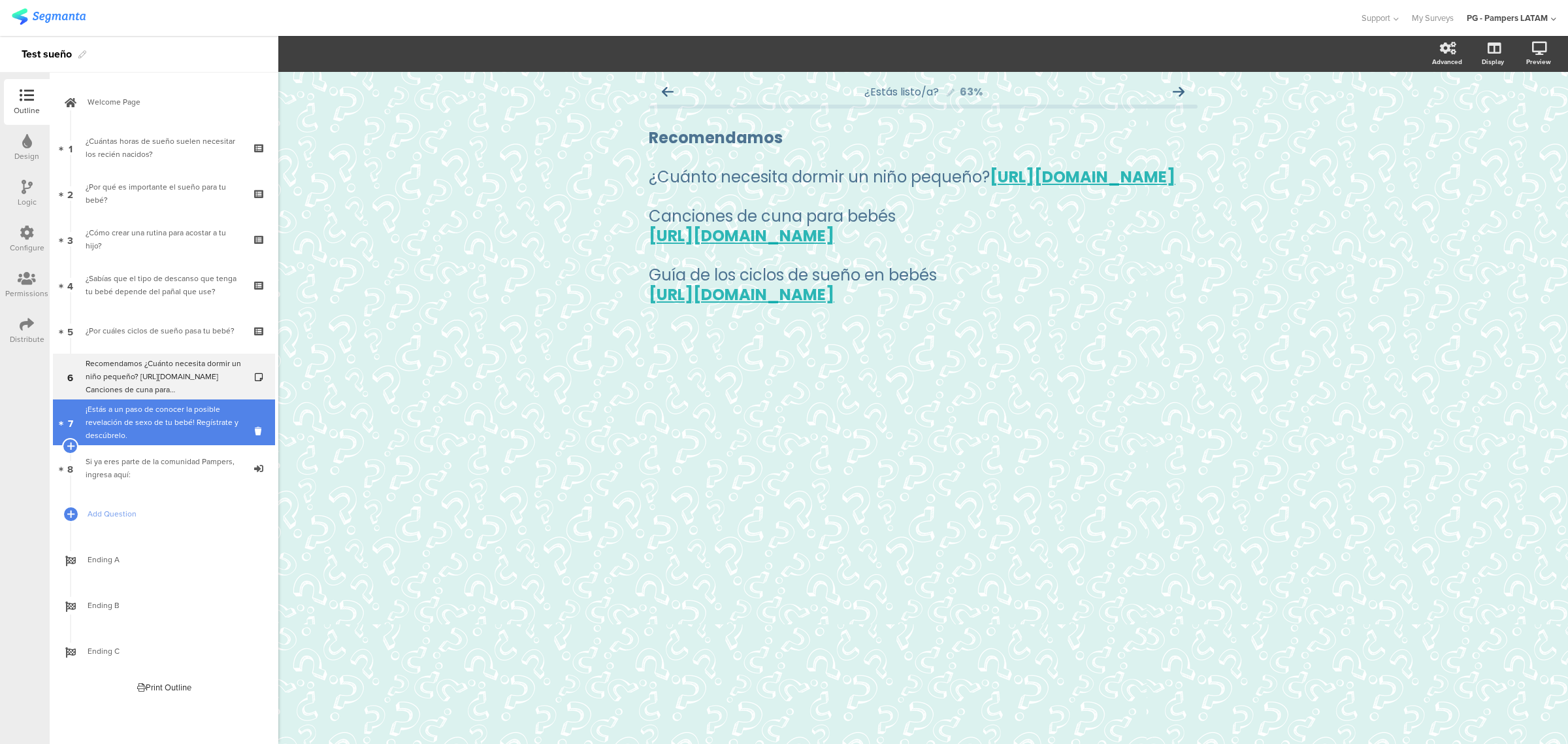
click at [148, 399] on link "7 ¡Estás a un paso de conocer la posible revelación de sexo de tu bebé! Regístr…" at bounding box center [164, 422] width 222 height 46
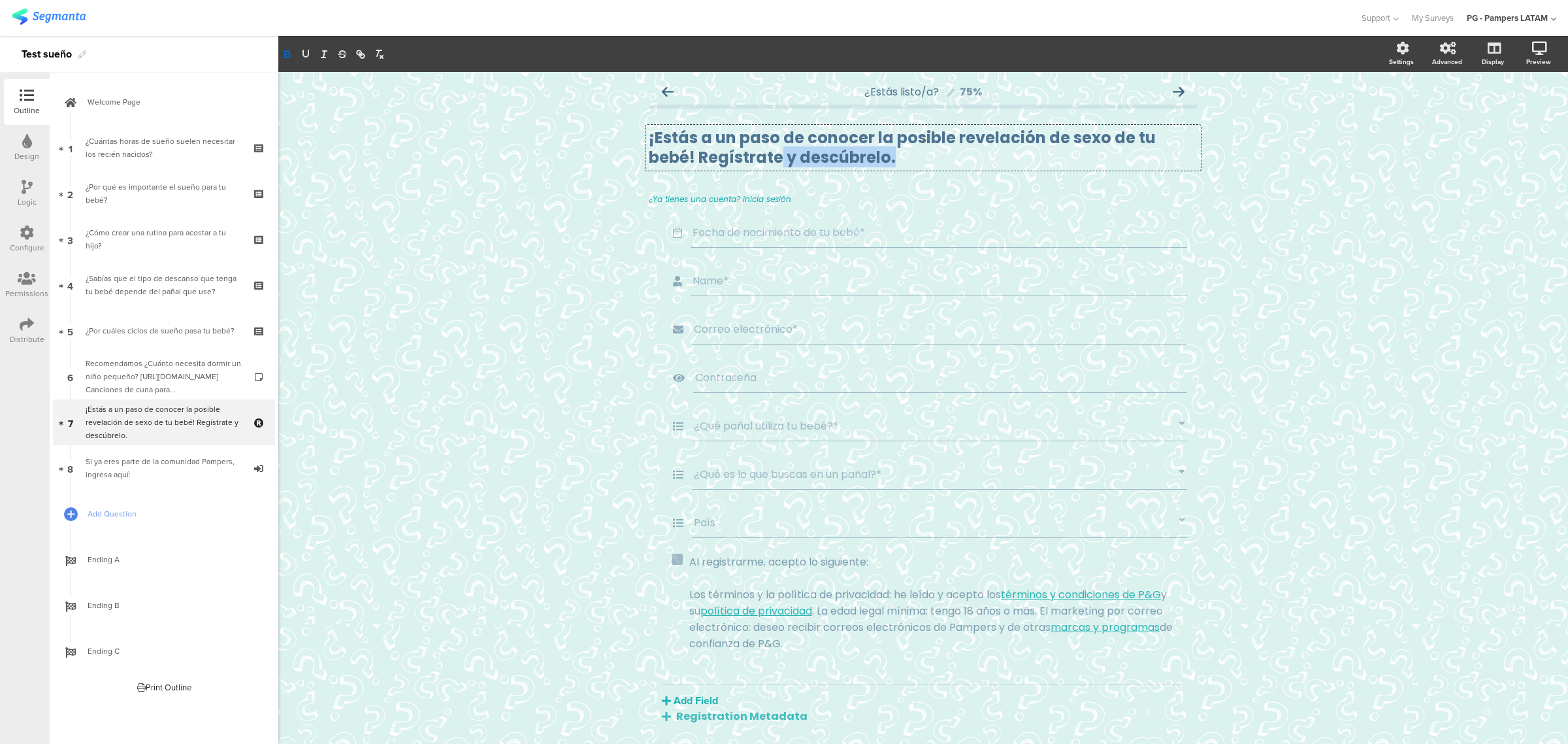
scroll to position [1, 0]
drag, startPoint x: 899, startPoint y: 157, endPoint x: 634, endPoint y: 139, distance: 265.6
click at [636, 139] on div "¿Estás listo/a? 75% ¡Estás a un paso de conocer la posible revelación de sexo d…" at bounding box center [923, 474] width 575 height 806
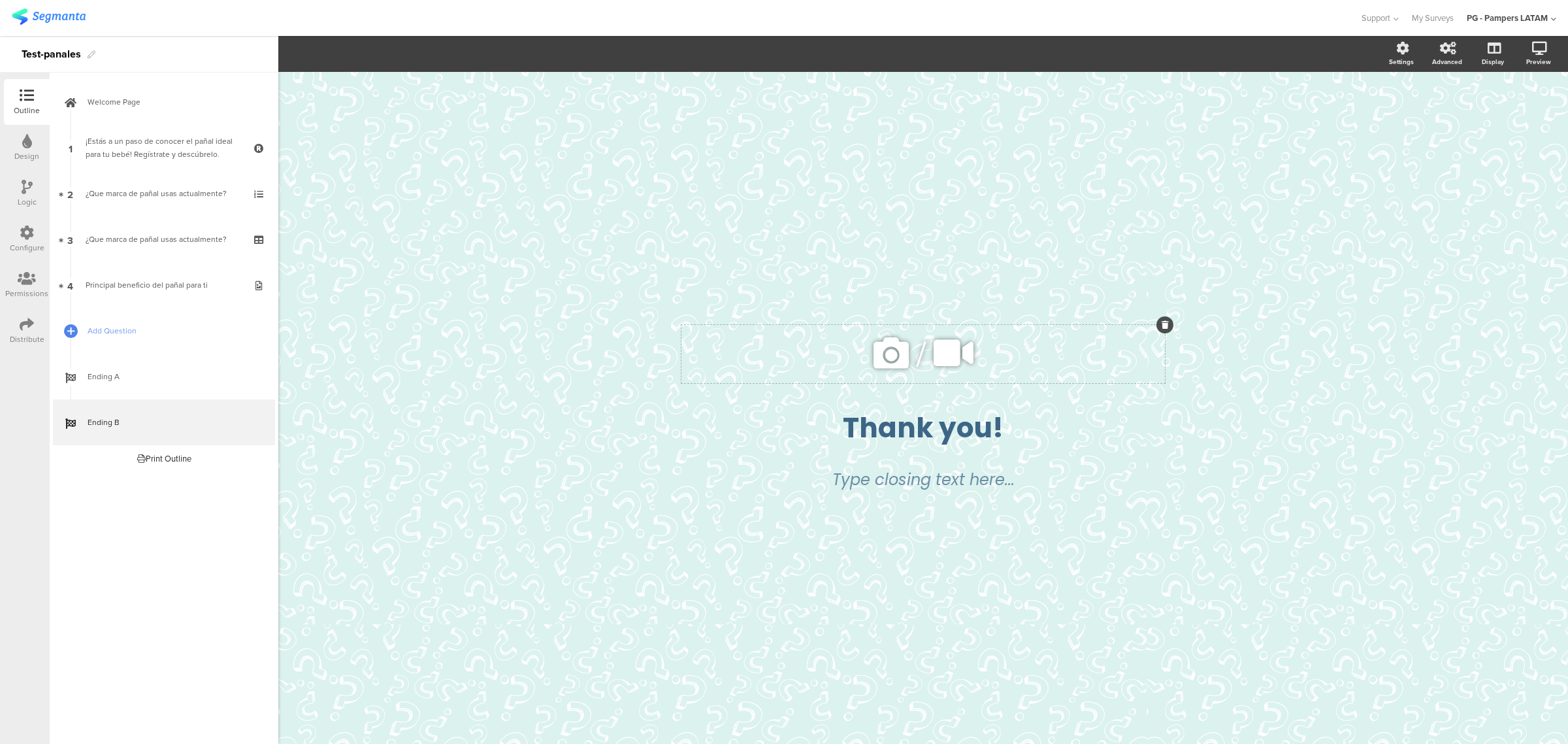
click at [929, 357] on icon at bounding box center [953, 352] width 49 height 45
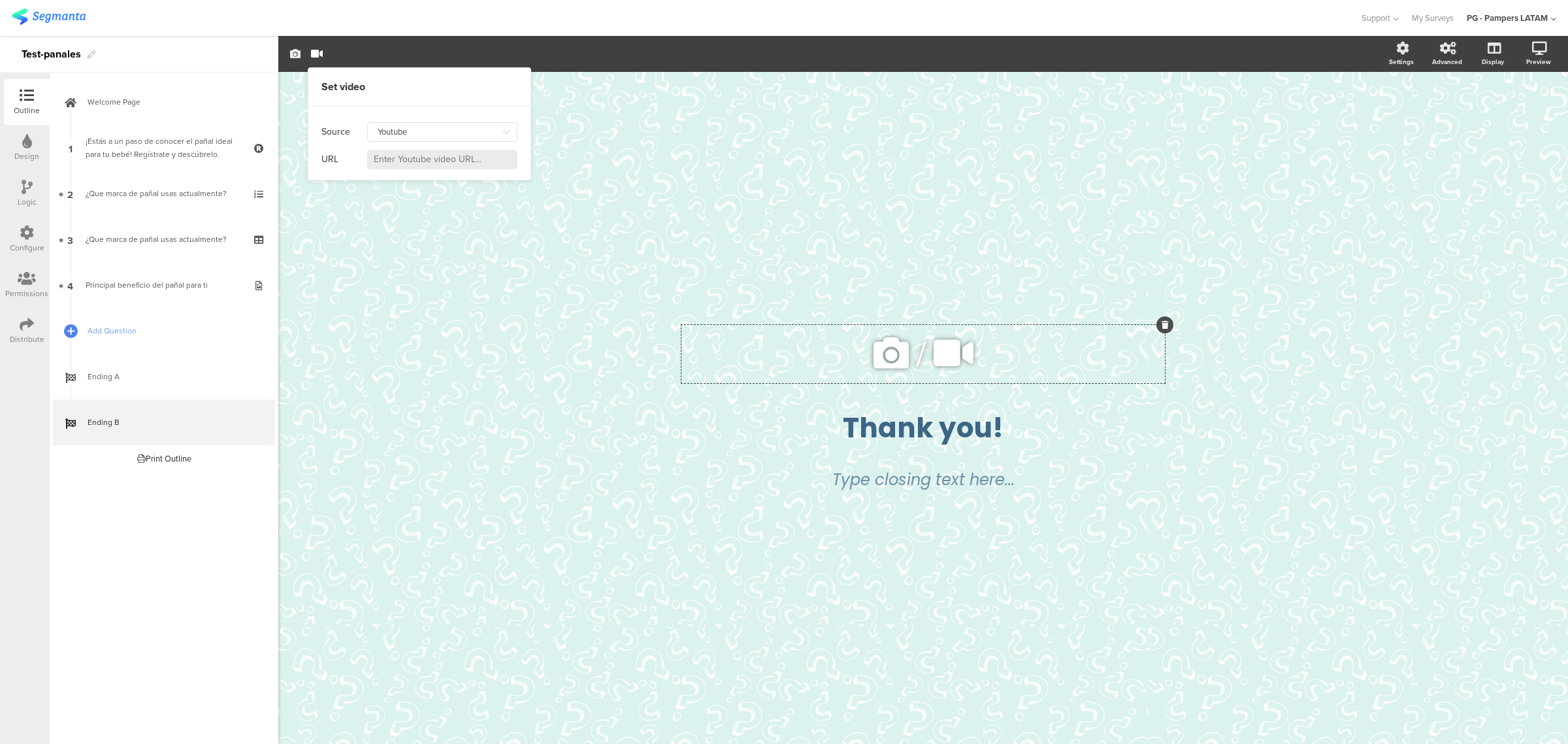
click at [298, 53] on icon "button" at bounding box center [295, 53] width 10 height 10
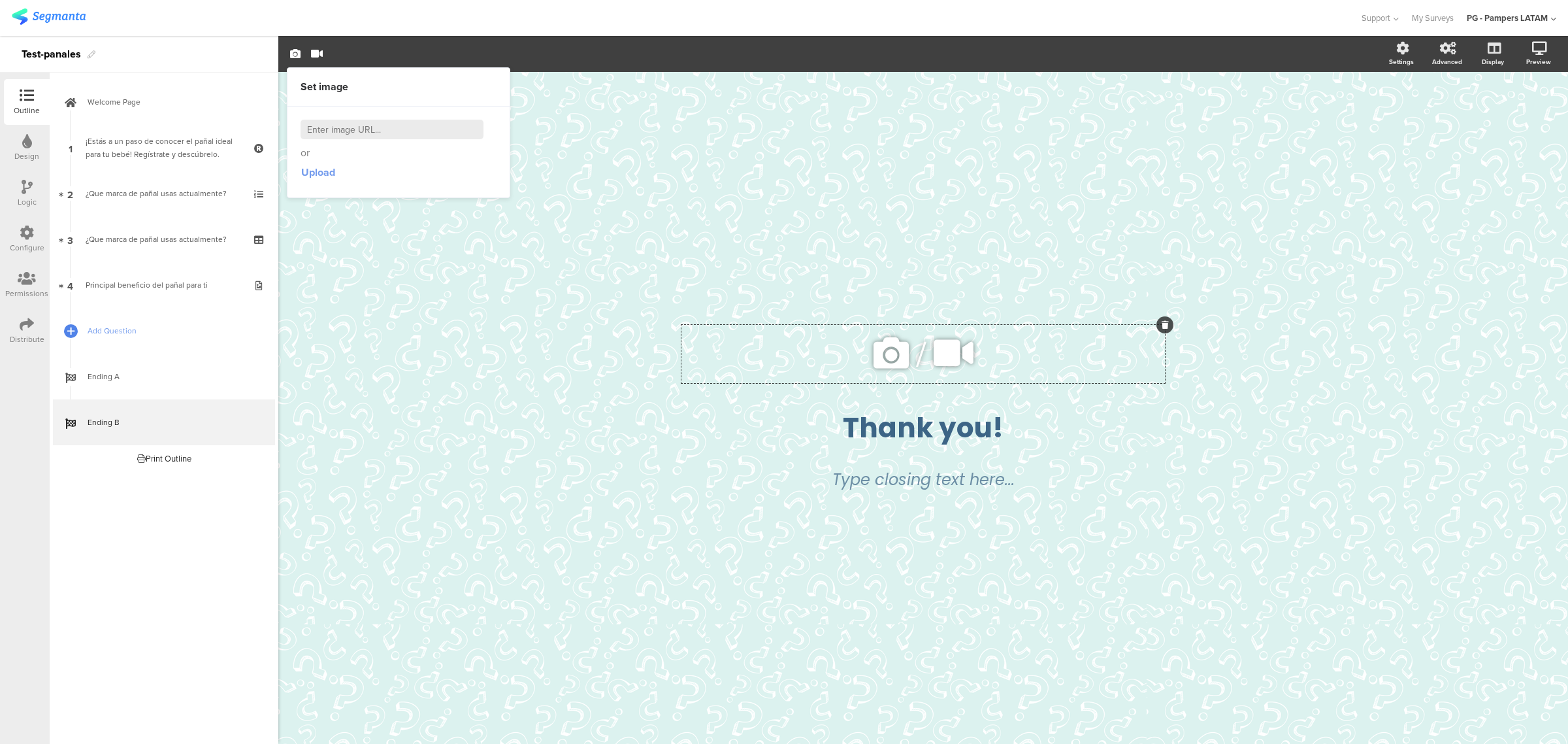
click at [313, 172] on span "Upload" at bounding box center [317, 172] width 34 height 15
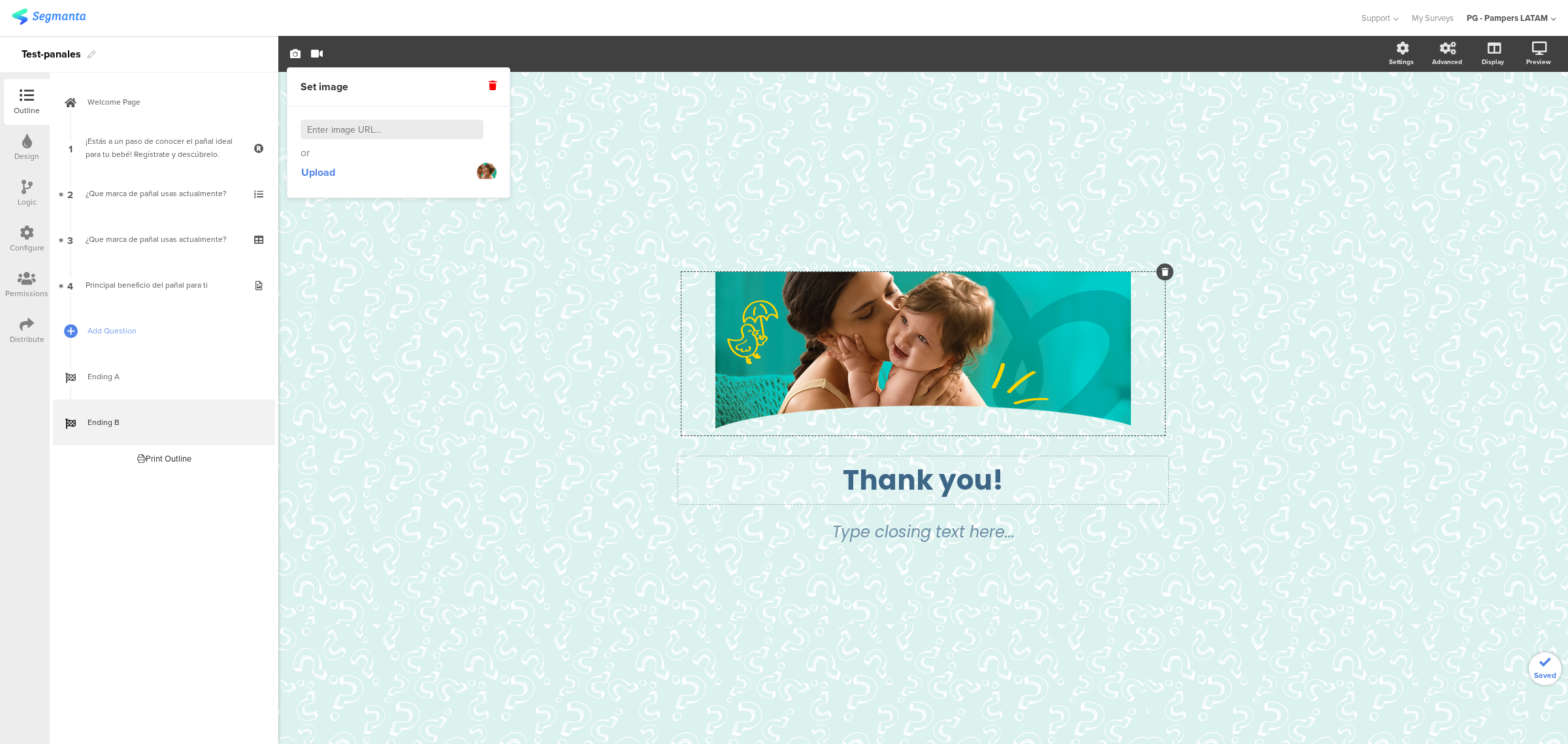
click at [942, 474] on div "Thank you! Thank you!" at bounding box center [923, 480] width 490 height 48
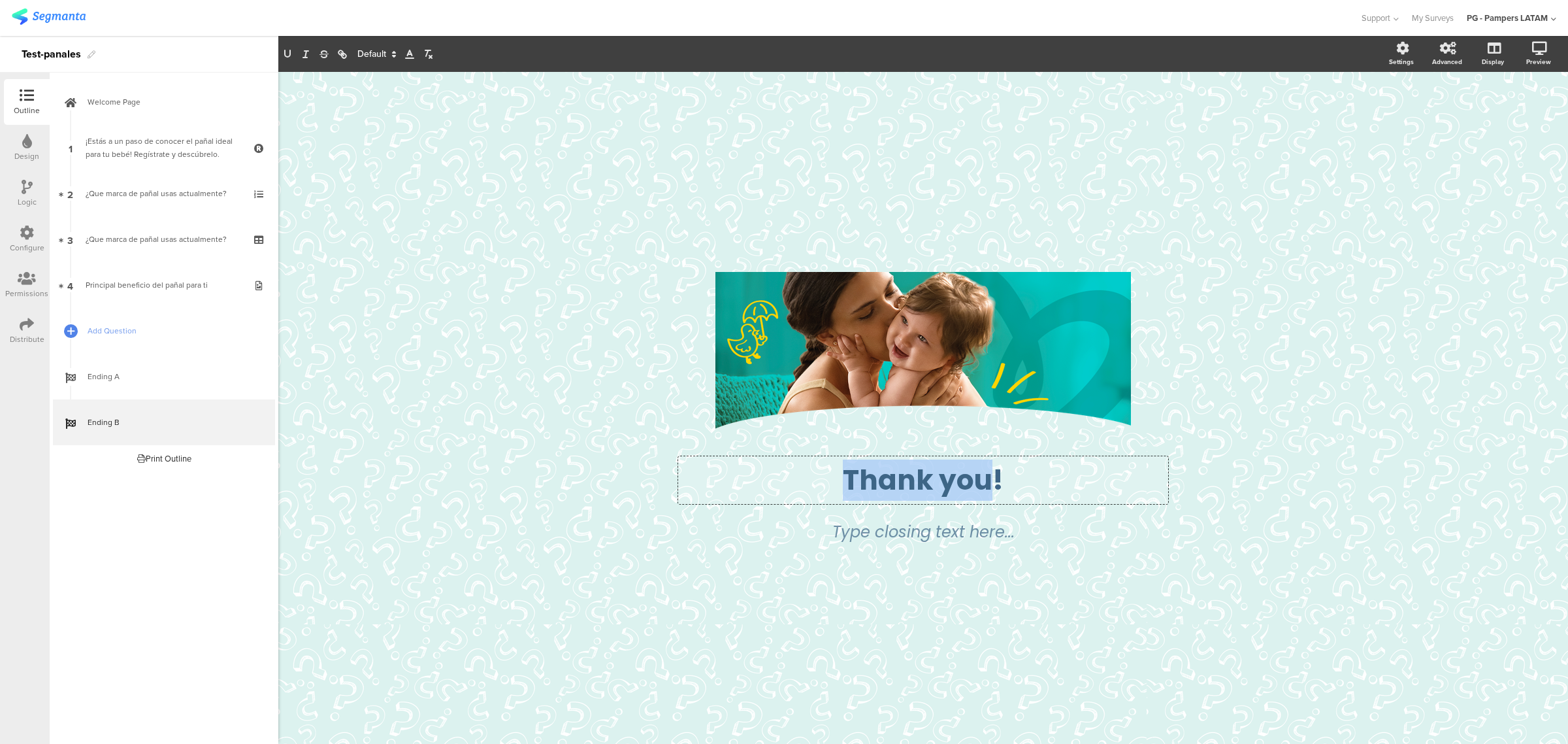
drag, startPoint x: 988, startPoint y: 478, endPoint x: 846, endPoint y: 481, distance: 142.0
click at [846, 481] on p "Thank you!" at bounding box center [923, 480] width 484 height 41
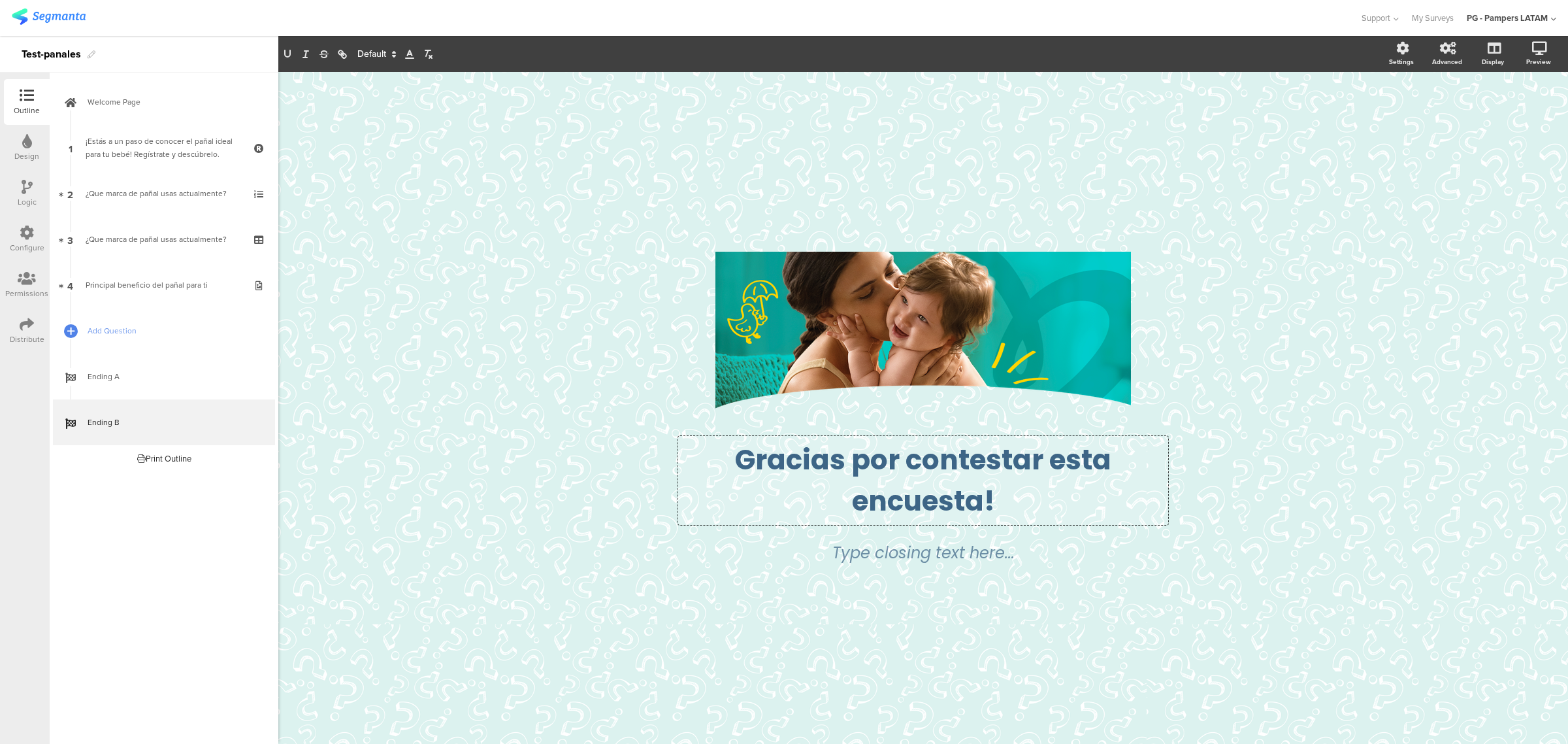
click at [1008, 465] on p "Gracias por contestar esta encuesta!" at bounding box center [923, 480] width 484 height 82
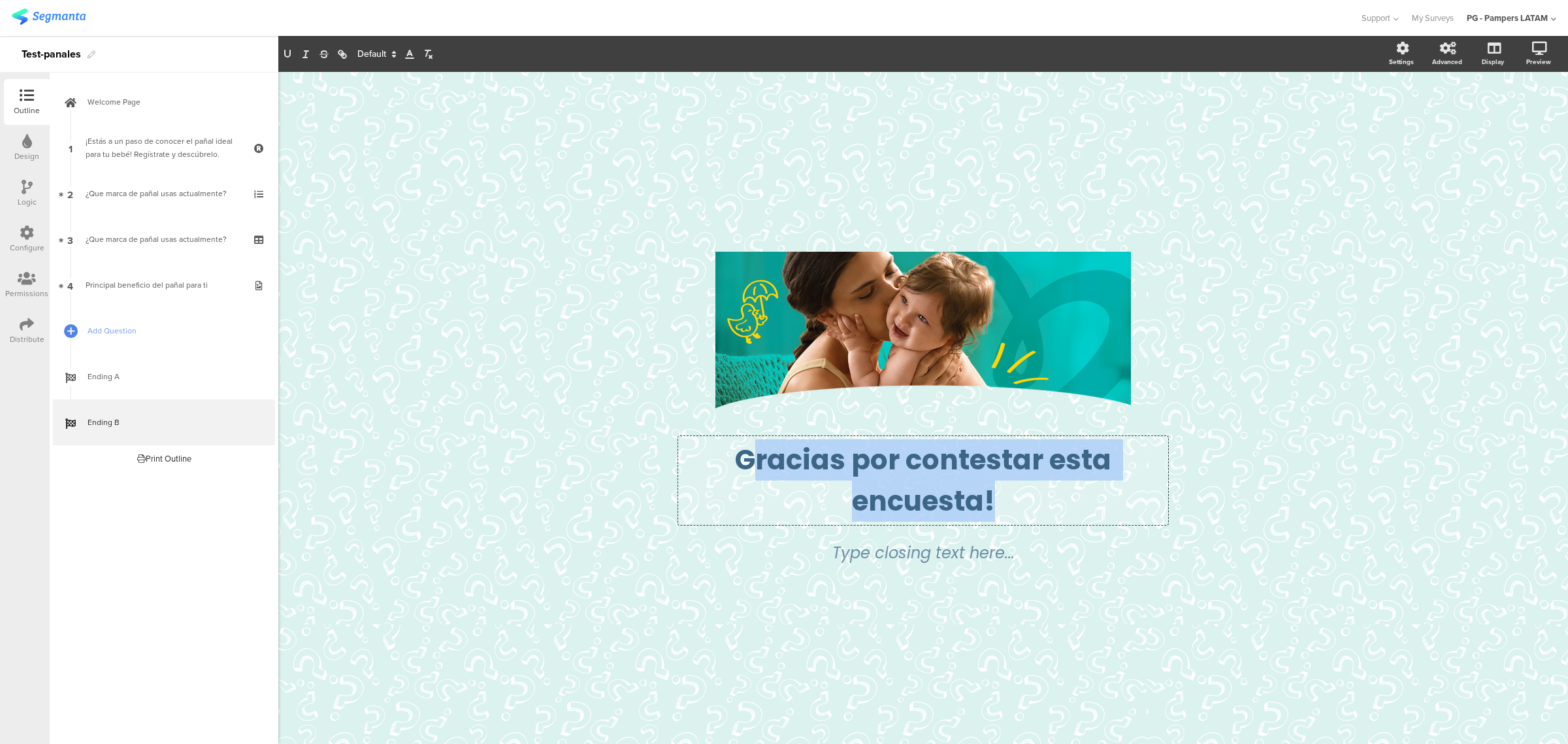
drag, startPoint x: 1008, startPoint y: 504, endPoint x: 746, endPoint y: 463, distance: 265.2
click at [746, 463] on p "Gracias por contestar esta encuesta!" at bounding box center [923, 480] width 484 height 82
click at [1003, 488] on p "Gracias por contestar esta encuesta!" at bounding box center [923, 480] width 484 height 82
drag, startPoint x: 1002, startPoint y: 498, endPoint x: 725, endPoint y: 456, distance: 280.2
click at [725, 456] on p "Gracias por contestar esta encuesta!" at bounding box center [923, 480] width 484 height 82
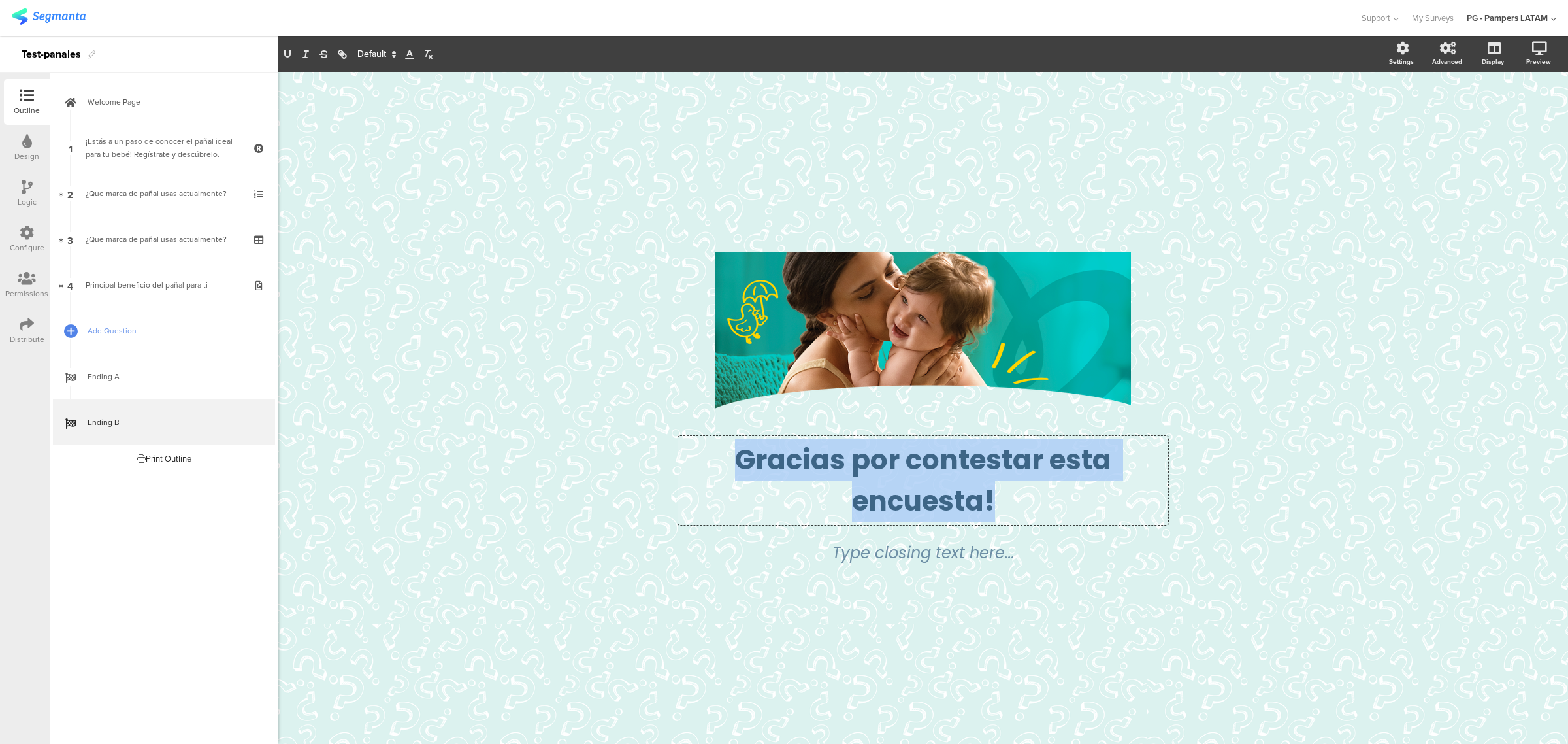
copy p "Gracias por contestar esta encuesta!"
click at [1118, 505] on p "Gracias por contestar esta encuesta!" at bounding box center [923, 480] width 484 height 82
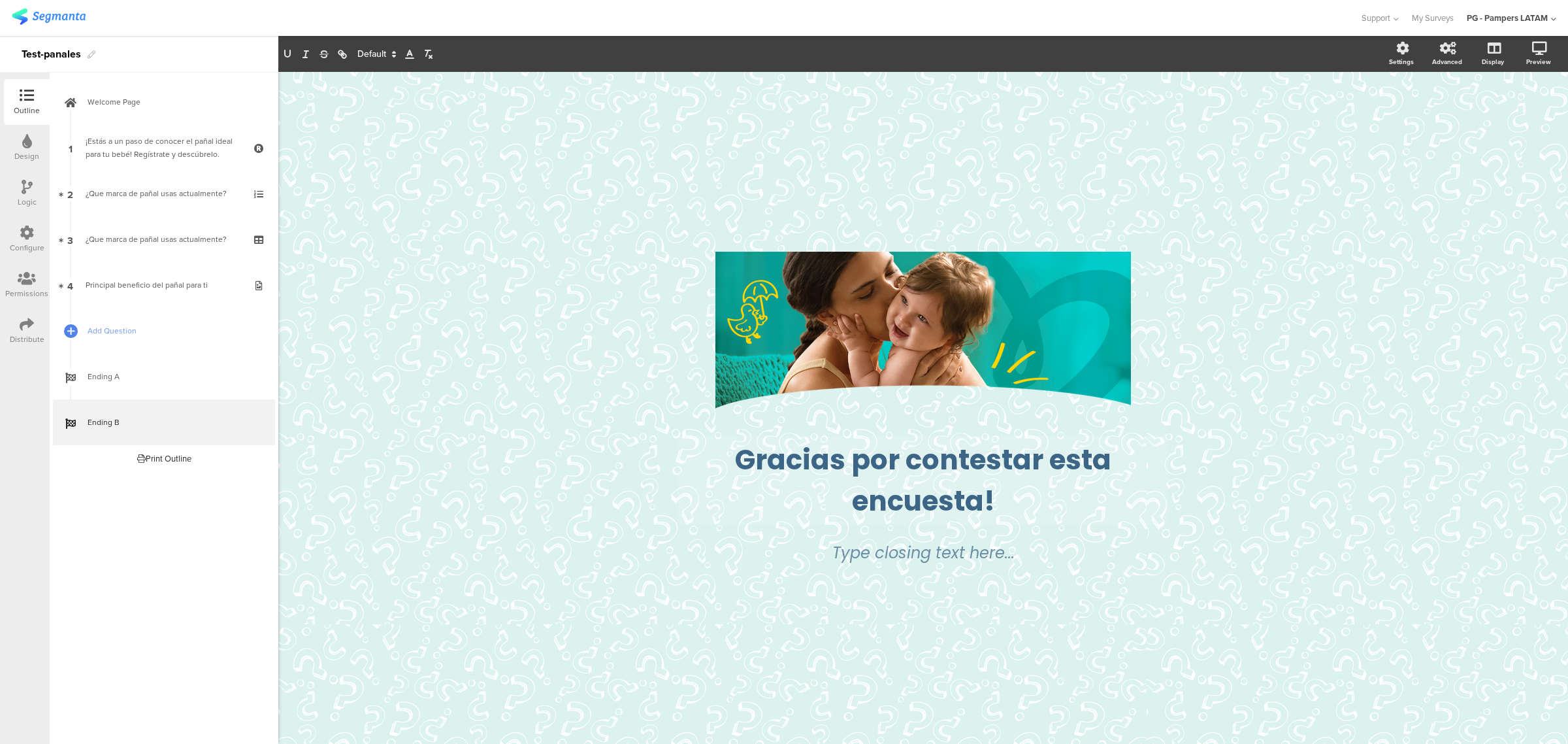
click at [1402, 497] on div "/ Gracias por contestar esta encuesta! Gracias por contestar esta encuesta! Typ…" at bounding box center [923, 408] width 1290 height 672
click at [1098, 547] on div "Type closing text here..." at bounding box center [923, 553] width 392 height 23
click at [1111, 556] on p at bounding box center [923, 553] width 392 height 23
click at [1174, 559] on div "/ Gracias por contestar esta encuesta! Gracias por contestar esta encuesta! Typ…" at bounding box center [923, 408] width 523 height 352
click at [1026, 541] on div "Type closing text here..." at bounding box center [923, 553] width 392 height 23
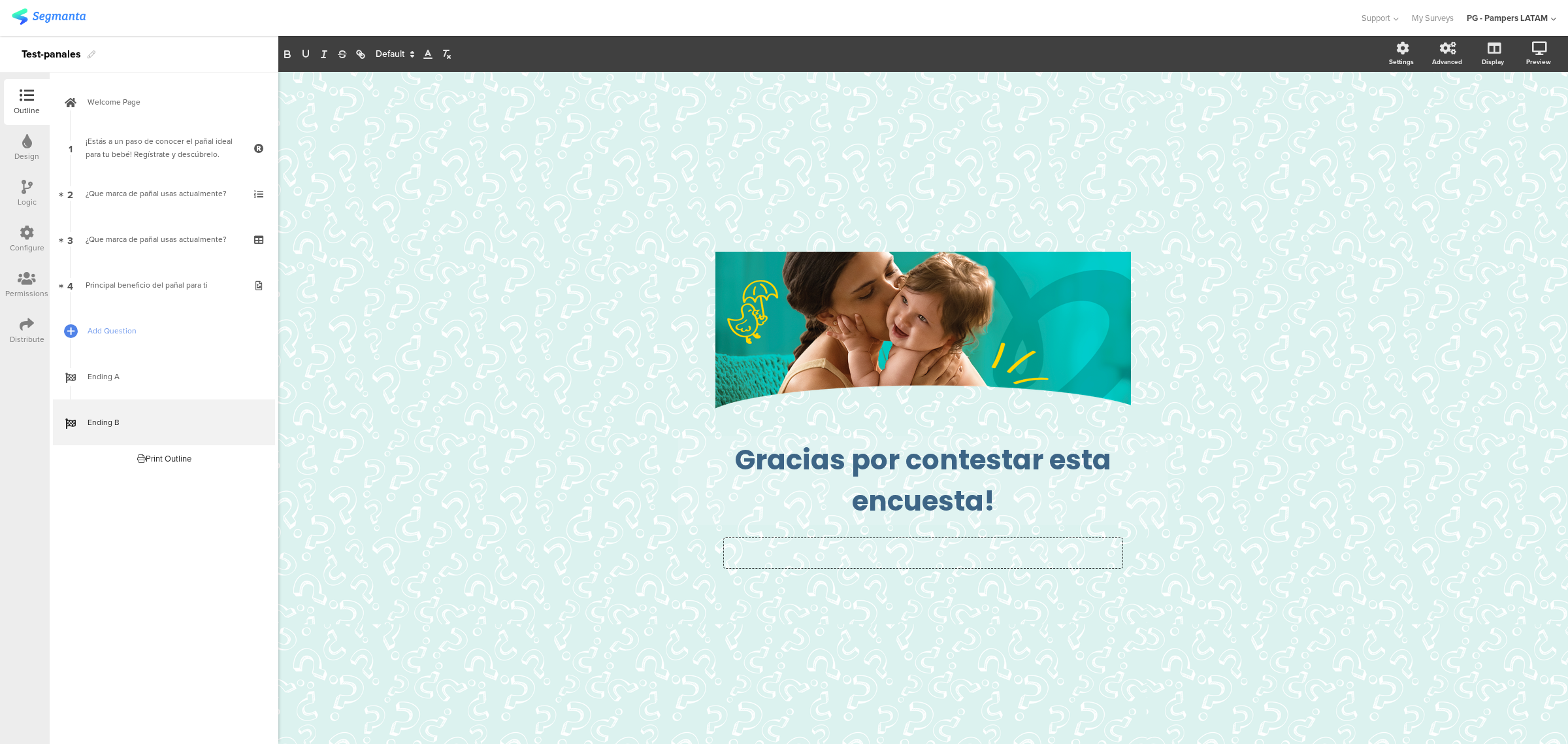
click at [1076, 538] on div "Type closing text here..." at bounding box center [923, 553] width 398 height 30
click at [1213, 544] on div "/ Gracias por contestar esta encuesta! Gracias por contestar esta encuesta! Typ…" at bounding box center [923, 408] width 1290 height 672
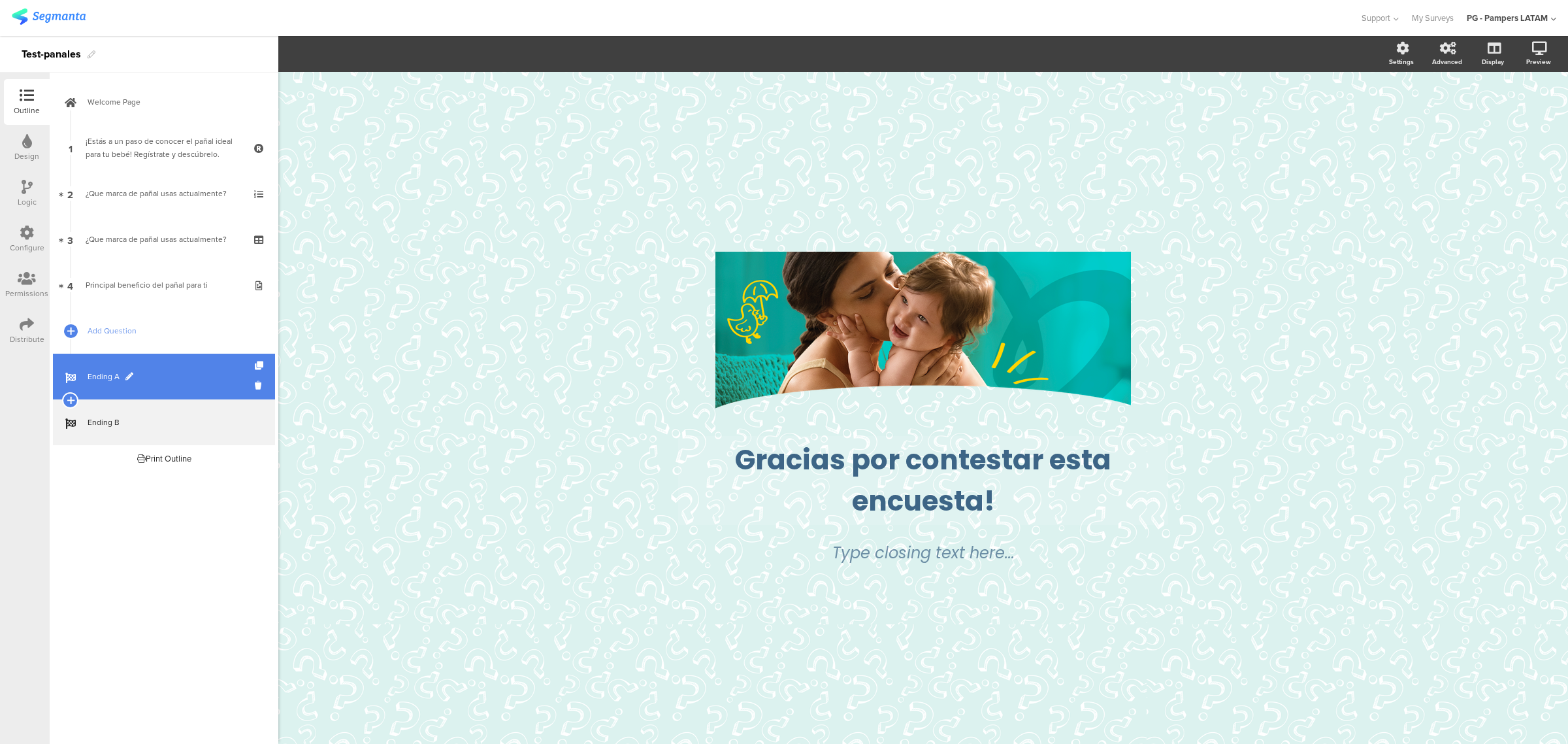
click at [193, 386] on link "Ending A" at bounding box center [164, 376] width 222 height 46
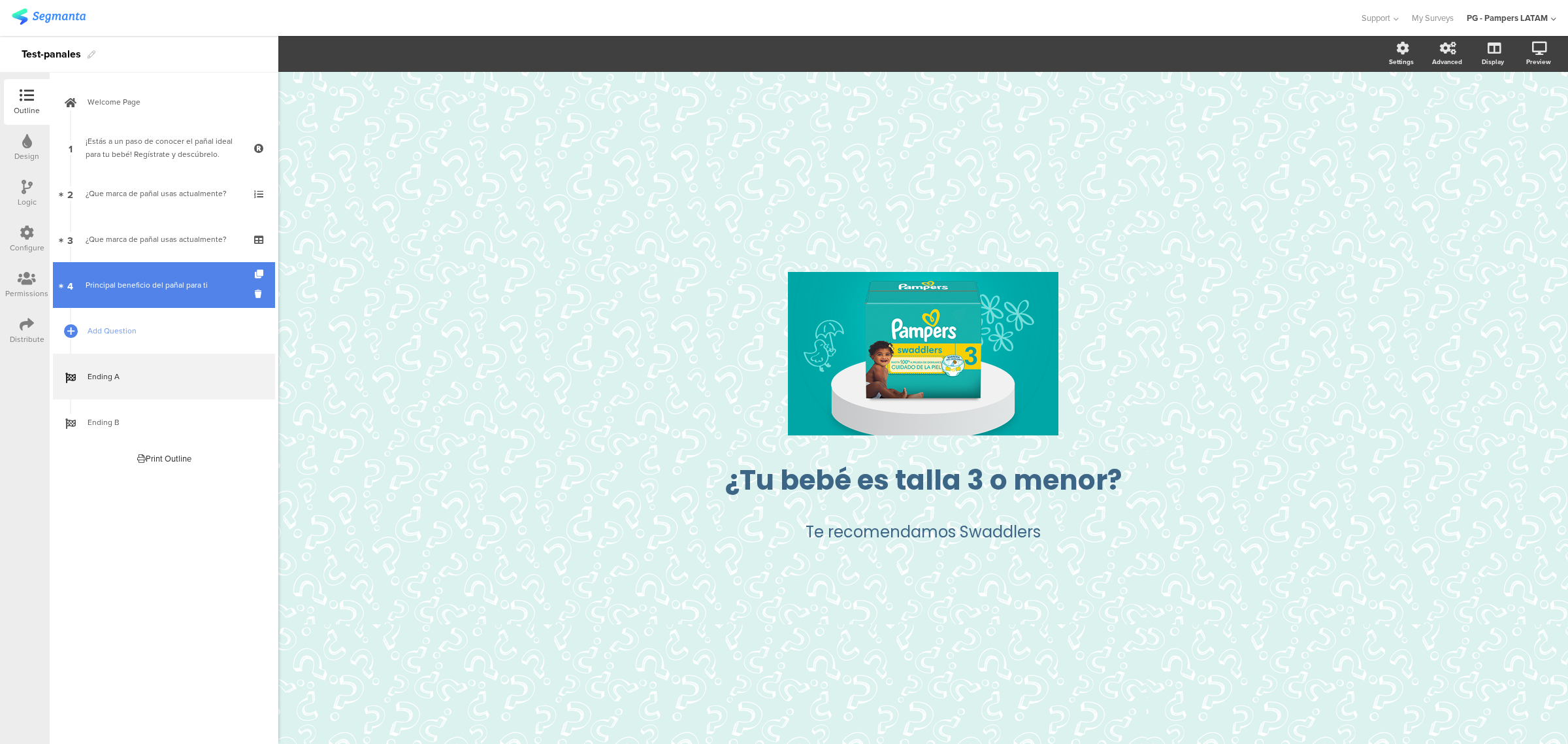
click at [173, 279] on div "Principal beneficio del pañal para ti" at bounding box center [164, 284] width 156 height 13
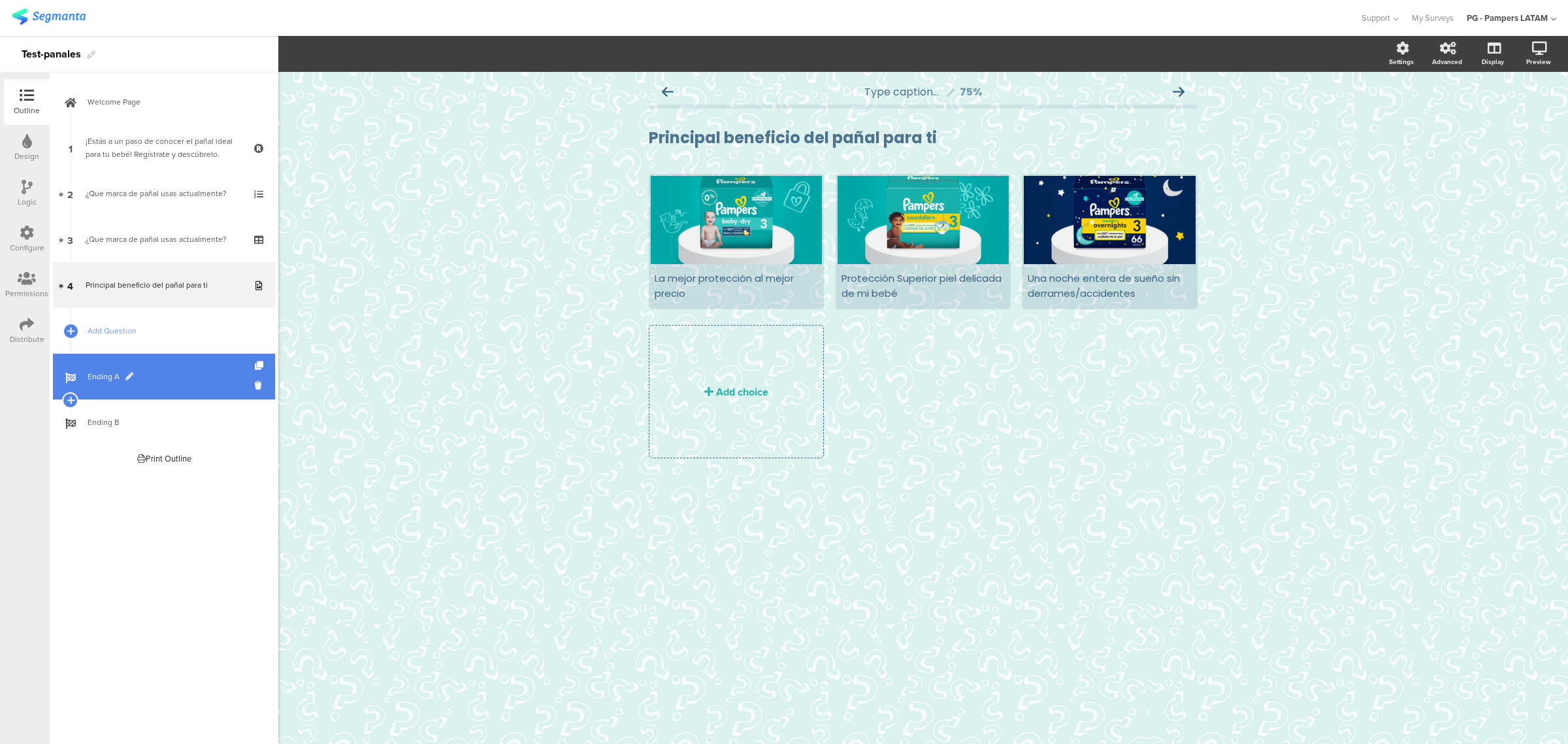
click at [167, 365] on link "Ending A" at bounding box center [164, 376] width 222 height 46
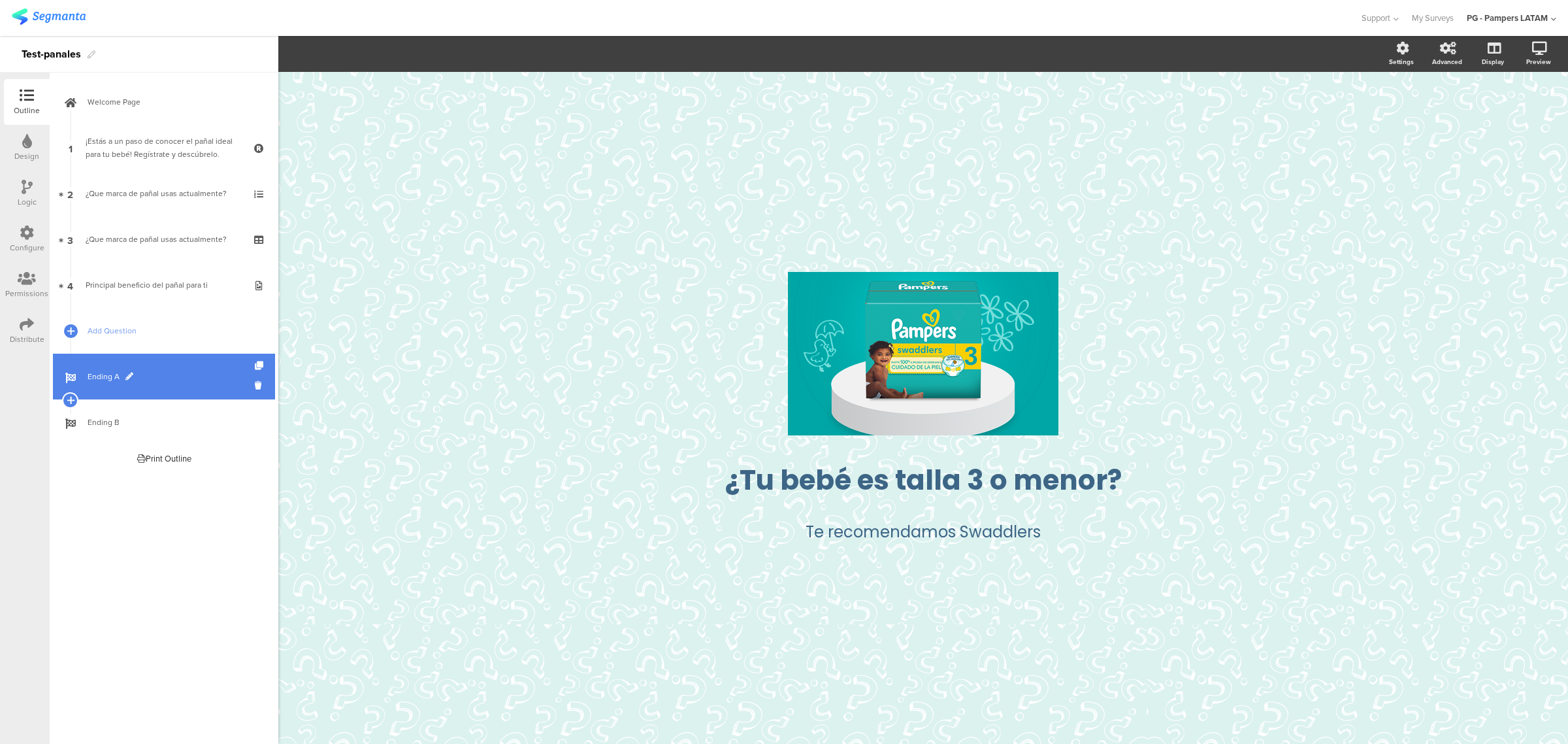
click at [174, 389] on link "Ending A" at bounding box center [164, 376] width 222 height 46
click at [138, 329] on span "Add Question" at bounding box center [171, 331] width 167 height 13
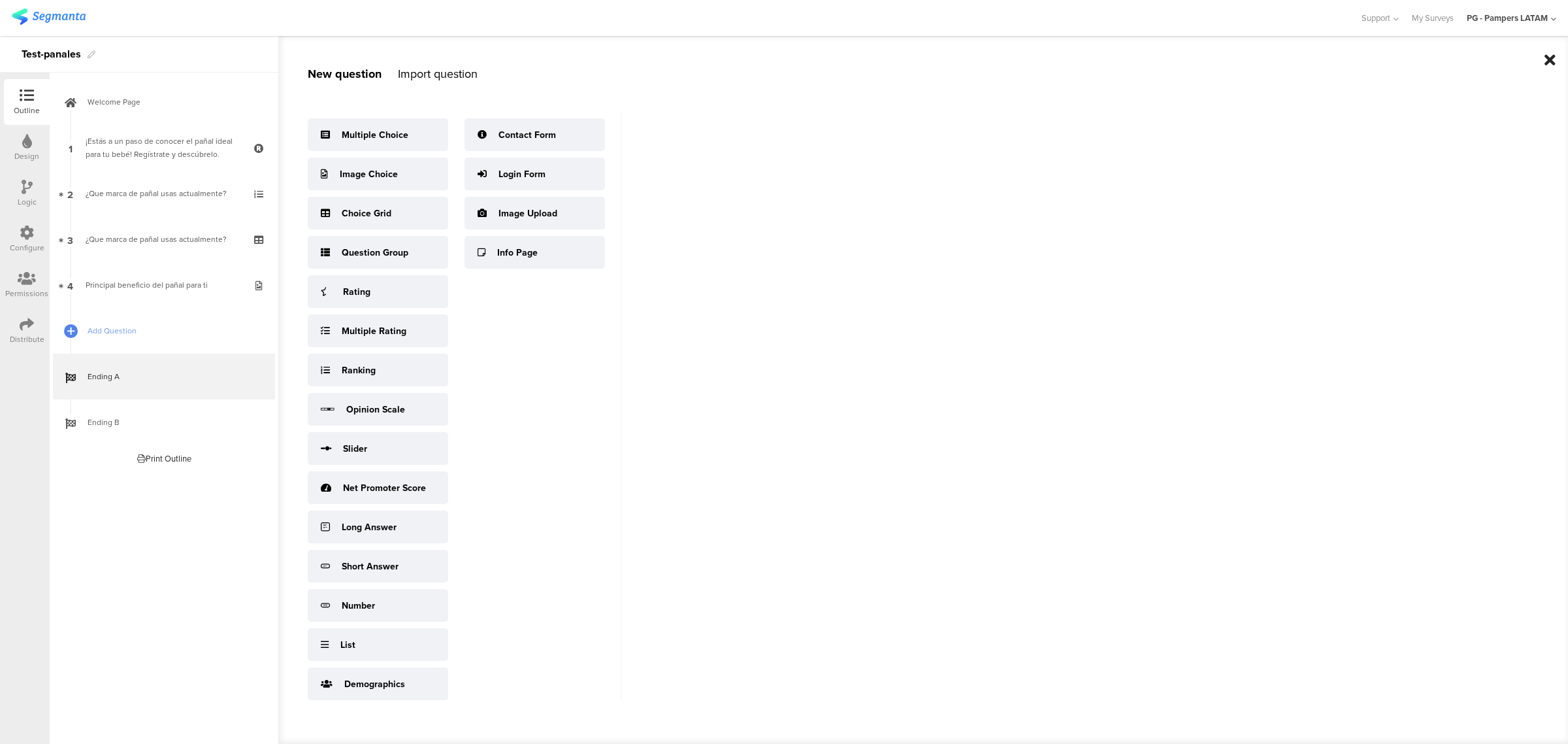
click at [1552, 55] on icon at bounding box center [1550, 60] width 11 height 16
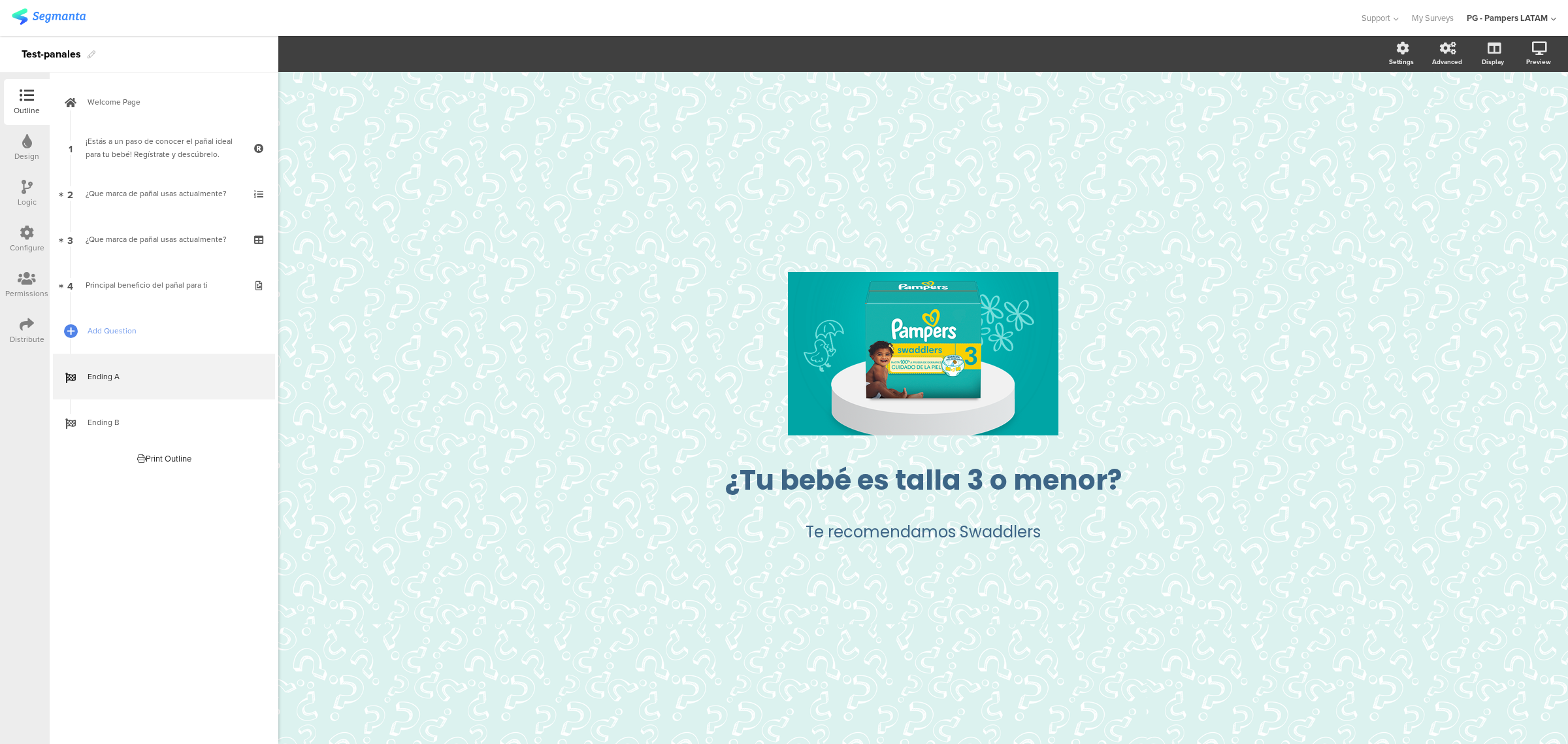
click at [27, 155] on div "Design" at bounding box center [27, 156] width 25 height 12
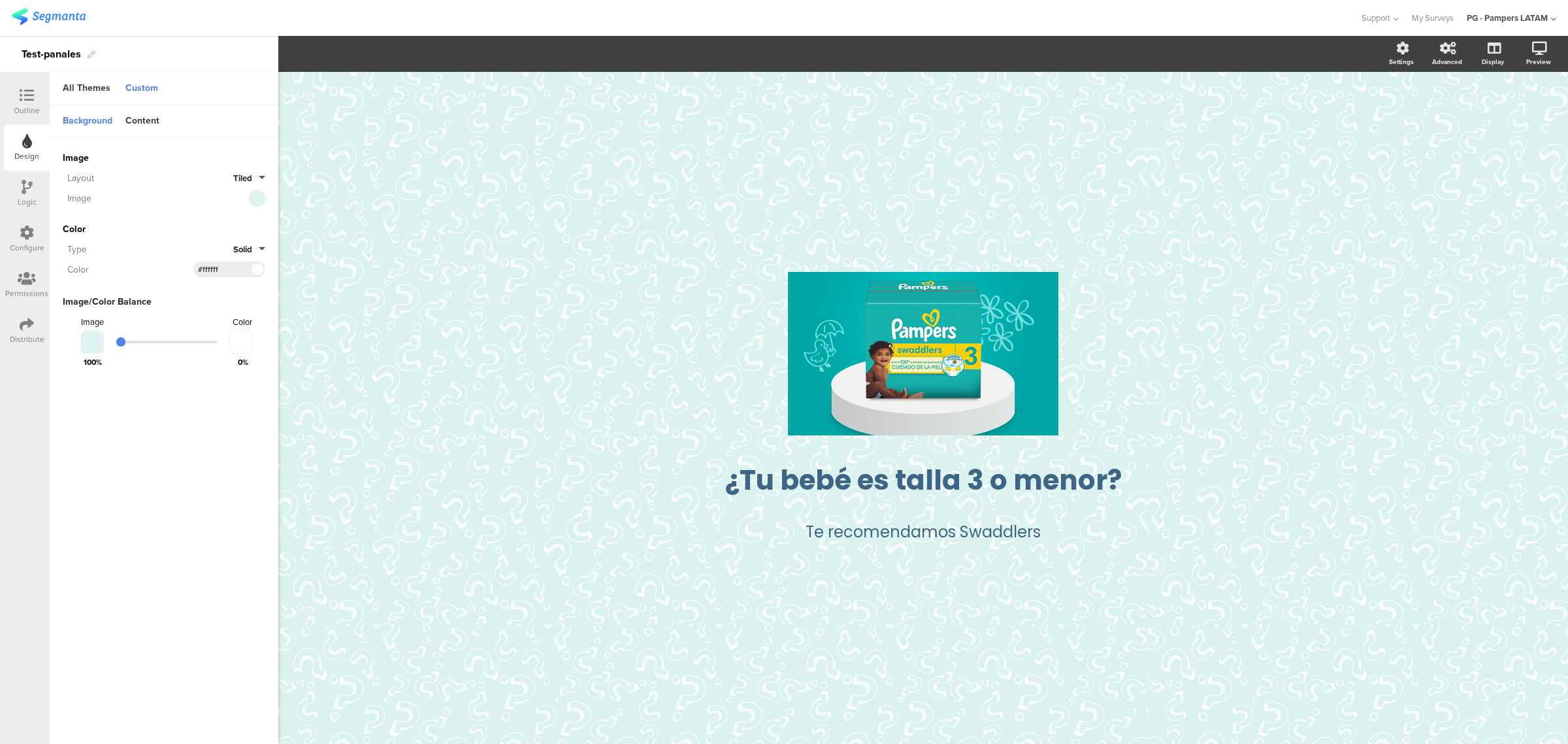
click at [27, 184] on icon at bounding box center [27, 187] width 11 height 14
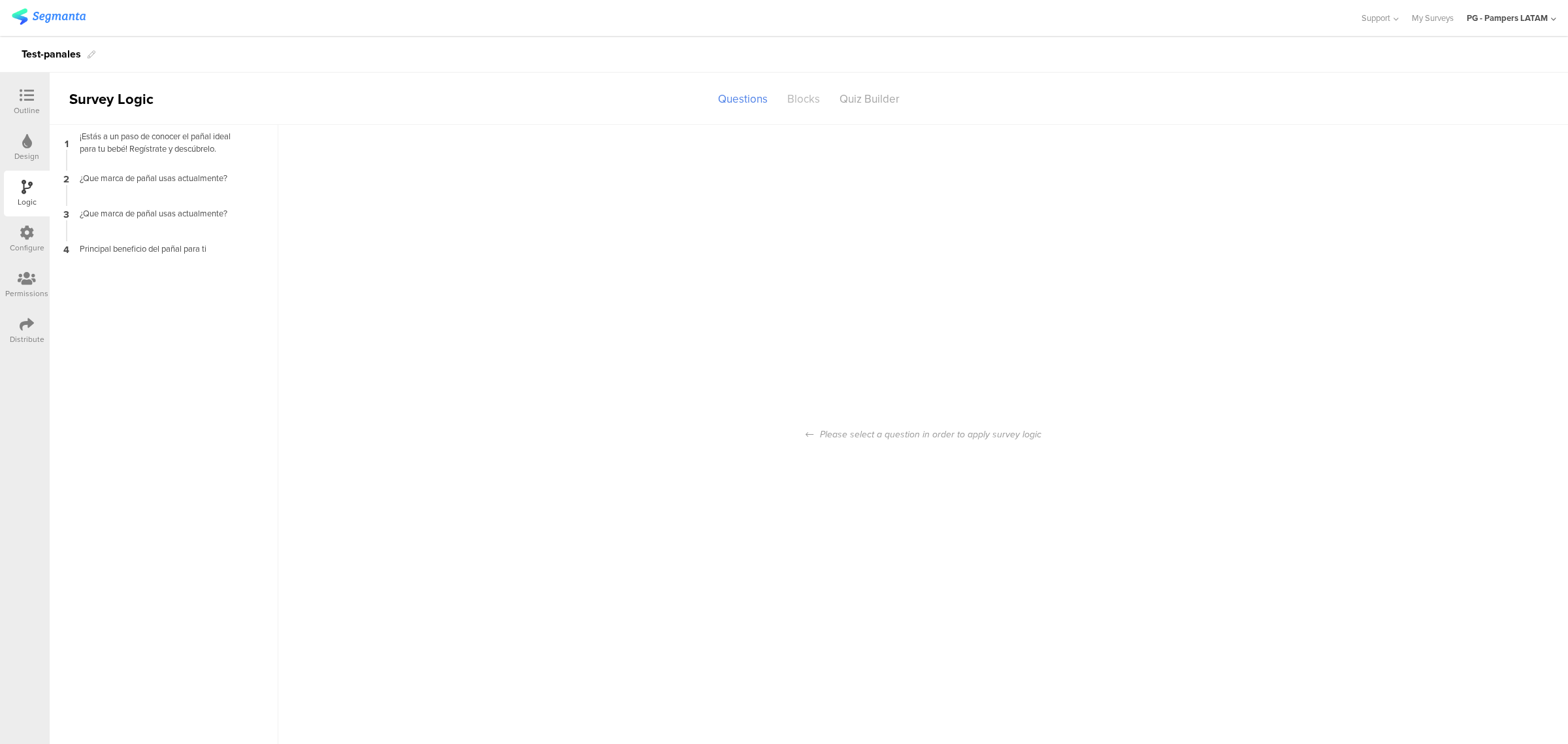
click at [799, 106] on div "Blocks" at bounding box center [803, 98] width 52 height 23
click at [875, 105] on div "Quiz Builder" at bounding box center [870, 98] width 80 height 23
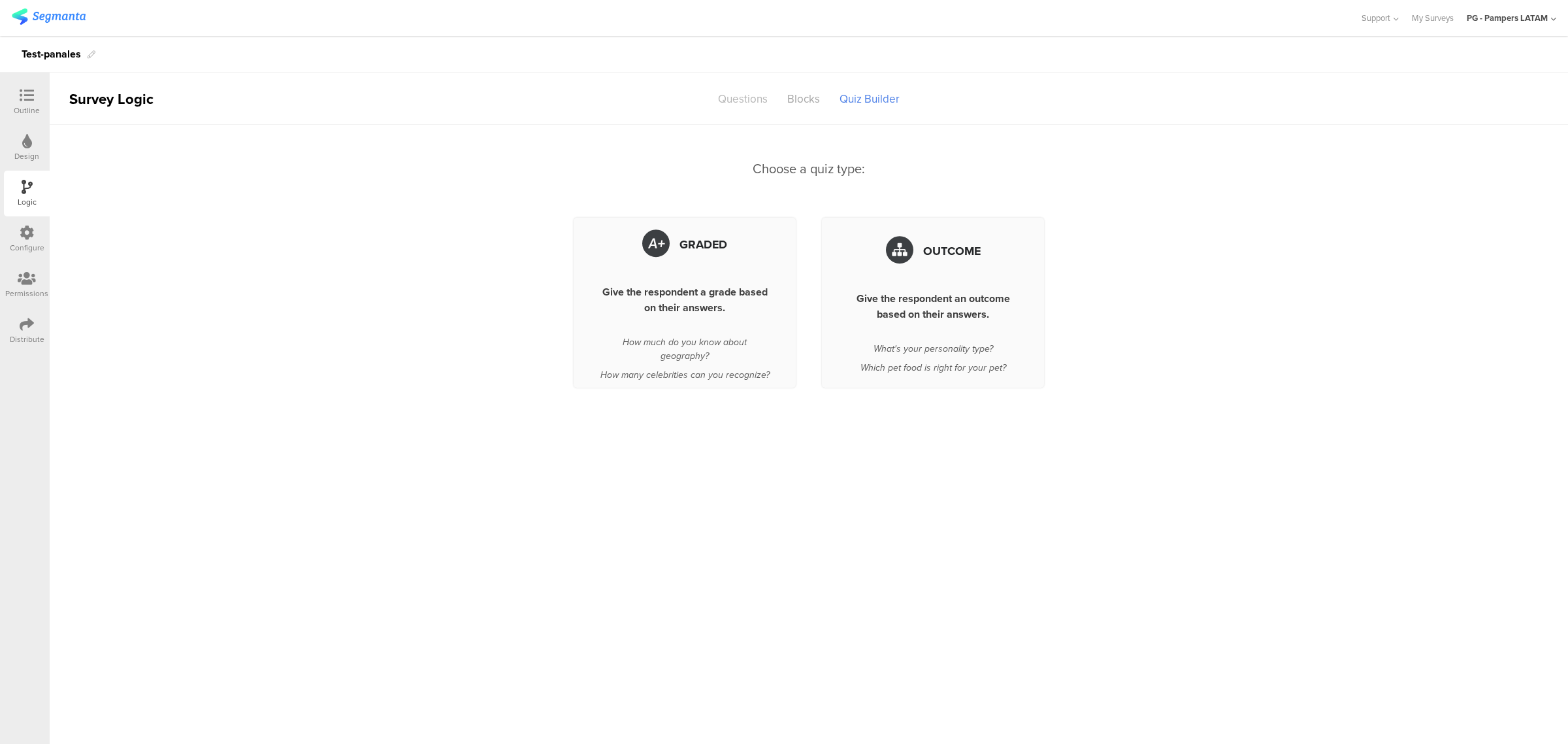
click at [761, 105] on div "Questions" at bounding box center [742, 98] width 70 height 23
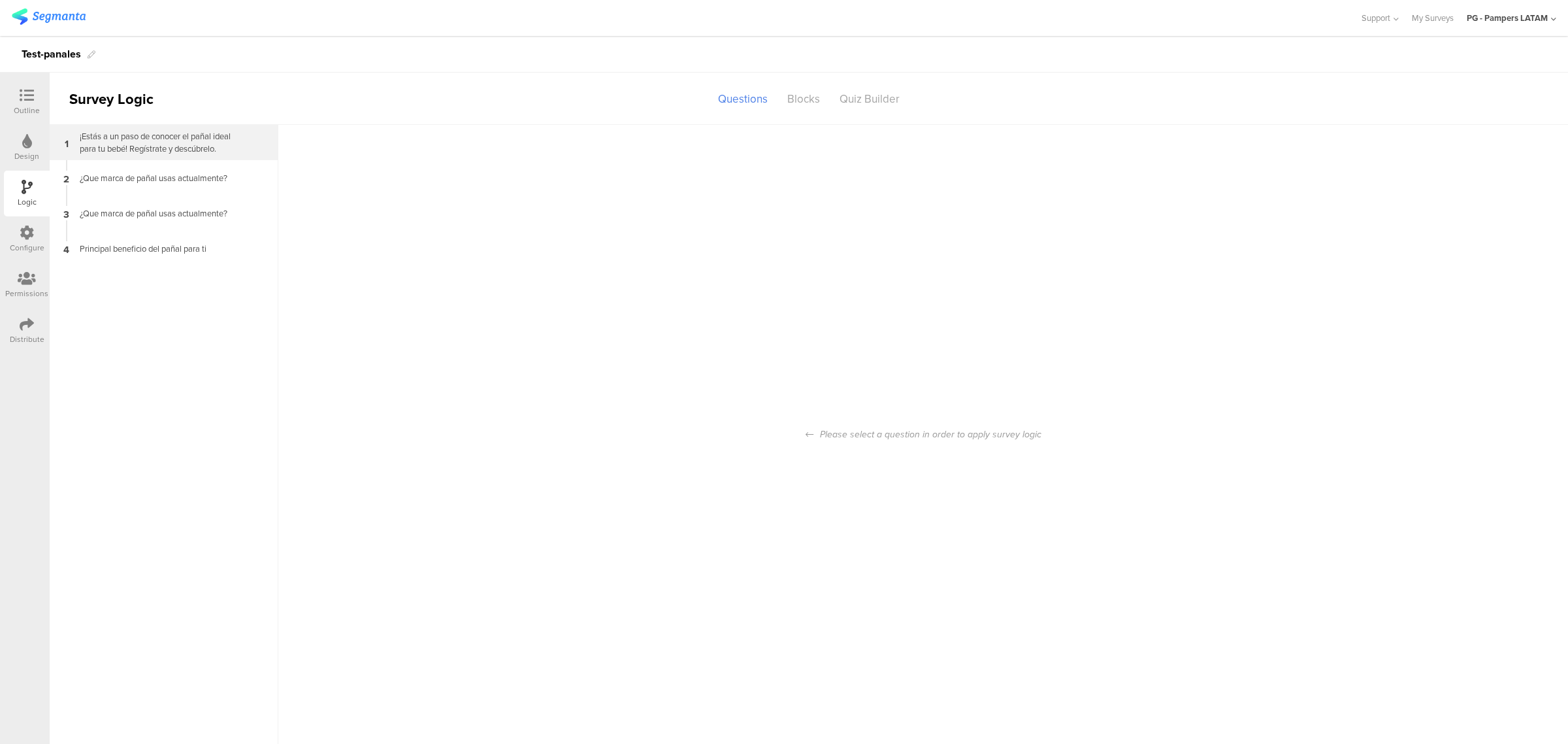
click at [158, 149] on div "¡Estás a un paso de conocer el pañal ideal para tu bebé! Regístrate y descúbrel…" at bounding box center [153, 142] width 163 height 25
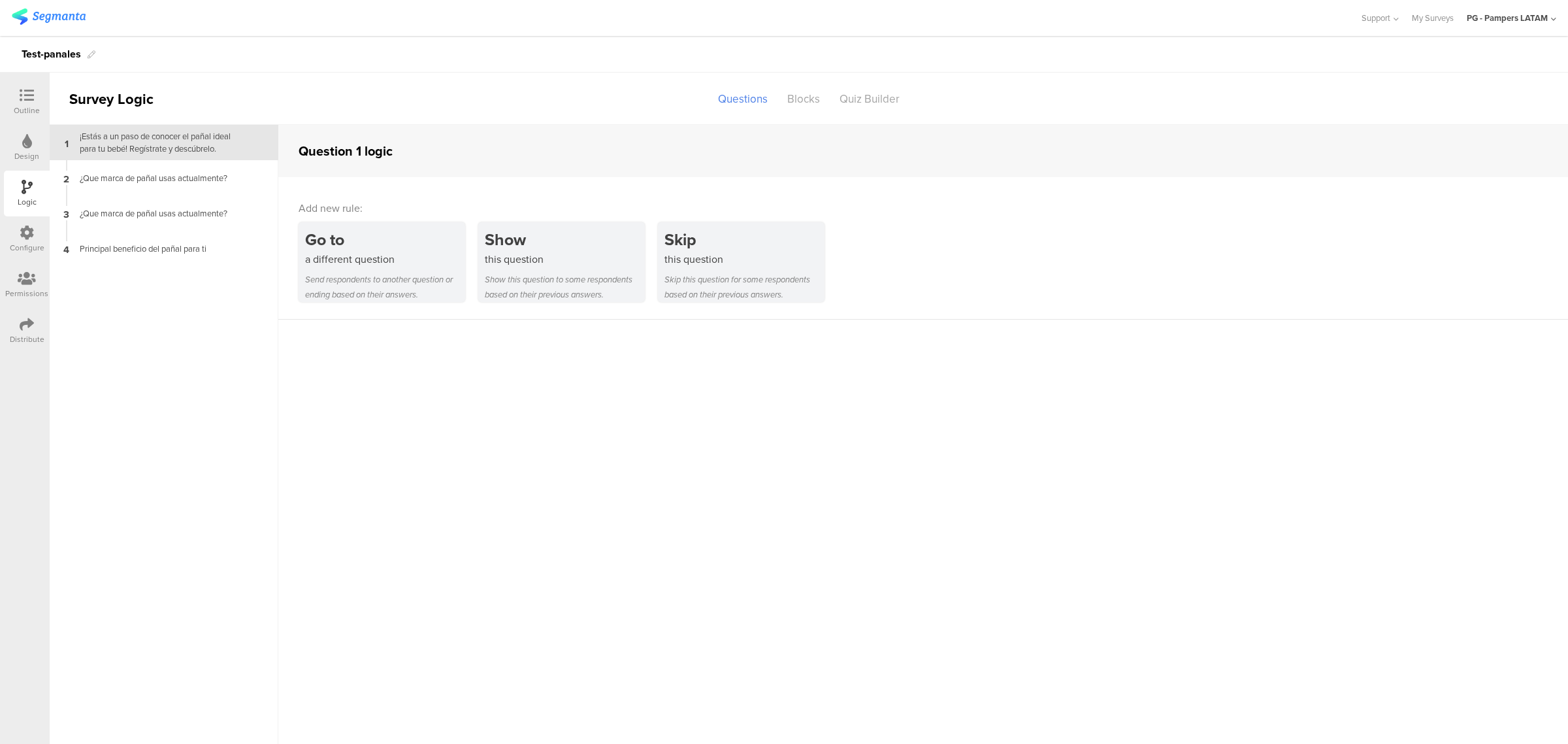
click at [23, 253] on div "Configure" at bounding box center [27, 239] width 46 height 46
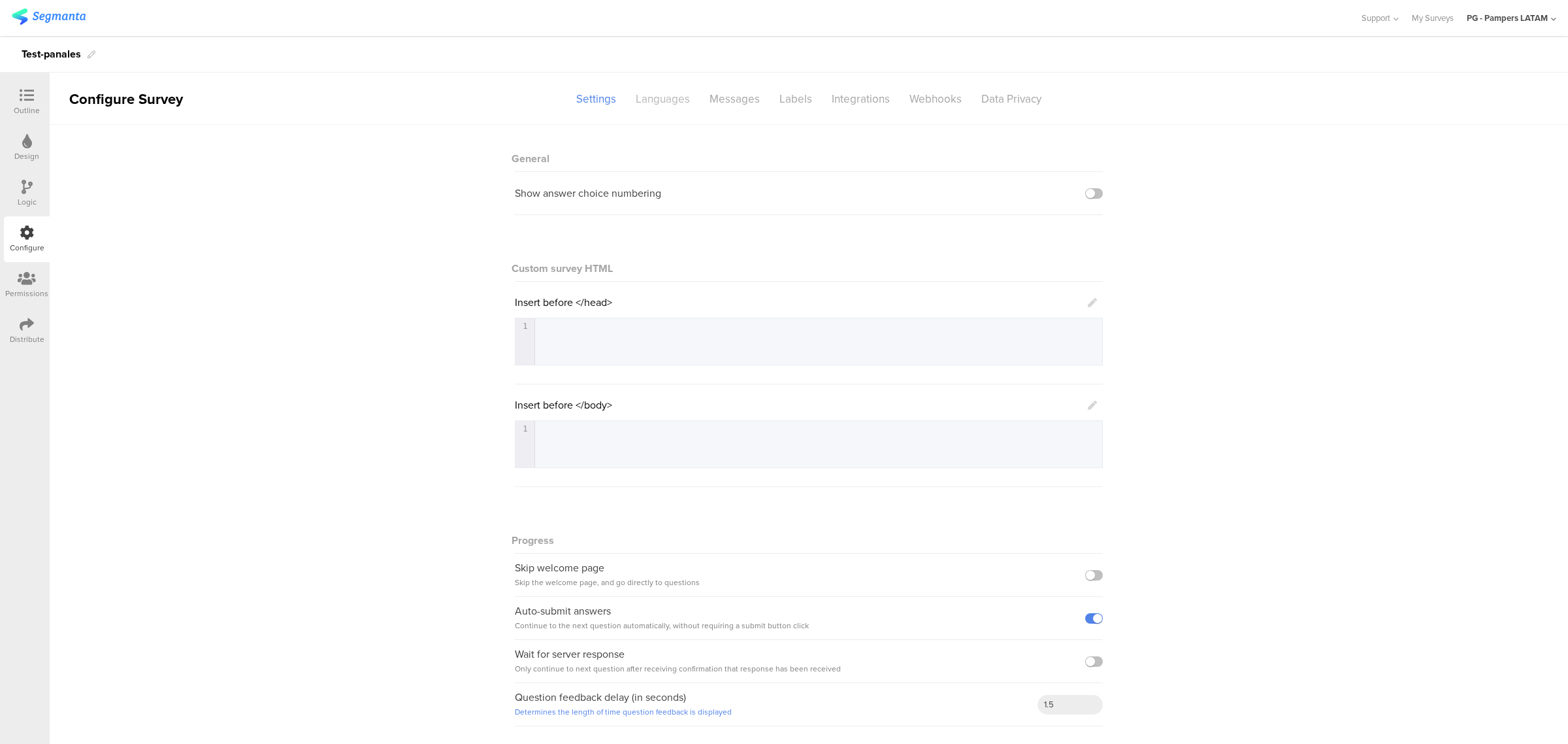
click at [663, 92] on div "Languages" at bounding box center [663, 98] width 73 height 23
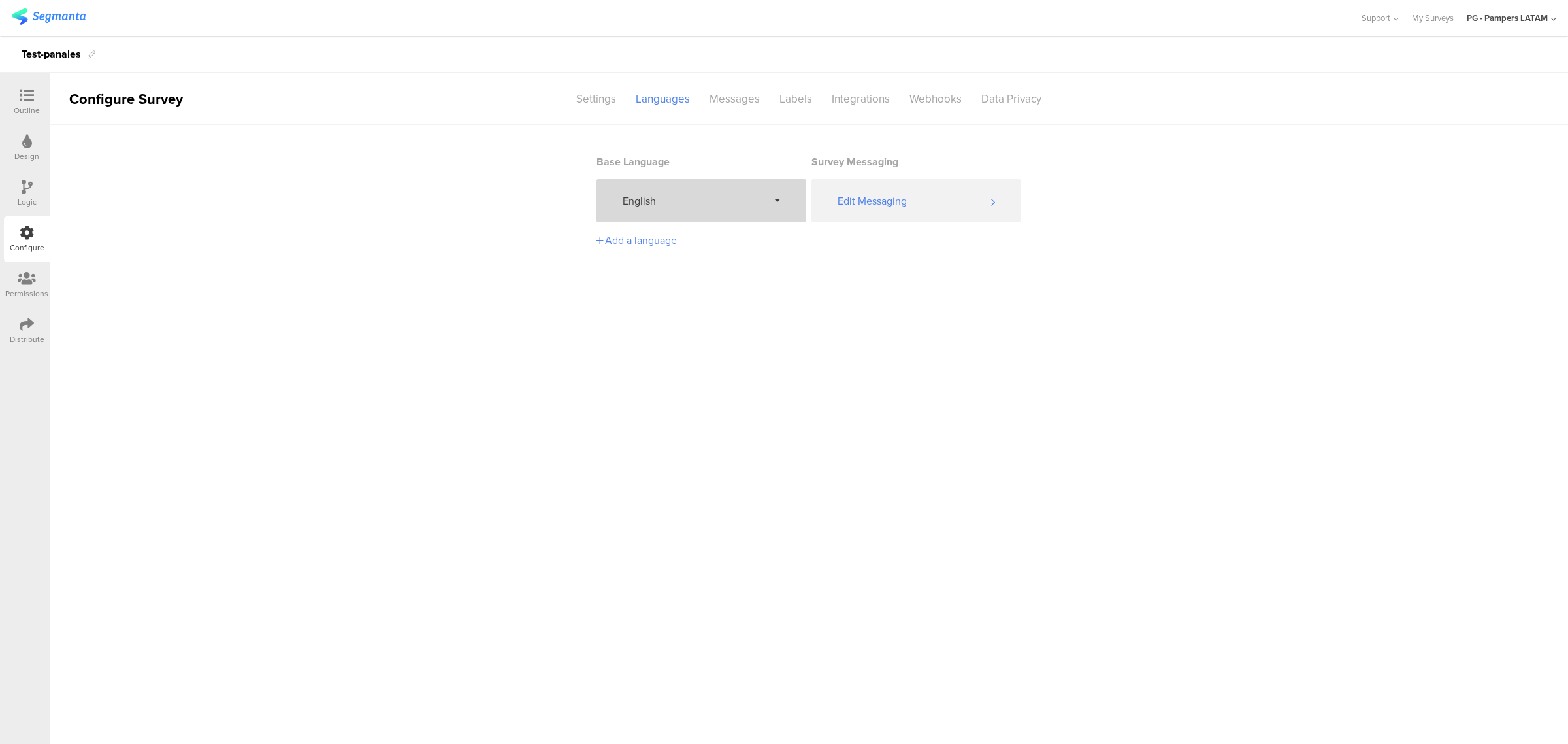
click at [747, 190] on div "English" at bounding box center [701, 200] width 209 height 43
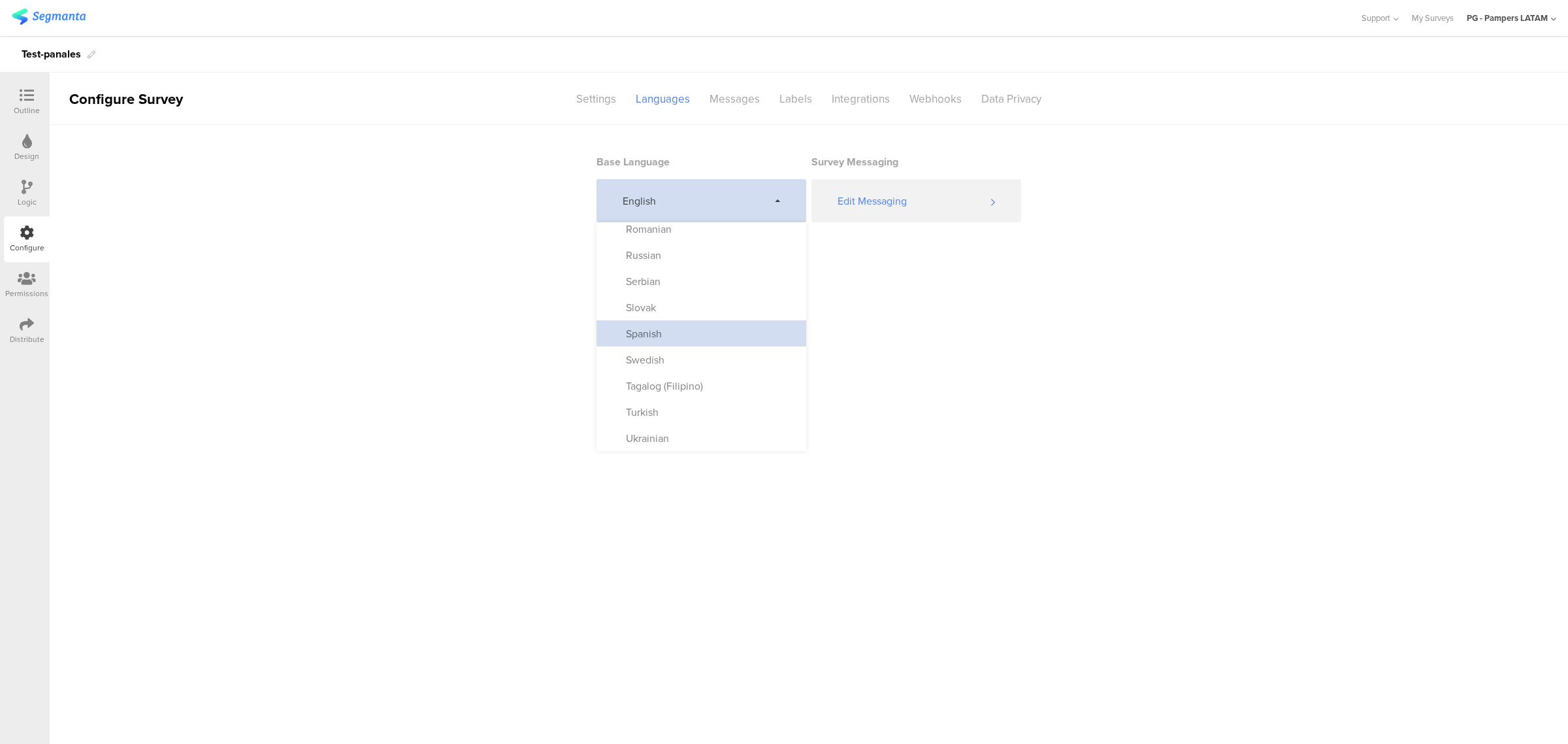
click at [709, 338] on div "Spanish" at bounding box center [701, 333] width 209 height 26
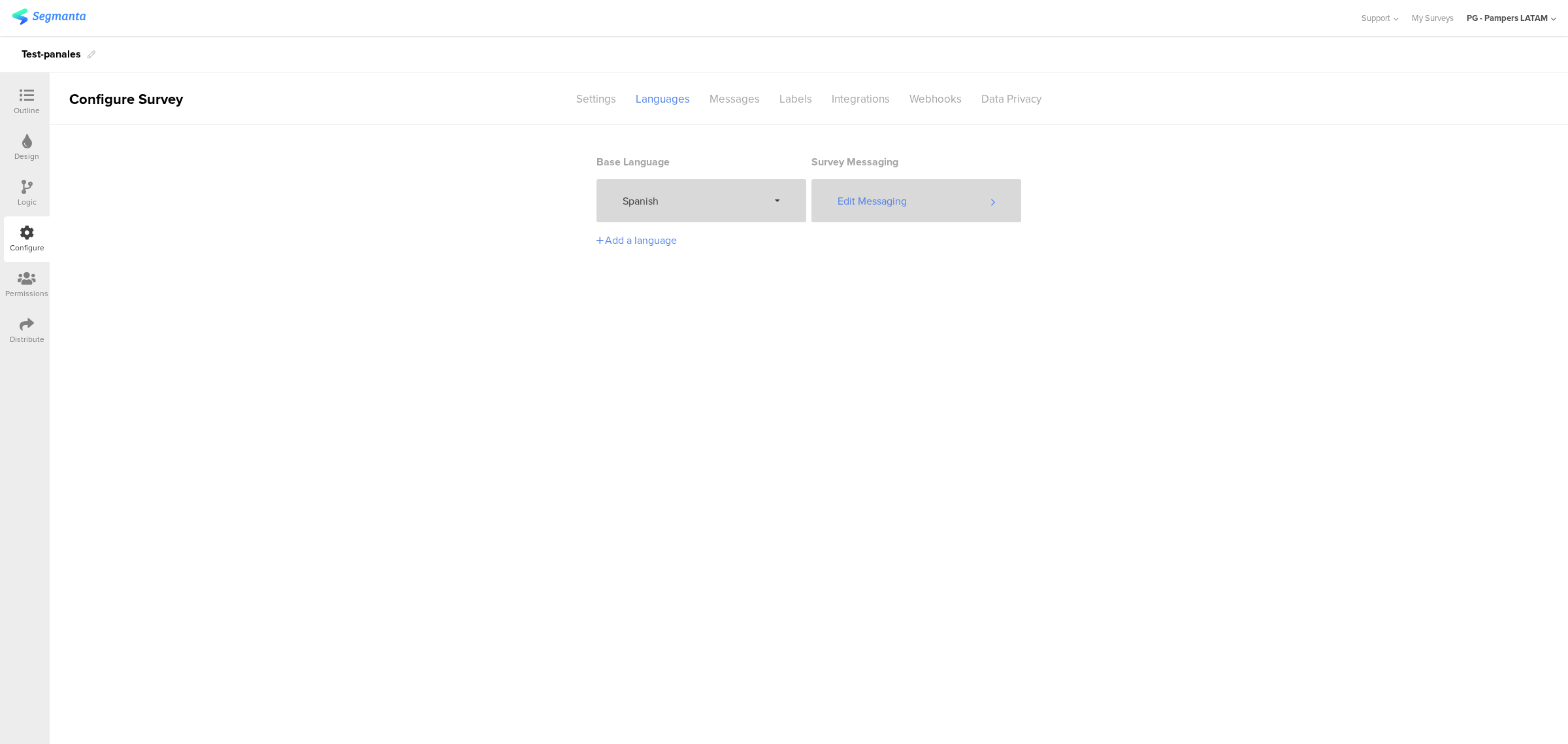
click at [909, 203] on div "Edit Messaging" at bounding box center [916, 200] width 209 height 43
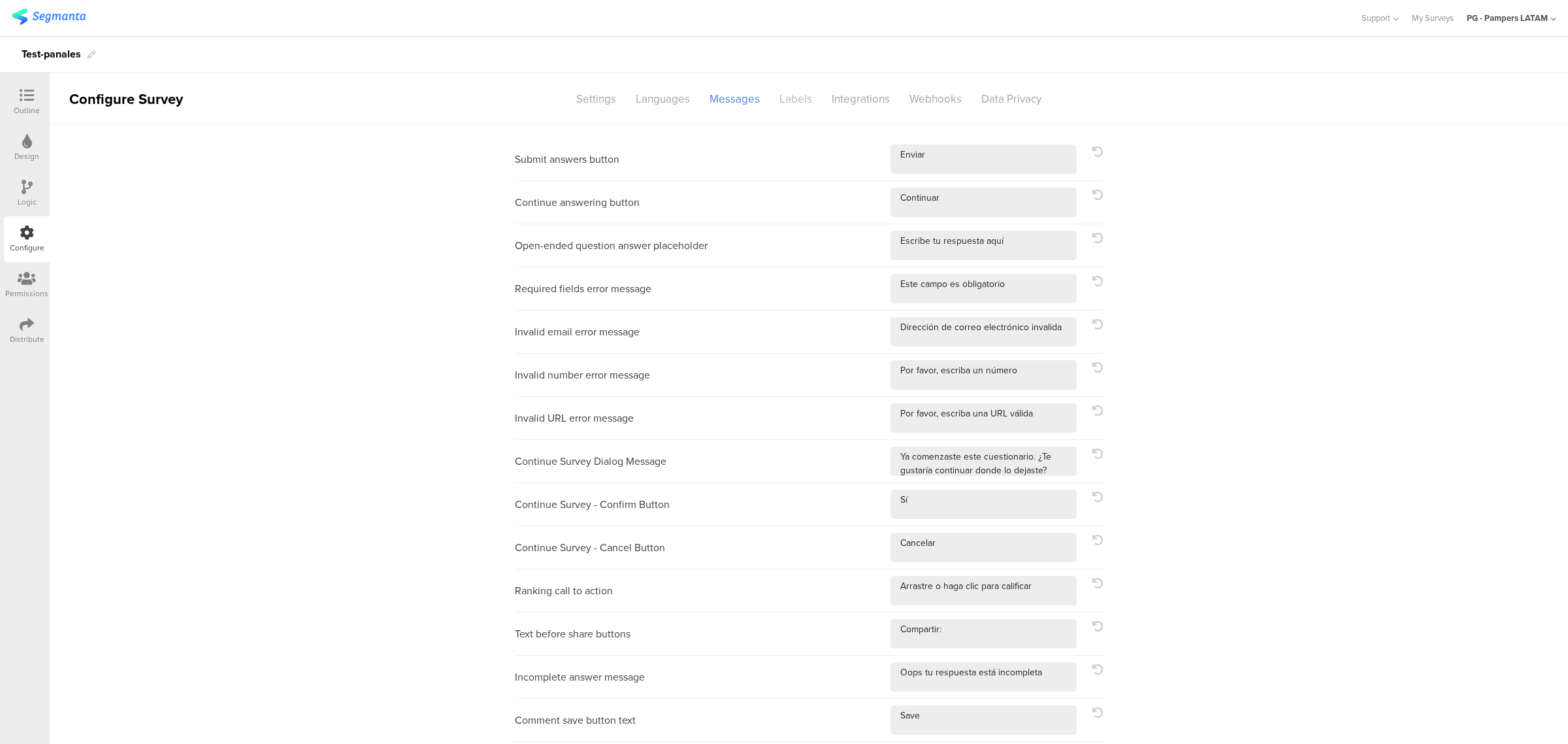
click at [792, 106] on div "Labels" at bounding box center [795, 98] width 52 height 23
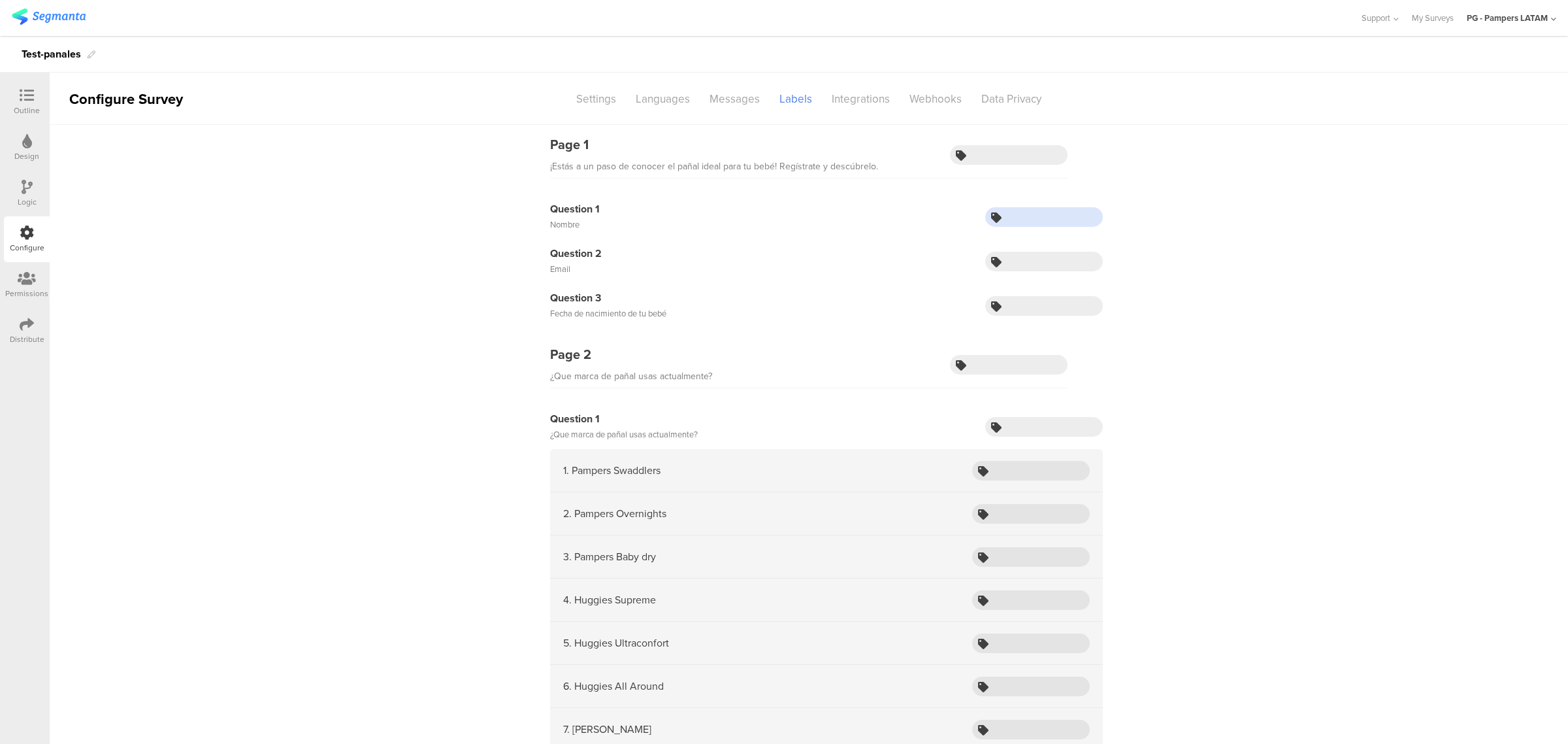
click at [1027, 221] on input "text" at bounding box center [1044, 216] width 118 height 20
type input "nombre"
click at [1047, 290] on div "Question 3 Fecha de nacimiento de tu bebé" at bounding box center [826, 306] width 552 height 31
click at [1047, 255] on input "text" at bounding box center [1044, 261] width 118 height 20
type input "email"
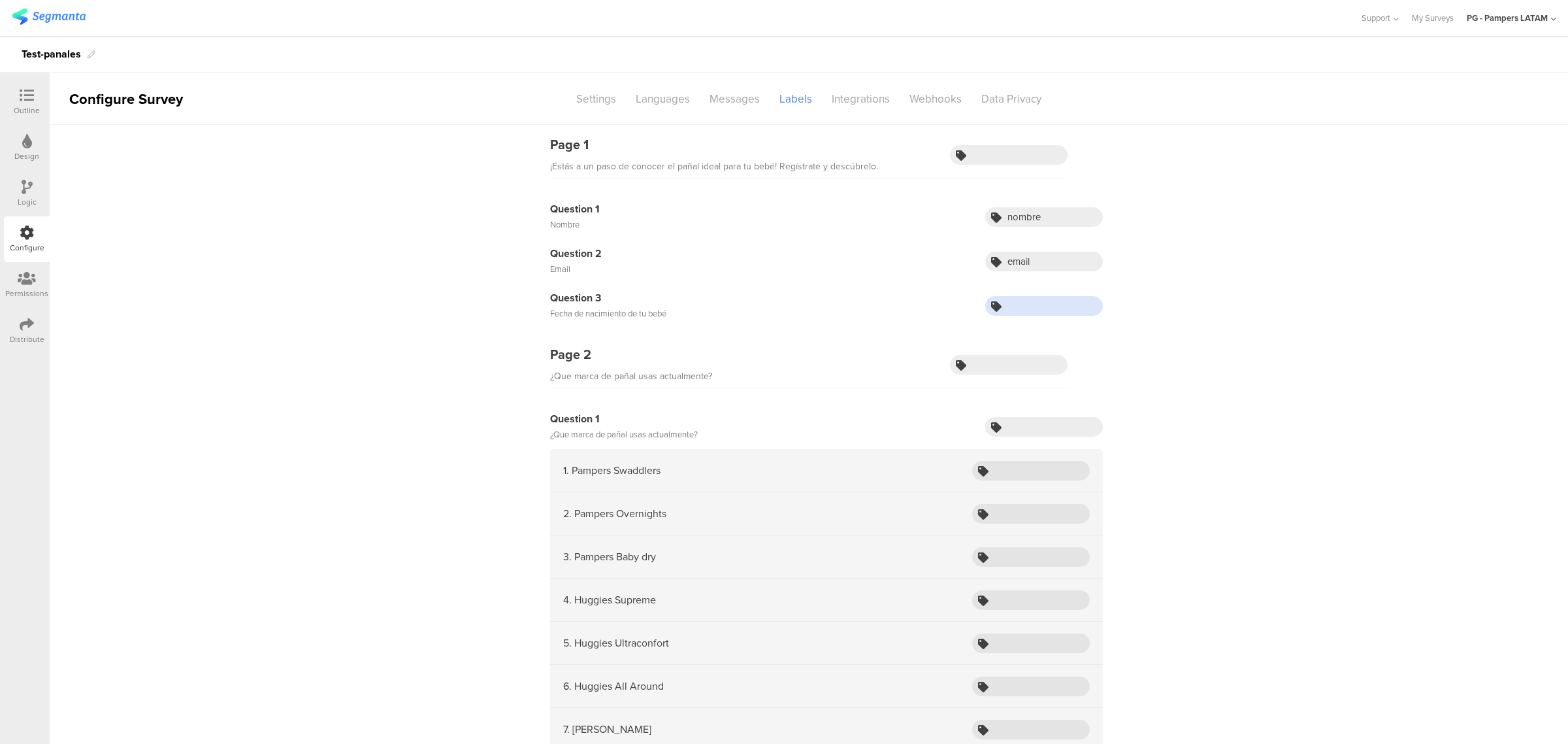
click at [1052, 301] on input "text" at bounding box center [1044, 306] width 118 height 20
type input "fecha-nacimiento"
click at [1027, 370] on input "text" at bounding box center [1009, 364] width 118 height 20
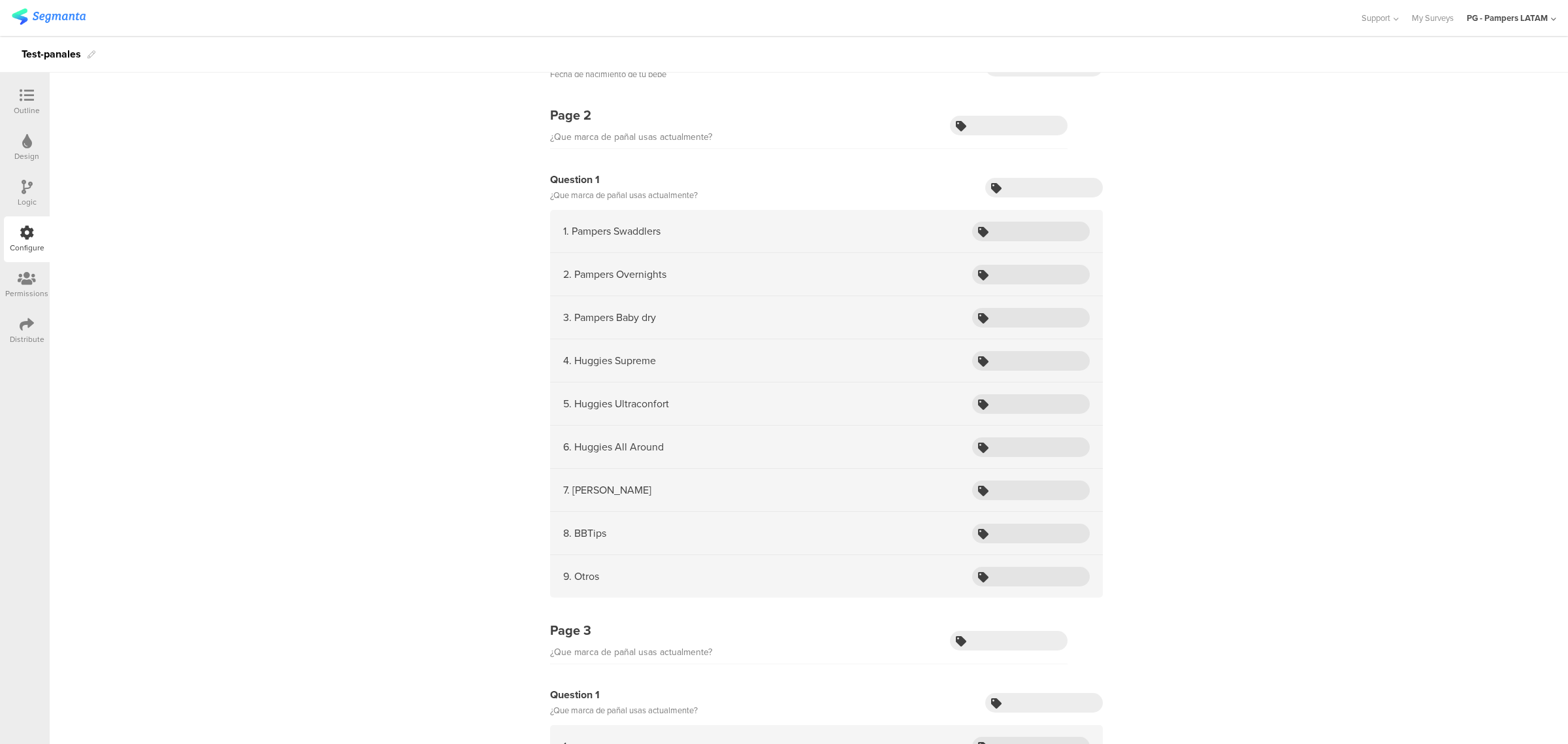
scroll to position [245, 0]
click at [1024, 226] on input "text" at bounding box center [1030, 225] width 118 height 20
drag, startPoint x: 1060, startPoint y: 229, endPoint x: 955, endPoint y: 214, distance: 106.1
click at [955, 214] on div "1. Pampers Swaddlers p1" at bounding box center [826, 225] width 552 height 43
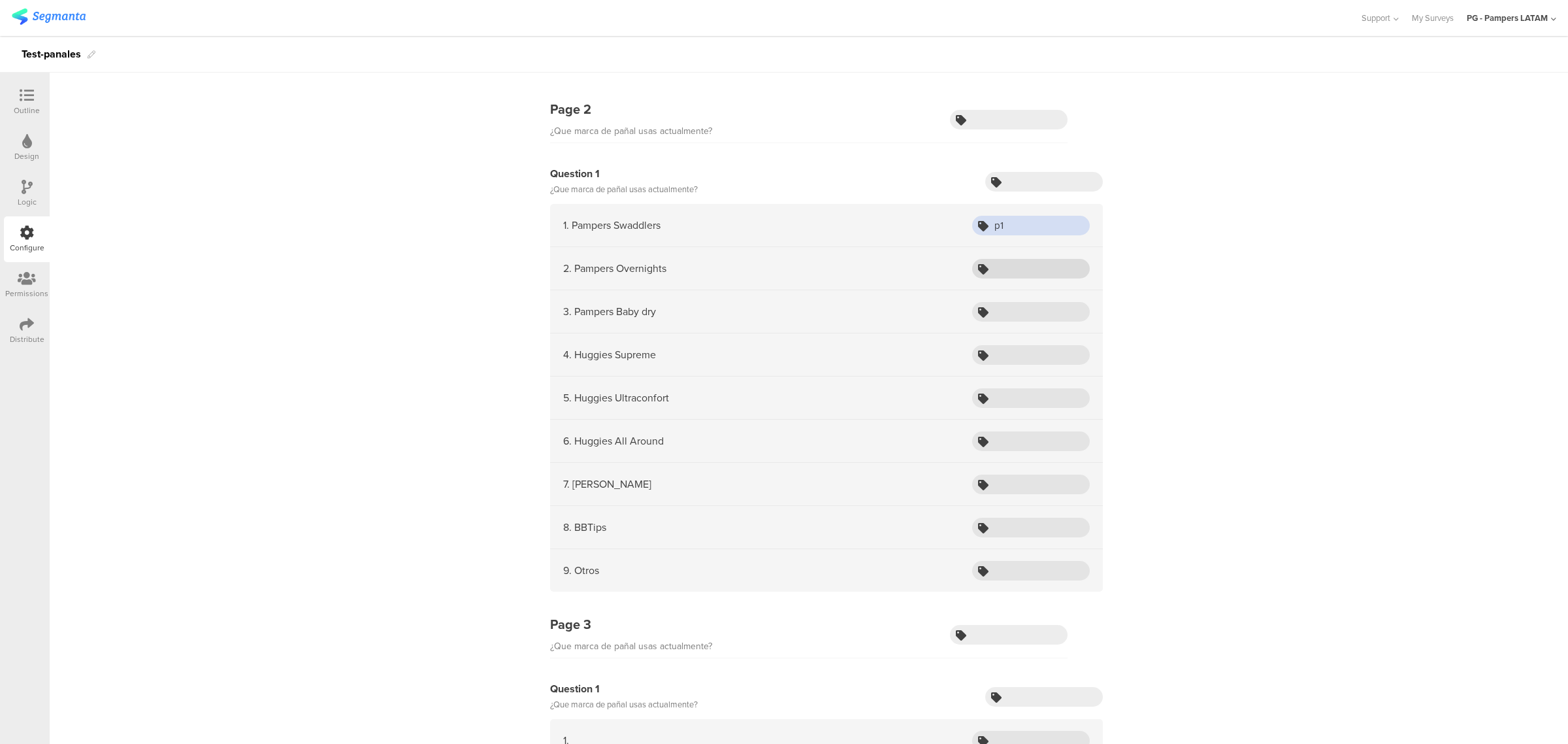
type input "p1"
click at [1045, 274] on input "text" at bounding box center [1030, 268] width 118 height 20
paste input "p1"
type input "p2"
click at [1045, 317] on input "text" at bounding box center [1030, 311] width 118 height 20
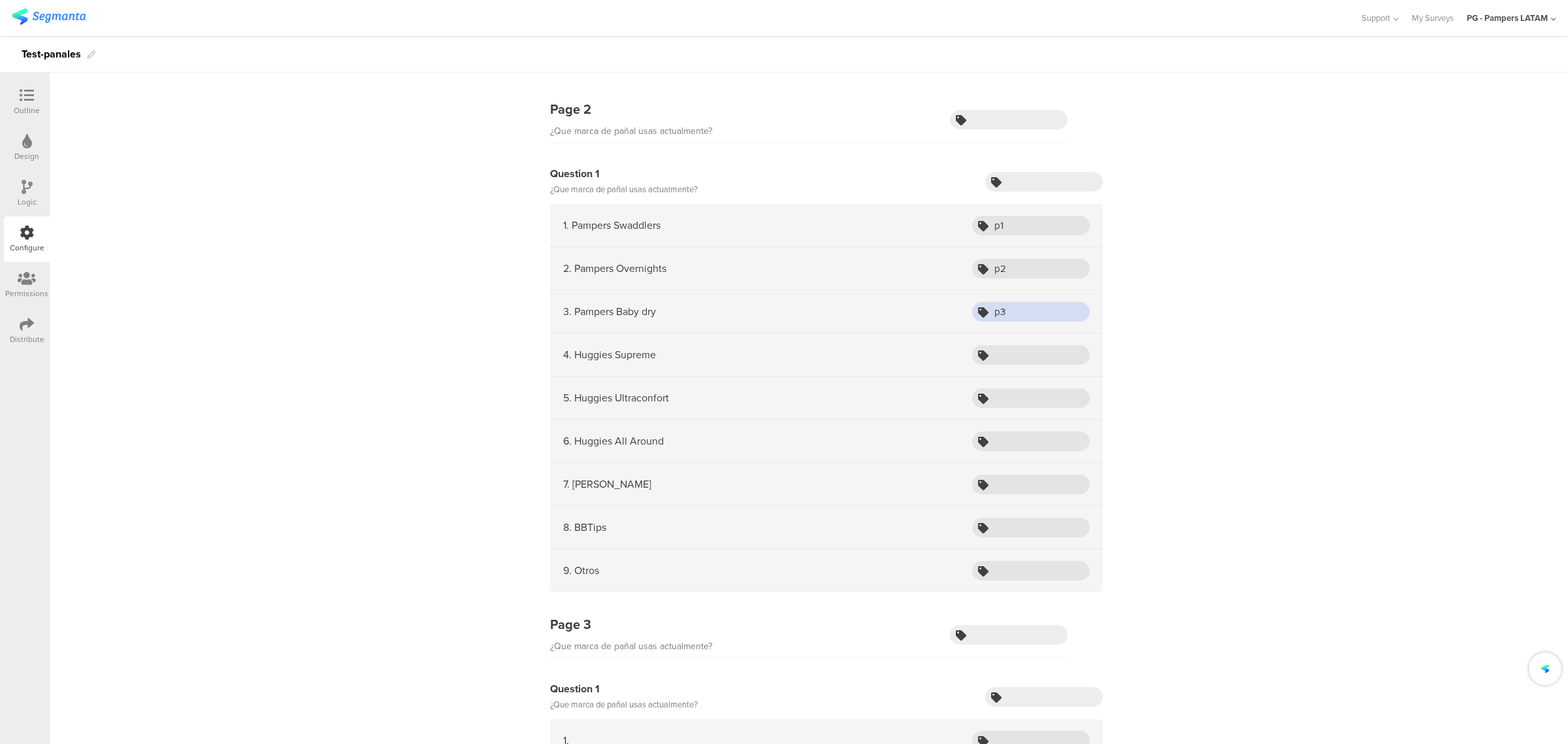
type input "p3"
type input "p4"
type input "p5"
type input "p6"
type input "p7"
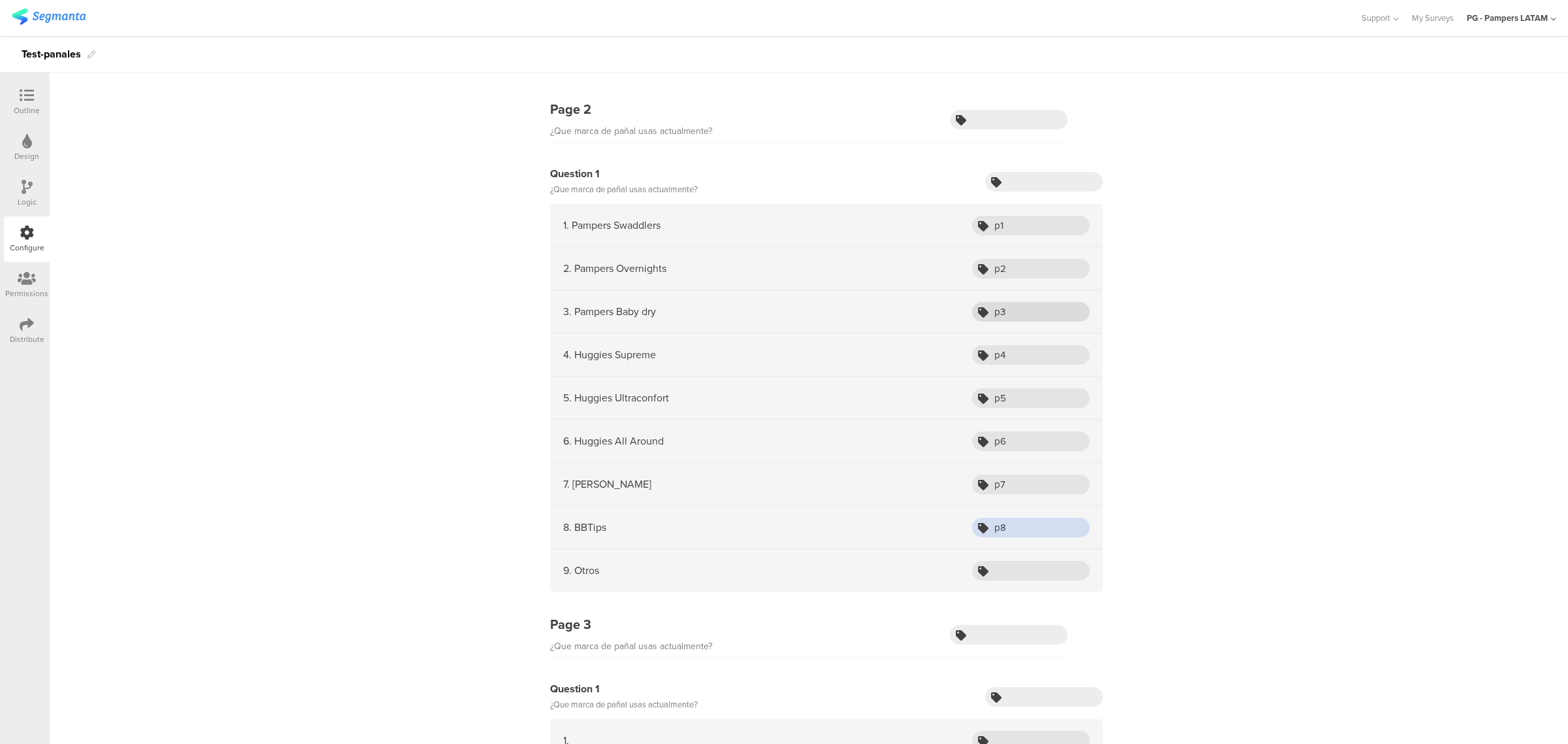
type input "p8"
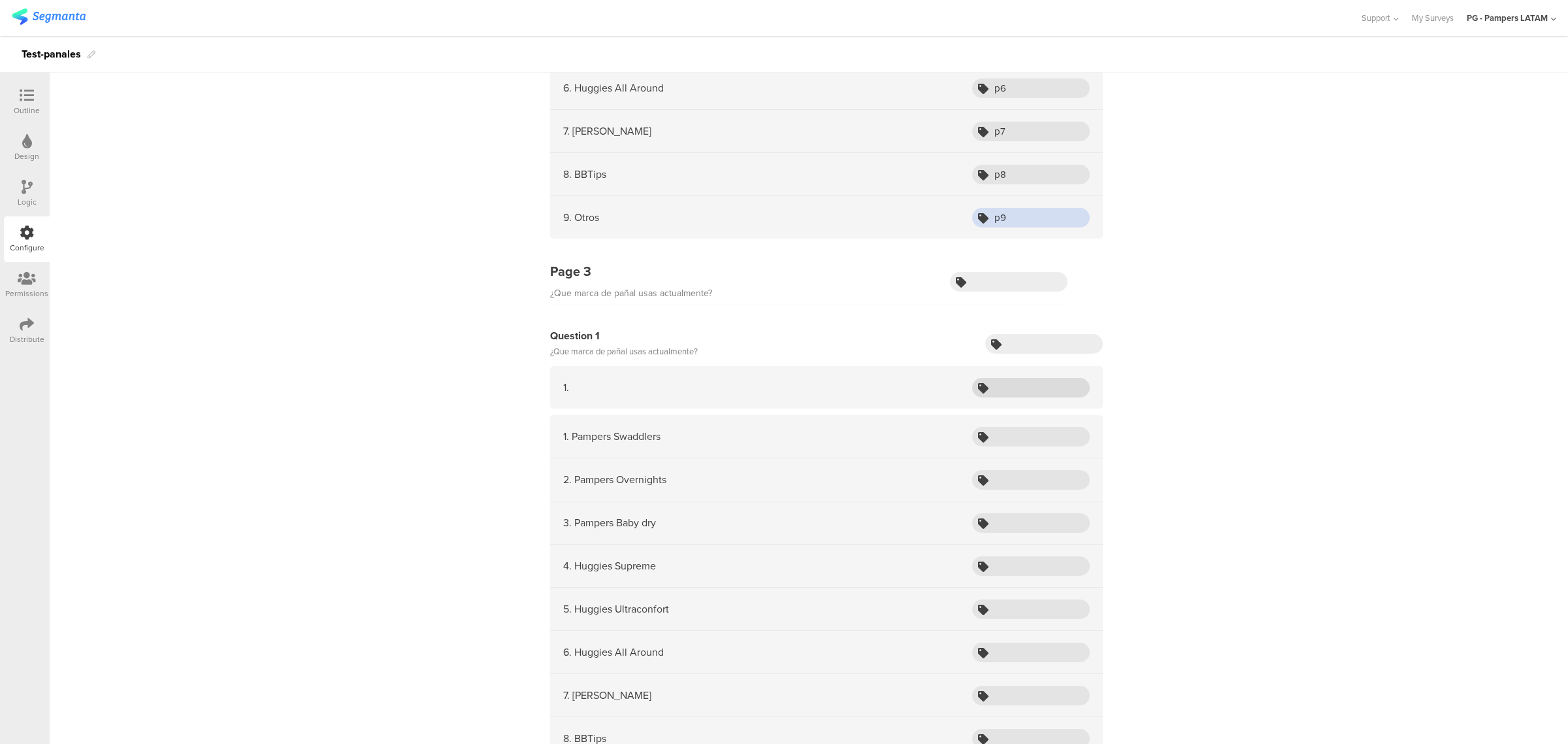
scroll to position [653, 0]
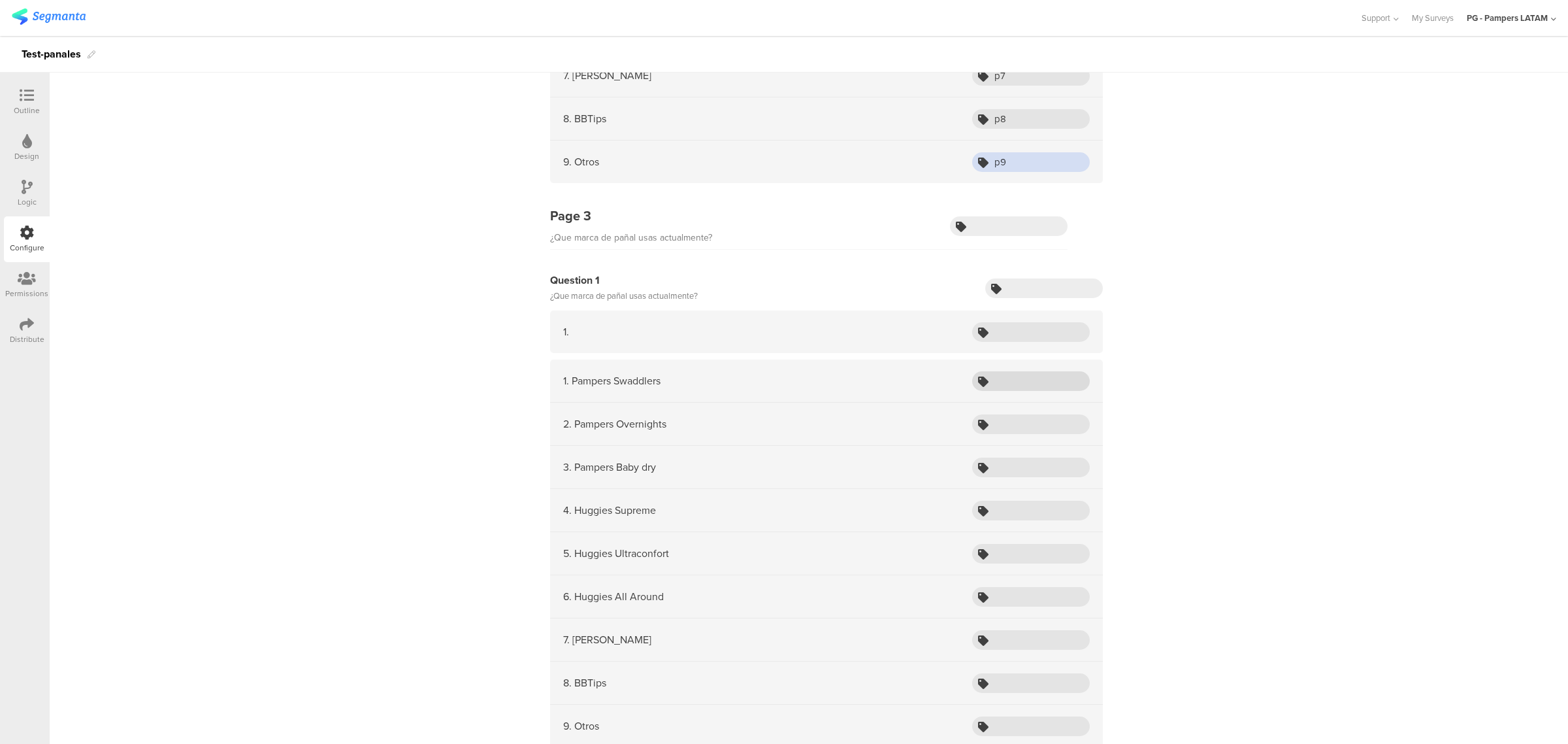
type input "p9"
click at [1059, 376] on input "text" at bounding box center [1030, 381] width 118 height 20
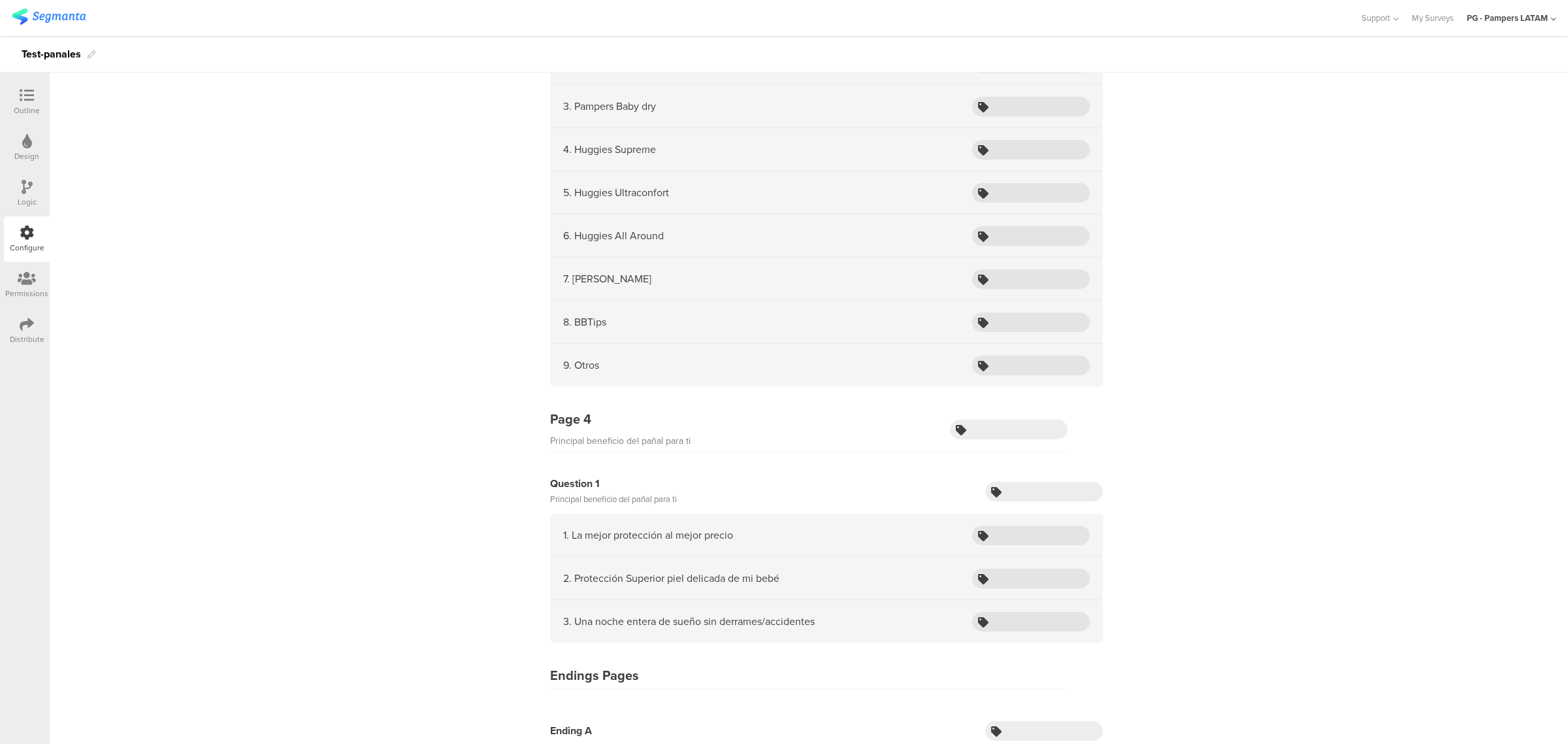
scroll to position [1056, 0]
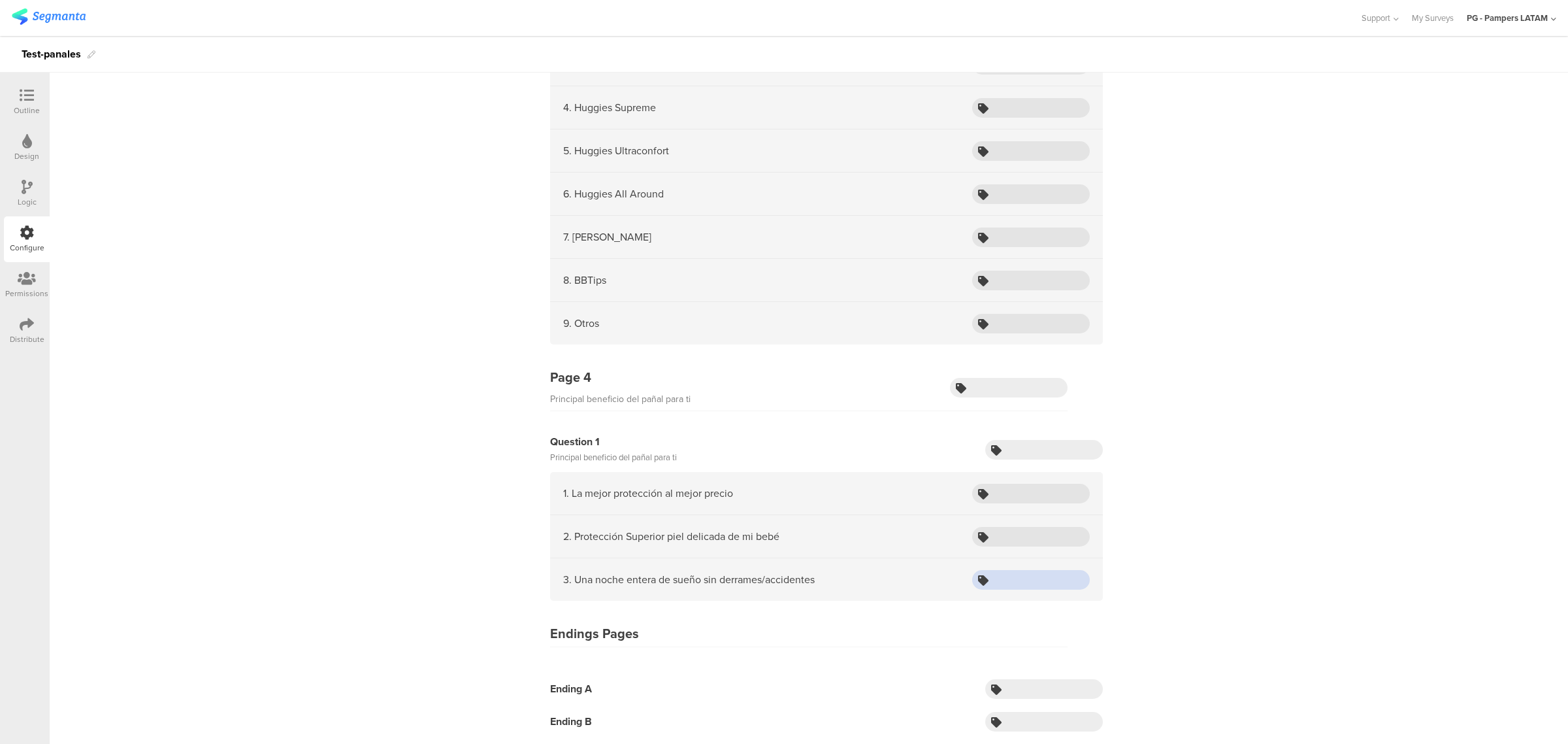
click at [1016, 584] on input "text" at bounding box center [1030, 579] width 118 height 20
click at [1032, 541] on input "text" at bounding box center [1030, 536] width 118 height 20
type input "s1"
click at [1052, 684] on input "text" at bounding box center [1044, 689] width 118 height 20
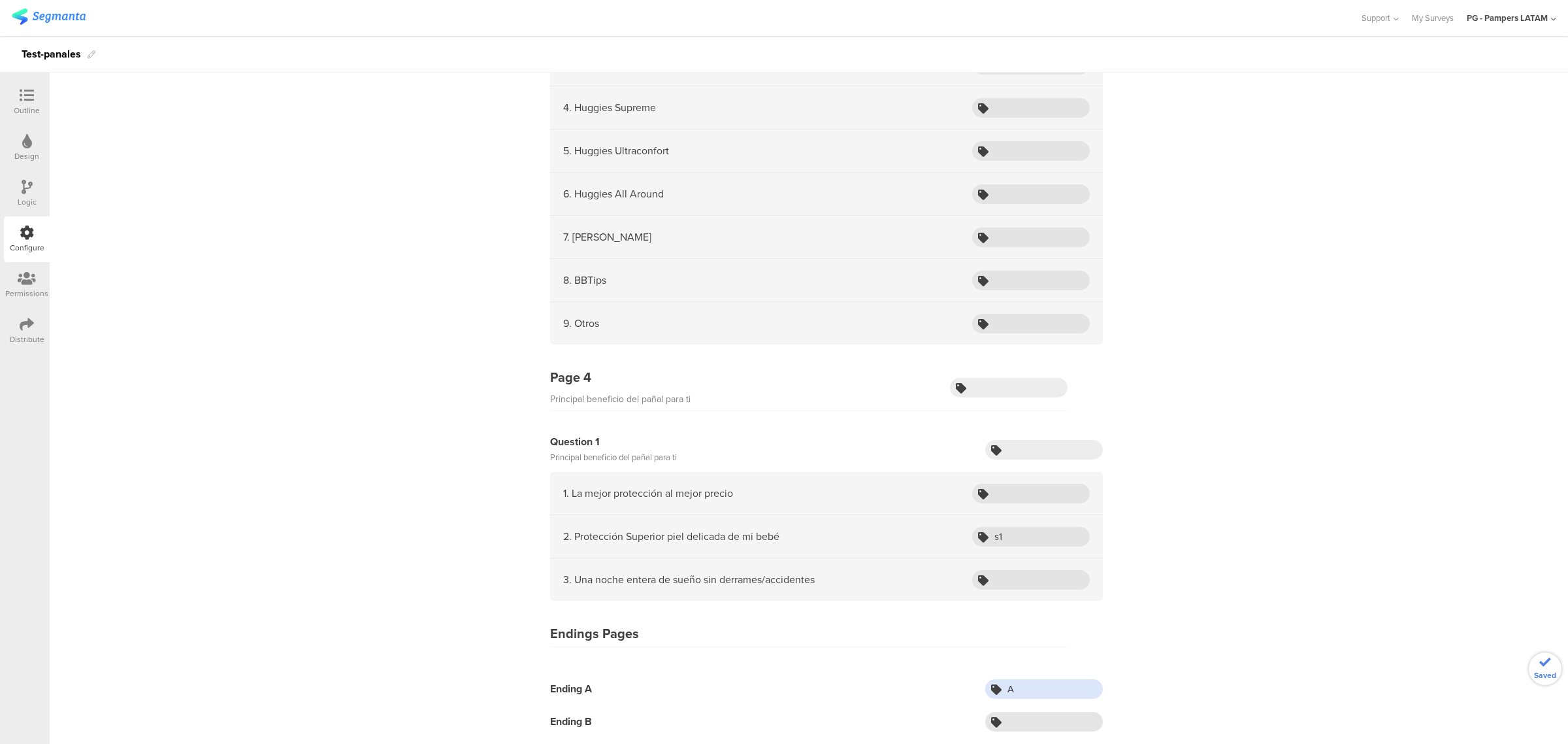
type input "A"
click at [1073, 720] on input "text" at bounding box center [1044, 721] width 118 height 20
type input "B"
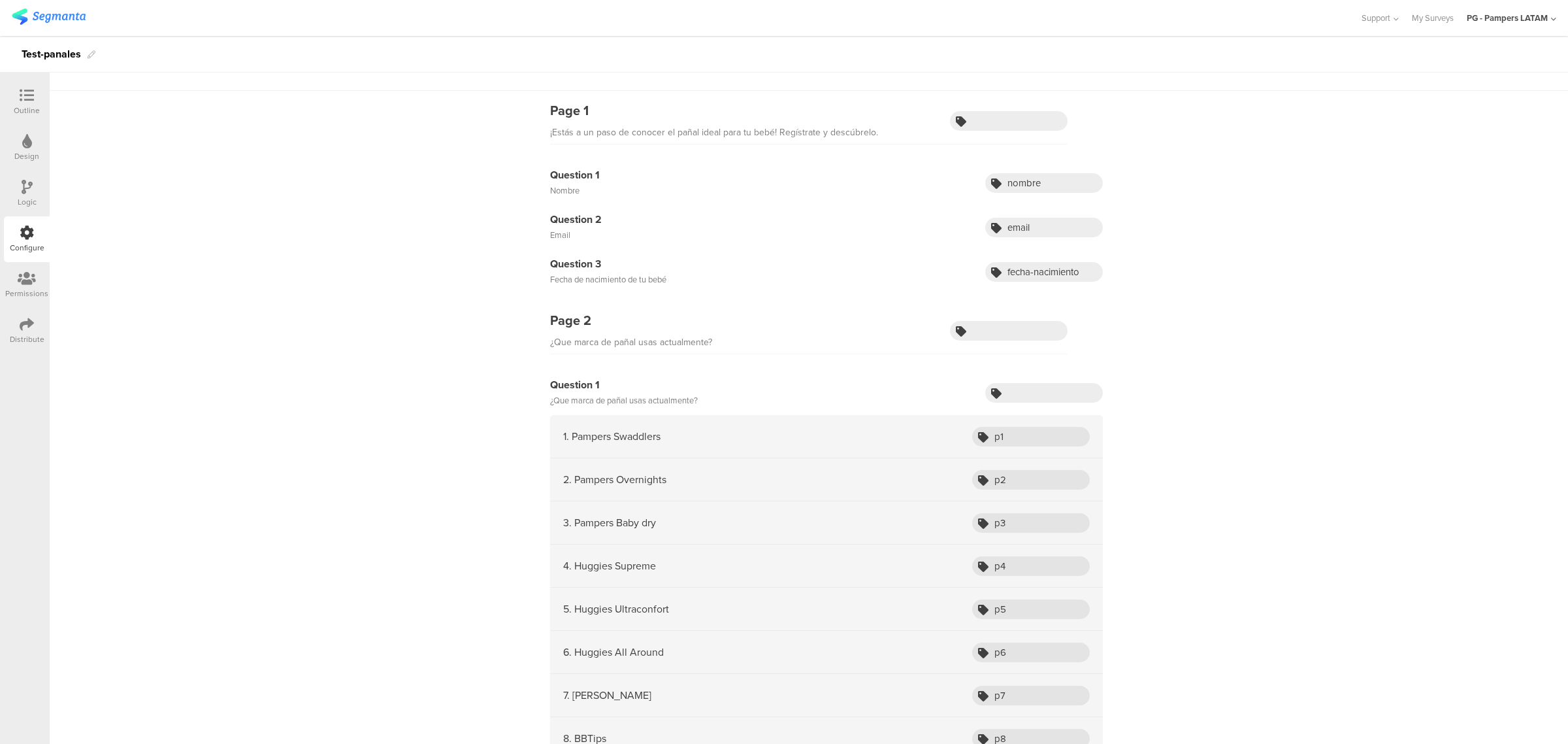
scroll to position [0, 0]
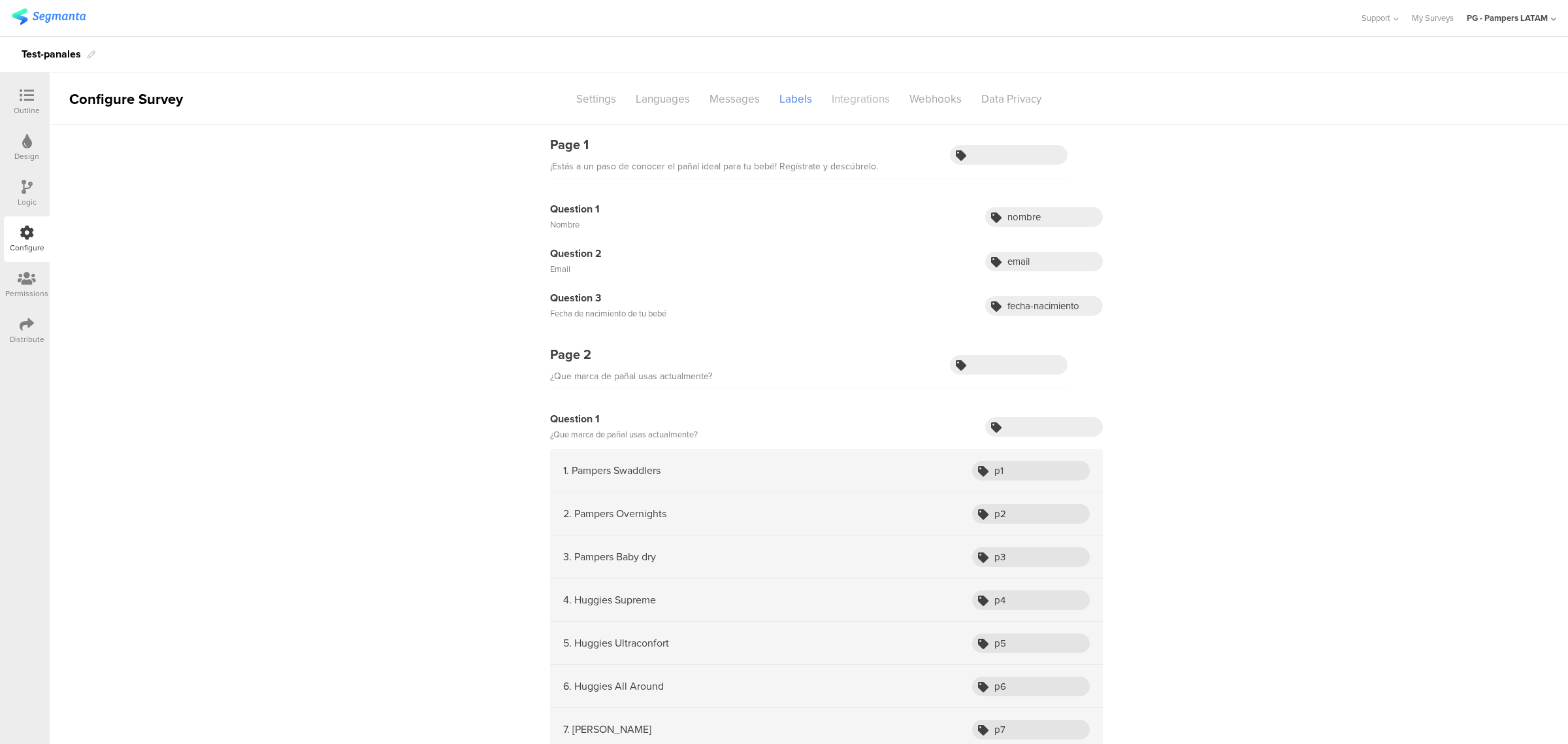
click at [857, 96] on div "Integrations" at bounding box center [861, 98] width 78 height 23
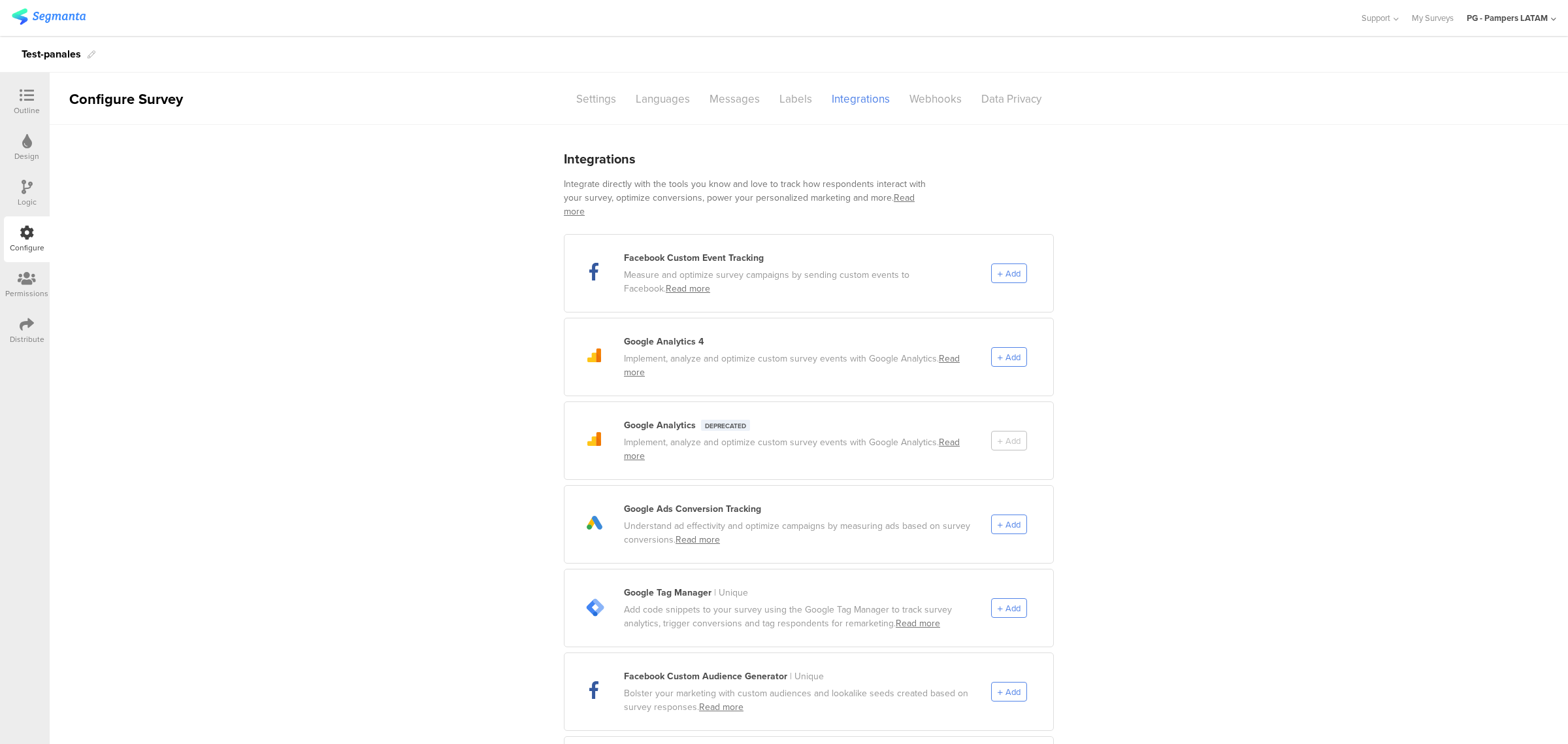
click at [21, 280] on icon at bounding box center [27, 278] width 18 height 14
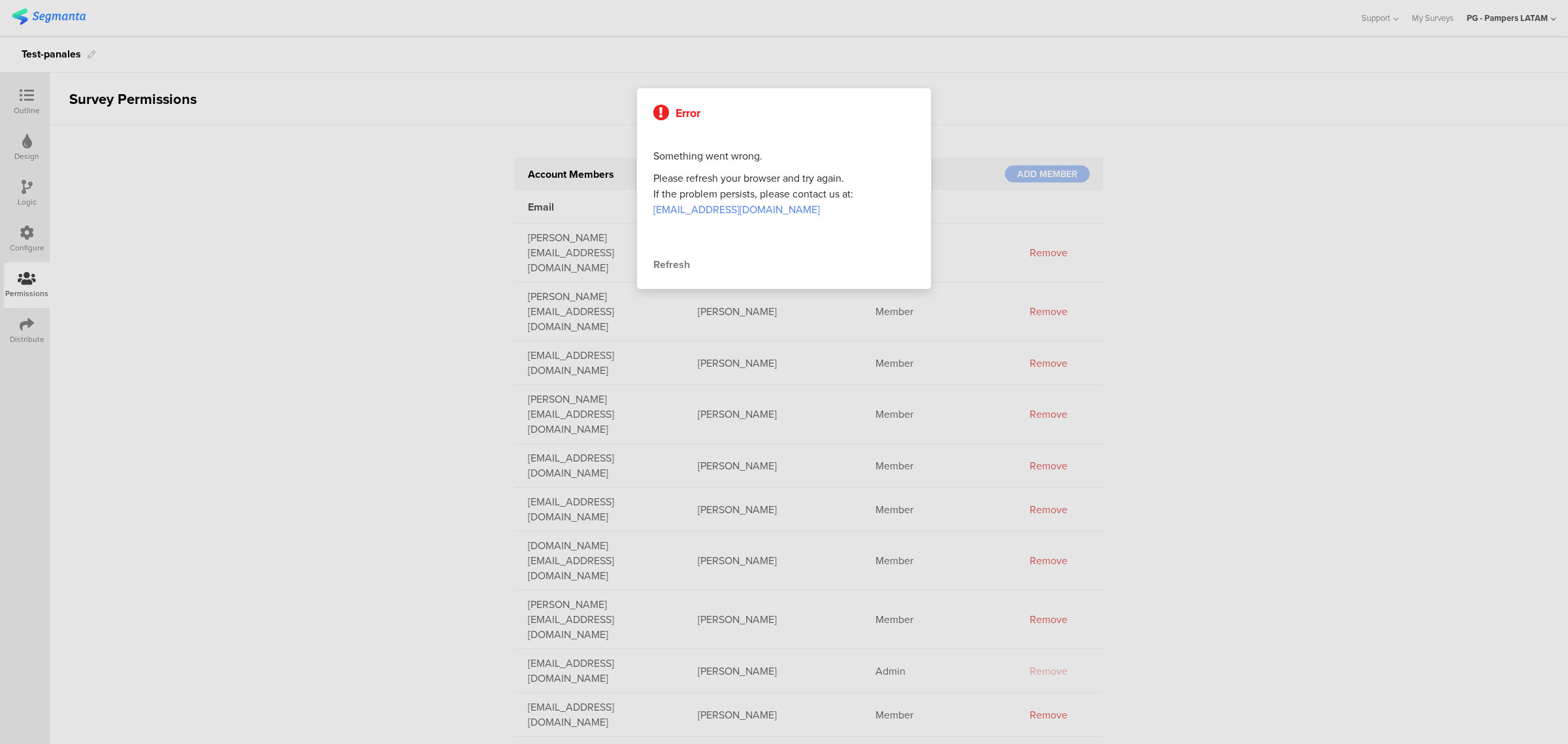
click at [36, 164] on div at bounding box center [784, 372] width 1568 height 744
click at [684, 271] on div "Refresh" at bounding box center [784, 265] width 261 height 16
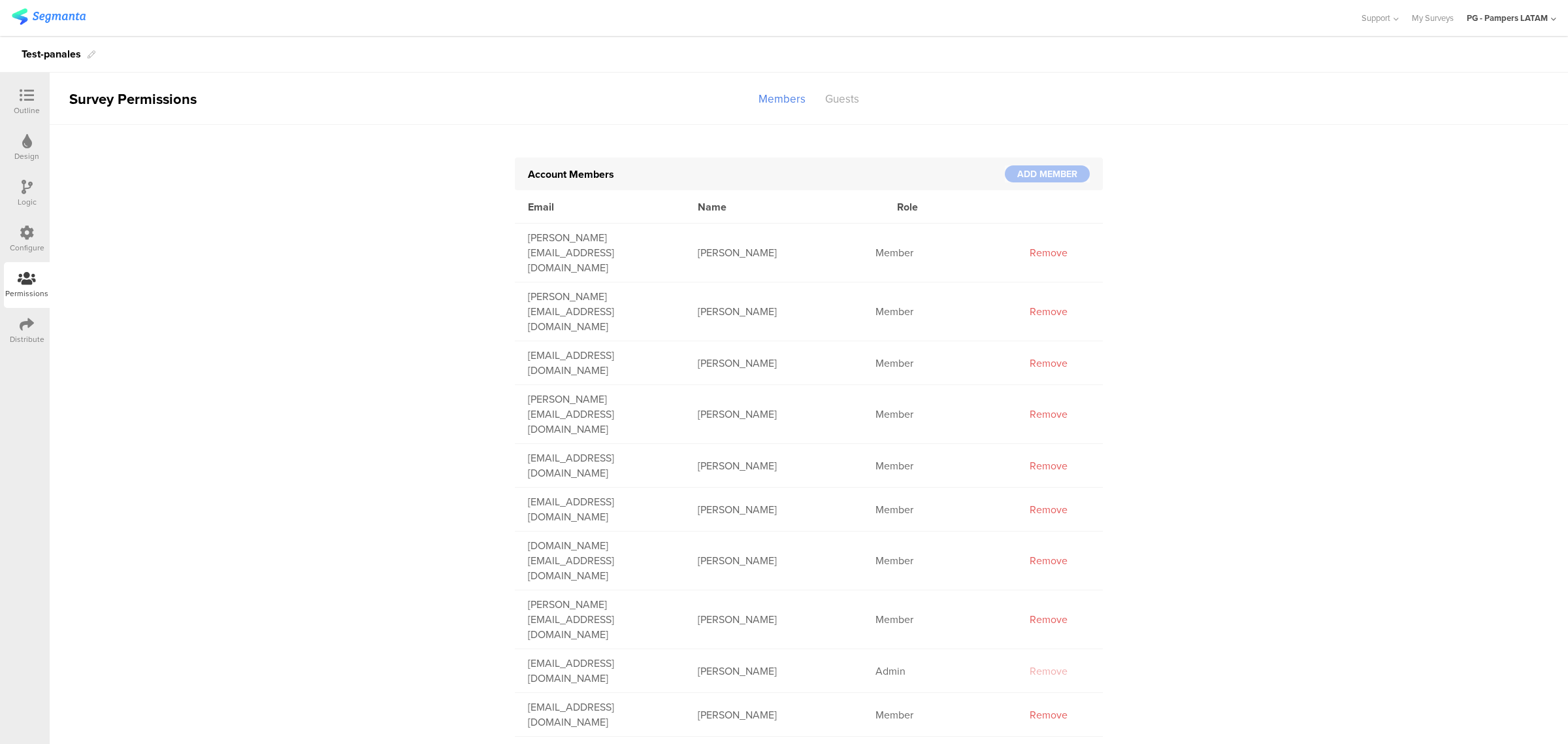
click at [27, 194] on div at bounding box center [27, 188] width 11 height 16
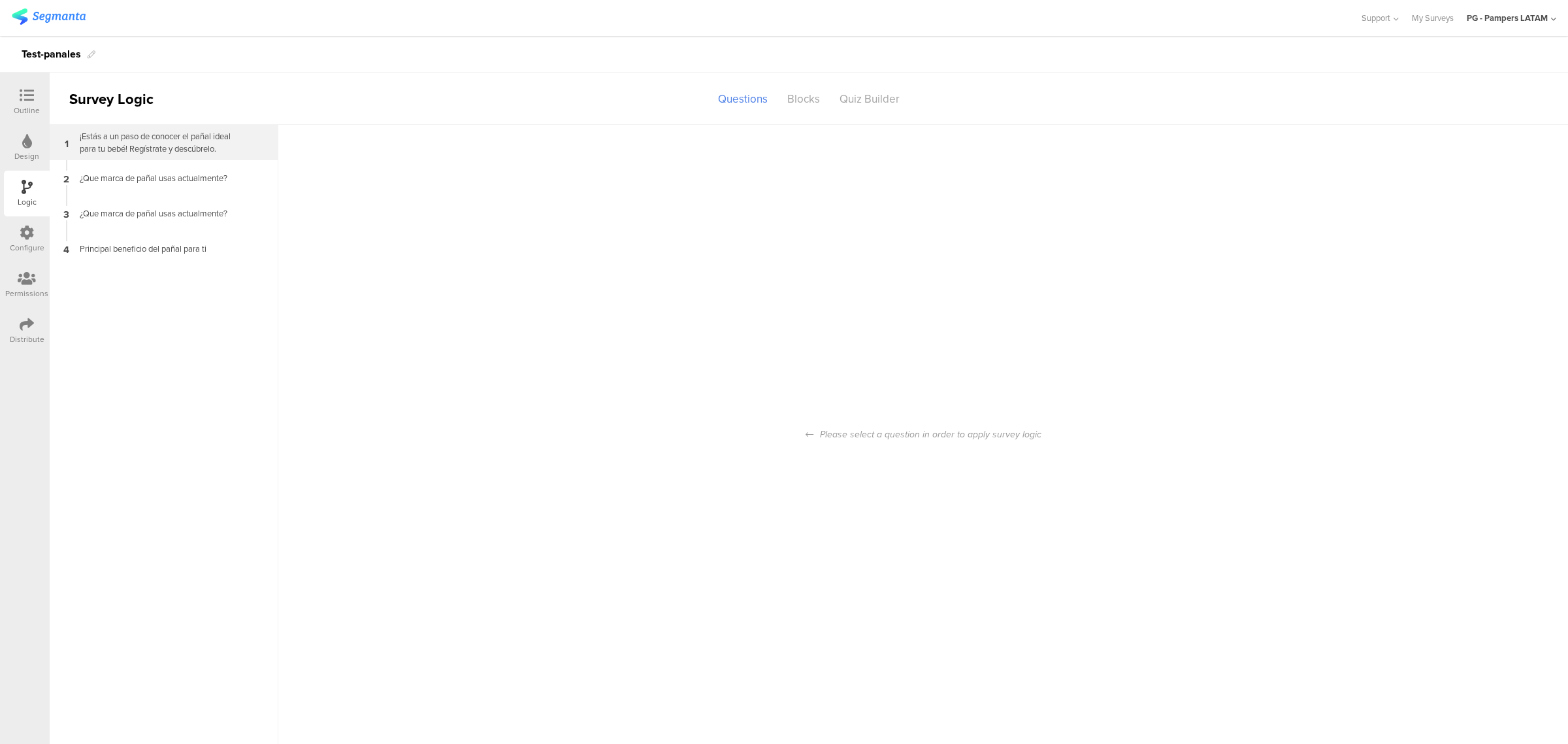
click at [103, 148] on div "¡Estás a un paso de conocer el pañal ideal para tu bebé! Regístrate y descúbrel…" at bounding box center [153, 142] width 163 height 25
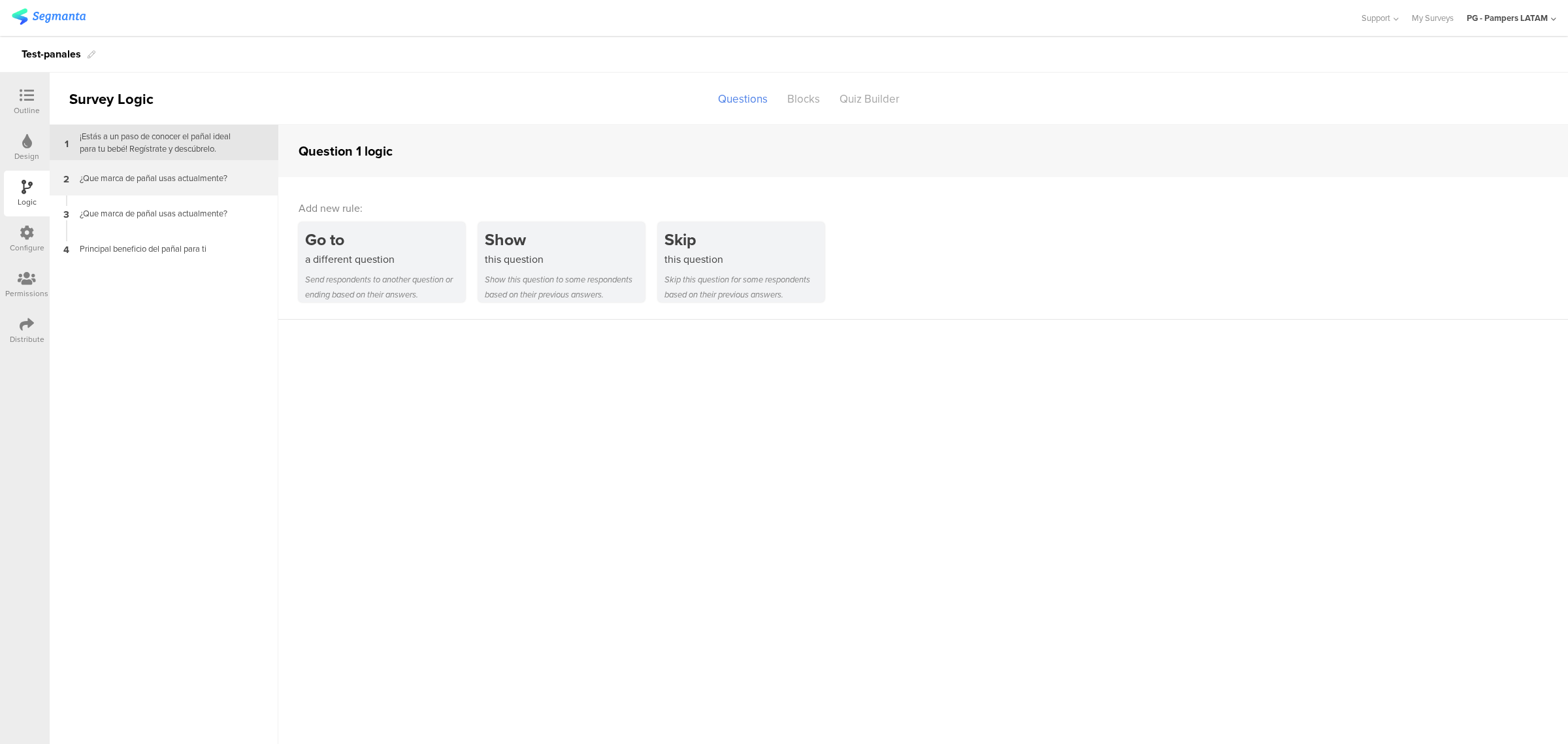
click at [202, 183] on div "¿Que marca de pañal usas actualmente?" at bounding box center [153, 178] width 163 height 13
click at [854, 99] on div "Quiz Builder" at bounding box center [870, 98] width 80 height 23
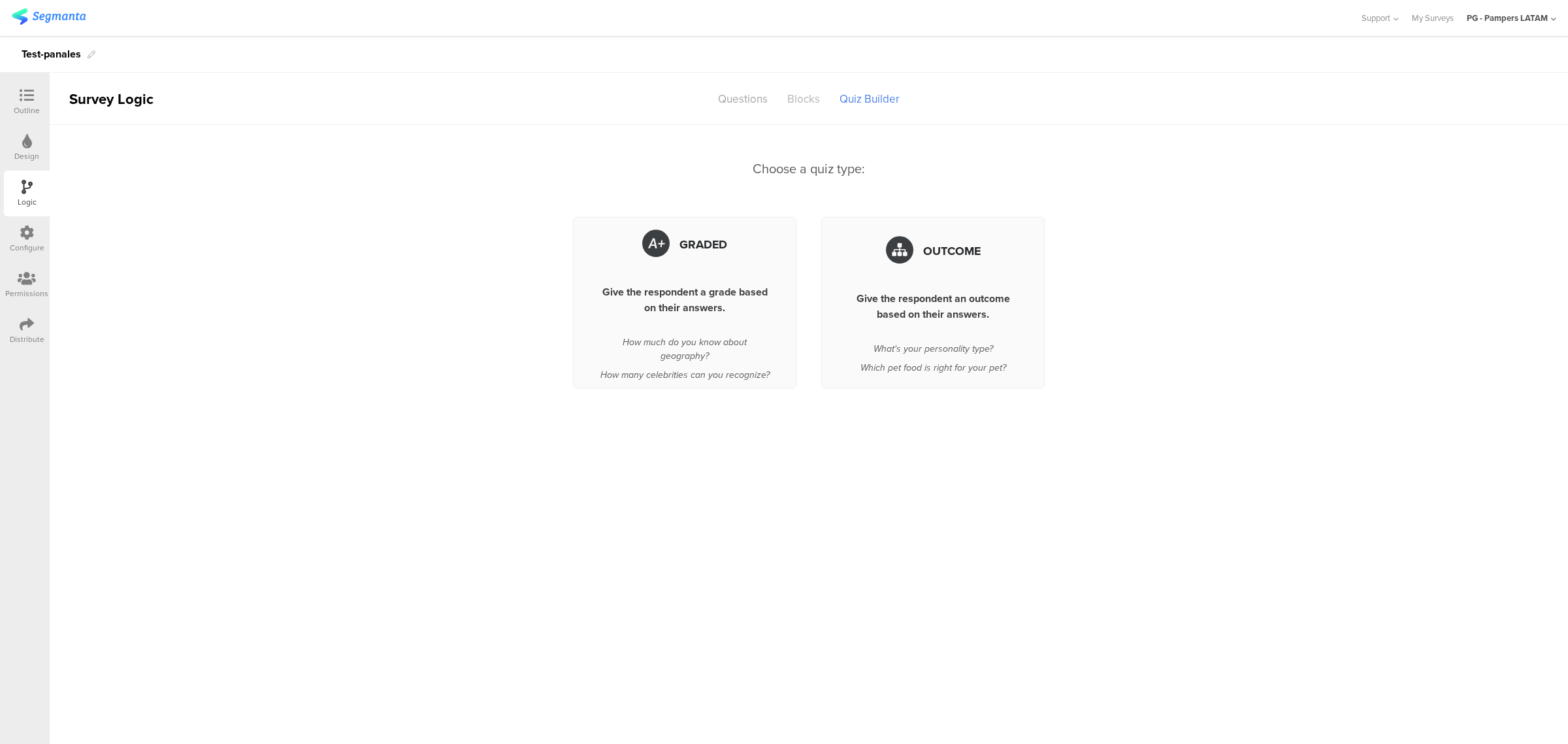
click at [795, 102] on div "Blocks" at bounding box center [803, 98] width 52 height 23
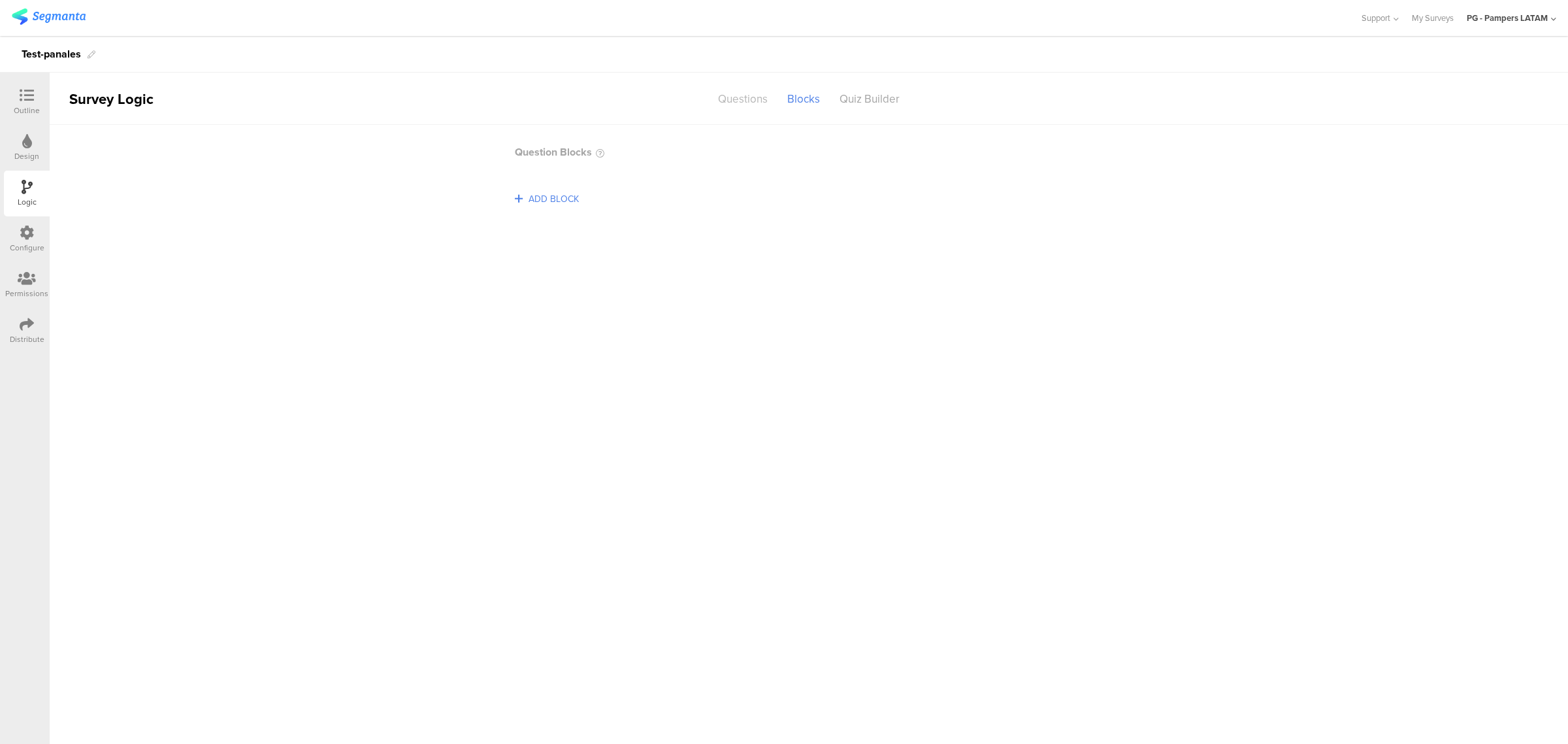
click at [748, 102] on div "Questions" at bounding box center [742, 98] width 70 height 23
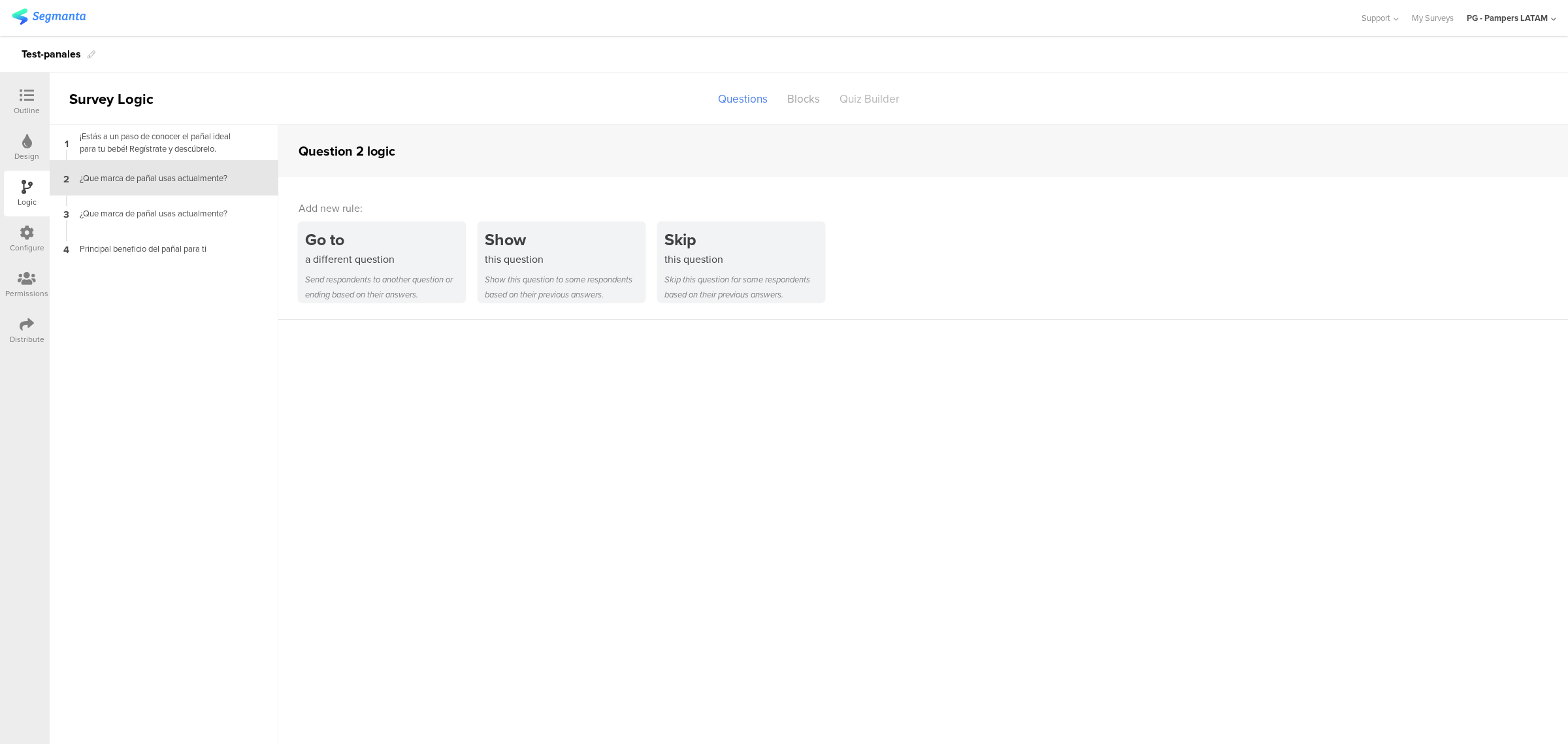
click at [863, 105] on div "Quiz Builder" at bounding box center [870, 98] width 80 height 23
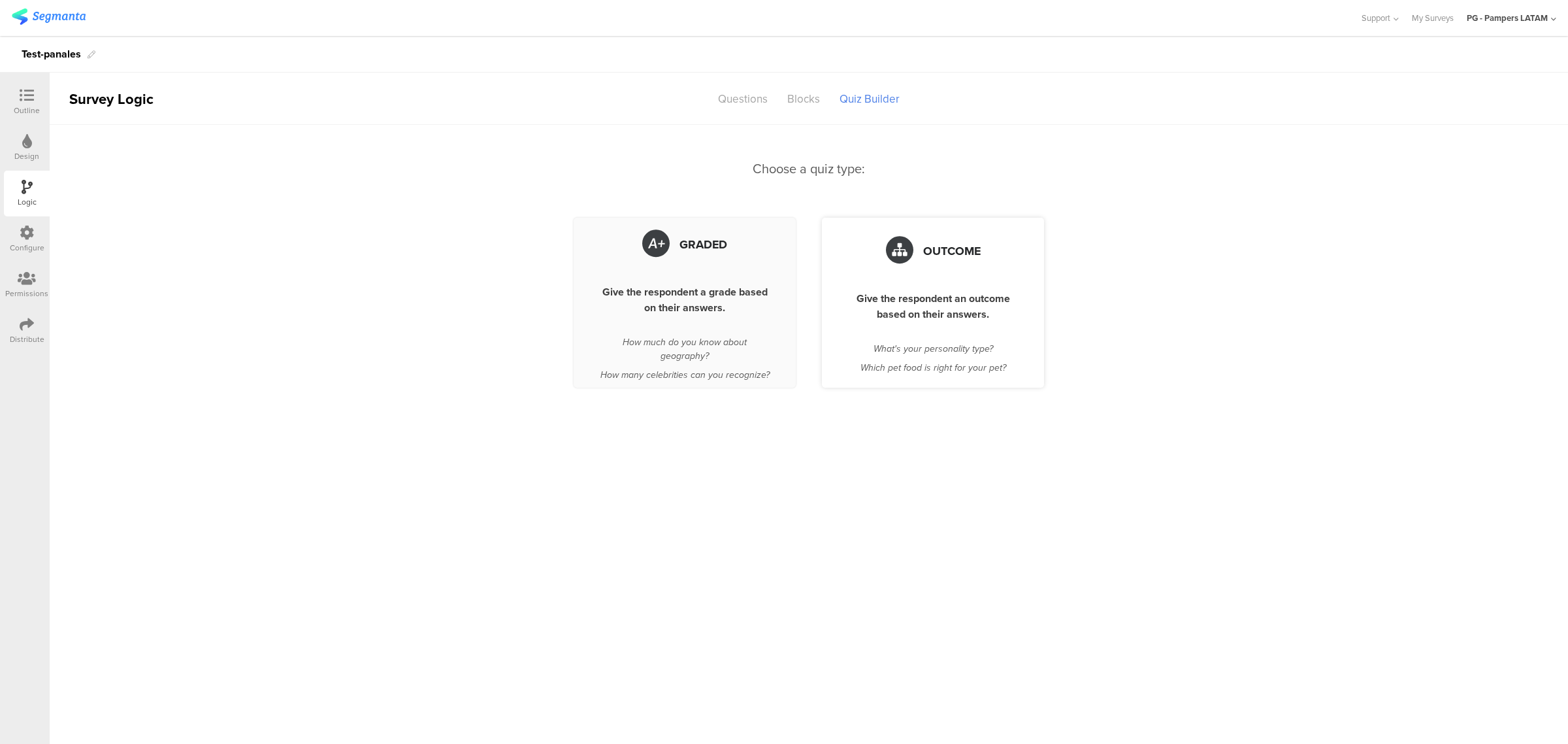
click at [877, 309] on div "Give the respondent an outcome based on their answers." at bounding box center [932, 306] width 170 height 31
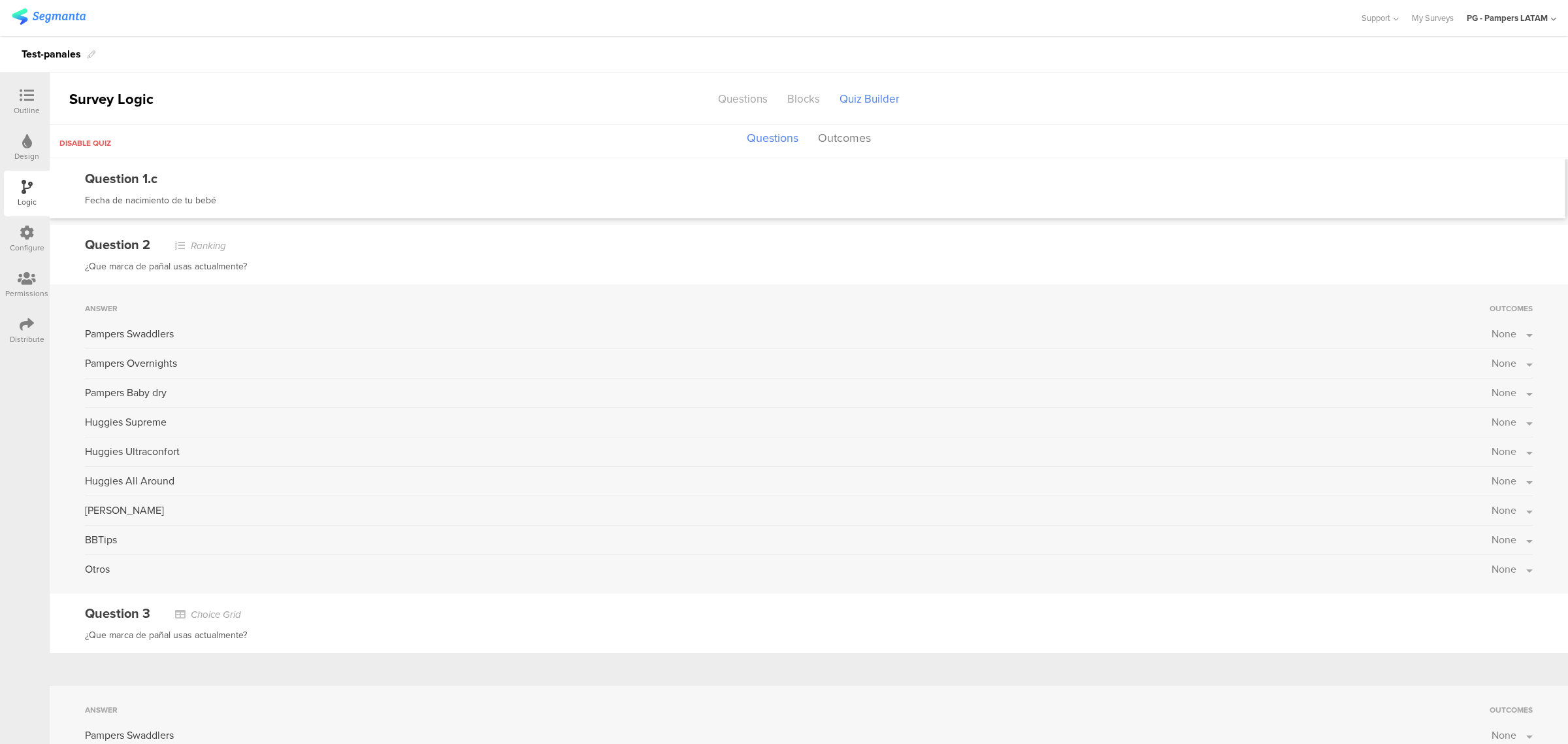
scroll to position [409, 0]
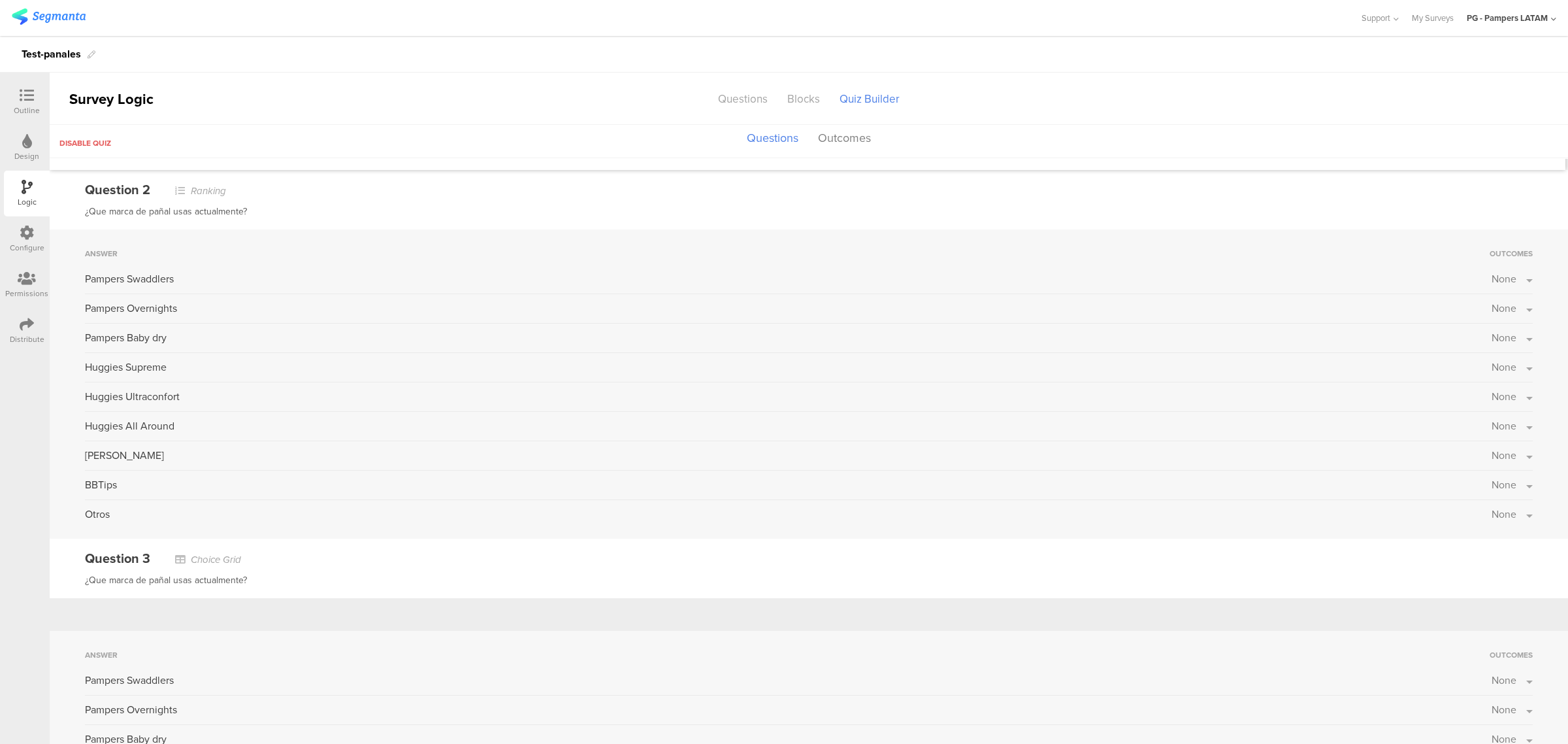
click at [1494, 277] on span "None" at bounding box center [1504, 278] width 25 height 15
click at [1477, 337] on label at bounding box center [1486, 338] width 18 height 10
click at [0, 0] on input "checkbox" at bounding box center [0, 0] width 0 height 0
click at [1477, 309] on label at bounding box center [1486, 312] width 18 height 10
click at [0, 0] on input "checkbox" at bounding box center [0, 0] width 0 height 0
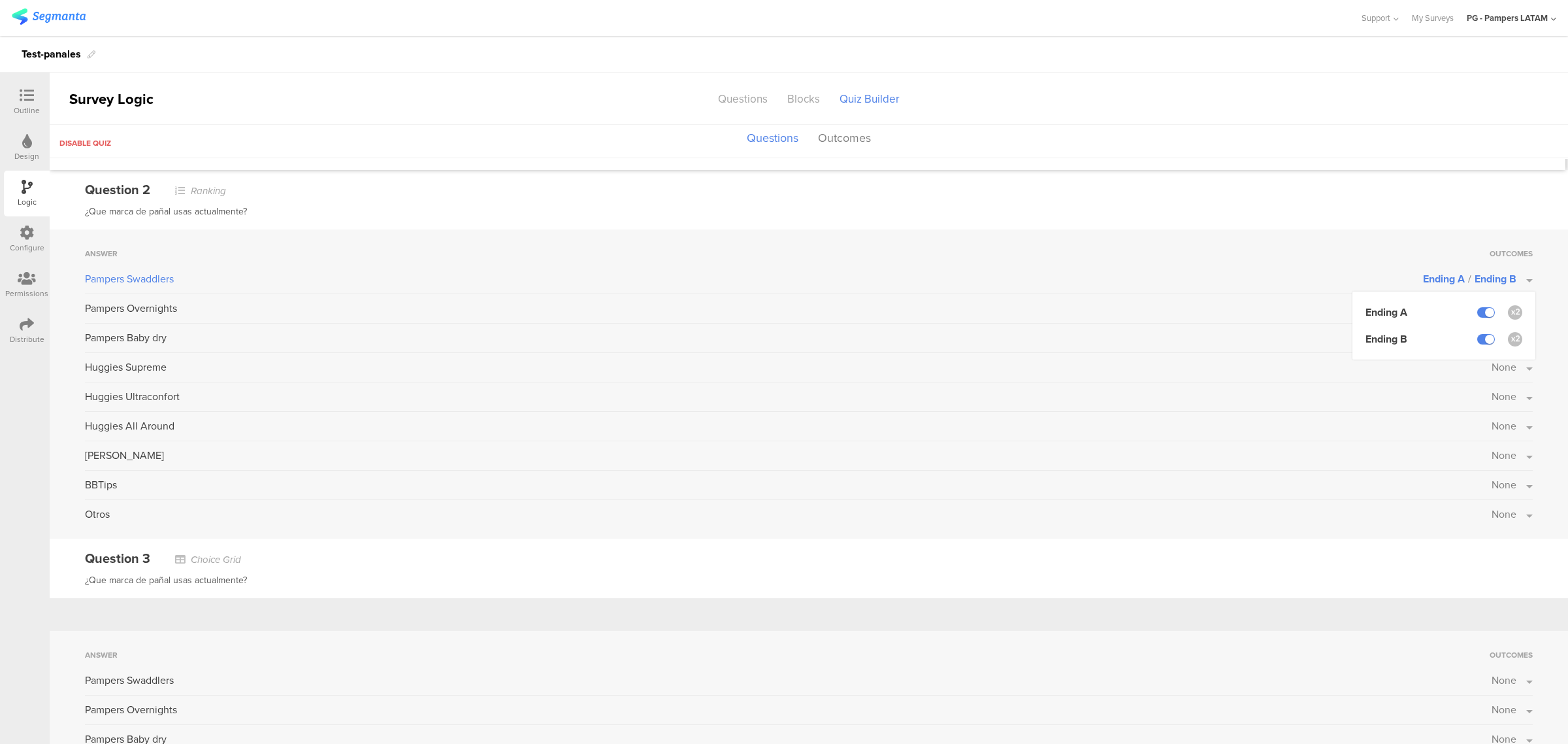
click at [1359, 276] on div "Pampers Swaddlers" at bounding box center [754, 279] width 1338 height 16
click at [1491, 311] on span "None" at bounding box center [1504, 308] width 25 height 15
click at [1477, 368] on label at bounding box center [1486, 368] width 18 height 10
click at [0, 0] on input "checkbox" at bounding box center [0, 0] width 0 height 0
click at [1529, 316] on div "Answer Outcomes Pampers Swaddlers Ending A / Ending B Pampers Overnights Ending…" at bounding box center [809, 384] width 1518 height 309
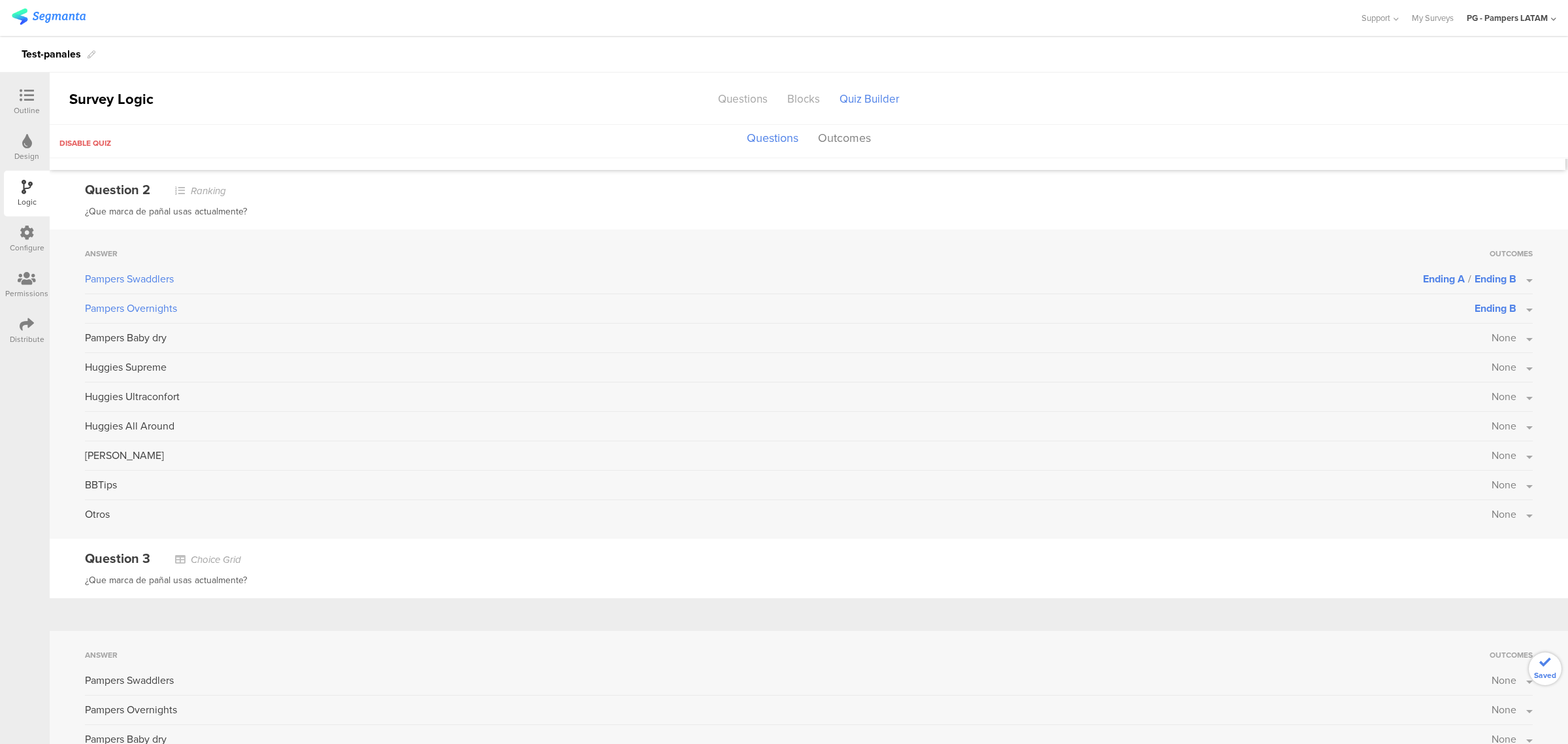
click at [1513, 332] on button "None" at bounding box center [1512, 337] width 41 height 15
click at [1477, 397] on label at bounding box center [1486, 398] width 18 height 10
click at [0, 0] on input "checkbox" at bounding box center [0, 0] width 0 height 0
click at [1545, 337] on div "Answer Outcomes Pampers Swaddlers Ending A / Ending B Pampers Overnights Ending…" at bounding box center [809, 384] width 1518 height 309
click at [1506, 364] on button "None" at bounding box center [1512, 367] width 41 height 15
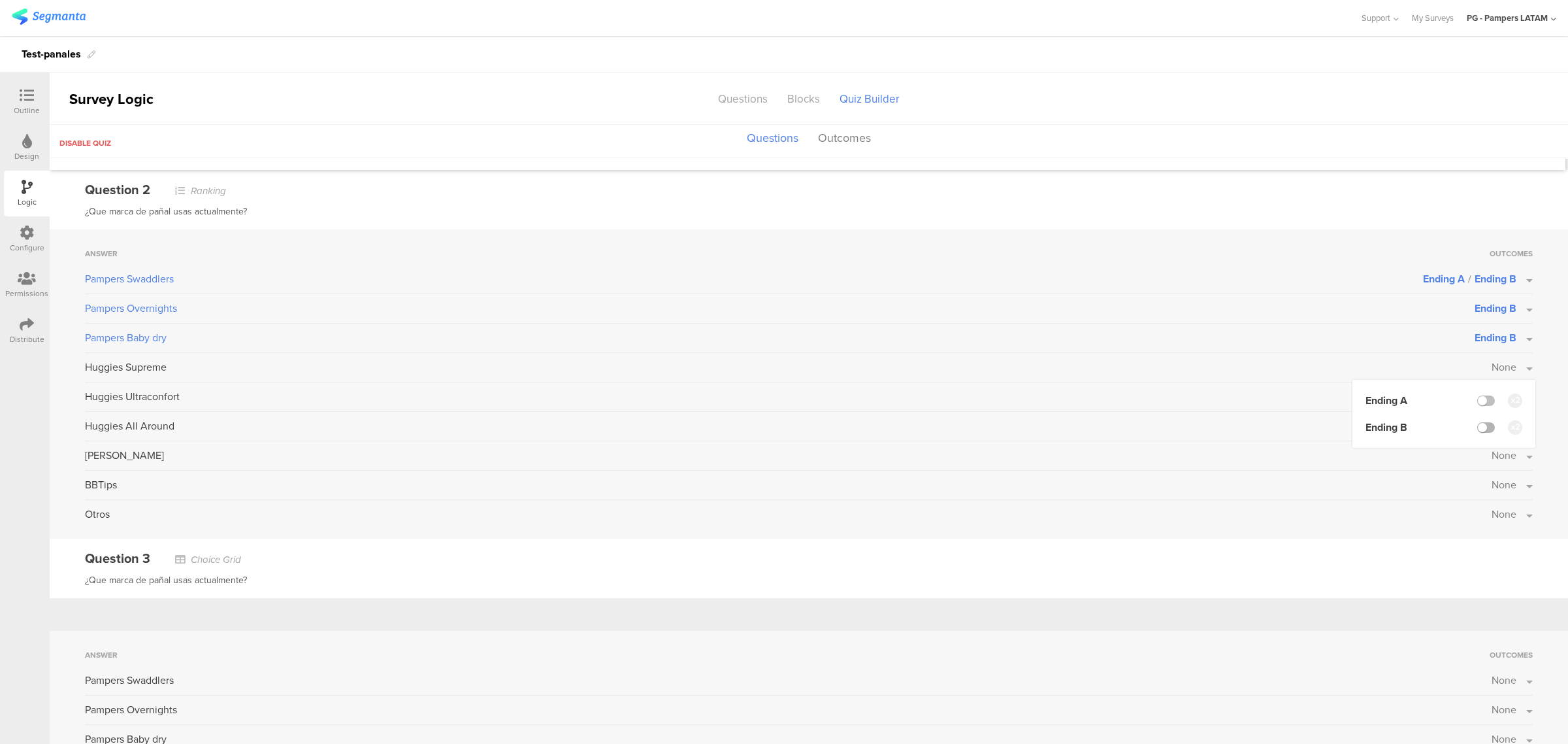
click at [1477, 422] on label at bounding box center [1486, 427] width 18 height 10
click at [0, 0] on input "checkbox" at bounding box center [0, 0] width 0 height 0
click at [1543, 386] on div "Answer Outcomes Pampers Swaddlers Ending A / Ending B Pampers Overnights Ending…" at bounding box center [809, 384] width 1518 height 309
click at [1517, 393] on button "None" at bounding box center [1512, 396] width 41 height 15
click at [1481, 452] on div at bounding box center [1486, 456] width 18 height 10
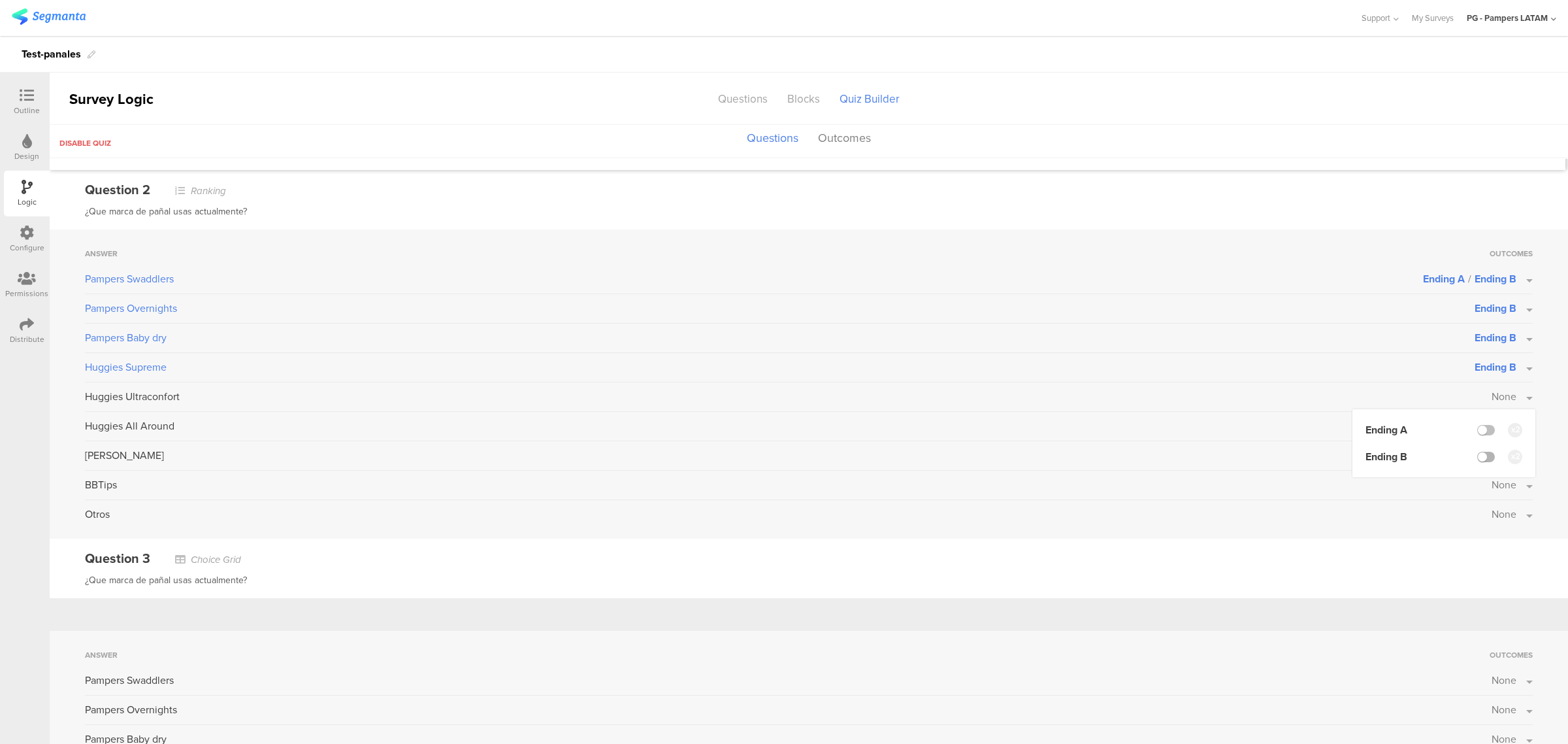
click at [1477, 452] on label at bounding box center [1486, 456] width 18 height 10
click at [0, 0] on input "checkbox" at bounding box center [0, 0] width 0 height 0
click at [1545, 393] on div "Answer Outcomes Pampers Swaddlers Ending A / Ending B Pampers Overnights Ending…" at bounding box center [809, 384] width 1518 height 309
click at [1507, 428] on button "None" at bounding box center [1512, 425] width 41 height 15
click at [1477, 482] on label at bounding box center [1486, 485] width 18 height 10
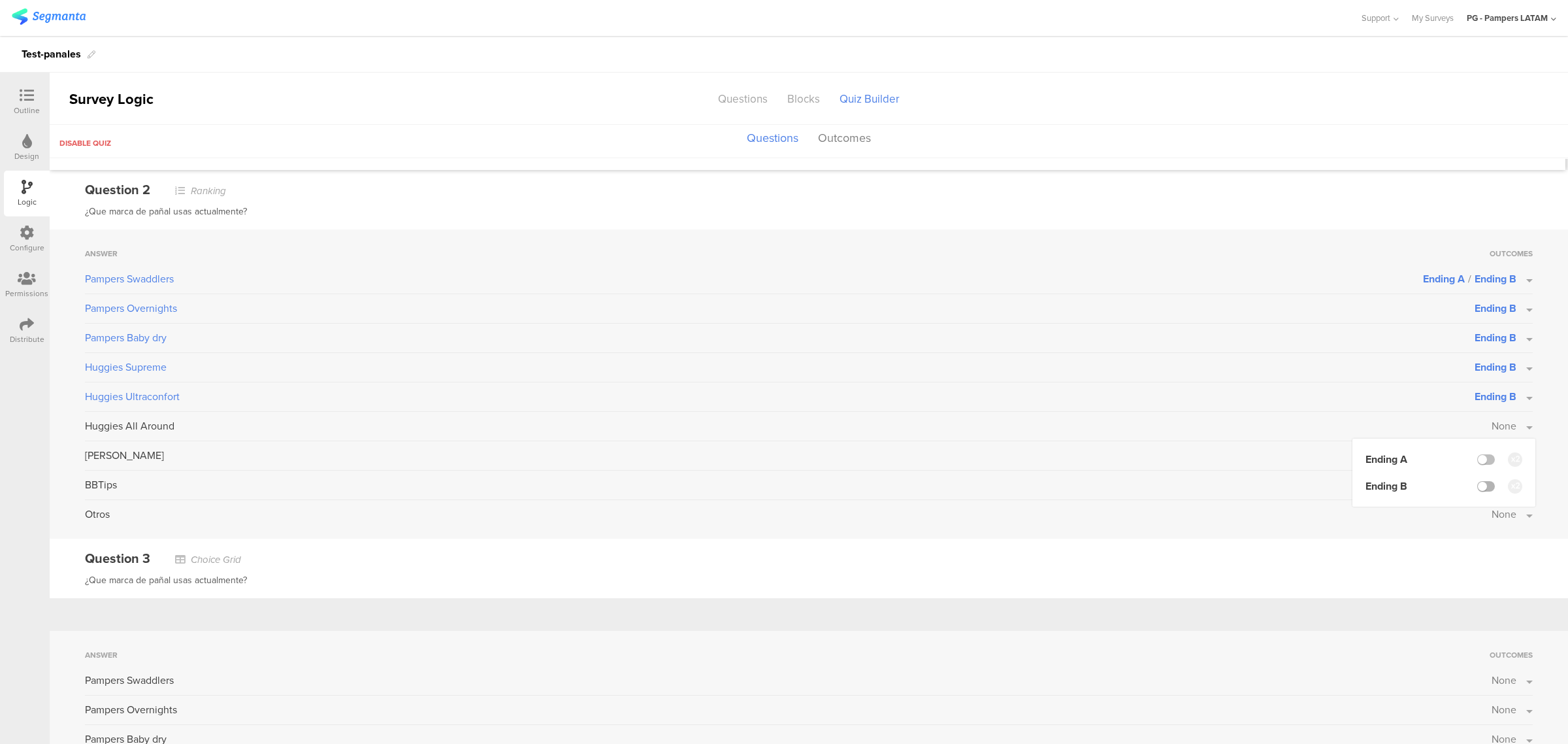
click at [0, 0] on input "checkbox" at bounding box center [0, 0] width 0 height 0
click at [1535, 439] on div "Answer Outcomes Pampers Swaddlers Ending A / Ending B Pampers Overnights Ending…" at bounding box center [809, 384] width 1518 height 309
click at [1491, 454] on span "None" at bounding box center [1504, 455] width 25 height 15
click at [1477, 518] on label at bounding box center [1486, 515] width 18 height 10
click at [0, 0] on input "checkbox" at bounding box center [0, 0] width 0 height 0
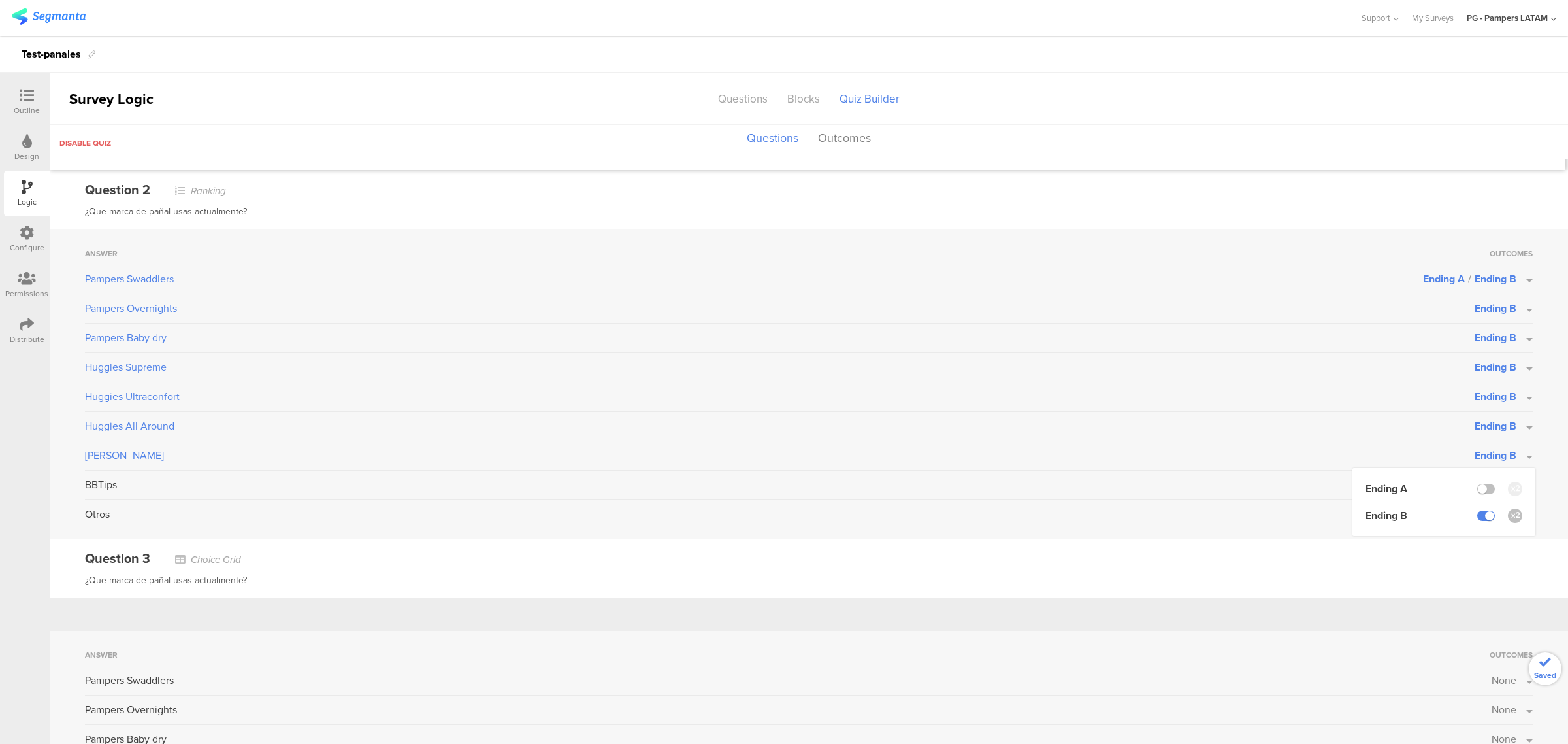
click at [1539, 485] on div "Answer Outcomes Pampers Swaddlers Ending A / Ending B Pampers Overnights Ending…" at bounding box center [809, 384] width 1518 height 309
click at [1500, 481] on span "None" at bounding box center [1504, 484] width 25 height 15
click at [1481, 544] on label at bounding box center [1486, 545] width 18 height 10
click at [0, 0] on input "checkbox" at bounding box center [0, 0] width 0 height 0
click at [1538, 514] on div "Answer Outcomes Pampers Swaddlers Ending A / Ending B Pampers Overnights Ending…" at bounding box center [809, 384] width 1518 height 309
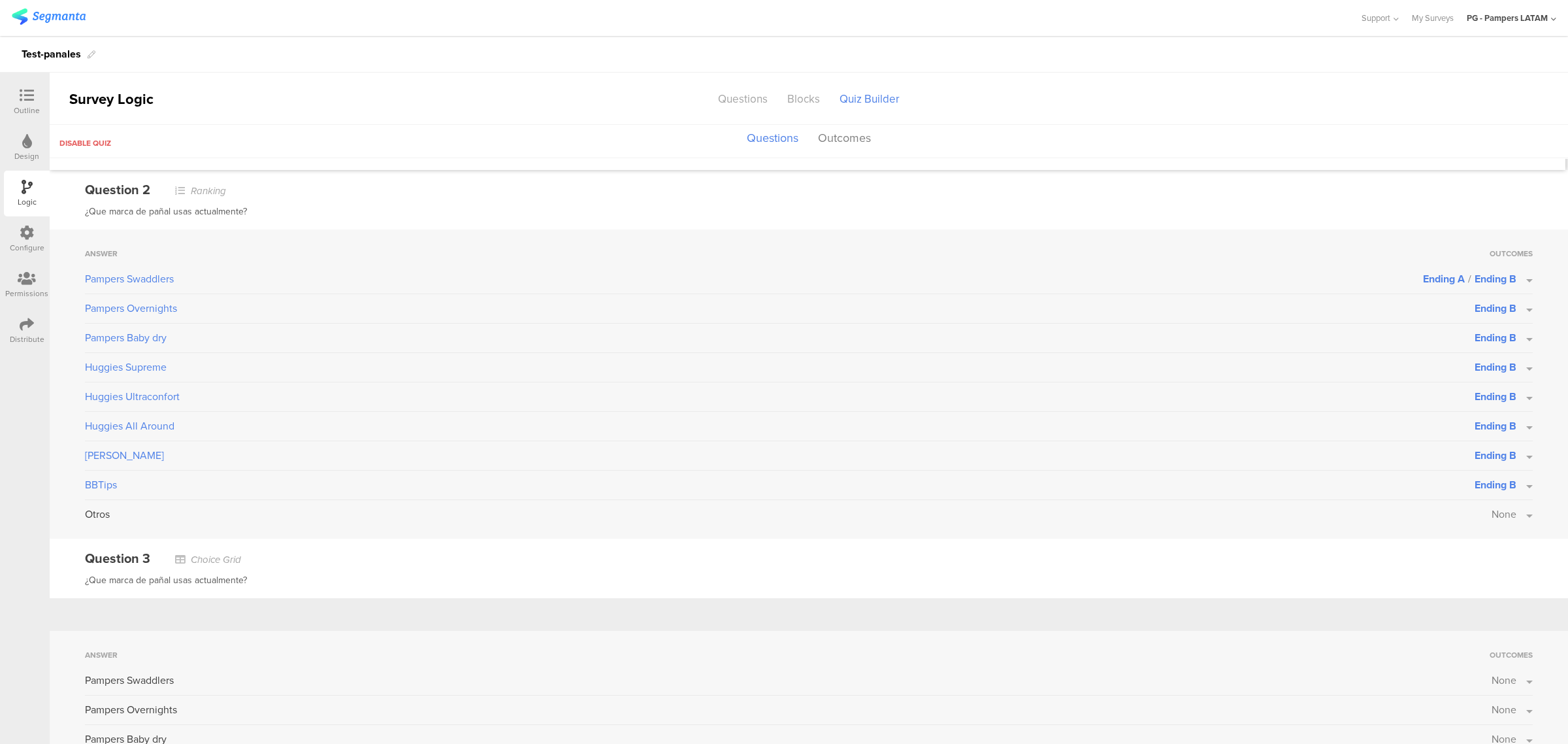
click at [1505, 520] on button "None" at bounding box center [1512, 513] width 41 height 15
click at [1477, 547] on label at bounding box center [1486, 547] width 18 height 10
click at [0, 0] on input "checkbox" at bounding box center [0, 0] width 0 height 0
click at [1536, 524] on div "Answer Outcomes Pampers Swaddlers Ending A / Ending B Pampers Overnights Ending…" at bounding box center [809, 384] width 1518 height 309
click at [1510, 517] on button "Ending A" at bounding box center [1503, 513] width 58 height 15
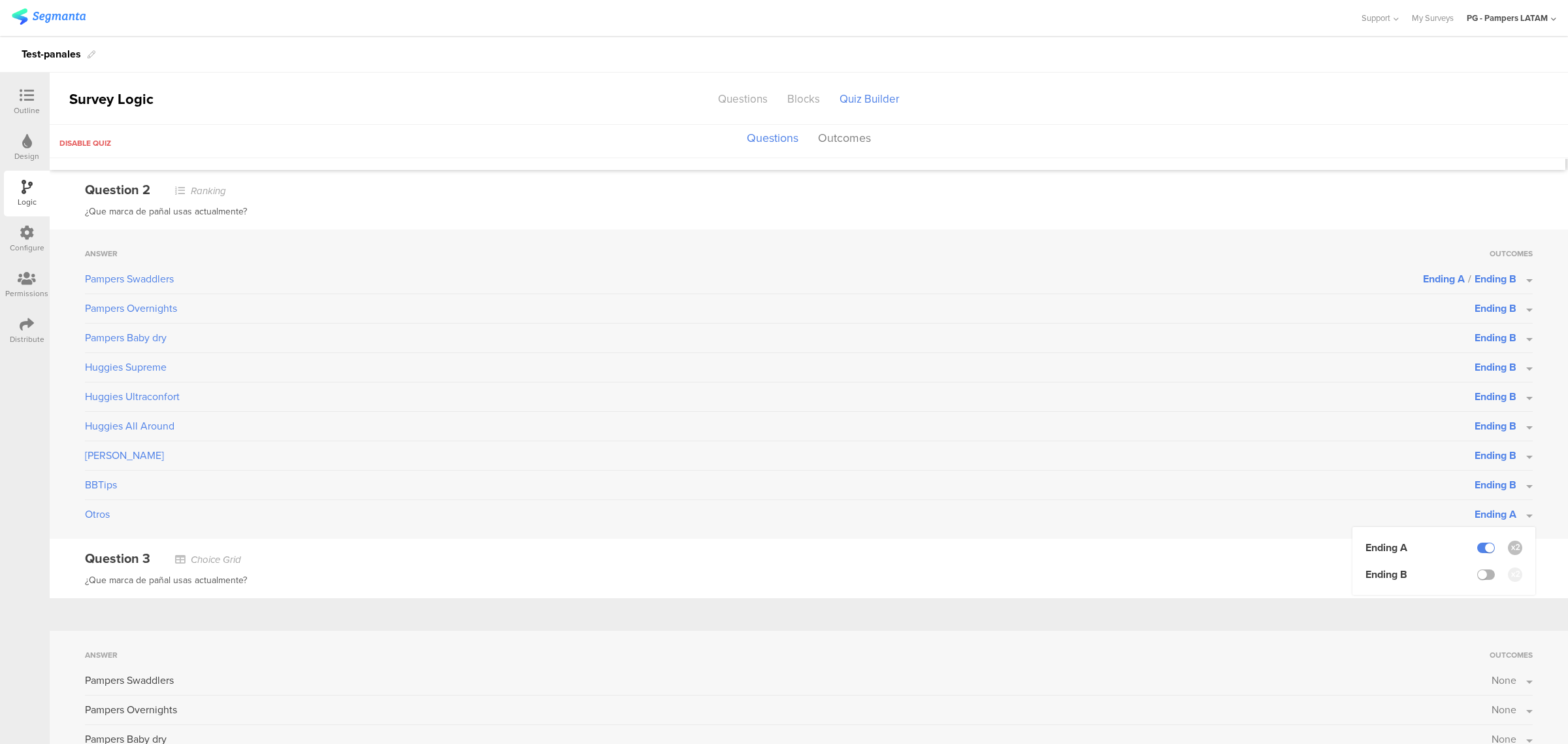
click at [1481, 570] on label at bounding box center [1486, 574] width 18 height 10
click at [0, 0] on input "checkbox" at bounding box center [0, 0] width 0 height 0
click at [1529, 527] on div "Answer Outcomes Pampers Swaddlers Ending A / Ending B Pampers Overnights Ending…" at bounding box center [809, 384] width 1518 height 309
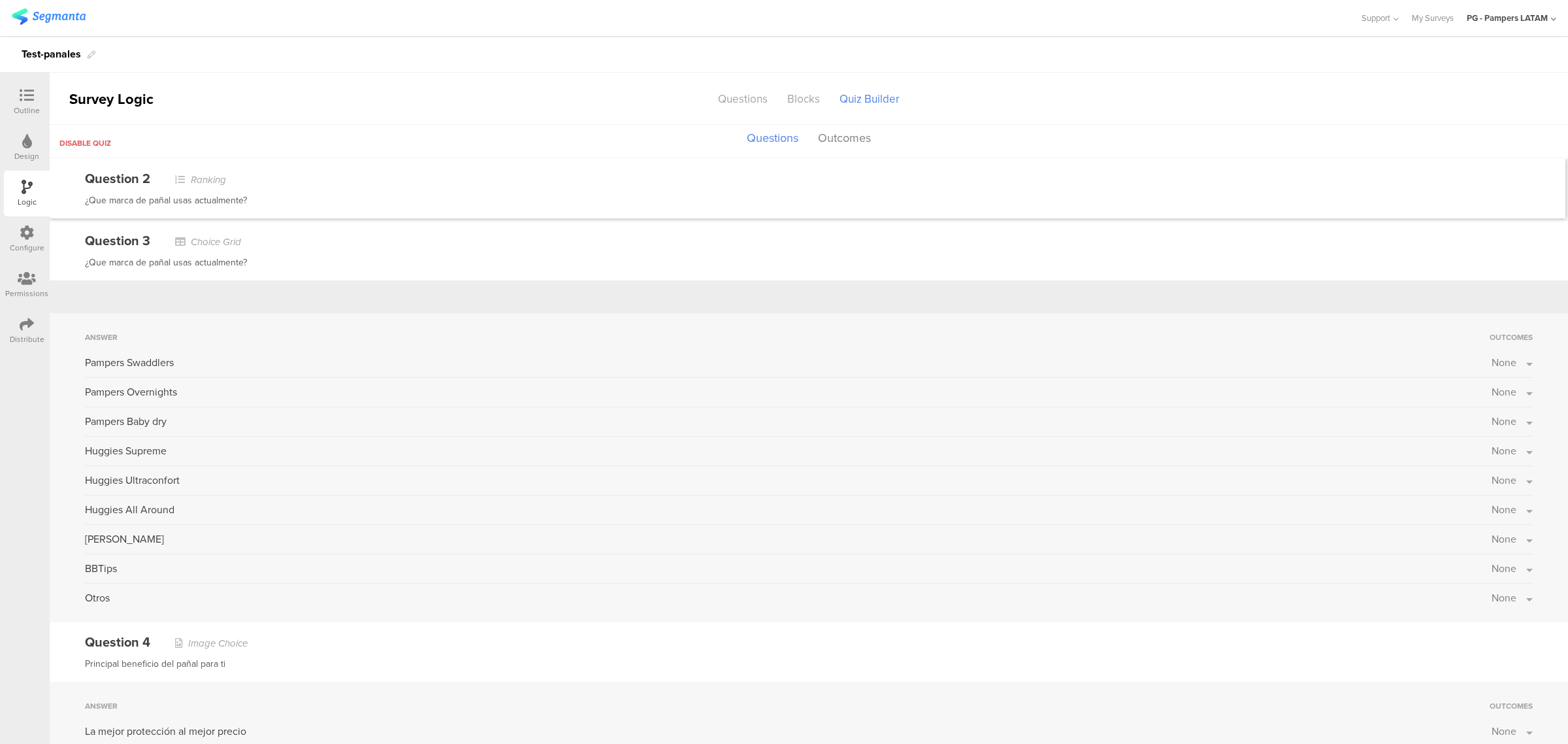
scroll to position [735, 0]
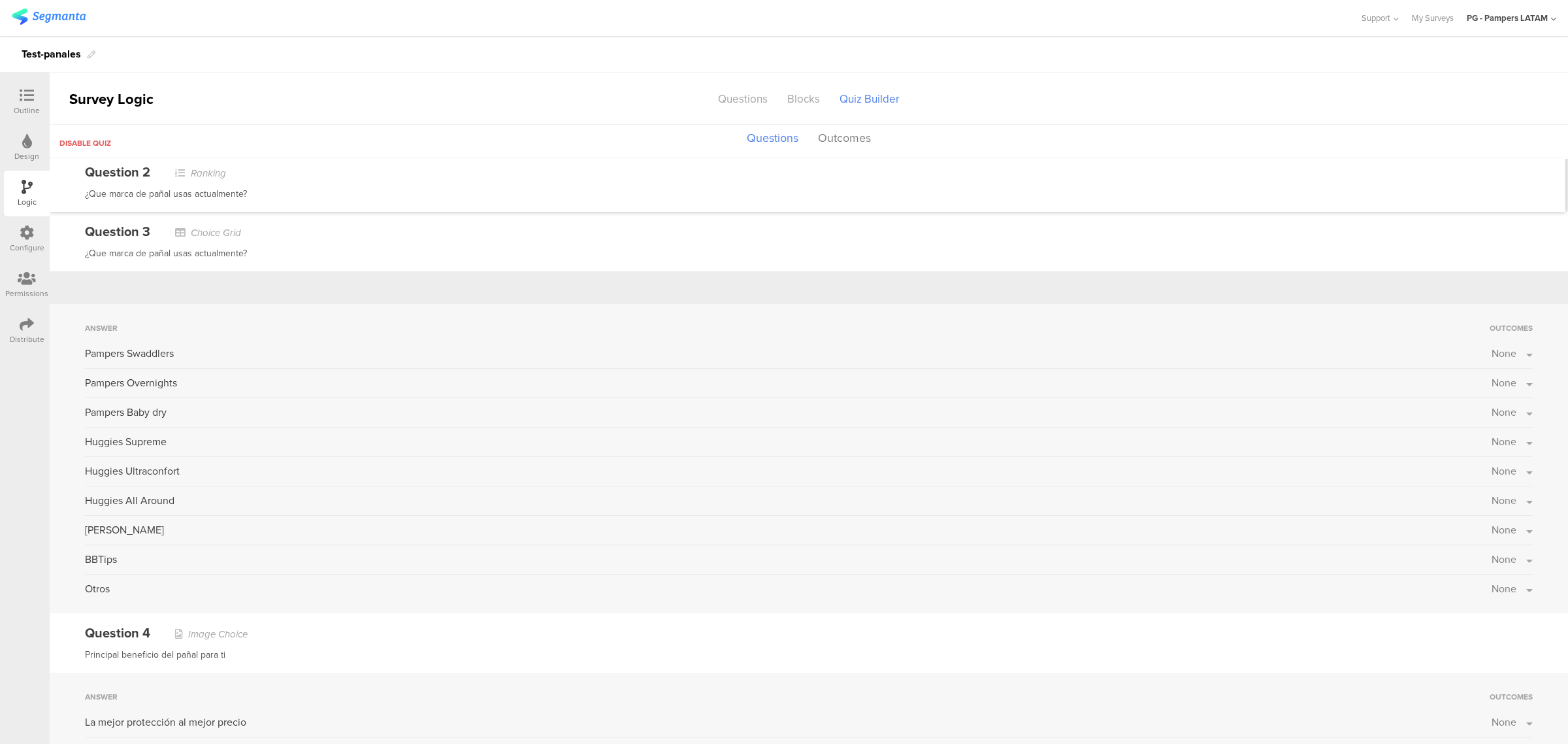
click at [1509, 343] on div "Answer Outcomes Pampers Swaddlers None Pampers Overnights None Pampers Baby dry…" at bounding box center [809, 459] width 1518 height 309
click at [1505, 350] on button "None" at bounding box center [1512, 352] width 41 height 15
click at [1477, 386] on label at bounding box center [1486, 386] width 18 height 10
click at [0, 0] on input "checkbox" at bounding box center [0, 0] width 0 height 0
click at [1477, 409] on label at bounding box center [1486, 413] width 18 height 10
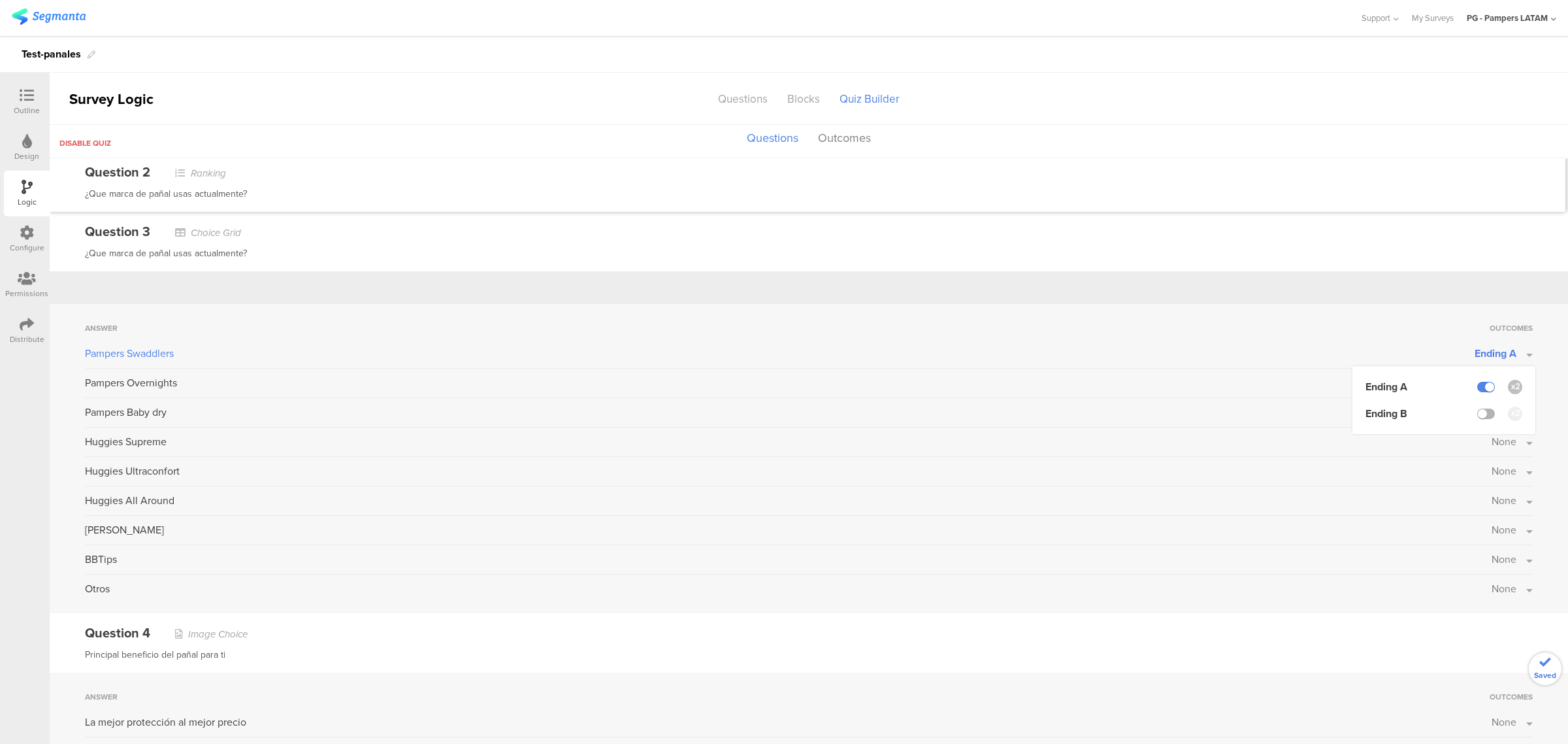
click at [0, 0] on input "checkbox" at bounding box center [0, 0] width 0 height 0
click at [1526, 357] on div "Answer Outcomes Pampers Swaddlers Ending A / Ending B Ending A Ending B Pampers…" at bounding box center [809, 459] width 1518 height 309
click at [1499, 385] on span "None" at bounding box center [1504, 382] width 25 height 15
click at [1477, 438] on label at bounding box center [1486, 442] width 18 height 10
click at [0, 0] on input "checkbox" at bounding box center [0, 0] width 0 height 0
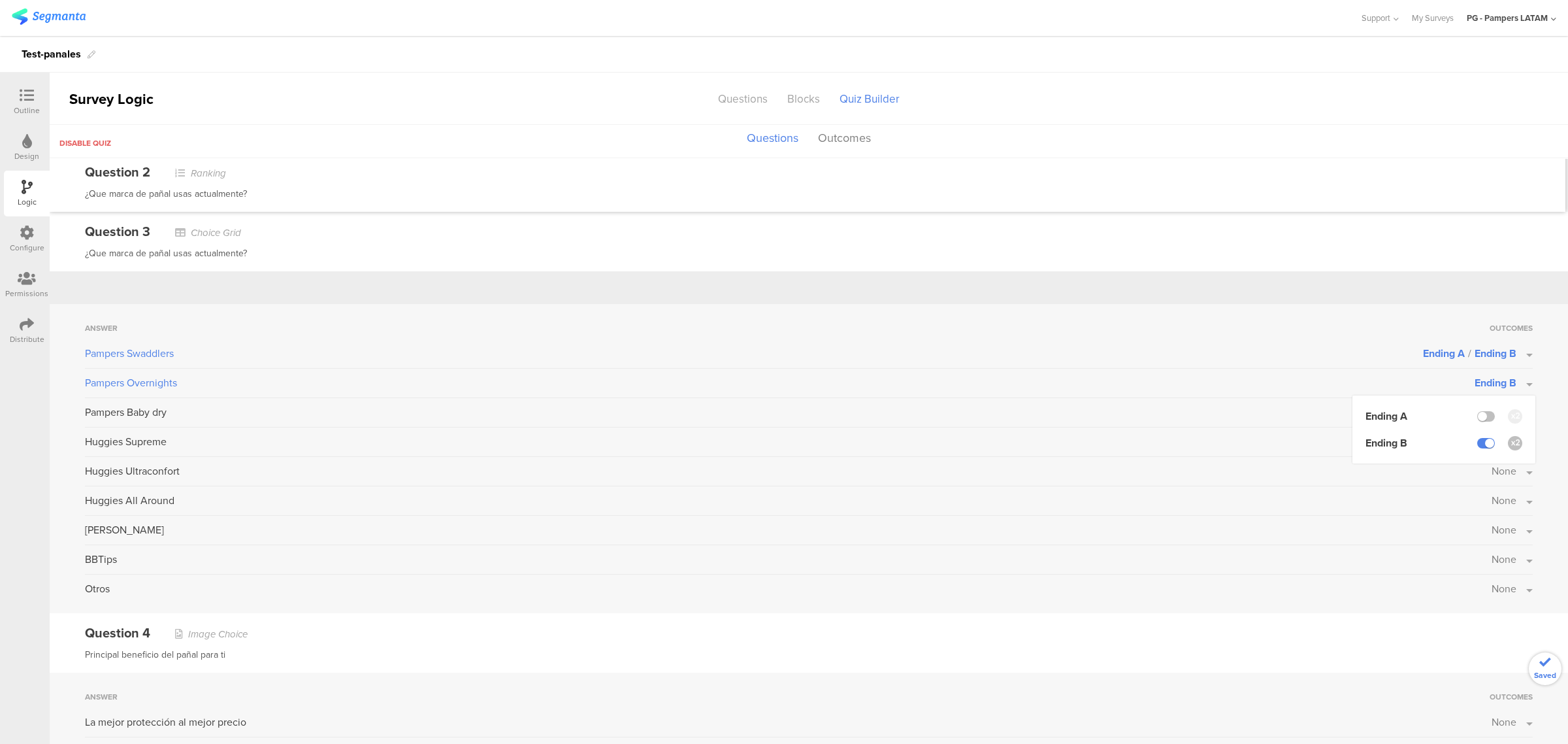
click at [1532, 409] on div "Answer Outcomes Pampers Swaddlers Ending A / Ending B Pampers Overnights Ending…" at bounding box center [809, 459] width 1518 height 309
click at [1505, 417] on button "None" at bounding box center [1512, 412] width 41 height 15
click at [1478, 469] on label at bounding box center [1486, 472] width 18 height 10
click at [0, 0] on input "checkbox" at bounding box center [0, 0] width 0 height 0
click at [1550, 428] on div "Answer Outcomes Pampers Swaddlers Ending A / Ending B Pampers Overnights Ending…" at bounding box center [809, 459] width 1518 height 309
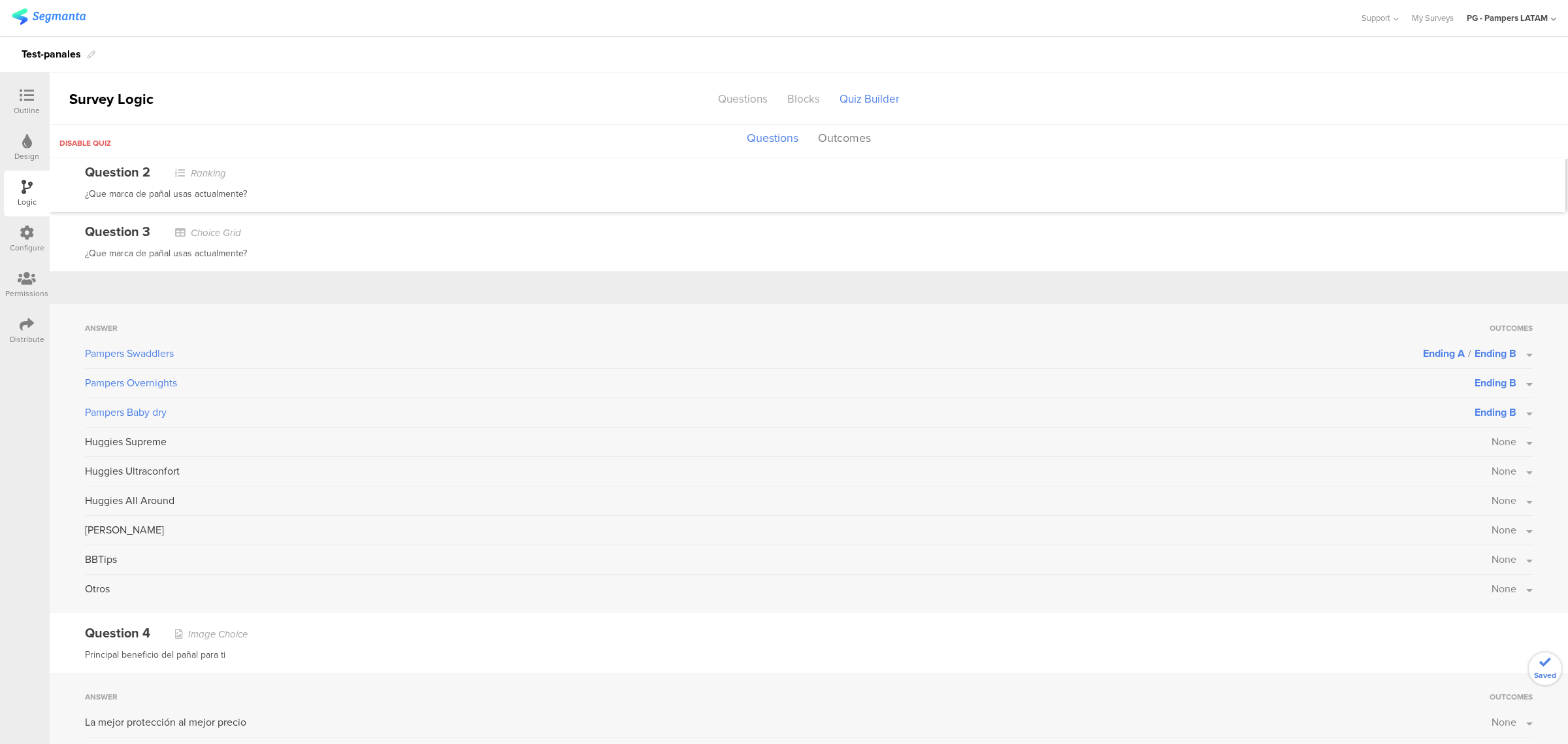
click at [1501, 445] on span "None" at bounding box center [1504, 441] width 25 height 15
click at [1470, 494] on li "Ending B" at bounding box center [1444, 501] width 157 height 15
click at [1477, 499] on label at bounding box center [1486, 501] width 18 height 10
click at [0, 0] on input "checkbox" at bounding box center [0, 0] width 0 height 0
click at [1541, 433] on div "Answer Outcomes Pampers Swaddlers Ending A / Ending B Pampers Overnights Ending…" at bounding box center [809, 459] width 1518 height 309
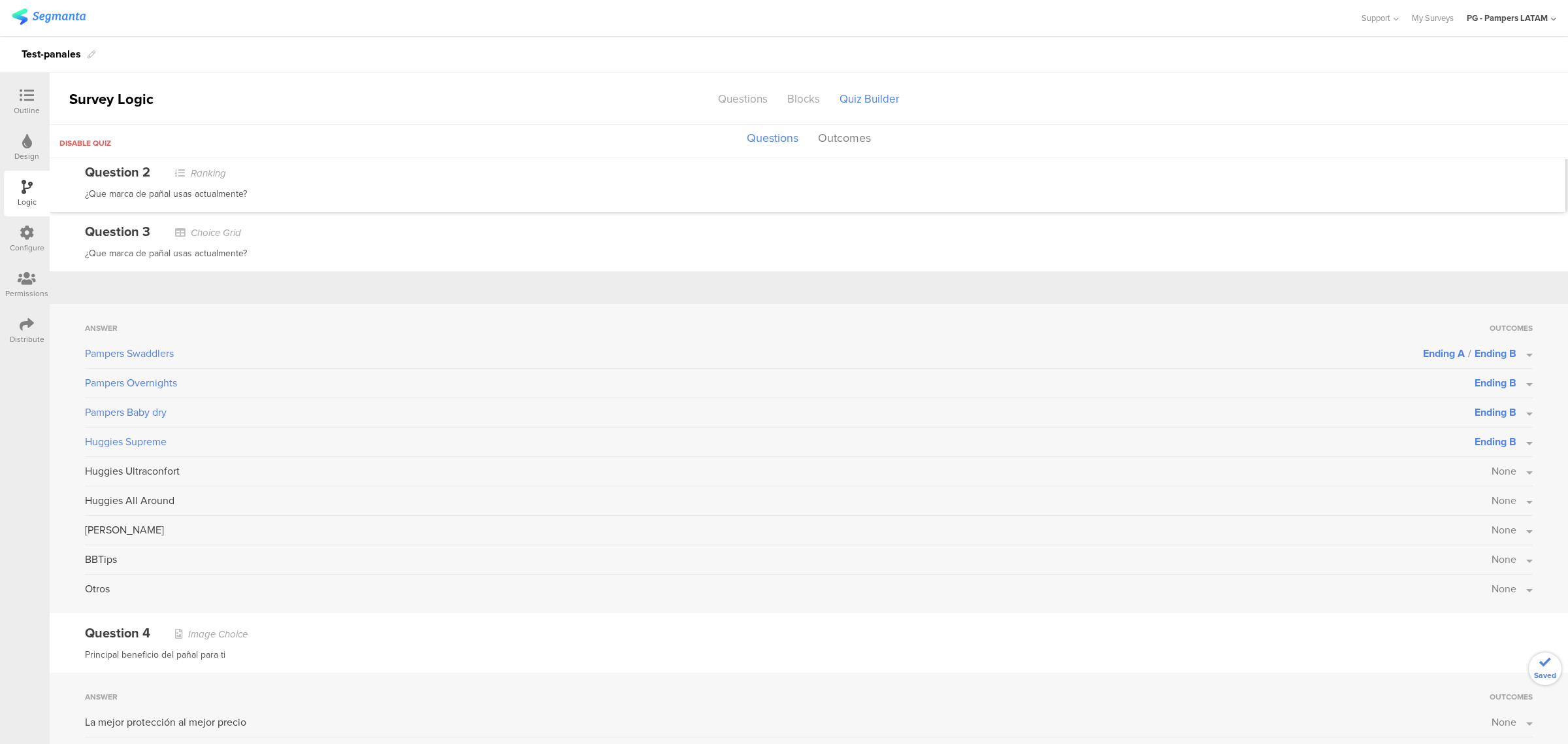
click at [1510, 481] on div "Huggies Ultraconfort None" at bounding box center [809, 474] width 1448 height 23
click at [1502, 474] on span "None" at bounding box center [1504, 470] width 25 height 15
click at [1477, 527] on label at bounding box center [1486, 531] width 18 height 10
click at [0, 0] on input "checkbox" at bounding box center [0, 0] width 0 height 0
click at [1533, 485] on div "Answer Outcomes Pampers Swaddlers Ending A / Ending B Pampers Overnights Ending…" at bounding box center [809, 459] width 1518 height 309
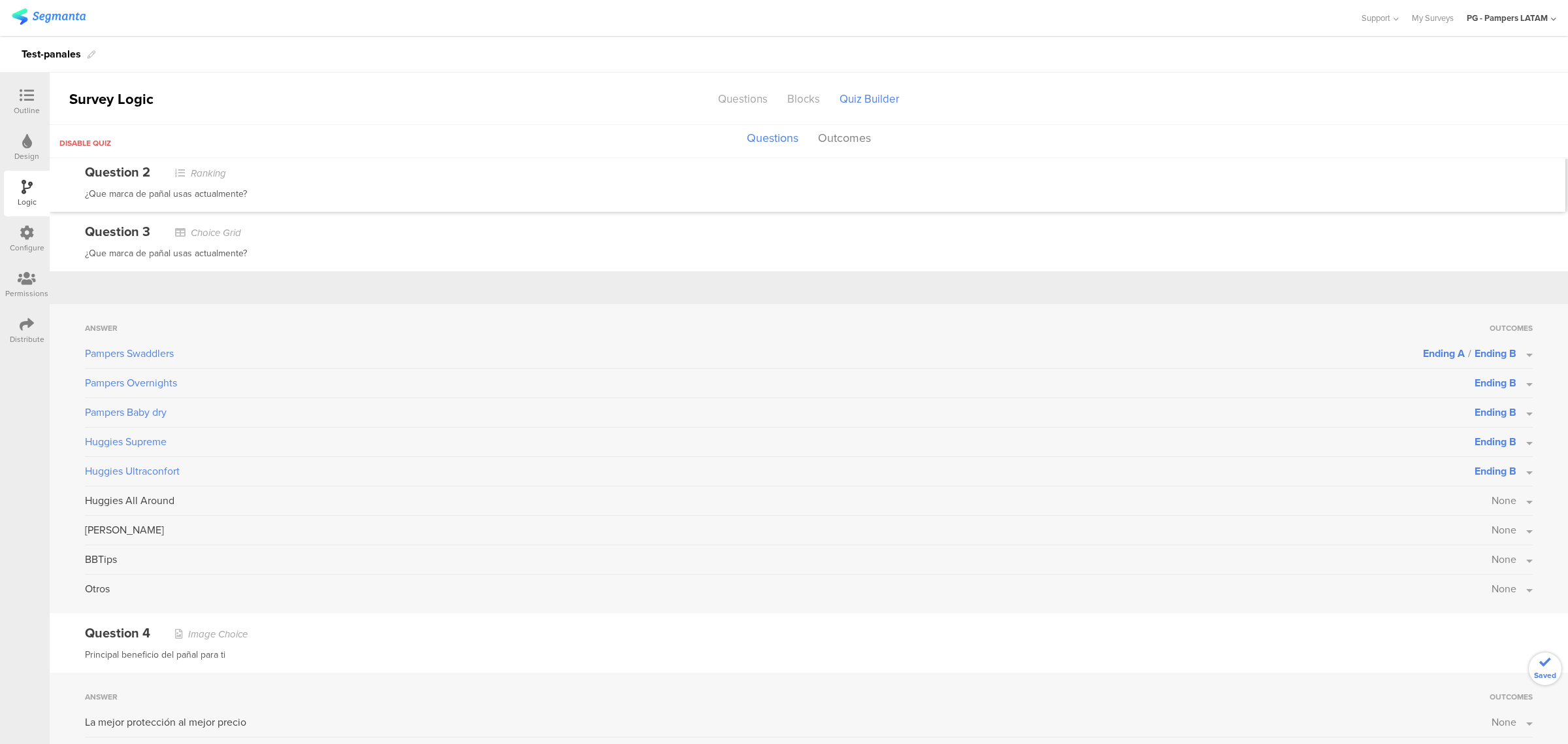
click at [1510, 503] on button "None" at bounding box center [1512, 499] width 41 height 15
click at [1477, 556] on label at bounding box center [1486, 560] width 18 height 10
click at [0, 0] on input "checkbox" at bounding box center [0, 0] width 0 height 0
click at [1552, 506] on div "Answer Outcomes Pampers Swaddlers Ending A / Ending B Pampers Overnights Ending…" at bounding box center [809, 459] width 1518 height 309
click at [1485, 539] on div "Kleen Bebe None" at bounding box center [809, 533] width 1448 height 23
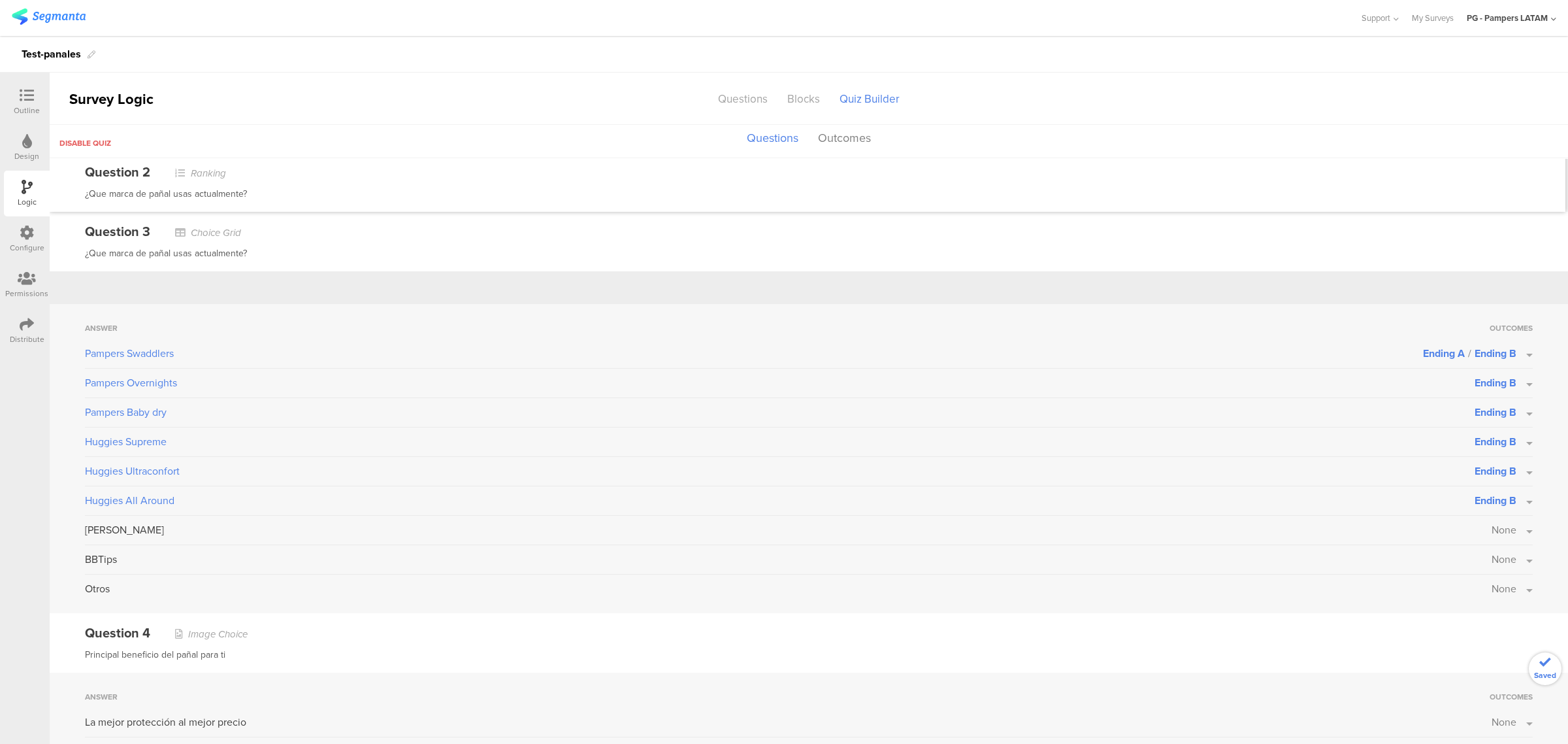
click at [1491, 530] on span "None" at bounding box center [1504, 529] width 25 height 15
click at [1477, 589] on label at bounding box center [1486, 589] width 18 height 10
click at [0, 0] on input "checkbox" at bounding box center [0, 0] width 0 height 0
click at [1546, 544] on div "Answer Outcomes Pampers Swaddlers Ending A / Ending B Pampers Overnights Ending…" at bounding box center [809, 459] width 1518 height 309
click at [1510, 560] on button "None" at bounding box center [1512, 559] width 41 height 15
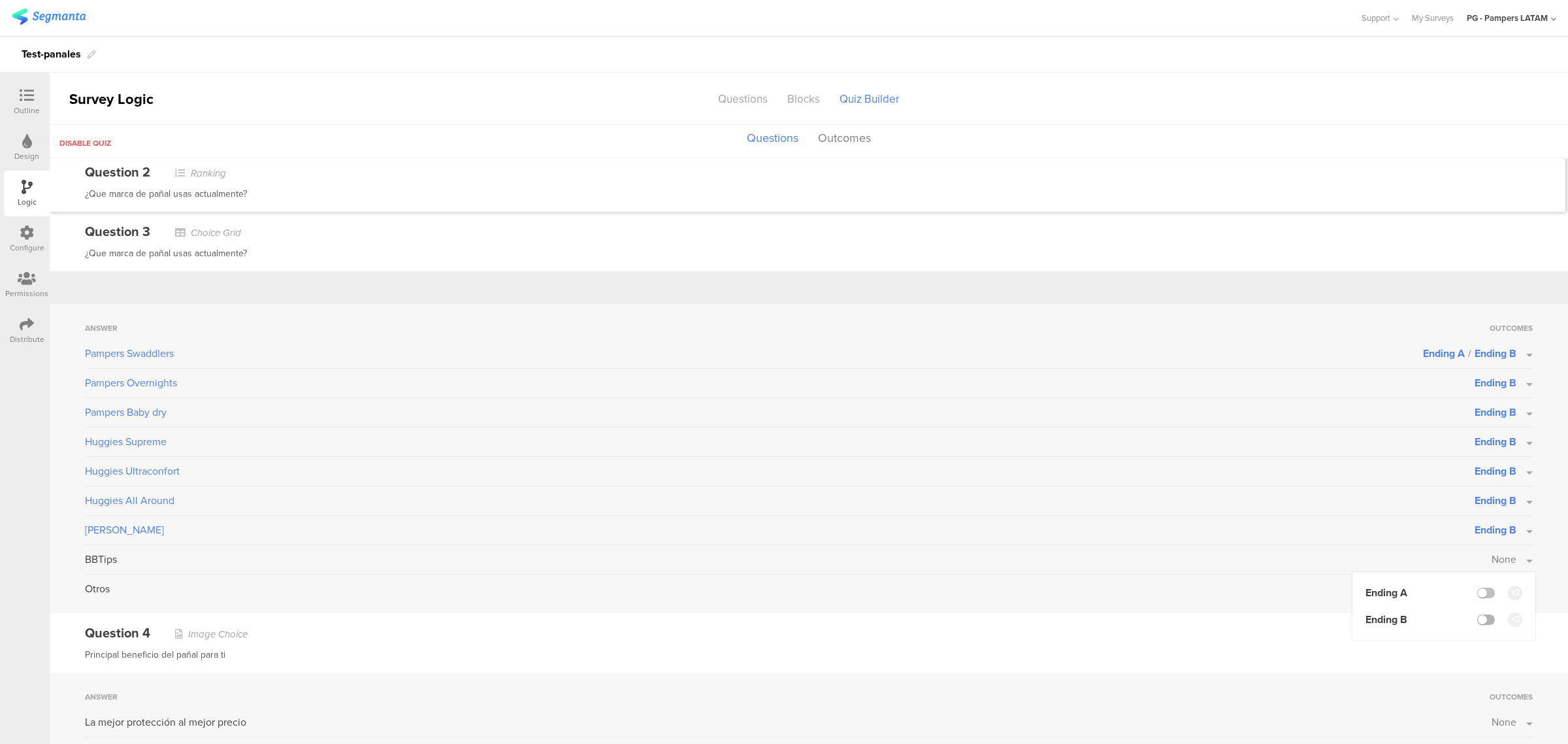
click at [1480, 617] on label at bounding box center [1486, 619] width 18 height 10
click at [0, 0] on input "checkbox" at bounding box center [0, 0] width 0 height 0
click at [1541, 596] on div "Answer Outcomes Pampers Swaddlers Ending A / Ending B Pampers Overnights Ending…" at bounding box center [809, 459] width 1518 height 309
click at [1503, 595] on span "None" at bounding box center [1504, 588] width 25 height 15
click at [1477, 619] on label at bounding box center [1486, 621] width 18 height 10
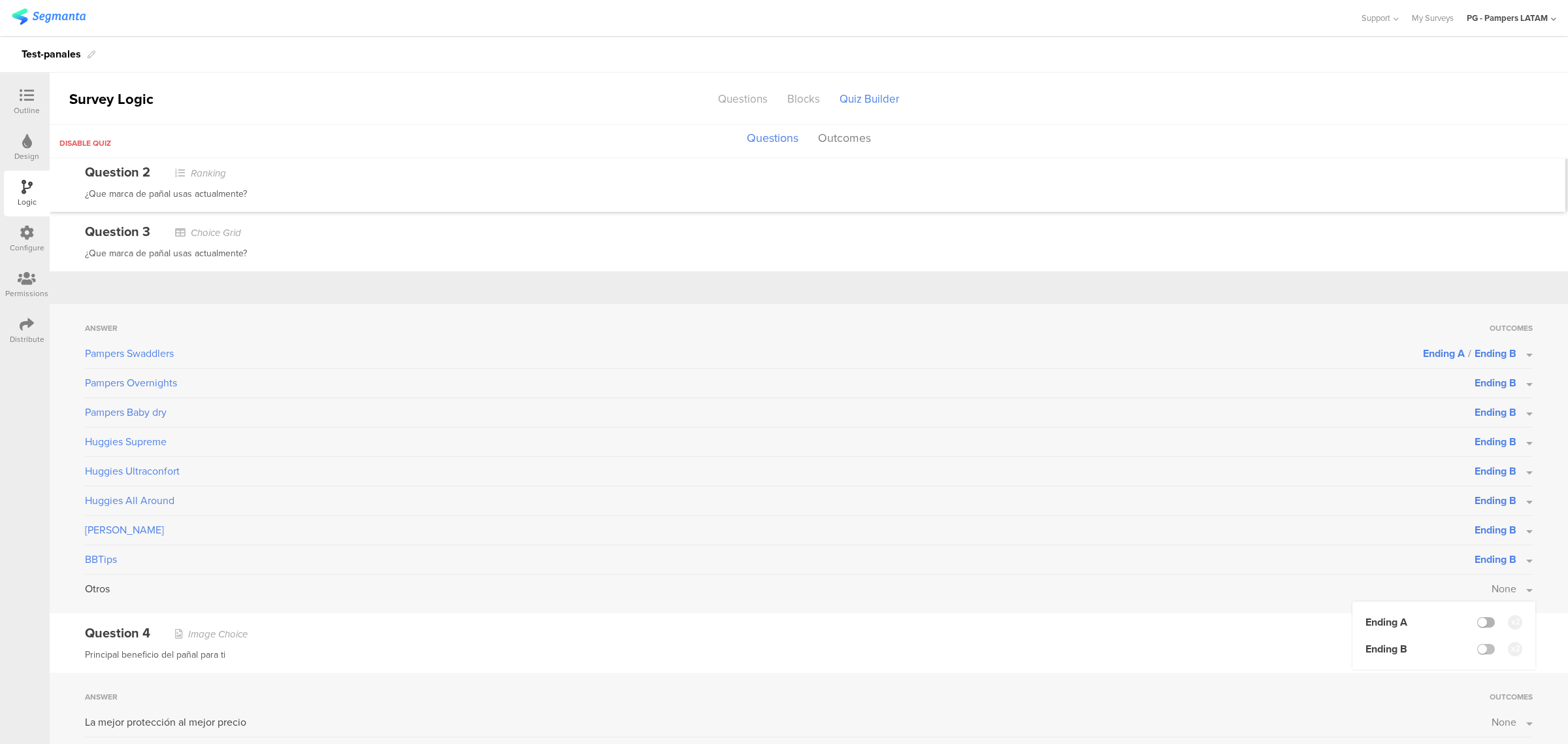
click at [0, 0] on input "checkbox" at bounding box center [0, 0] width 0 height 0
click at [1477, 646] on label at bounding box center [1486, 649] width 18 height 10
click at [0, 0] on input "checkbox" at bounding box center [0, 0] width 0 height 0
click at [1530, 578] on div "Answer Outcomes Pampers Swaddlers Ending A / Ending B Pampers Overnights Ending…" at bounding box center [809, 459] width 1518 height 309
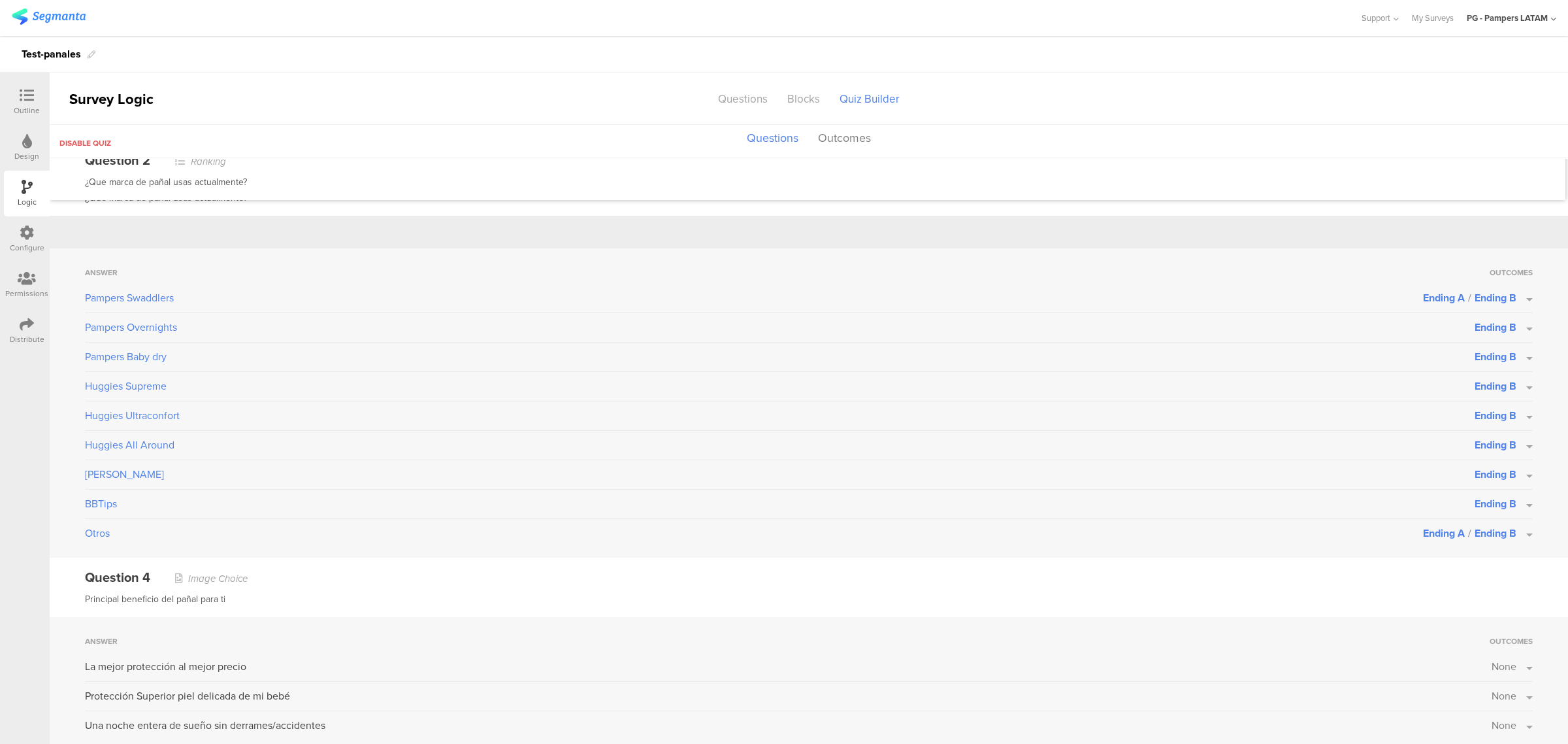
scroll to position [795, 0]
click at [1508, 664] on button "None" at bounding box center [1512, 662] width 41 height 15
click at [1481, 697] on div at bounding box center [1486, 696] width 18 height 10
click at [1477, 697] on label at bounding box center [1486, 696] width 18 height 10
click at [0, 0] on input "checkbox" at bounding box center [0, 0] width 0 height 0
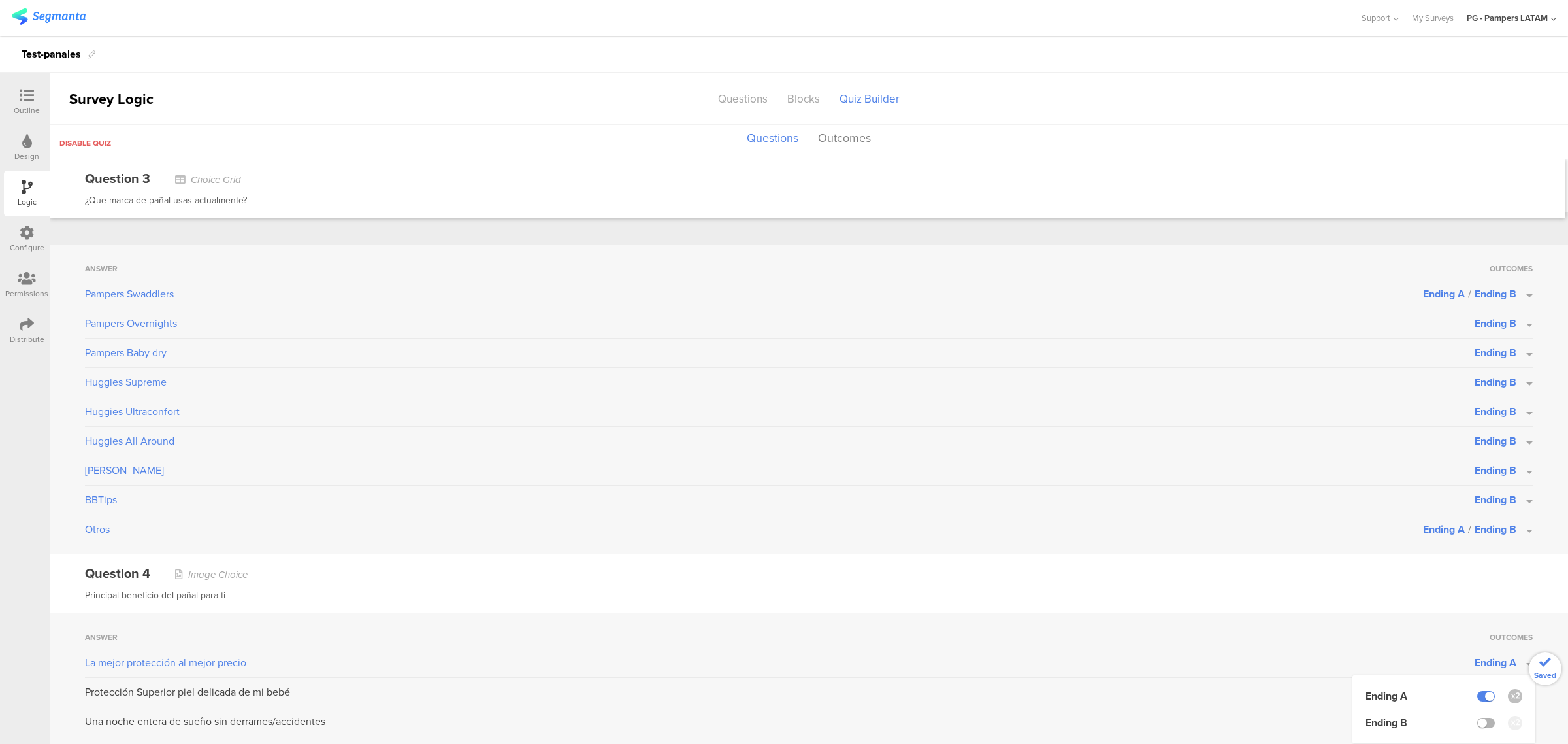
click at [1477, 719] on label at bounding box center [1486, 722] width 18 height 10
click at [0, 0] on input "checkbox" at bounding box center [0, 0] width 0 height 0
click at [1519, 613] on div "Answer Outcomes La mejor protección al mejor precio Ending A / Ending B Ending …" at bounding box center [809, 679] width 1518 height 133
click at [1504, 694] on button "None" at bounding box center [1512, 691] width 41 height 15
click at [1477, 722] on label at bounding box center [1486, 724] width 18 height 10
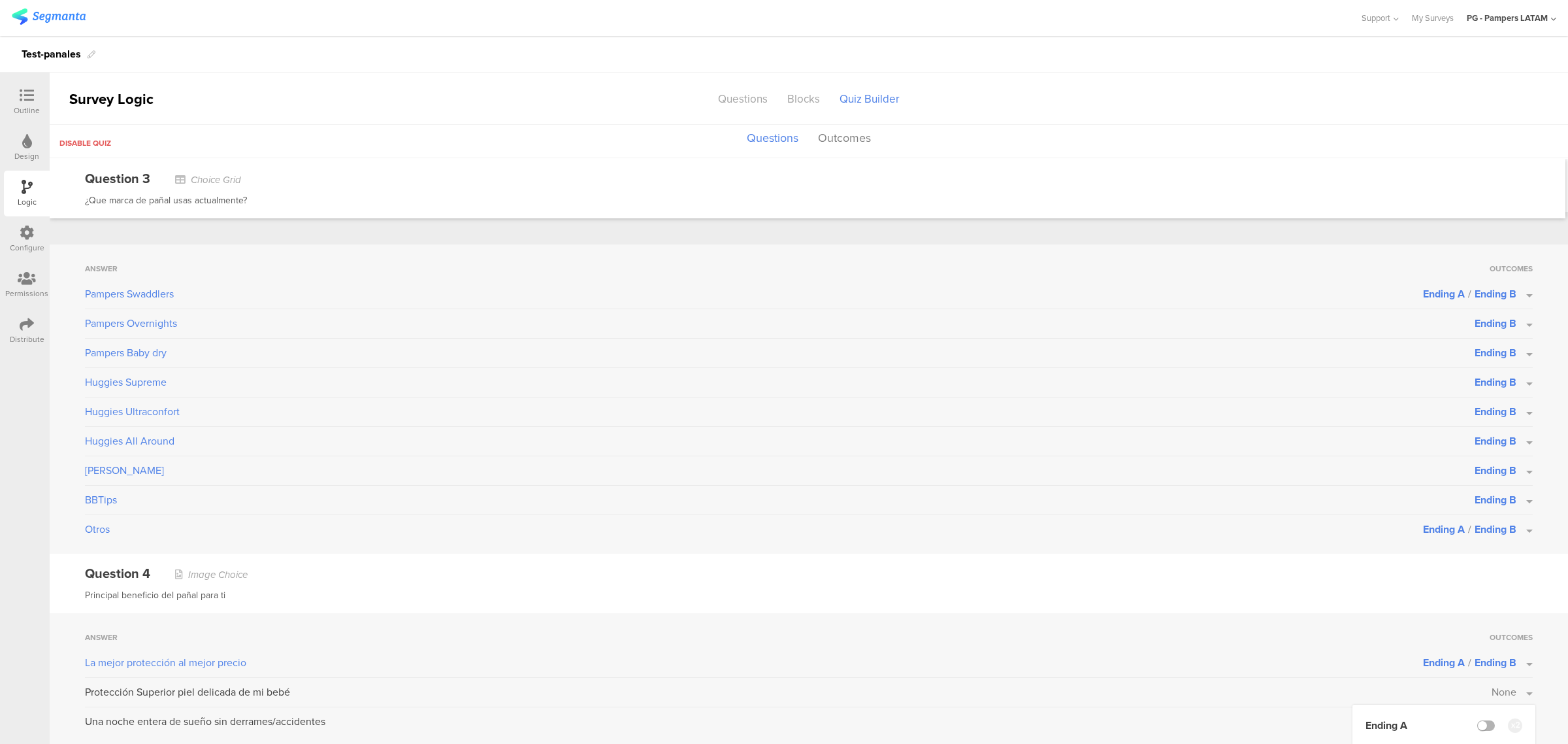
click at [0, 0] on input "checkbox" at bounding box center [0, 0] width 0 height 0
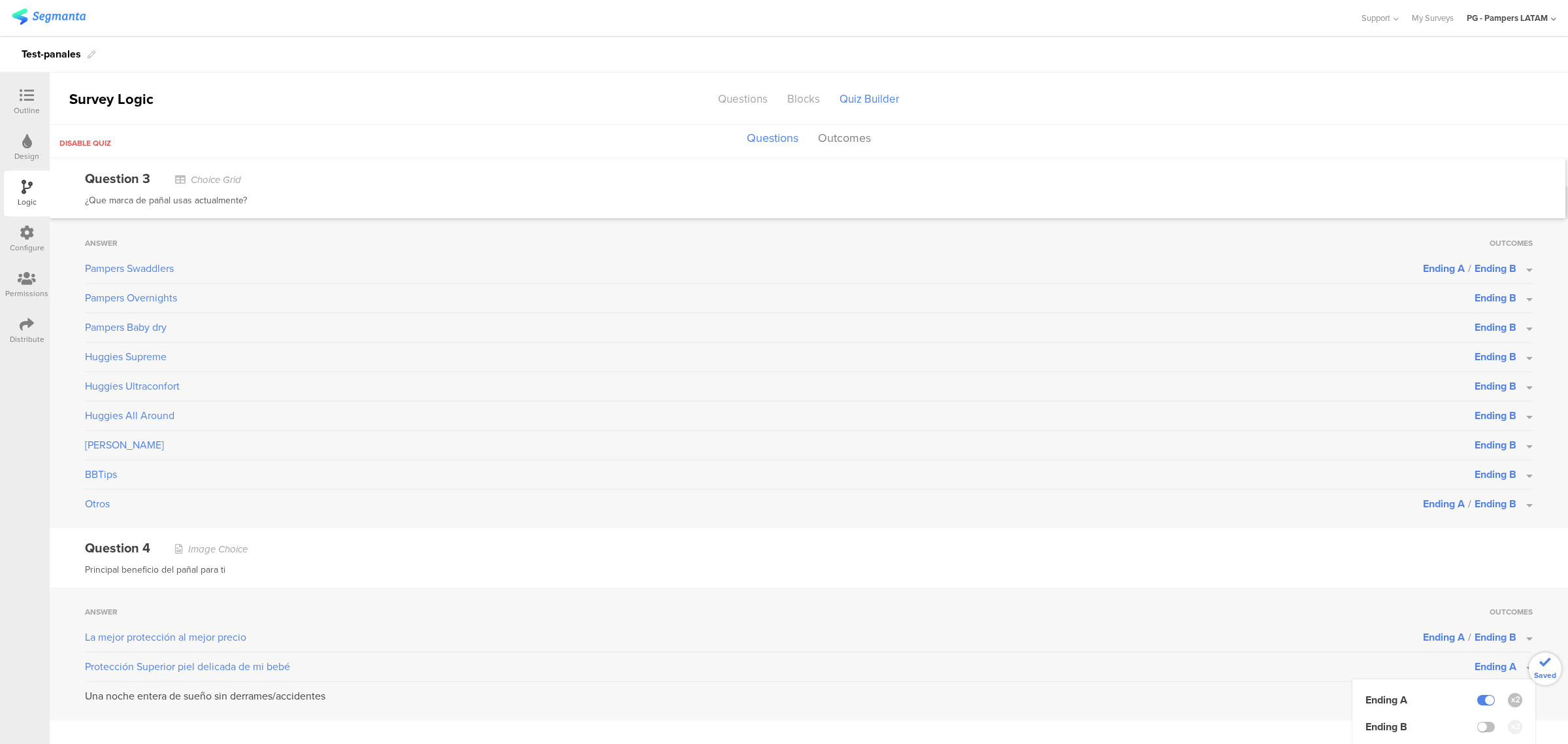
scroll to position [822, 0]
click at [1477, 722] on label at bounding box center [1486, 724] width 18 height 10
click at [0, 0] on input "checkbox" at bounding box center [0, 0] width 0 height 0
click at [1405, 664] on div "Protección Superior piel delicada de mi bebé" at bounding box center [754, 664] width 1338 height 16
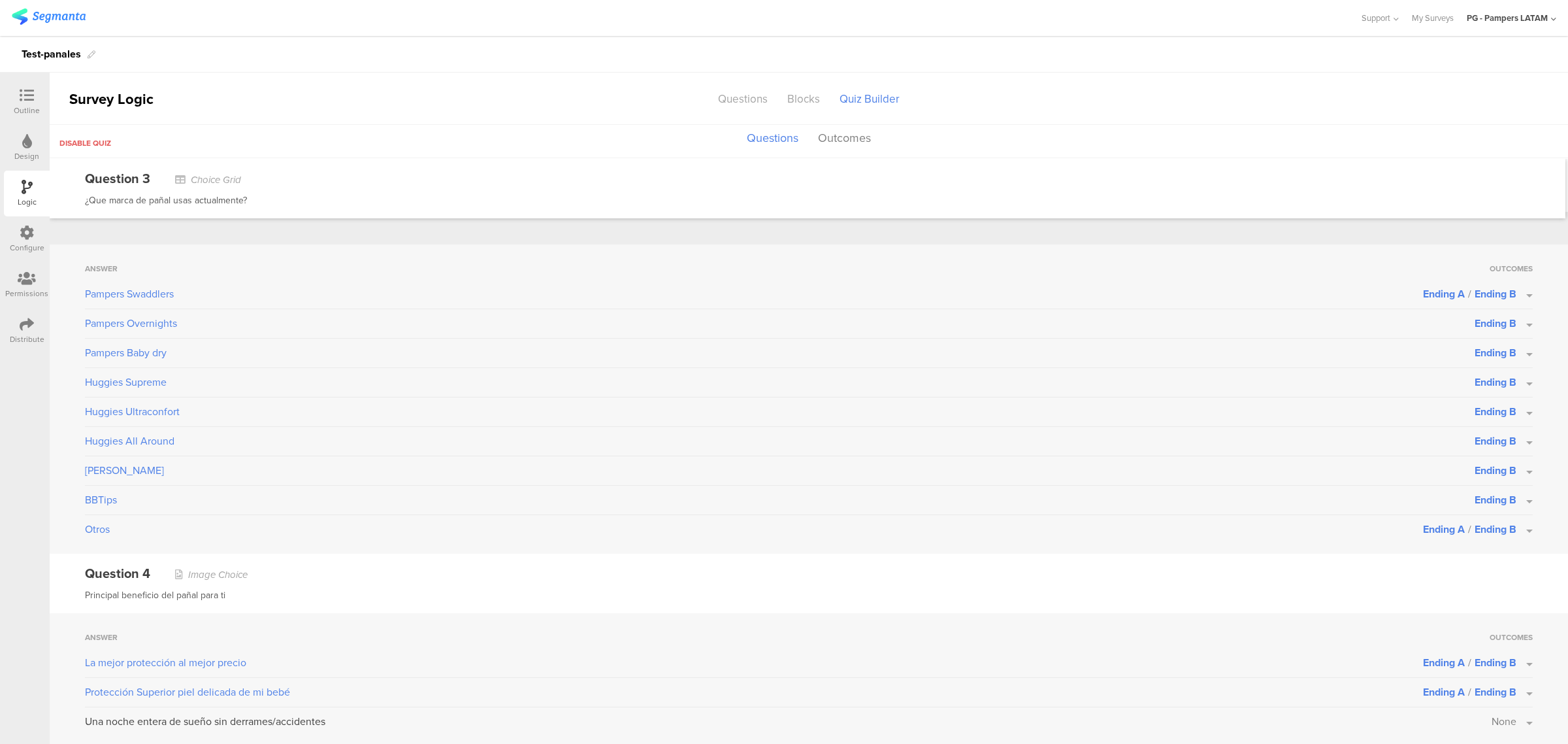
click at [1495, 723] on span "None" at bounding box center [1504, 721] width 25 height 15
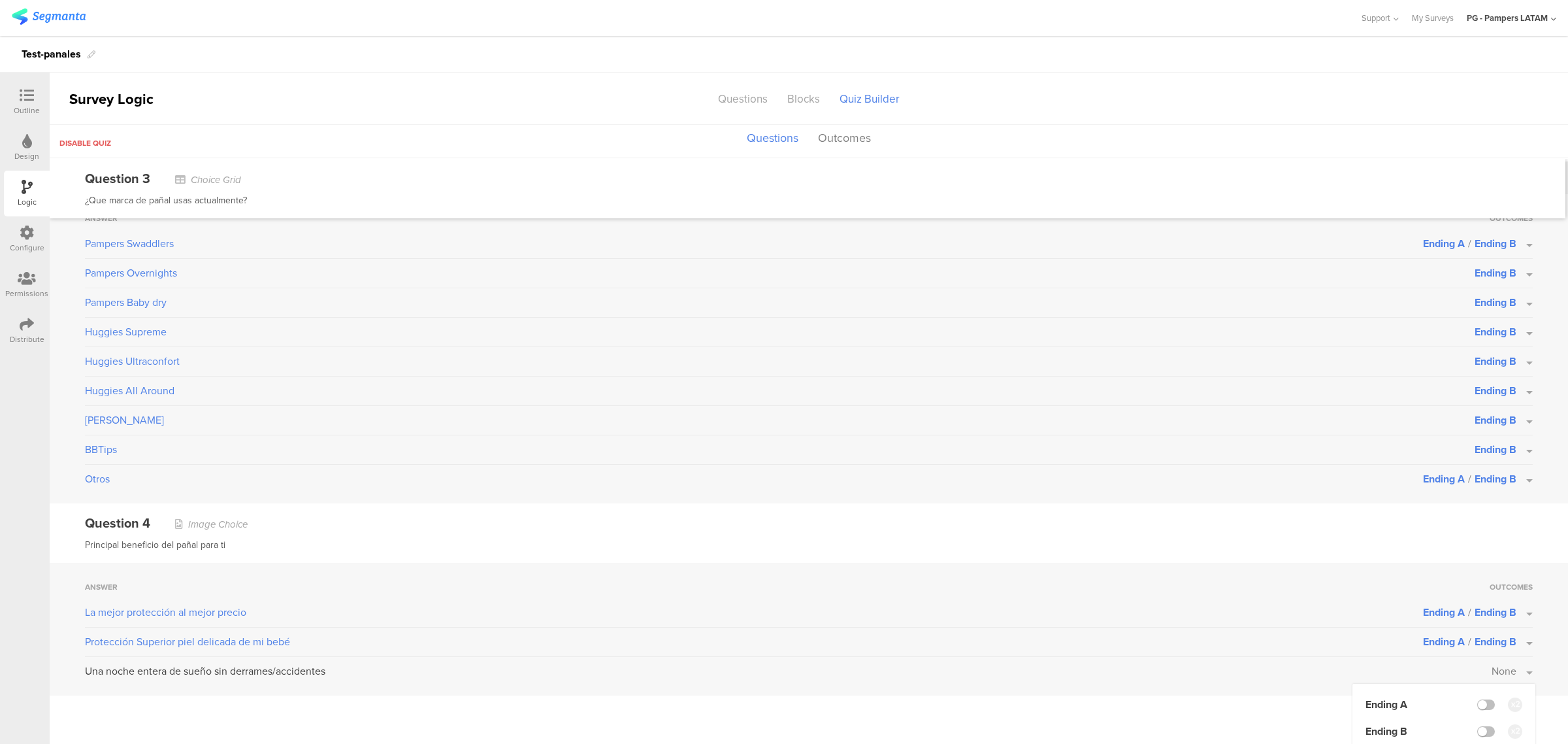
scroll to position [852, 0]
click at [1475, 703] on li "Ending A" at bounding box center [1444, 697] width 157 height 15
click at [1477, 696] on label at bounding box center [1486, 697] width 18 height 10
click at [0, 0] on input "checkbox" at bounding box center [0, 0] width 0 height 0
click at [1477, 724] on label at bounding box center [1486, 724] width 18 height 10
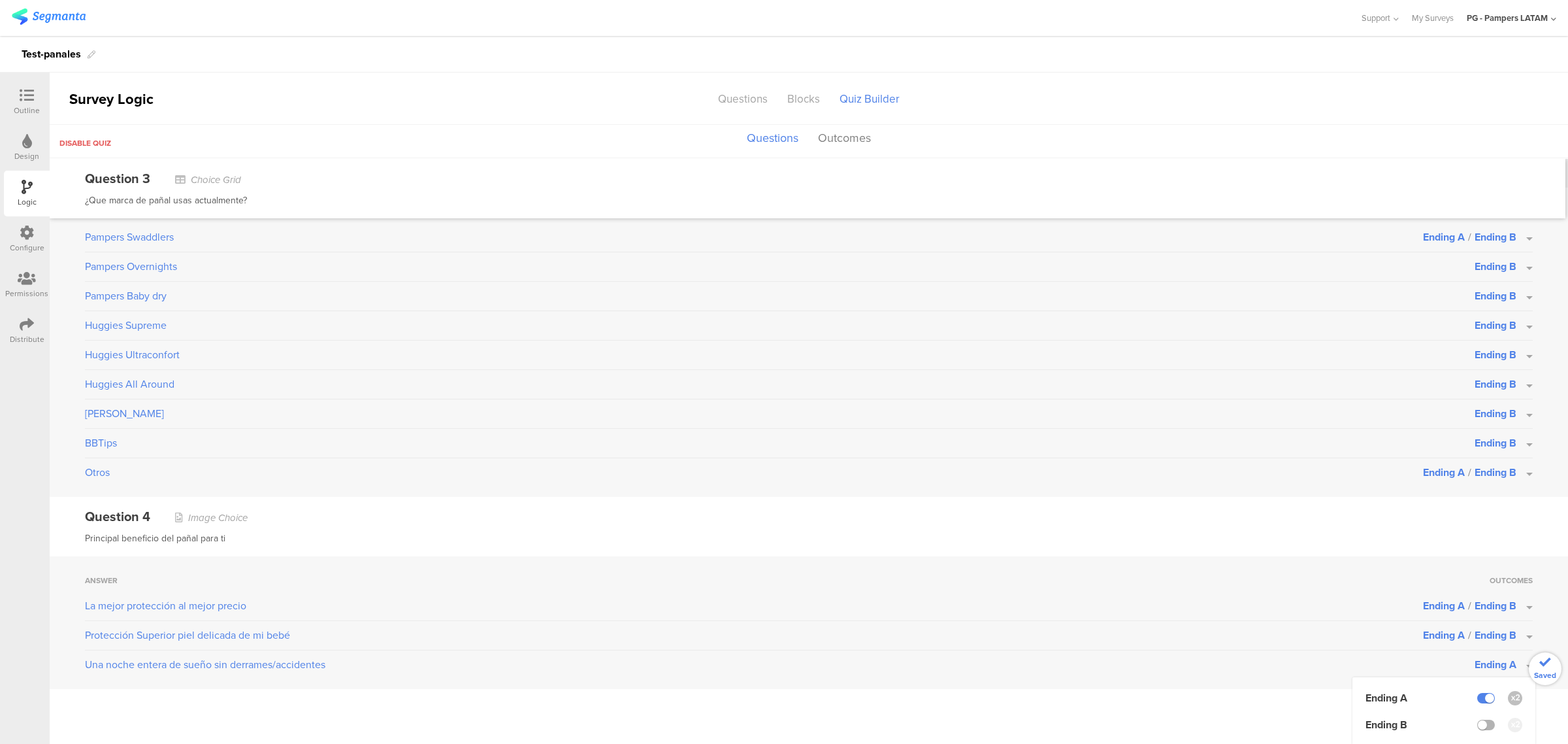
click at [0, 0] on input "checkbox" at bounding box center [0, 0] width 0 height 0
click at [1550, 578] on div "Answer Outcomes La mejor protección al mejor precio Ending A / Ending B Protecc…" at bounding box center [809, 623] width 1518 height 133
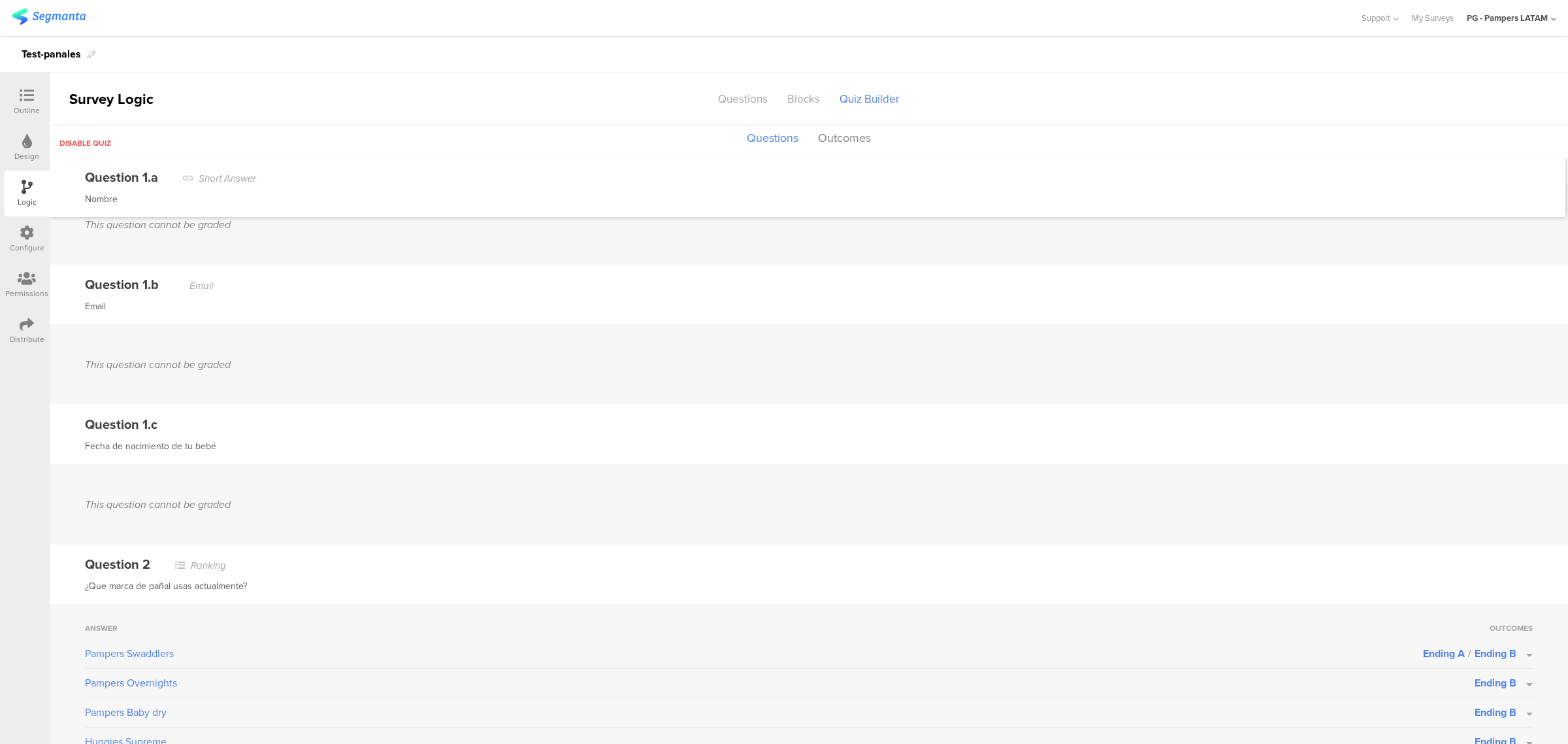
scroll to position [0, 0]
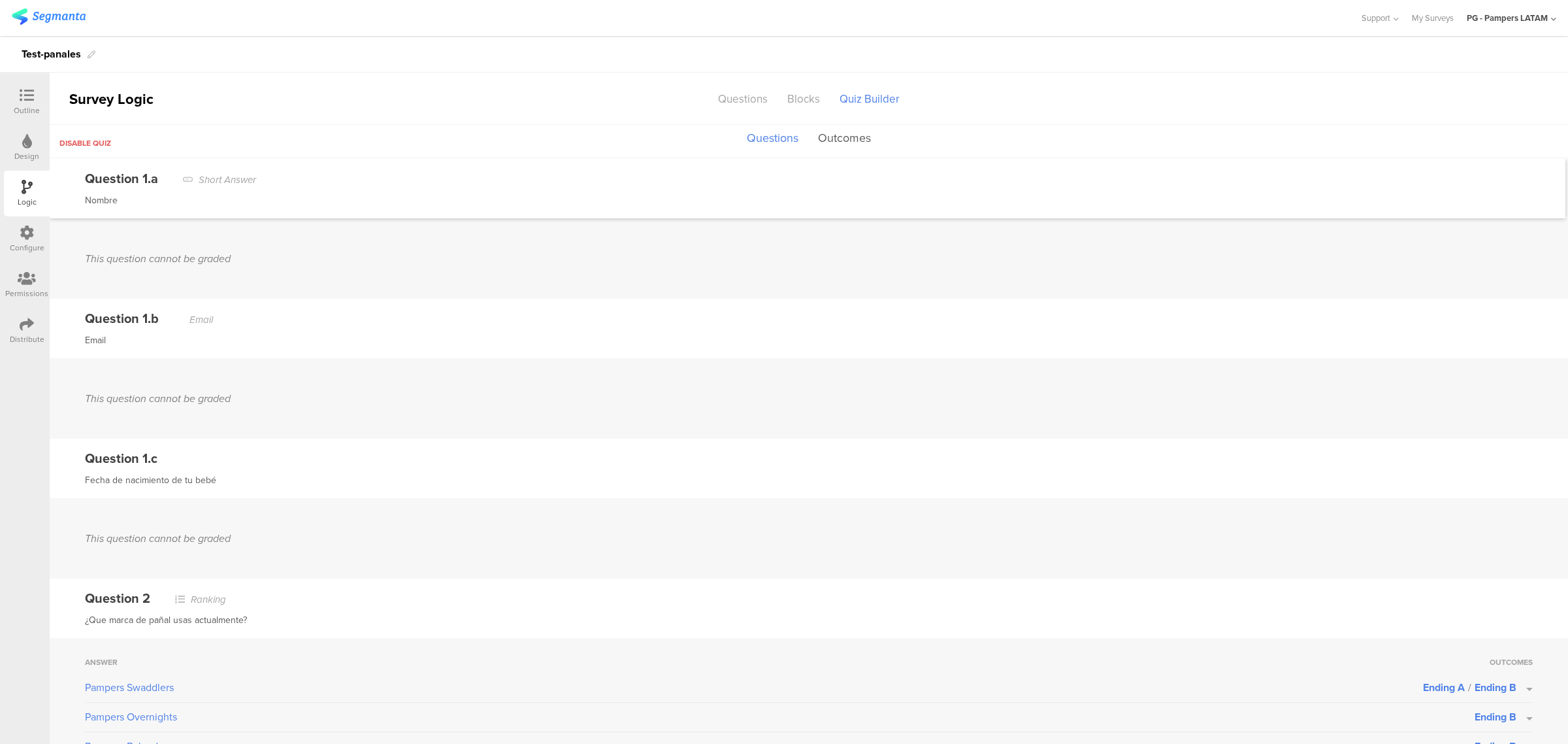
click at [846, 134] on button "Outcomes" at bounding box center [845, 138] width 59 height 25
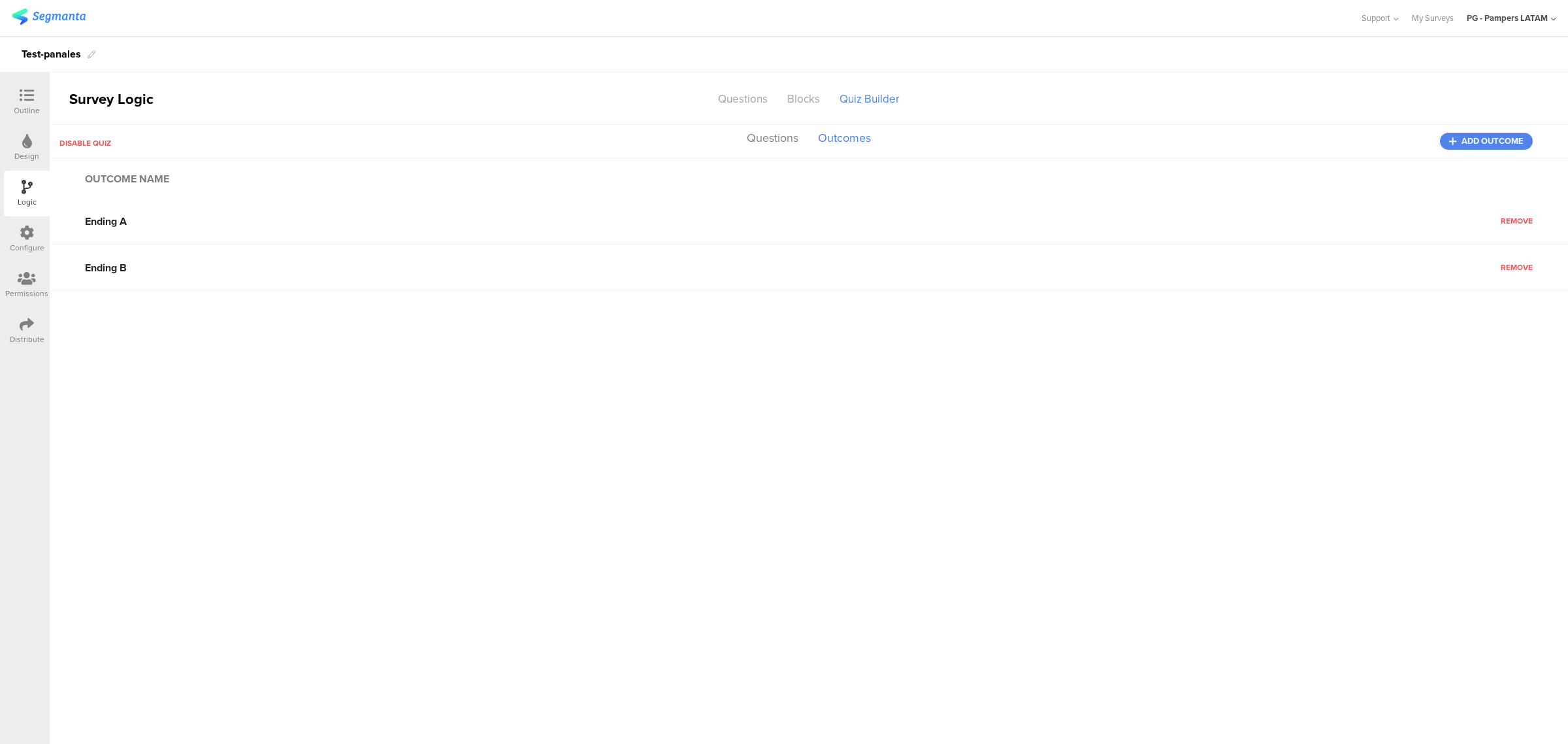
click at [18, 90] on div at bounding box center [27, 96] width 26 height 16
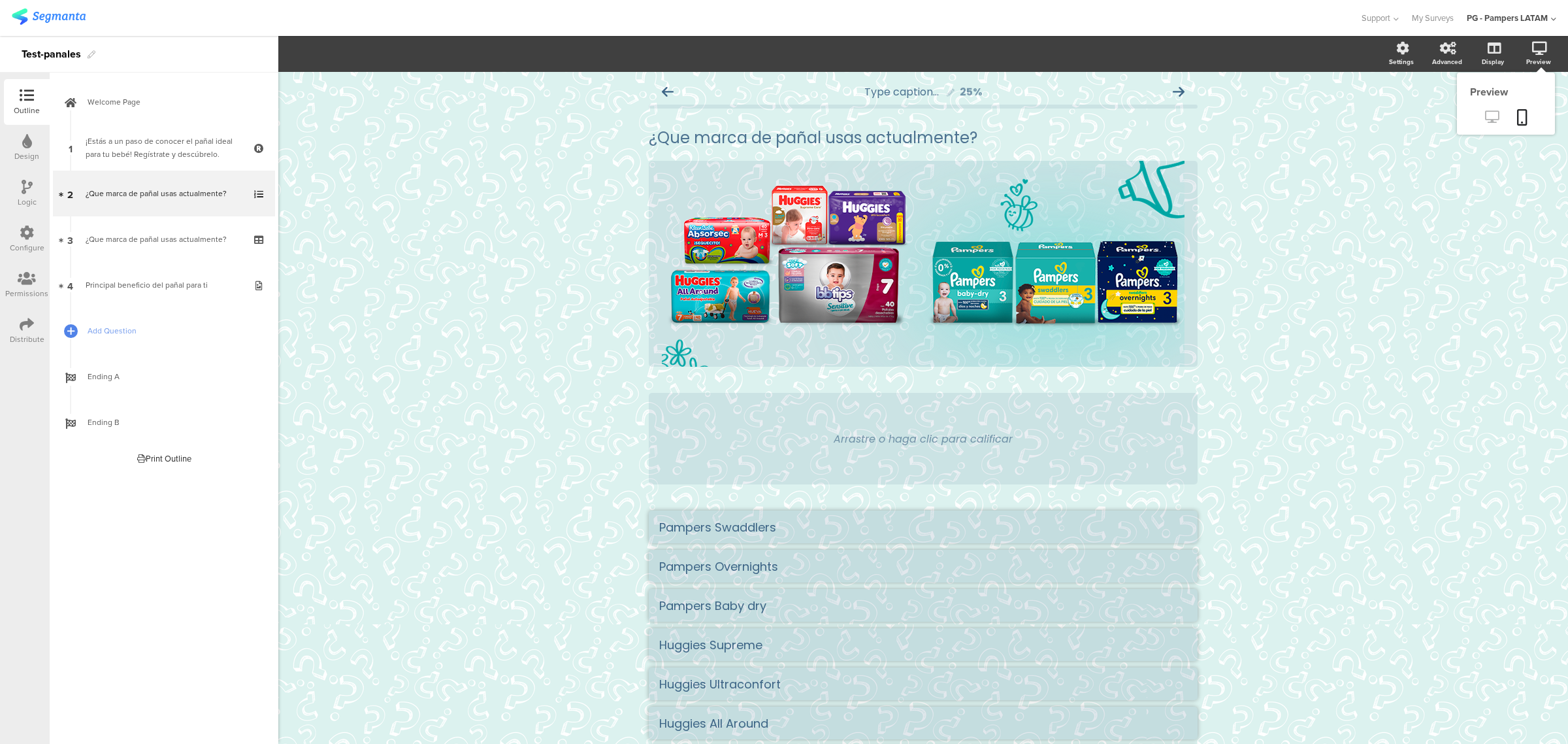
click at [1485, 113] on icon at bounding box center [1492, 116] width 14 height 13
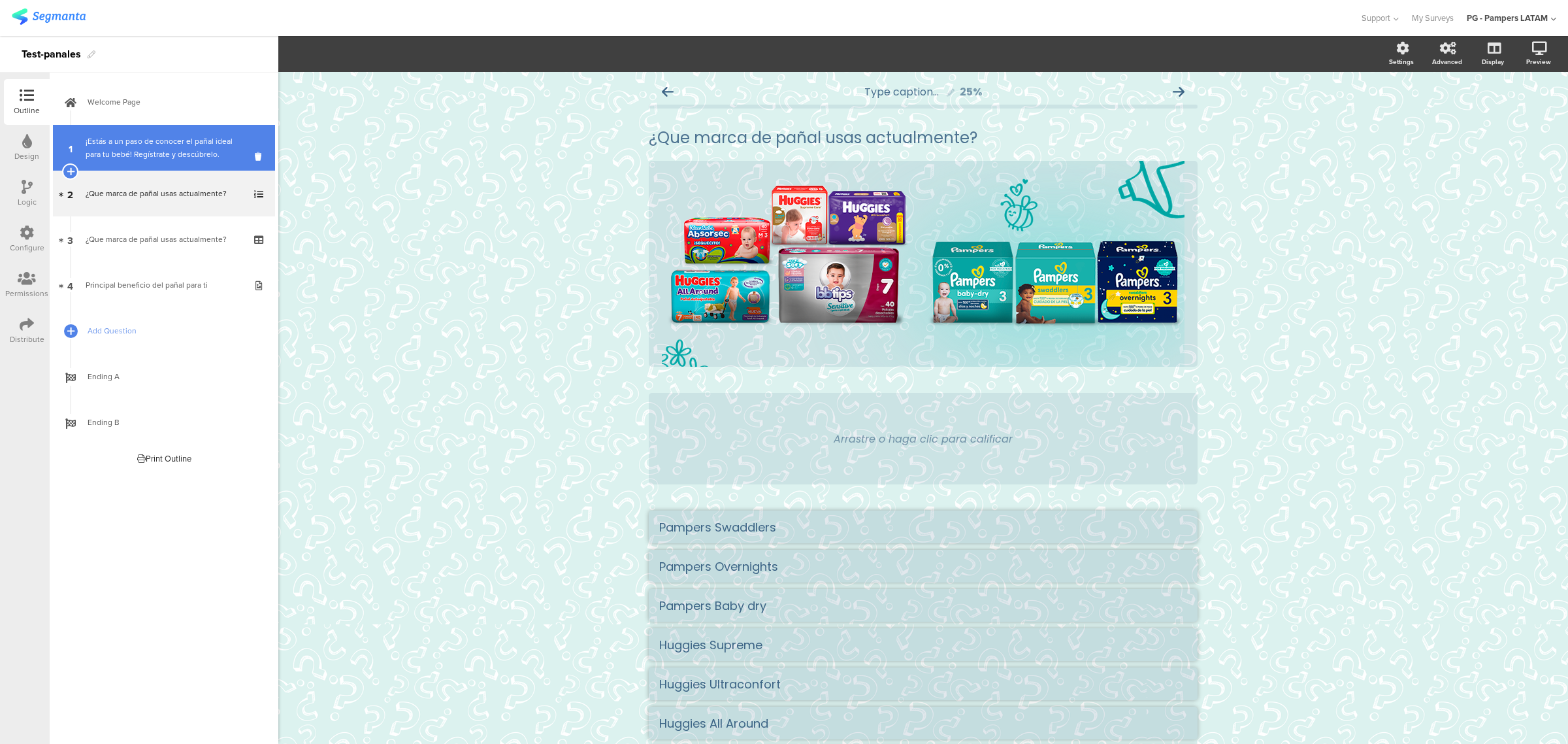
click at [142, 148] on div "¡Estás a un paso de conocer el pañal ideal para tu bebé! Regístrate y descúbrel…" at bounding box center [164, 147] width 156 height 26
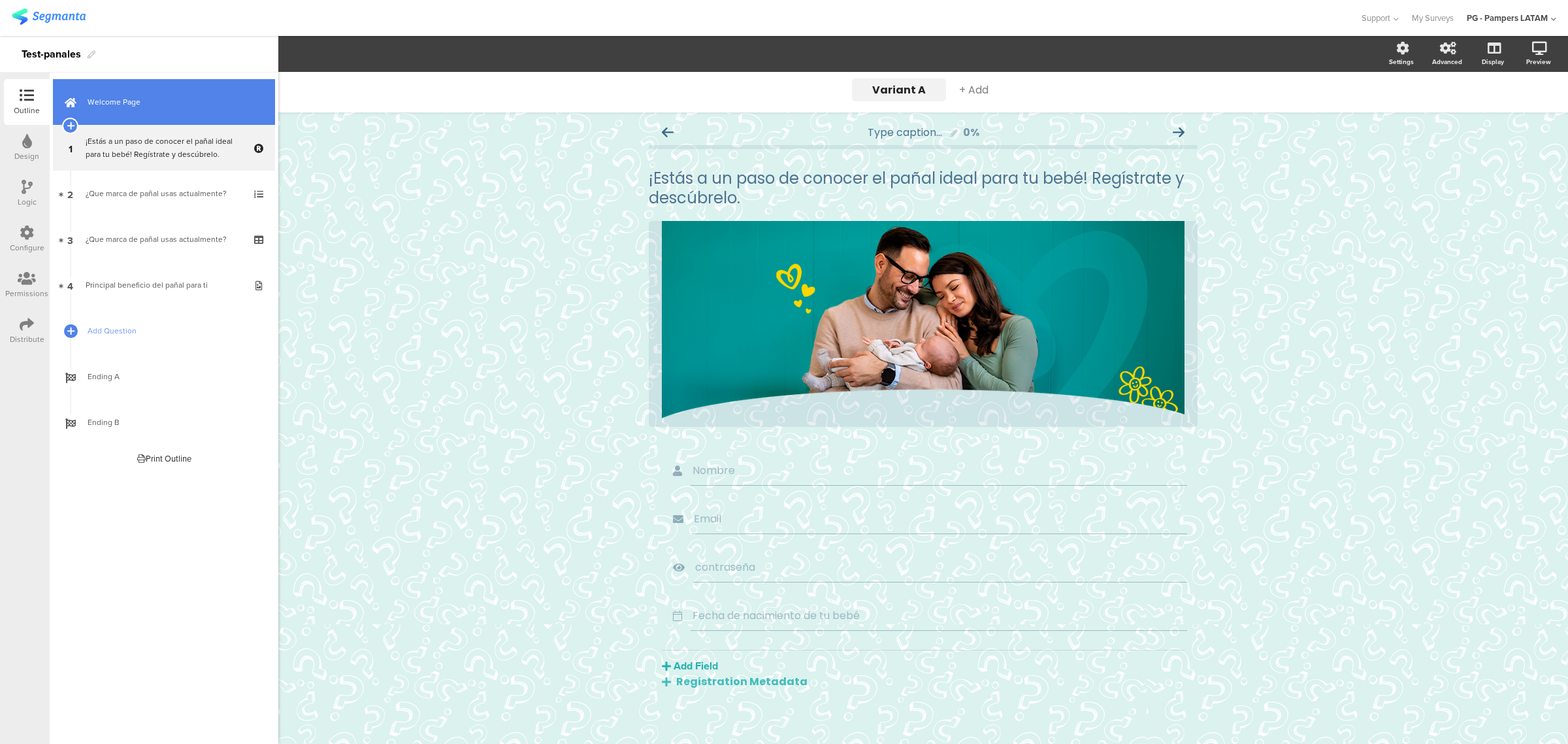
click at [159, 96] on span "Welcome Page" at bounding box center [171, 102] width 167 height 13
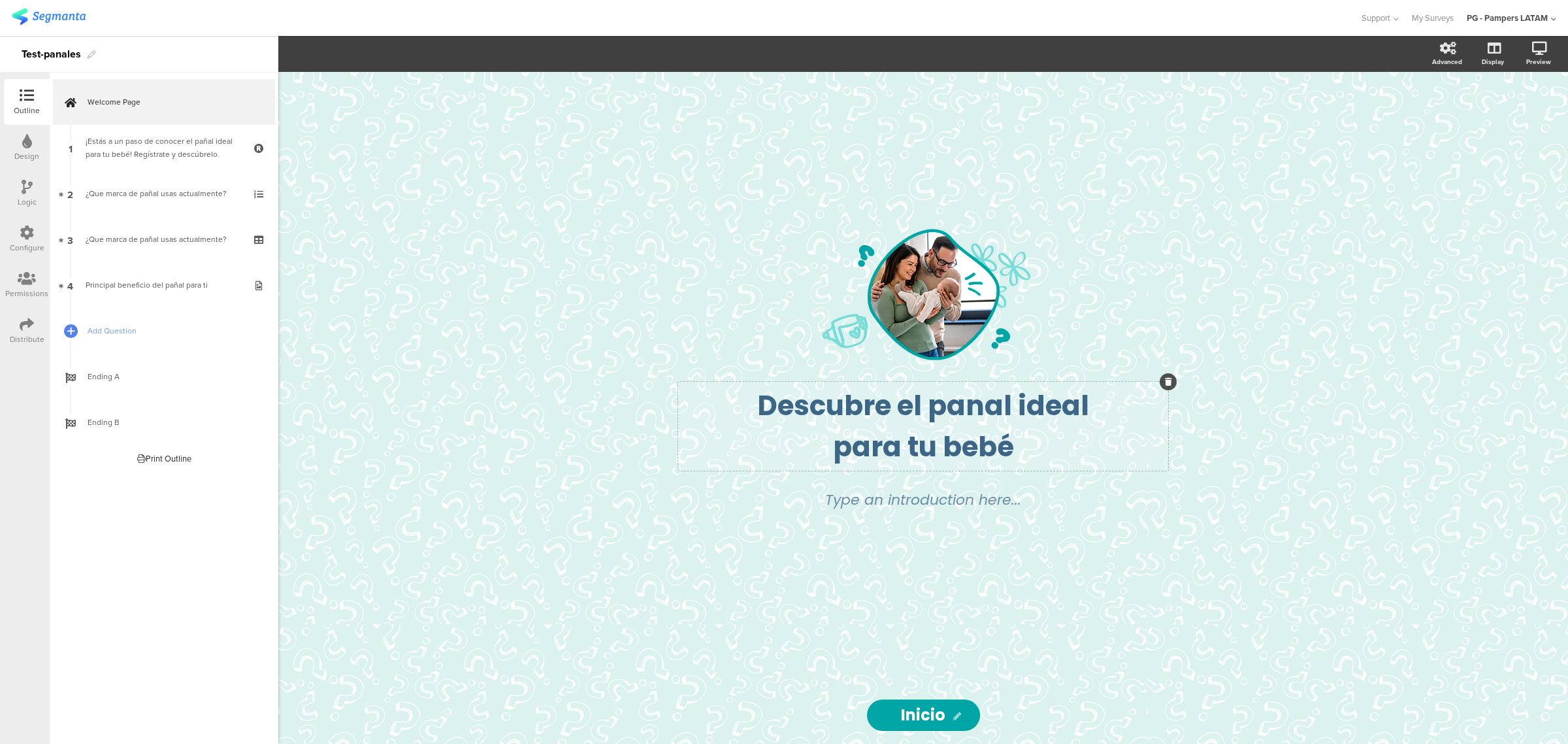
click at [980, 399] on div "Descubre el panal ideal para tu bebé" at bounding box center [923, 426] width 484 height 82
click at [1341, 385] on div "/ Descubre el pañal ideal para tu bebé Descubre el pañal ideal para tu bebé Des…" at bounding box center [923, 408] width 1290 height 672
click at [34, 186] on div "Logic" at bounding box center [27, 193] width 46 height 46
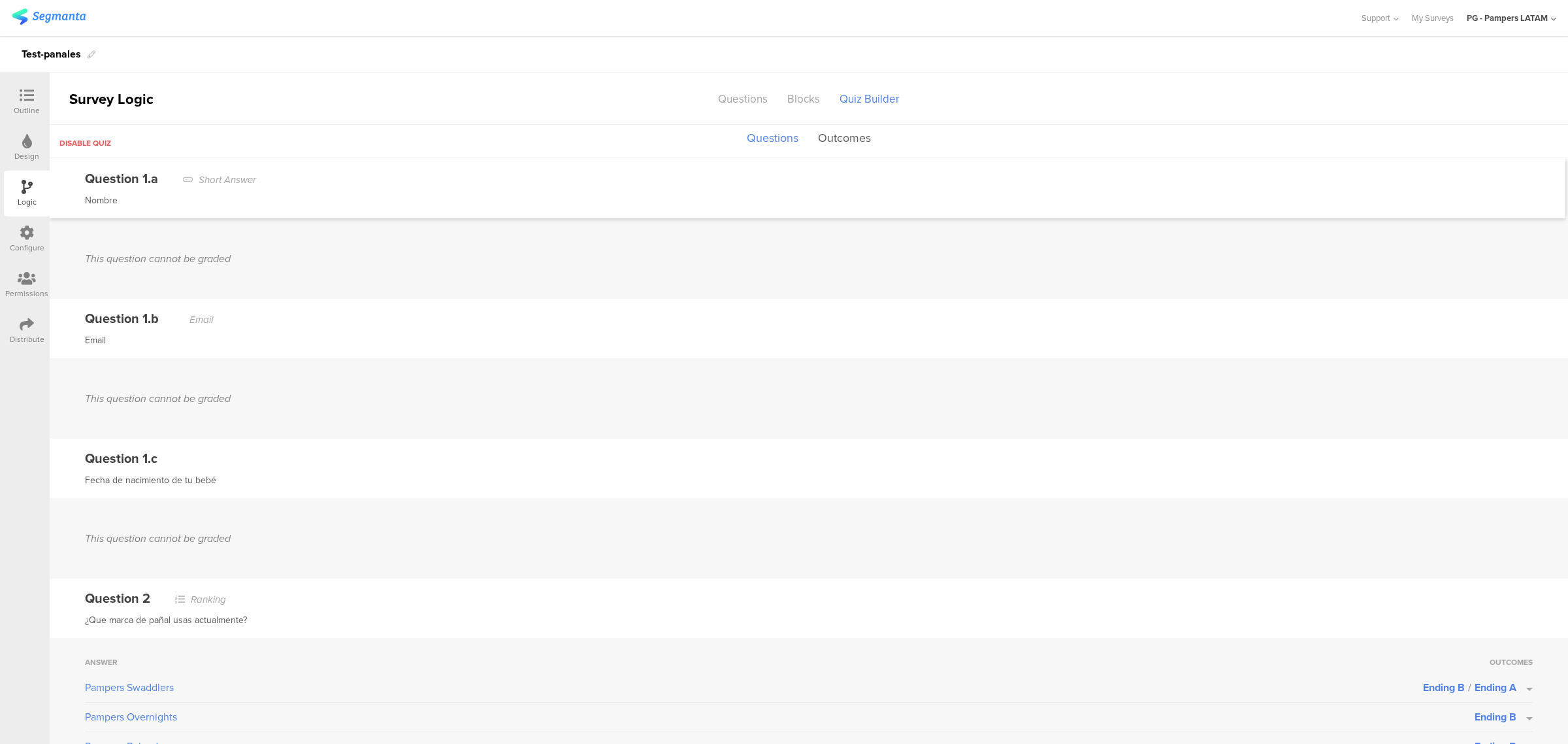
click at [831, 133] on button "Outcomes" at bounding box center [845, 138] width 59 height 25
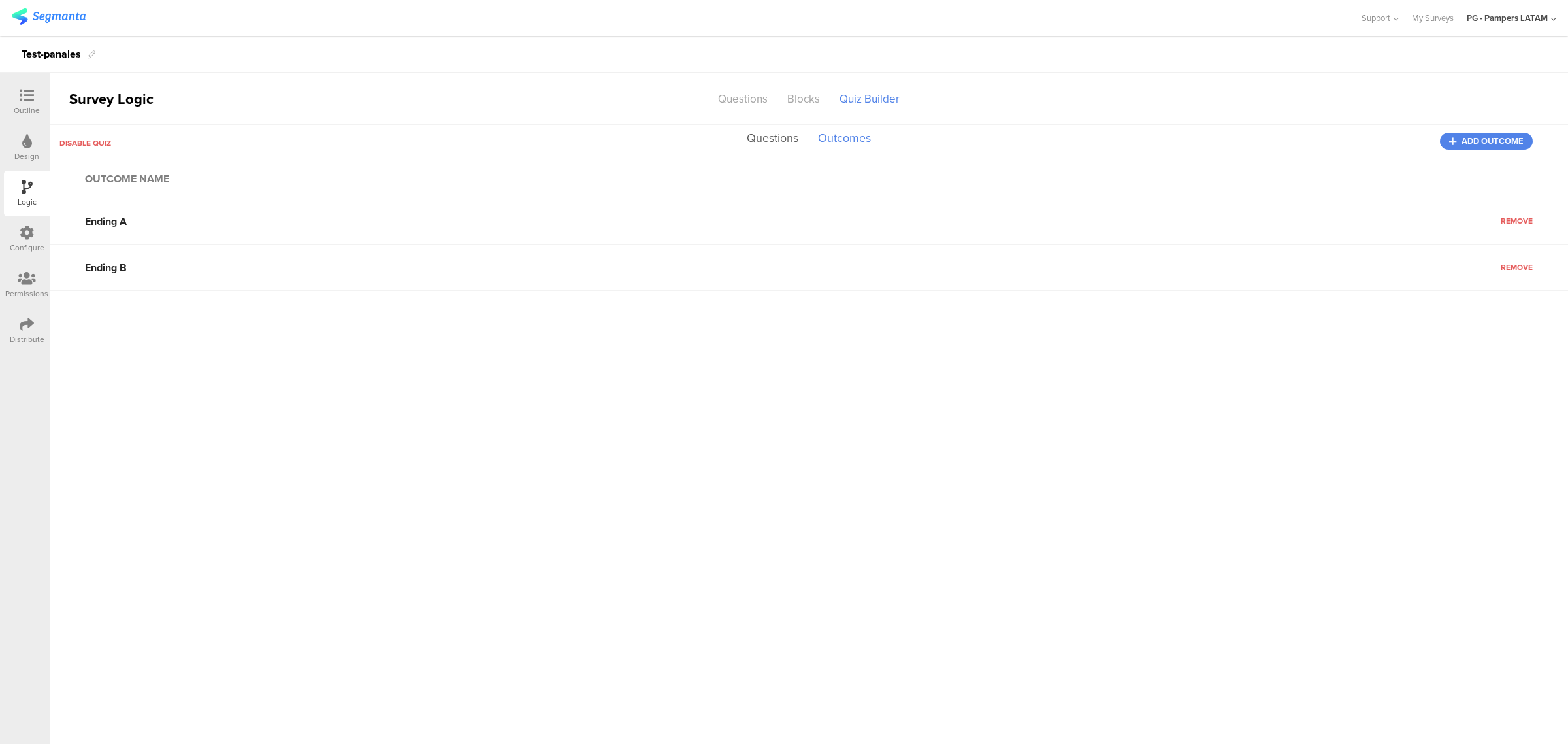
click at [783, 138] on button "Questions" at bounding box center [773, 138] width 58 height 25
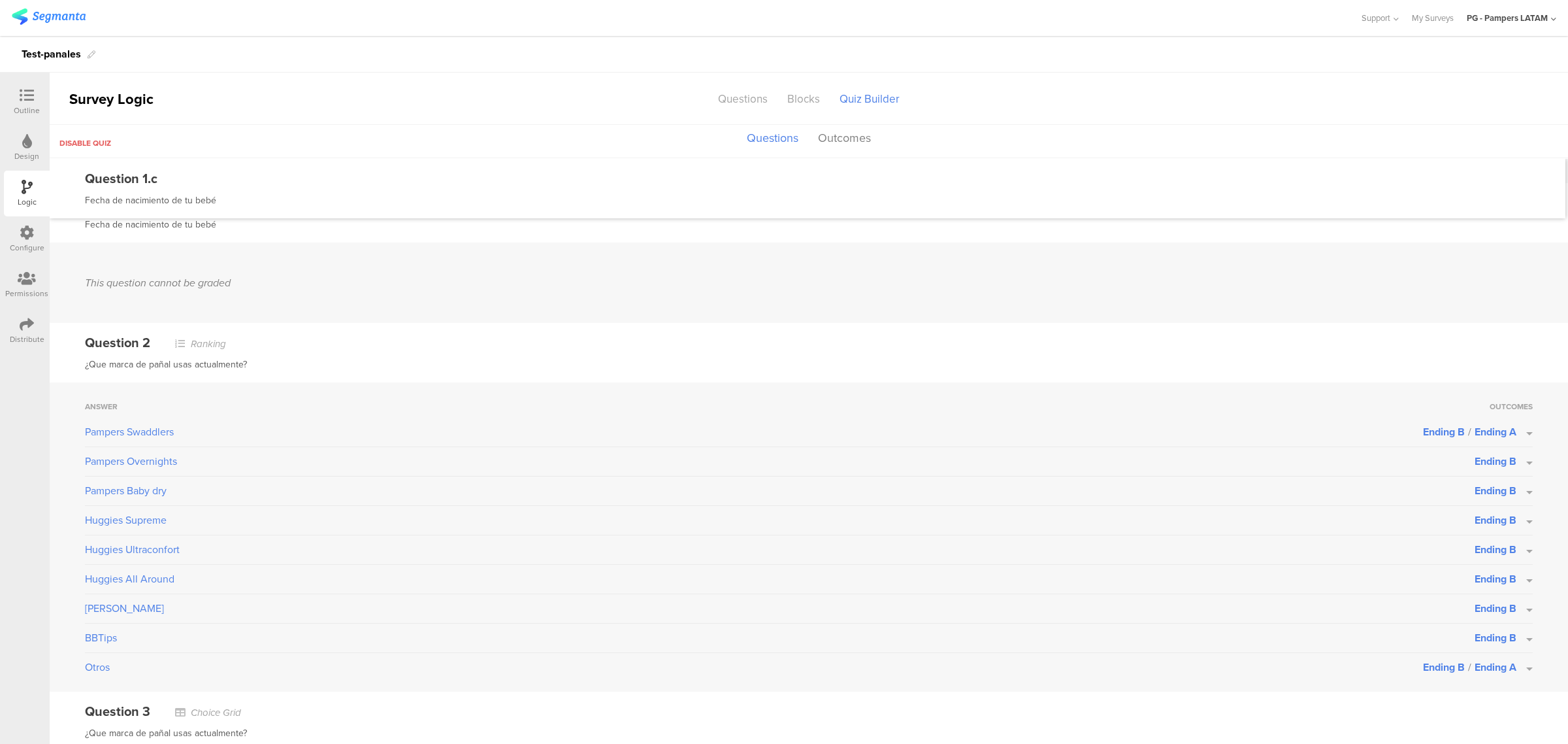
scroll to position [327, 0]
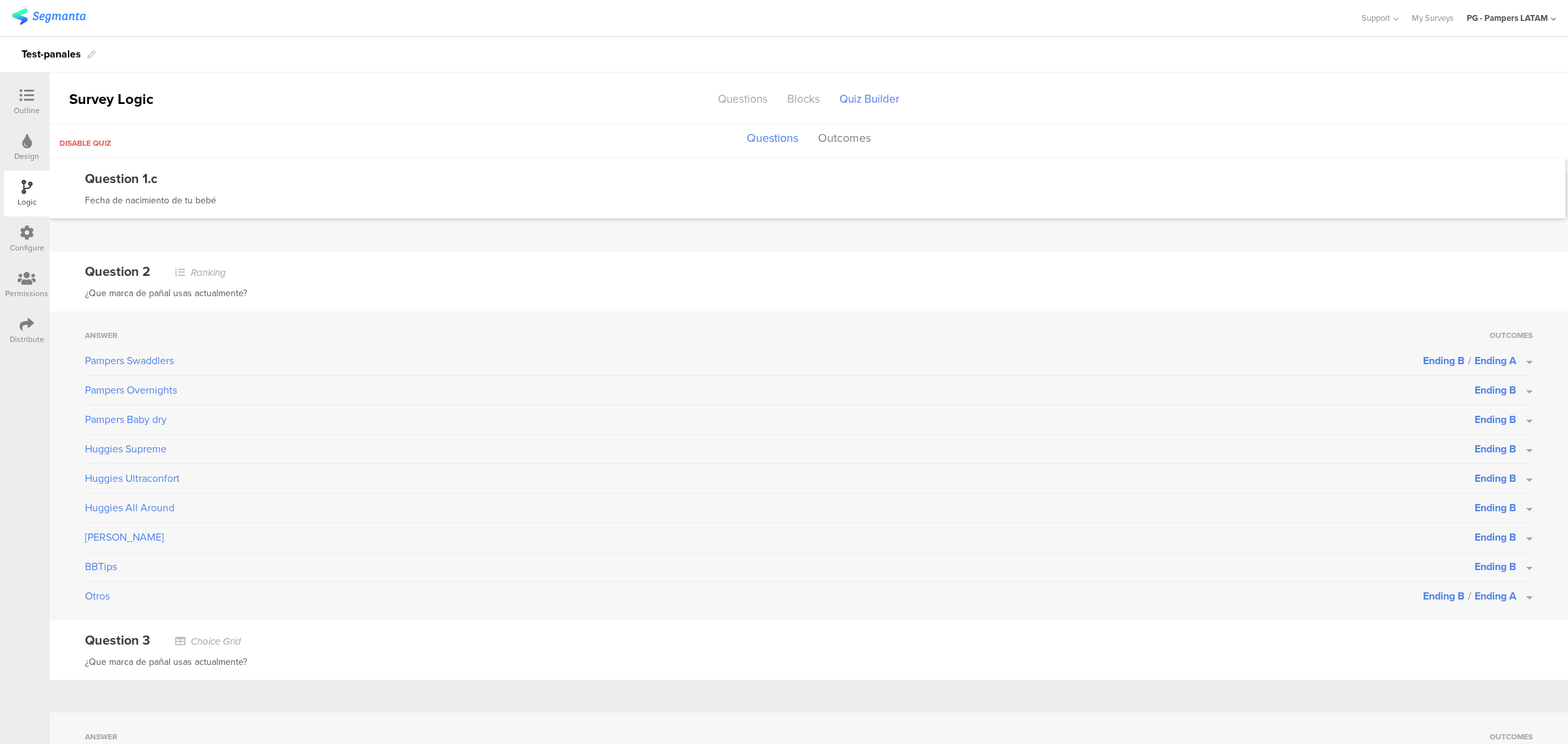
click at [1505, 358] on button "Ending B / Ending A" at bounding box center [1477, 360] width 109 height 15
click at [1477, 389] on label at bounding box center [1486, 394] width 18 height 10
click at [0, 0] on input "checkbox" at bounding box center [0, 0] width 0 height 0
click at [1496, 589] on span "Ending A" at bounding box center [1495, 596] width 42 height 15
click at [1477, 657] on label at bounding box center [1486, 656] width 18 height 10
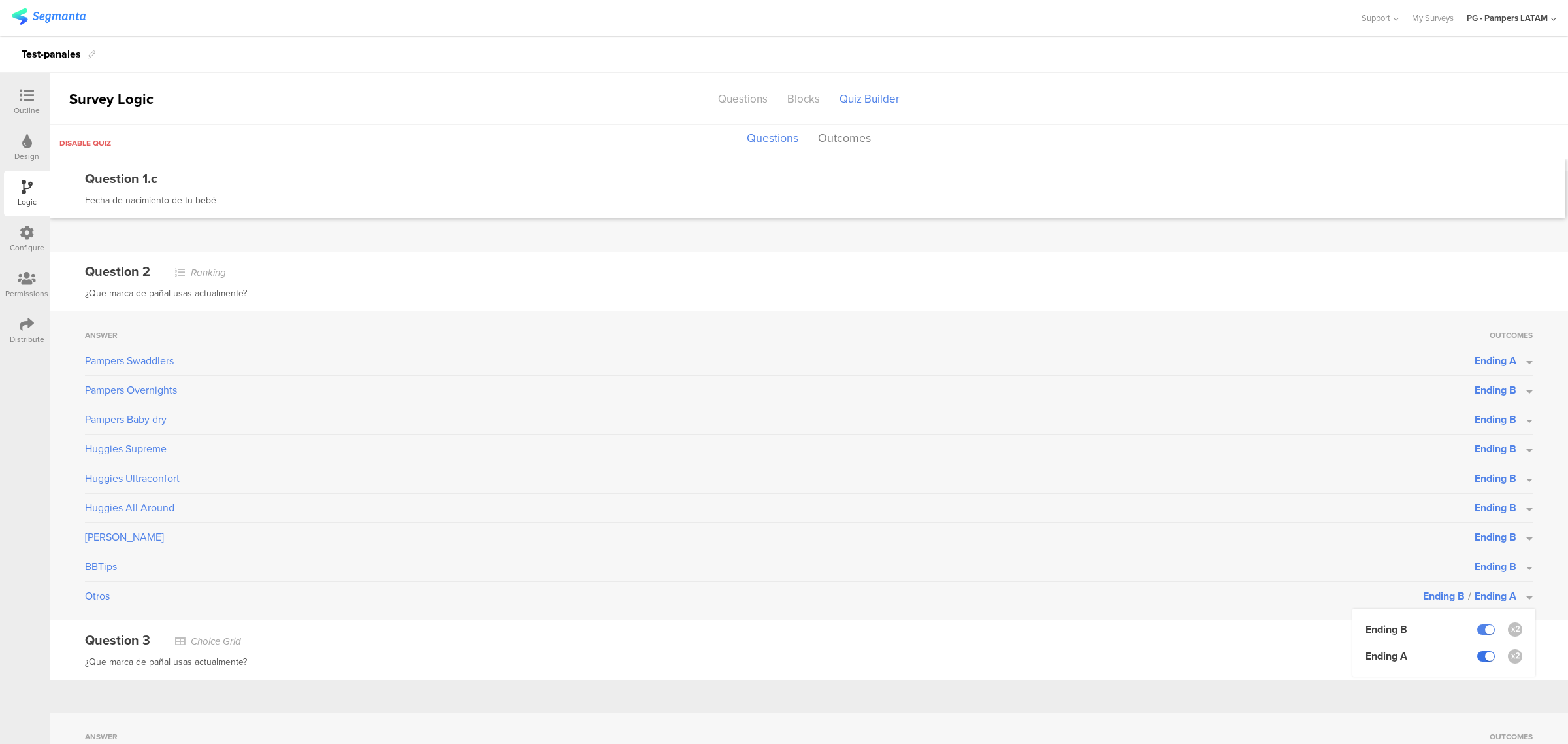
click at [0, 0] on input "checkbox" at bounding box center [0, 0] width 0 height 0
click at [1533, 606] on div "Answer Outcomes Pampers Swaddlers Ending A Pampers Overnights Ending B Pampers …" at bounding box center [809, 466] width 1518 height 309
click at [1508, 596] on button "Ending B" at bounding box center [1503, 596] width 58 height 15
click at [1477, 653] on label at bounding box center [1486, 656] width 18 height 10
click at [0, 0] on input "checkbox" at bounding box center [0, 0] width 0 height 0
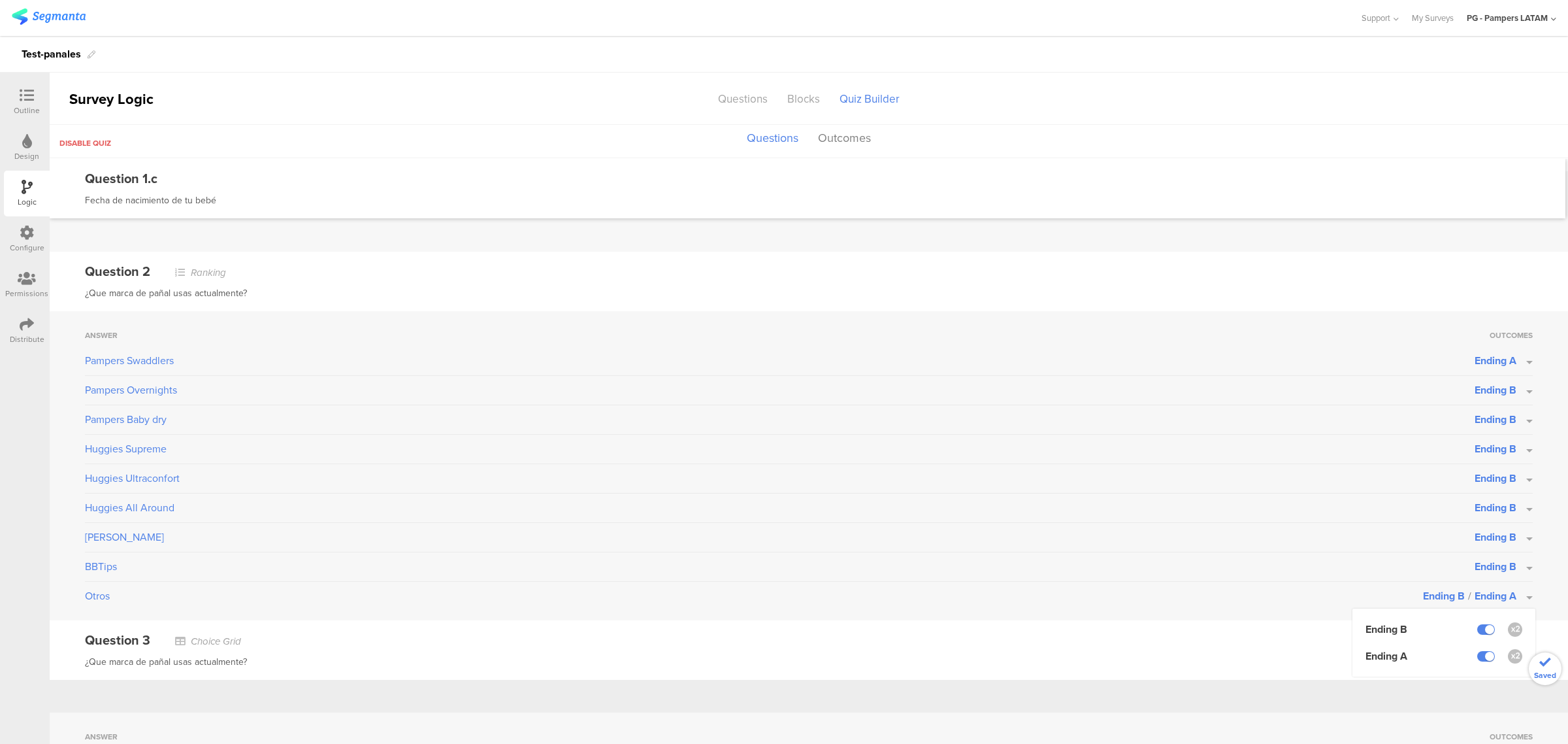
click at [1481, 635] on li "Ending B" at bounding box center [1444, 628] width 157 height 15
click at [1477, 624] on label at bounding box center [1486, 629] width 18 height 10
click at [0, 0] on input "checkbox" at bounding box center [0, 0] width 0 height 0
click at [1533, 612] on div "Answer Outcomes Pampers Swaddlers Ending A Pampers Overnights Ending B Pampers …" at bounding box center [809, 466] width 1518 height 309
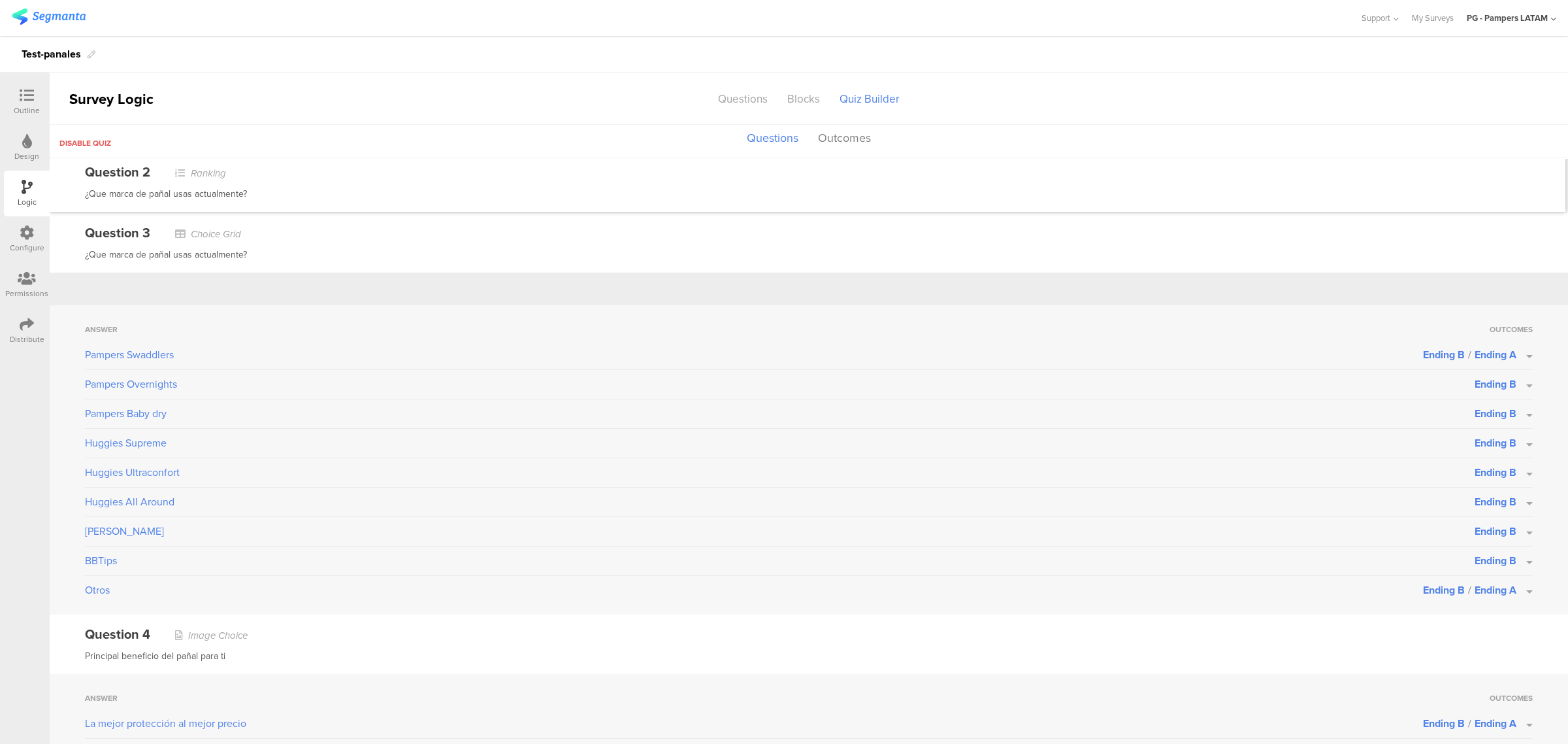
scroll to position [735, 0]
click at [1494, 349] on span "Ending A" at bounding box center [1495, 352] width 42 height 15
click at [1477, 381] on label at bounding box center [1486, 386] width 18 height 10
click at [0, 0] on input "checkbox" at bounding box center [0, 0] width 0 height 0
click at [1493, 585] on span "Ending A" at bounding box center [1495, 588] width 42 height 15
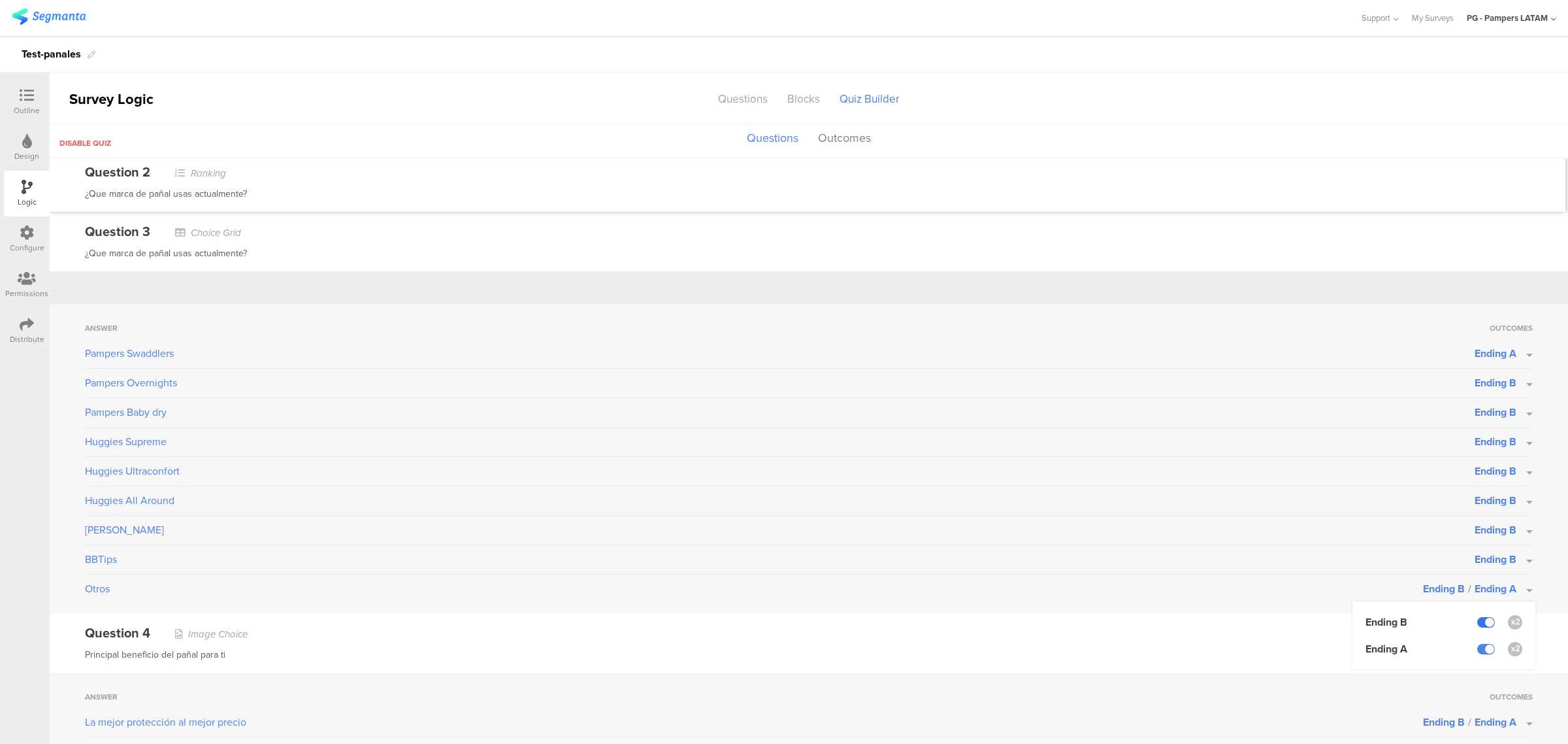
click at [1480, 622] on label at bounding box center [1486, 621] width 18 height 10
click at [0, 0] on input "checkbox" at bounding box center [0, 0] width 0 height 0
click at [1541, 616] on div "Question 4 Image Choice Principal beneficio del pañal para ti" at bounding box center [809, 642] width 1518 height 59
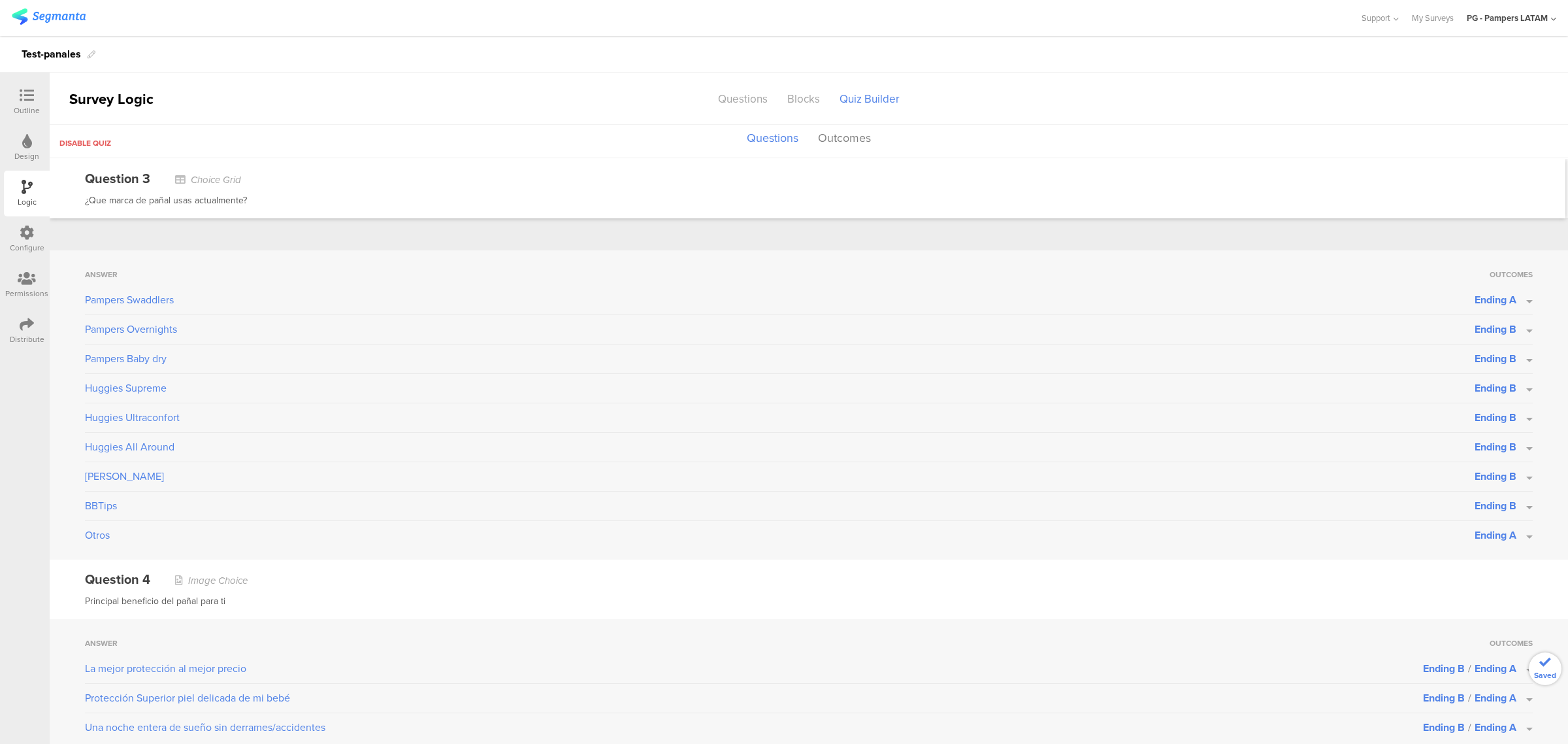
scroll to position [795, 0]
click at [1488, 665] on span "Ending A" at bounding box center [1495, 662] width 42 height 15
click at [1473, 596] on div "Principal beneficio del pañal para ti" at bounding box center [809, 596] width 1448 height 16
click at [1474, 662] on span "Ending A" at bounding box center [1495, 662] width 42 height 15
click at [1489, 567] on div "Question 4 Image Choice" at bounding box center [809, 573] width 1448 height 20
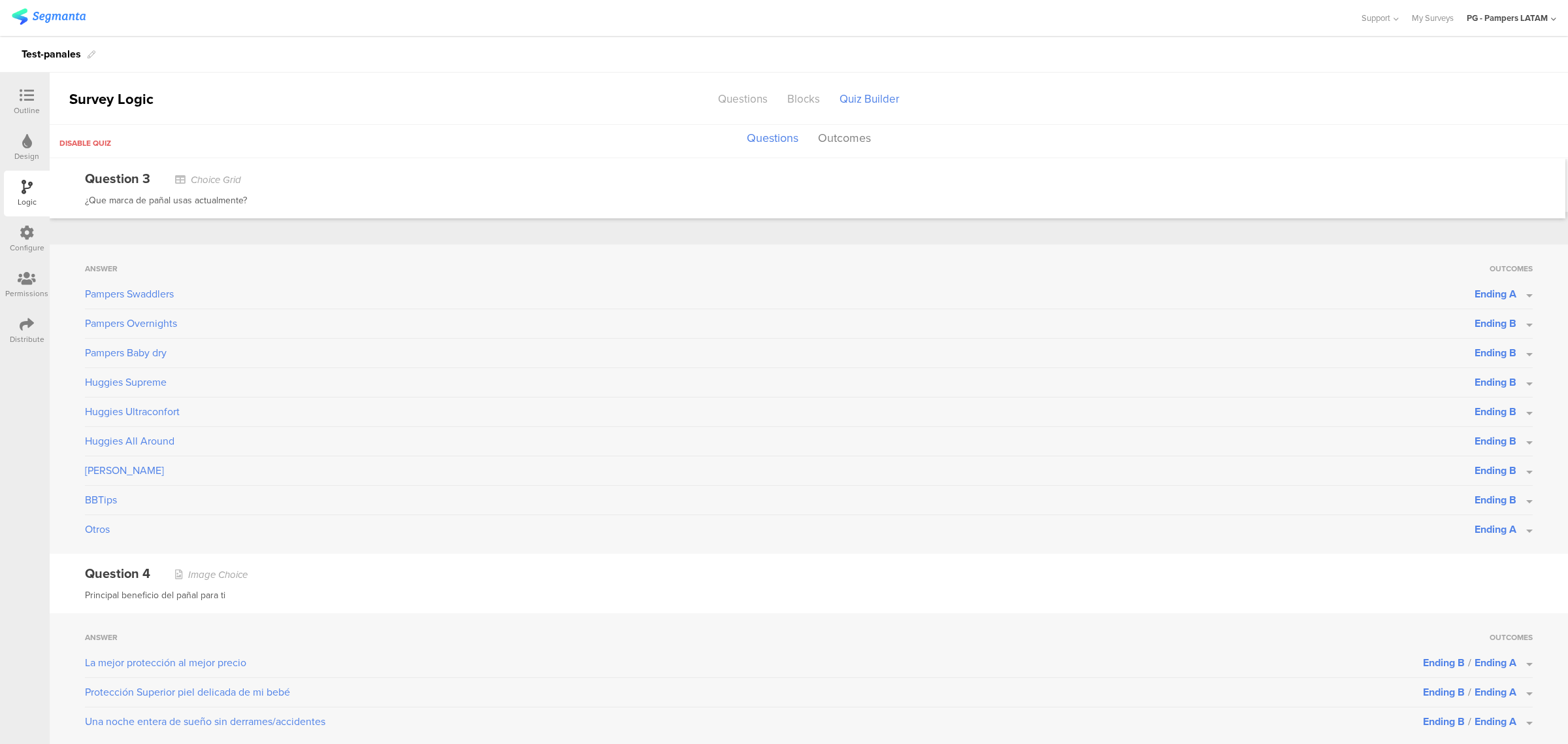
click at [24, 152] on div "Design" at bounding box center [27, 156] width 25 height 12
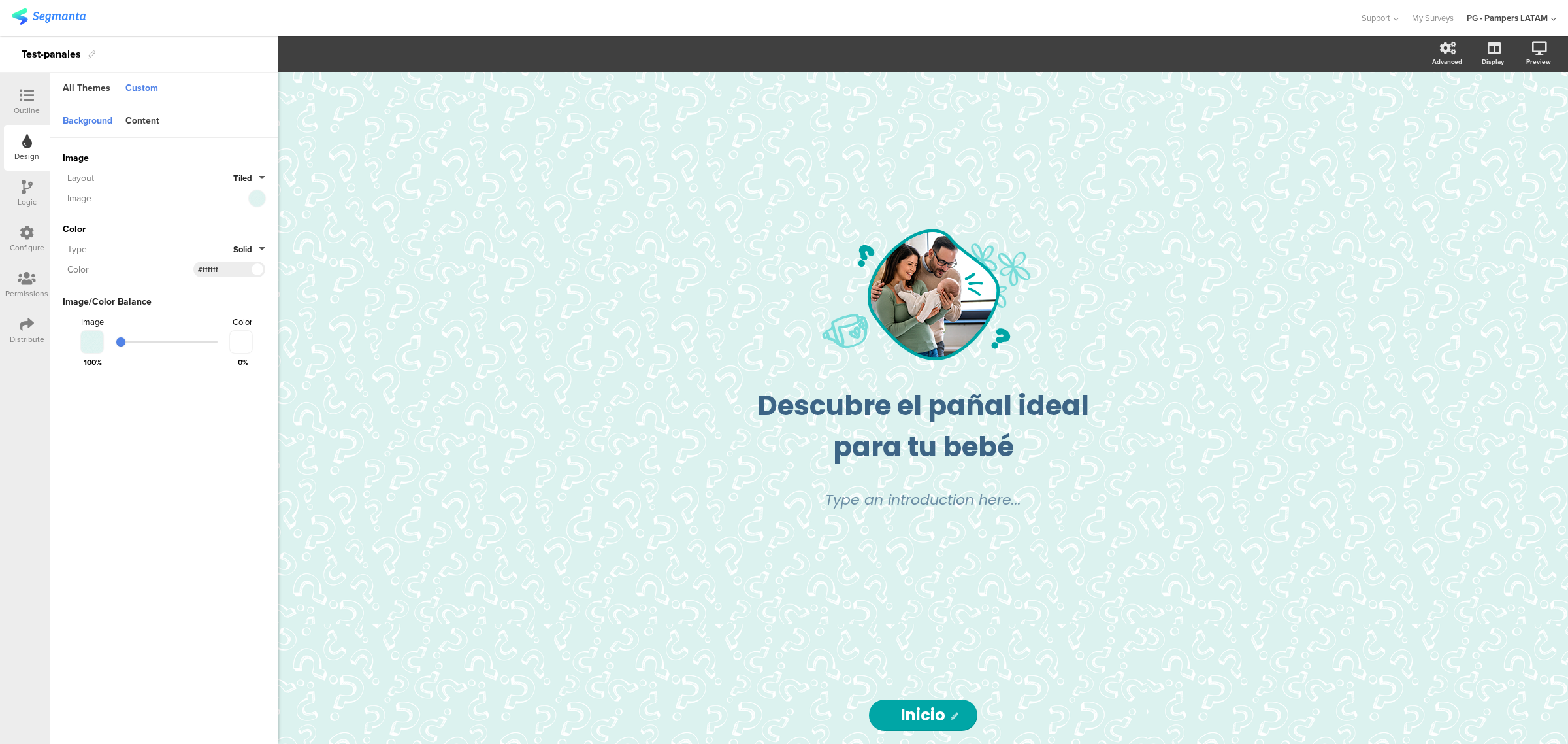
click at [34, 109] on div "Outline" at bounding box center [27, 110] width 26 height 12
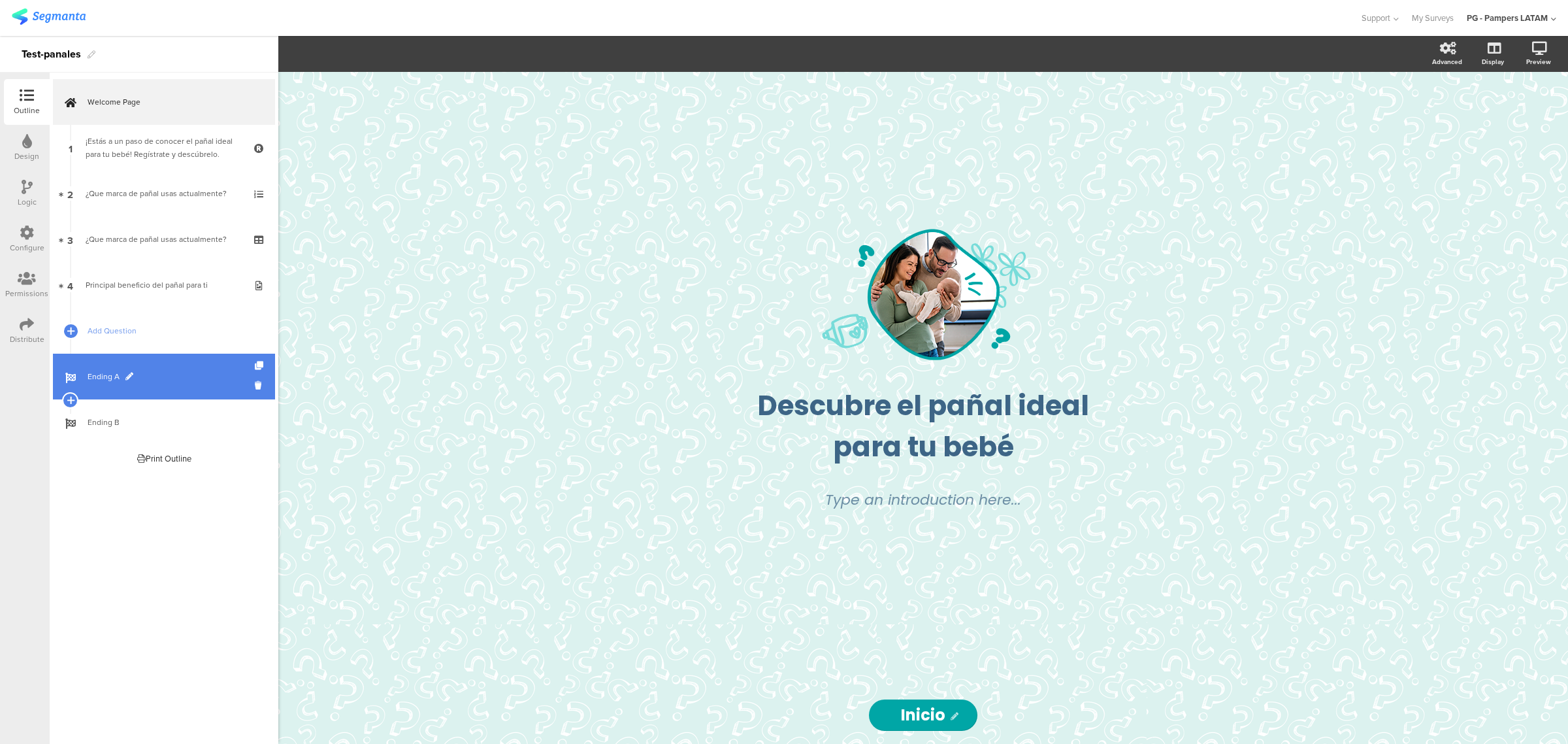
click at [158, 368] on link "Ending A" at bounding box center [164, 376] width 222 height 46
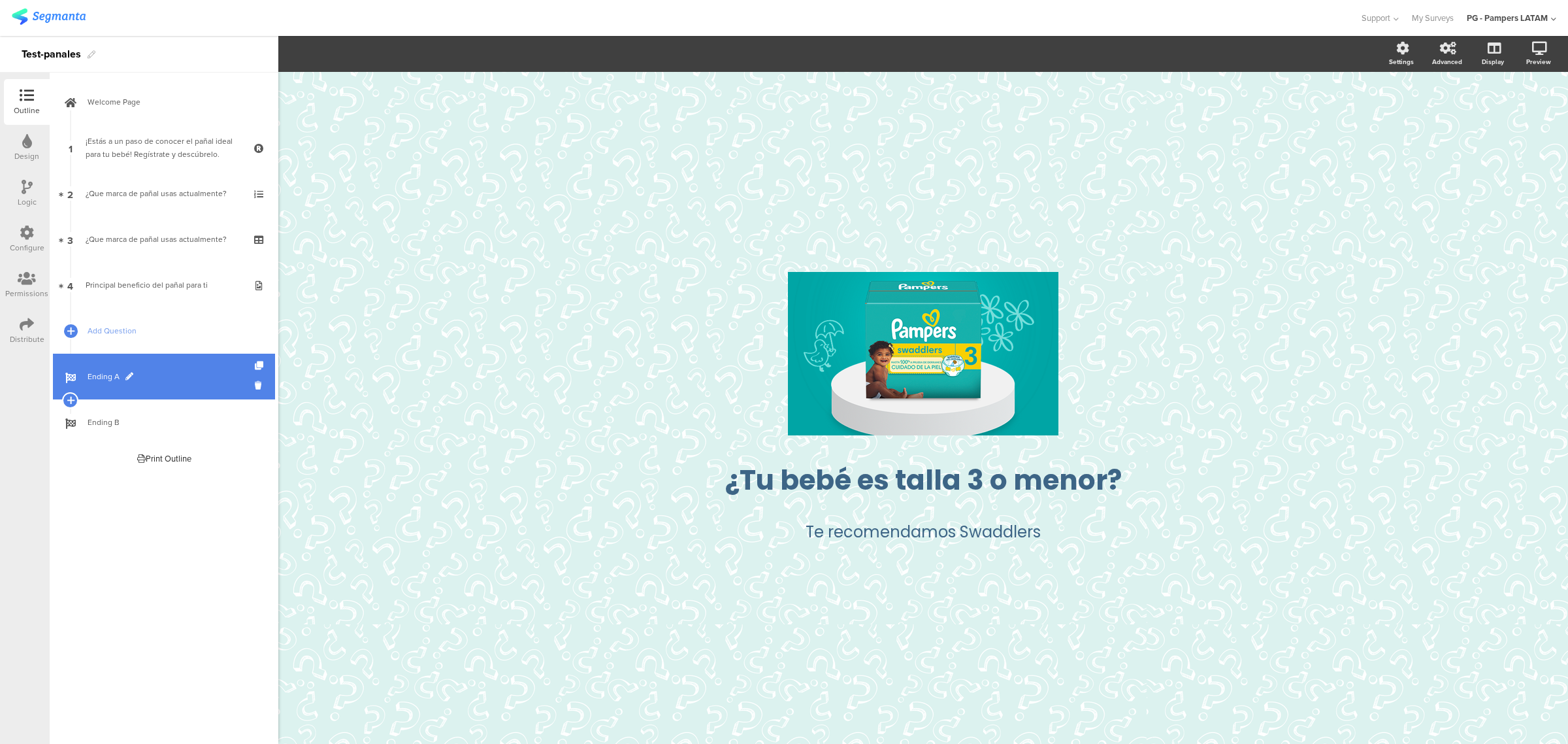
click at [83, 371] on link "Ending A" at bounding box center [164, 376] width 222 height 46
click at [135, 373] on span "Ending A" at bounding box center [171, 376] width 167 height 13
click at [127, 373] on span at bounding box center [130, 377] width 8 height 8
click at [177, 374] on input "Ending A" at bounding box center [136, 377] width 97 height 13
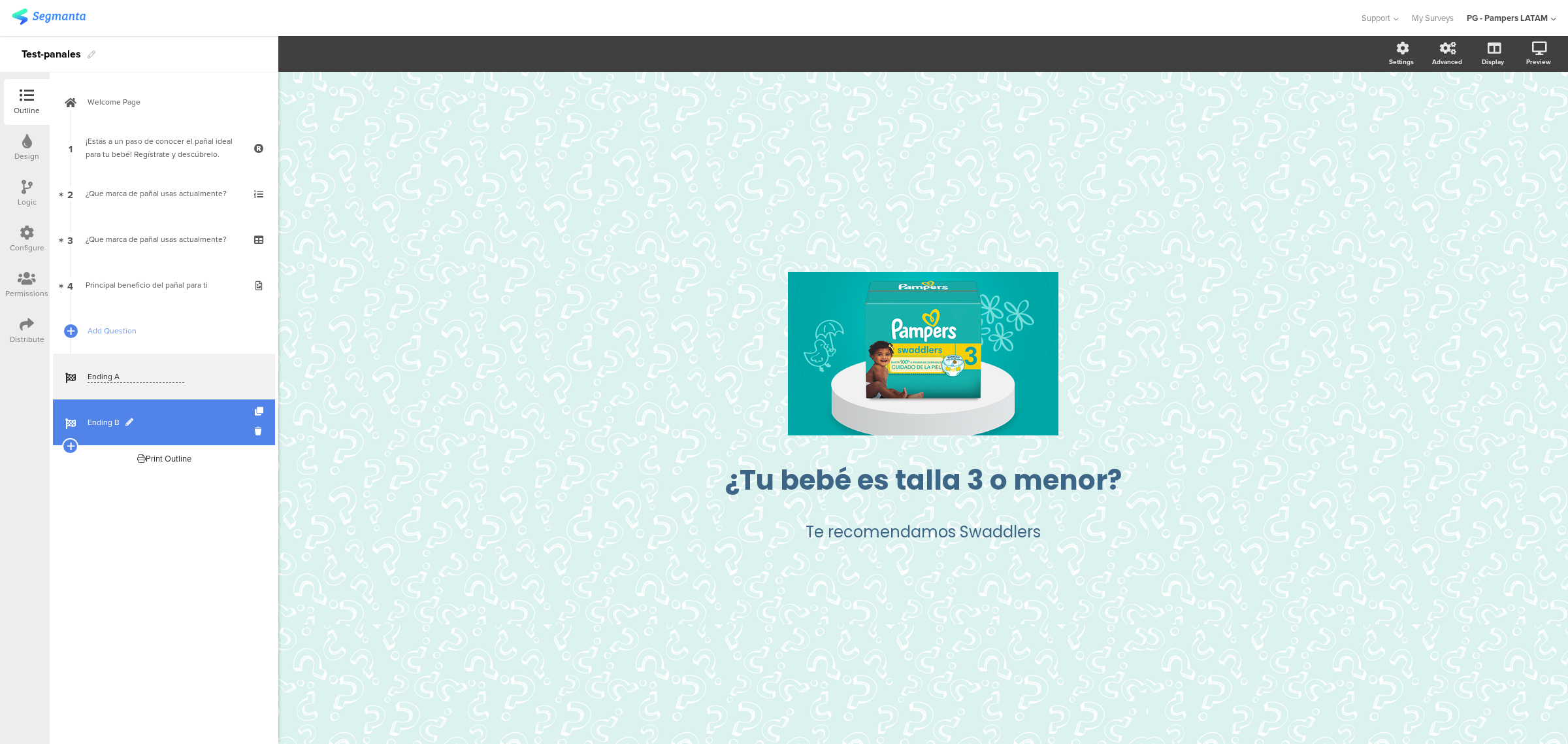
click at [195, 402] on link "Ending B" at bounding box center [164, 422] width 222 height 46
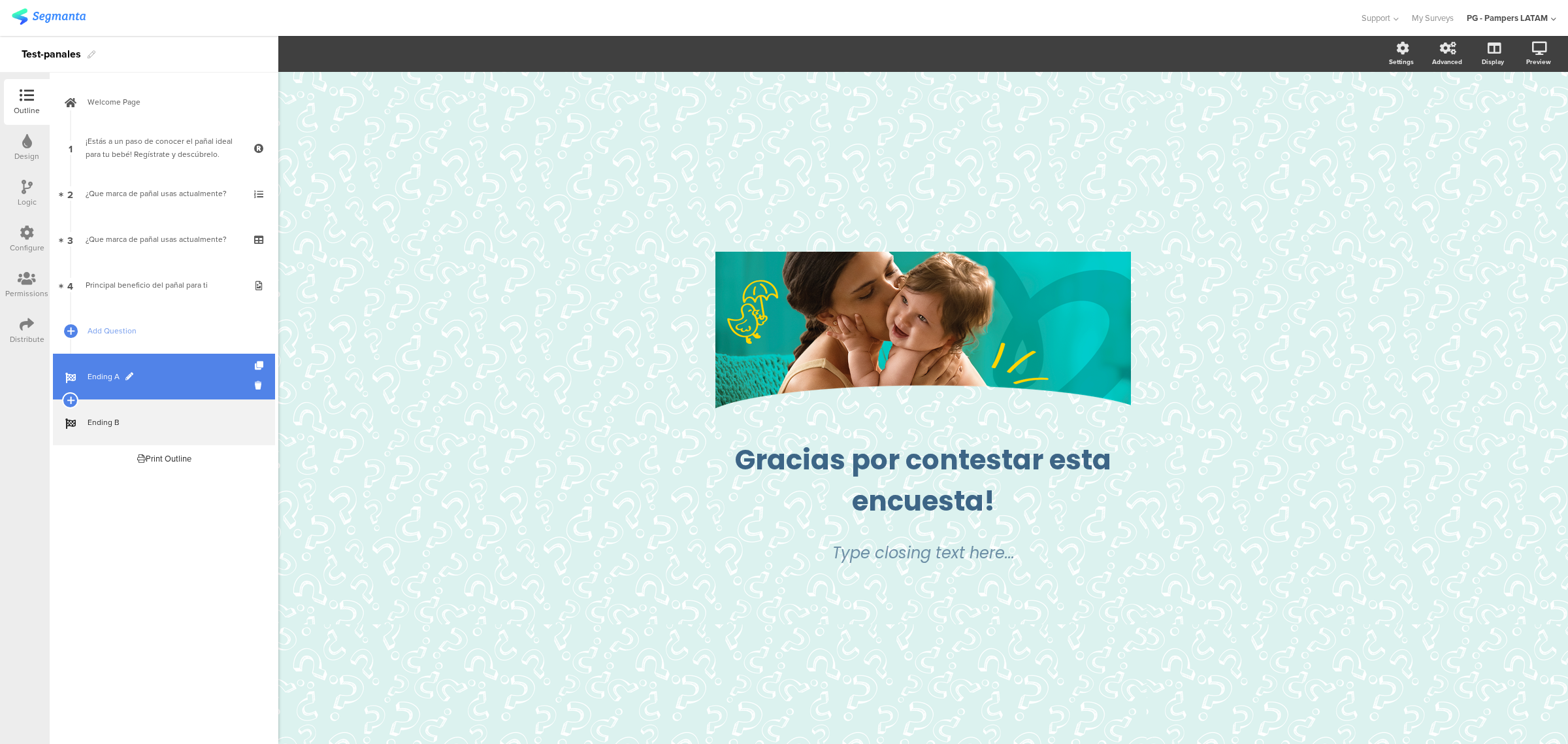
click at [187, 385] on link "Ending A" at bounding box center [164, 376] width 222 height 46
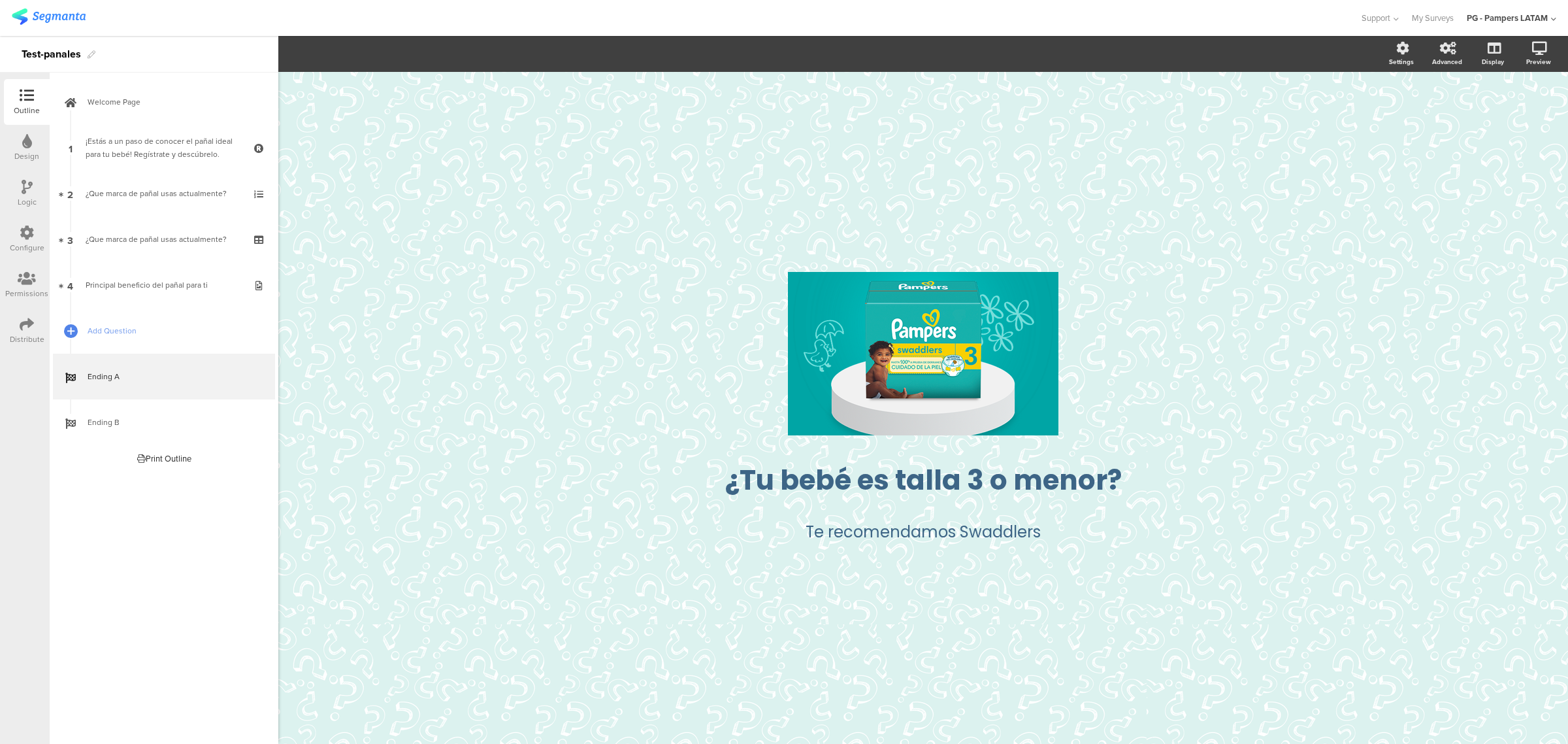
click at [31, 181] on icon at bounding box center [27, 187] width 11 height 14
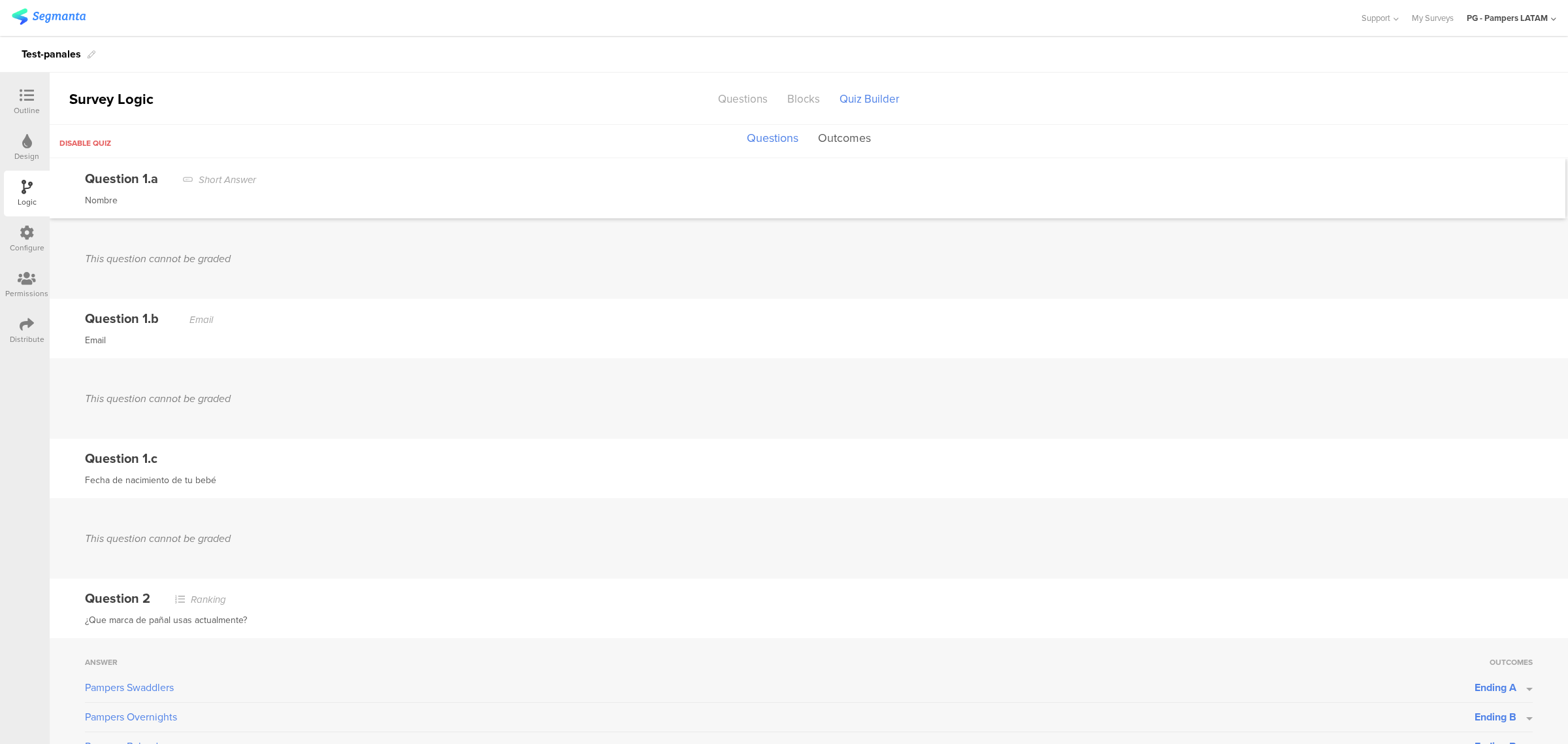
click at [838, 131] on button "Outcomes" at bounding box center [845, 138] width 59 height 25
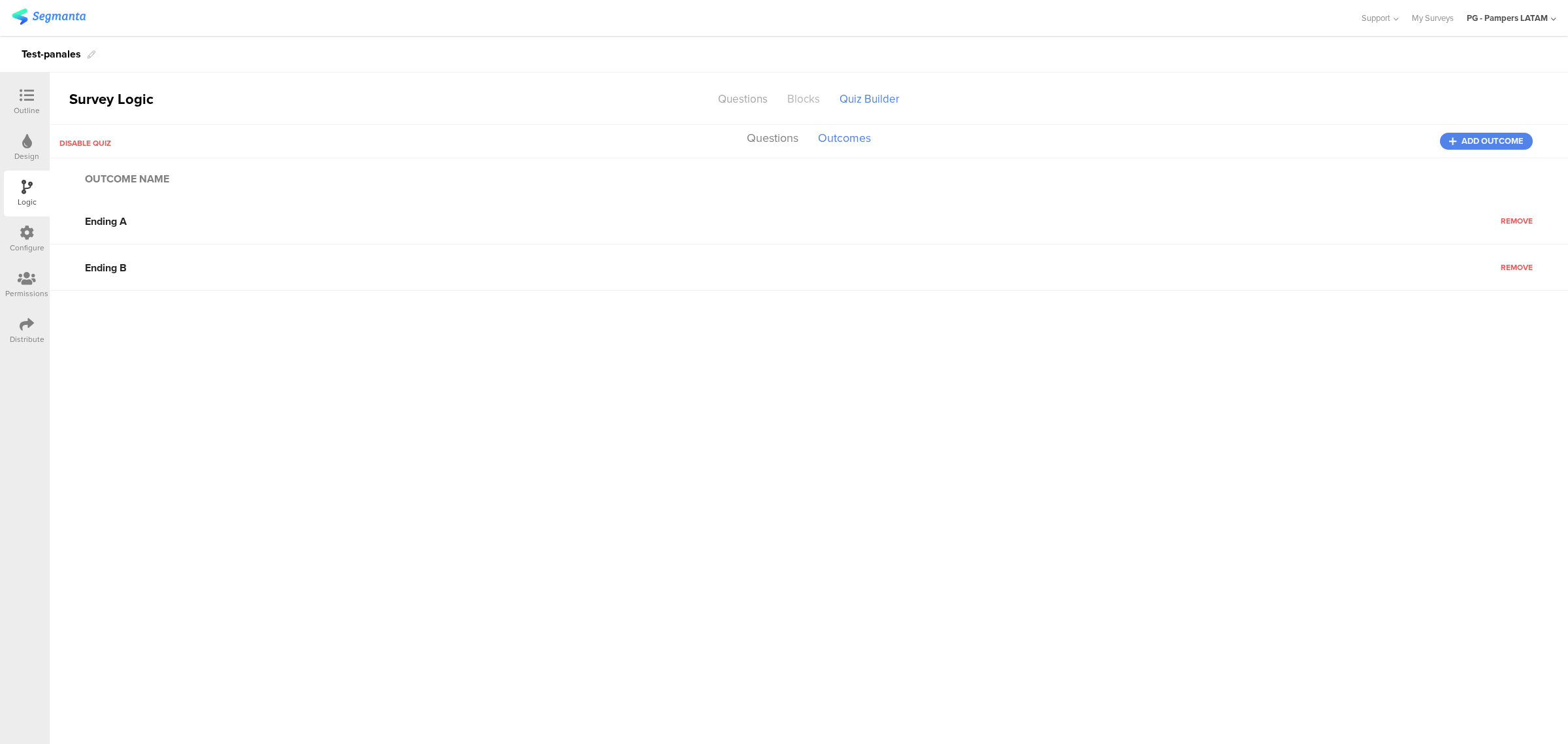
click at [815, 103] on div "Blocks" at bounding box center [803, 98] width 52 height 23
click at [756, 106] on div "Questions" at bounding box center [742, 98] width 70 height 23
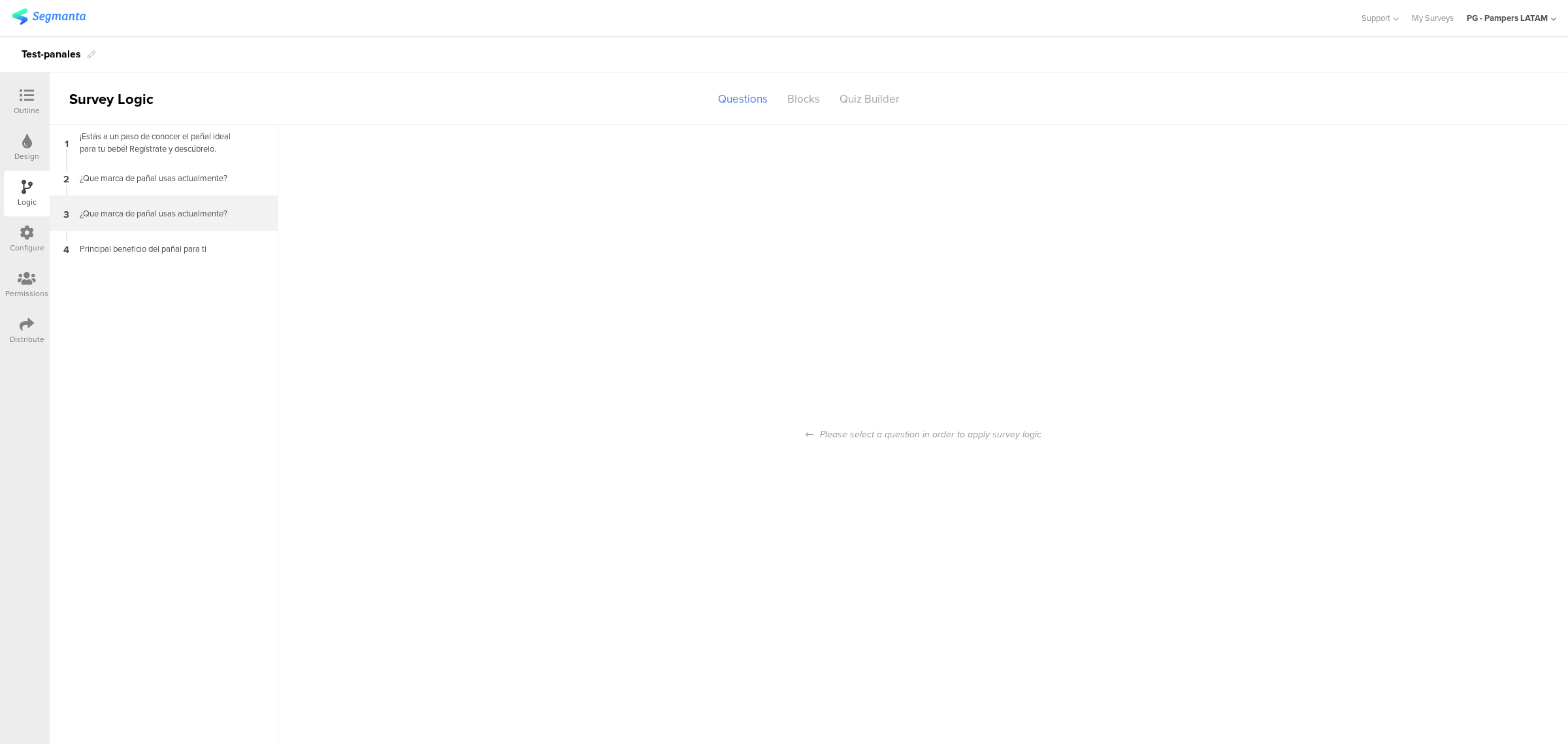
click at [162, 213] on div "¿Que marca de pañal usas actualmente?" at bounding box center [153, 213] width 163 height 13
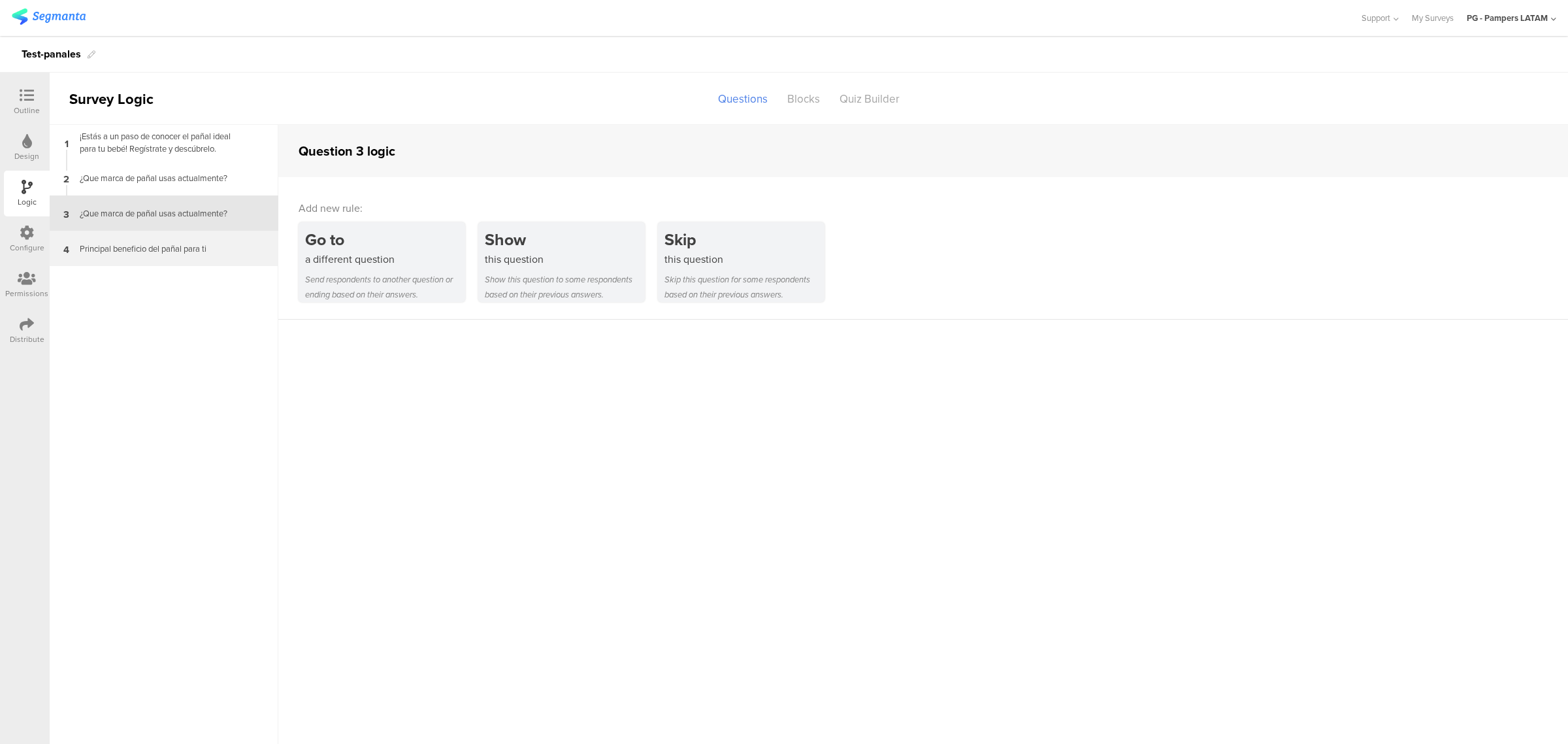
click at [166, 263] on div "4 Principal beneficio del pañal para ti" at bounding box center [164, 248] width 229 height 35
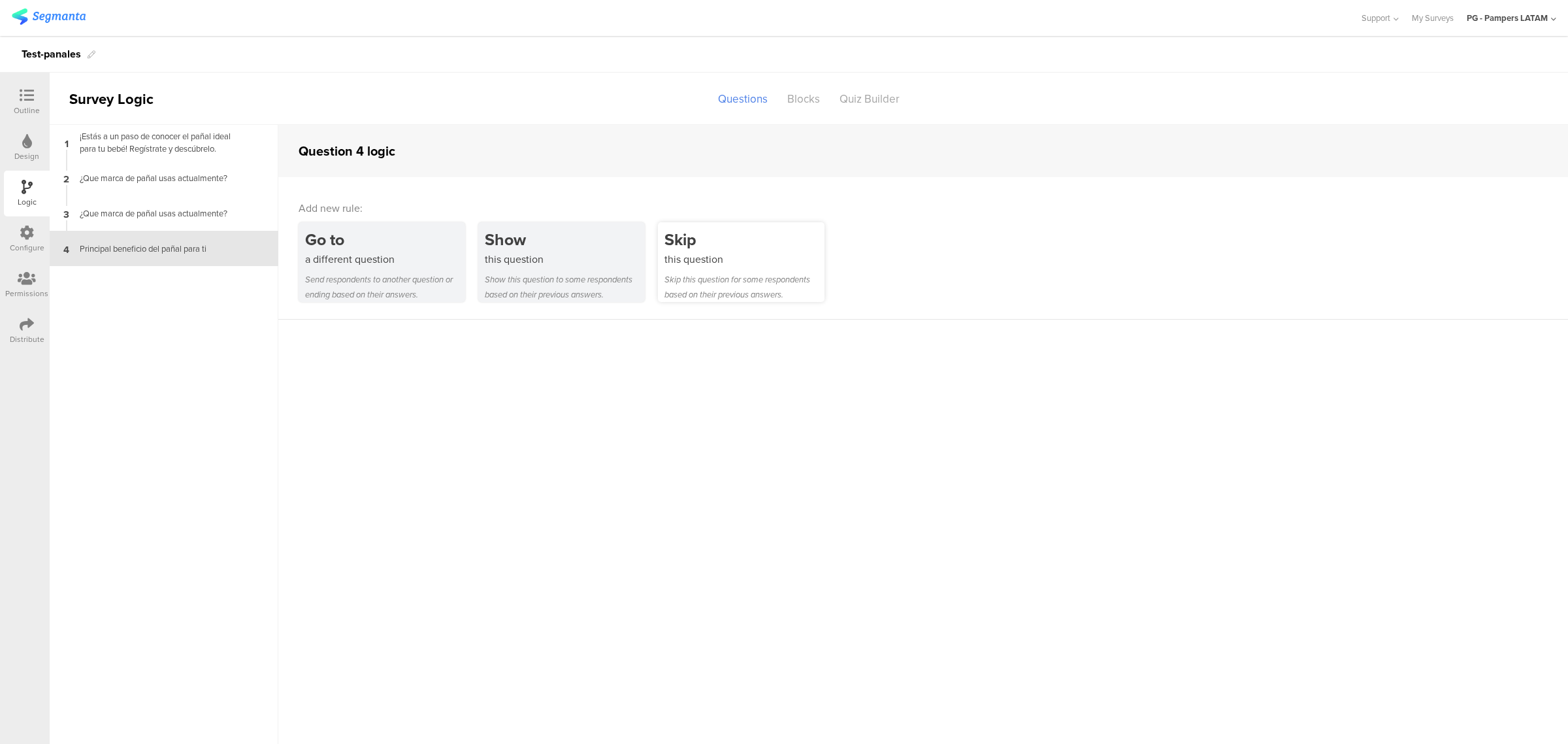
click at [782, 272] on div "Skip this question for some respondents based on their previous answers." at bounding box center [744, 287] width 160 height 30
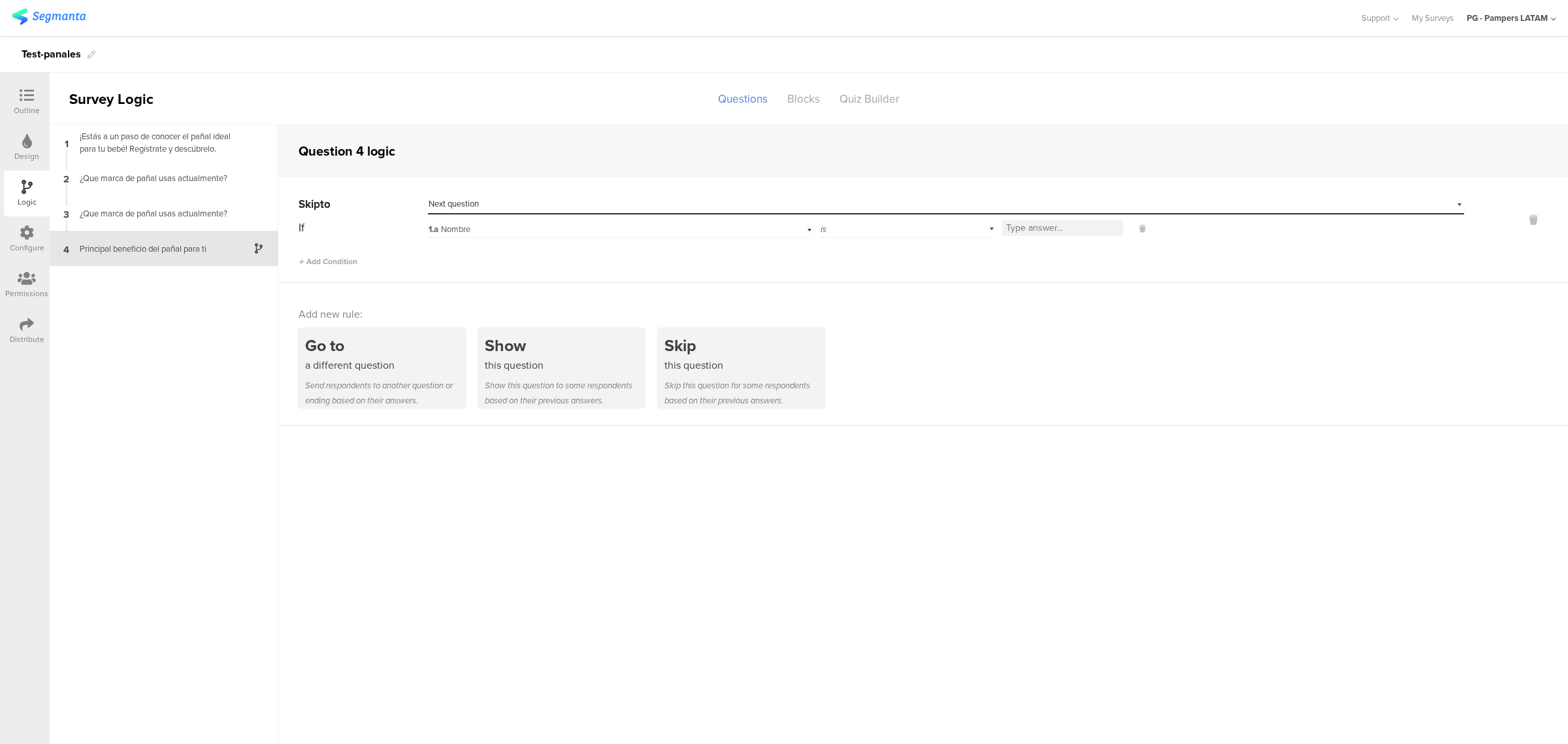
click at [484, 227] on div "1.a Nombre" at bounding box center [594, 229] width 330 height 12
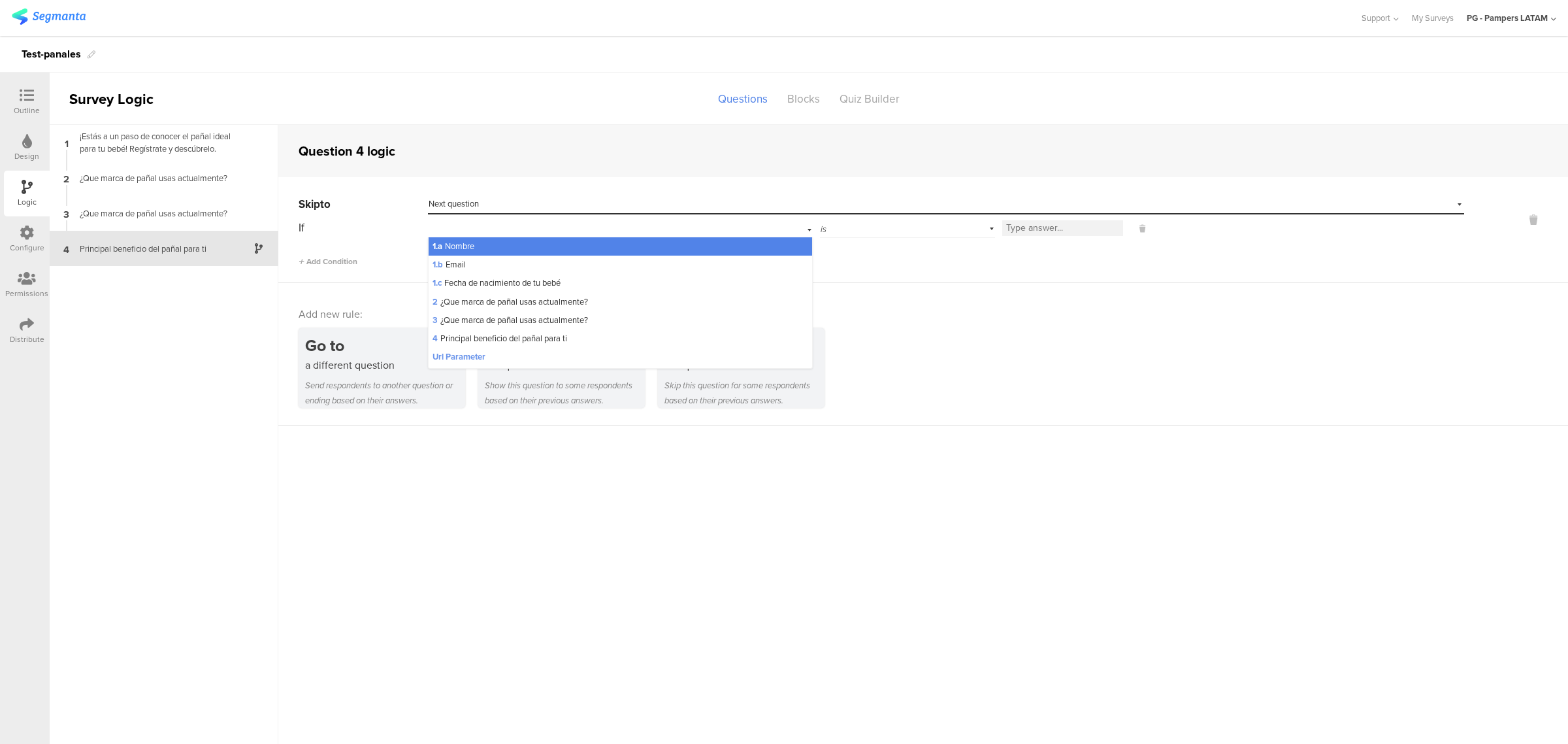
click at [484, 227] on div "1.a Nombre" at bounding box center [620, 227] width 385 height 20
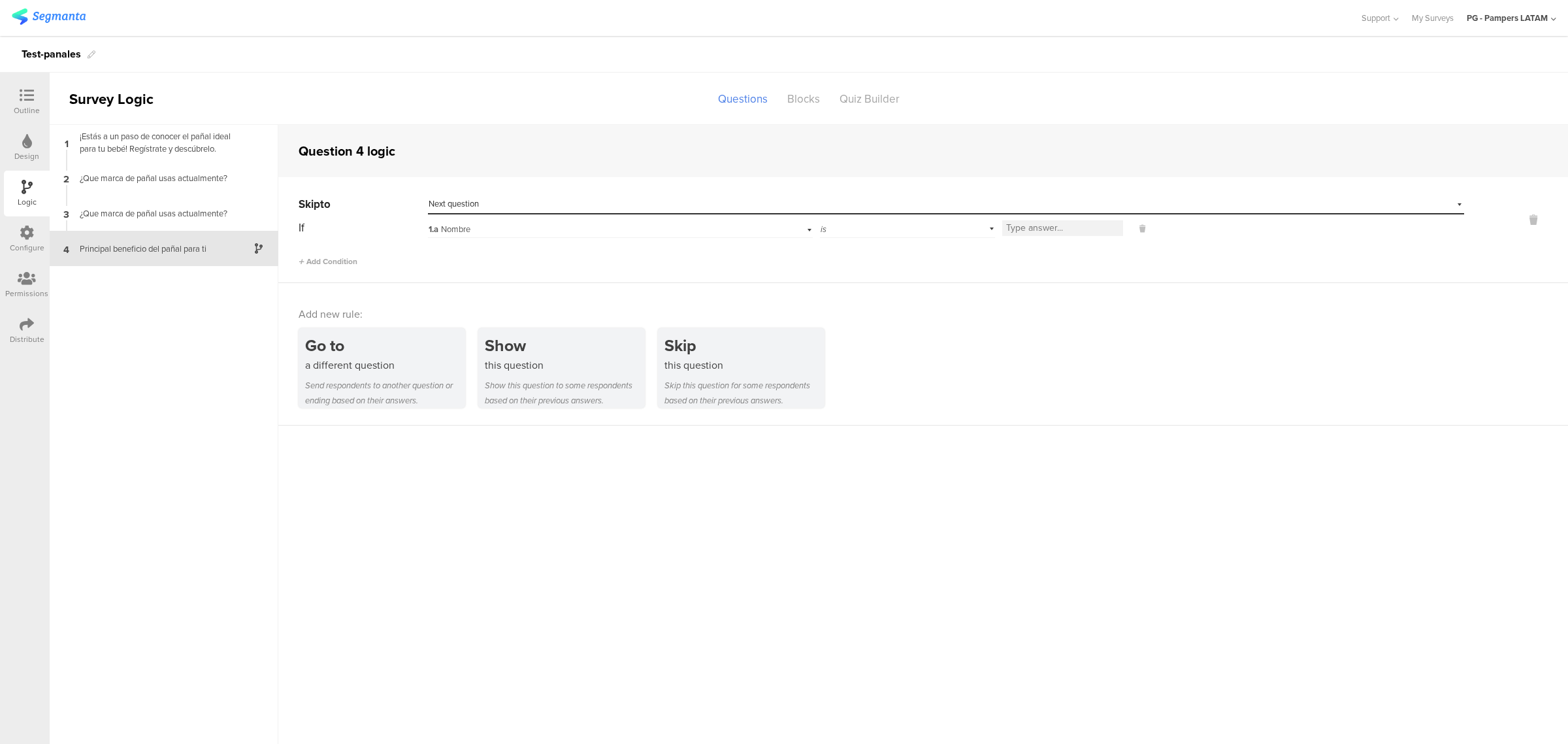
click at [576, 226] on div "1.a Nombre" at bounding box center [594, 229] width 330 height 12
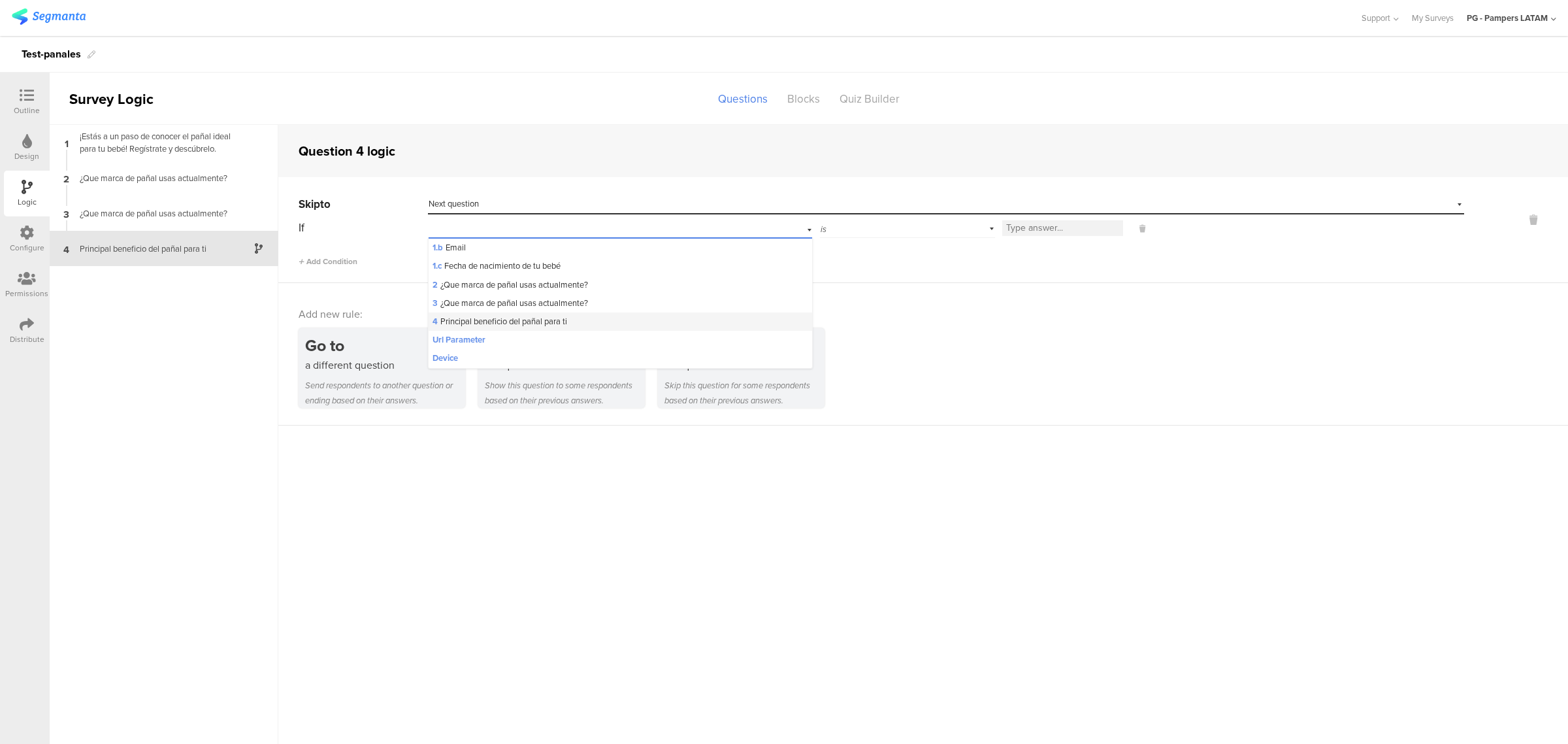
scroll to position [23, 0]
click at [583, 318] on div "4 Principal beneficio del pañal para ti" at bounding box center [620, 321] width 384 height 18
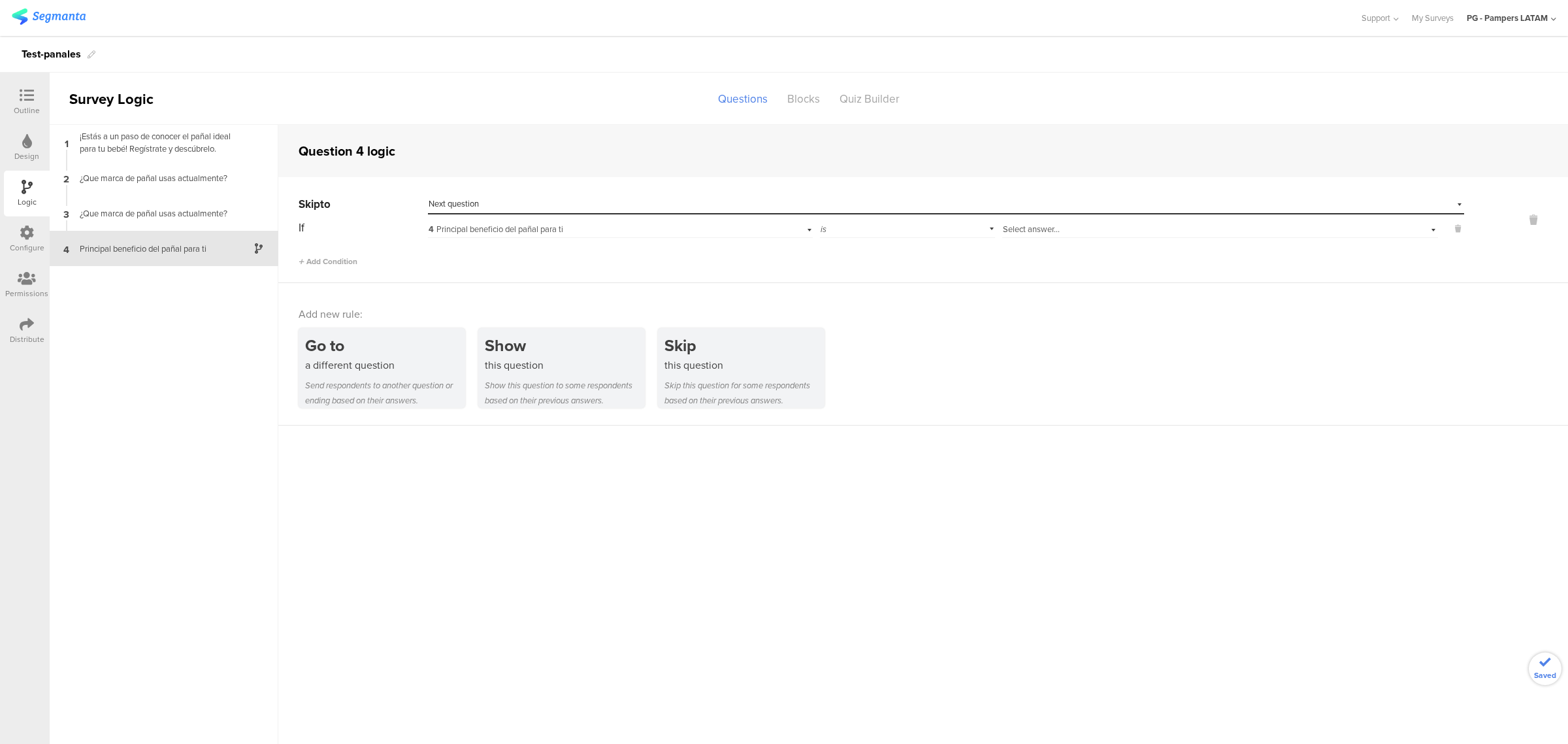
click at [827, 227] on div "is" at bounding box center [907, 227] width 175 height 20
click at [909, 289] on div "is blank" at bounding box center [907, 282] width 173 height 18
click at [1109, 231] on div "If 4 Principal beneficio del pañal para ti is blank" at bounding box center [881, 227] width 1166 height 20
click at [1011, 226] on button at bounding box center [1013, 228] width 26 height 12
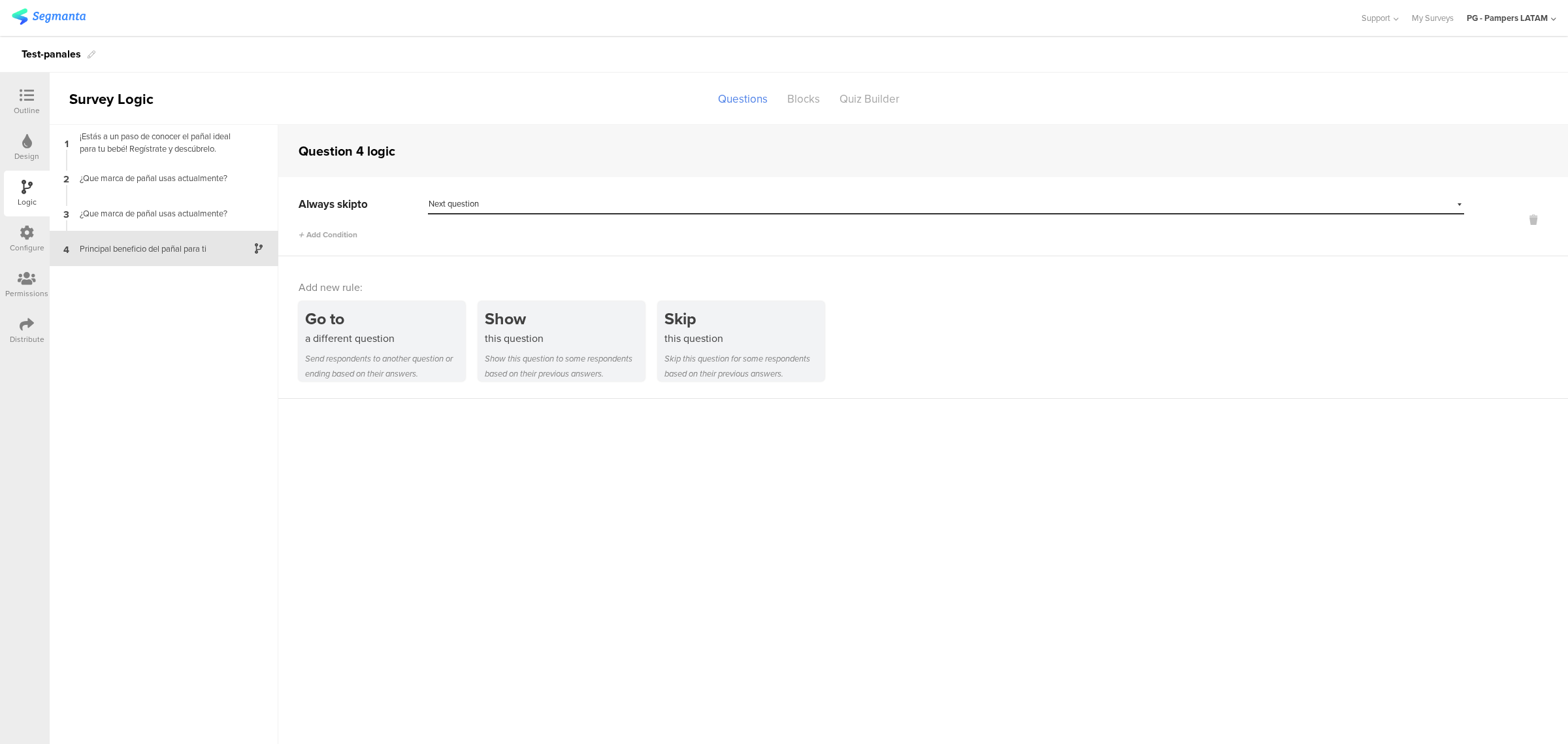
click at [477, 205] on span "Next question" at bounding box center [454, 204] width 50 height 13
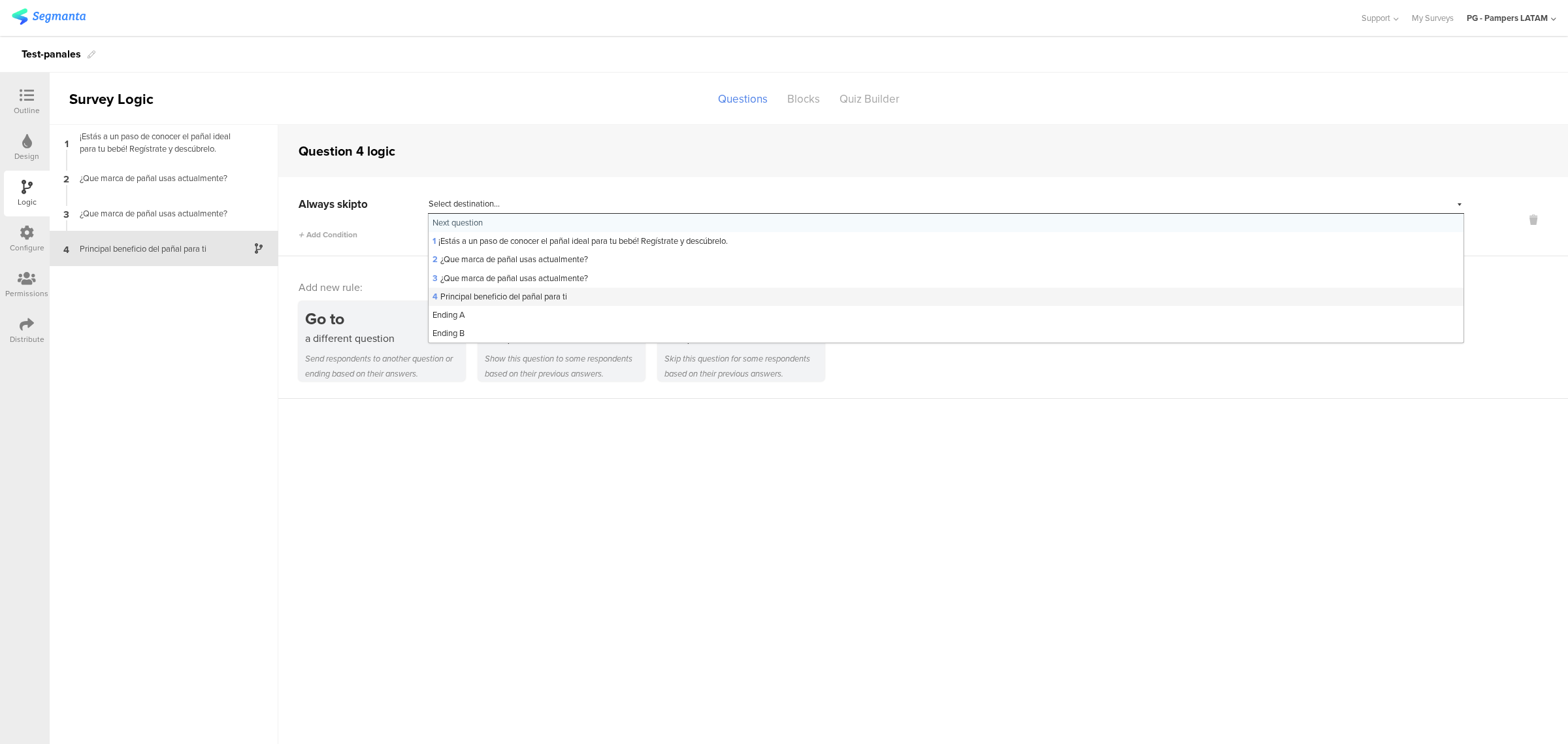
click at [547, 301] on span "4 Principal beneficio del pañal para ti" at bounding box center [500, 296] width 134 height 13
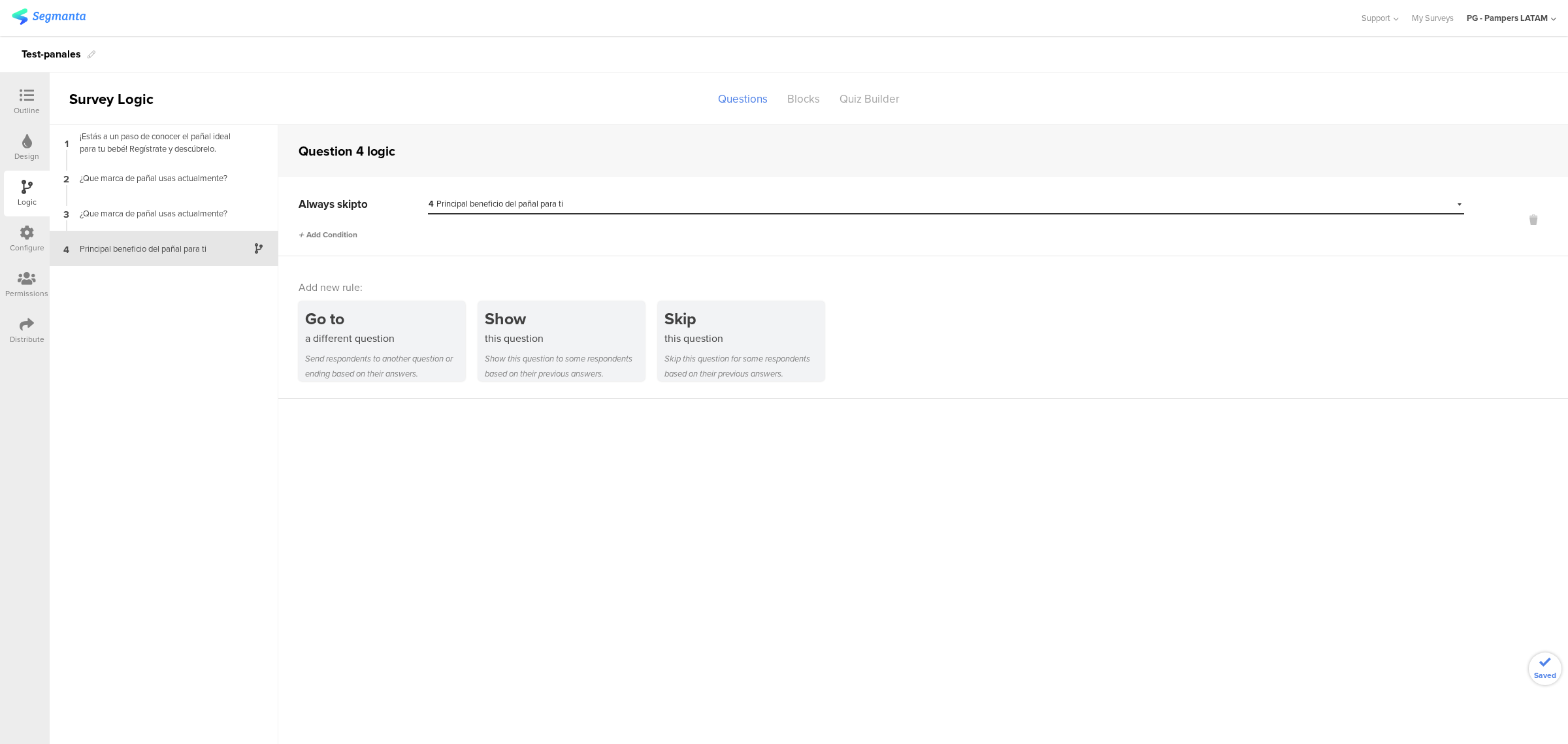
click at [330, 229] on div "Add Condition" at bounding box center [327, 234] width 59 height 12
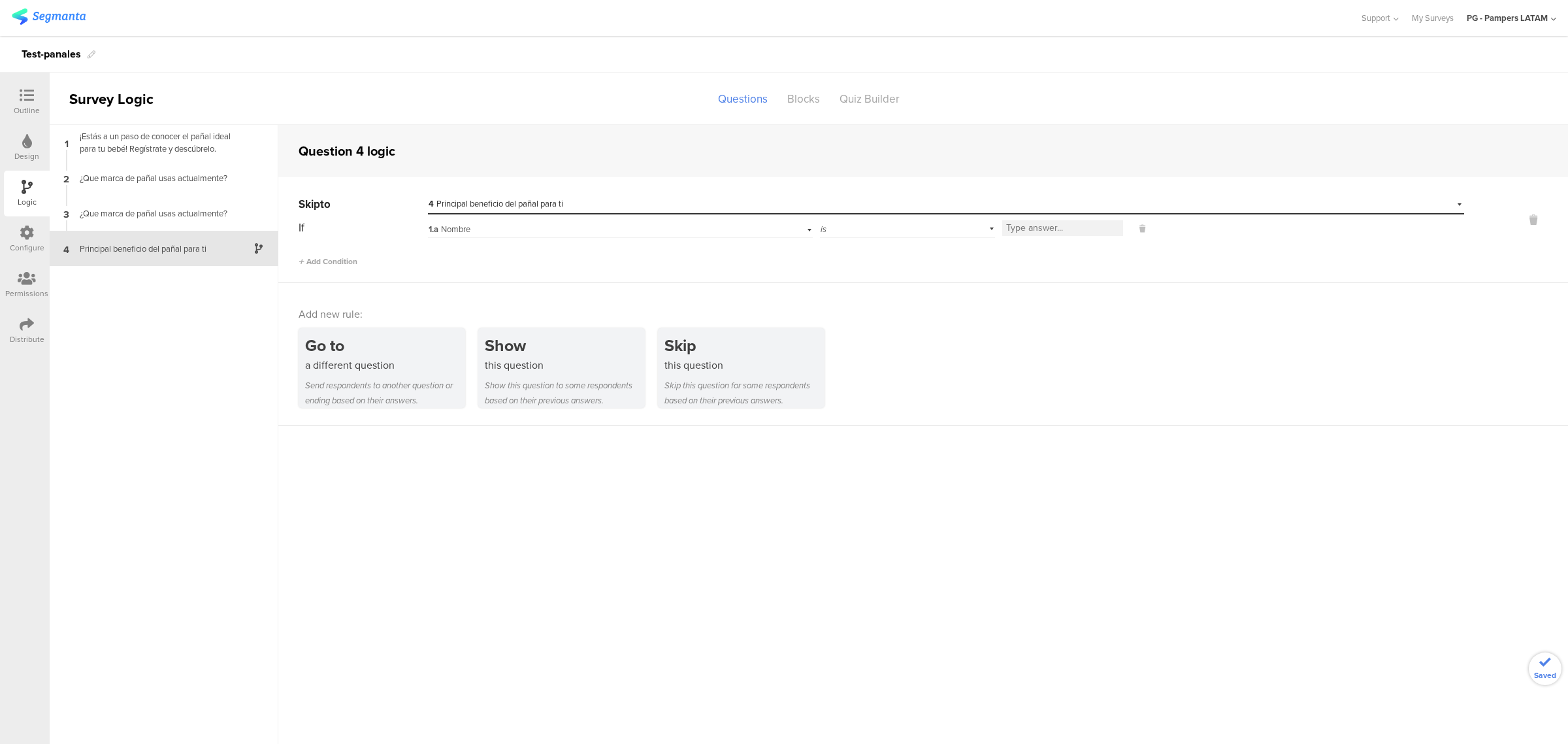
click at [477, 232] on div "1.a Nombre" at bounding box center [594, 229] width 330 height 12
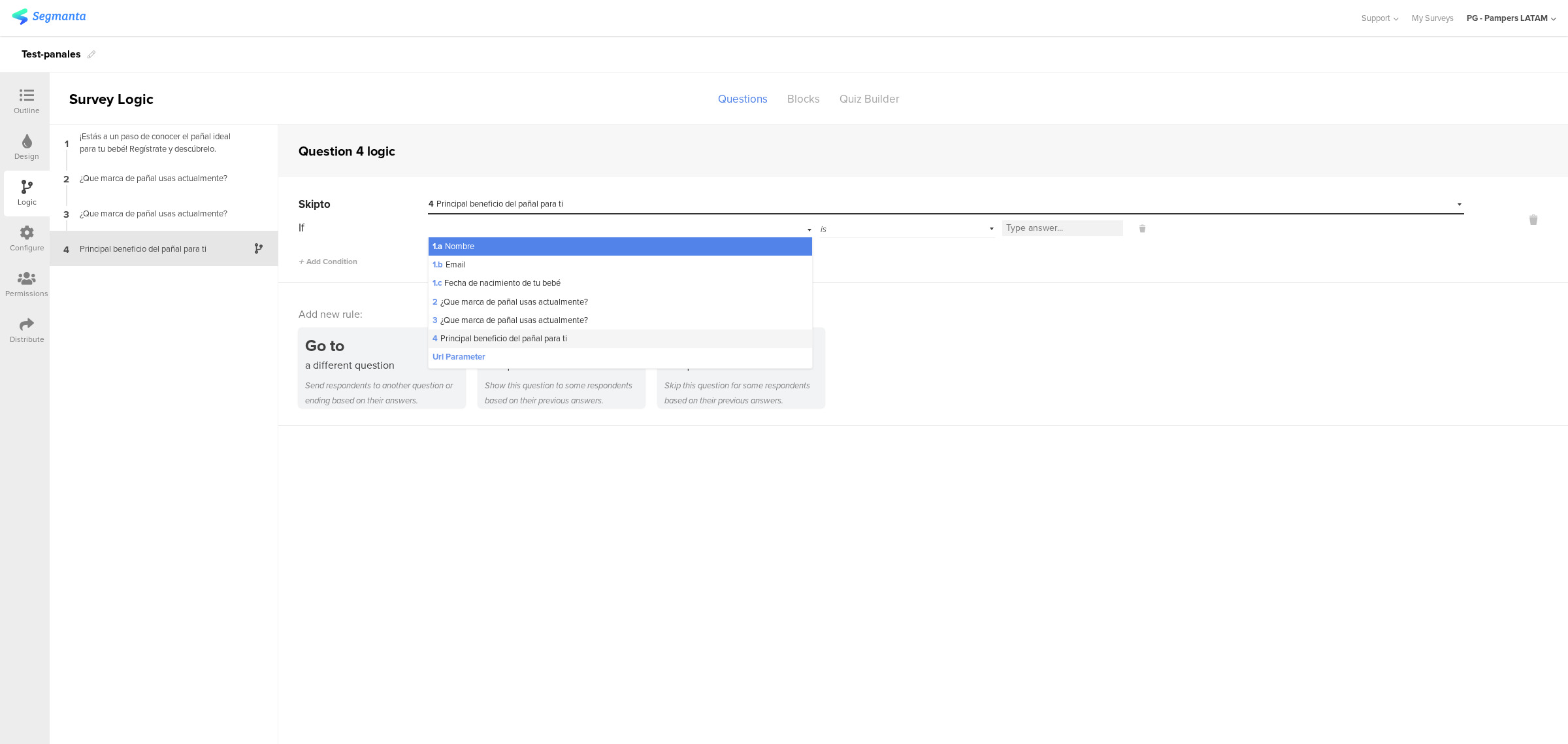
click at [501, 342] on span "4 Principal beneficio del pañal para ti" at bounding box center [500, 338] width 134 height 13
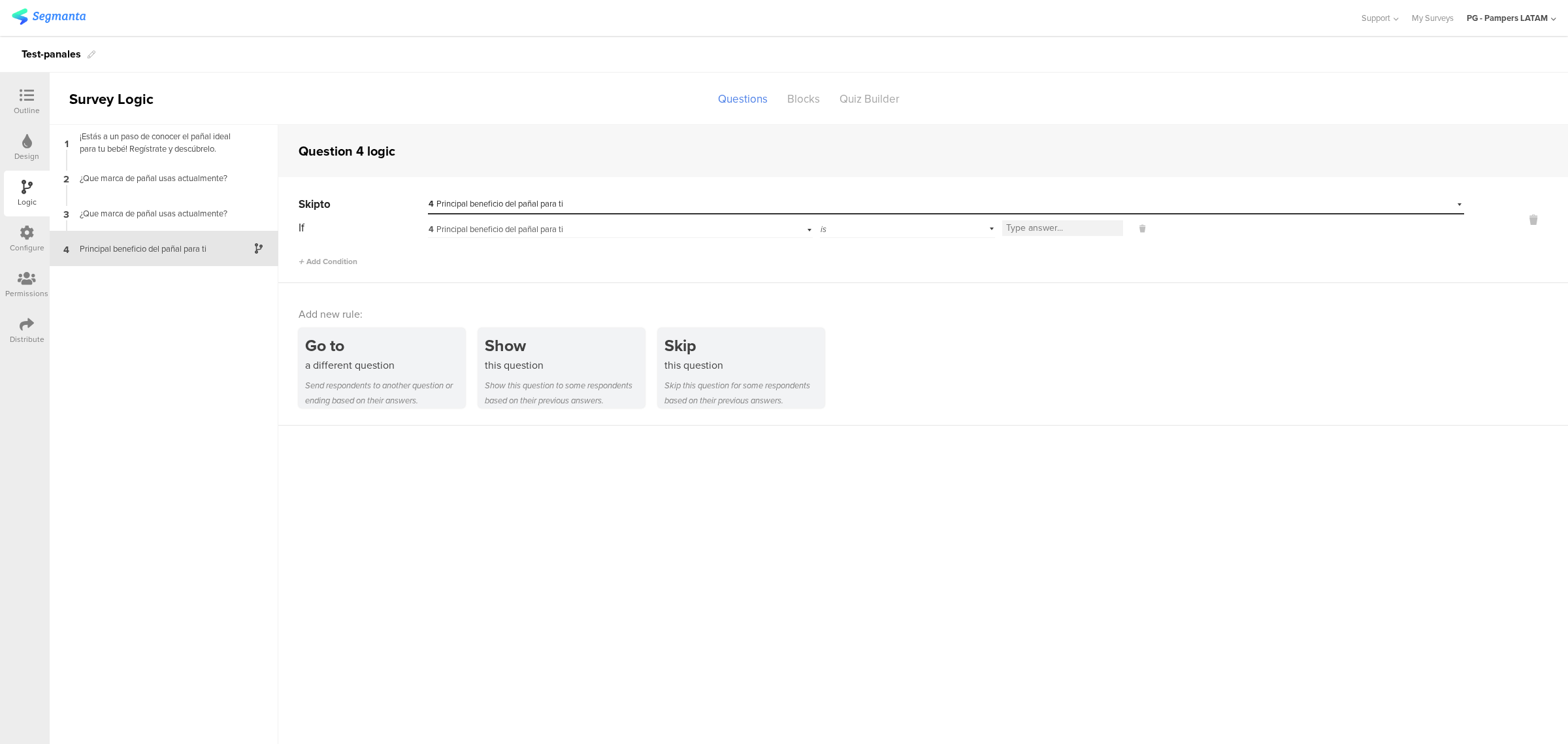
click at [827, 225] on div "is" at bounding box center [907, 227] width 175 height 20
click at [876, 245] on div "is" at bounding box center [907, 246] width 173 height 18
click at [1029, 231] on span "Select answer..." at bounding box center [1031, 229] width 57 height 13
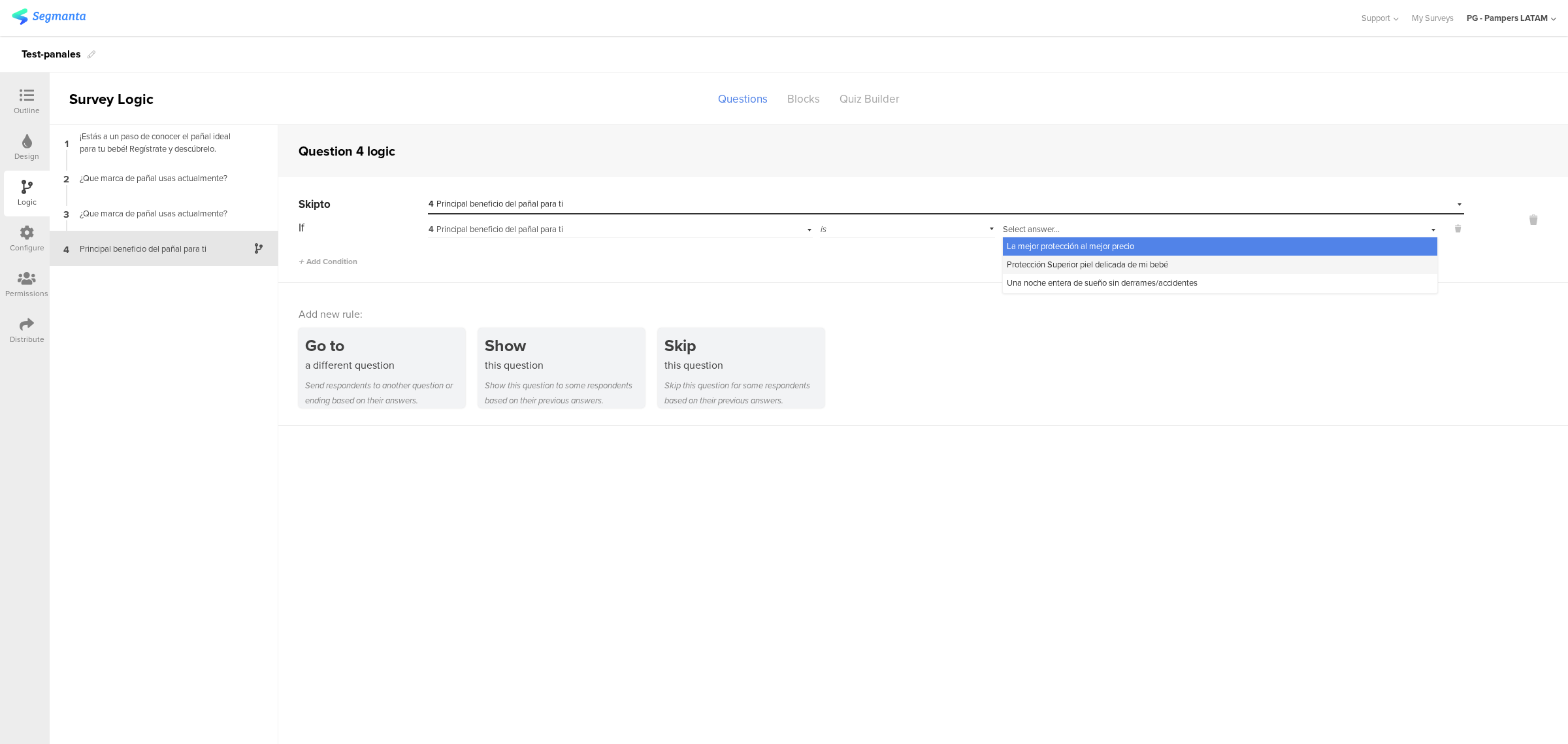
click at [1073, 266] on span "Protección Superior piel delicada de mi bebé" at bounding box center [1088, 264] width 162 height 13
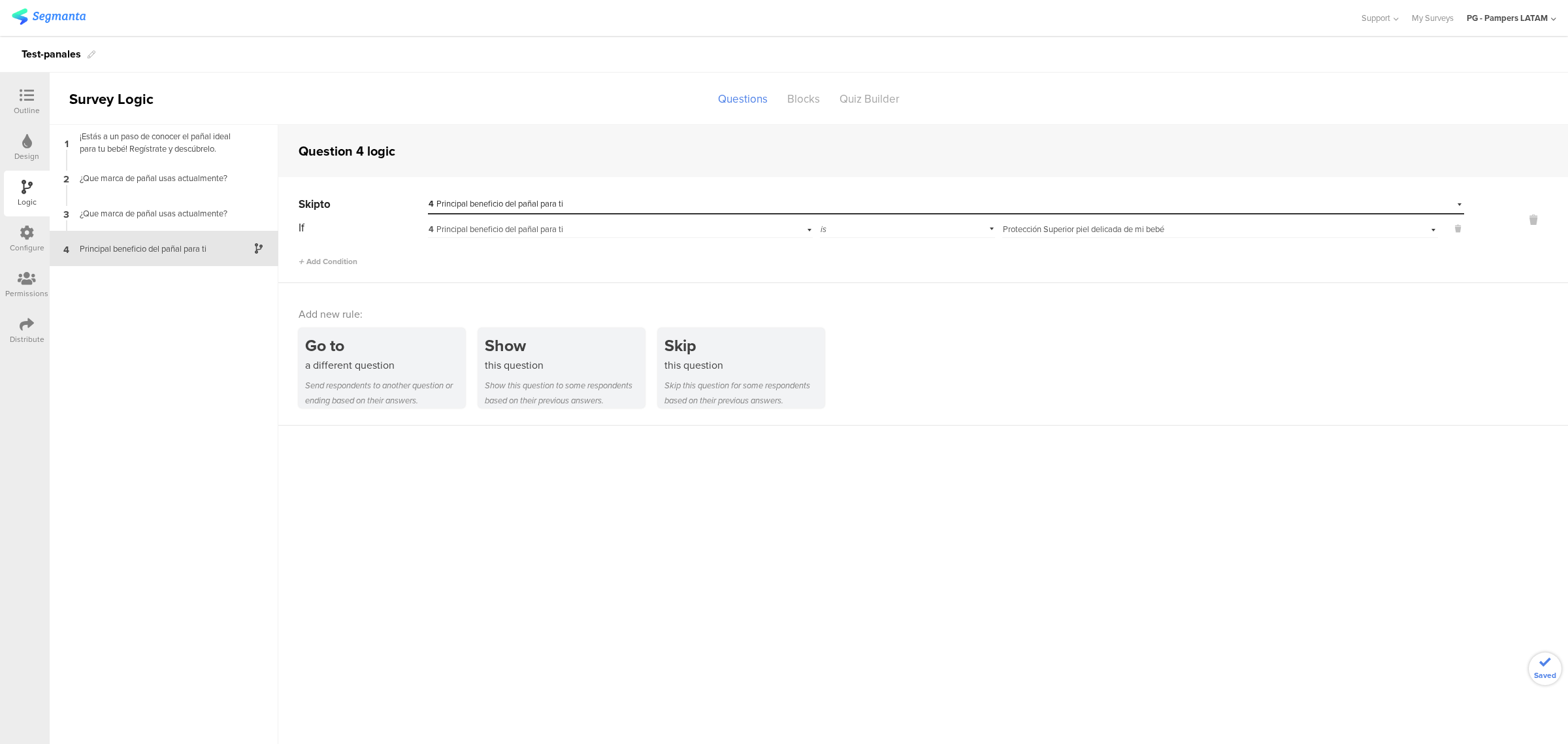
click at [1429, 231] on div "Select answer... Protección Superior piel delicada de mi bebé" at bounding box center [1220, 227] width 436 height 20
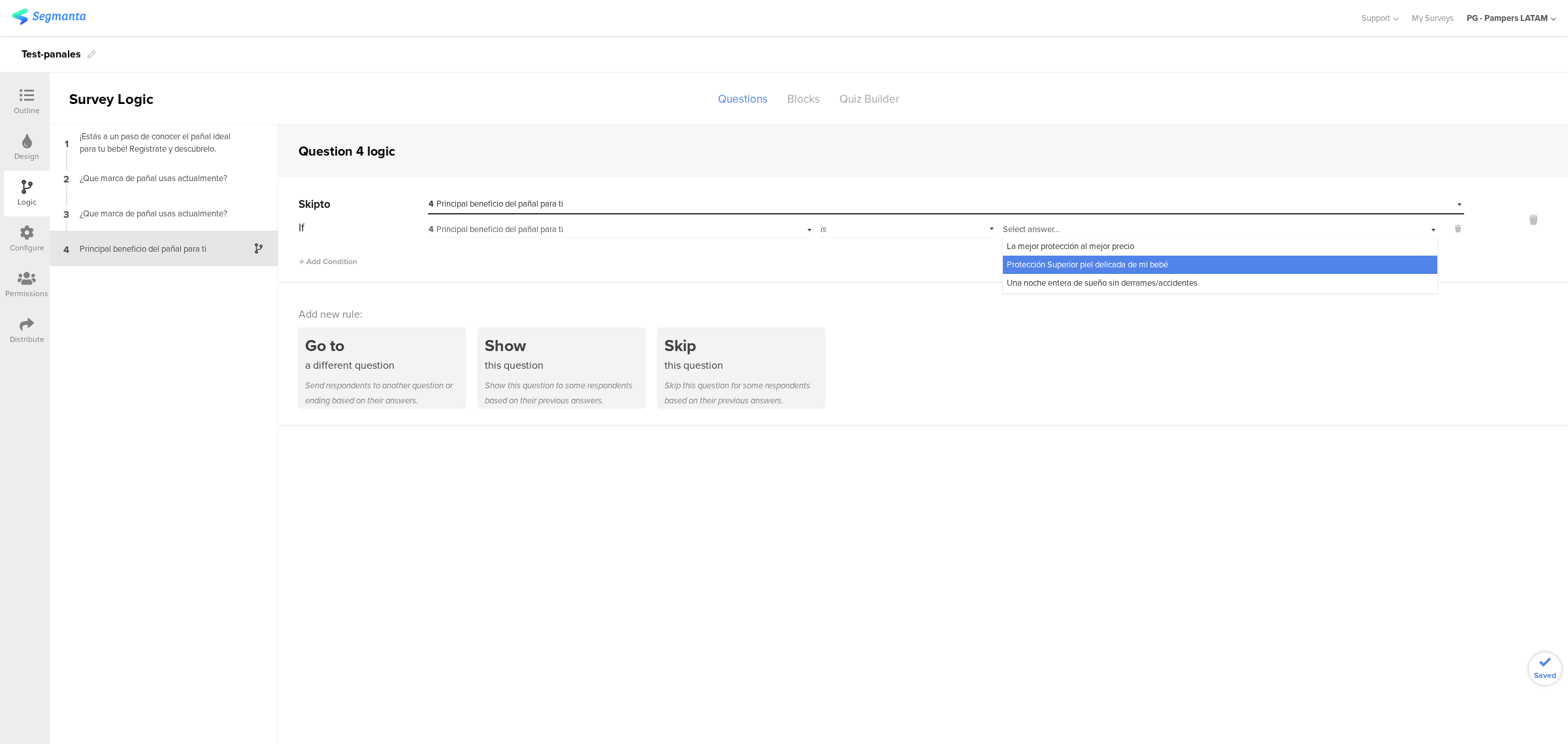
click at [1429, 231] on div "Select answer... Protección Superior piel delicada de mi bebé" at bounding box center [1220, 227] width 436 height 20
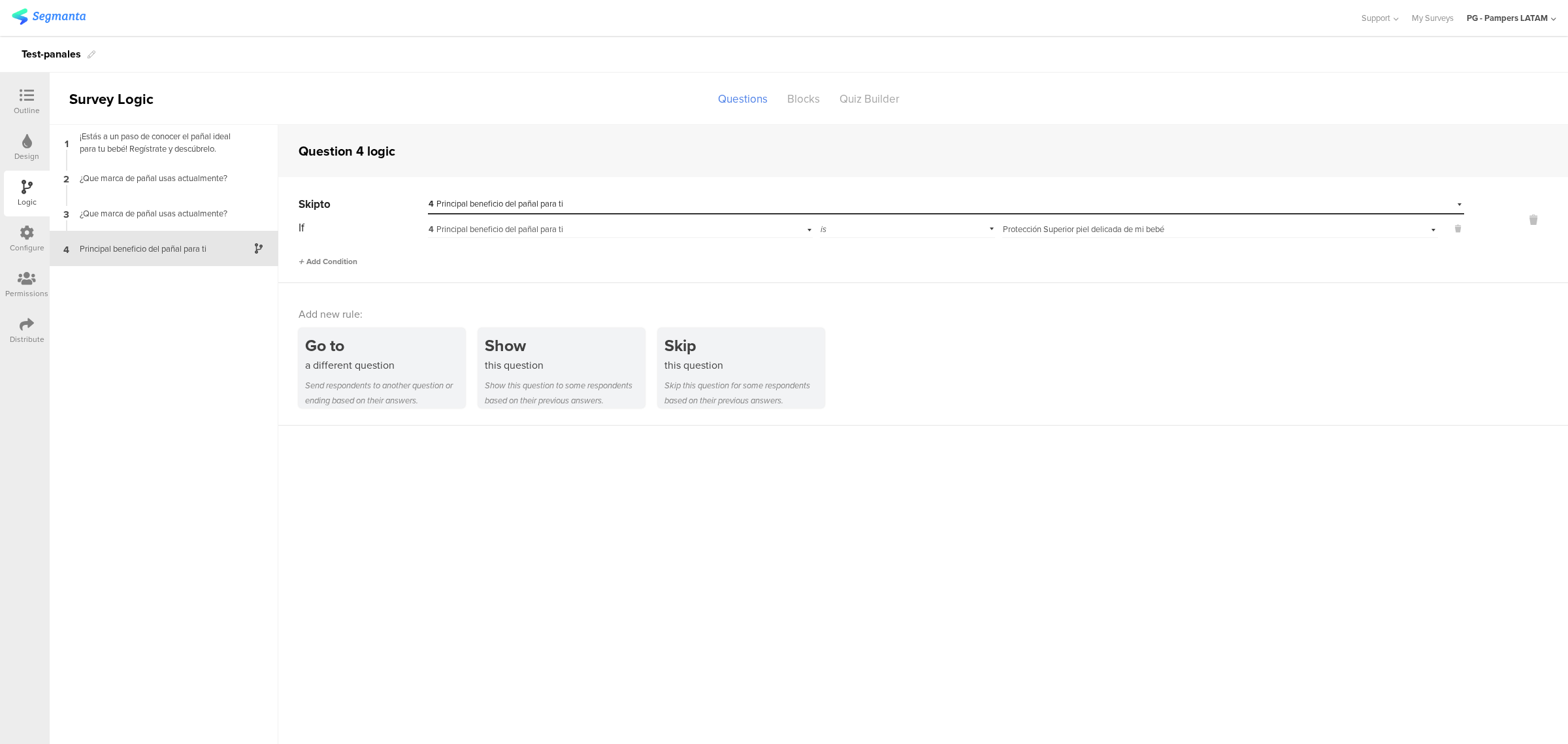
click at [334, 258] on span "Add Condition" at bounding box center [327, 261] width 59 height 12
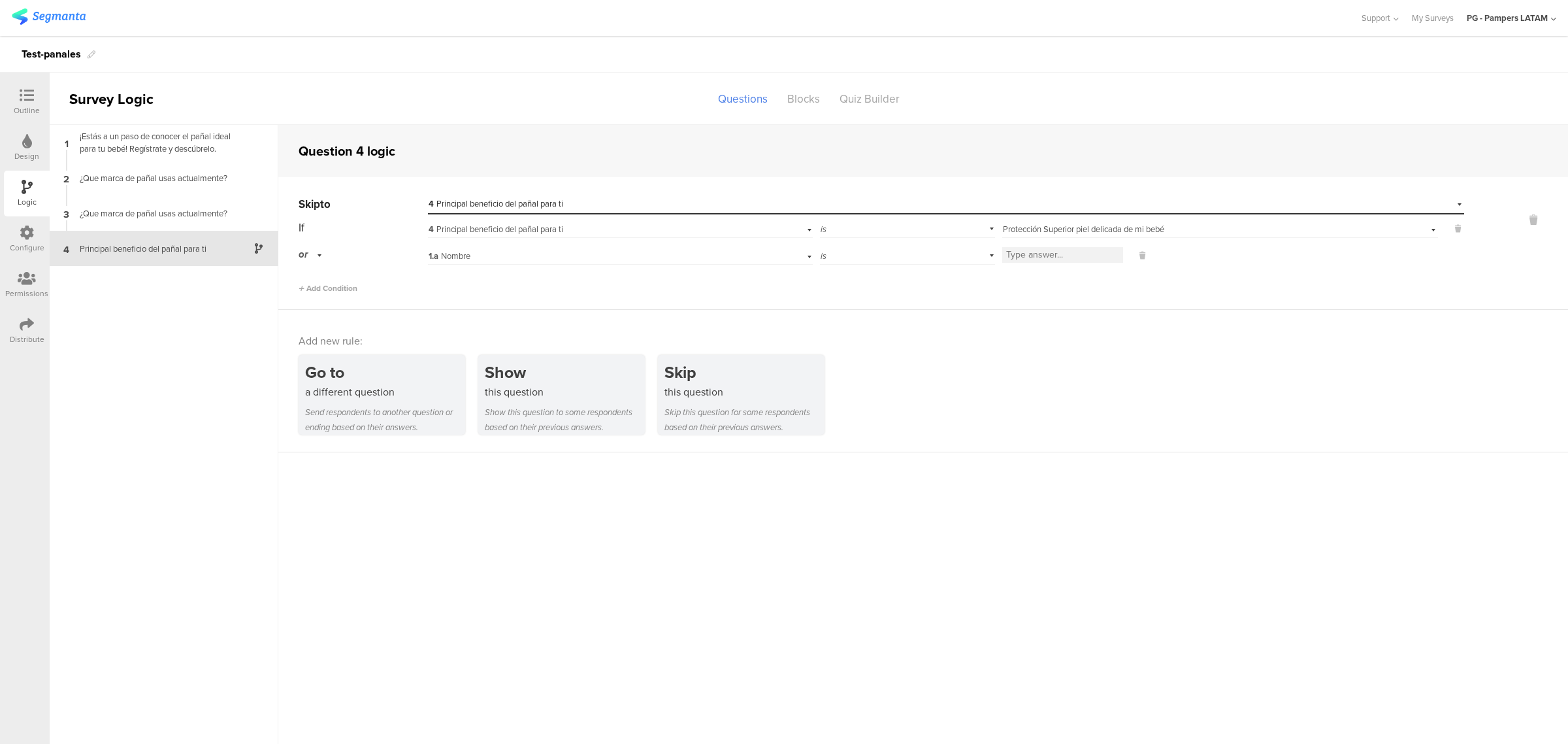
click at [511, 253] on div "1.a Nombre" at bounding box center [594, 256] width 330 height 12
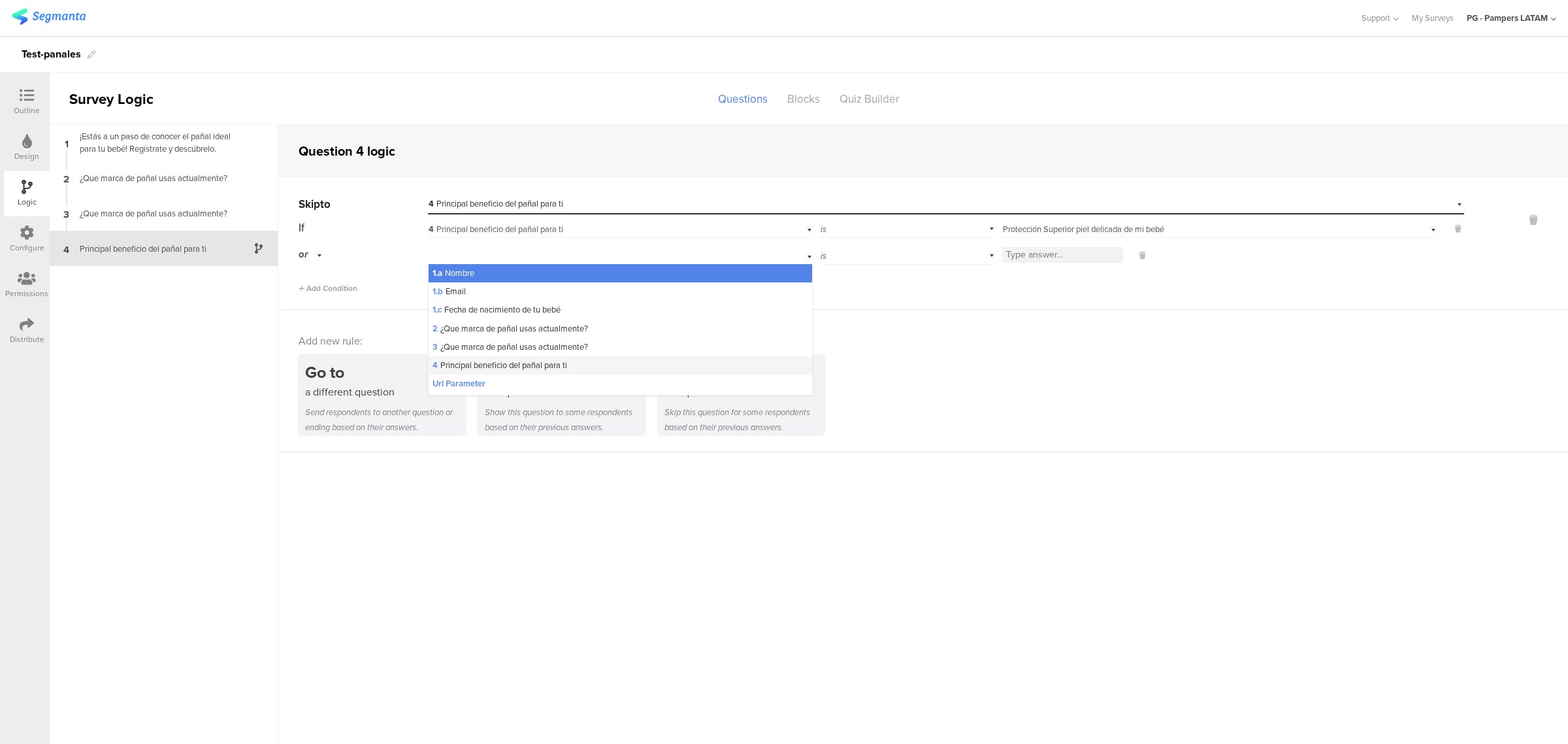
click at [545, 370] on span "4 Principal beneficio del pañal para ti" at bounding box center [500, 365] width 134 height 13
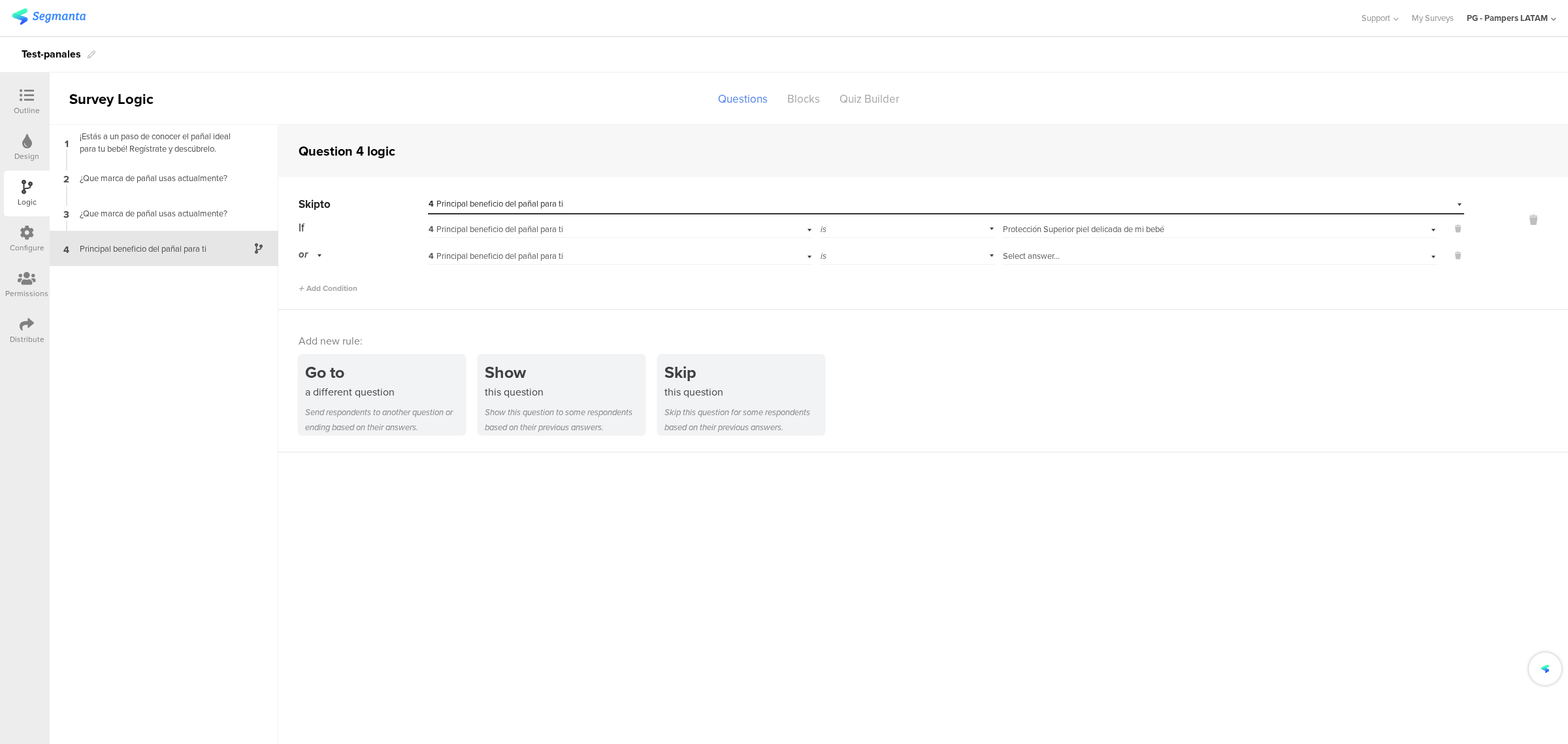
click at [591, 253] on div "4 Principal beneficio del pañal para ti" at bounding box center [594, 256] width 330 height 12
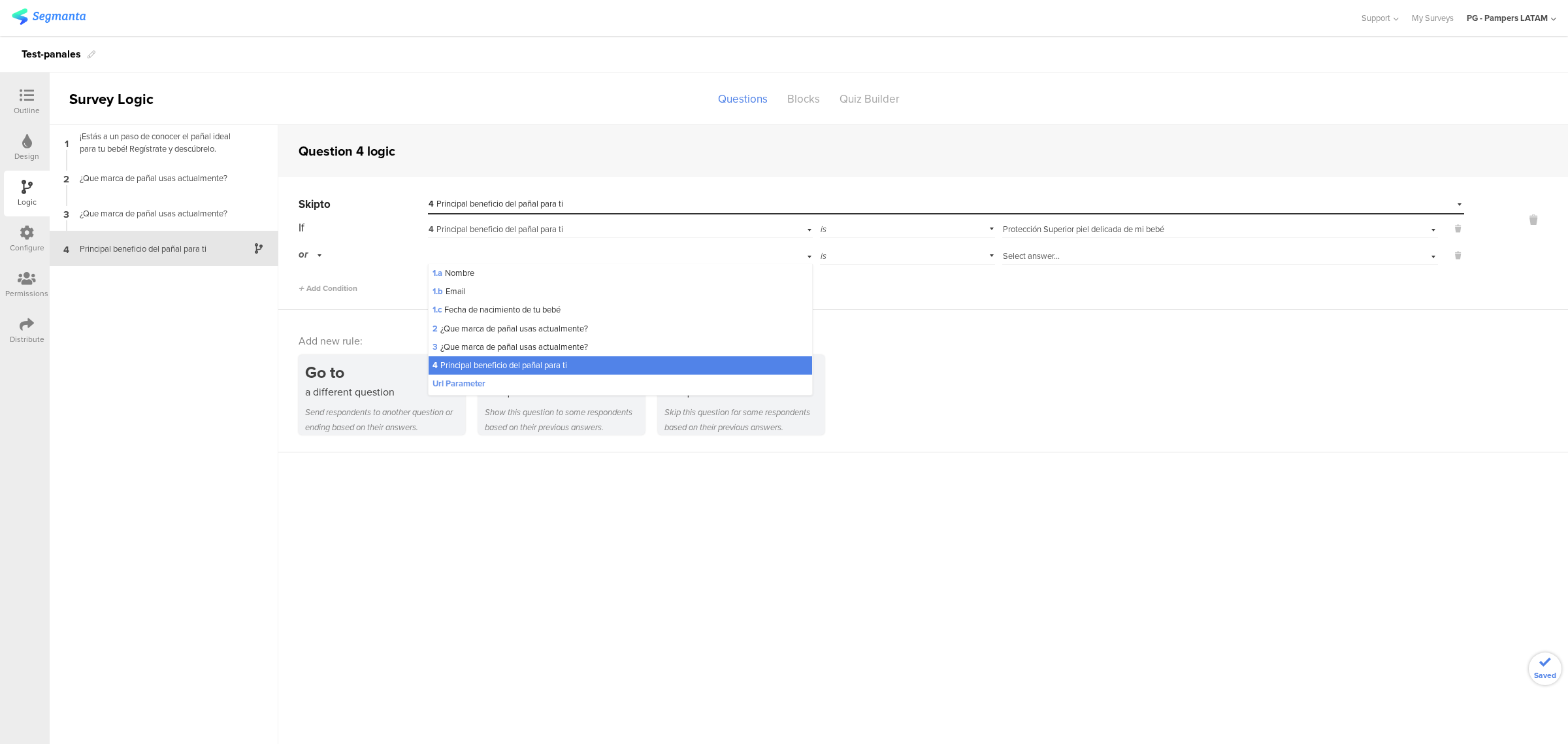
click at [874, 258] on div "is" at bounding box center [907, 255] width 175 height 20
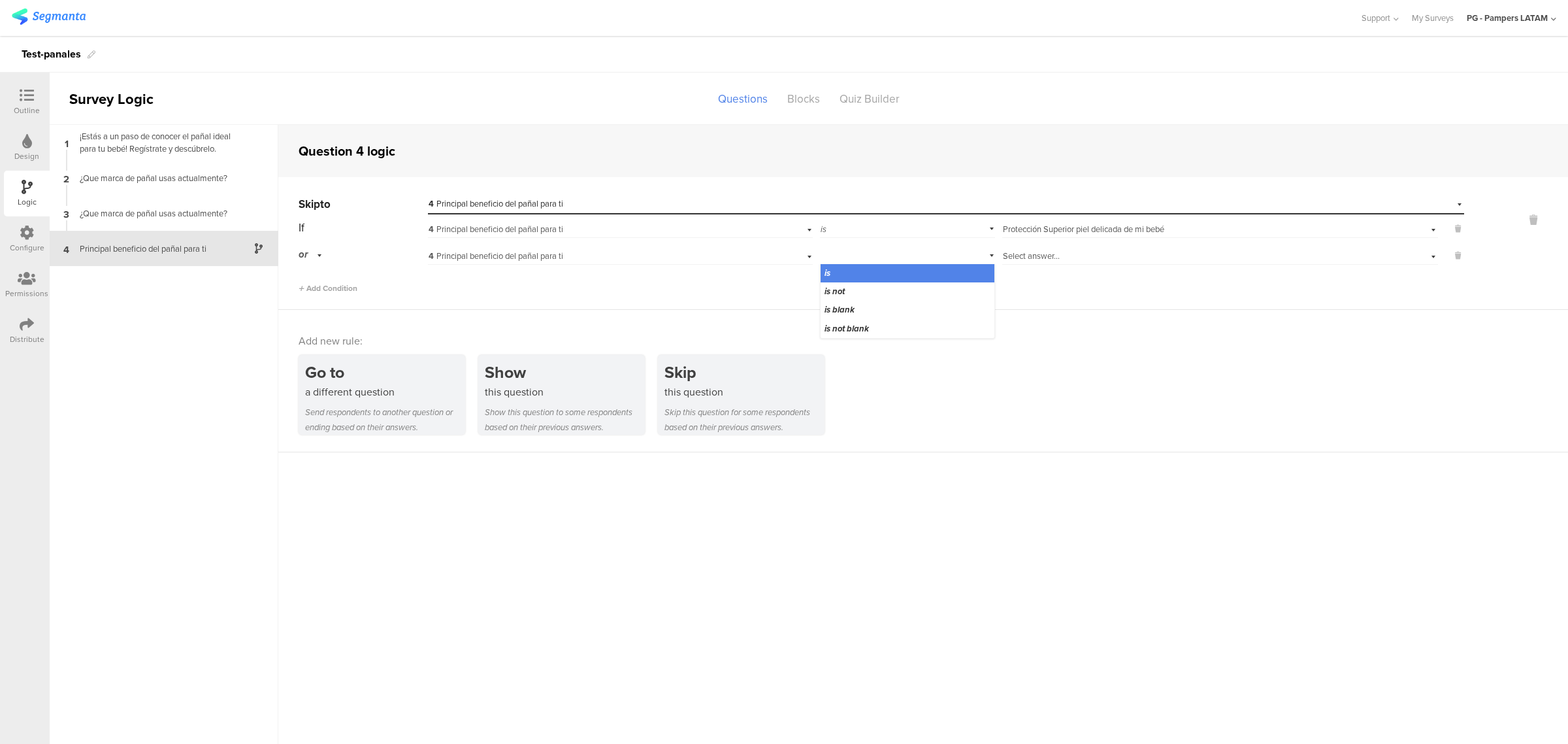
click at [1044, 256] on span "Select answer..." at bounding box center [1031, 256] width 57 height 13
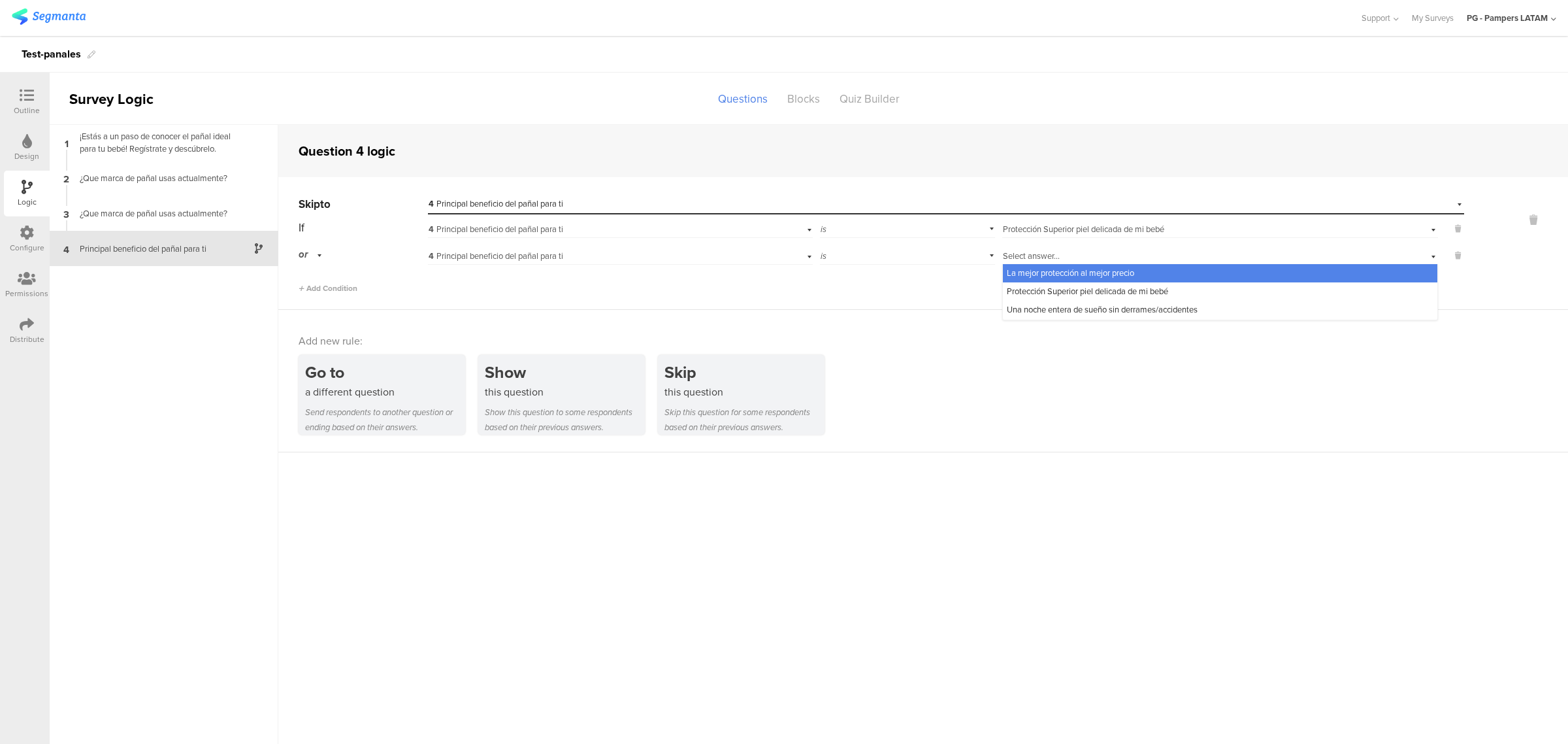
click at [1085, 275] on span "La mejor protección al mejor precio" at bounding box center [1070, 273] width 127 height 13
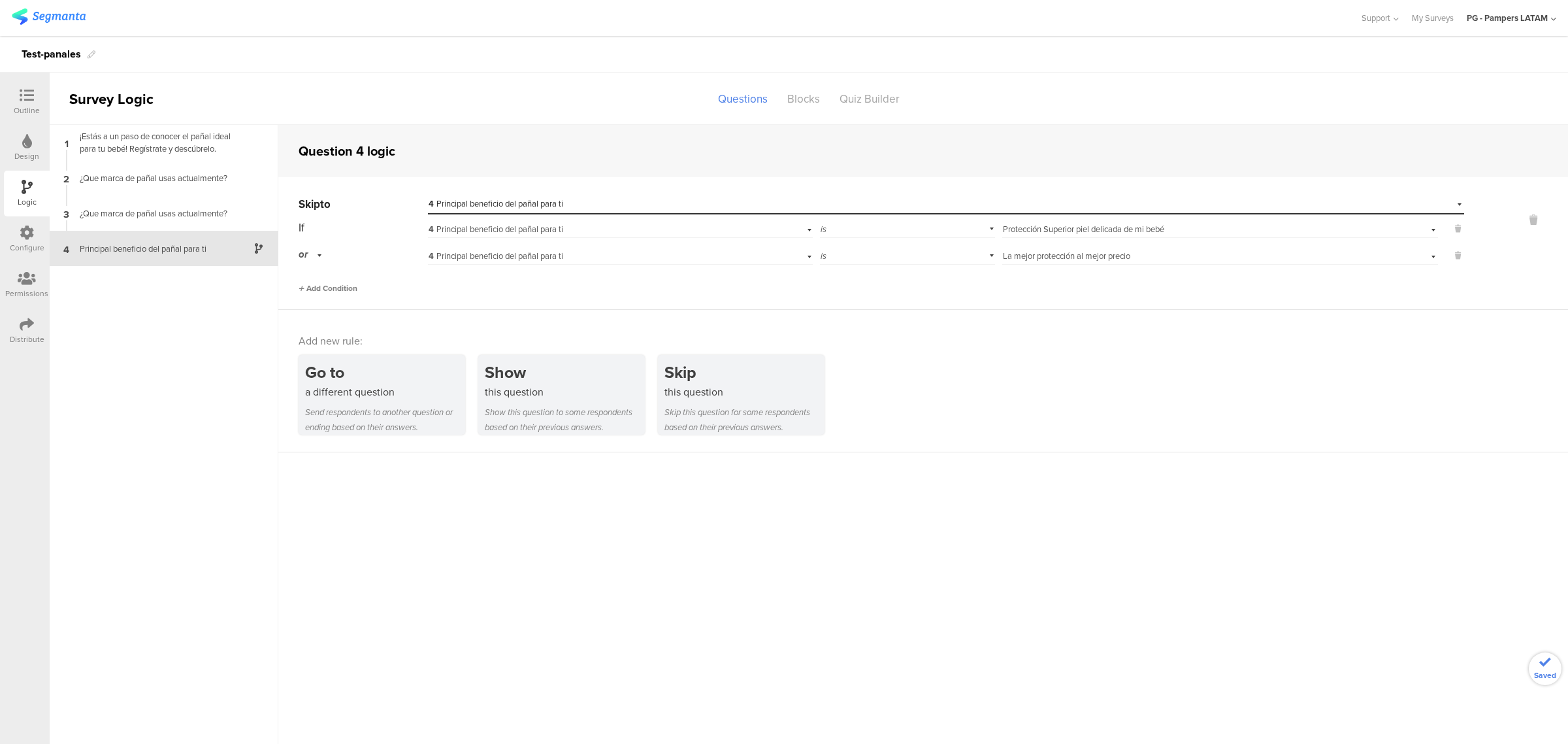
click at [324, 282] on div "Add Condition" at bounding box center [327, 288] width 59 height 12
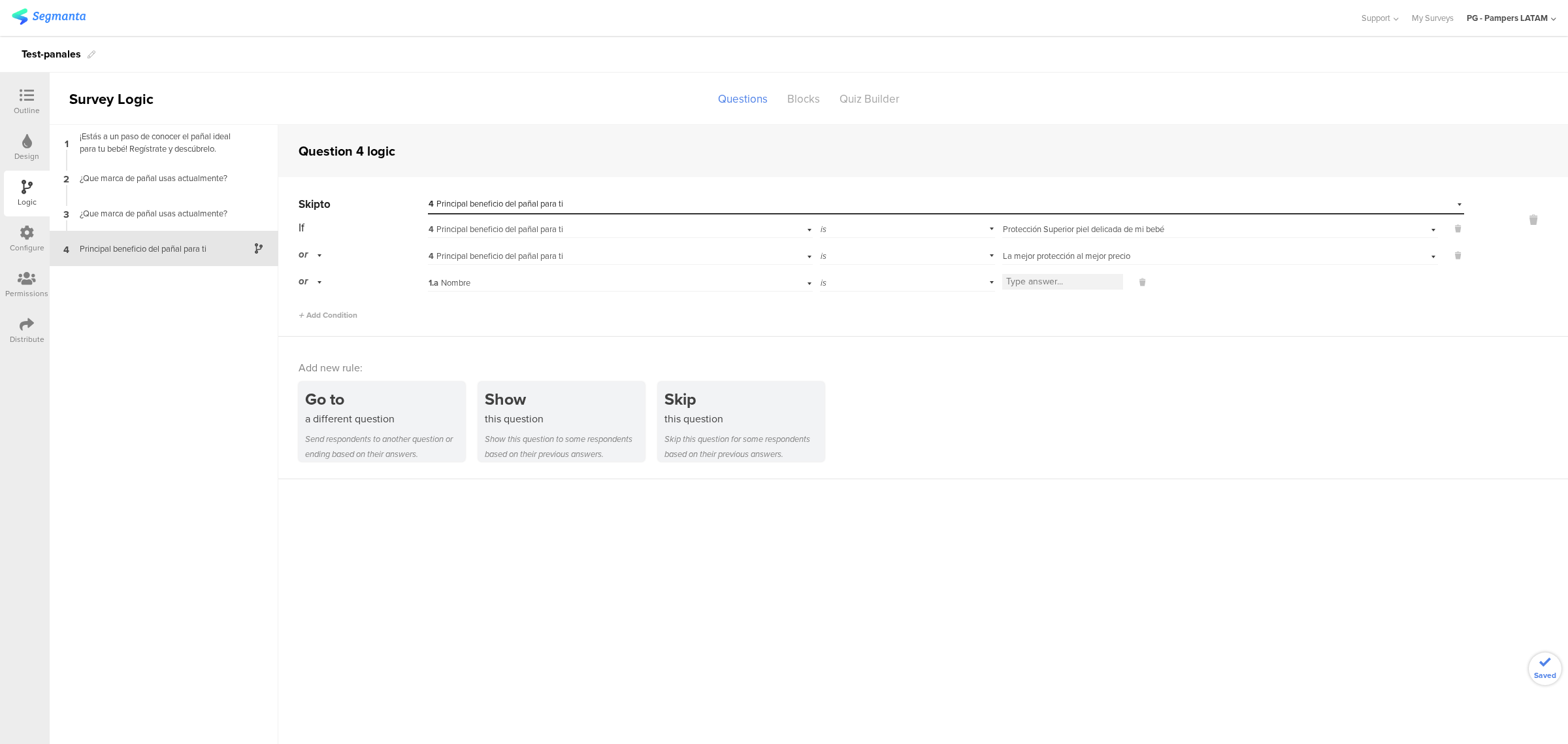
click at [477, 279] on div "1.a Nombre" at bounding box center [594, 283] width 330 height 12
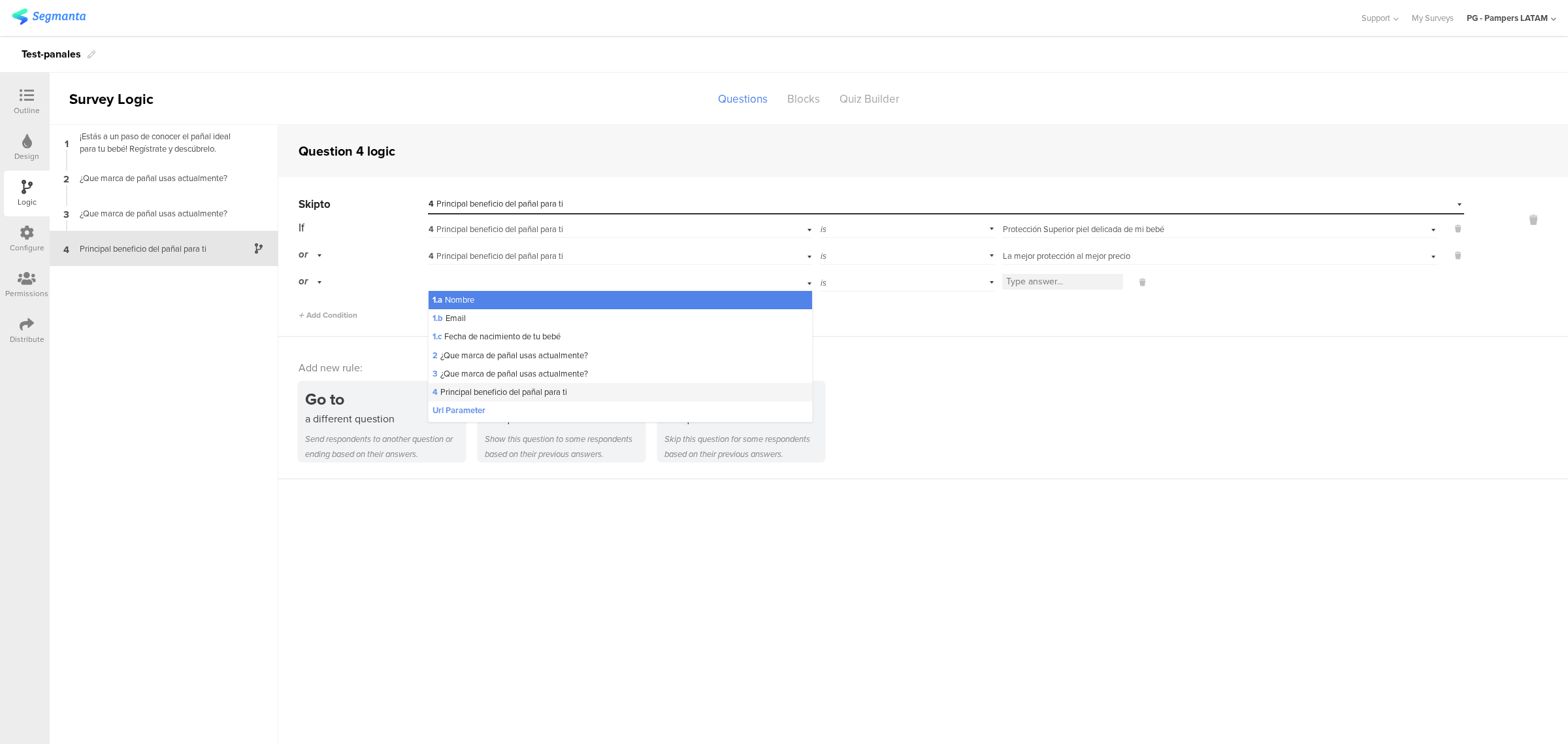
click at [536, 393] on span "4 Principal beneficio del pañal para ti" at bounding box center [500, 392] width 134 height 13
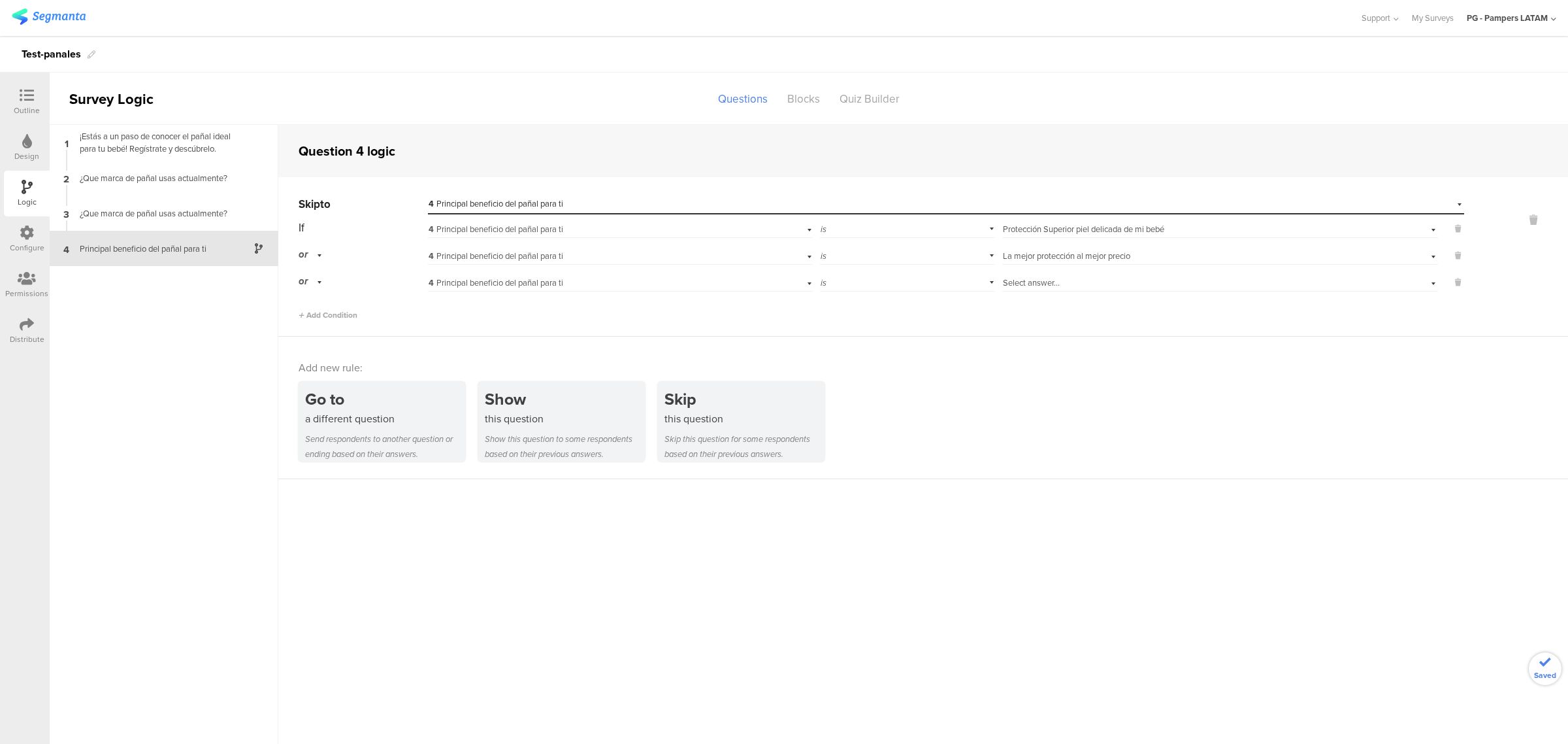
click at [1053, 286] on span "Select answer..." at bounding box center [1031, 283] width 57 height 13
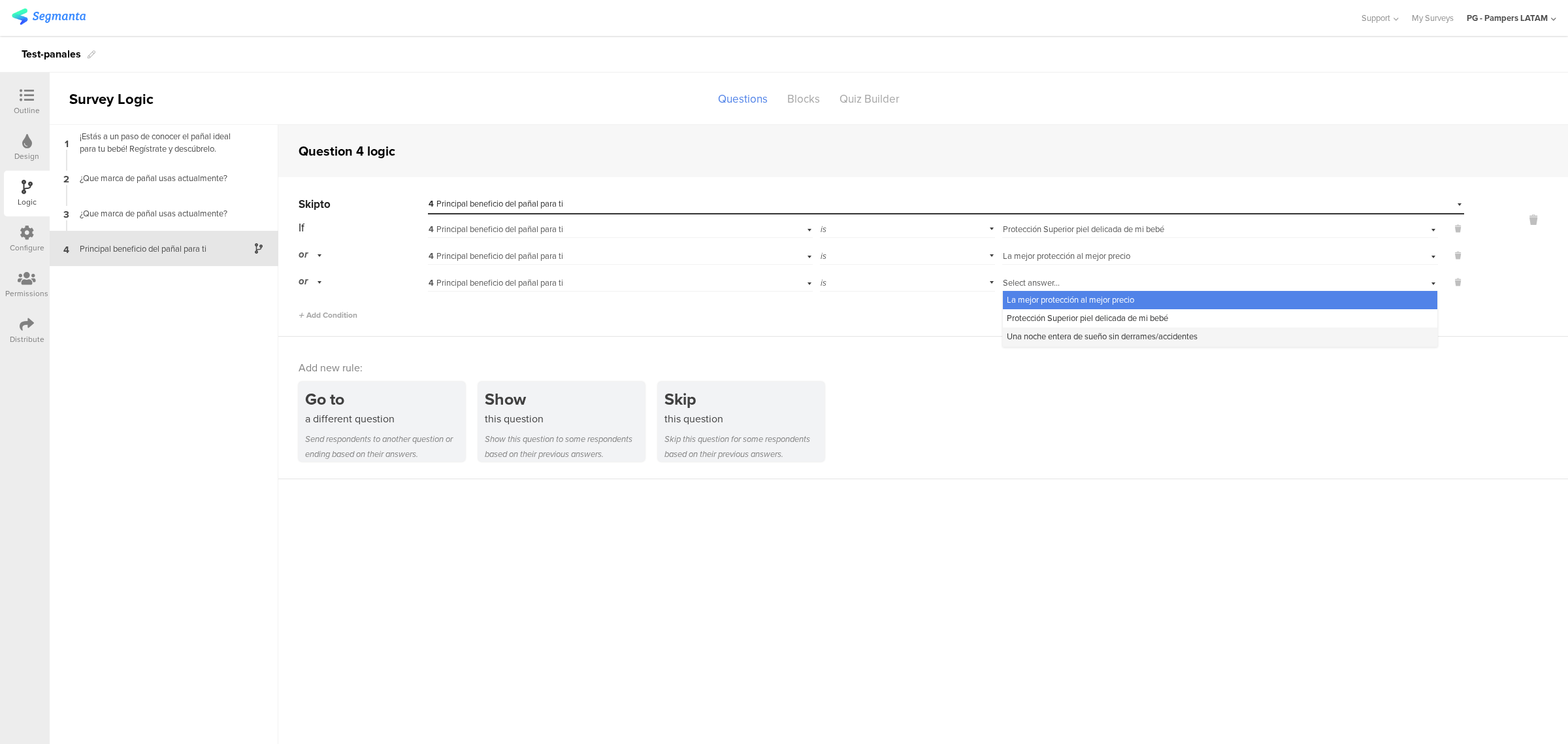
click at [1059, 341] on span "Una noche entera de sueño sin derrames/accidentes" at bounding box center [1102, 336] width 191 height 13
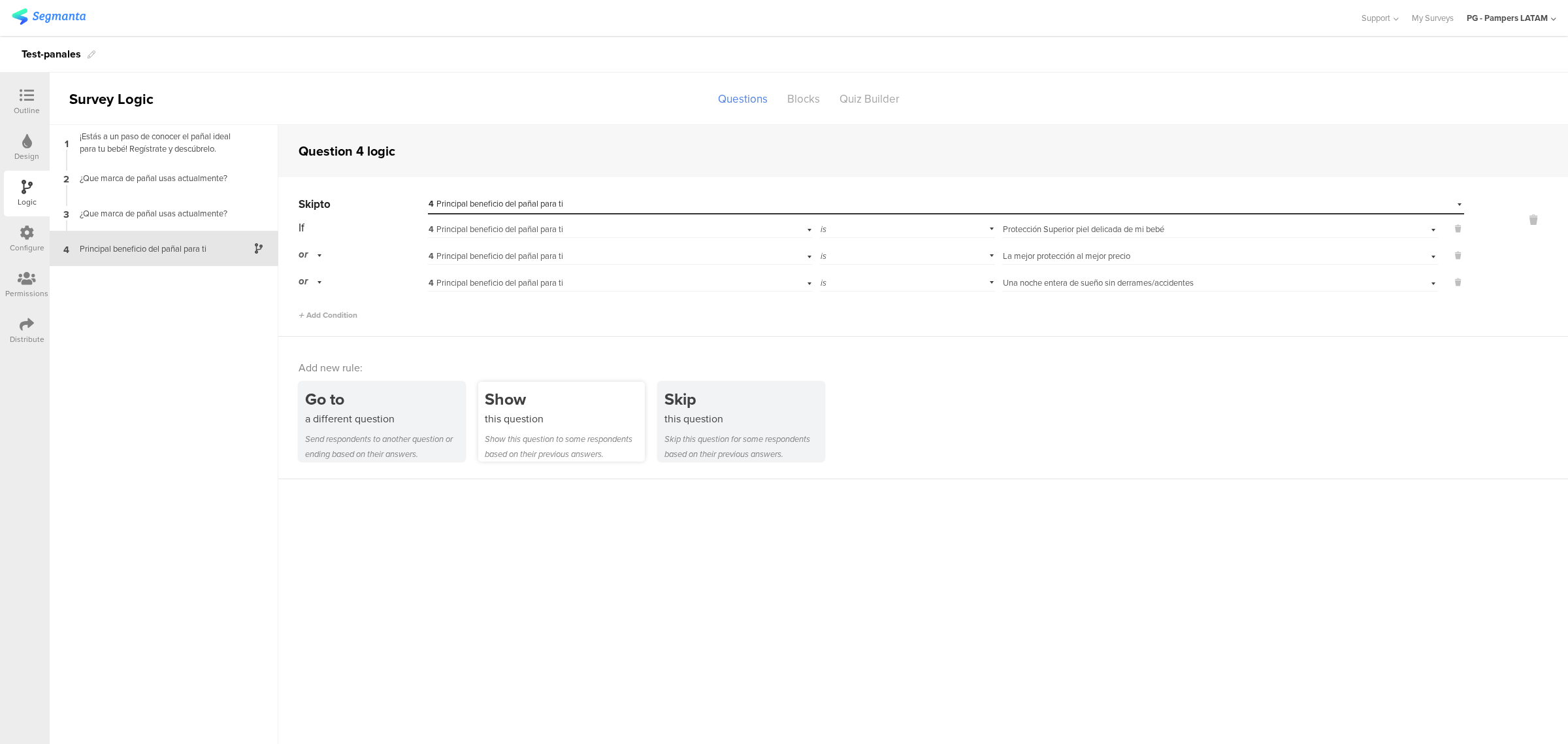
click at [545, 411] on div "this question" at bounding box center [564, 418] width 160 height 15
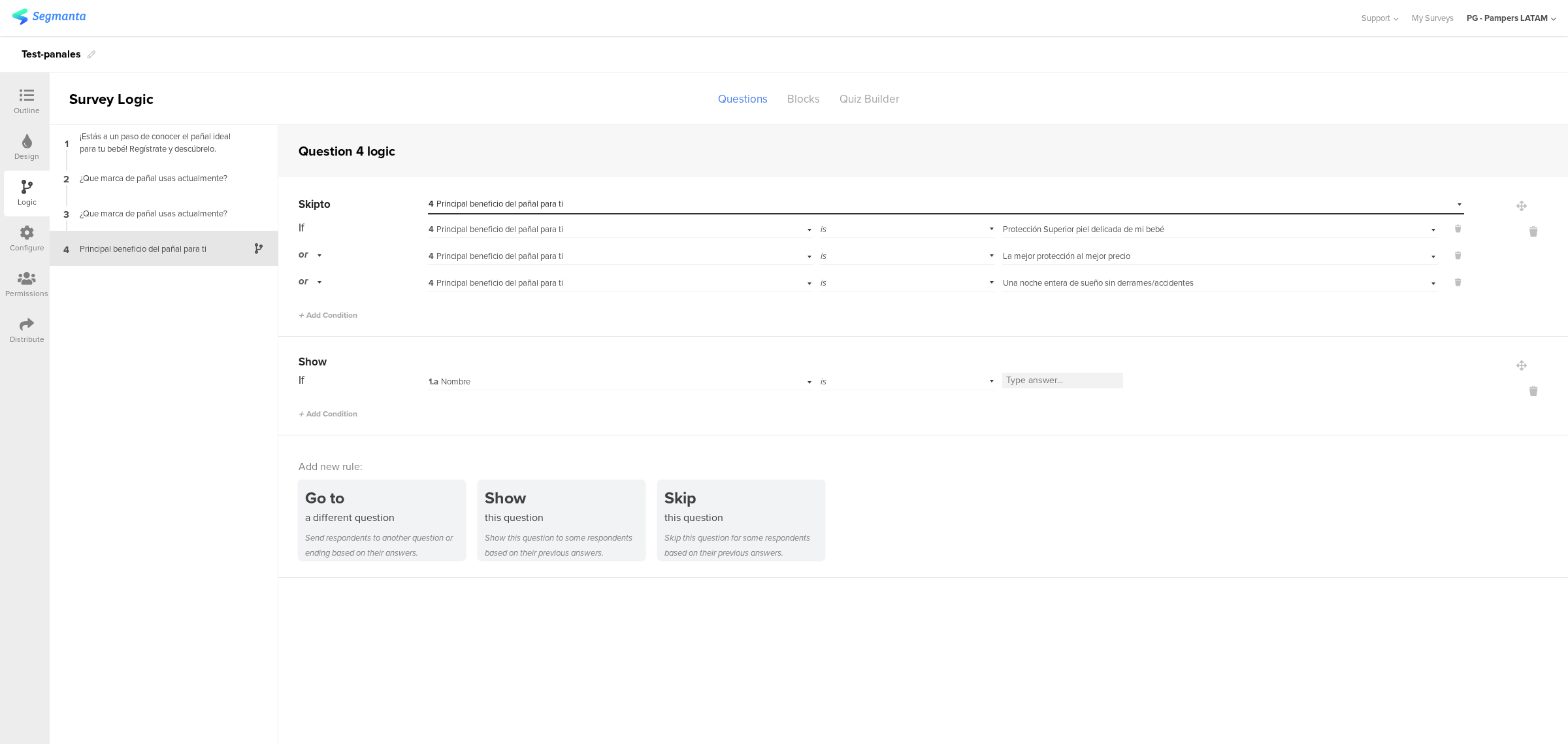
click at [480, 383] on div "1.a Nombre" at bounding box center [594, 381] width 330 height 12
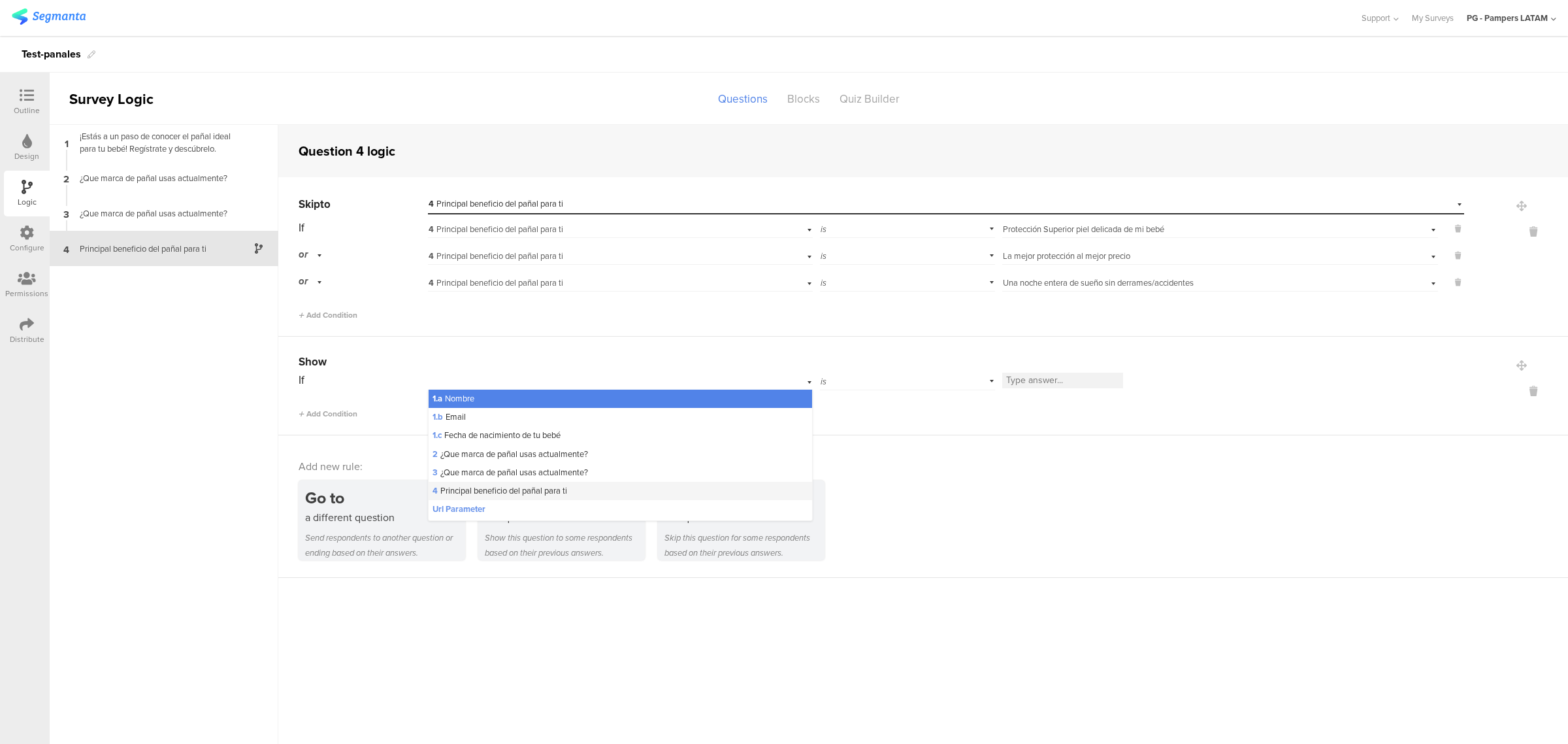
click at [523, 491] on span "4 Principal beneficio del pañal para ti" at bounding box center [500, 491] width 134 height 13
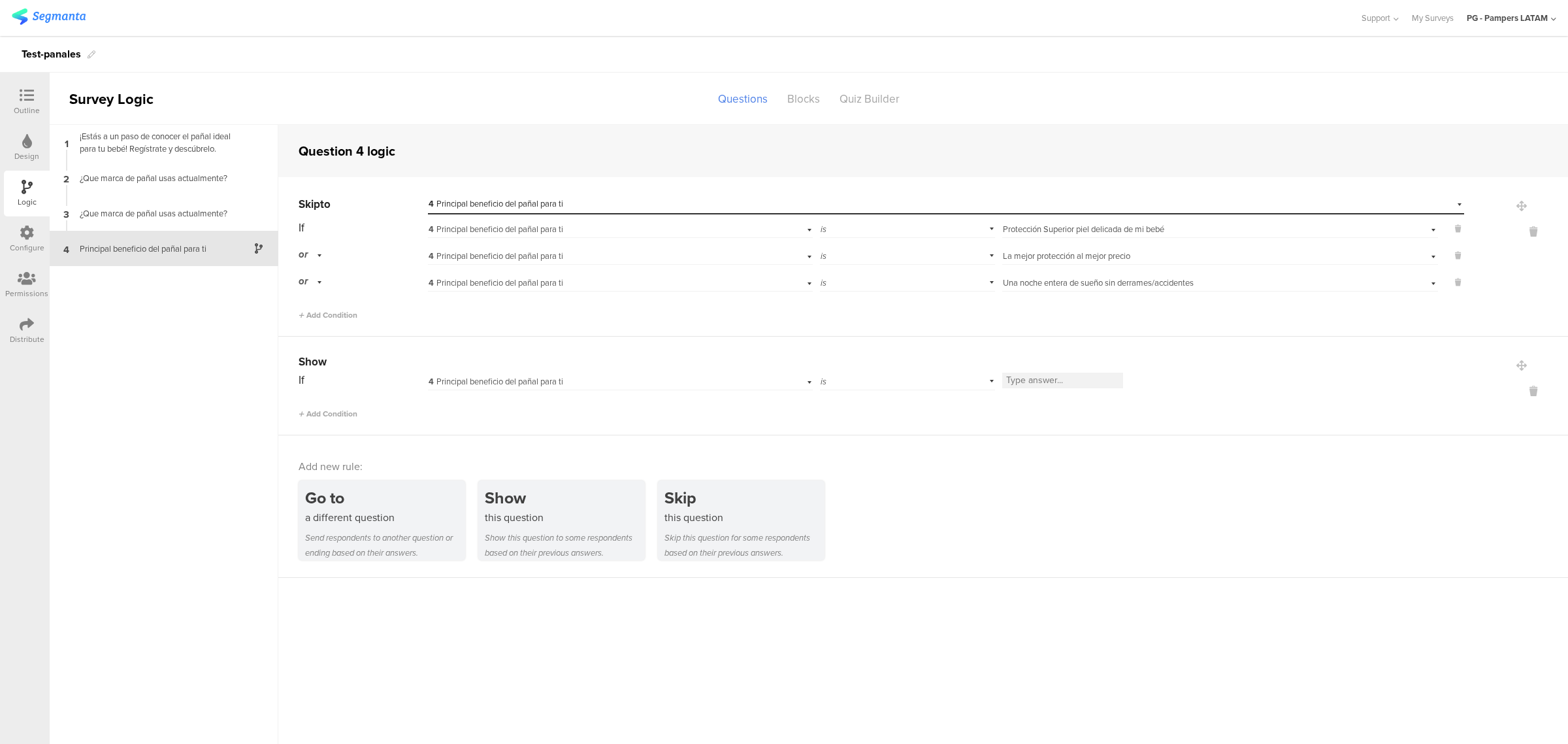
click at [938, 379] on div "is" at bounding box center [907, 380] width 175 height 20
click at [1036, 375] on span "Select answer..." at bounding box center [1031, 381] width 57 height 13
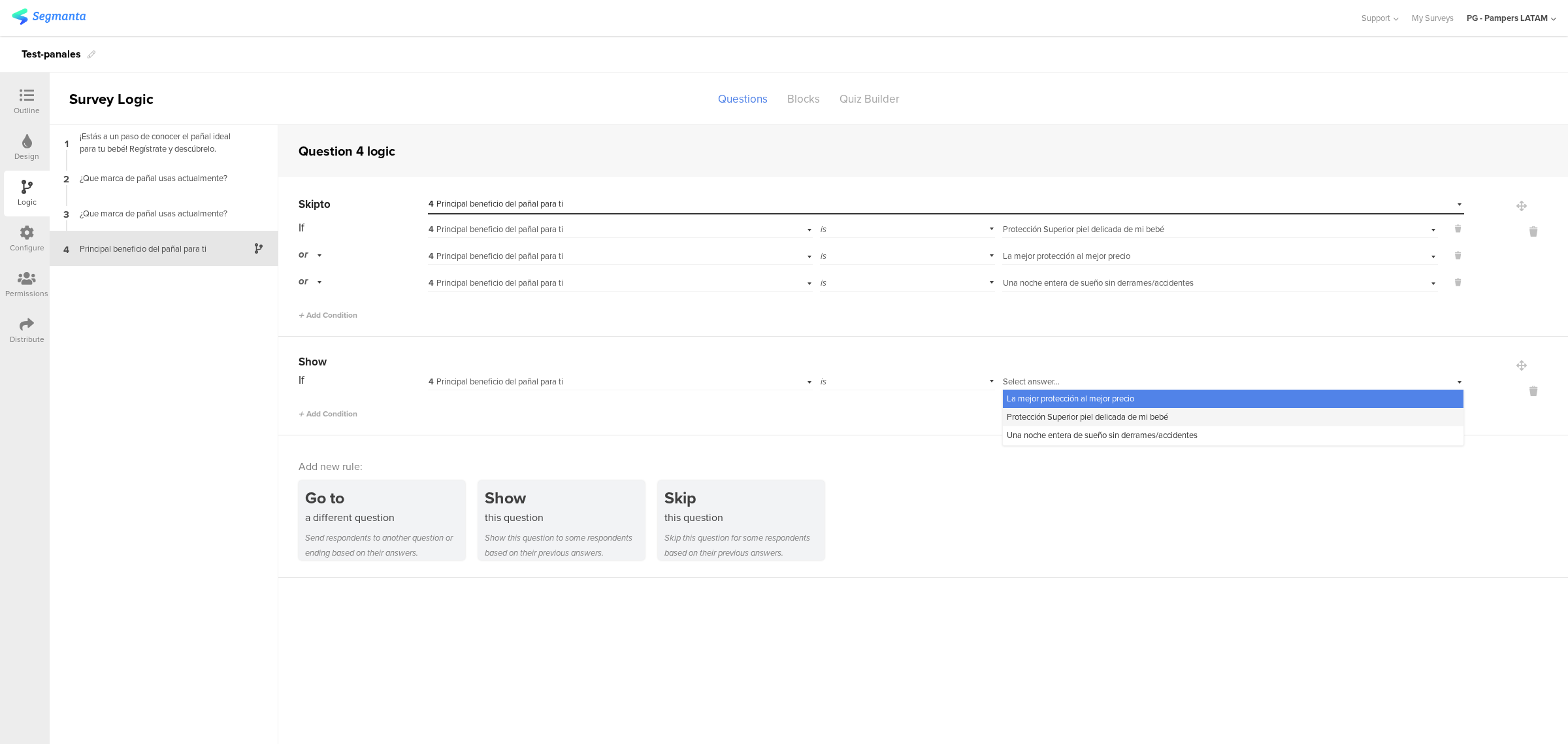
click at [1073, 420] on span "Protección Superior piel delicada de mi bebé" at bounding box center [1088, 417] width 162 height 13
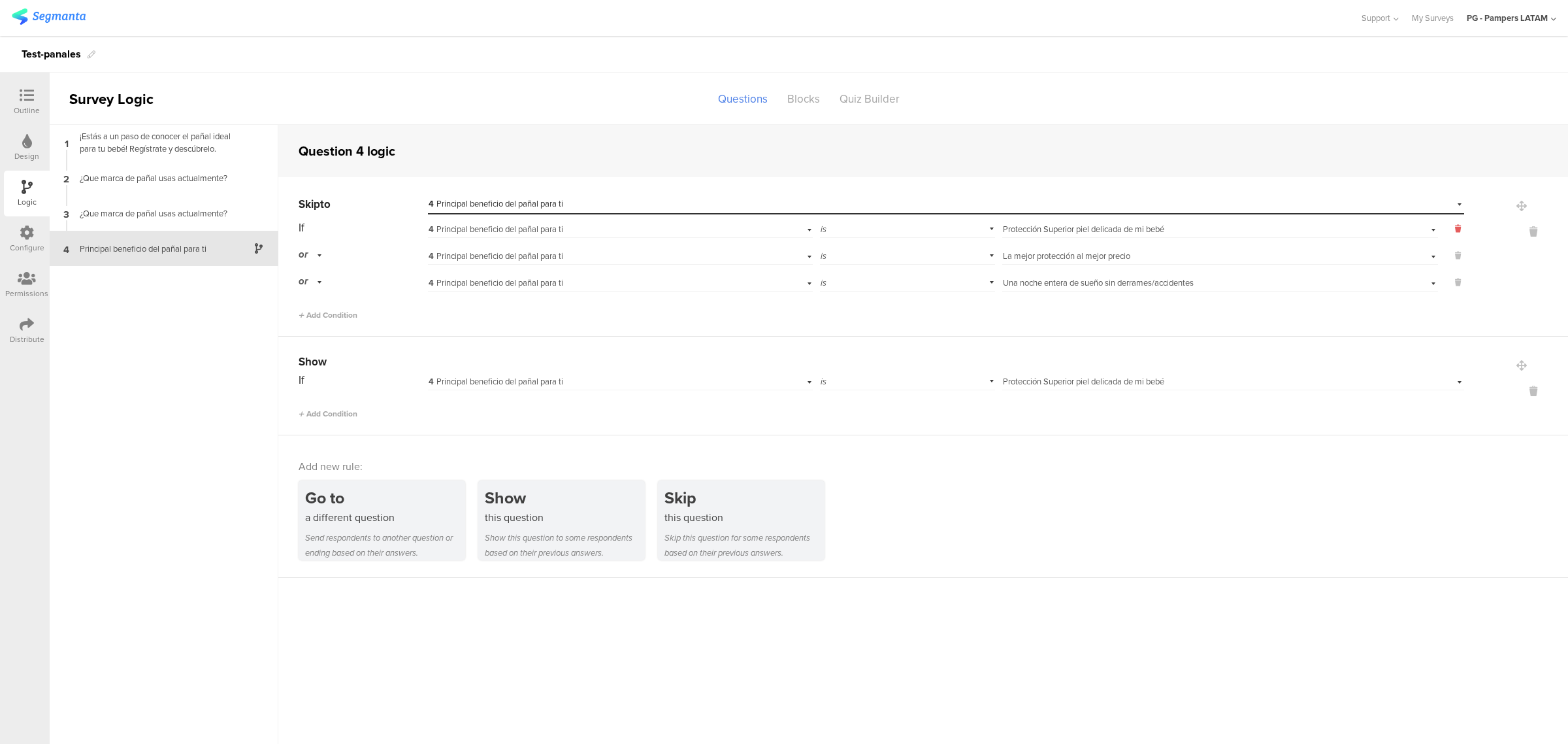
click at [1459, 234] on icon at bounding box center [1458, 228] width 6 height 12
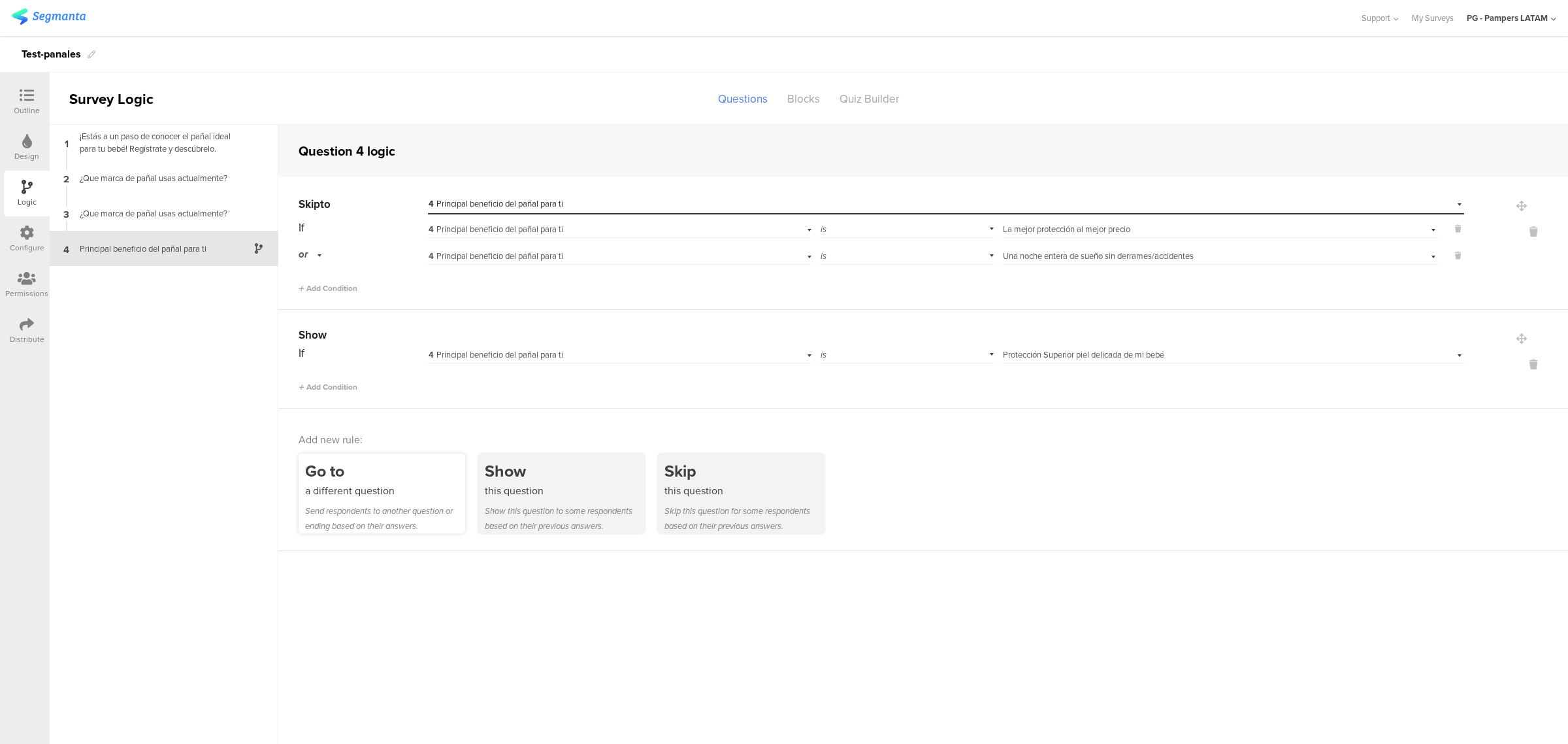
click at [398, 485] on div "a different question" at bounding box center [384, 490] width 160 height 15
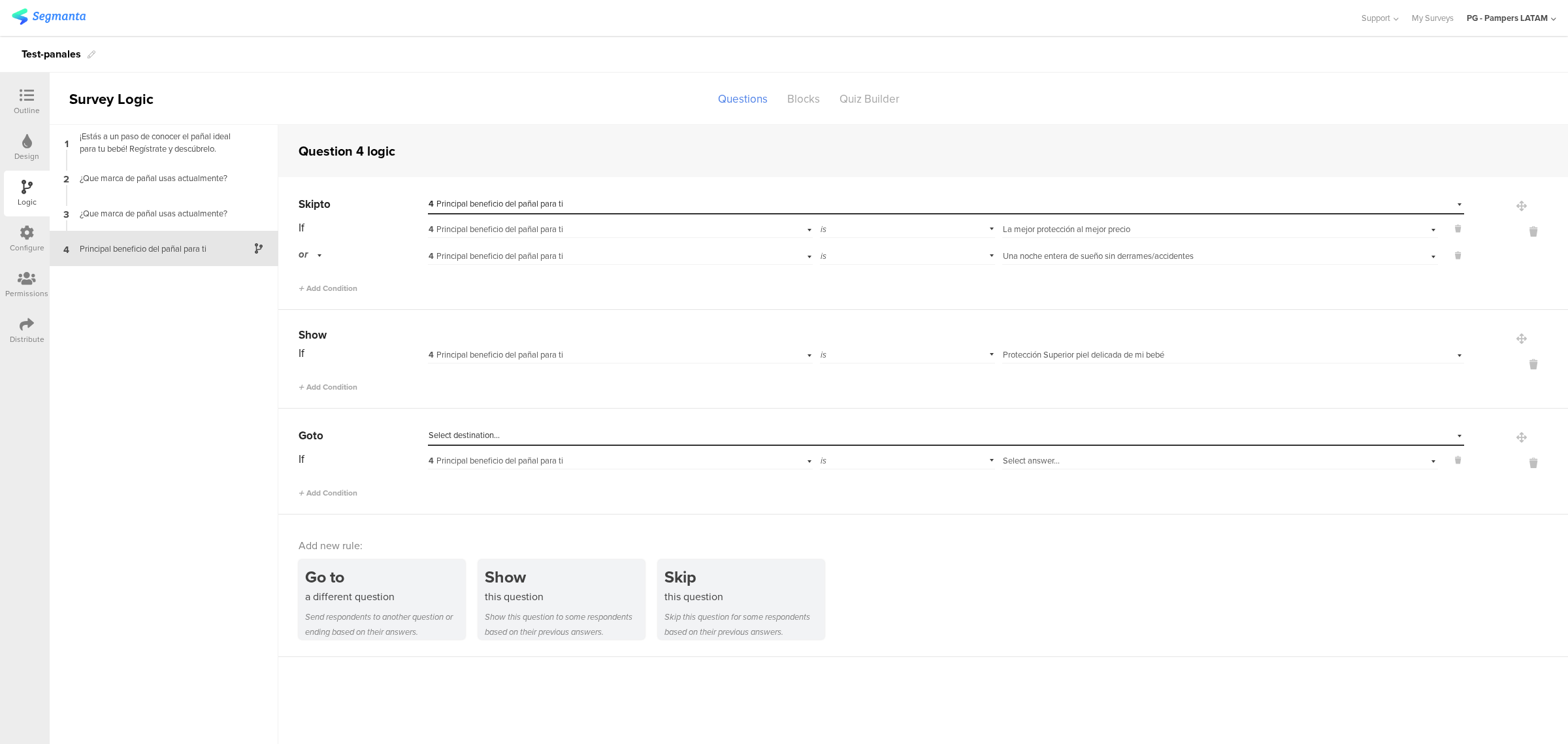
click at [492, 432] on span "Select destination..." at bounding box center [464, 435] width 71 height 13
click at [493, 432] on span "Select destination..." at bounding box center [464, 435] width 71 height 13
click at [493, 531] on div "Ending A" at bounding box center [946, 528] width 1034 height 18
click at [493, 462] on span "4 Principal beneficio del pañal para ti" at bounding box center [496, 460] width 134 height 13
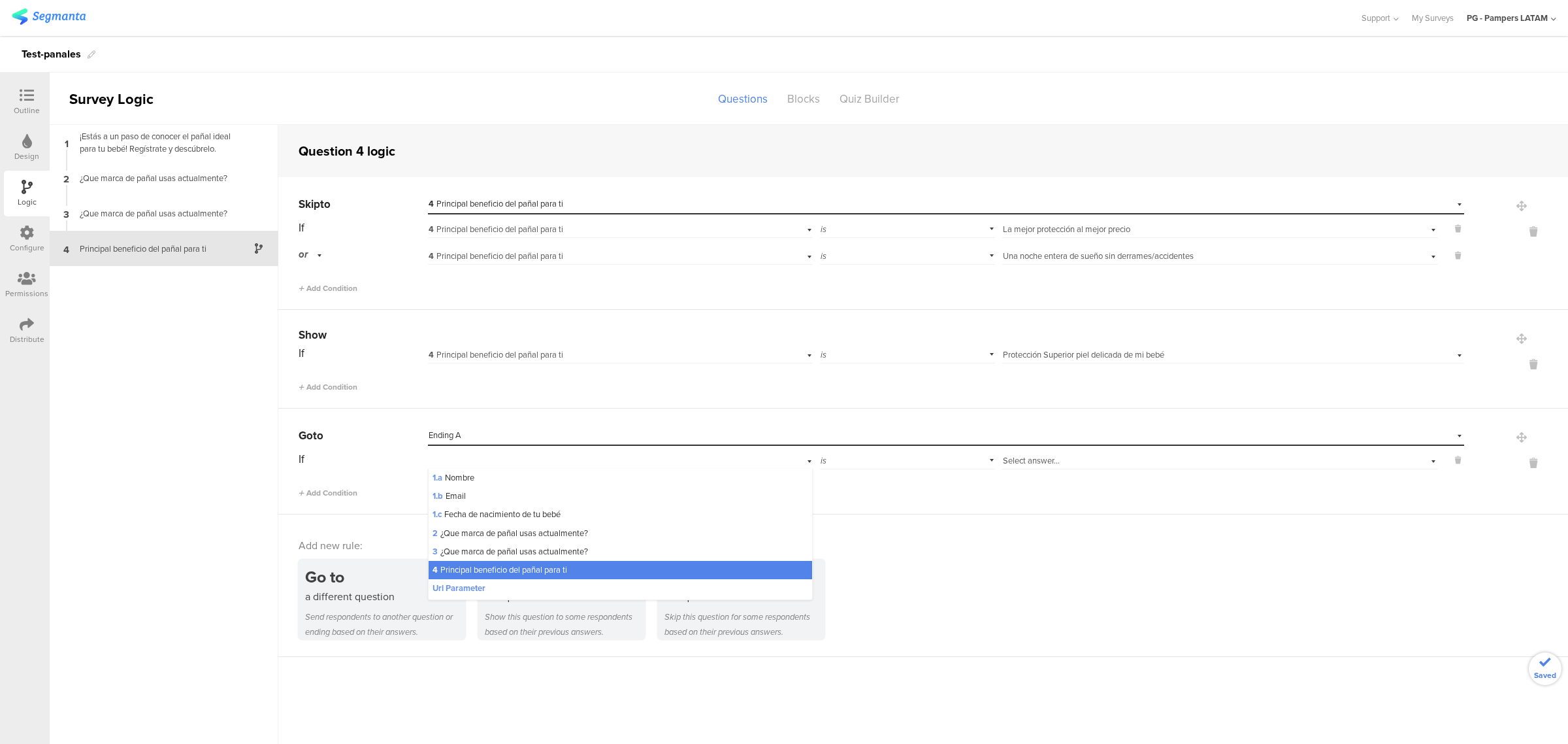
click at [526, 571] on span "4 Principal beneficio del pañal para ti" at bounding box center [500, 570] width 134 height 13
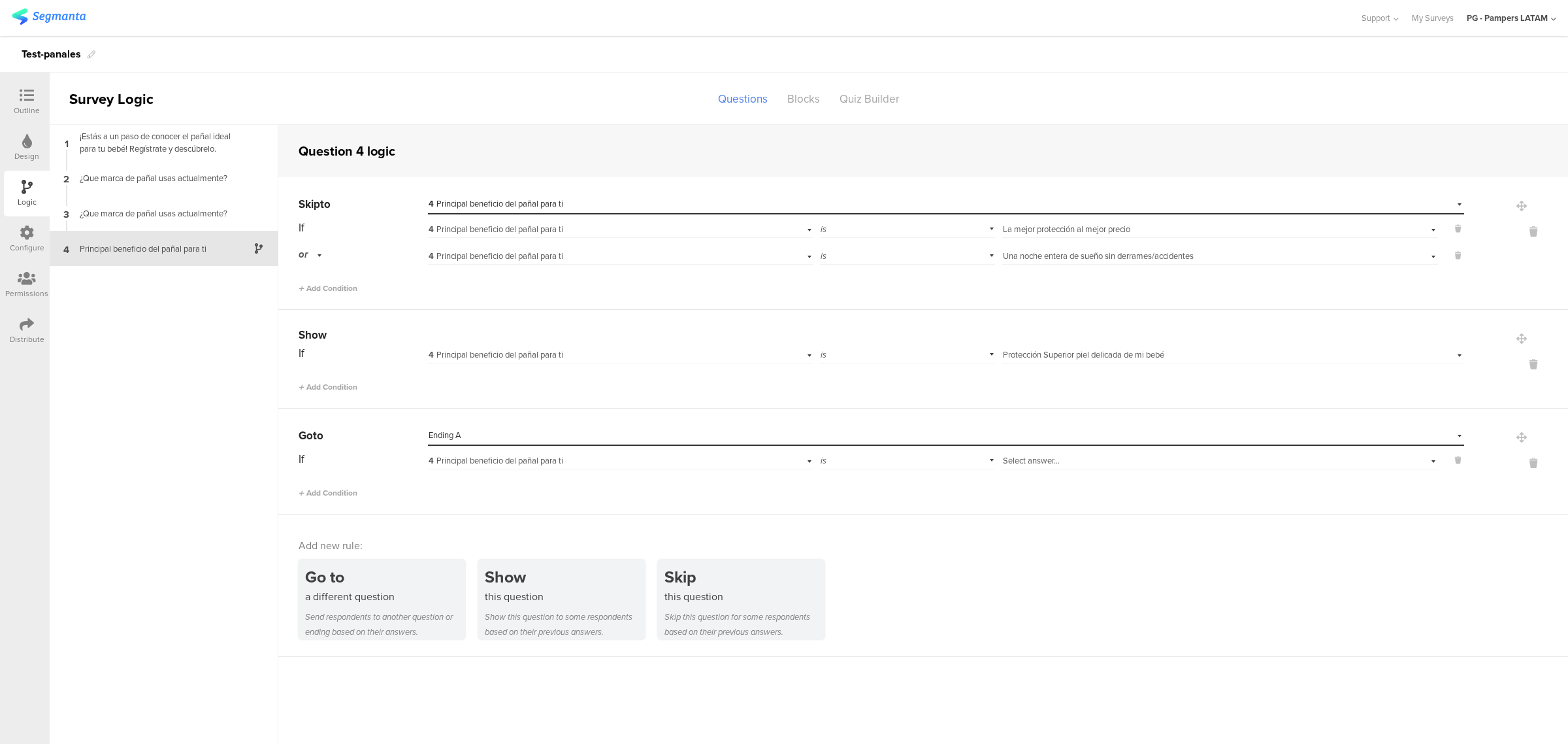
click at [870, 457] on div "is" at bounding box center [907, 459] width 175 height 20
click at [1030, 461] on span "Select answer..." at bounding box center [1031, 460] width 57 height 13
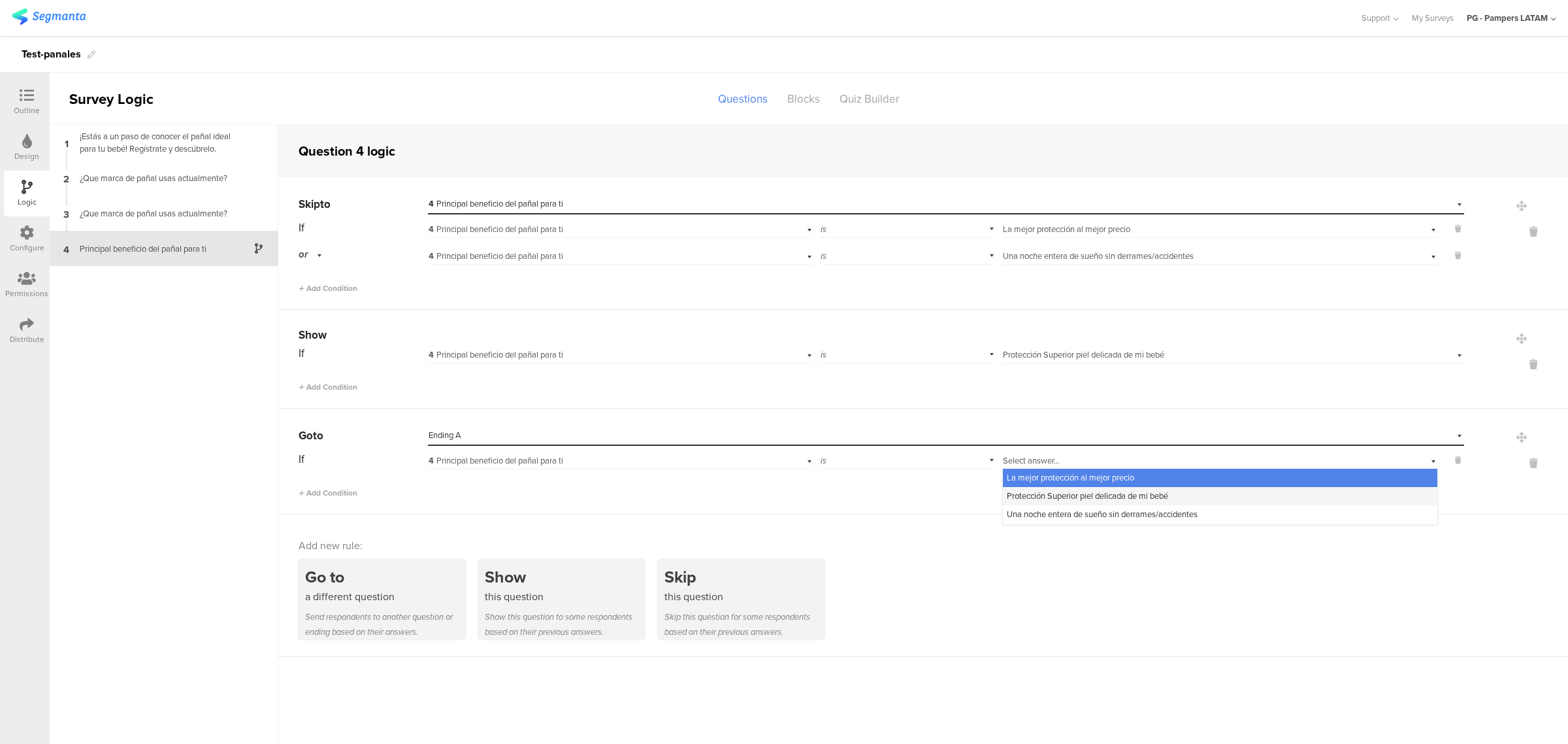
click at [1102, 499] on span "Protección Superior piel delicada de mi bebé" at bounding box center [1088, 495] width 162 height 13
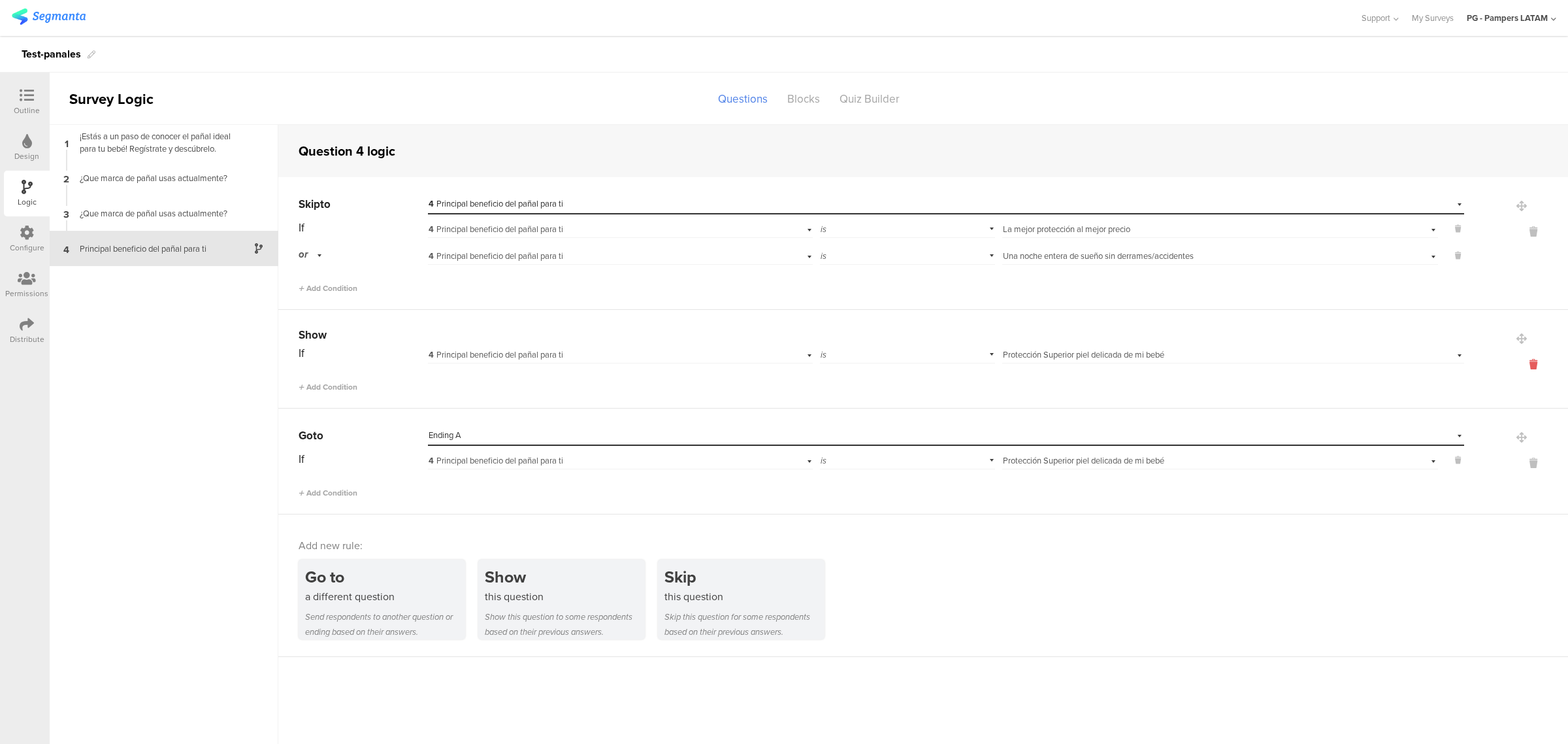
click at [1537, 370] on icon at bounding box center [1533, 364] width 31 height 15
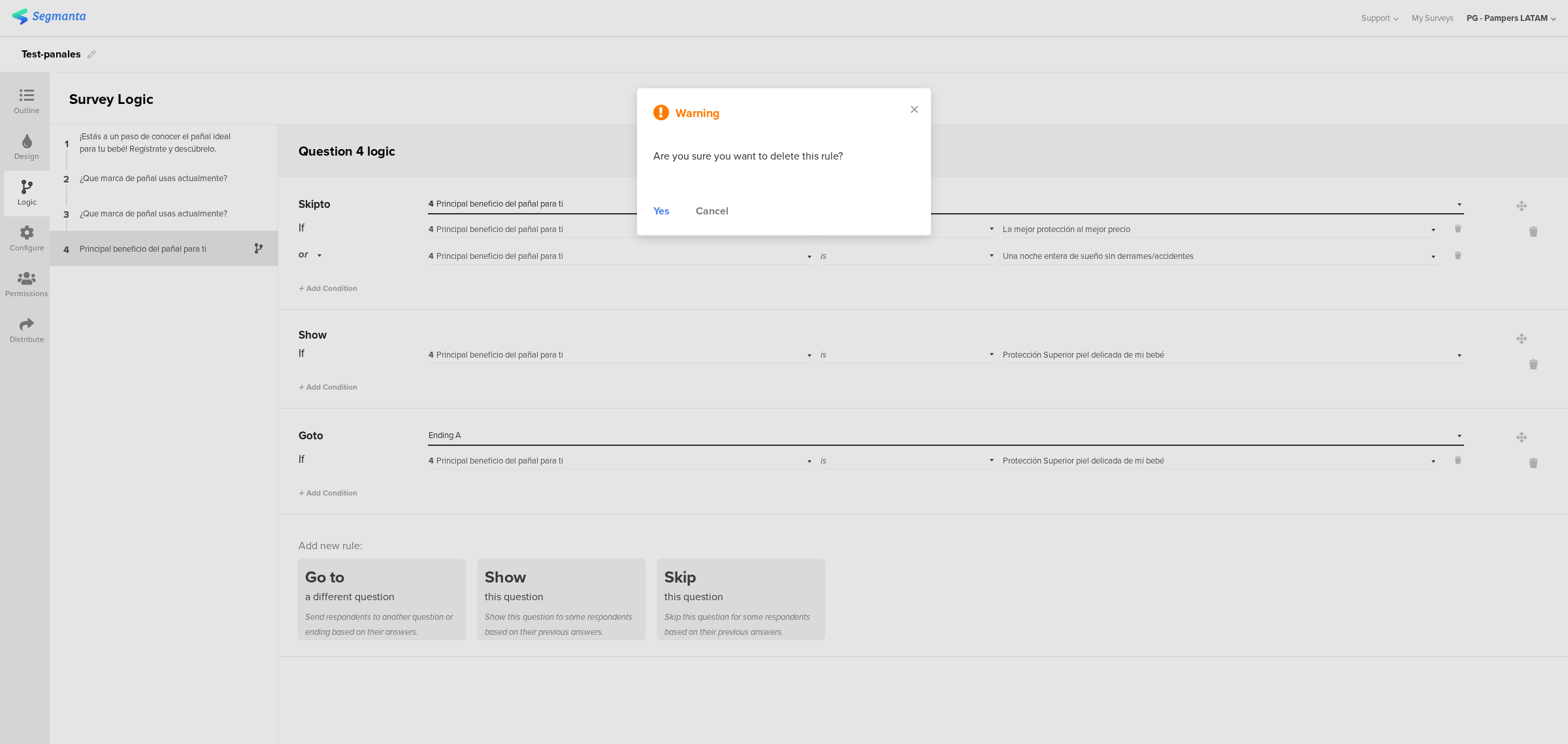
click at [648, 217] on div "Warning Are you sure you want to delete this rule? Yes Cancel" at bounding box center [784, 162] width 294 height 147
click at [653, 213] on div "Yes" at bounding box center [661, 211] width 16 height 16
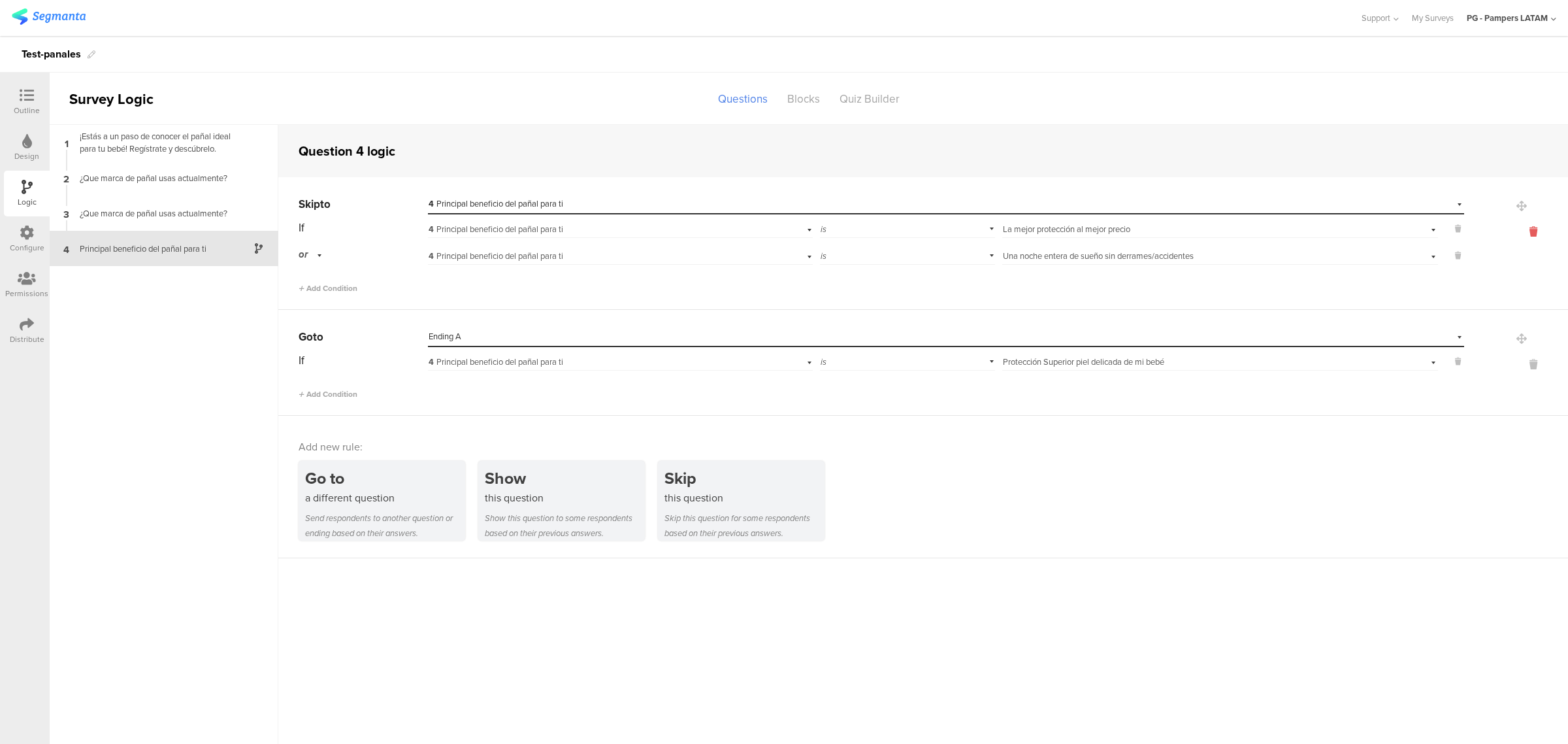
click at [1533, 233] on icon at bounding box center [1533, 231] width 31 height 15
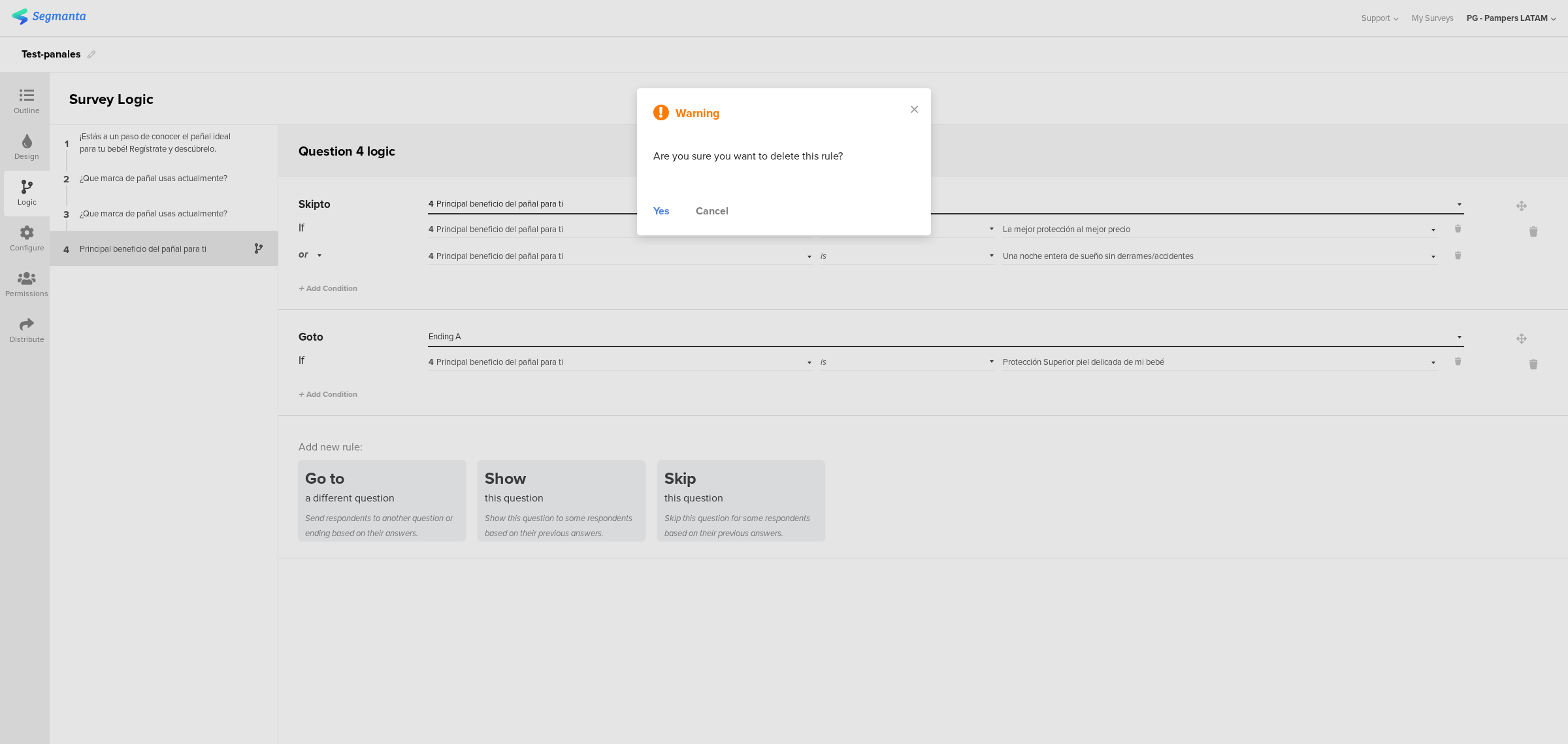
click at [662, 216] on div "Yes" at bounding box center [661, 211] width 16 height 16
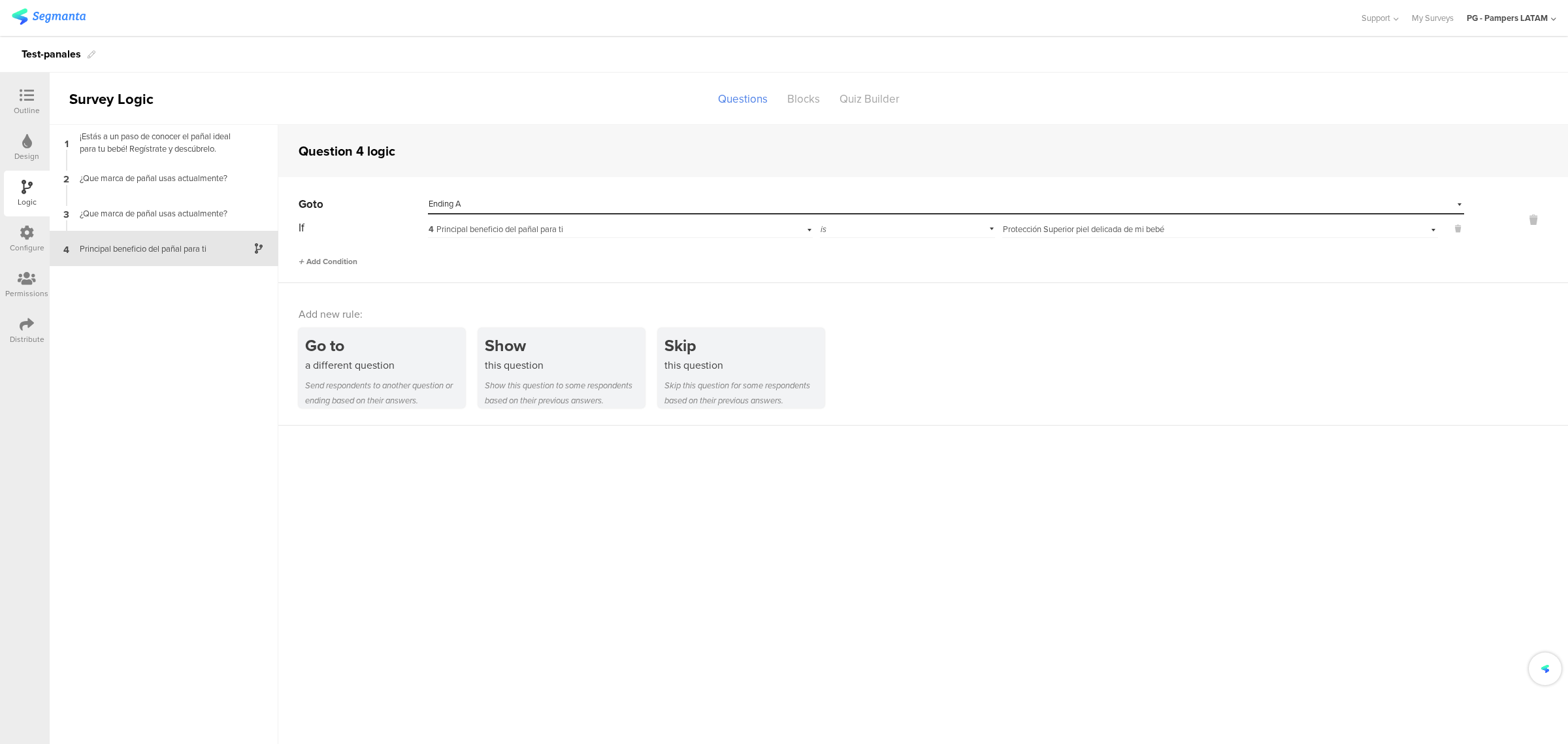
click at [330, 256] on div "Add Condition" at bounding box center [327, 261] width 59 height 12
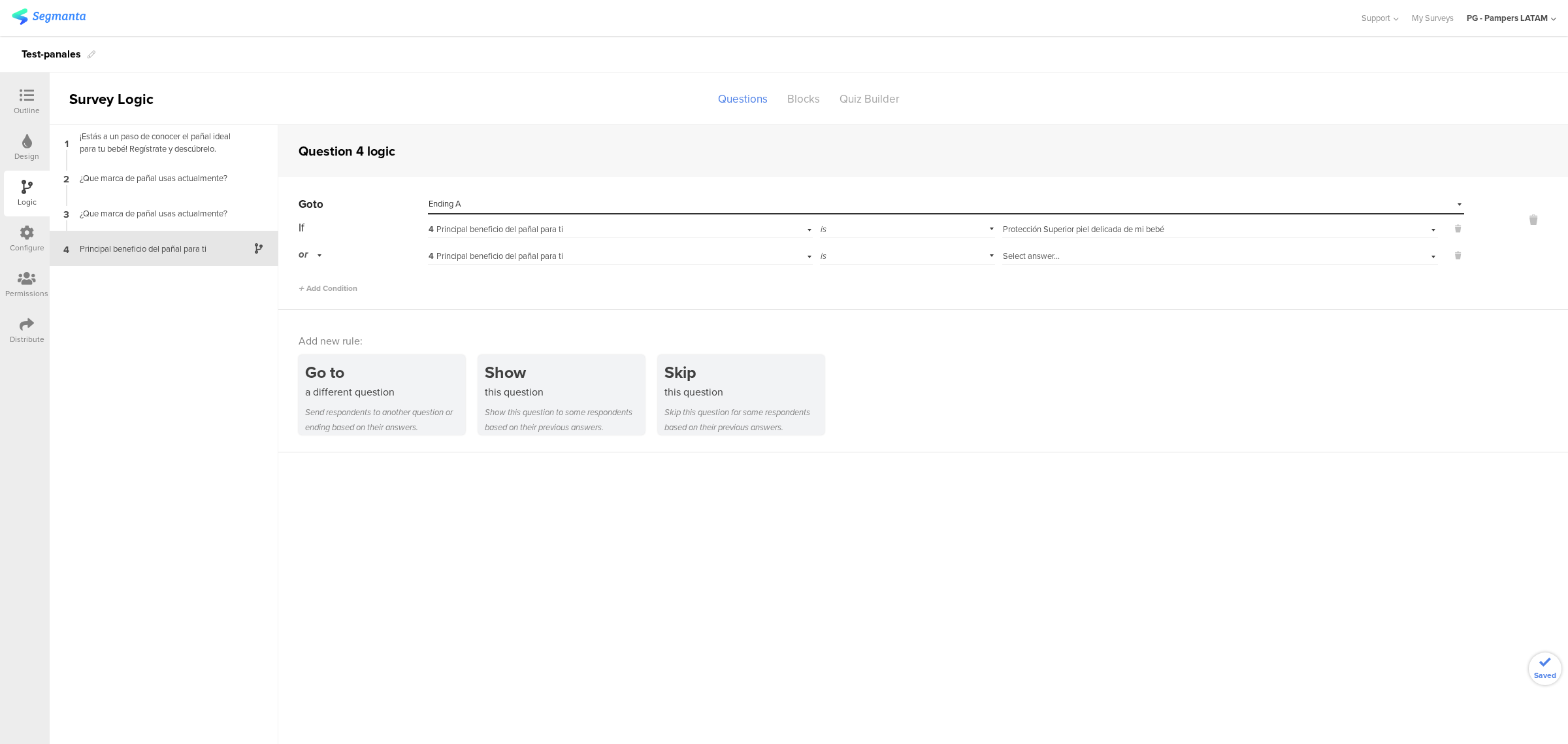
click at [454, 252] on span "4 Principal beneficio del pañal para ti" at bounding box center [496, 256] width 134 height 13
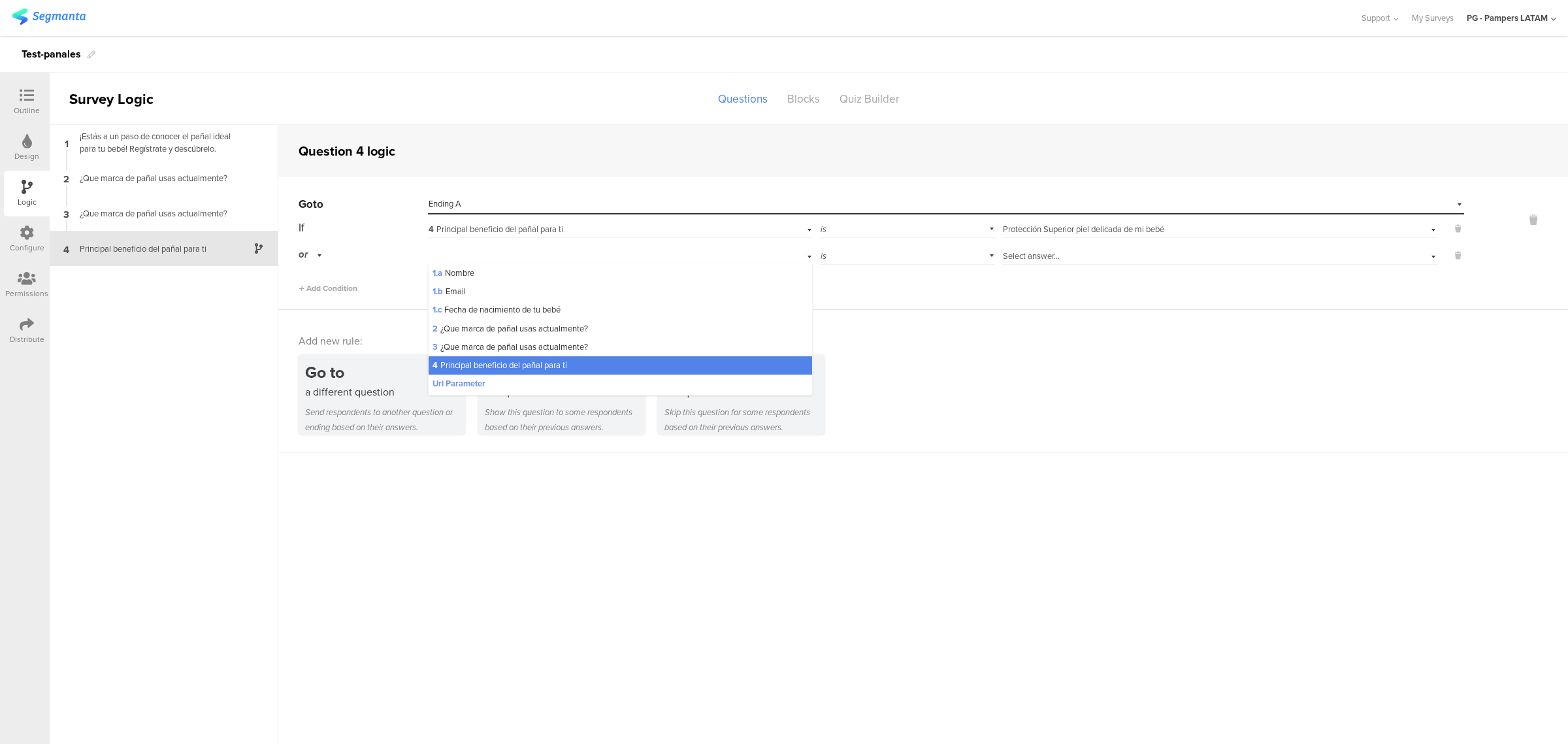
click at [550, 363] on span "4 Principal beneficio del pañal para ti" at bounding box center [500, 365] width 134 height 13
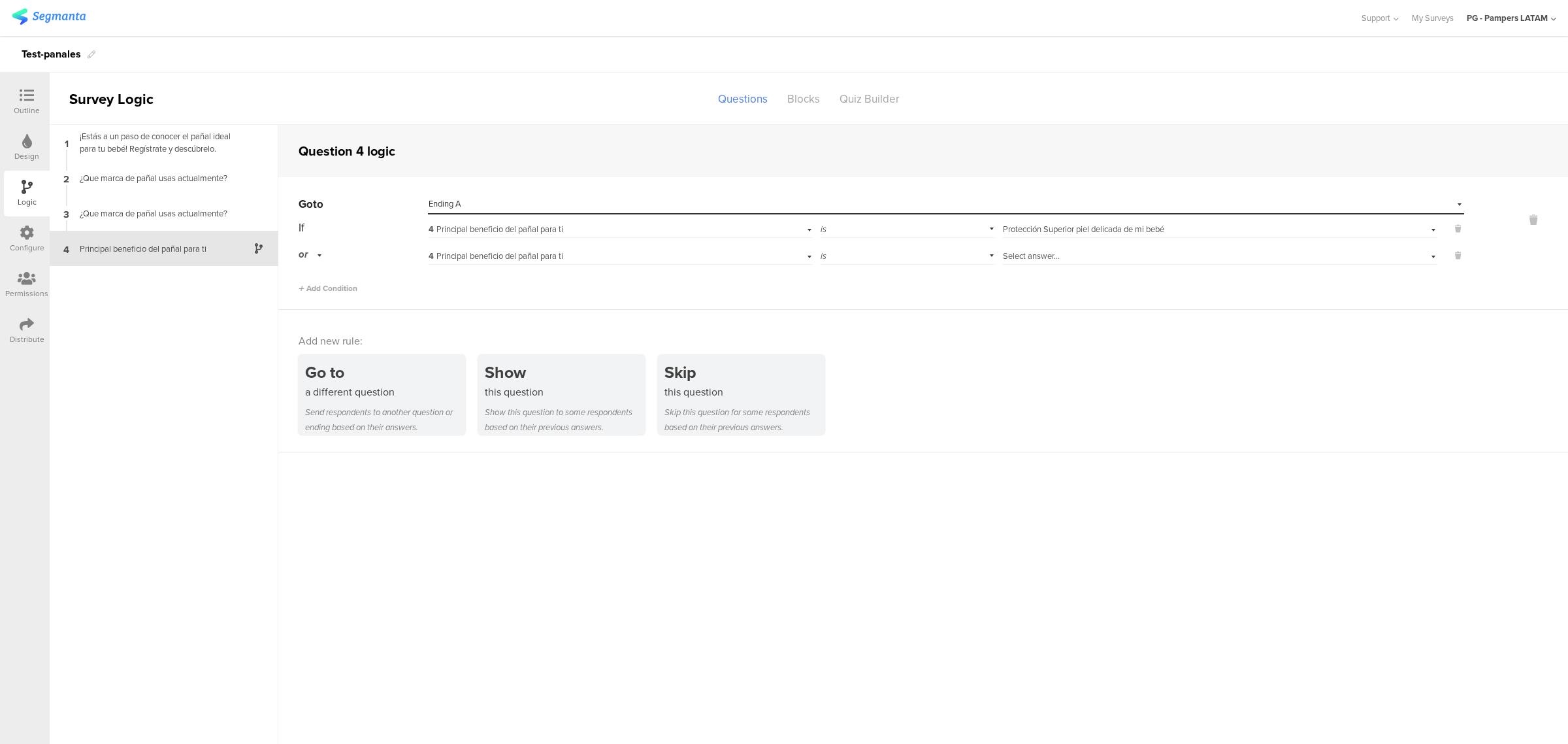
click at [905, 256] on div "is" at bounding box center [907, 255] width 175 height 20
click at [1091, 256] on div "Select answer..." at bounding box center [1191, 256] width 377 height 12
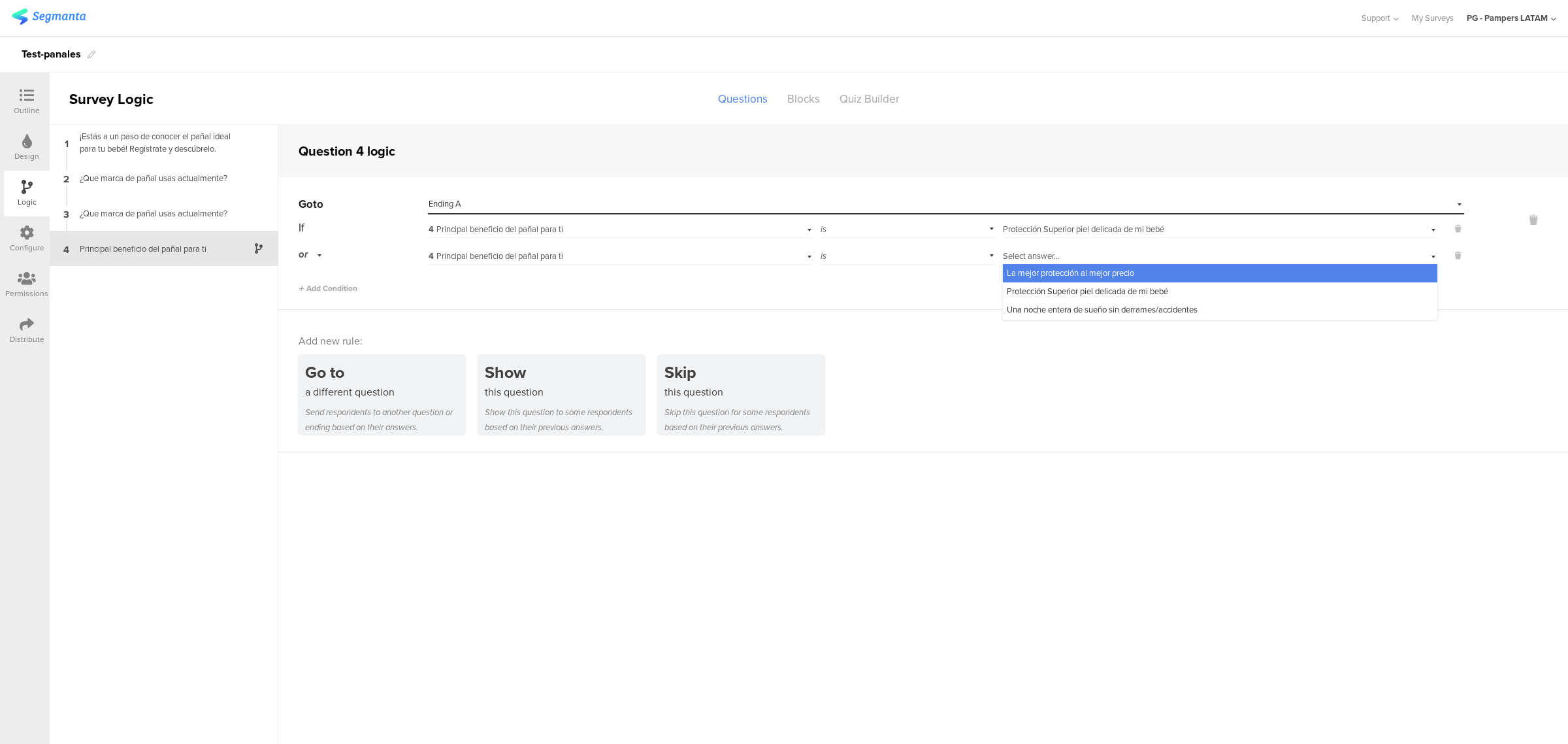
click at [1096, 277] on span "La mejor protección al mejor precio" at bounding box center [1070, 273] width 127 height 13
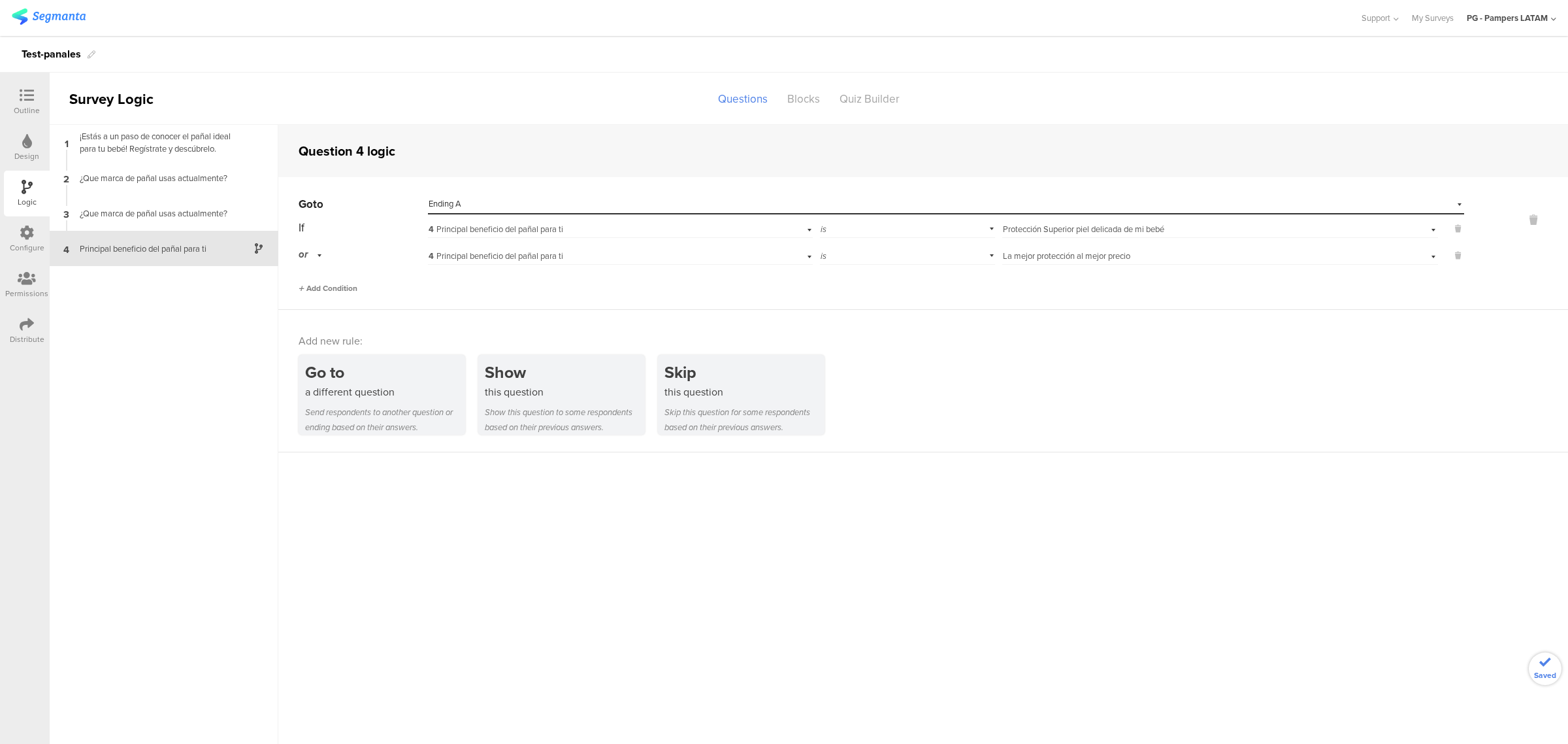
click at [338, 292] on span "Add Condition" at bounding box center [327, 288] width 59 height 12
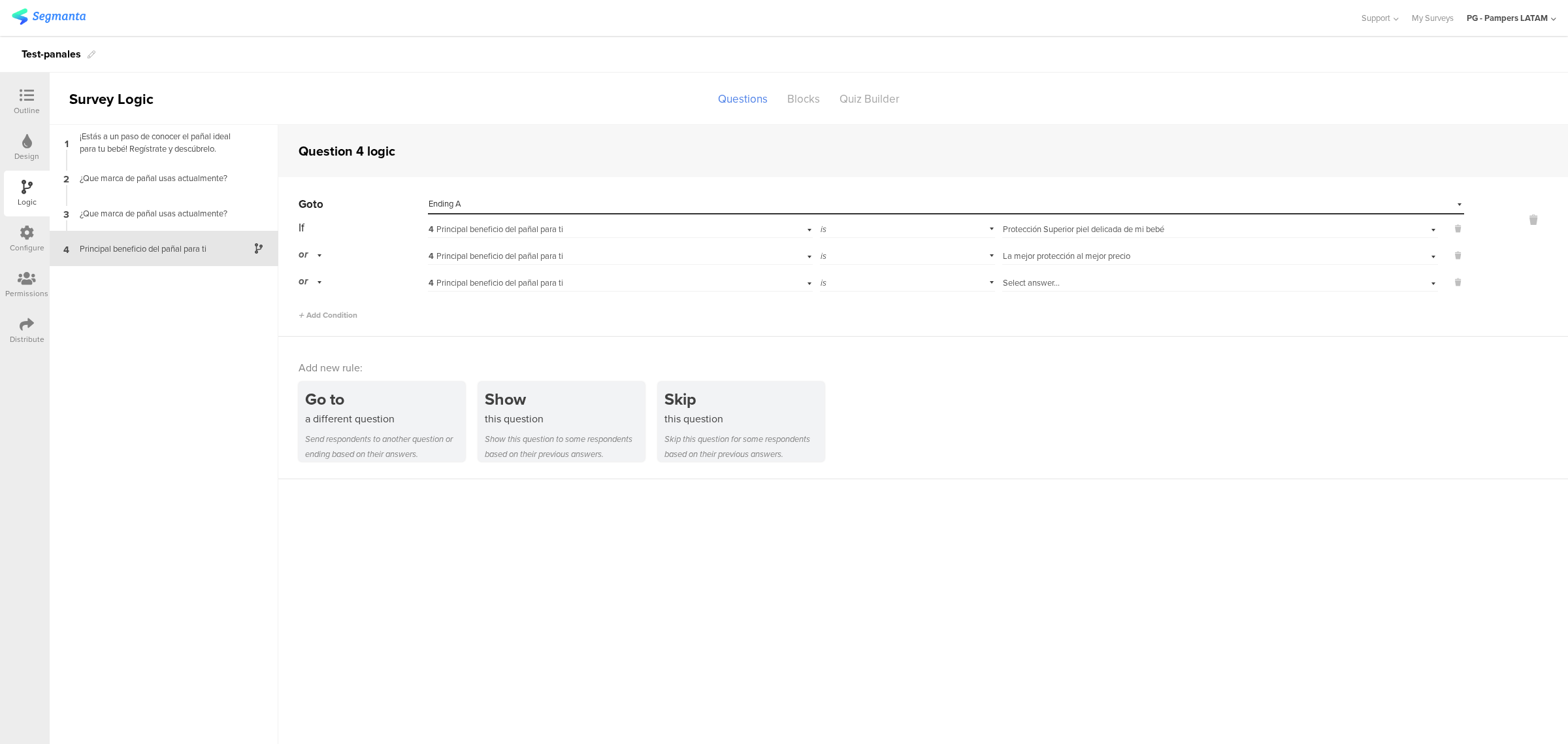
click at [1047, 285] on span "Select answer..." at bounding box center [1031, 283] width 57 height 13
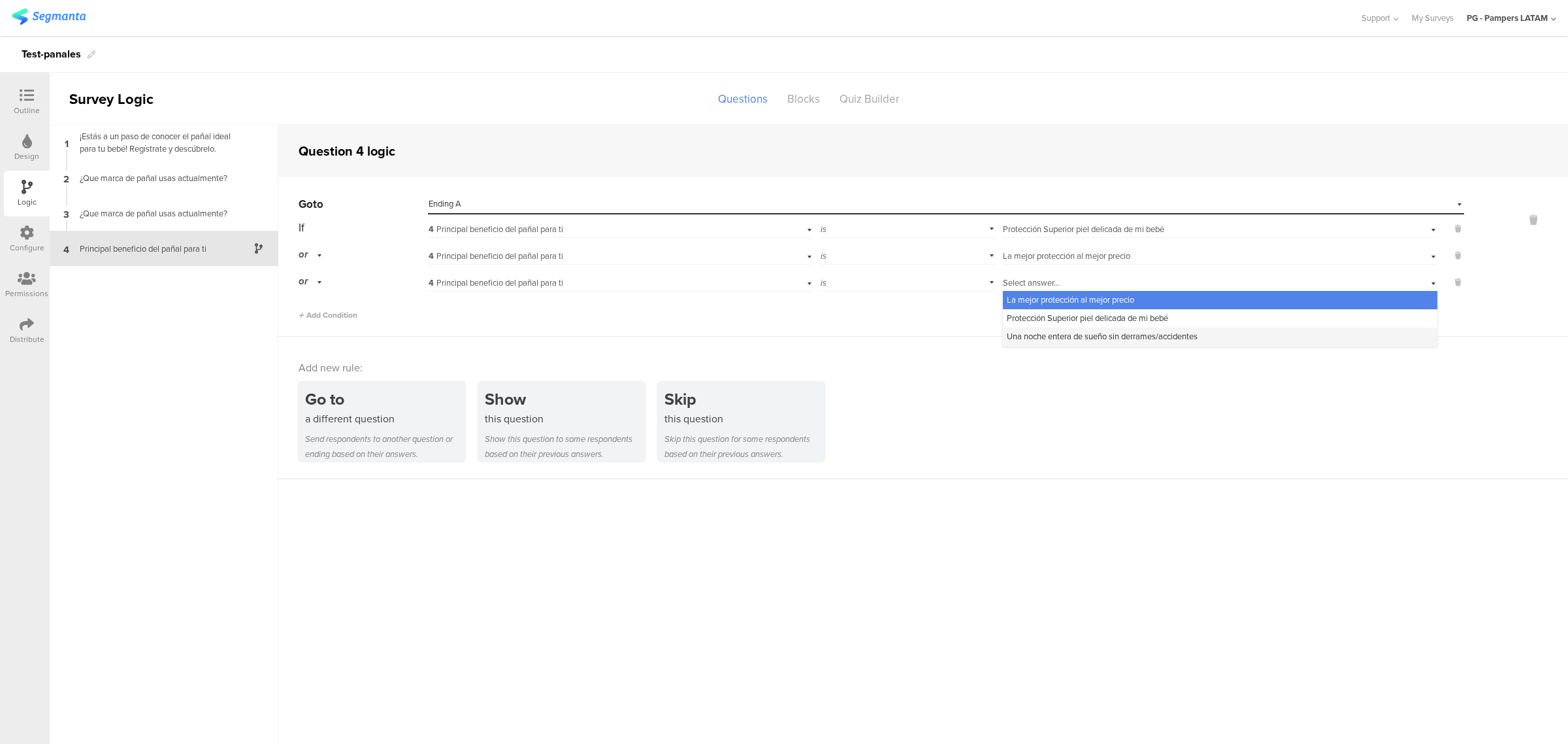
click at [1059, 337] on span "Una noche entera de sueño sin derrames/accidentes" at bounding box center [1102, 336] width 191 height 13
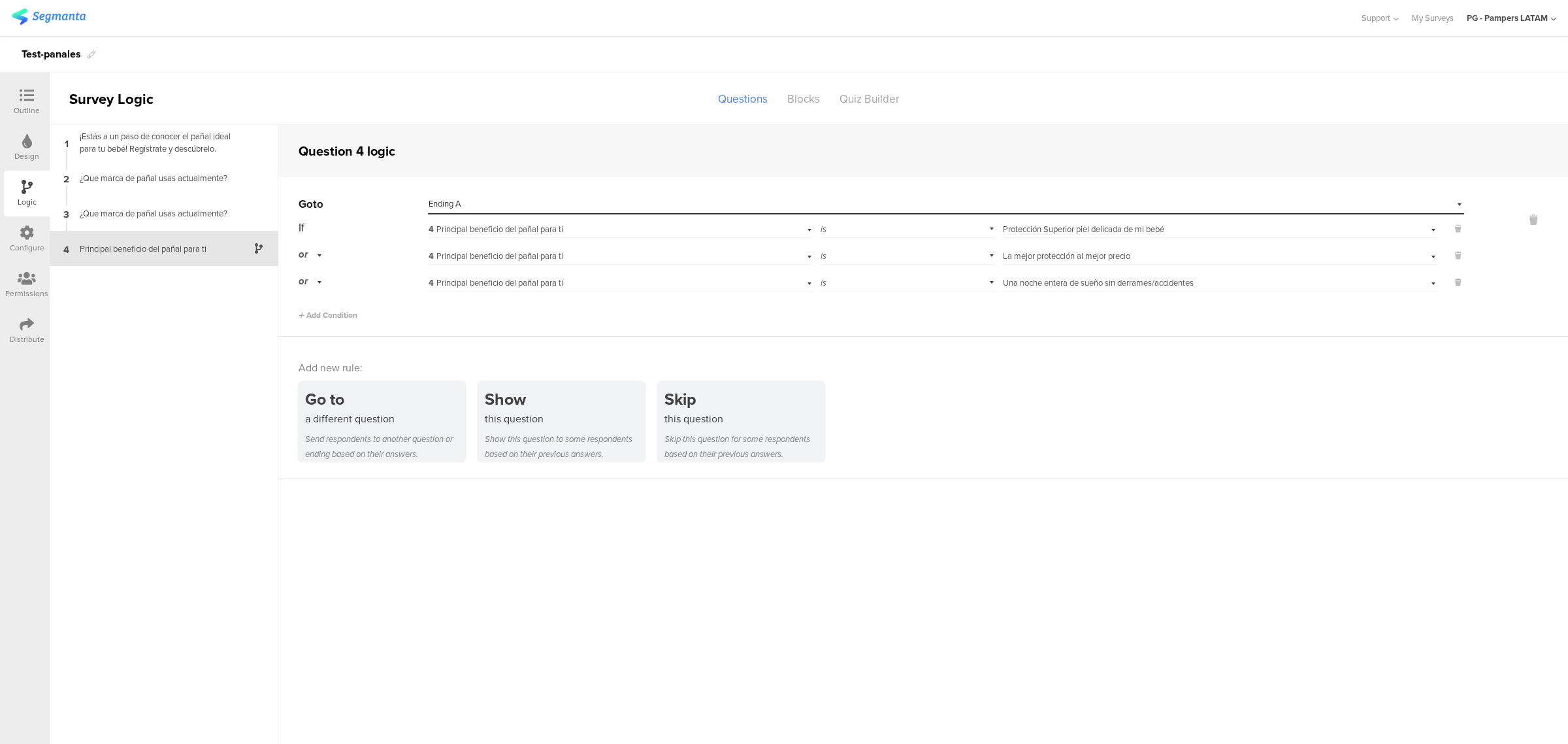
click at [1027, 334] on div "Go to Select destination... Ending A If 4 Principal beneficio del pañal para ti…" at bounding box center [923, 257] width 1290 height 159
click at [11, 109] on div "Outline" at bounding box center [27, 102] width 46 height 46
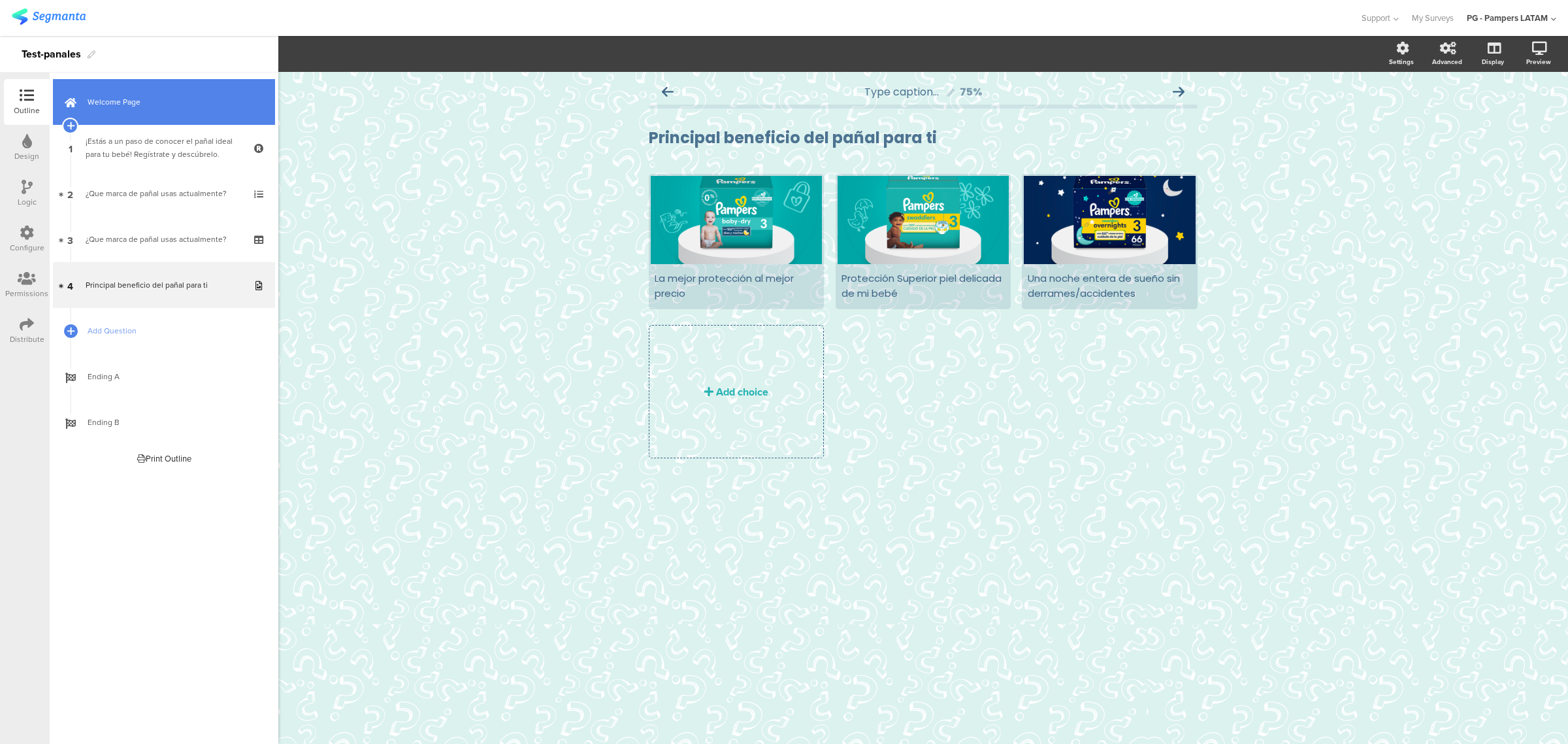
click at [125, 108] on span "Welcome Page" at bounding box center [171, 102] width 167 height 13
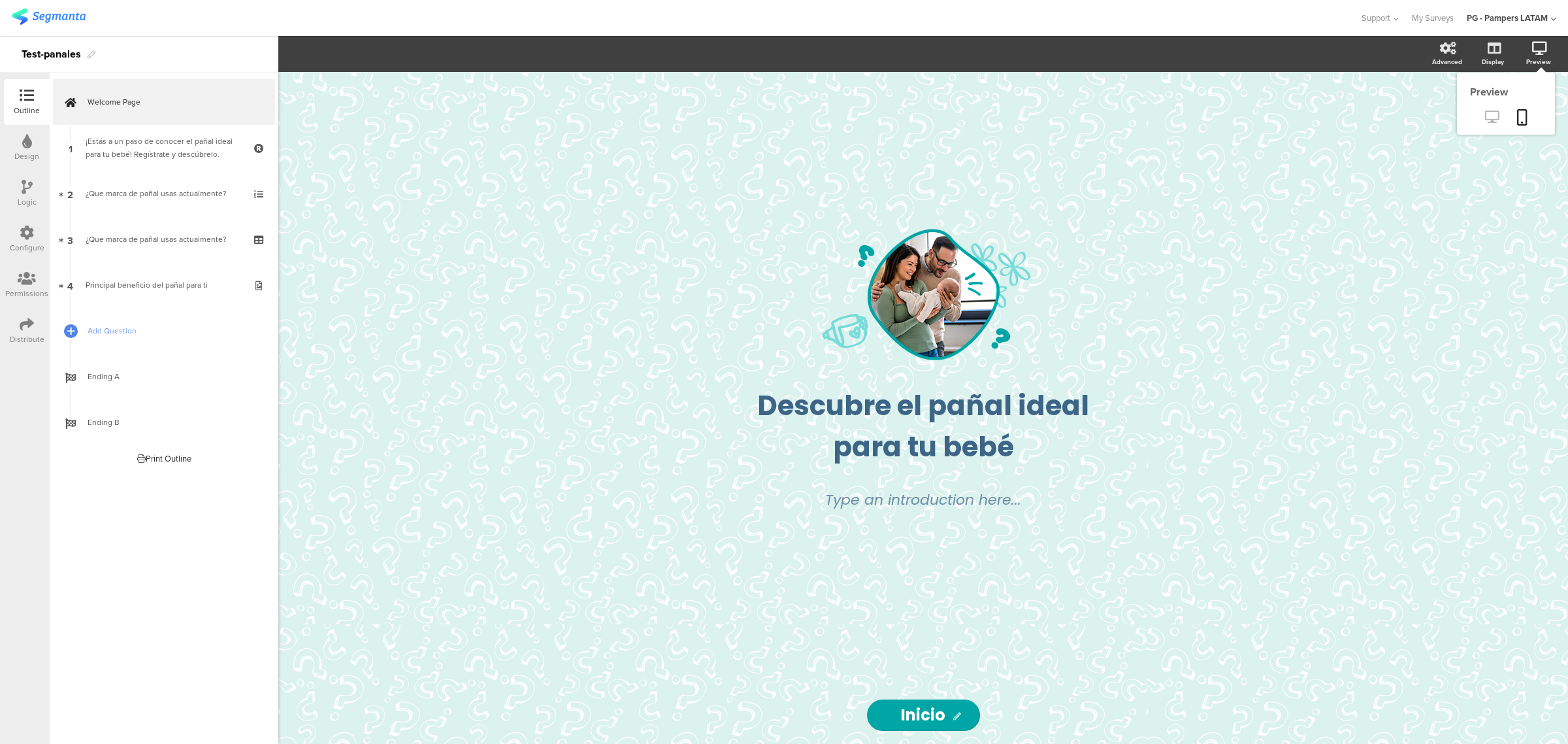
click at [1493, 120] on icon at bounding box center [1492, 116] width 14 height 13
click at [138, 327] on span "Add Question" at bounding box center [171, 331] width 167 height 13
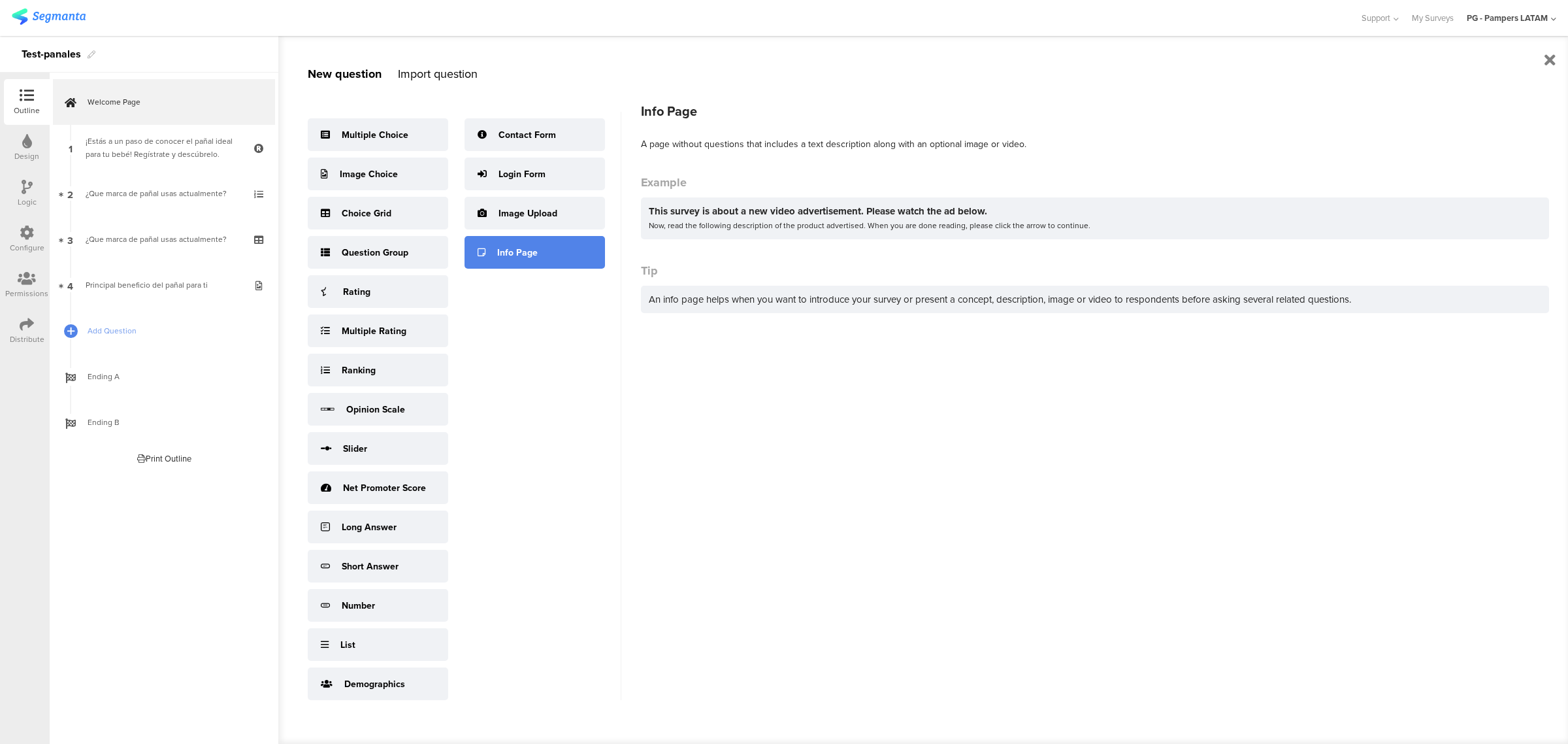
click at [505, 256] on div "Info Page" at bounding box center [517, 252] width 41 height 14
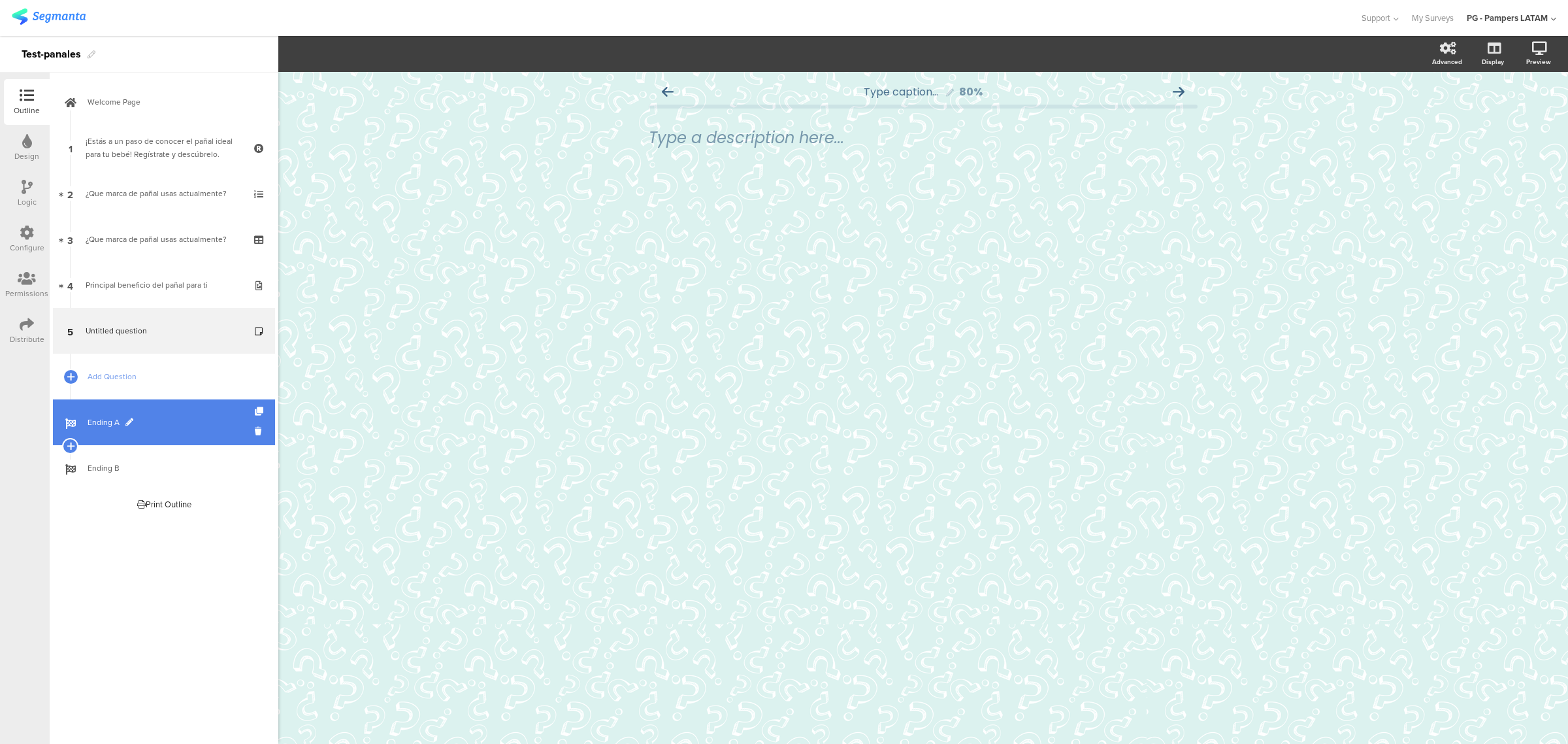
click at [155, 418] on span "Ending A" at bounding box center [171, 422] width 167 height 13
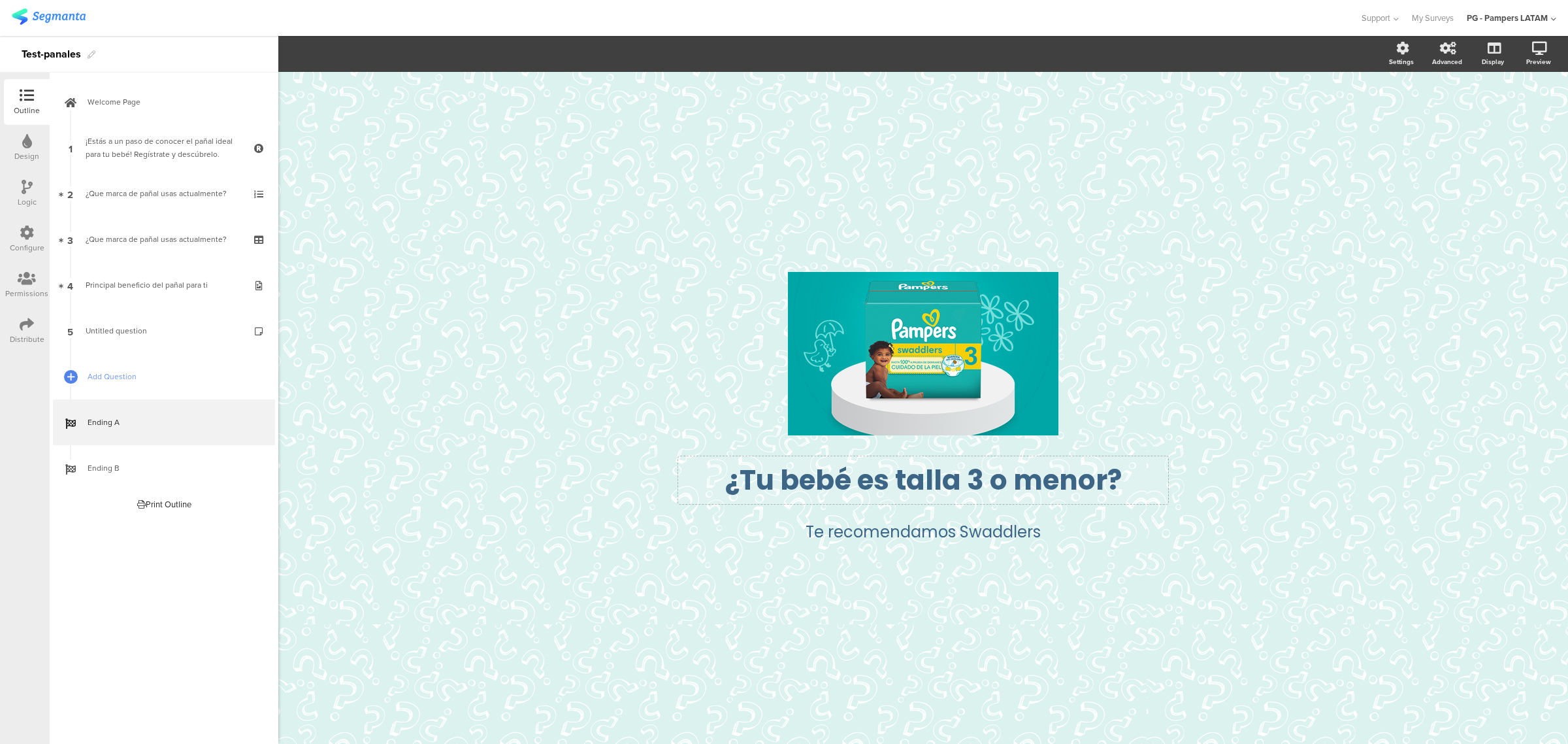
click at [1000, 472] on p "¿Tu bebé es talla 3 o menor?" at bounding box center [923, 480] width 484 height 41
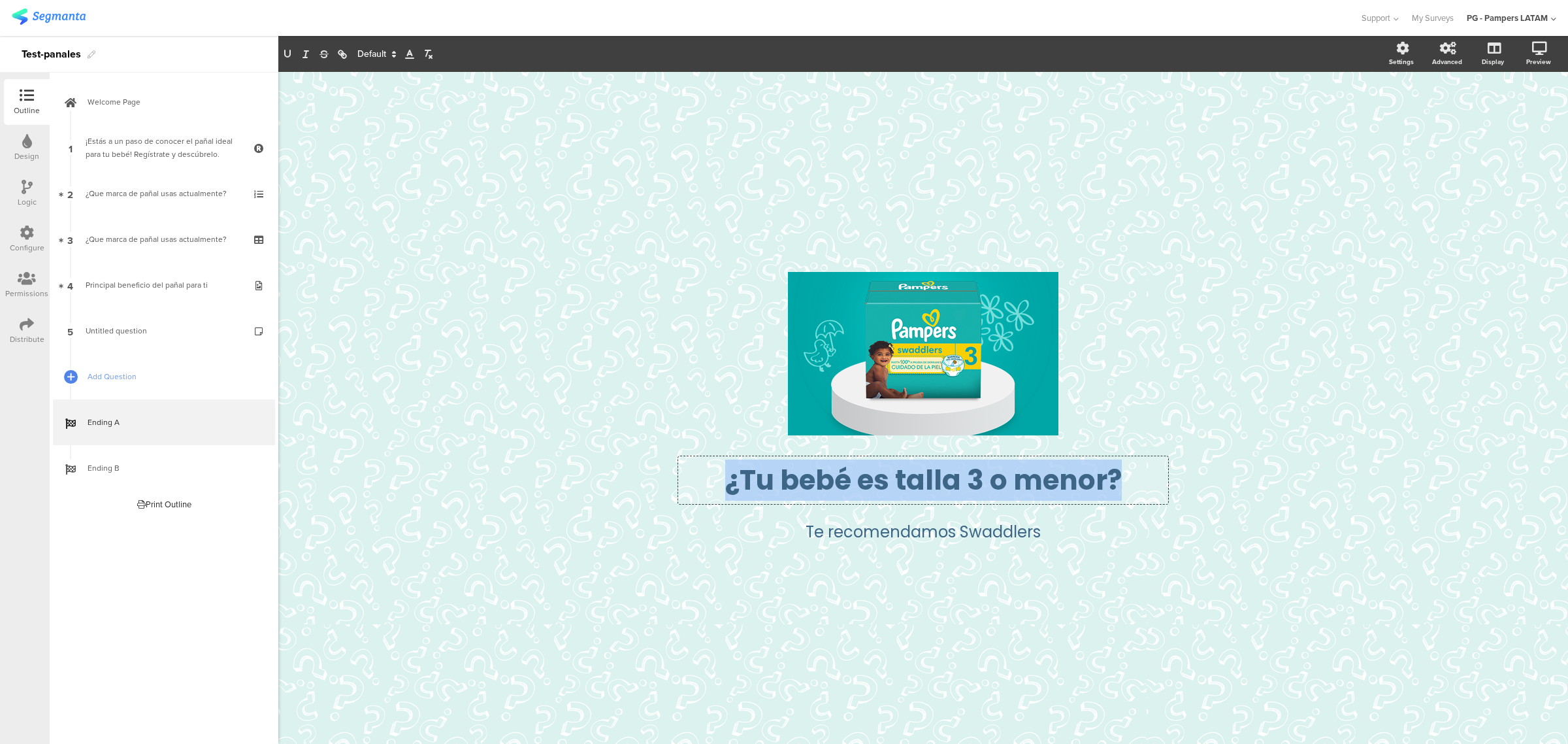
click at [1000, 472] on p "¿Tu bebé es talla 3 o menor?" at bounding box center [923, 480] width 484 height 41
copy p "¿Tu bebé es talla 3 o menor?"
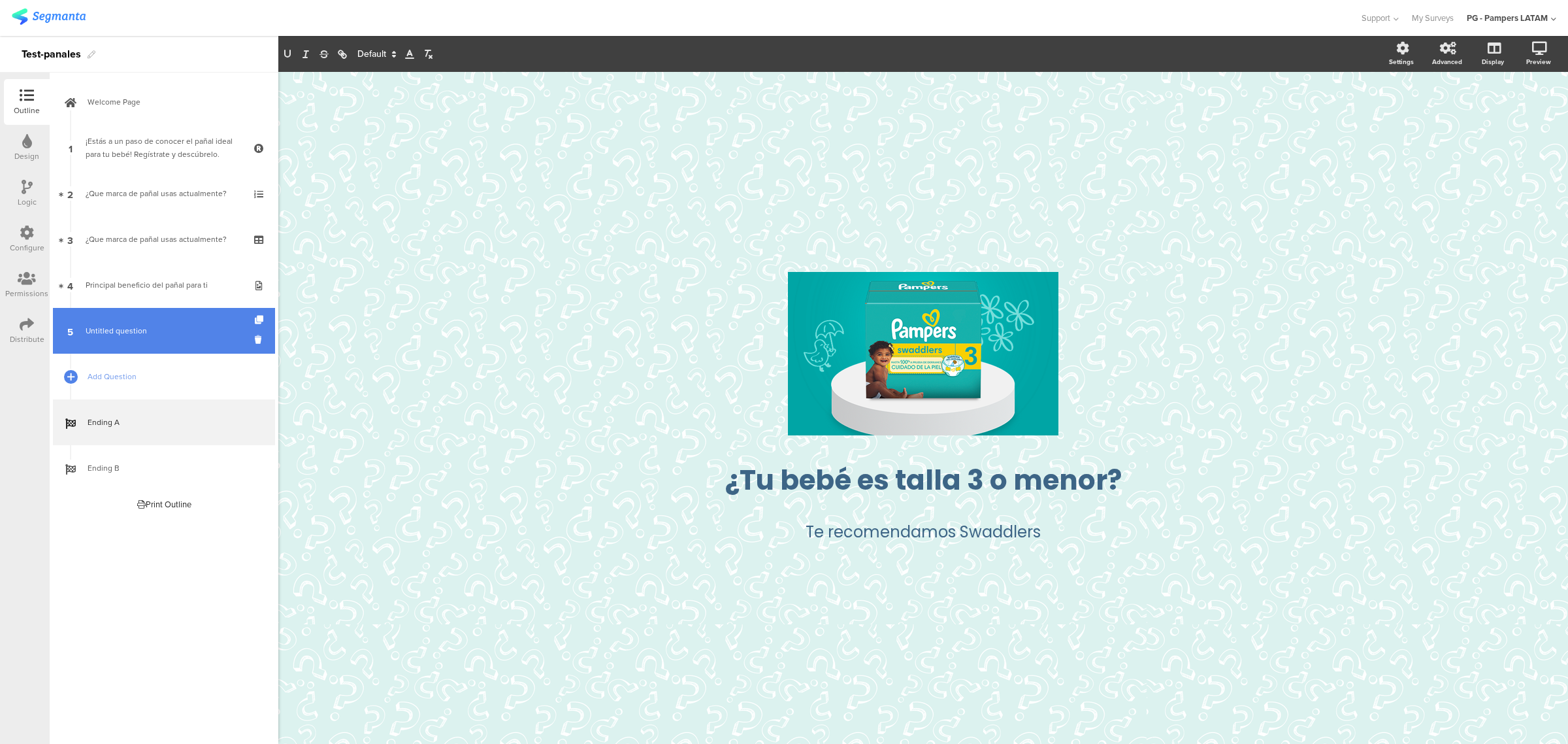
click at [123, 330] on span "Untitled question" at bounding box center [116, 331] width 62 height 12
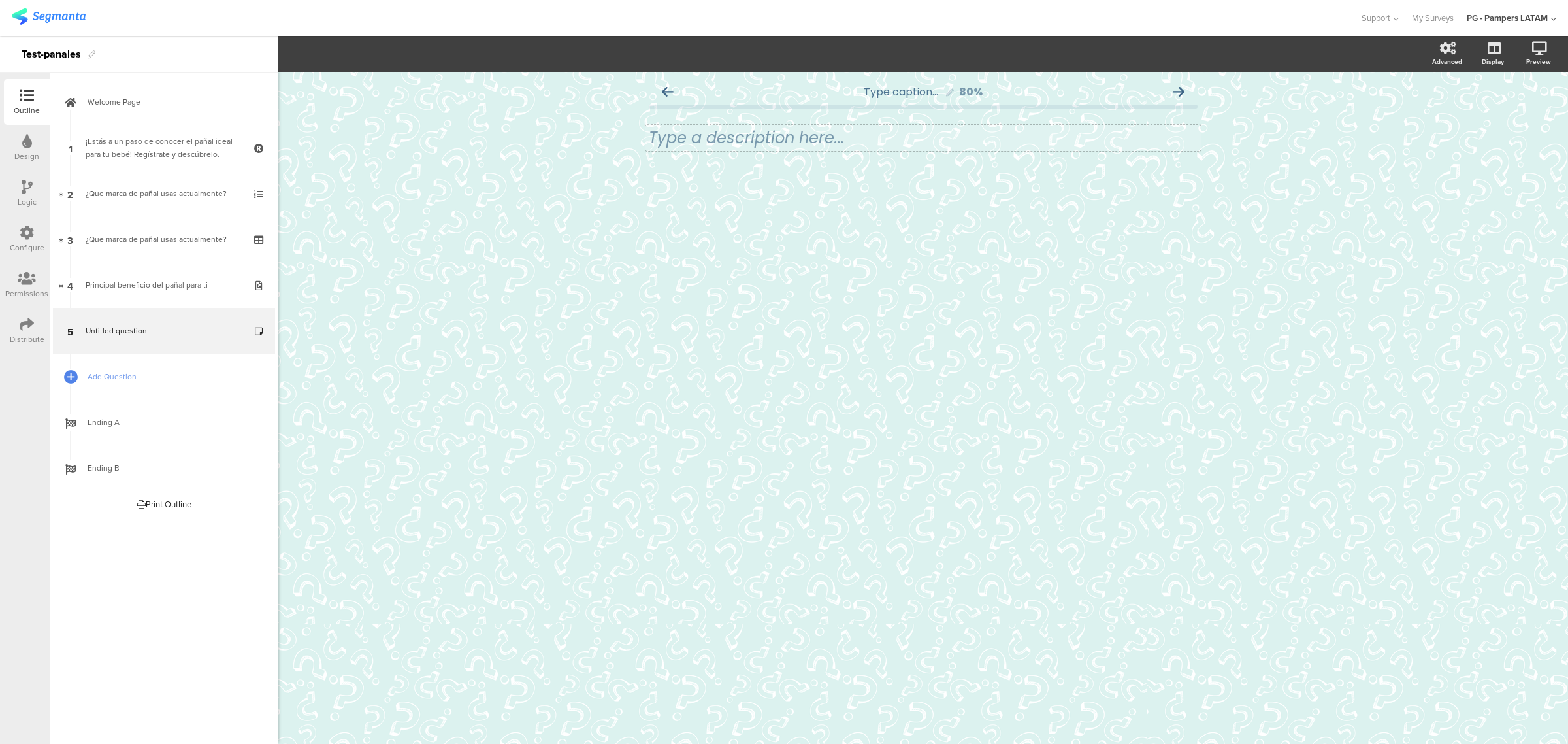
click at [821, 133] on div "Type a description here..." at bounding box center [923, 138] width 548 height 20
drag, startPoint x: 896, startPoint y: 145, endPoint x: 592, endPoint y: 142, distance: 304.0
click at [592, 142] on div "Type caption... 80% ¿Tu bebé es talla 3 o menor? ¿Tu bebé es talla 3 o menor? ¿…" at bounding box center [923, 408] width 1290 height 672
click at [289, 57] on icon "button" at bounding box center [288, 55] width 5 height 3
click at [874, 130] on p "¿Tu bebé es talla 3 o menor?" at bounding box center [923, 138] width 548 height 20
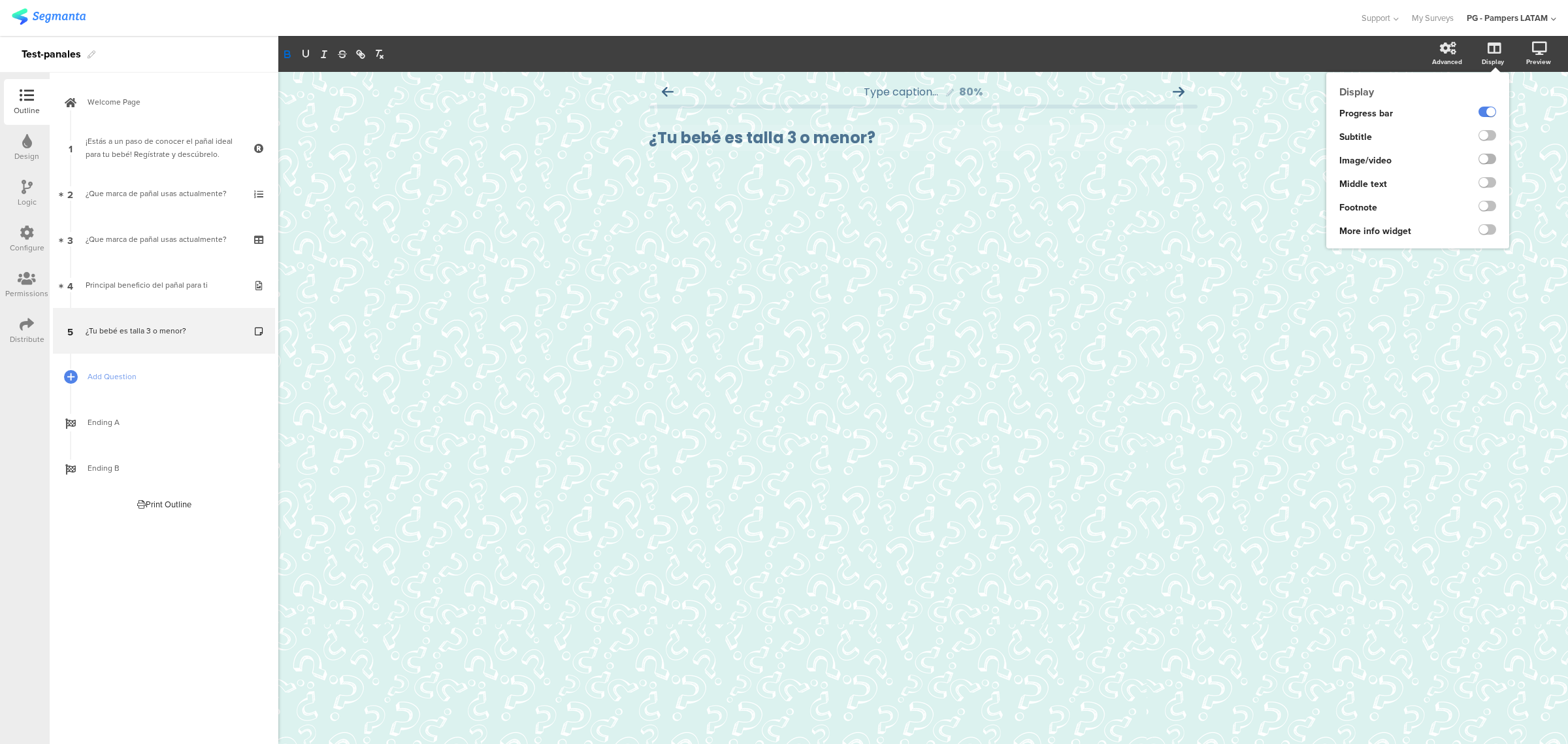
click at [1488, 158] on label at bounding box center [1487, 158] width 18 height 10
click at [0, 0] on input "checkbox" at bounding box center [0, 0] width 0 height 0
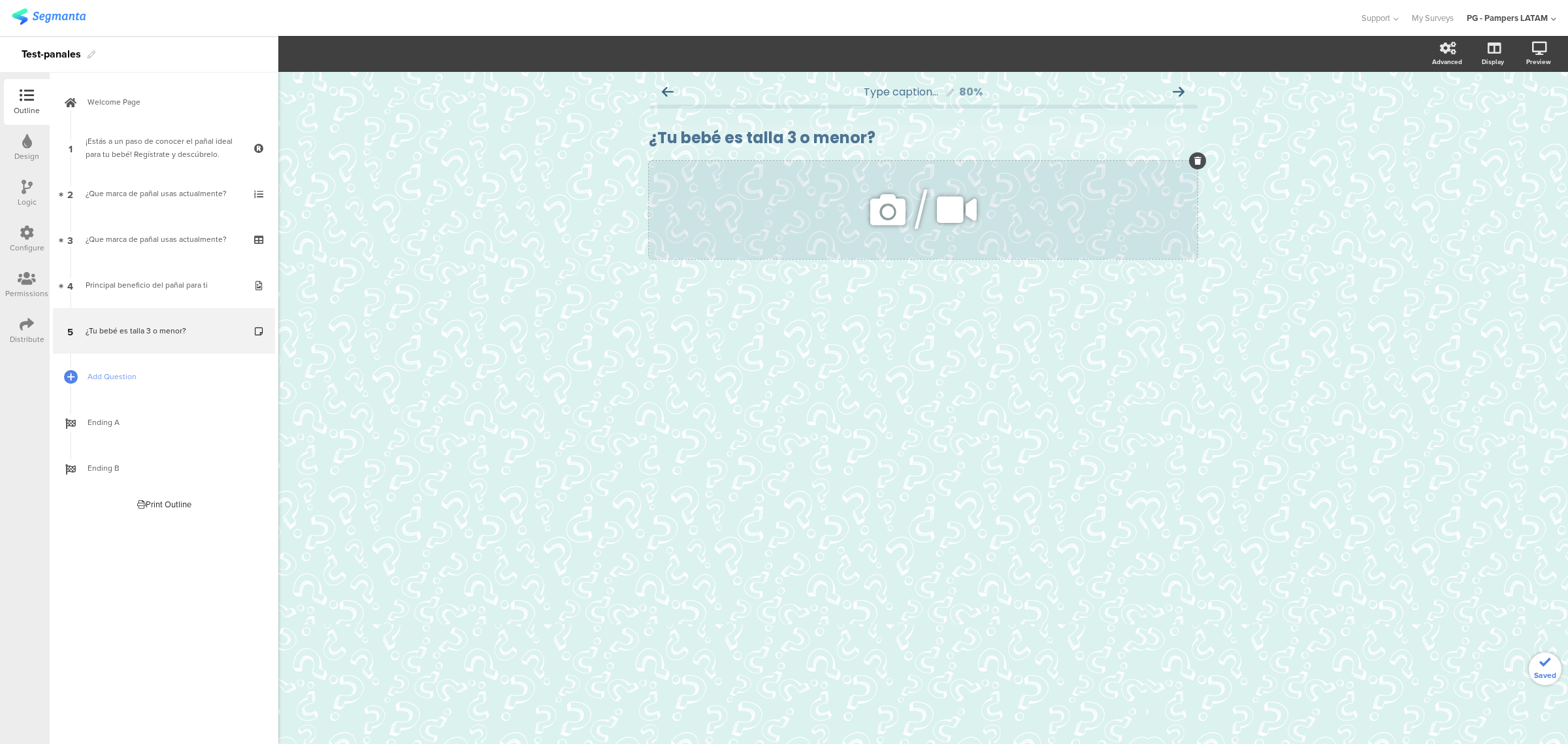
click at [888, 206] on icon at bounding box center [888, 209] width 45 height 45
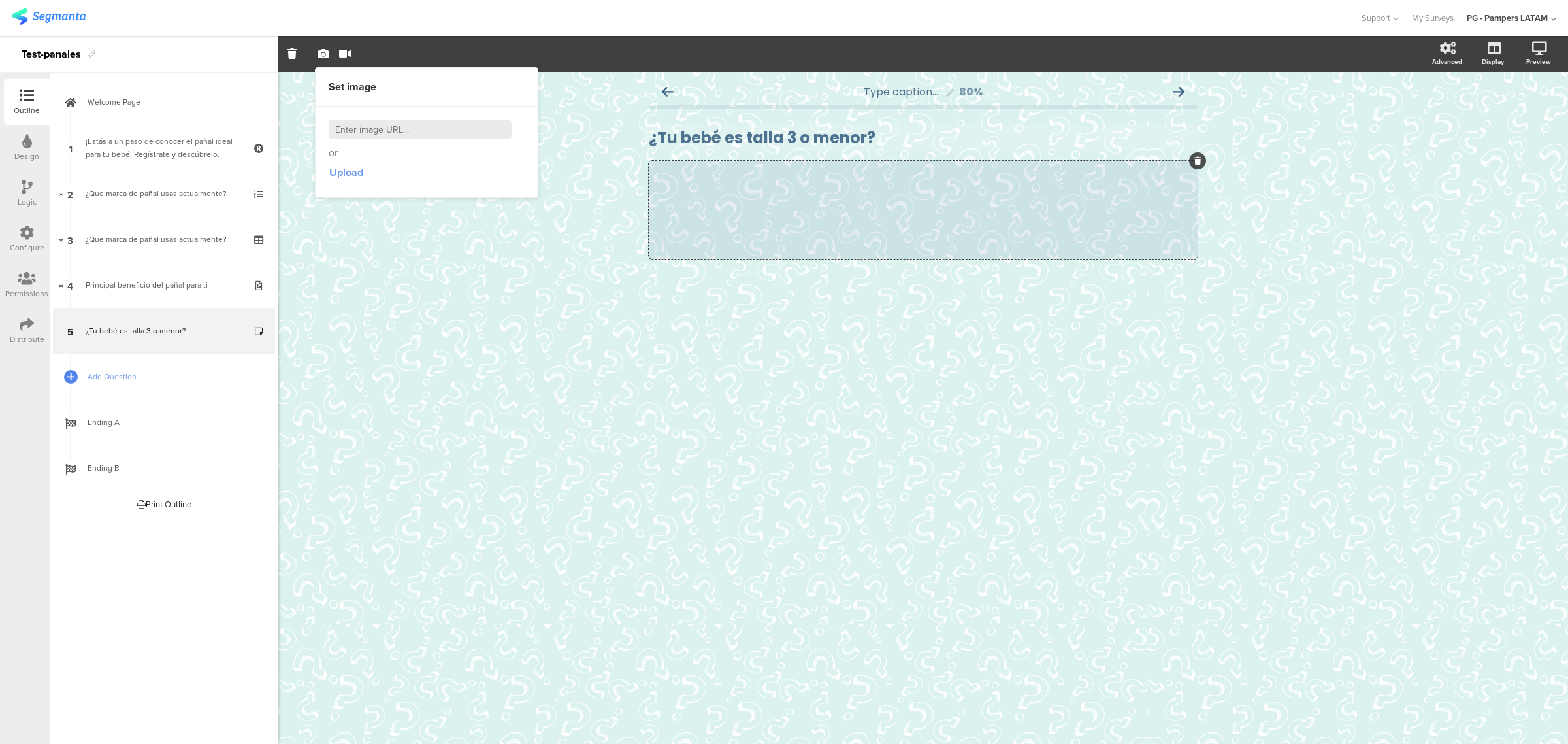
click at [330, 174] on span "Upload" at bounding box center [345, 172] width 34 height 15
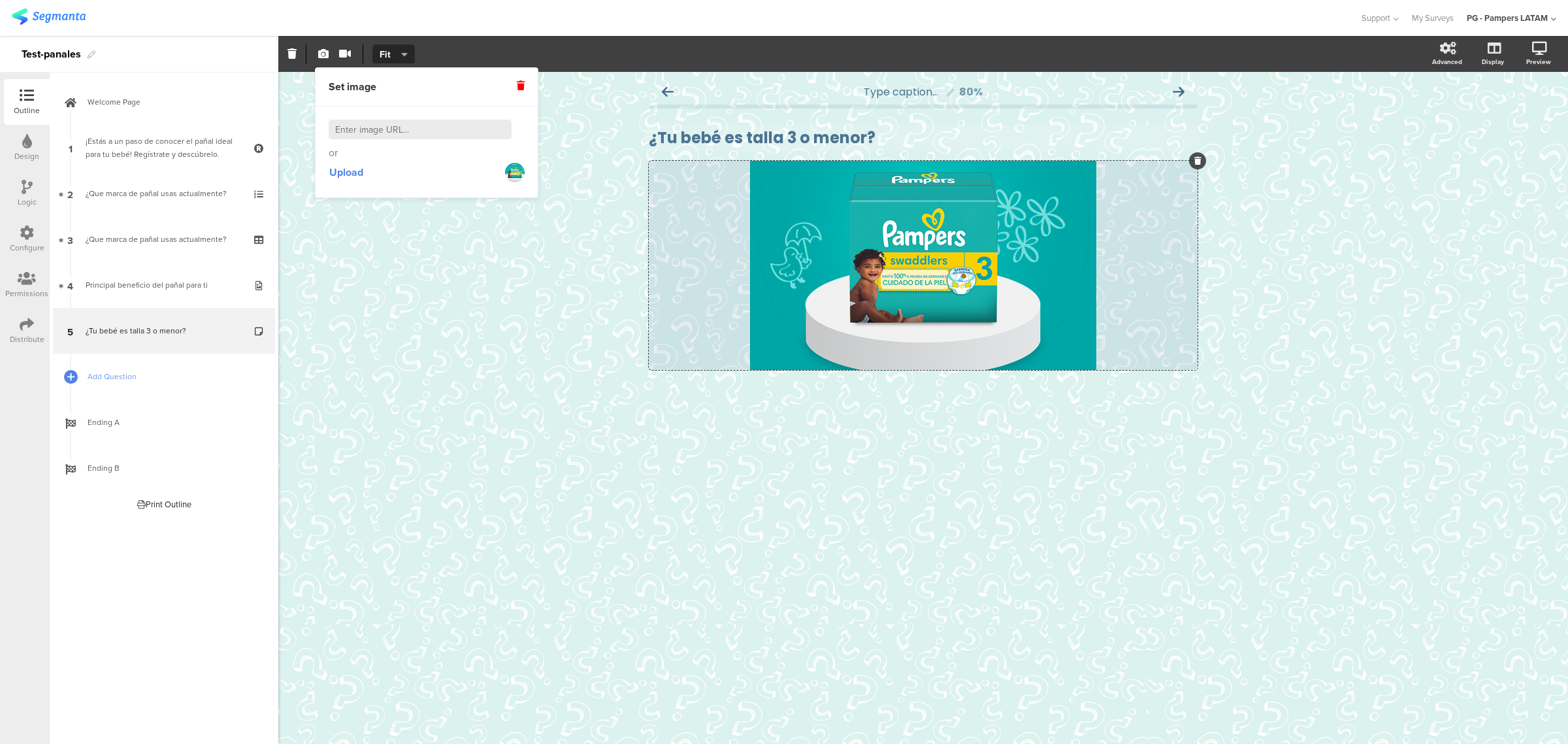
click at [1327, 221] on div "Type caption... 80% ¿Tu bebé es talla 3 o menor? ¿Tu bebé es talla 3 o menor? /" at bounding box center [923, 408] width 1290 height 672
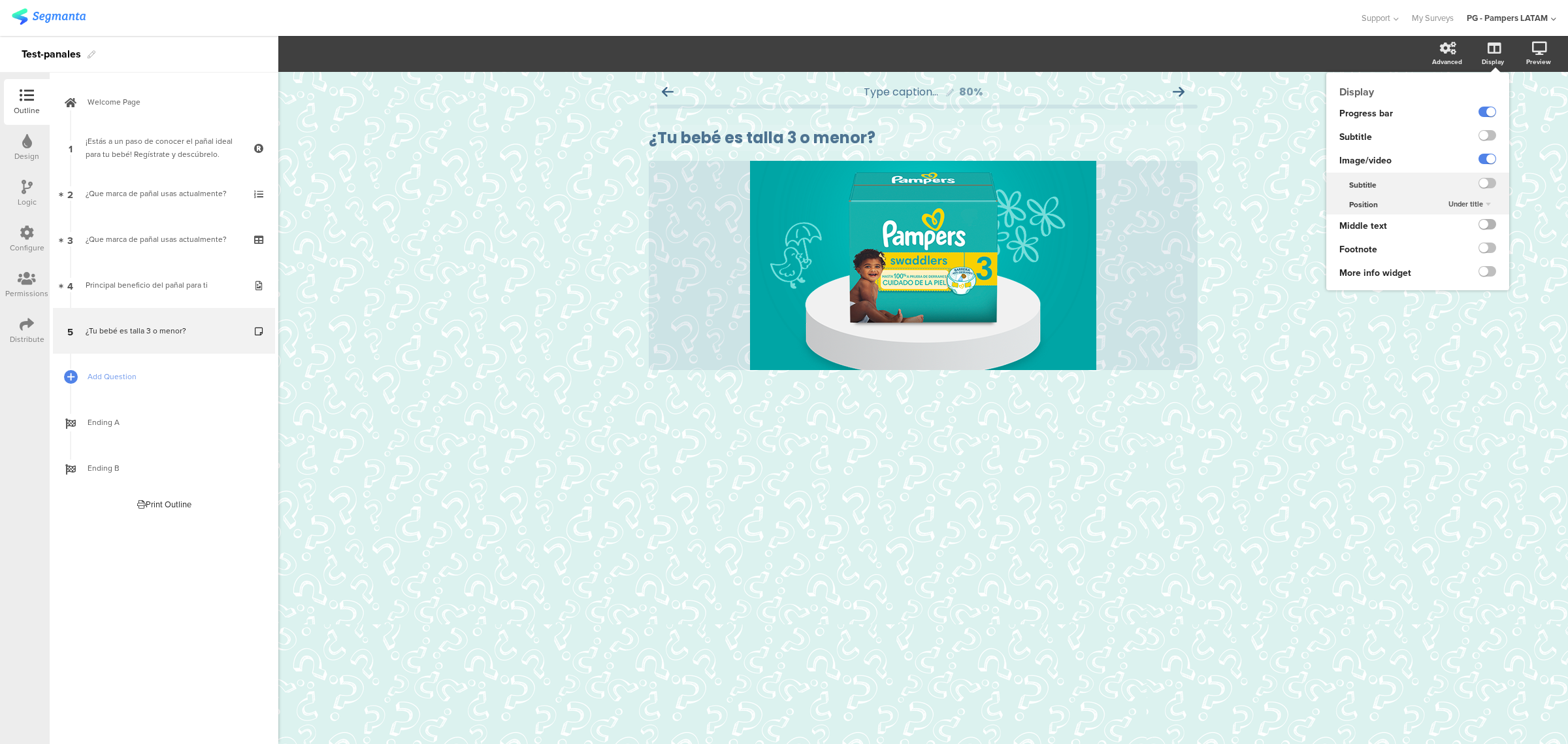
click at [1487, 225] on label at bounding box center [1487, 224] width 18 height 10
click at [0, 0] on input "checkbox" at bounding box center [0, 0] width 0 height 0
click at [1487, 225] on label at bounding box center [1487, 224] width 18 height 10
click at [0, 0] on input "checkbox" at bounding box center [0, 0] width 0 height 0
click at [1487, 245] on label at bounding box center [1487, 247] width 18 height 10
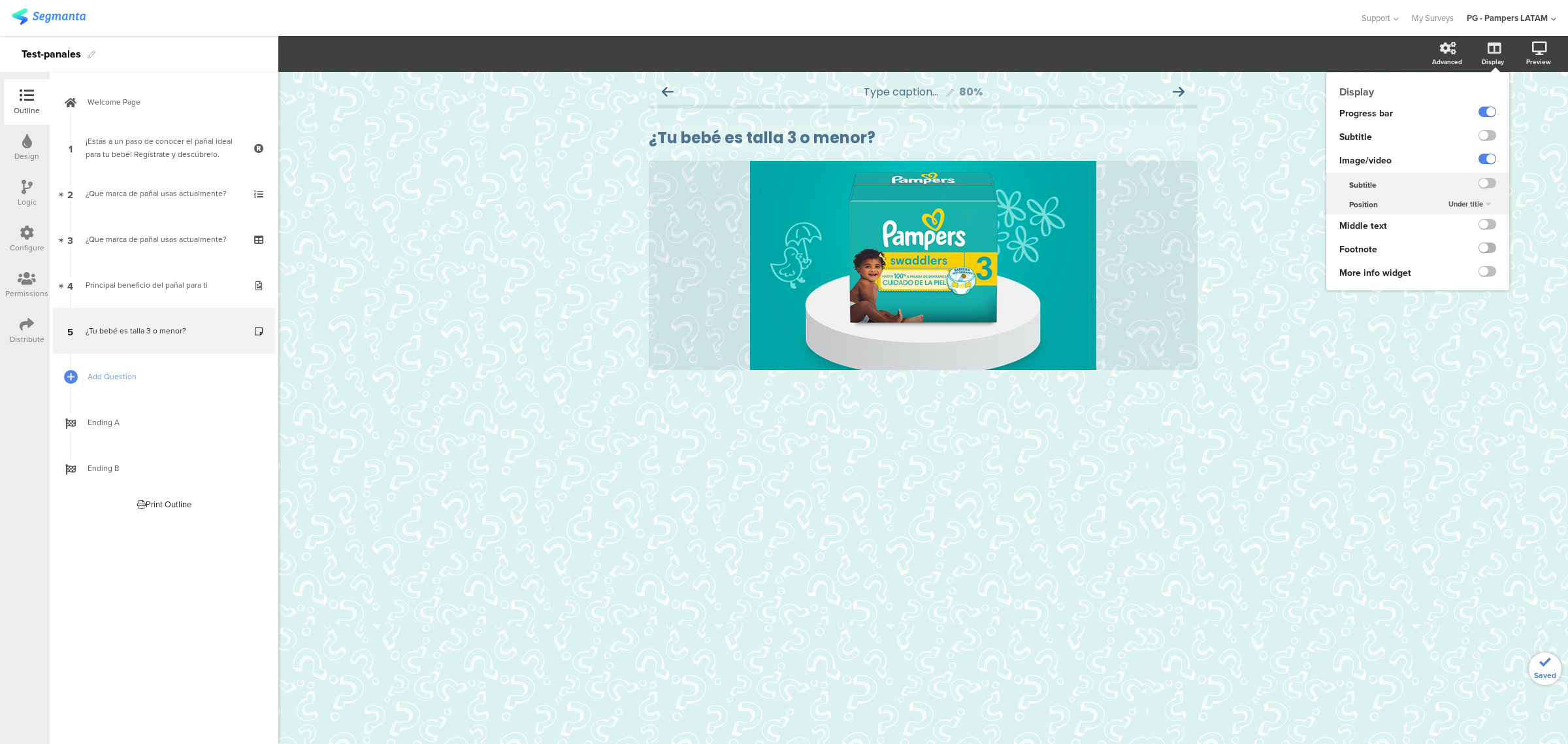
click at [0, 0] on input "checkbox" at bounding box center [0, 0] width 0 height 0
click at [1487, 245] on label at bounding box center [1487, 247] width 18 height 10
click at [0, 0] on input "checkbox" at bounding box center [0, 0] width 0 height 0
click at [1484, 273] on label at bounding box center [1487, 270] width 18 height 10
click at [0, 0] on input "checkbox" at bounding box center [0, 0] width 0 height 0
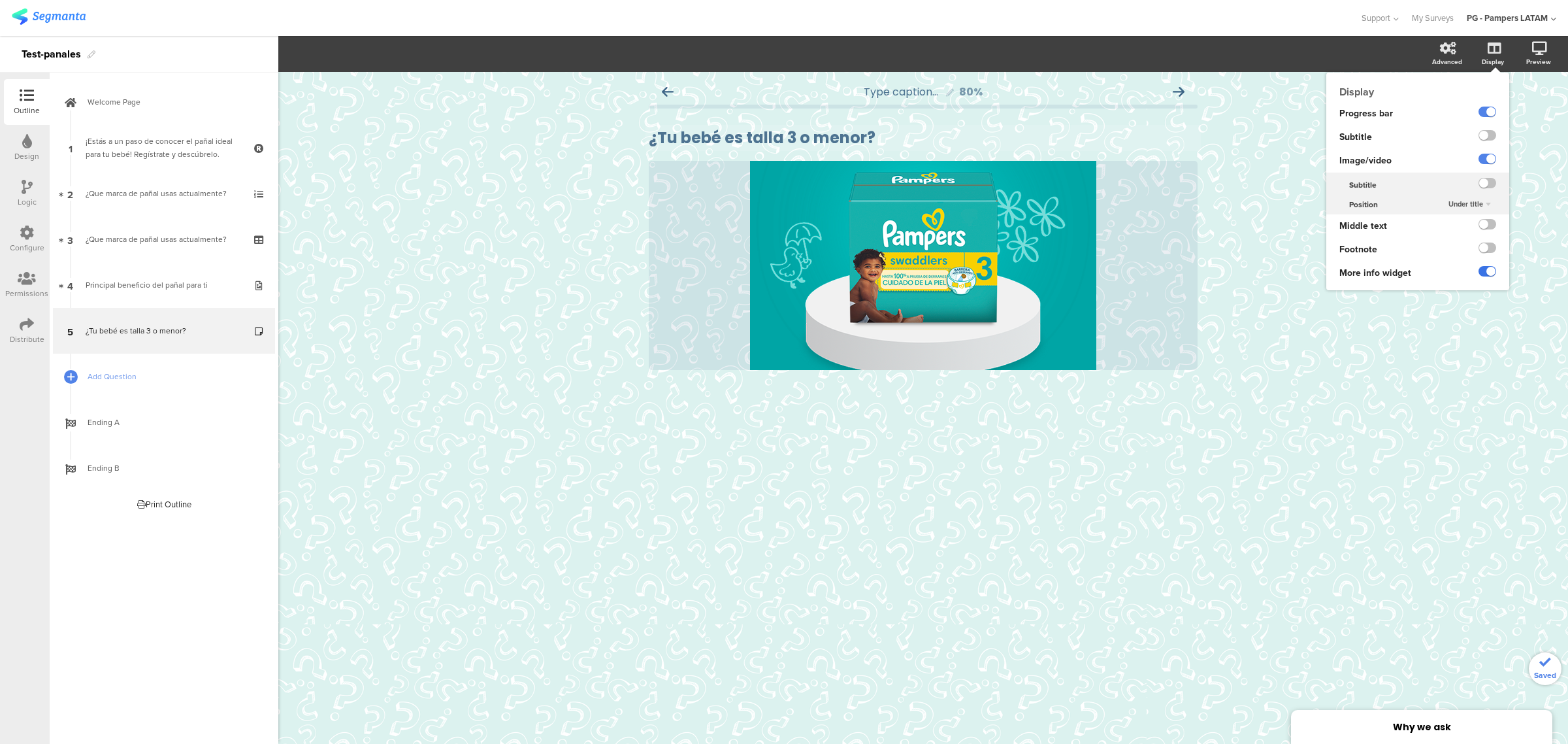
click at [1484, 273] on label at bounding box center [1487, 270] width 18 height 10
click at [0, 0] on input "checkbox" at bounding box center [0, 0] width 0 height 0
click at [1484, 133] on label at bounding box center [1487, 134] width 18 height 10
click at [0, 0] on input "checkbox" at bounding box center [0, 0] width 0 height 0
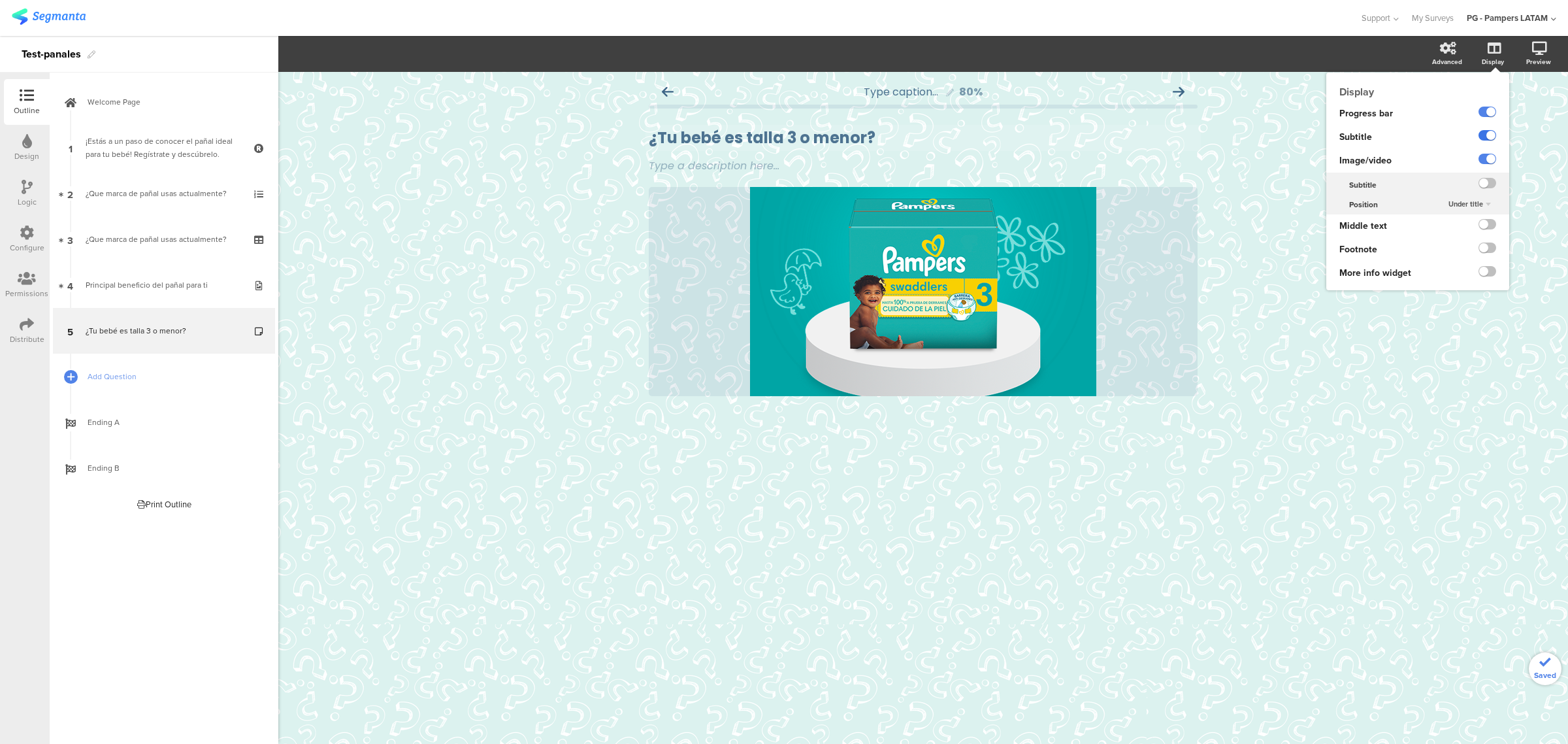
click at [1484, 133] on label at bounding box center [1487, 134] width 18 height 10
click at [0, 0] on input "checkbox" at bounding box center [0, 0] width 0 height 0
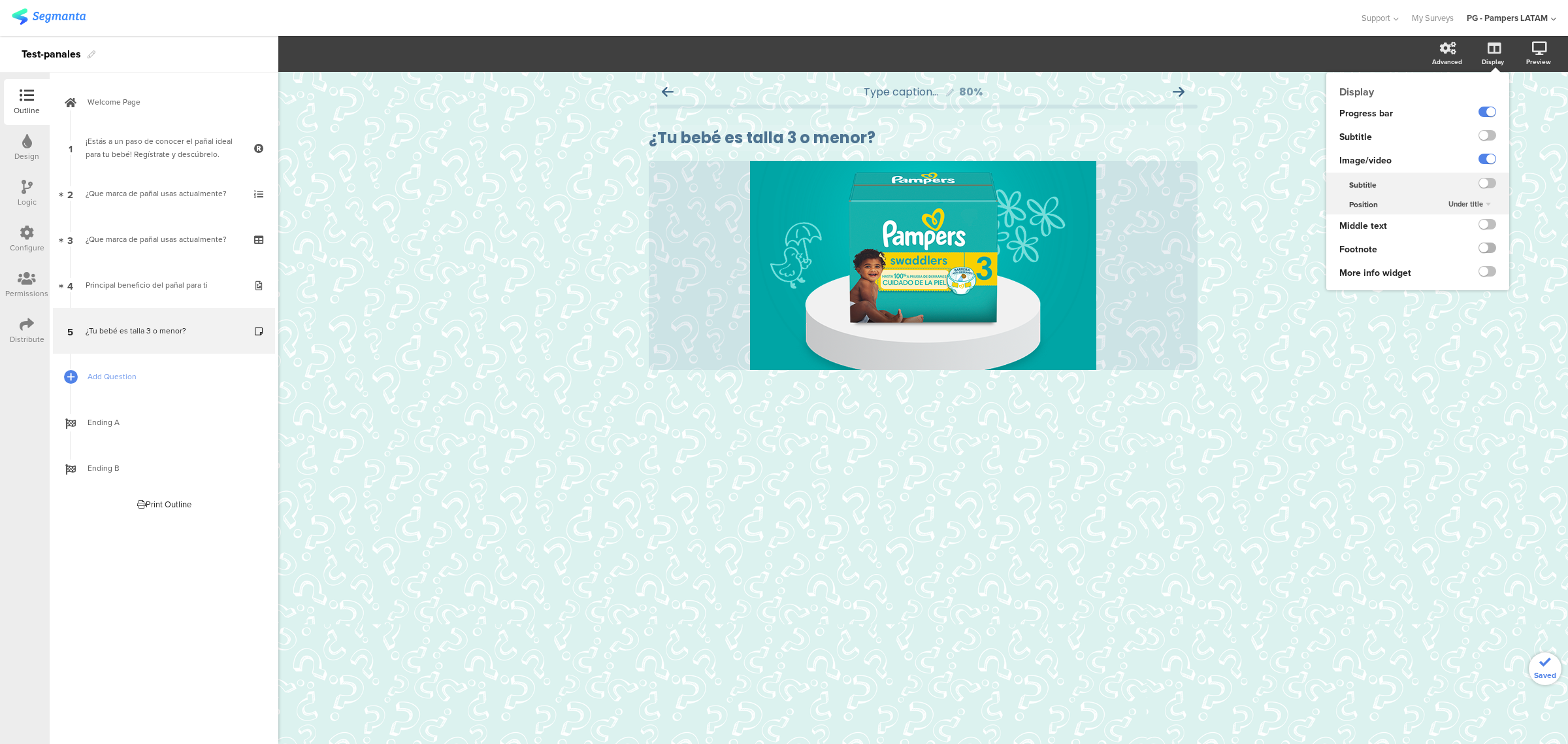
click at [1481, 249] on label at bounding box center [1487, 247] width 18 height 10
click at [0, 0] on input "checkbox" at bounding box center [0, 0] width 0 height 0
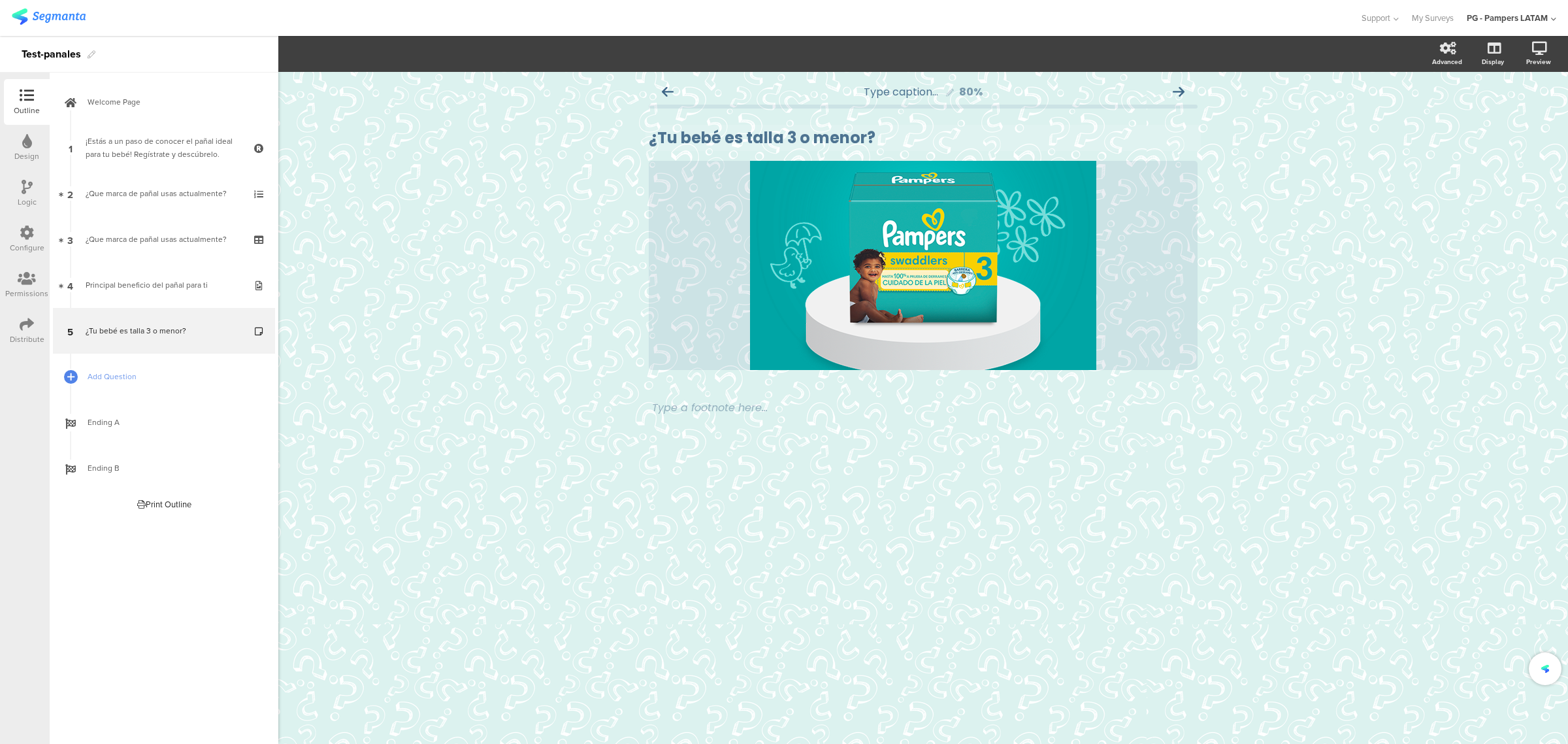
click at [736, 421] on div "Type a footnote here..." at bounding box center [923, 437] width 548 height 82
click at [740, 416] on div "Type a footnote here..." at bounding box center [923, 407] width 548 height 23
click at [652, 406] on p "Te recomendamos Pampers Swaddlers para tu bebé!" at bounding box center [923, 407] width 542 height 16
drag, startPoint x: 961, startPoint y: 405, endPoint x: 623, endPoint y: 399, distance: 338.1
click at [623, 399] on div "Type caption... 80% ¿Tu bebé es talla 3 o menor? ¿Tu bebé es talla 3 o menor? /" at bounding box center [923, 408] width 1290 height 672
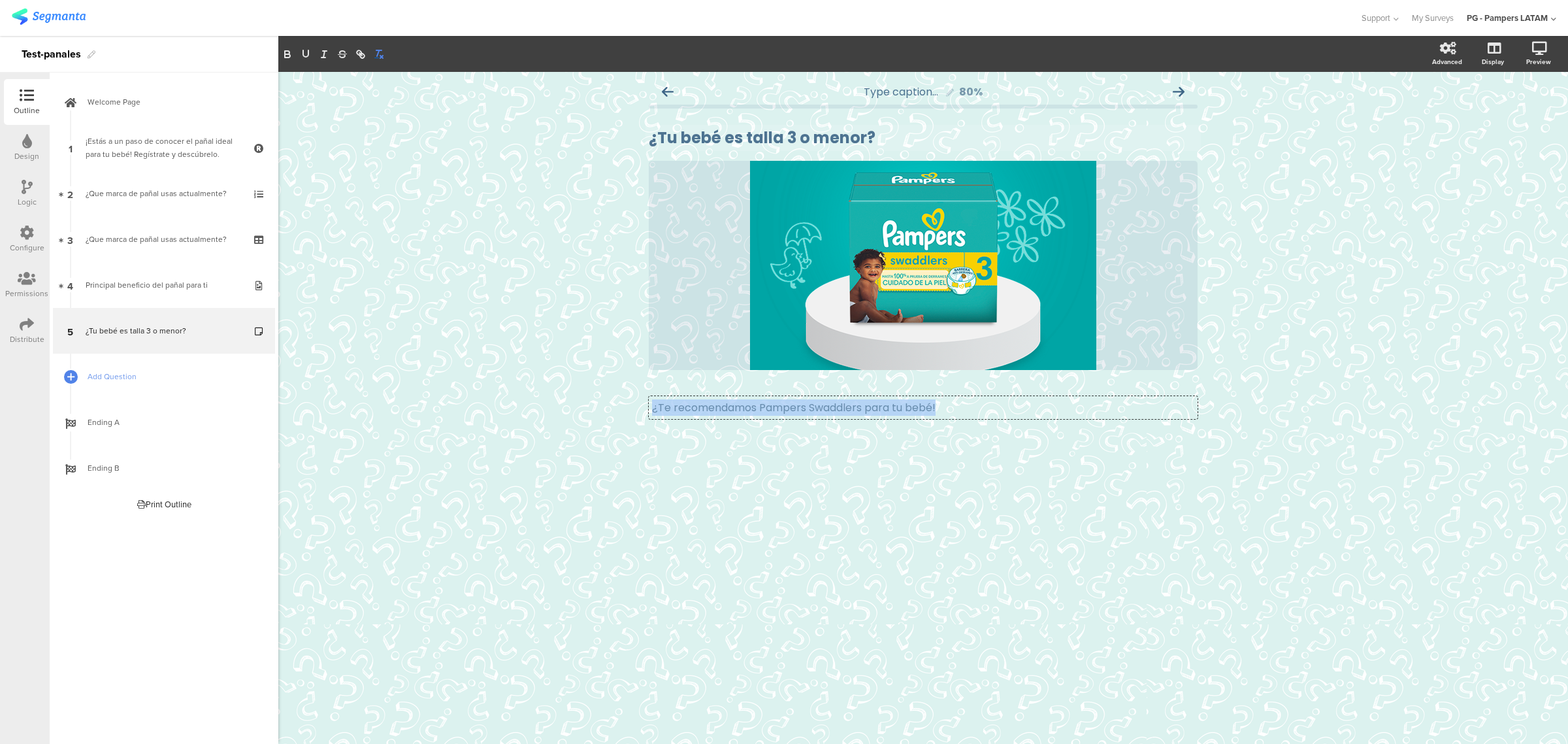
click at [379, 50] on line "button" at bounding box center [377, 53] width 2 height 6
click at [380, 56] on line "button" at bounding box center [381, 56] width 2 height 2
click at [292, 57] on icon "button" at bounding box center [287, 54] width 12 height 12
click at [785, 397] on div "¿Te recomendamos Pampers Swaddlers para tu bebé! ¿Te recomendamos Pampers Swadd…" at bounding box center [923, 407] width 548 height 23
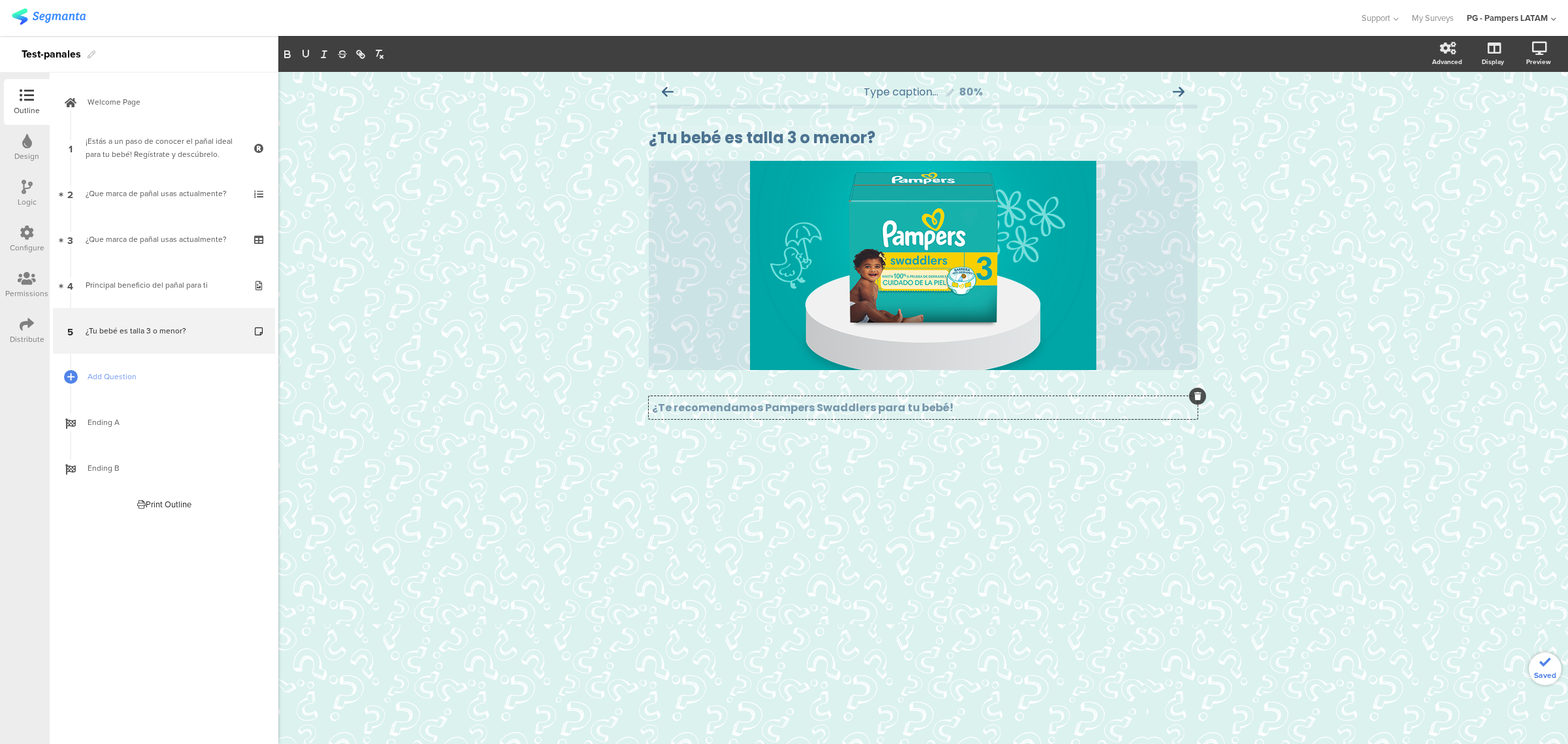
click at [805, 412] on strong "¿Te recomendamos Pampers Swaddlers para tu bebé!" at bounding box center [802, 407] width 302 height 15
click at [963, 410] on p "¿Te recomendamos Pampers Swaddlers para tu bebé!" at bounding box center [923, 407] width 542 height 16
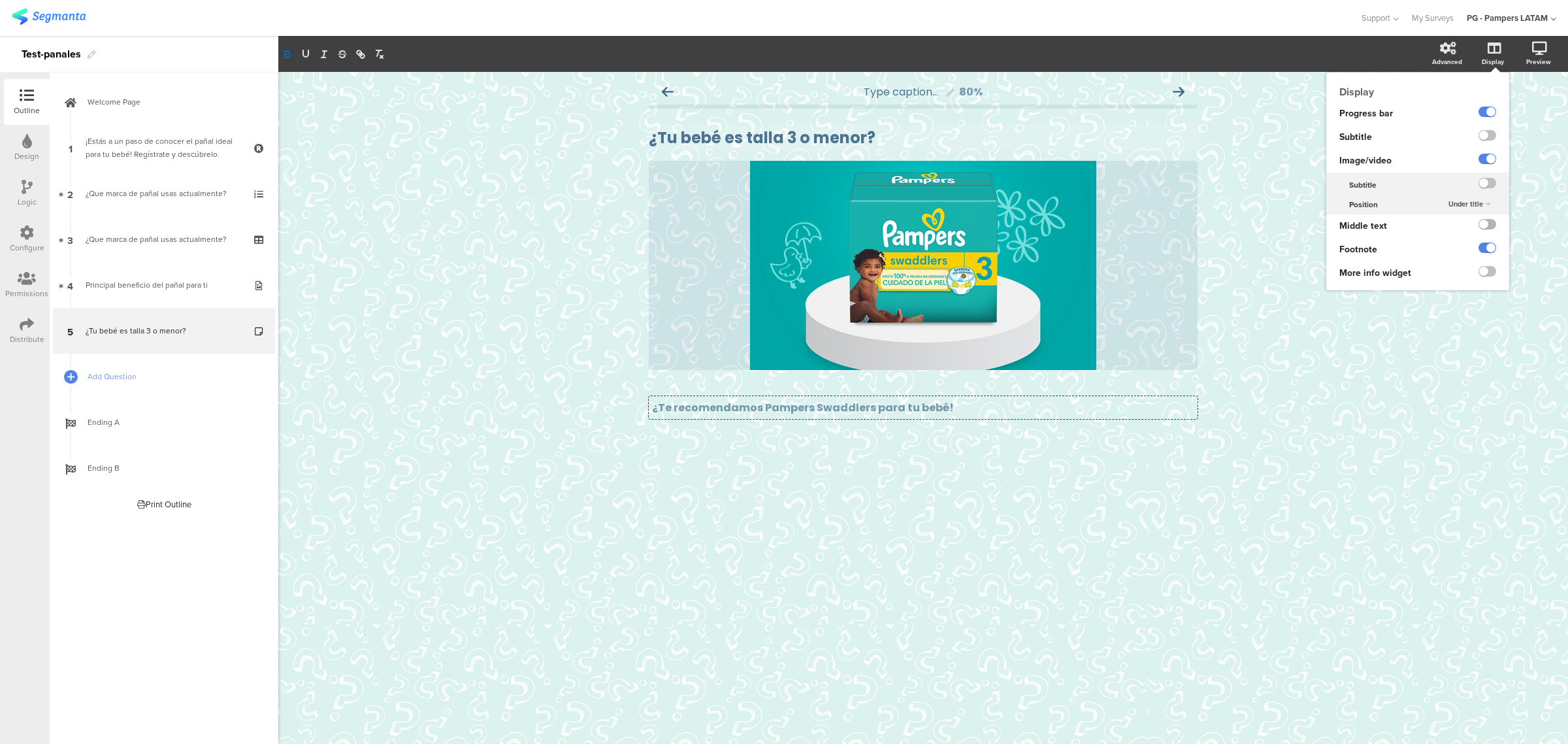
click at [1484, 225] on label at bounding box center [1487, 224] width 18 height 10
click at [0, 0] on input "checkbox" at bounding box center [0, 0] width 0 height 0
click at [1483, 249] on label at bounding box center [1487, 247] width 18 height 10
click at [0, 0] on input "checkbox" at bounding box center [0, 0] width 0 height 0
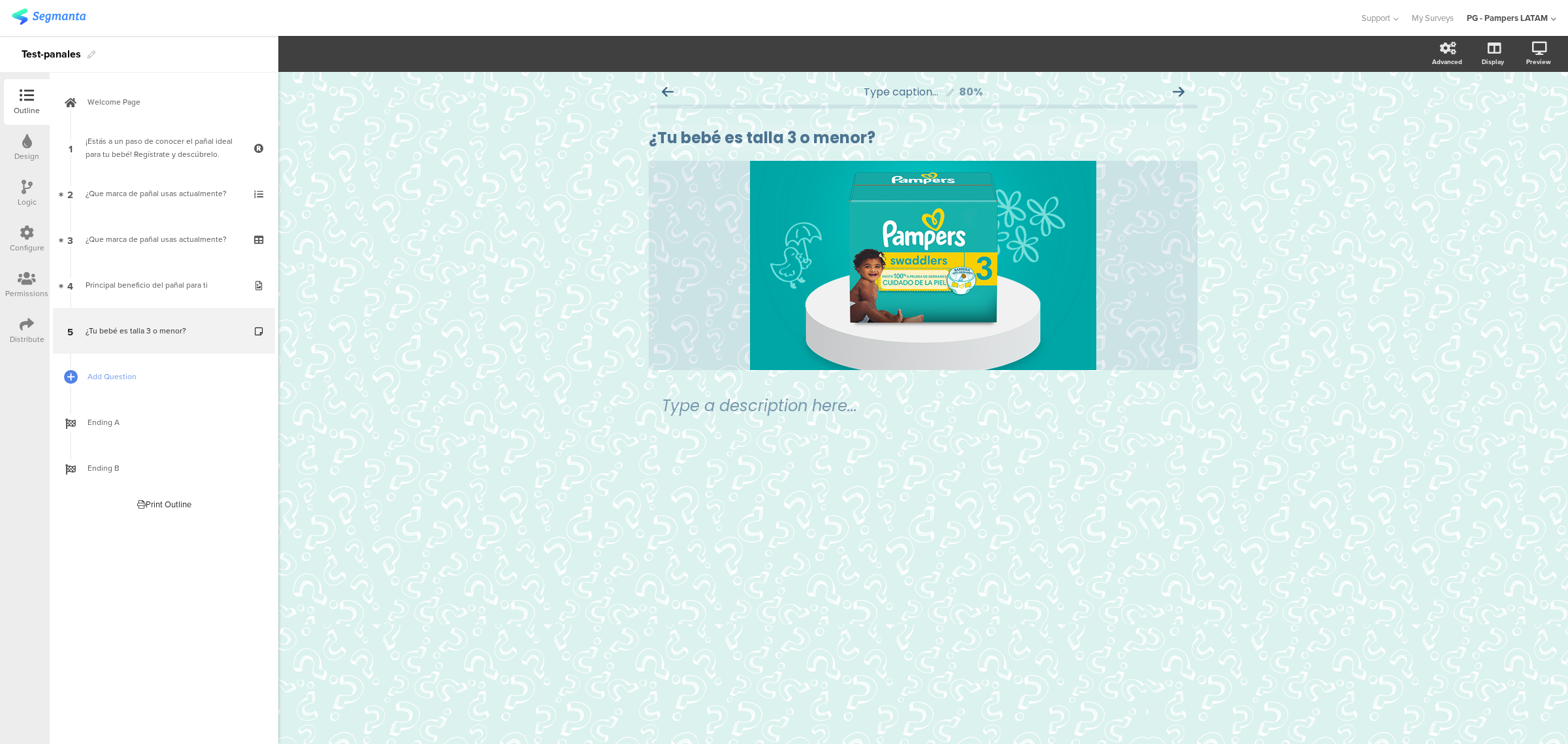
click at [888, 389] on div "Type caption... 80% ¿Tu bebé es talla 3 o menor? ¿Tu bebé es talla 3 o menor? /" at bounding box center [923, 270] width 548 height 383
click at [866, 401] on div "Type a description here..." at bounding box center [923, 406] width 523 height 20
click at [660, 406] on div "Te recomendamos Pampers Swaddlers para tu bebé! Te recomendamos Pampers Swaddle…" at bounding box center [923, 406] width 529 height 26
click at [670, 406] on p "Te recomendamos Pampers Swaddlers para tu bebé!" at bounding box center [923, 406] width 523 height 20
click at [670, 406] on p "¡Te recomendamos Pampers Swaddlers para tu bebé!" at bounding box center [923, 406] width 523 height 20
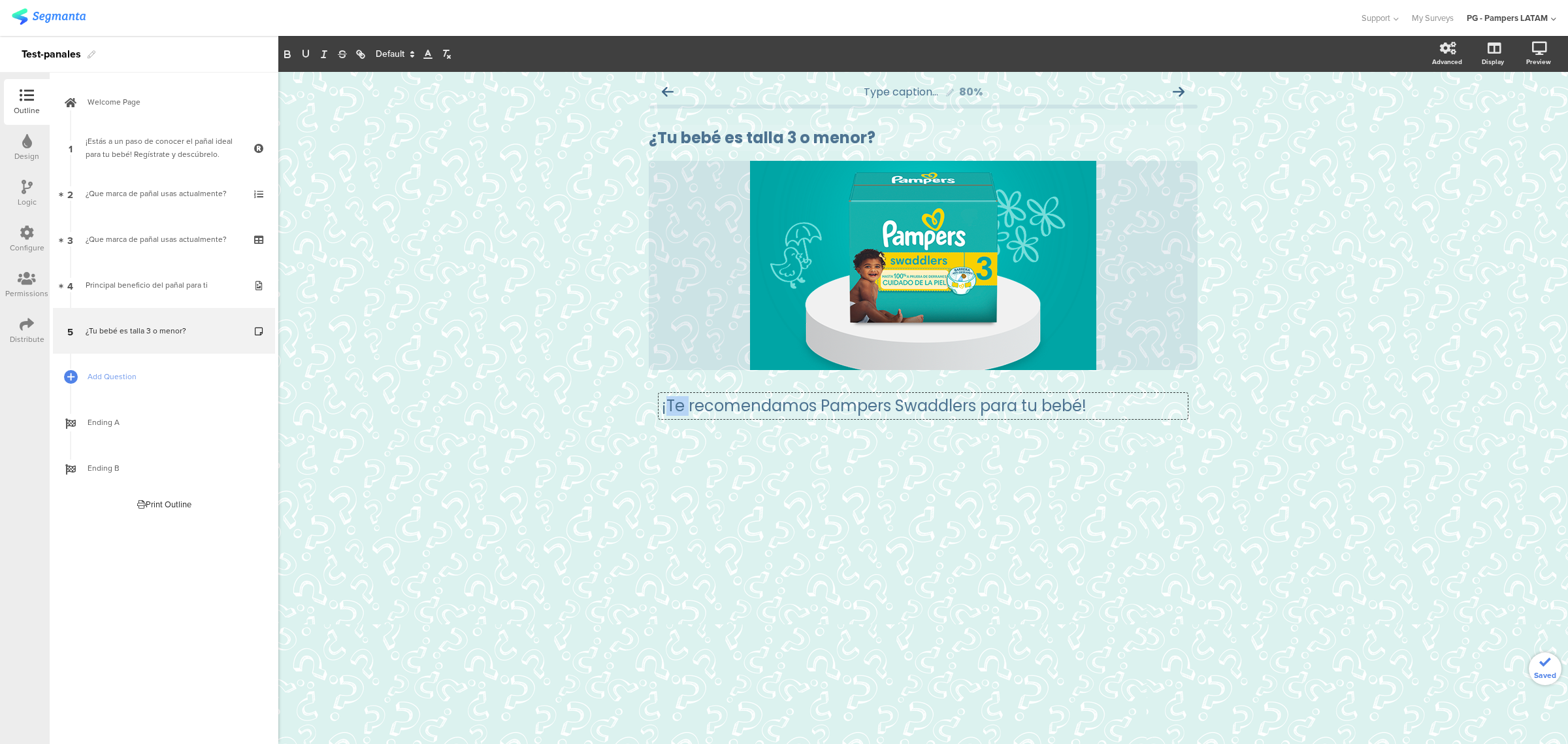
click at [670, 406] on p "¡Te recomendamos Pampers Swaddlers para tu bebé!" at bounding box center [923, 406] width 523 height 20
click at [386, 54] on span at bounding box center [394, 54] width 49 height 16
click at [391, 153] on span at bounding box center [395, 156] width 38 height 20
click at [389, 57] on span at bounding box center [394, 54] width 49 height 16
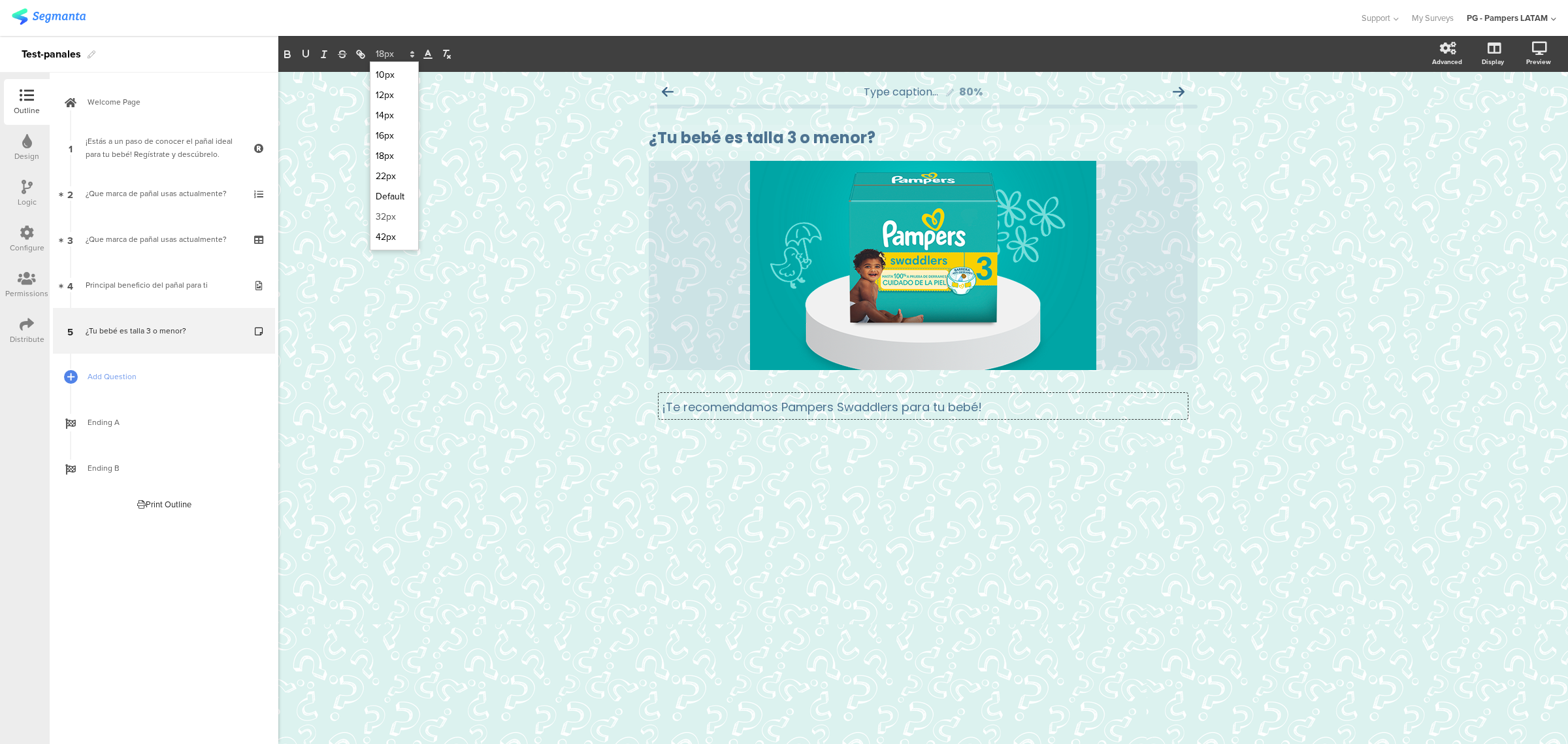
click at [394, 211] on span at bounding box center [395, 216] width 38 height 20
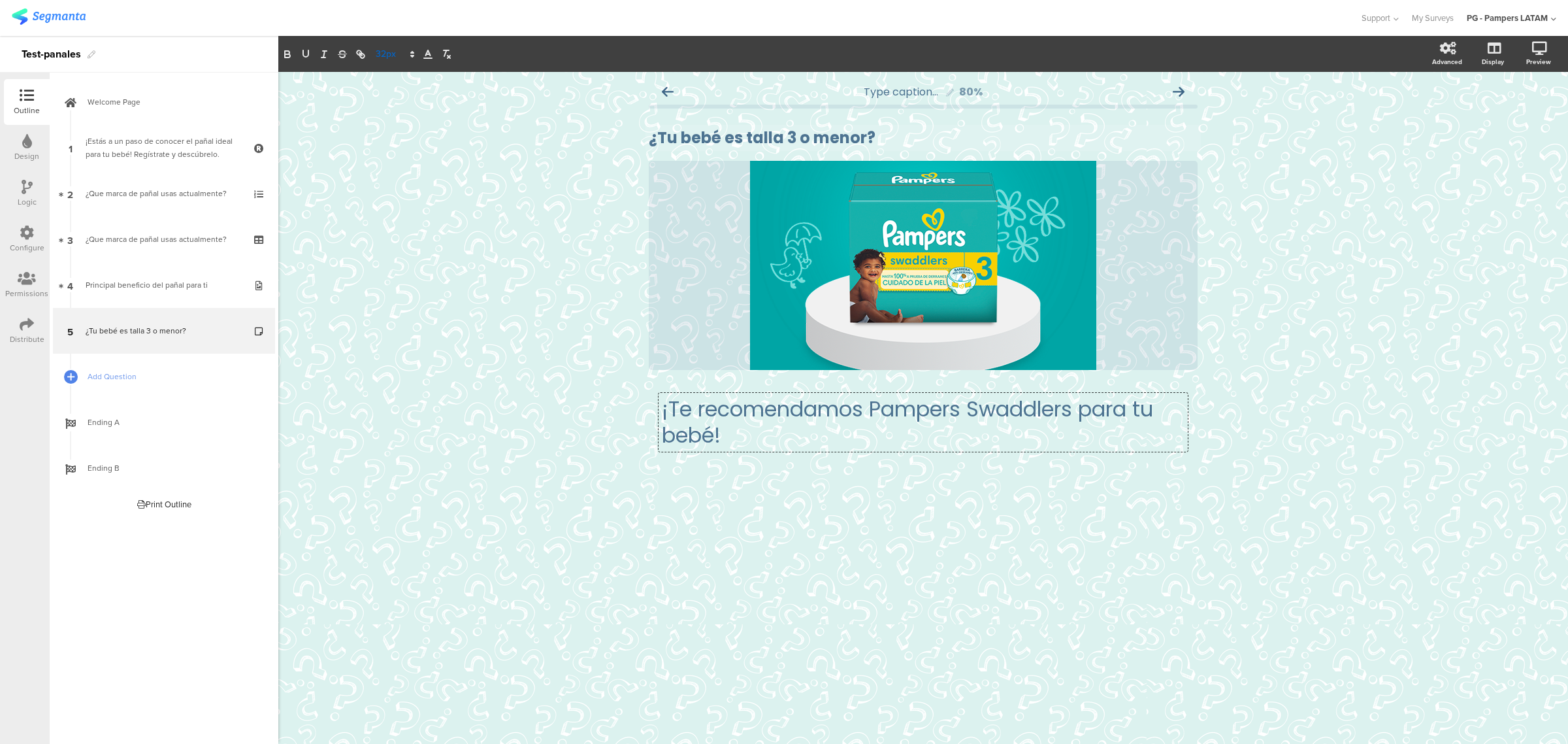
click at [398, 54] on span at bounding box center [394, 54] width 49 height 16
click at [393, 229] on span at bounding box center [395, 237] width 38 height 20
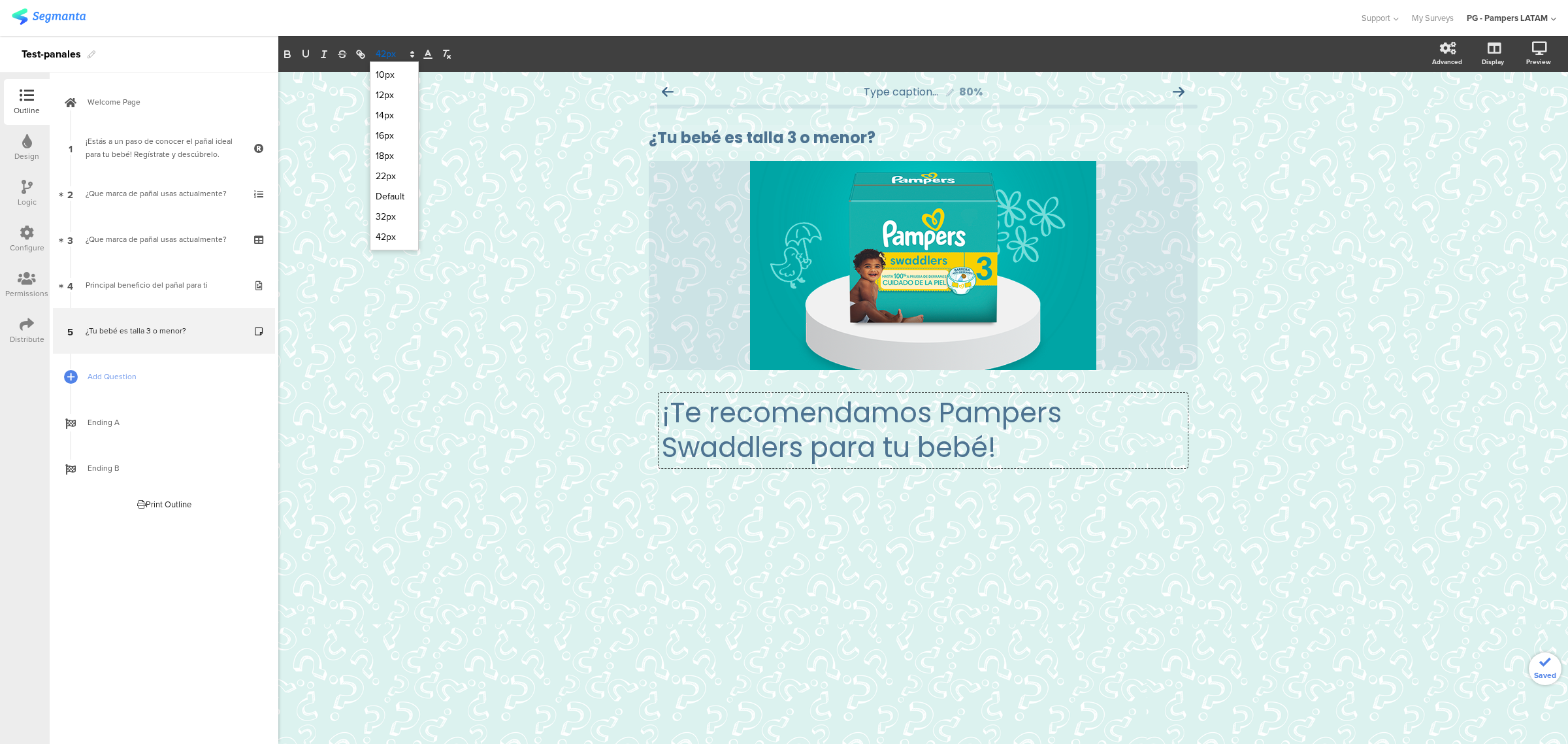
click at [393, 56] on span at bounding box center [394, 54] width 49 height 16
click at [394, 189] on span at bounding box center [395, 196] width 38 height 20
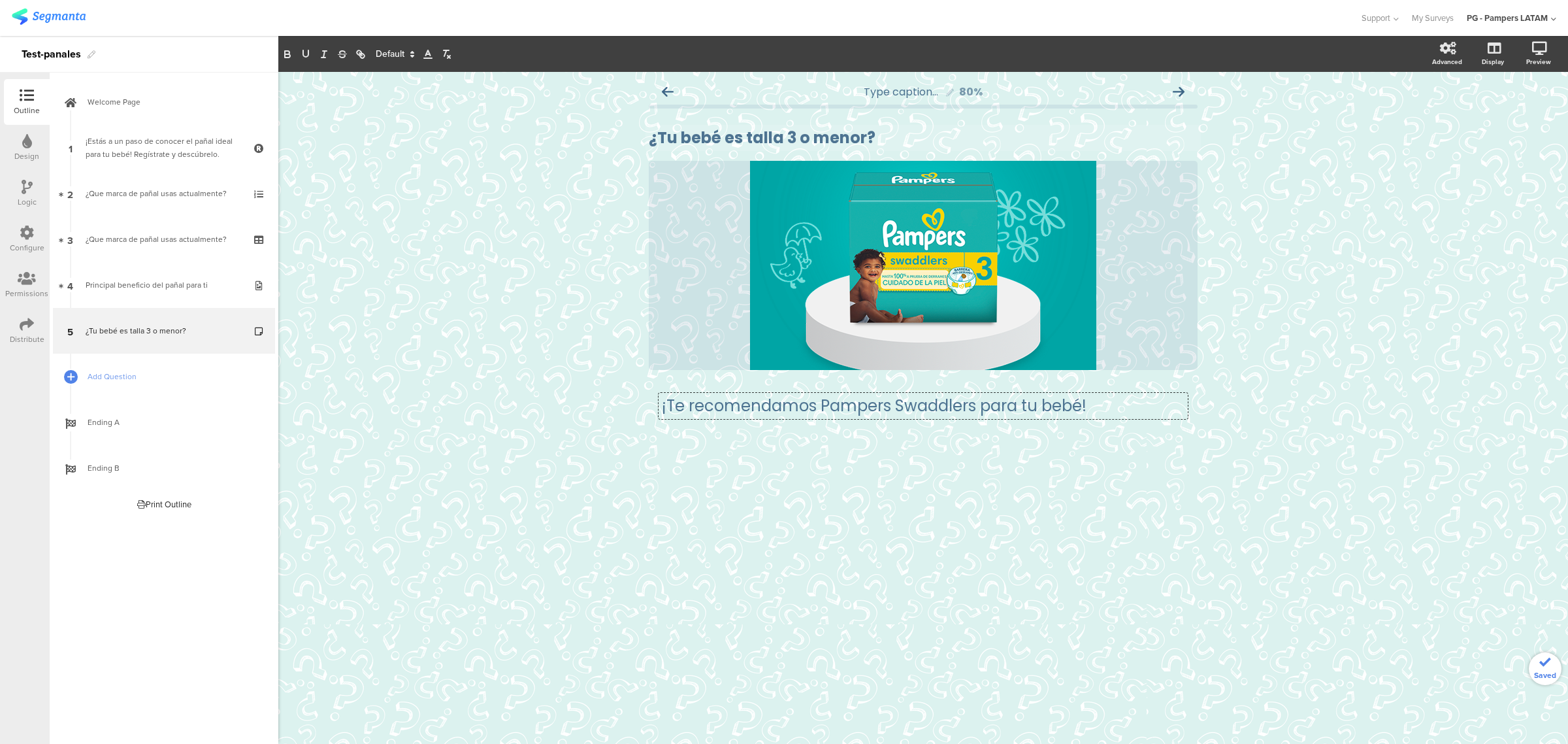
click at [389, 54] on span at bounding box center [394, 54] width 49 height 16
click at [405, 173] on span at bounding box center [395, 176] width 38 height 20
click at [374, 55] on span at bounding box center [394, 54] width 49 height 16
click at [380, 53] on span at bounding box center [394, 54] width 49 height 16
click at [383, 52] on span at bounding box center [394, 54] width 49 height 16
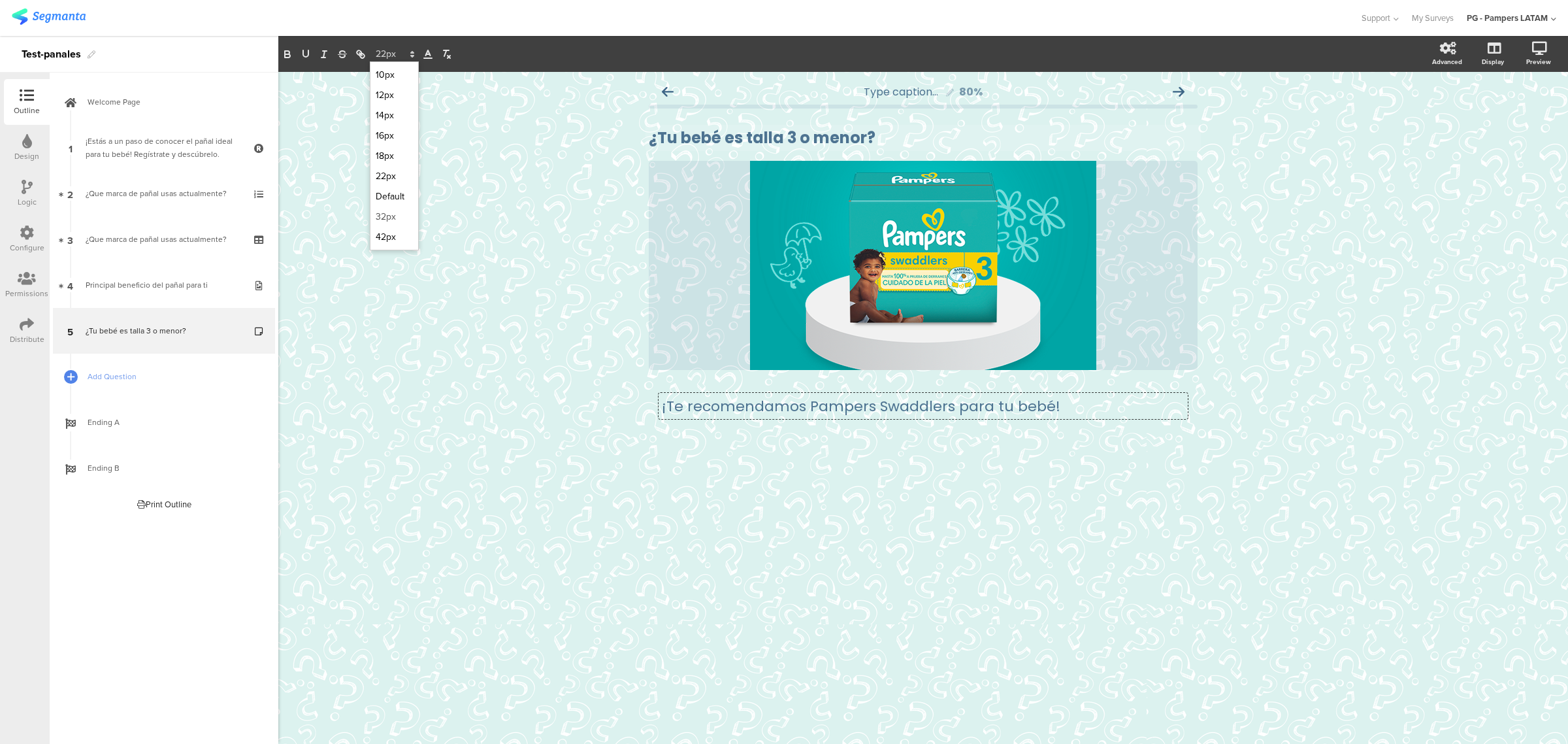
click at [382, 213] on span at bounding box center [395, 216] width 38 height 20
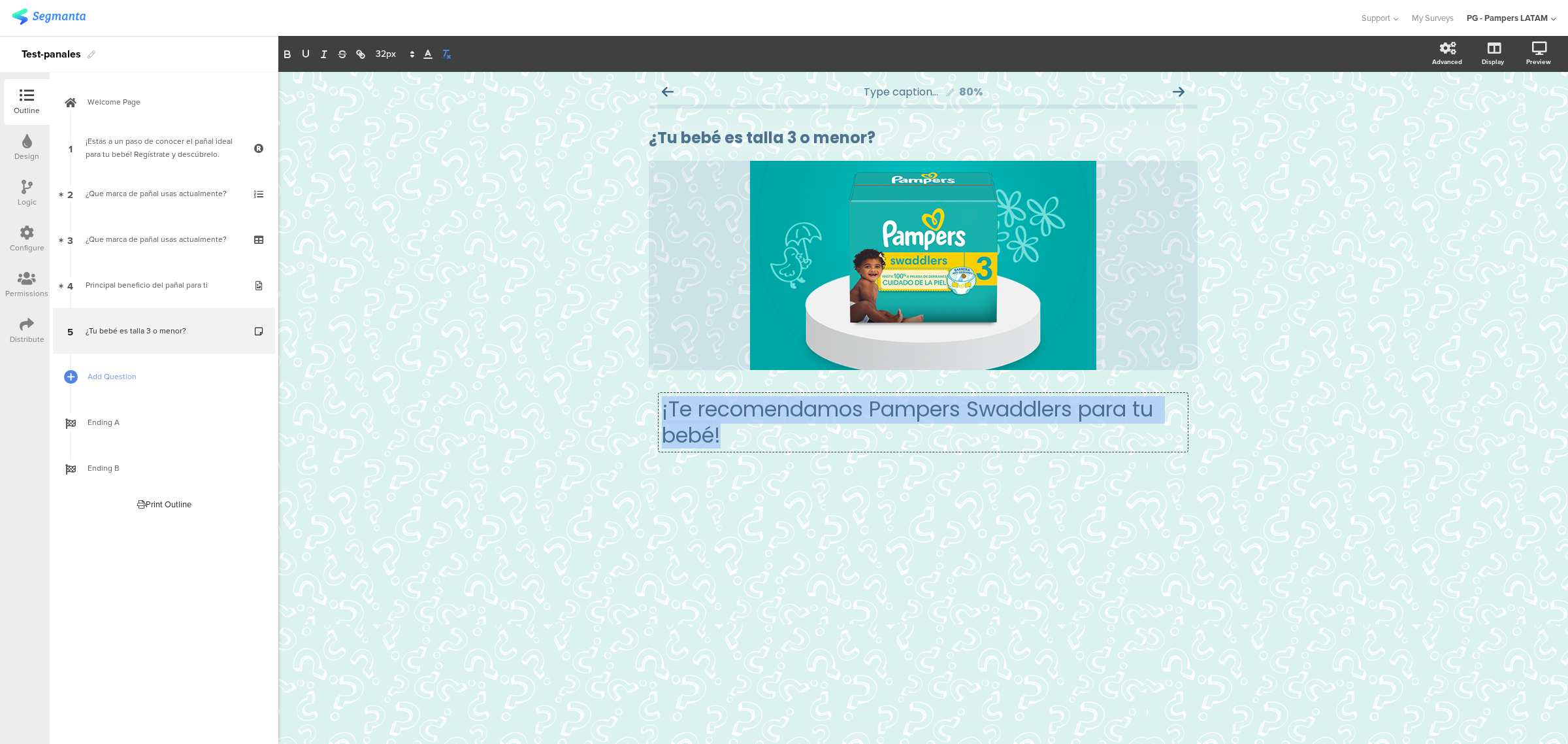
click at [439, 58] on button "button" at bounding box center [445, 54] width 18 height 16
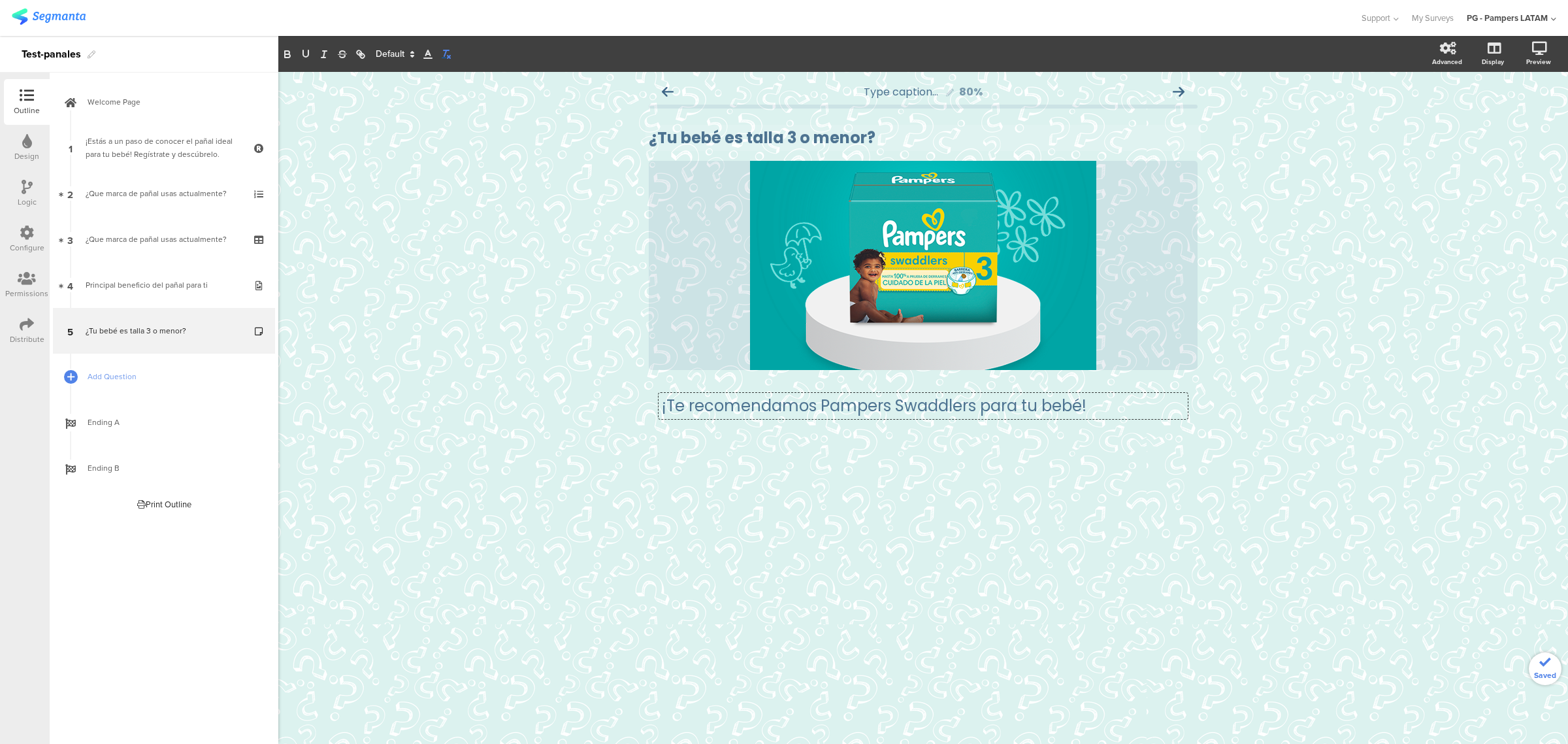
click at [439, 58] on button "button" at bounding box center [445, 54] width 18 height 16
click at [395, 57] on span at bounding box center [394, 54] width 49 height 16
click at [391, 213] on span at bounding box center [395, 216] width 38 height 20
click at [288, 55] on icon "button" at bounding box center [287, 54] width 12 height 12
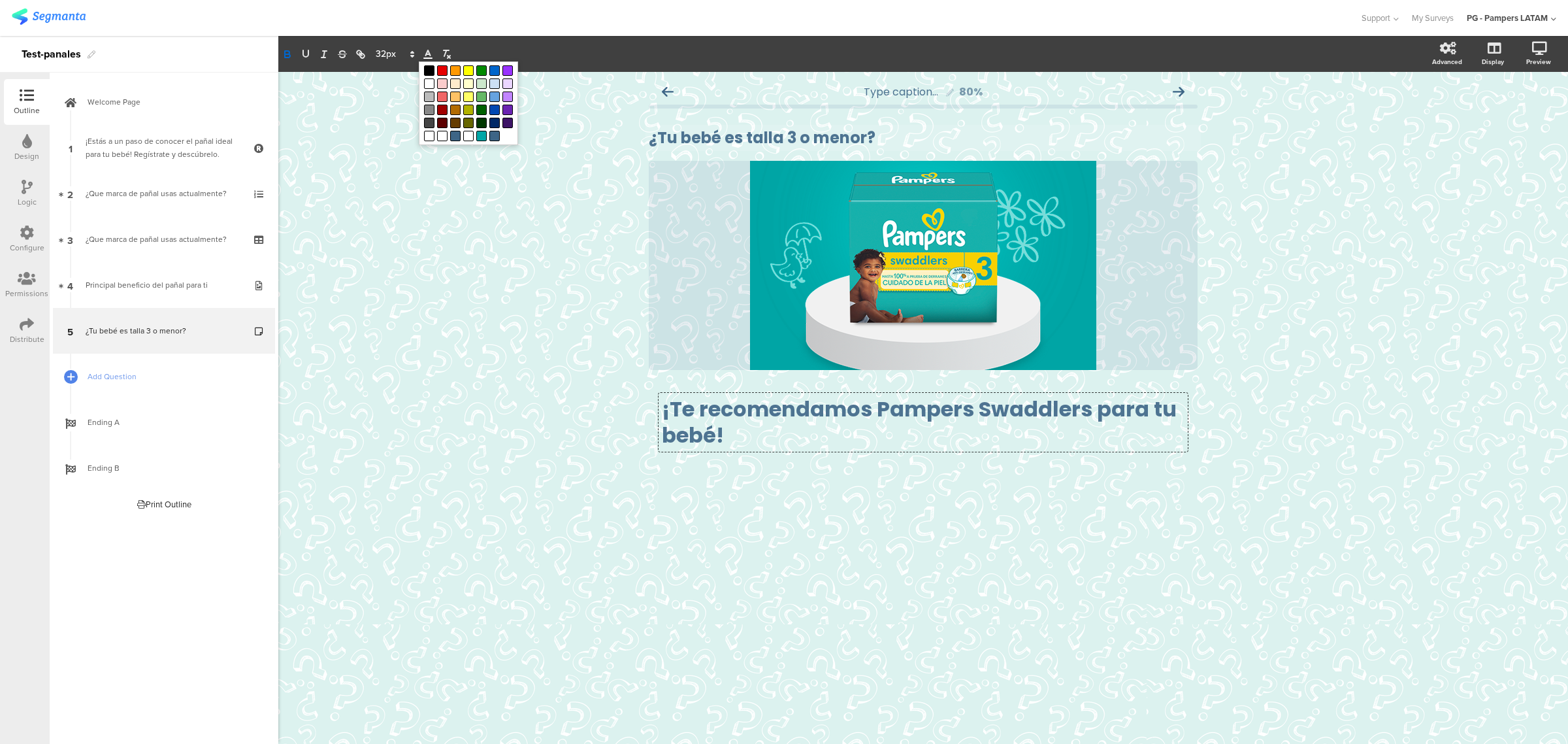
click at [429, 55] on icon at bounding box center [427, 54] width 12 height 12
click at [385, 55] on span at bounding box center [394, 54] width 49 height 16
click at [398, 194] on span at bounding box center [395, 196] width 38 height 20
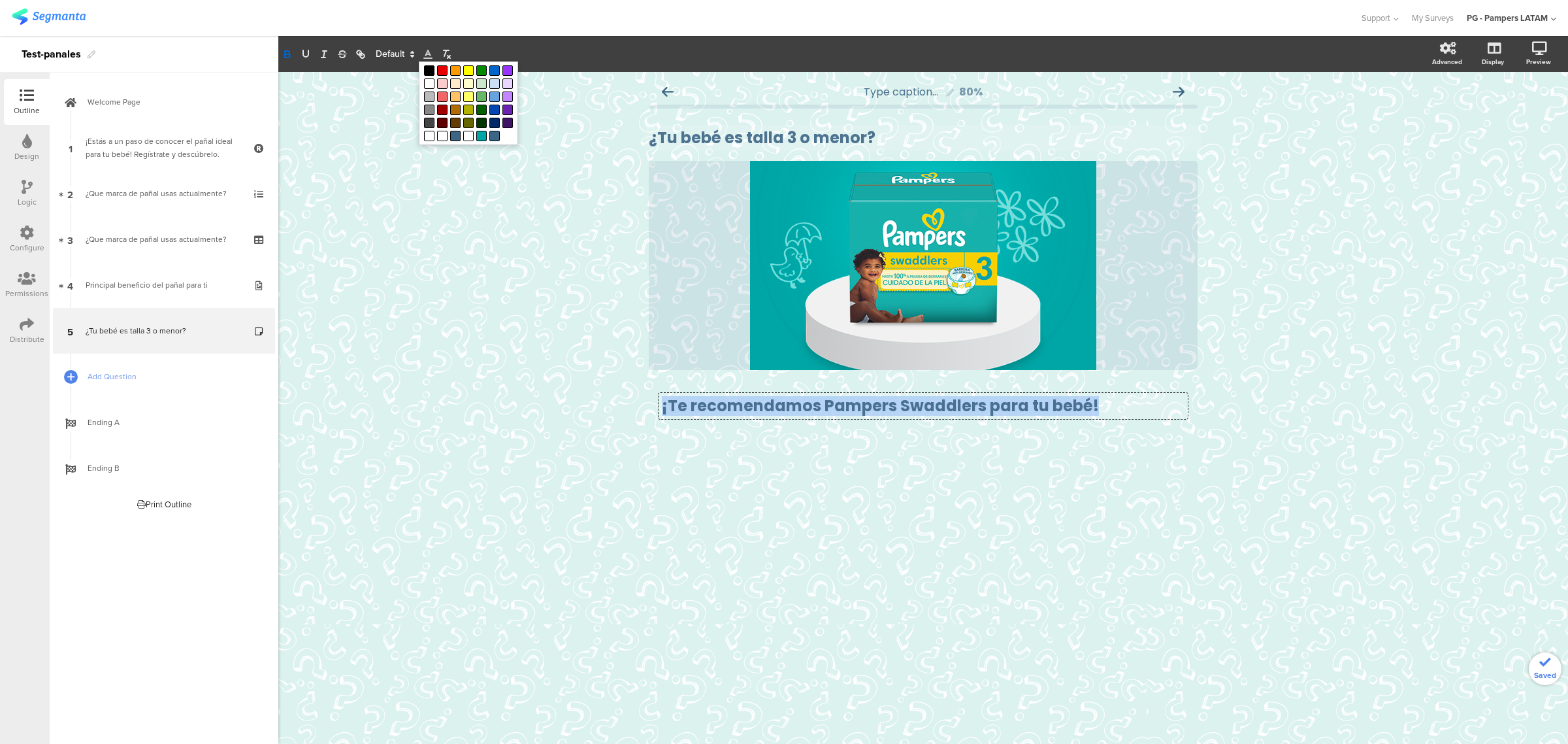
click at [977, 399] on strong "¡Te recomendamos Pampers Swaddlers para tu bebé!" at bounding box center [880, 406] width 437 height 22
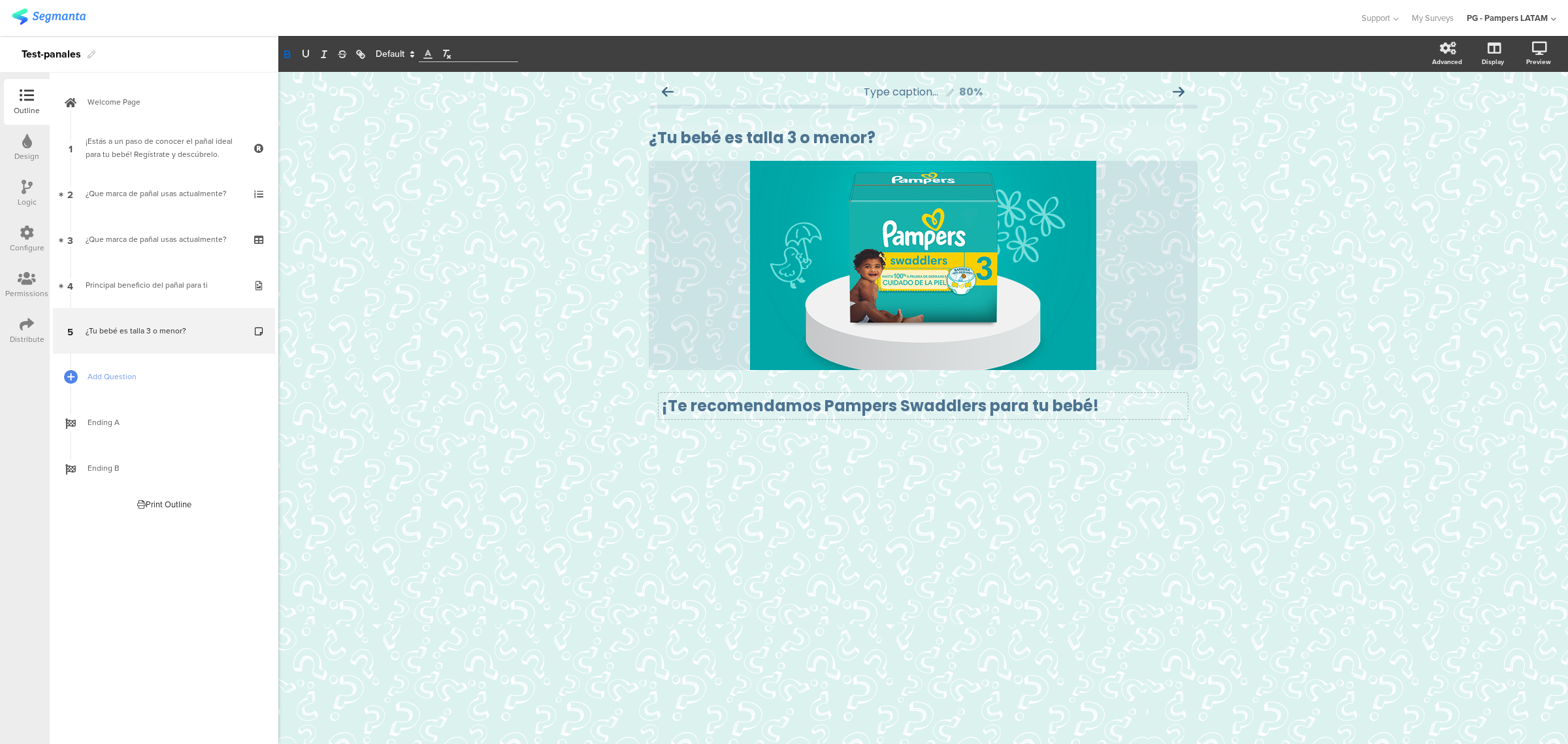
click at [1274, 426] on div "Type caption... 80% ¿Tu bebé es talla 3 o menor? ¿Tu bebé es talla 3 o menor? /" at bounding box center [923, 408] width 1290 height 672
click at [1049, 412] on strong "¡Te recomendamos Pampers Swaddlers para tu bebé!" at bounding box center [880, 406] width 437 height 22
click at [394, 46] on span at bounding box center [394, 54] width 49 height 16
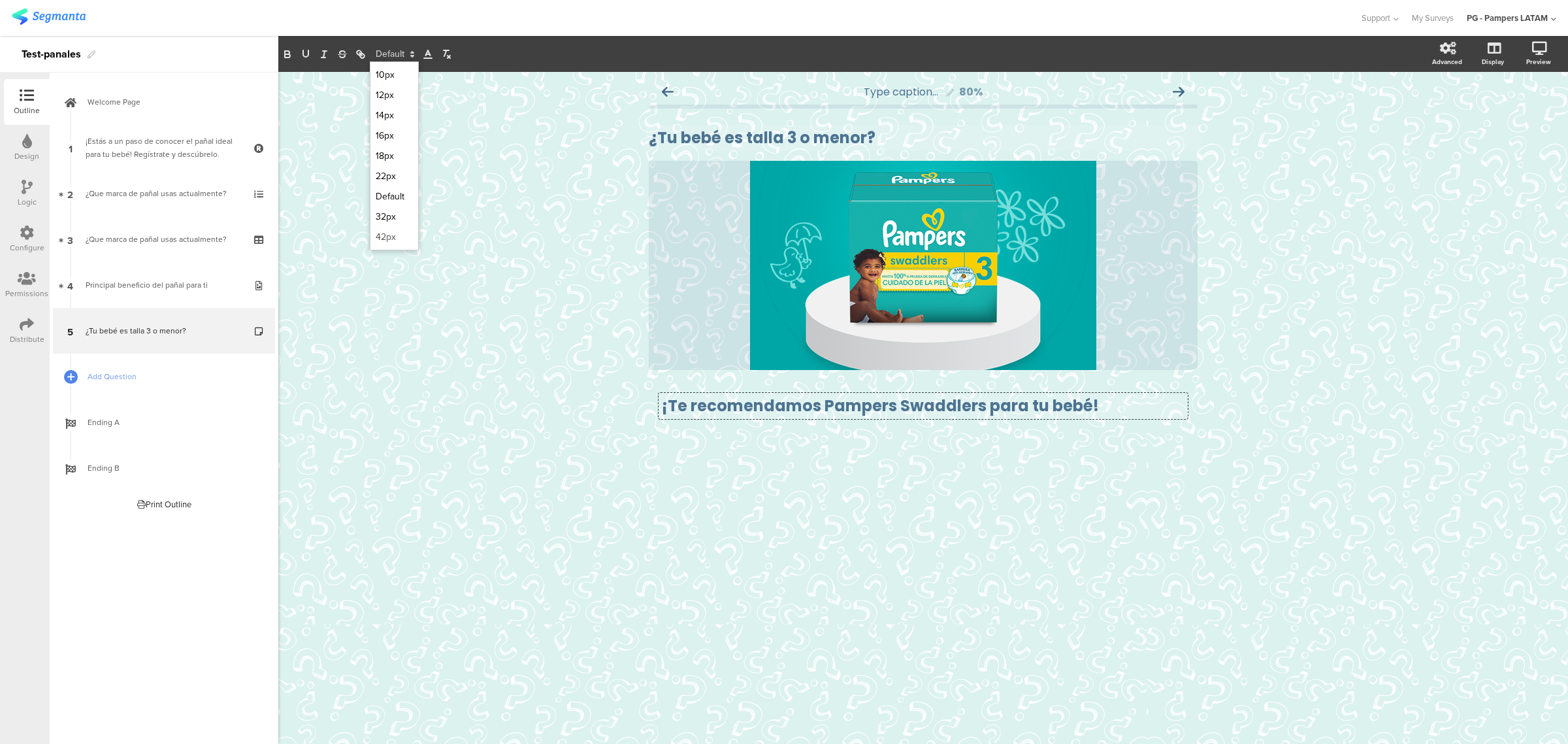
click at [386, 231] on span at bounding box center [395, 237] width 38 height 20
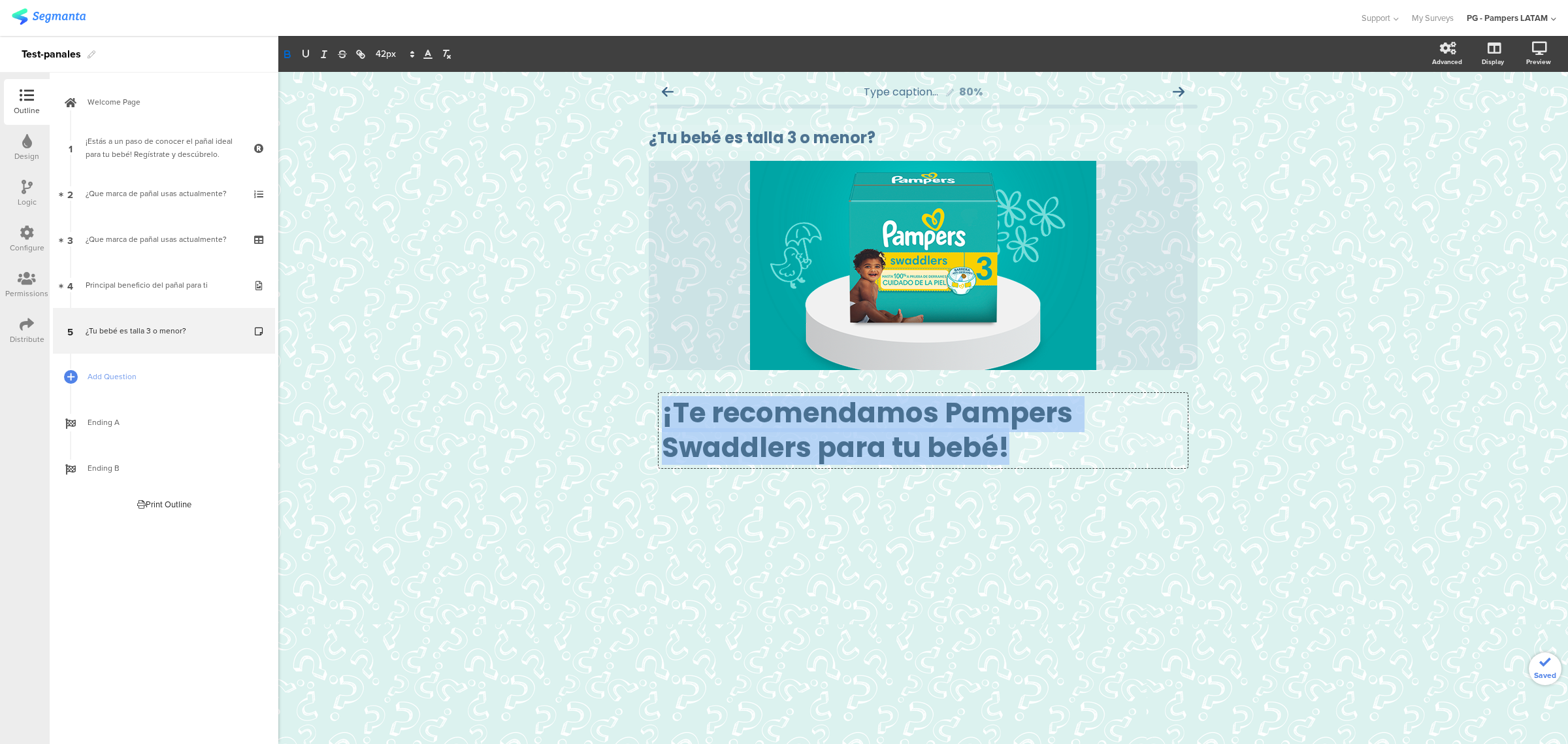
click at [925, 448] on strong "¡Te recomendamos Pampers Swaddlers para tu bebé!" at bounding box center [870, 430] width 416 height 73
drag, startPoint x: 1023, startPoint y: 448, endPoint x: 652, endPoint y: 406, distance: 373.4
click at [652, 406] on div "¡Te recomendamos Pampers Swaddlers para tu bebé! ¡Te recomendamos Pampers Swadd…" at bounding box center [923, 431] width 548 height 75
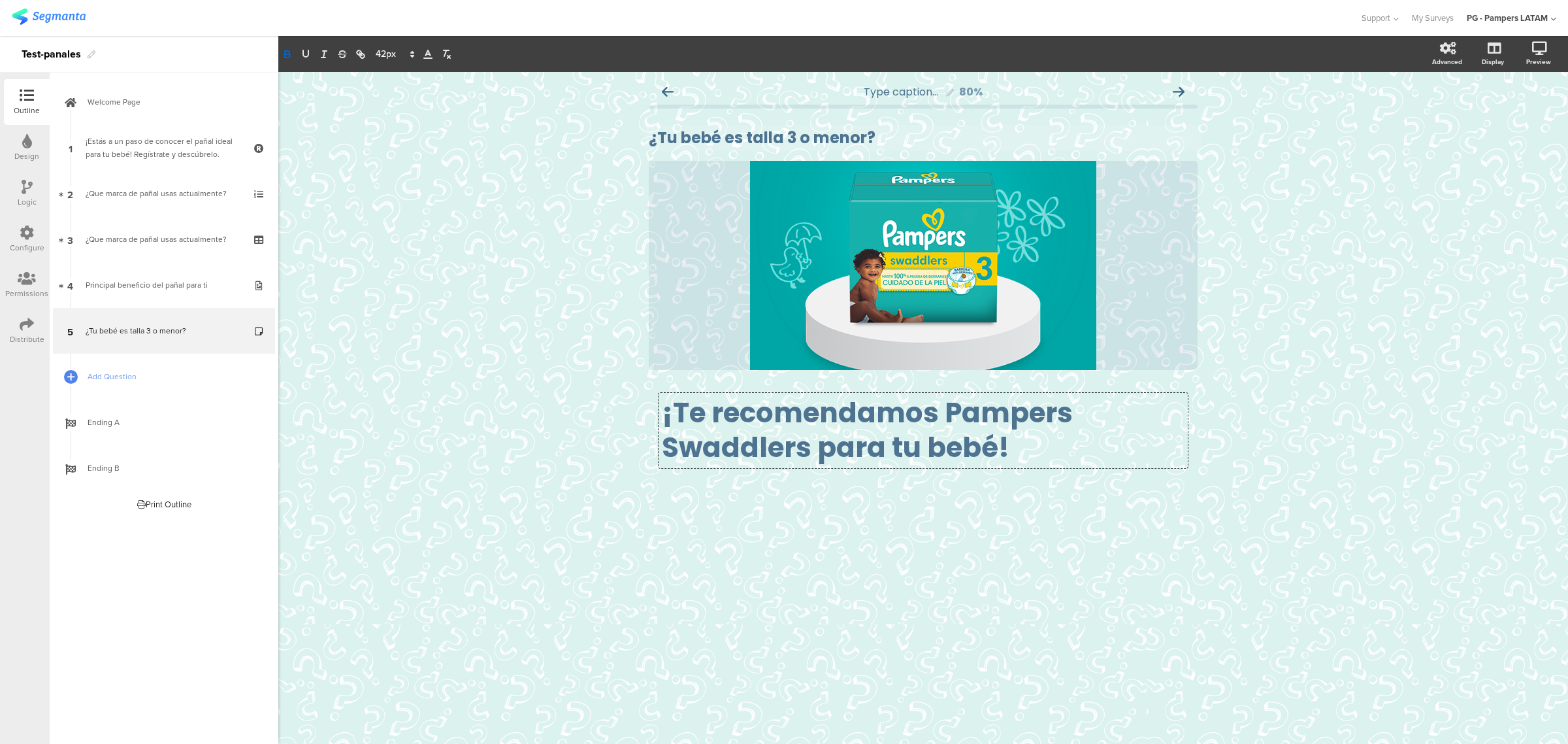
click at [1303, 488] on div "Type caption... 80% ¿Tu bebé es talla 3 o menor? ¿Tu bebé es talla 3 o menor? /" at bounding box center [923, 408] width 1290 height 672
click at [1003, 410] on strong "¡Te recomendamos Pampers Swaddlers para tu bebé!" at bounding box center [867, 430] width 411 height 73
drag, startPoint x: 1052, startPoint y: 420, endPoint x: 743, endPoint y: 424, distance: 309.0
click at [743, 424] on strong "¡Te recomendamos Pampers Swaddlers para tu bebé!" at bounding box center [870, 430] width 416 height 73
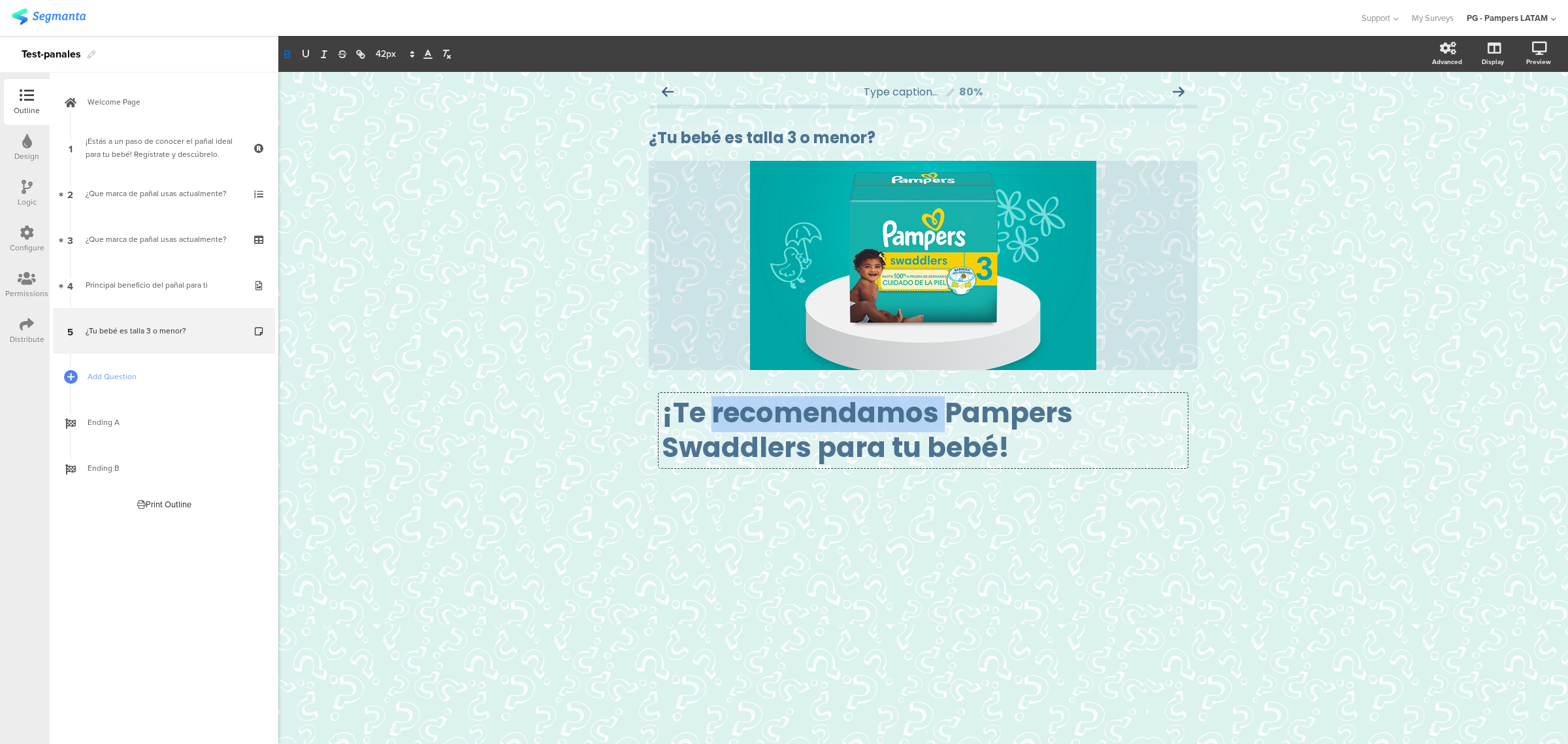
click at [743, 424] on strong "¡Te recomendamos Pampers Swaddlers para tu bebé!" at bounding box center [870, 430] width 416 height 73
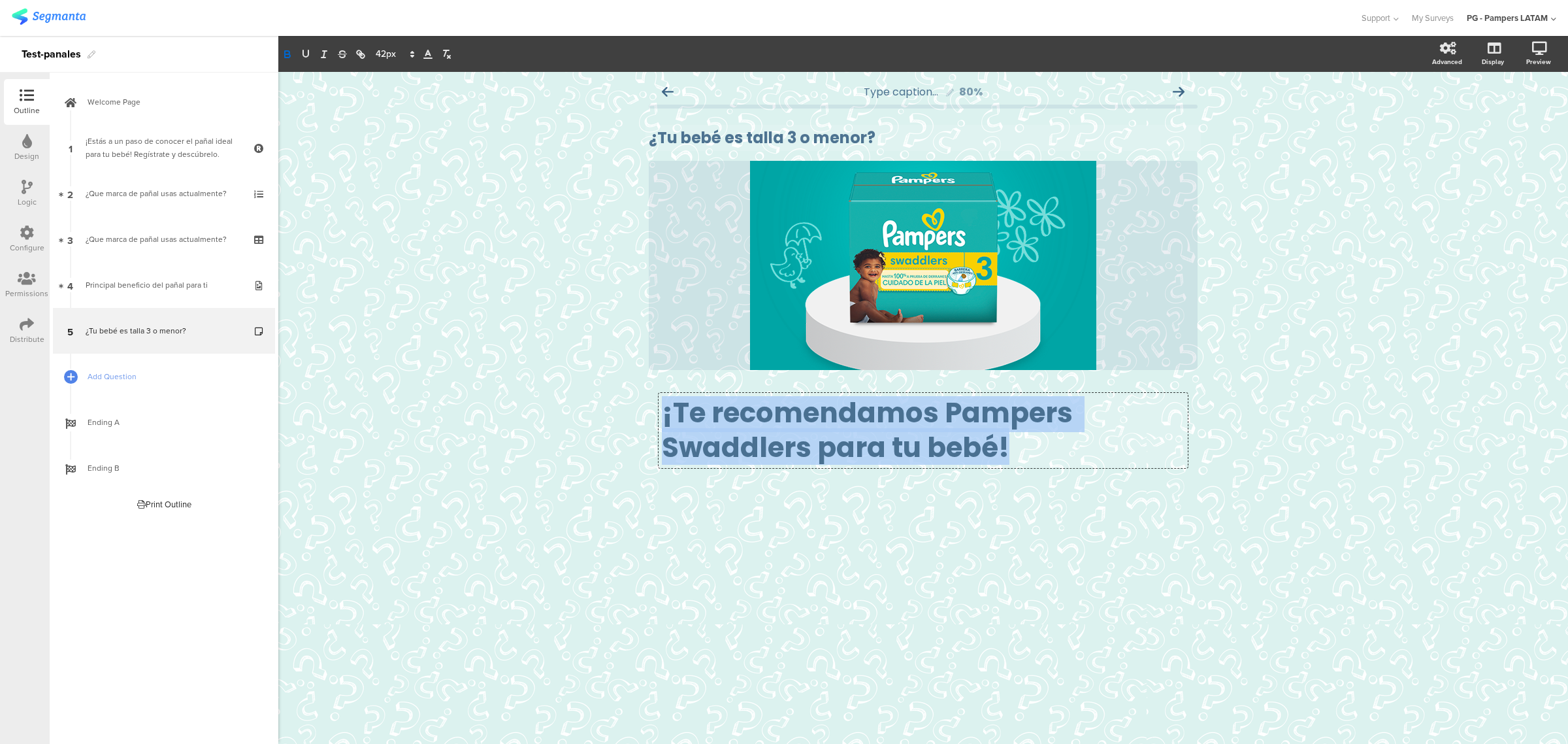
click at [743, 424] on strong "¡Te recomendamos Pampers Swaddlers para tu bebé!" at bounding box center [870, 430] width 416 height 73
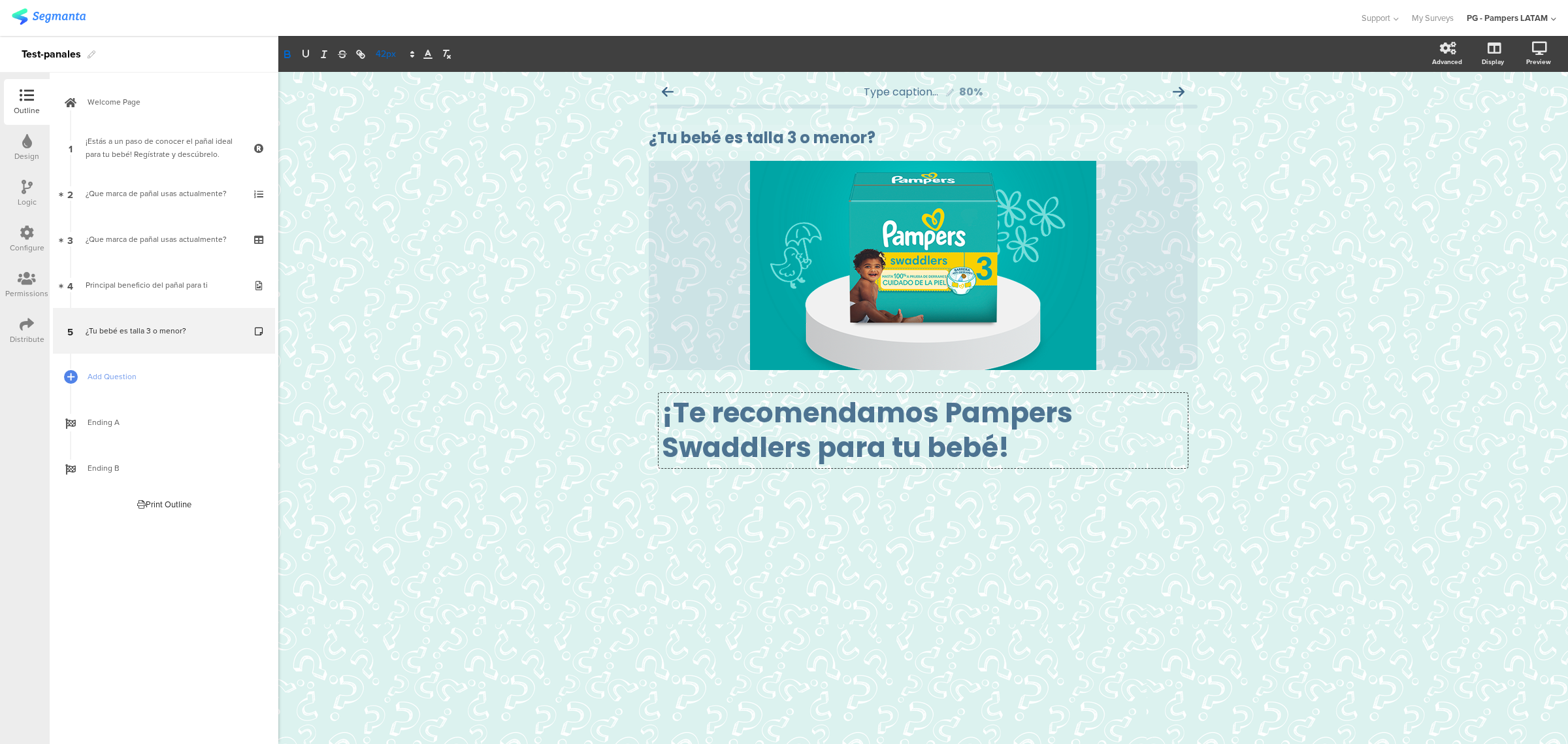
click at [389, 59] on span at bounding box center [394, 54] width 49 height 16
click at [384, 174] on span at bounding box center [395, 176] width 38 height 20
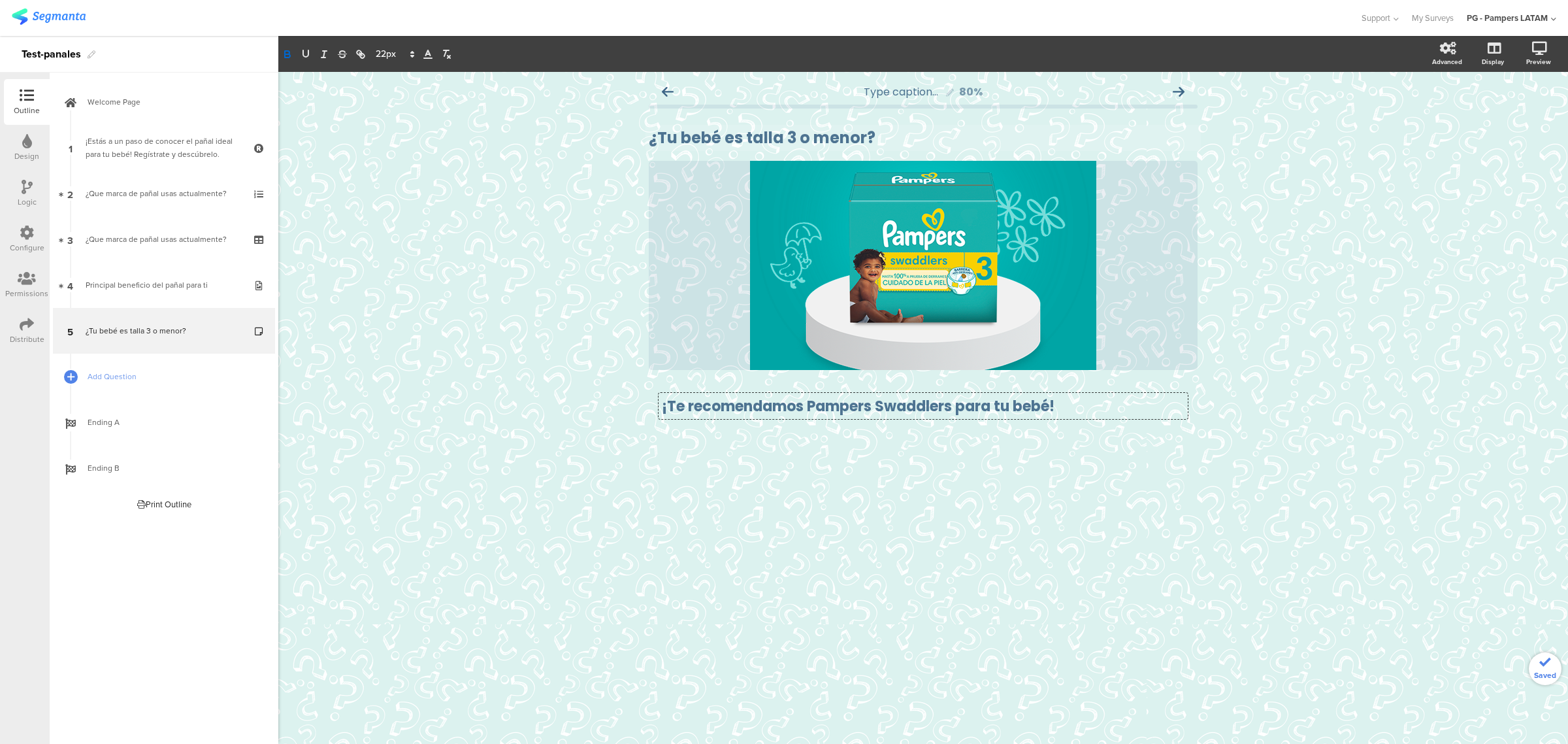
click at [895, 542] on div "Type caption... 80% ¿Tu bebé es talla 3 o menor? ¿Tu bebé es talla 3 o menor? /" at bounding box center [923, 408] width 1290 height 672
click at [728, 131] on strong "¿Tu bebé es talla 3 o menor?" at bounding box center [762, 138] width 227 height 22
click at [778, 404] on div "¡Te recomendamos Pampers Swaddlers para tu bebé! ¡Te recomendamos Pampers Swadd…" at bounding box center [923, 406] width 529 height 26
click at [778, 404] on strong "¡Te recomendamos Pampers Swaddlers para tu bebé!" at bounding box center [858, 406] width 393 height 20
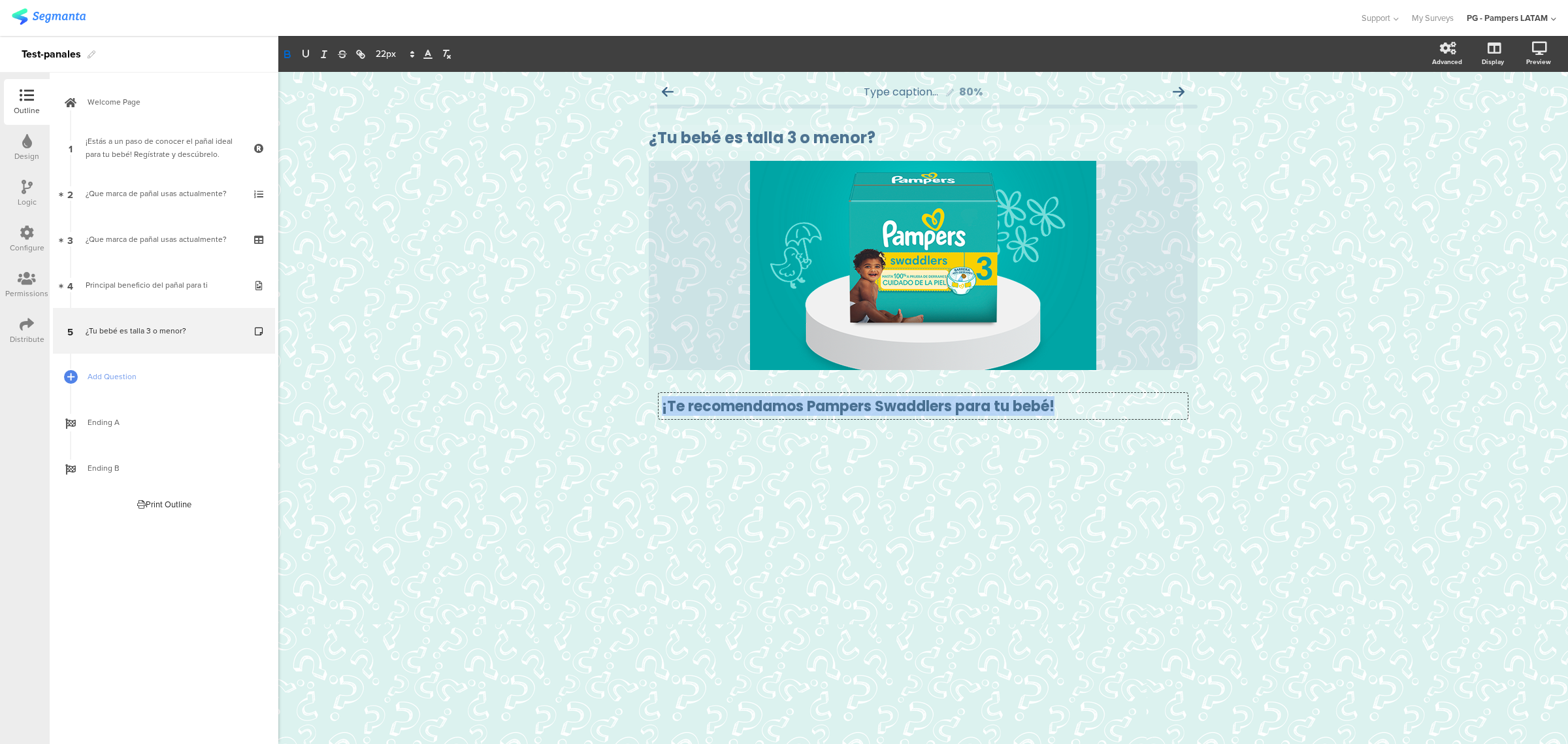
click at [778, 404] on strong "¡Te recomendamos Pampers Swaddlers para tu bebé!" at bounding box center [858, 406] width 393 height 20
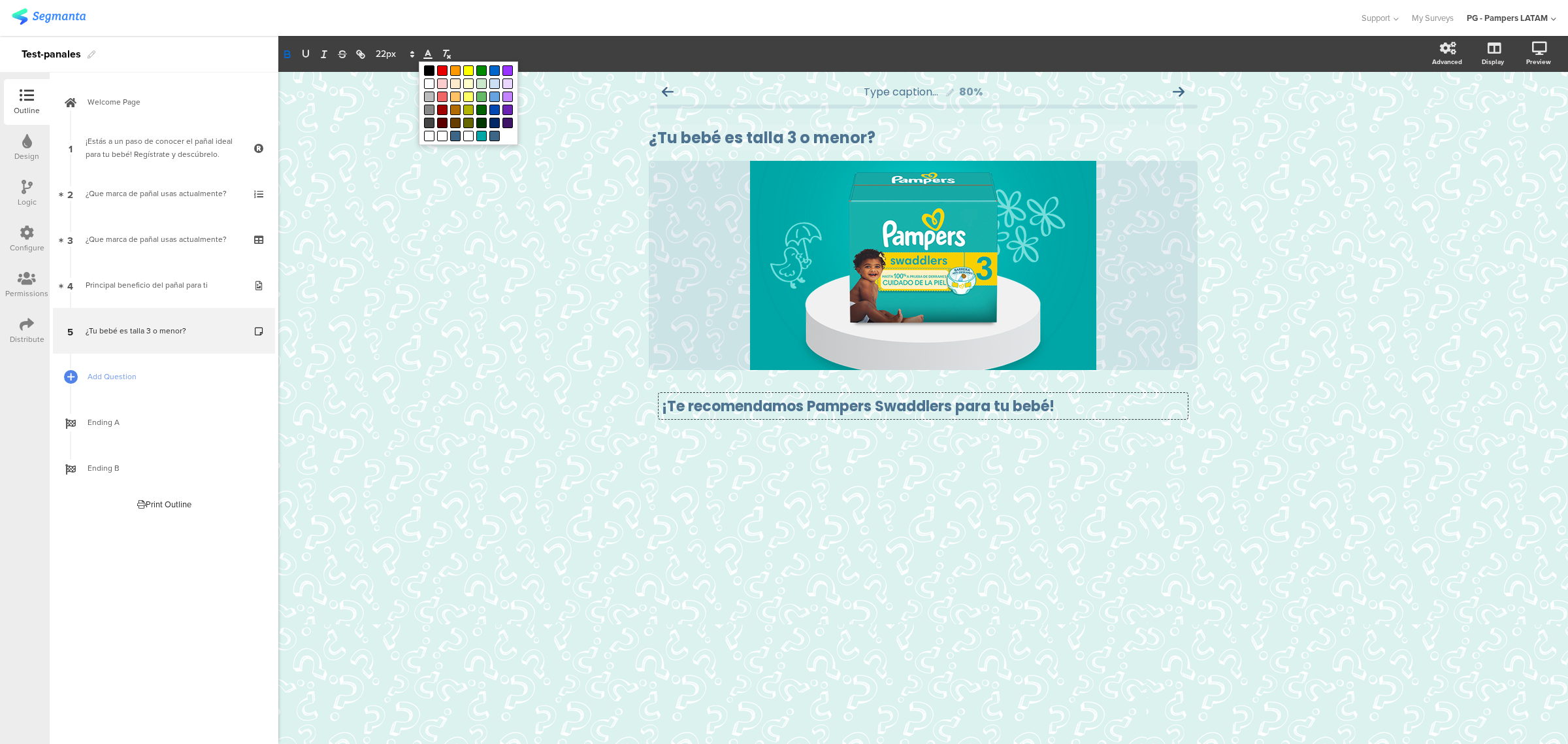
click at [429, 47] on span at bounding box center [427, 54] width 18 height 16
click at [489, 141] on span at bounding box center [494, 135] width 10 height 10
click at [652, 327] on div "/" at bounding box center [923, 266] width 548 height 209
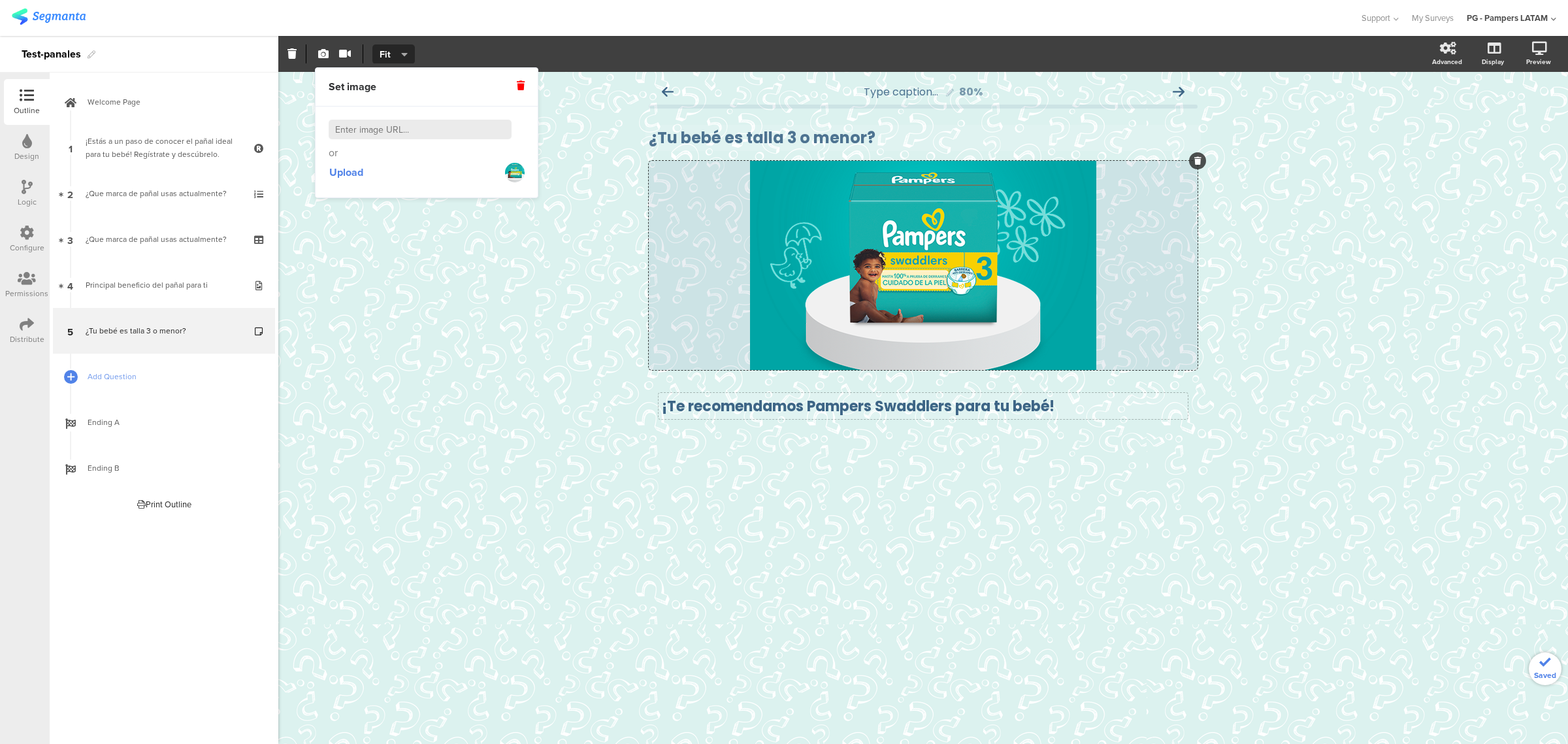
click at [788, 413] on strong "¡Te recomendamos Pampers Swaddlers para tu bebé!" at bounding box center [858, 406] width 393 height 20
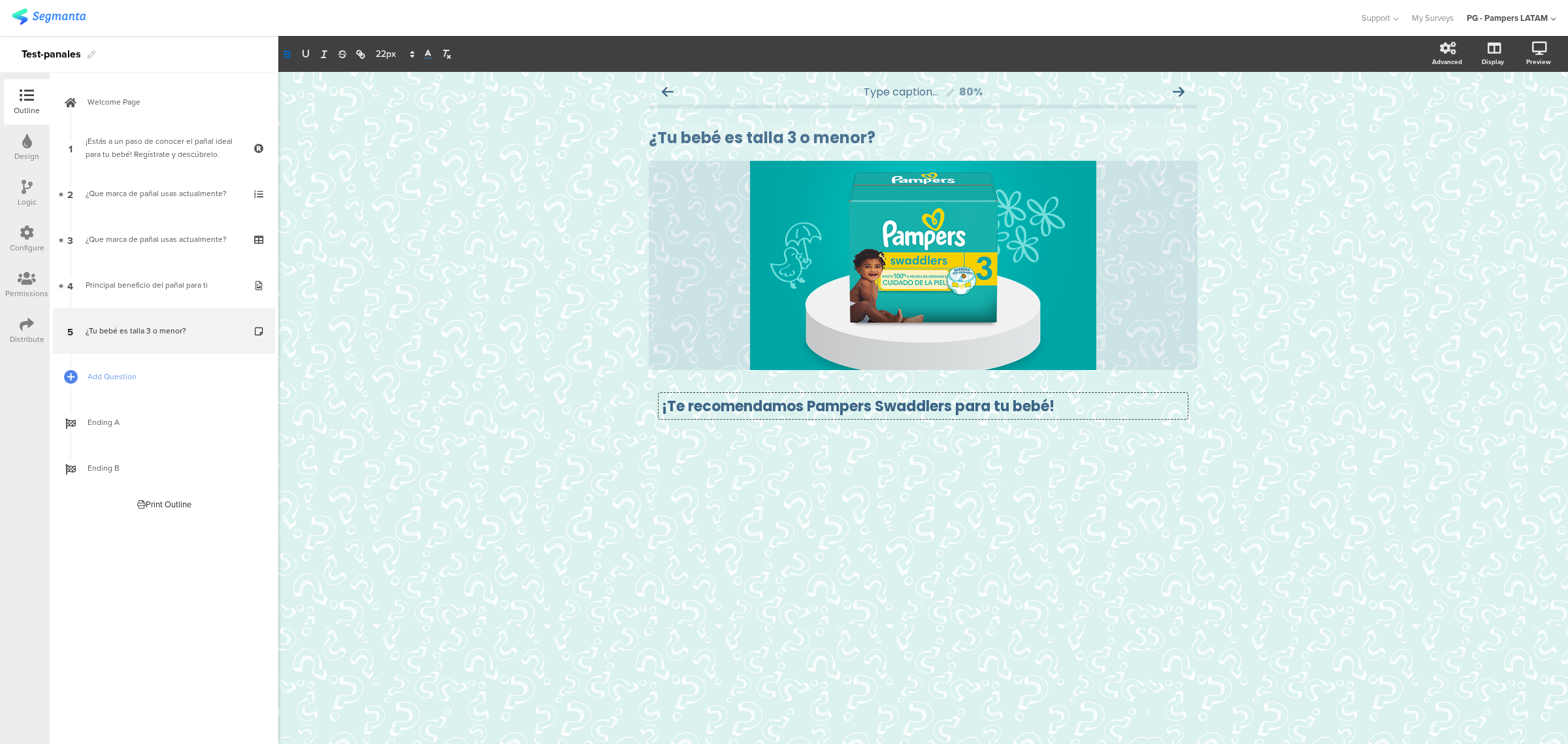
click at [789, 475] on div "Type caption... 80% ¿Tu bebé es talla 3 o menor? ¿Tu bebé es talla 3 o menor? /" at bounding box center [923, 408] width 1290 height 672
click at [813, 410] on strong "¡Te recomendamos Pampers Swaddlers para tu bebé!" at bounding box center [858, 406] width 393 height 20
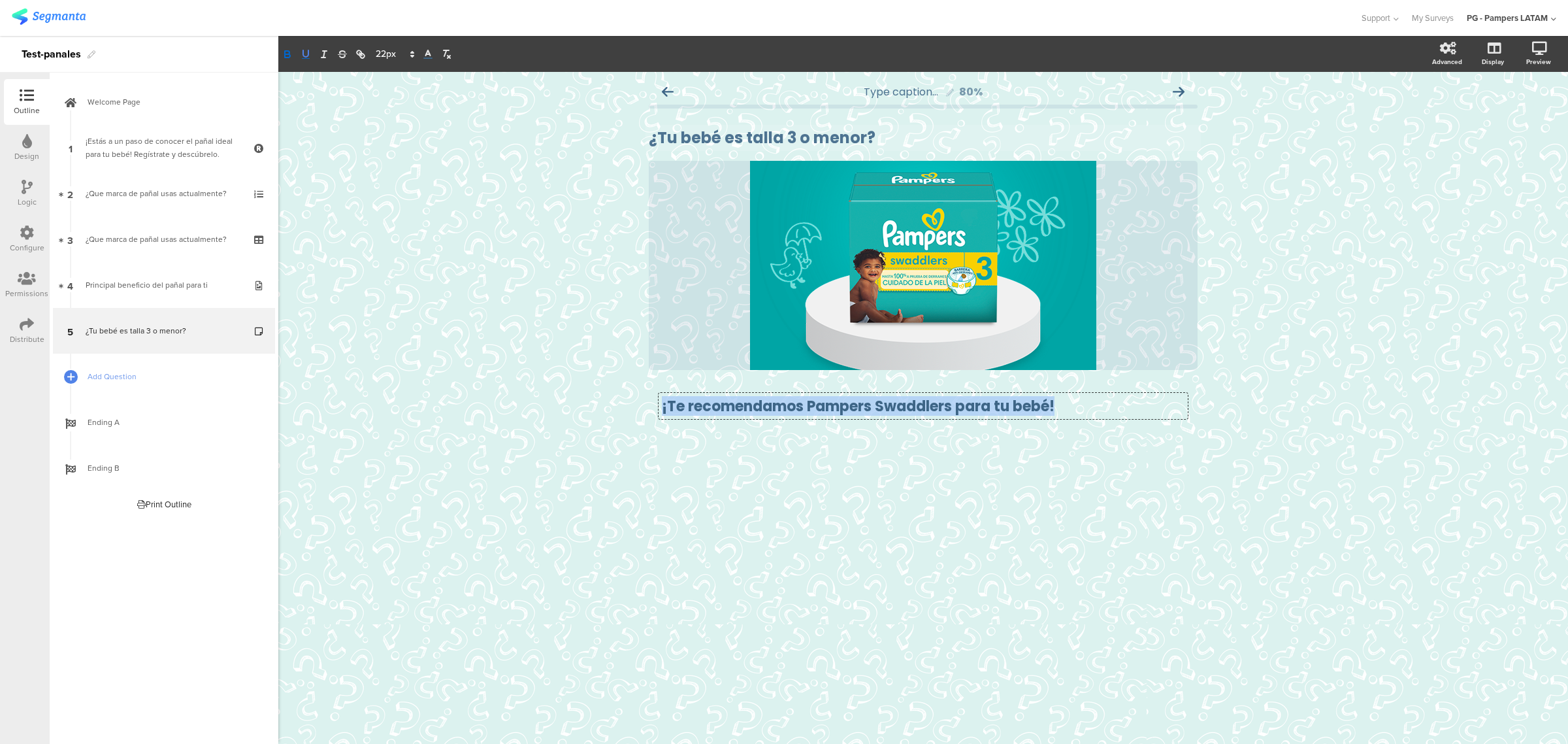
click at [309, 55] on icon "button" at bounding box center [305, 53] width 5 height 6
click at [774, 409] on strong "¡Te recomendamos Pampers Swaddlers para tu bebé!" at bounding box center [858, 406] width 393 height 20
click at [997, 505] on div "Type caption... 80% ¿Tu bebé es talla 3 o menor? ¿Tu bebé es talla 3 o menor? /" at bounding box center [923, 408] width 1290 height 672
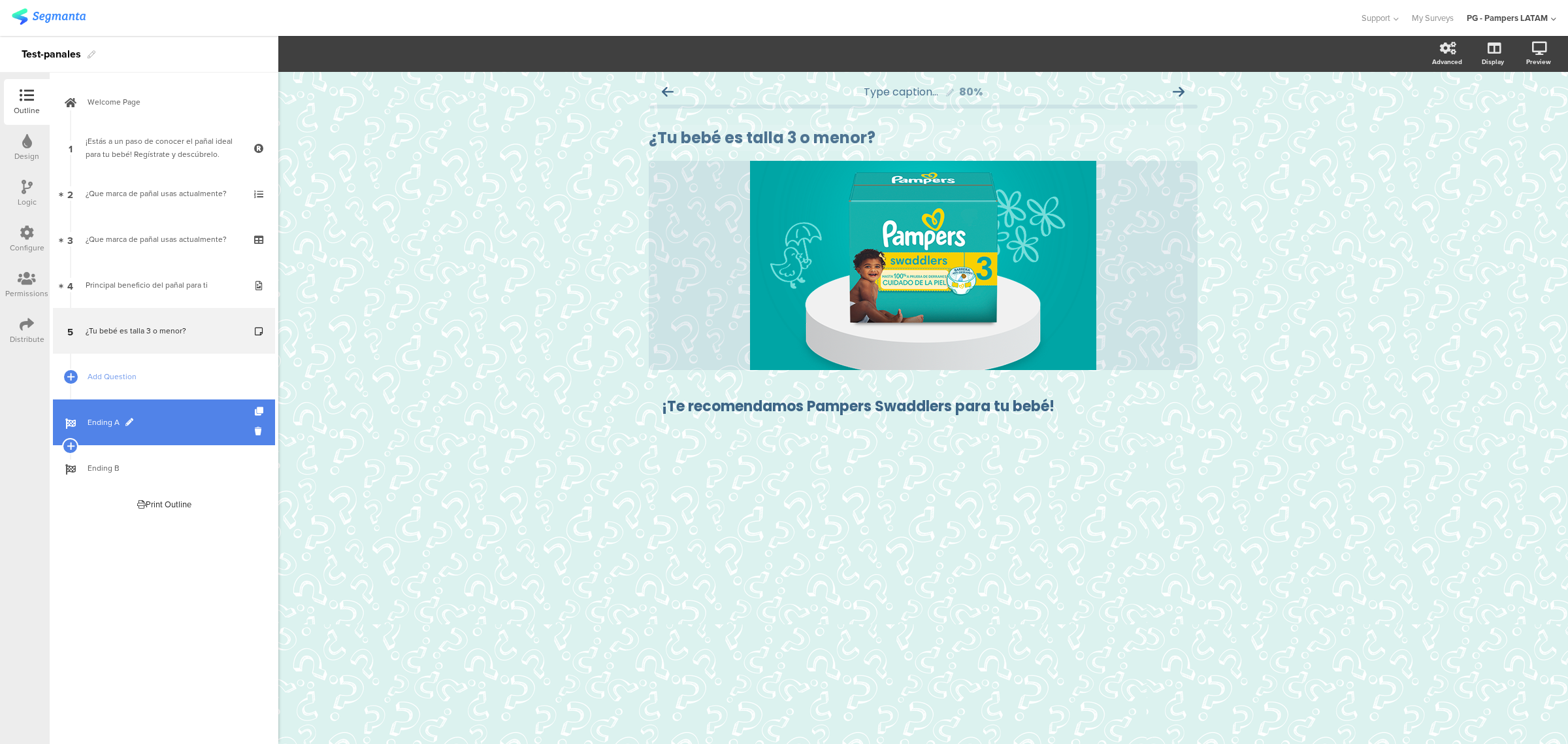
click at [152, 421] on span "Ending A" at bounding box center [171, 422] width 167 height 13
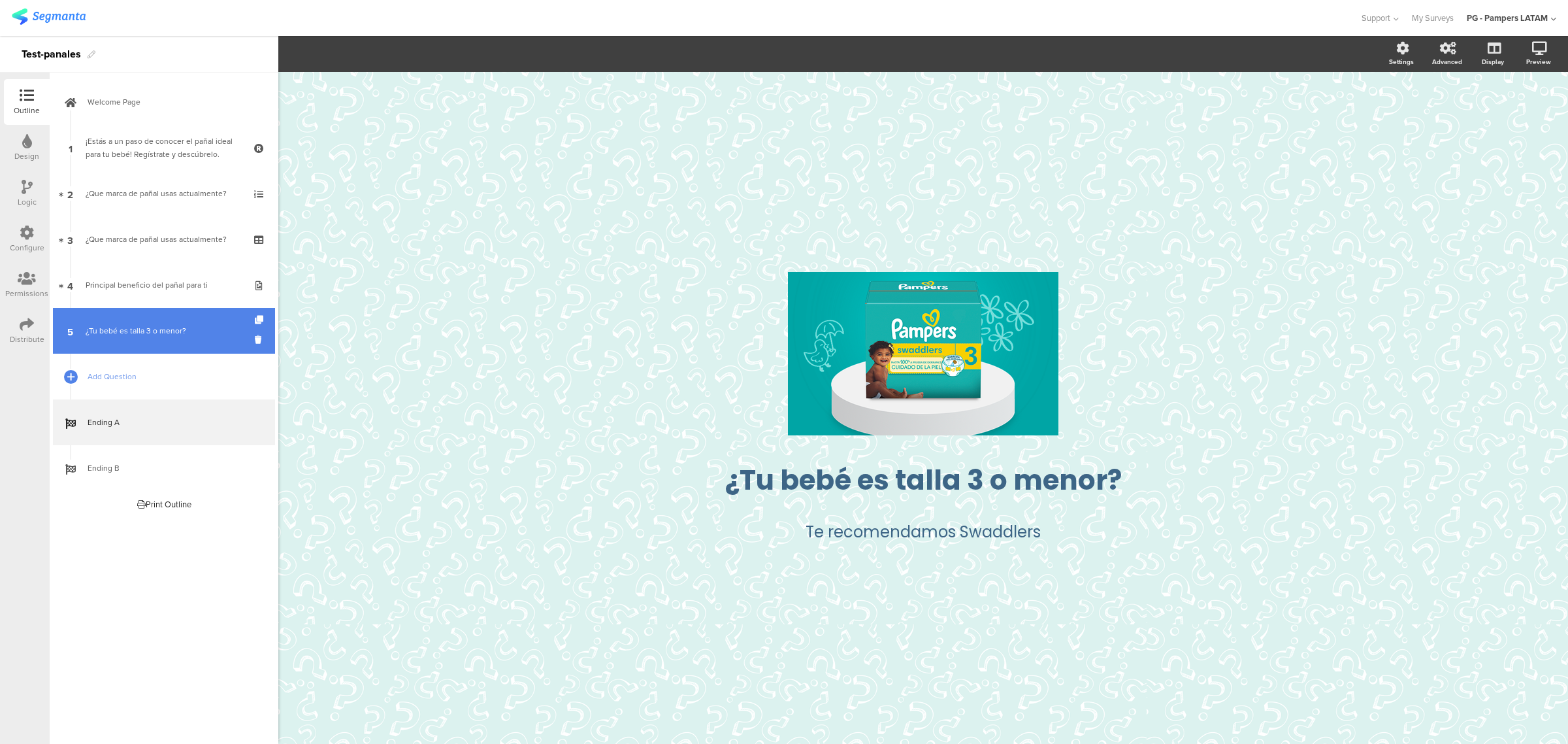
click at [160, 325] on div "¿Tu bebé es talla 3 o menor?" at bounding box center [164, 331] width 156 height 13
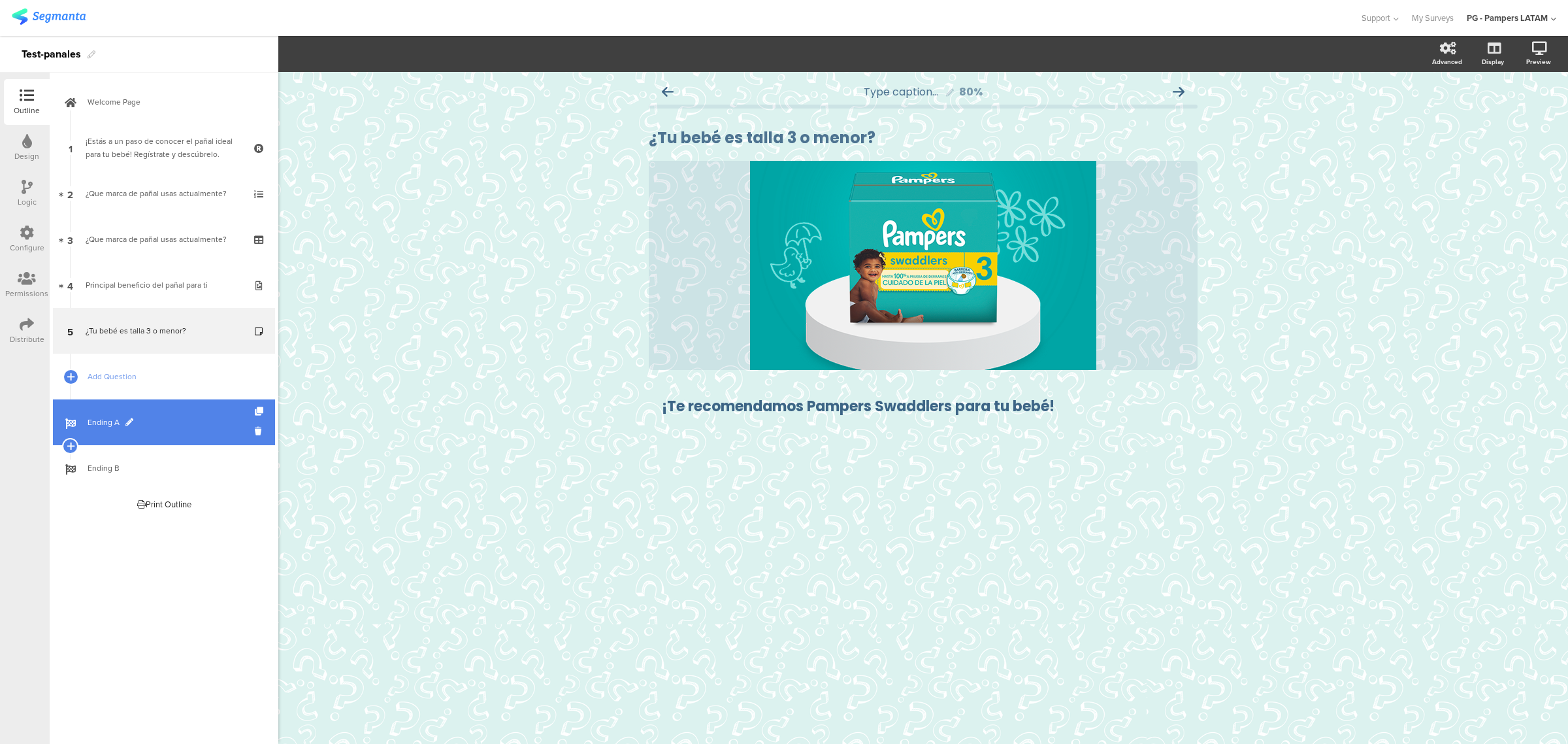
click at [185, 409] on link "Ending A" at bounding box center [164, 422] width 222 height 46
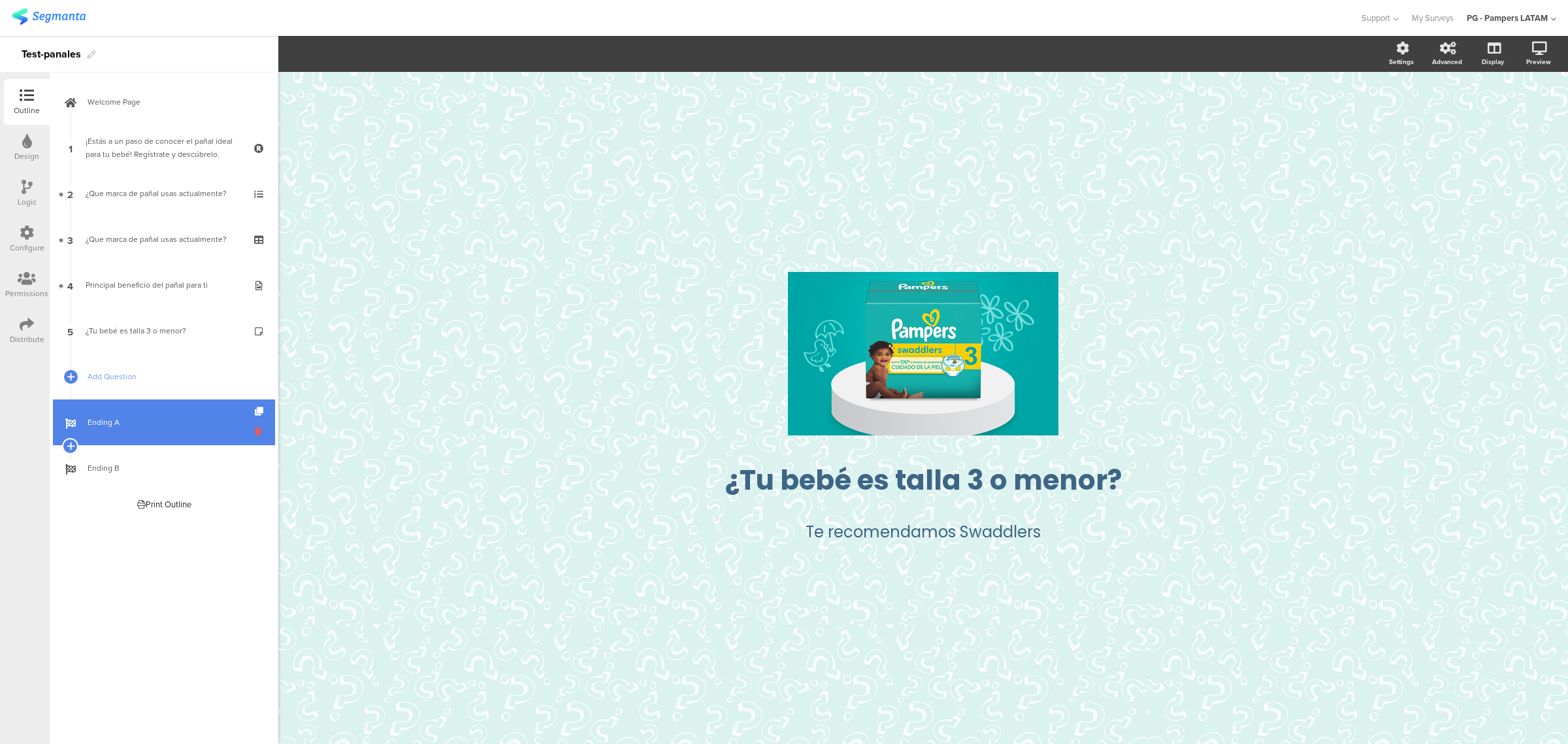
click at [258, 428] on icon at bounding box center [260, 431] width 11 height 13
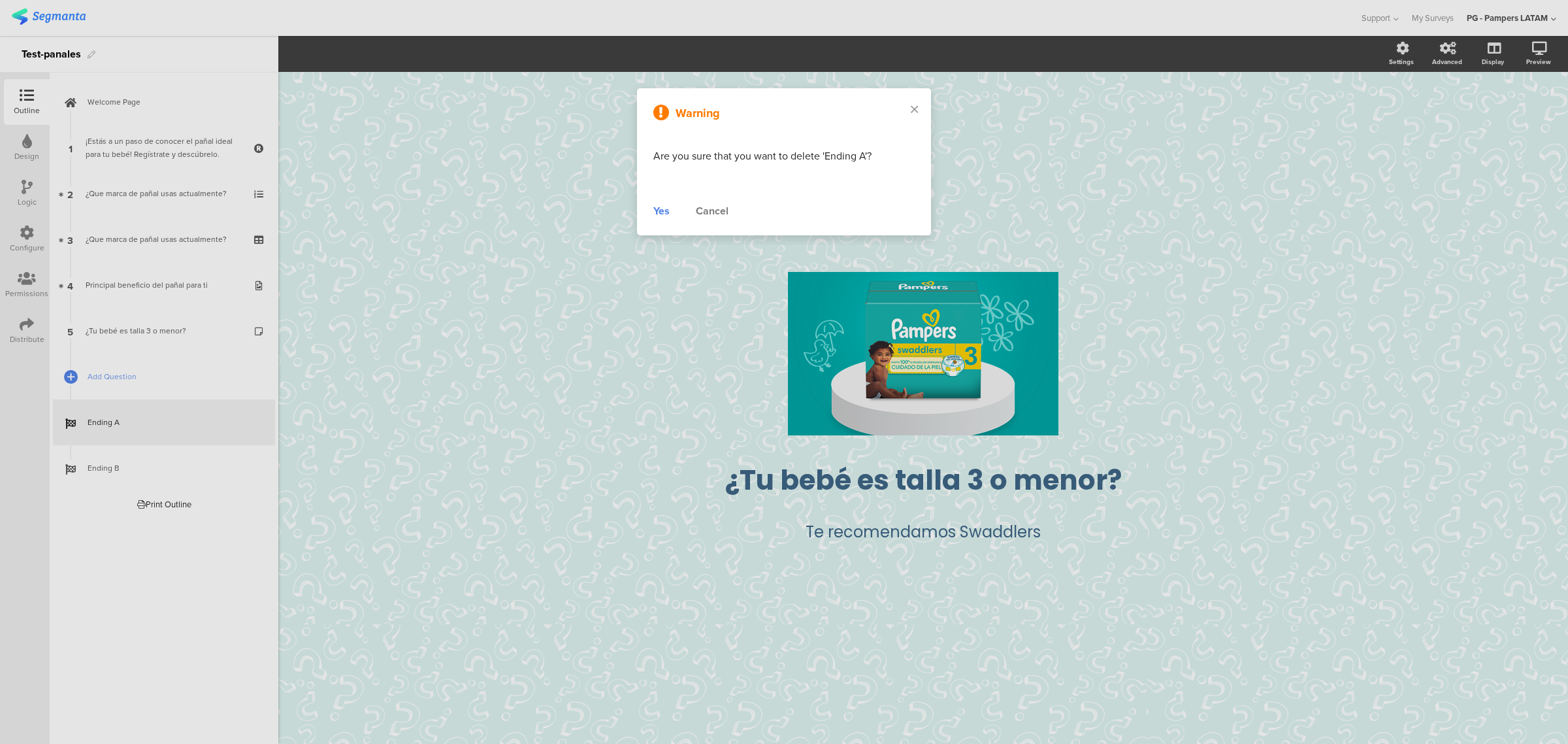
click at [670, 208] on div "Yes Cancel" at bounding box center [784, 211] width 261 height 16
click at [665, 209] on div "Yes" at bounding box center [661, 211] width 16 height 16
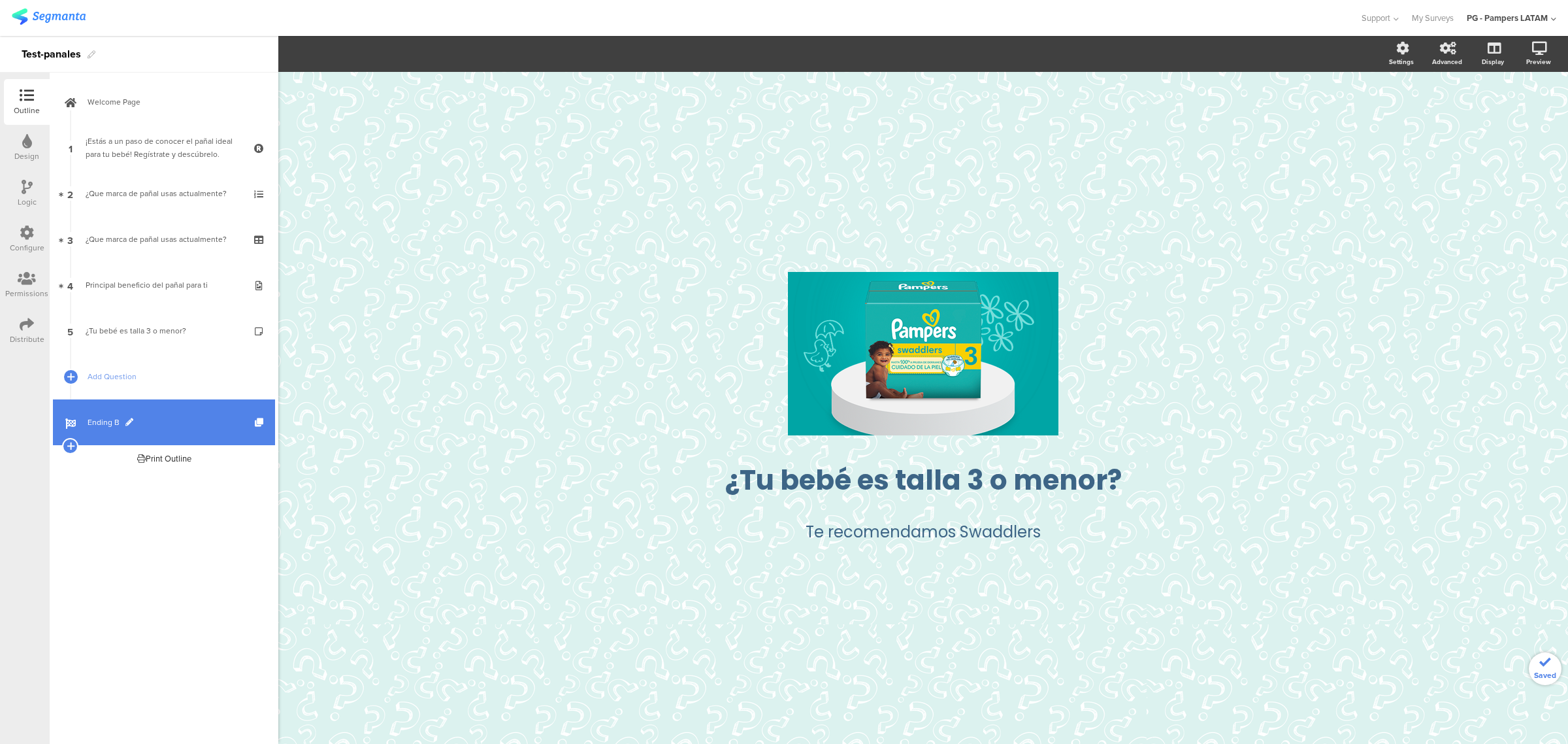
click at [154, 405] on link "Ending B" at bounding box center [164, 422] width 222 height 46
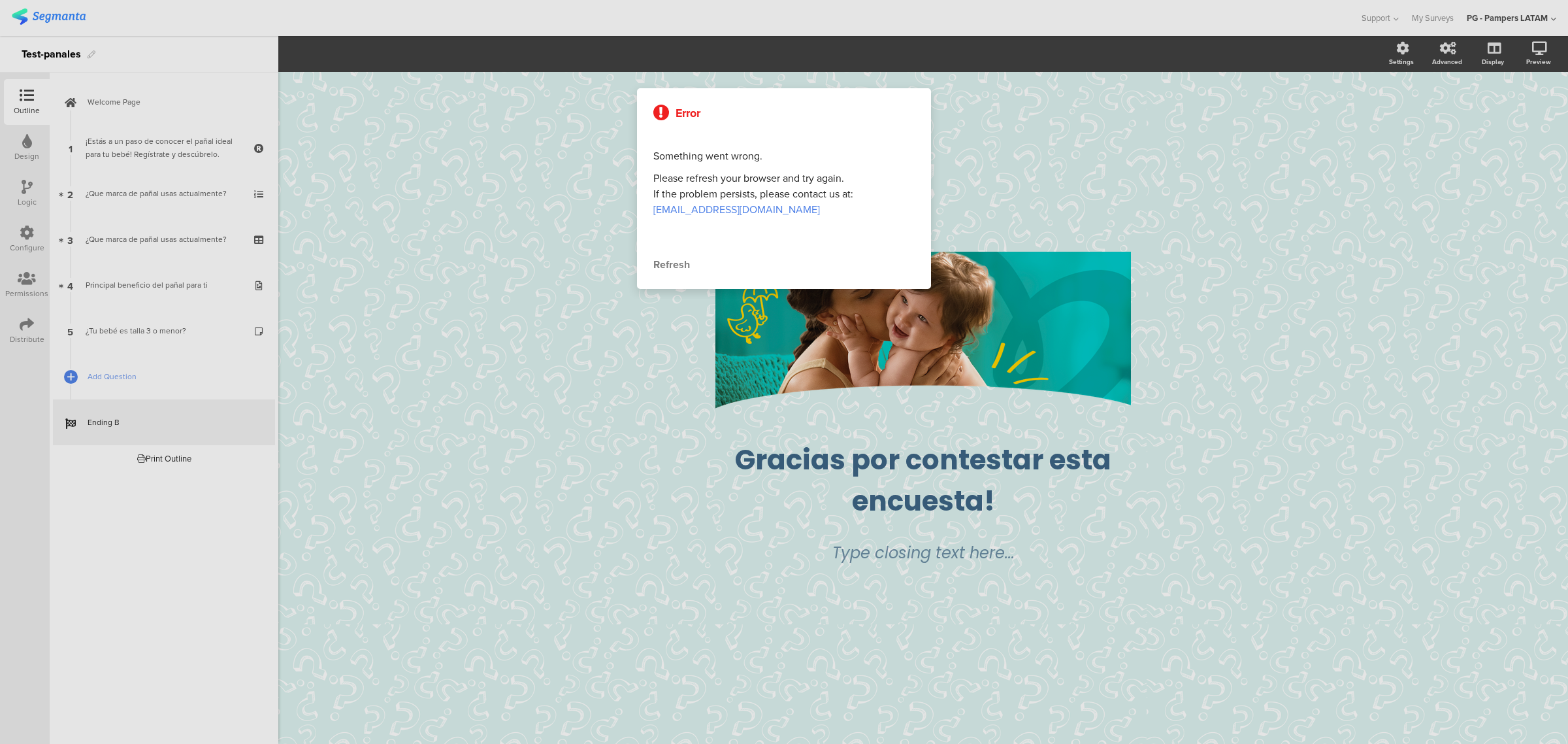
click at [680, 263] on div "Refresh" at bounding box center [784, 265] width 261 height 16
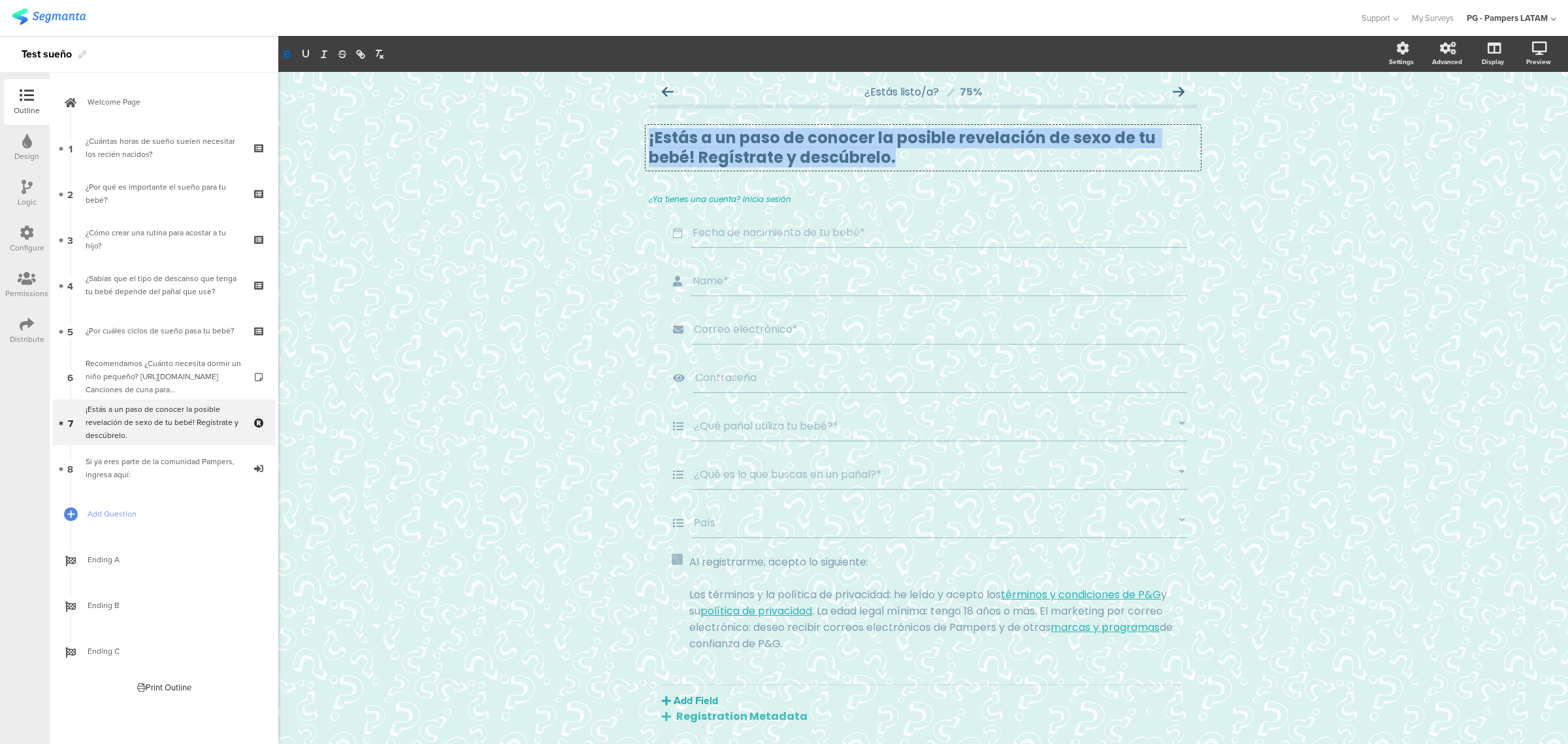
scroll to position [1, 0]
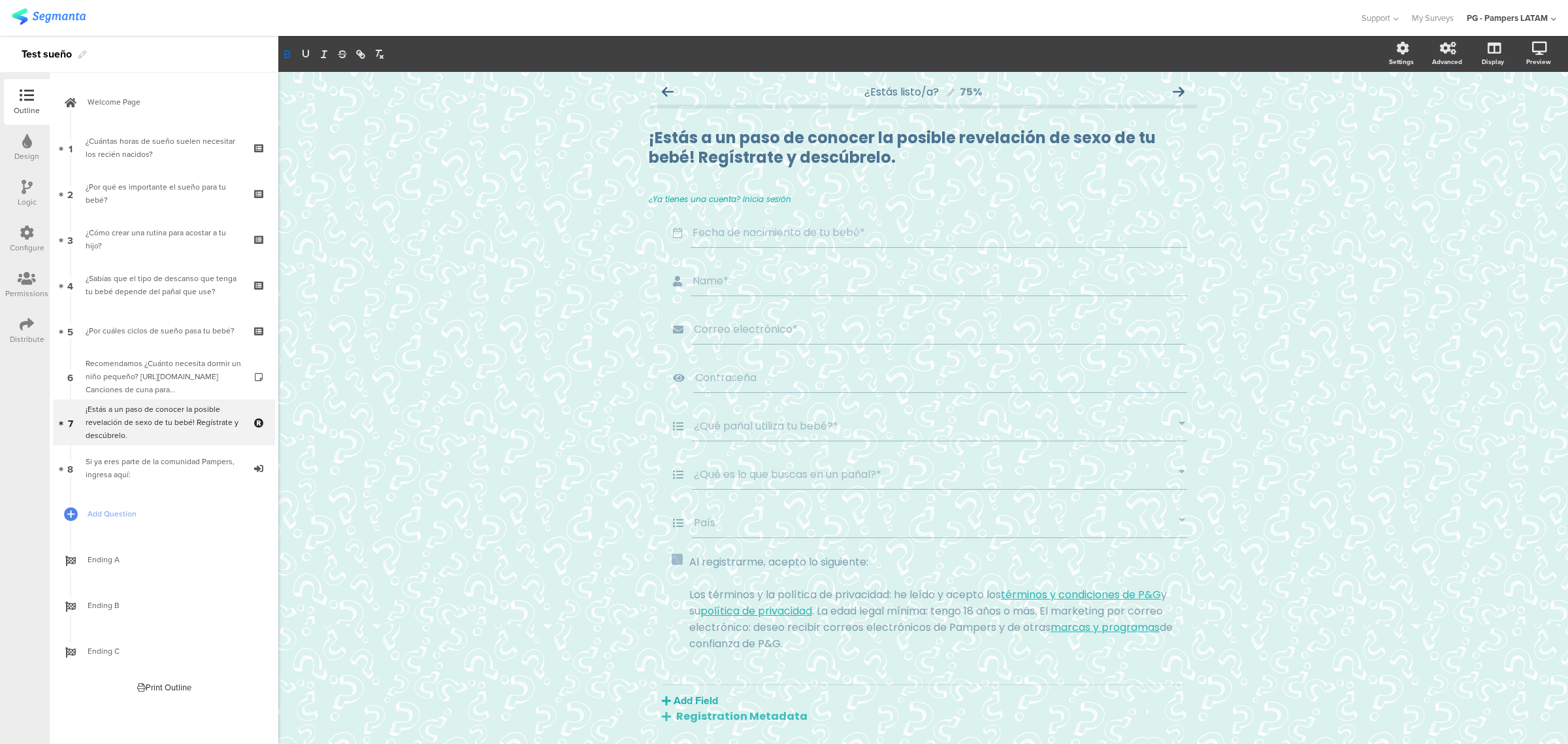
click at [22, 194] on div at bounding box center [27, 188] width 11 height 16
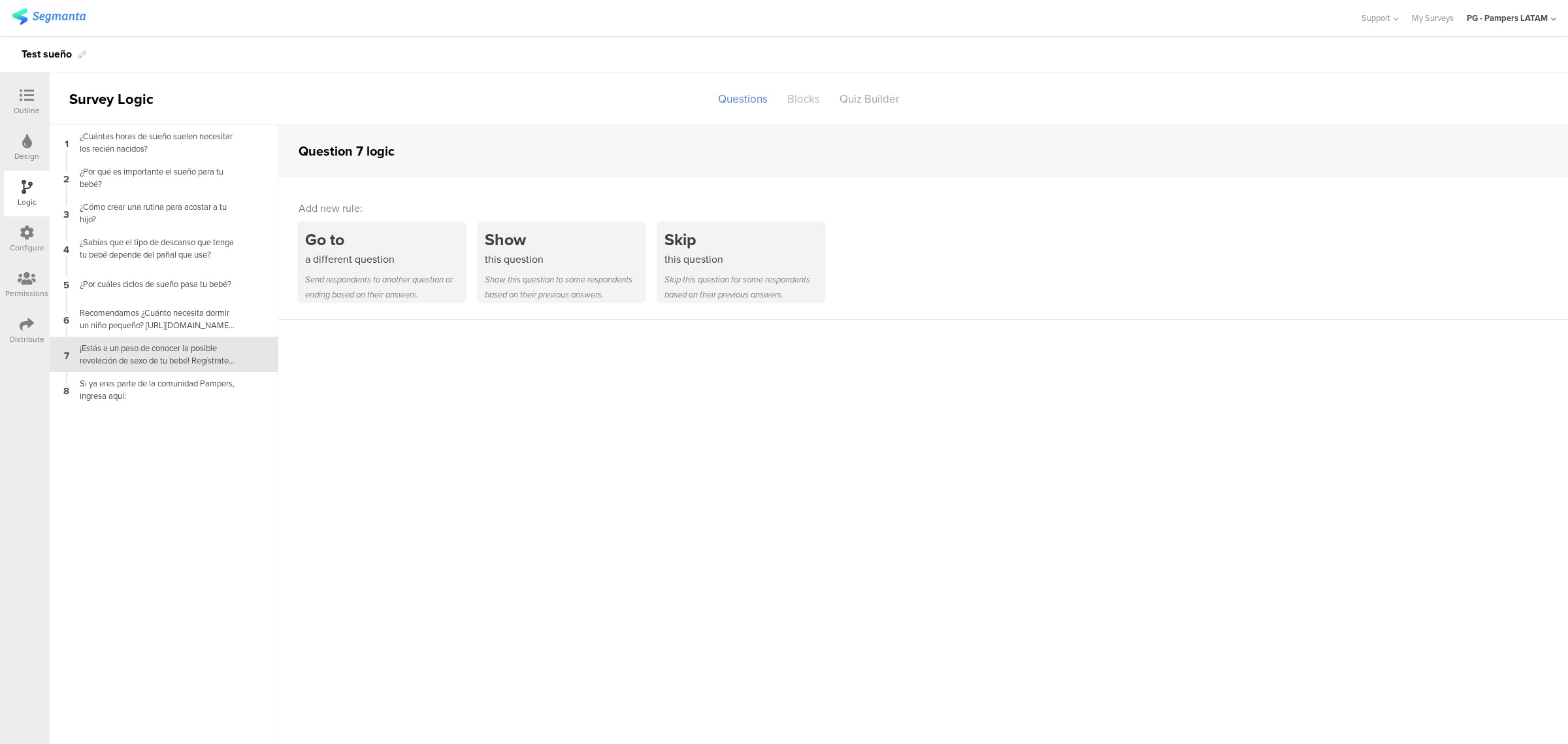
click at [814, 106] on div "Blocks" at bounding box center [803, 98] width 52 height 23
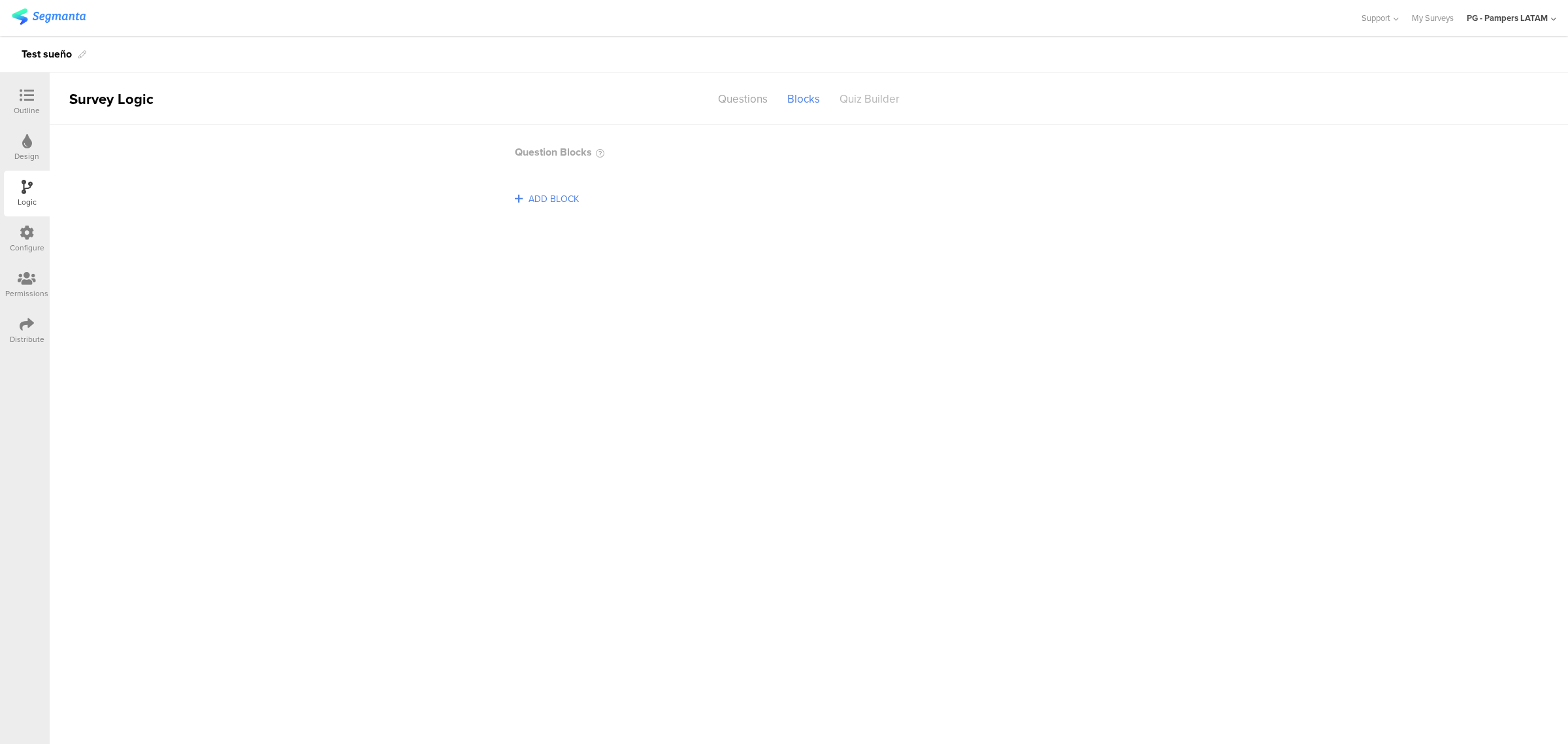
click at [869, 98] on div "Quiz Builder" at bounding box center [870, 98] width 80 height 23
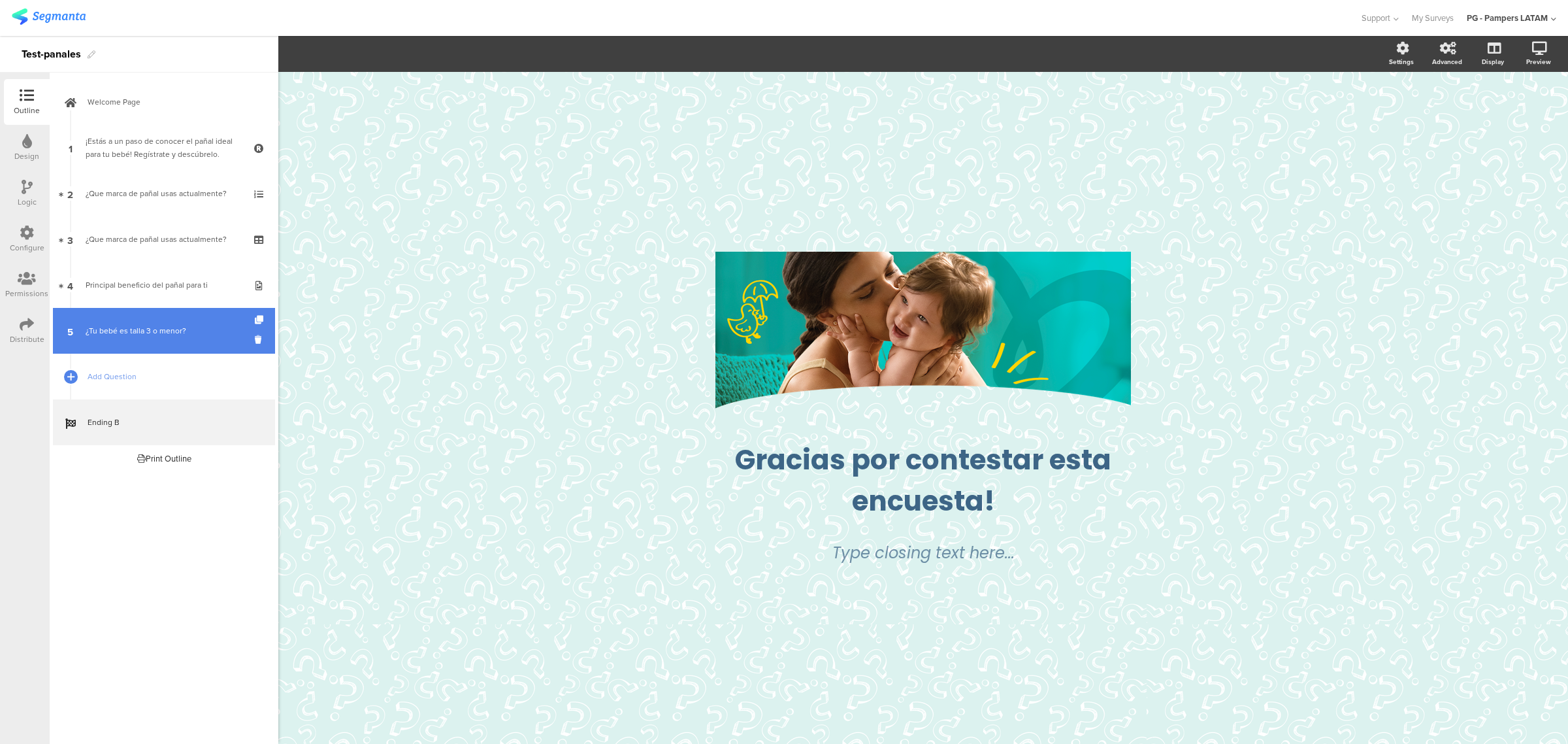
click at [180, 334] on div "¿Tu bebé es talla 3 o menor?" at bounding box center [164, 331] width 156 height 13
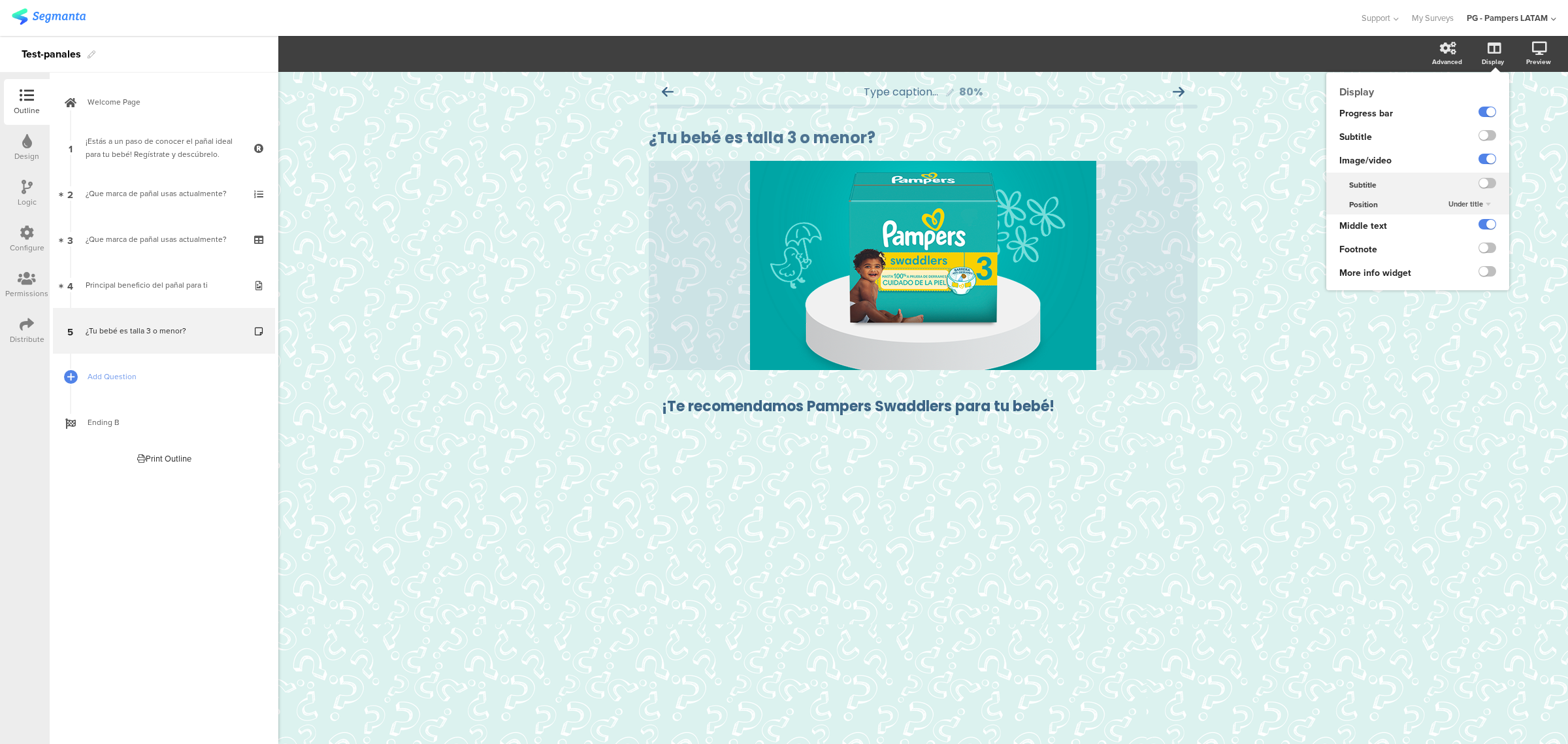
click at [1481, 202] on span "Under title" at bounding box center [1466, 203] width 34 height 10
click at [1470, 226] on div "Above title" at bounding box center [1466, 231] width 77 height 14
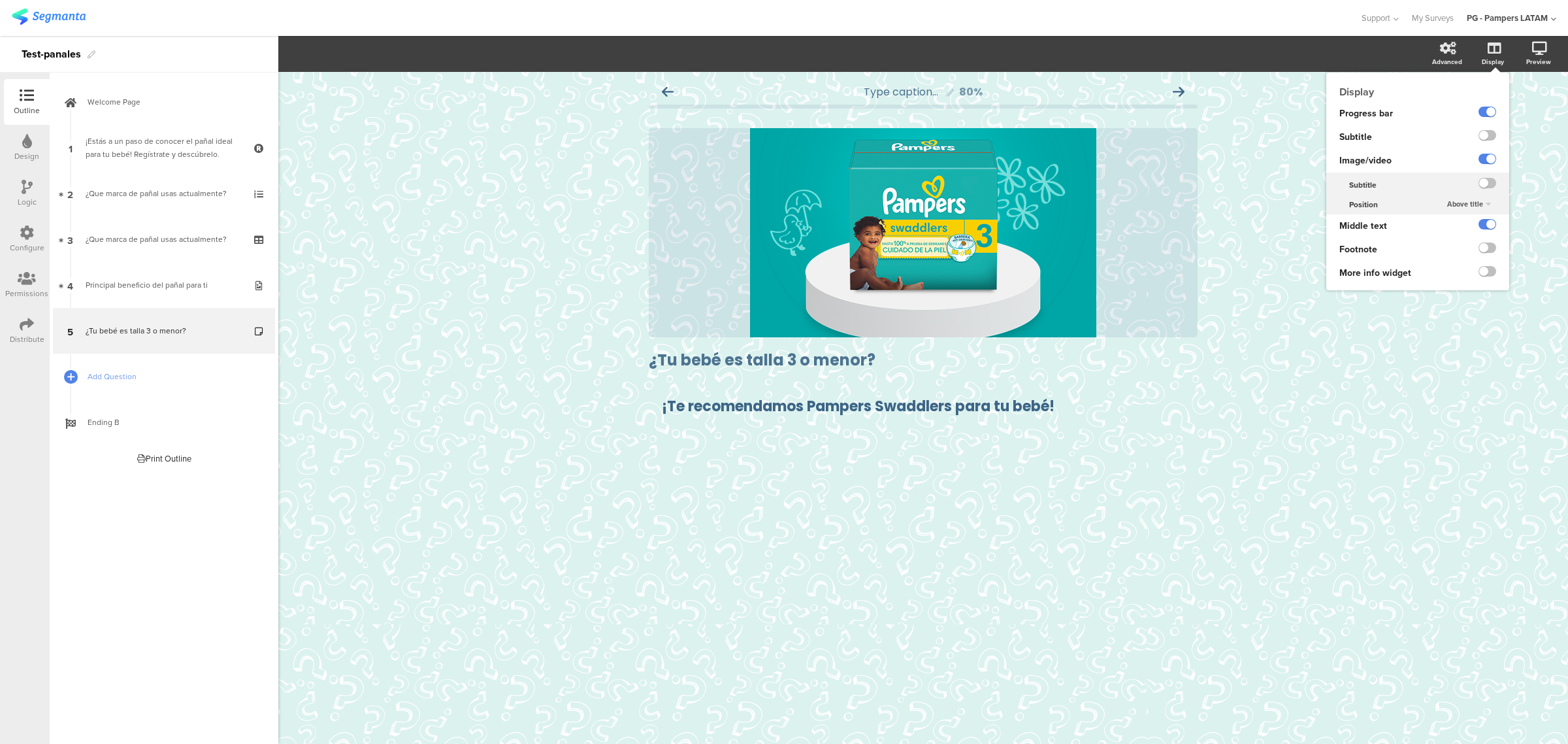
click at [1469, 209] on div "Above title" at bounding box center [1468, 205] width 54 height 16
click at [1466, 217] on span "Under title" at bounding box center [1449, 216] width 32 height 10
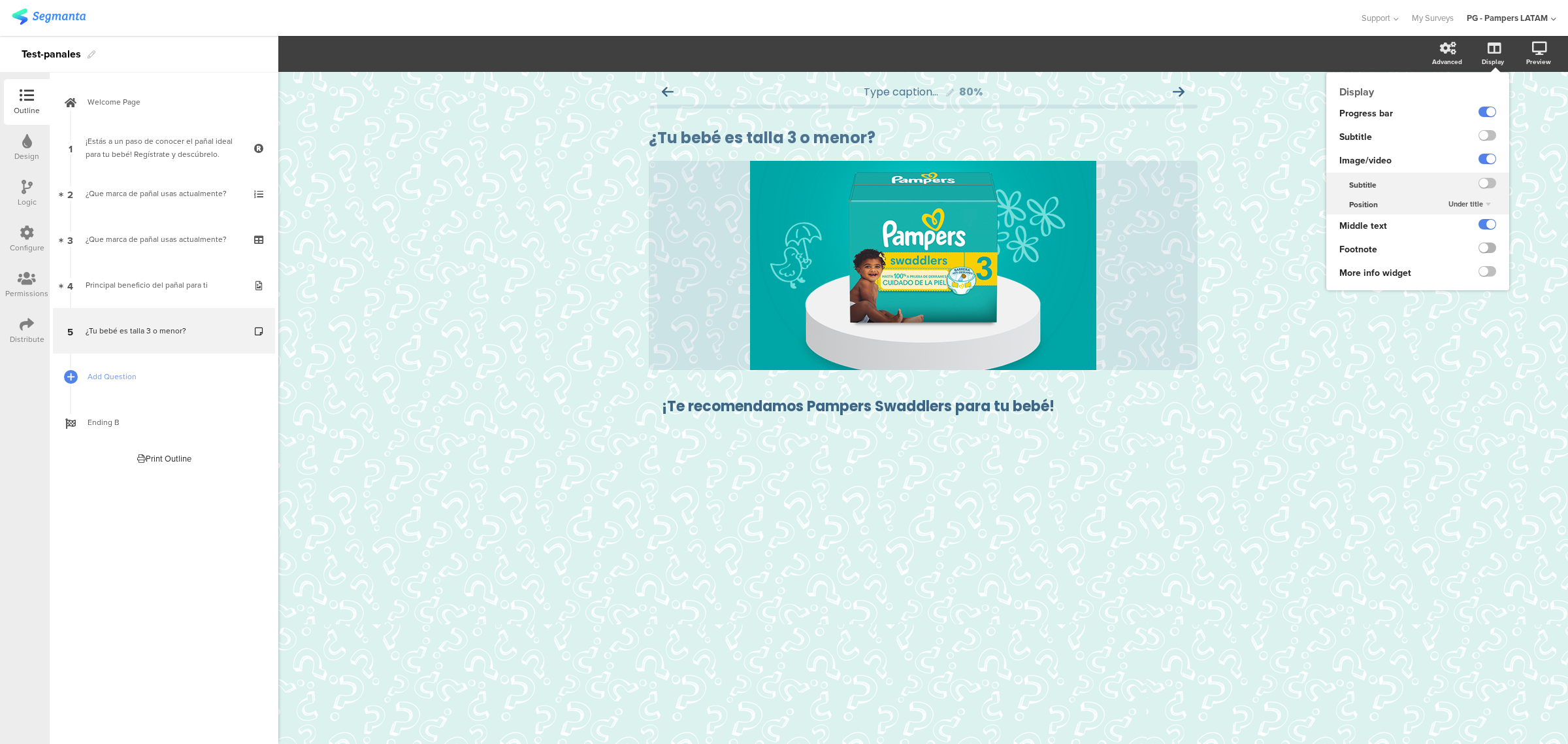
click at [1486, 246] on label at bounding box center [1487, 247] width 18 height 10
click at [0, 0] on input "checkbox" at bounding box center [0, 0] width 0 height 0
click at [1486, 246] on label at bounding box center [1487, 247] width 18 height 10
click at [0, 0] on input "checkbox" at bounding box center [0, 0] width 0 height 0
click at [1487, 134] on label at bounding box center [1487, 134] width 18 height 10
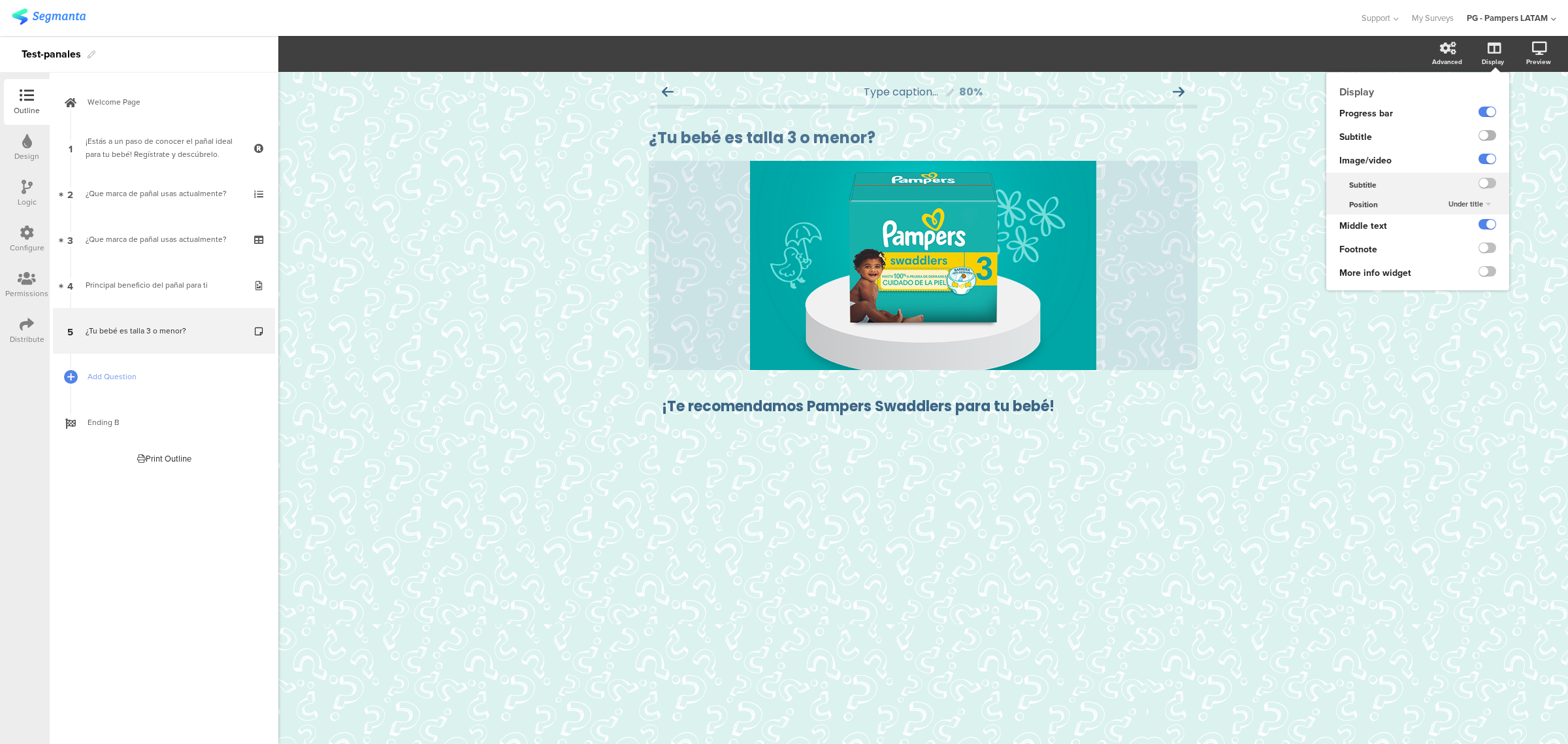
click at [0, 0] on input "checkbox" at bounding box center [0, 0] width 0 height 0
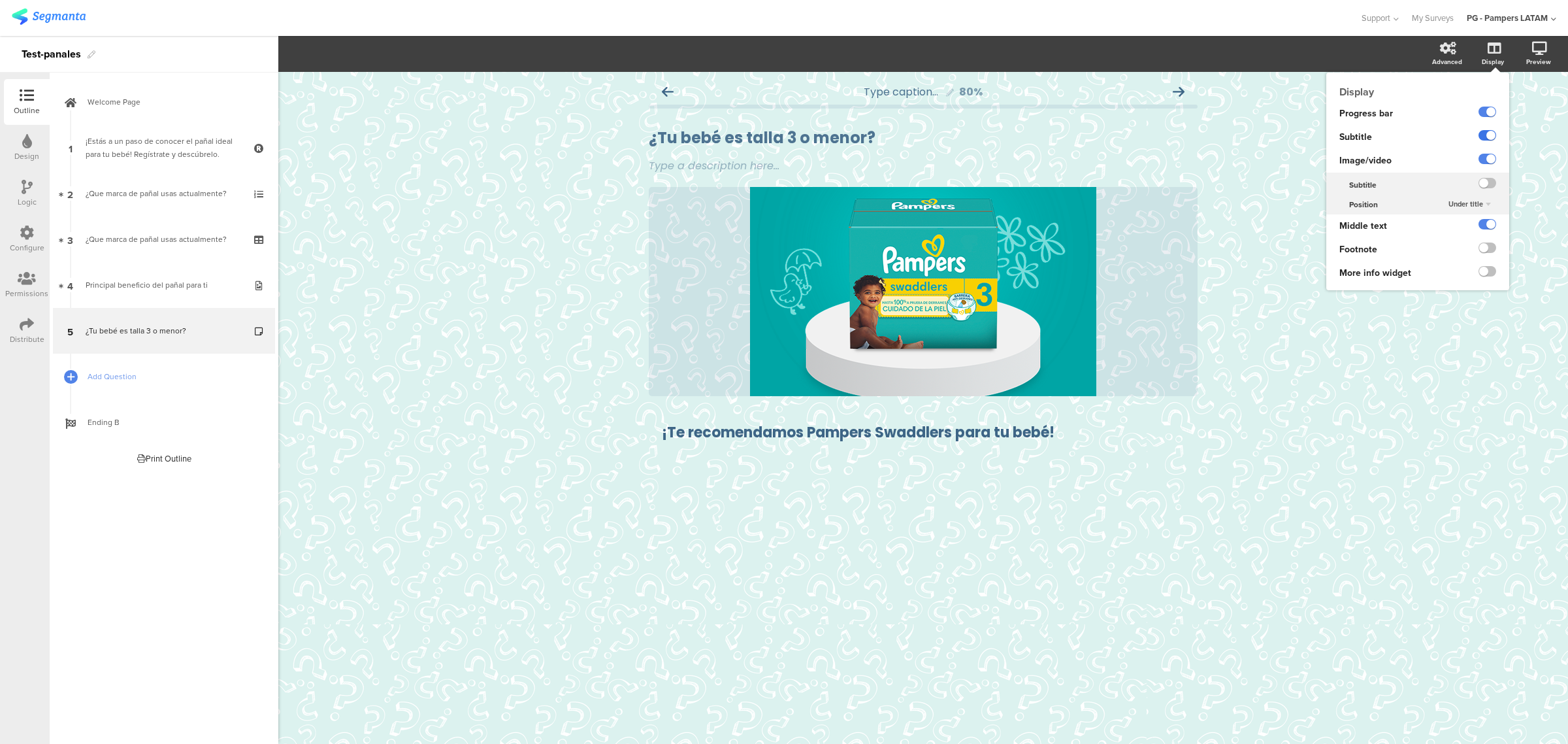
click at [1487, 134] on label at bounding box center [1487, 134] width 18 height 10
click at [0, 0] on input "checkbox" at bounding box center [0, 0] width 0 height 0
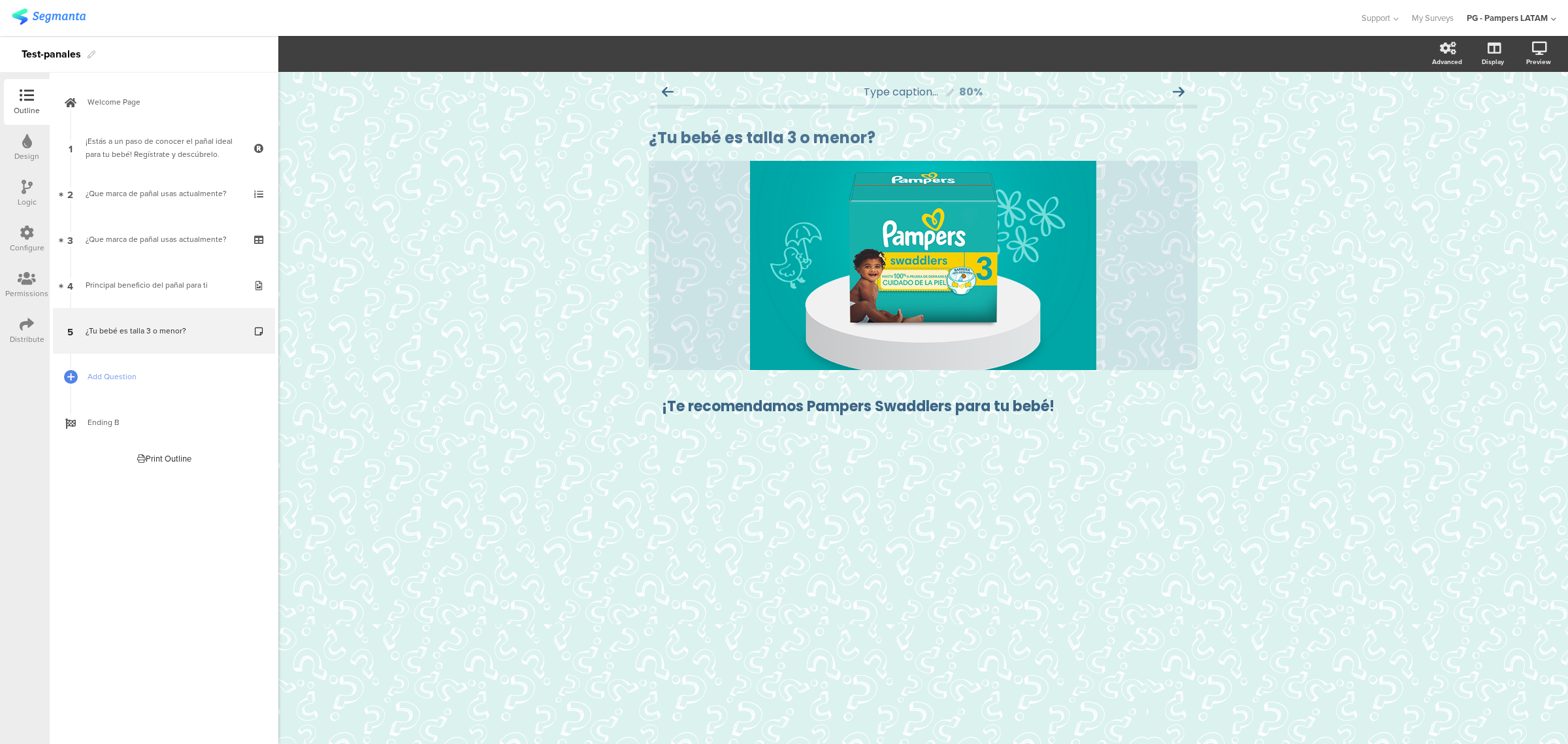
click at [1272, 417] on div "Type caption... 80% ¿Tu bebé es talla 3 o menor? ¿Tu bebé es talla 3 o menor? /" at bounding box center [923, 408] width 1290 height 672
click at [141, 413] on link "Ending B" at bounding box center [164, 422] width 222 height 46
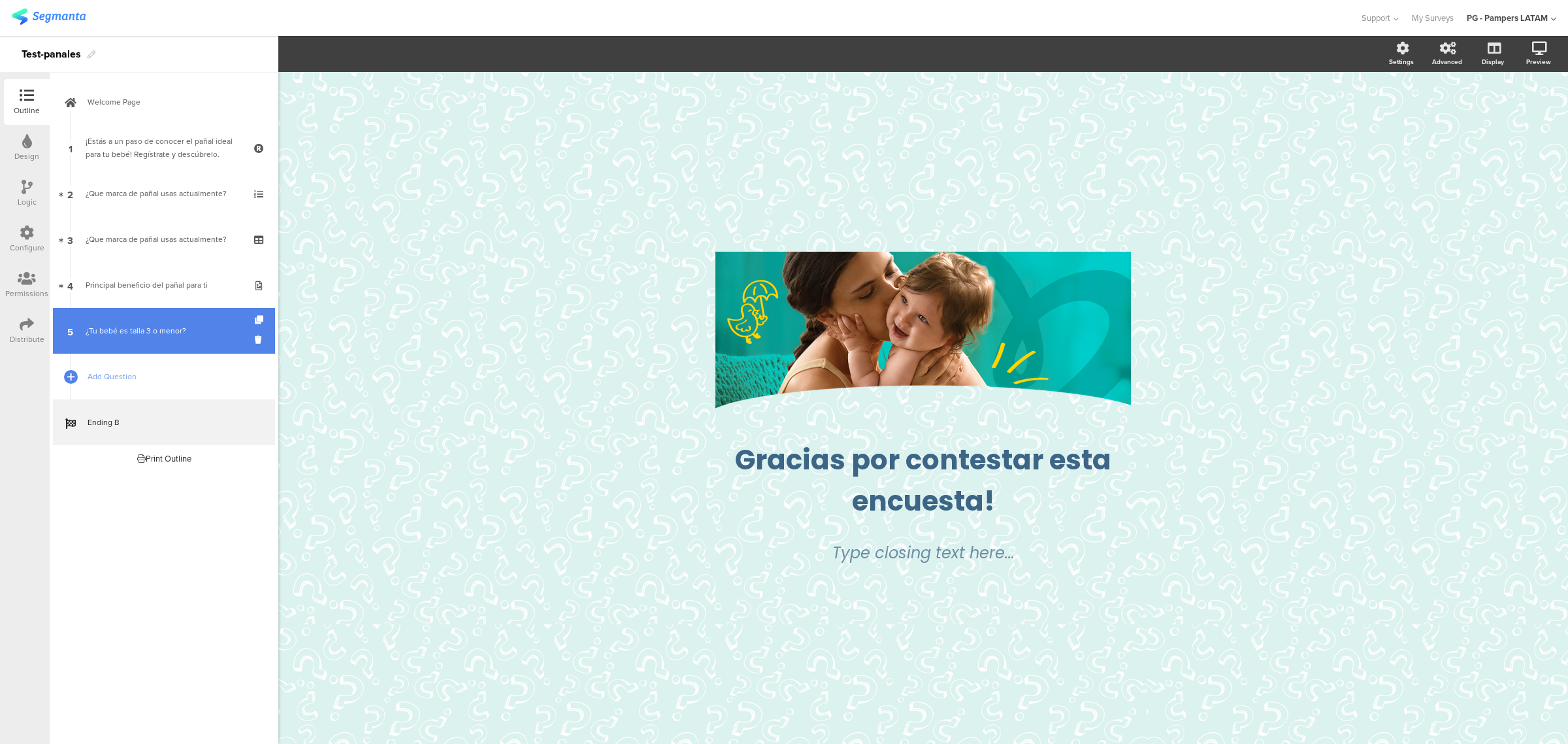
click at [165, 337] on link "5 ¿Tu bebé es talla 3 o menor?" at bounding box center [164, 331] width 222 height 46
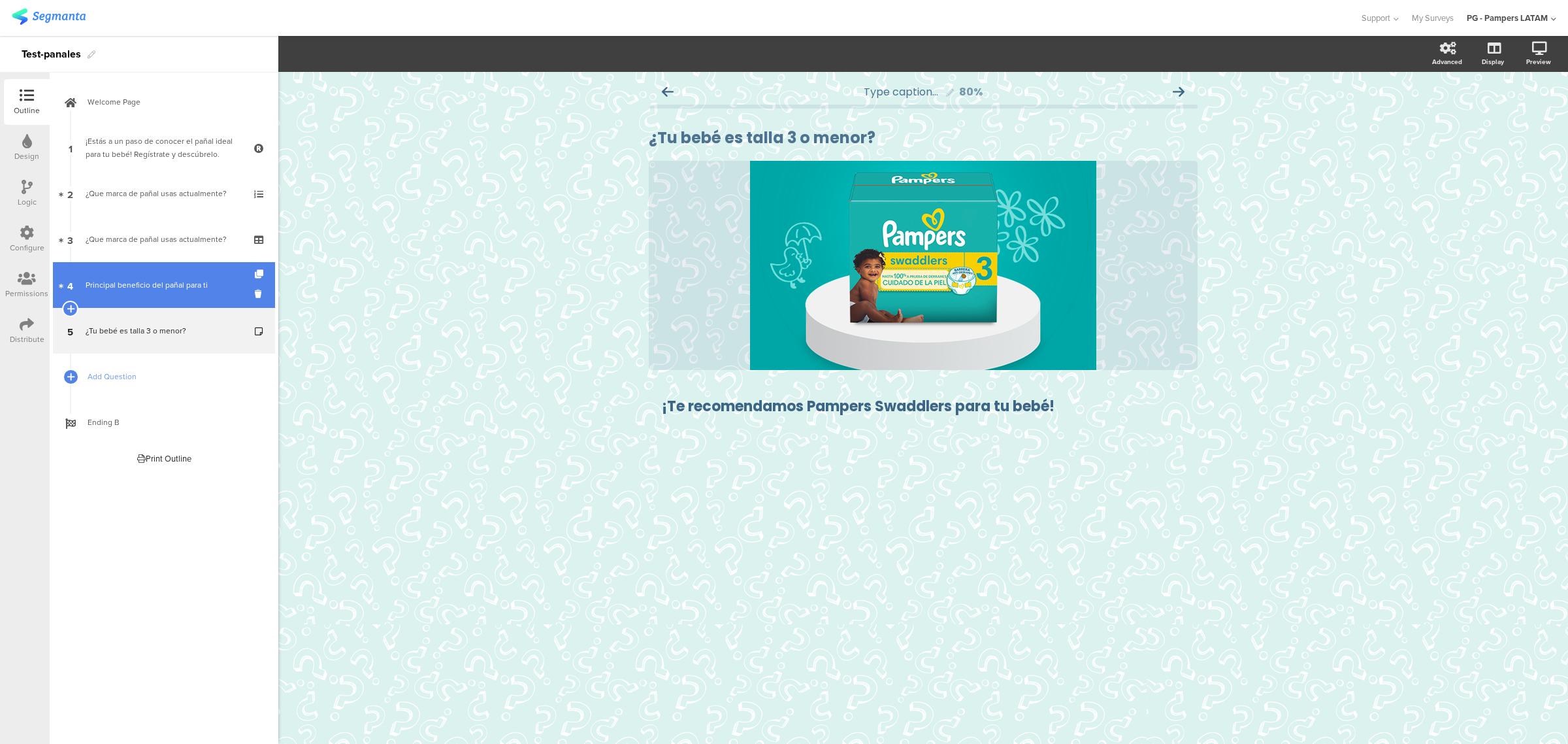
click at [170, 295] on link "4 Principal beneficio del pañal para ti" at bounding box center [164, 284] width 222 height 46
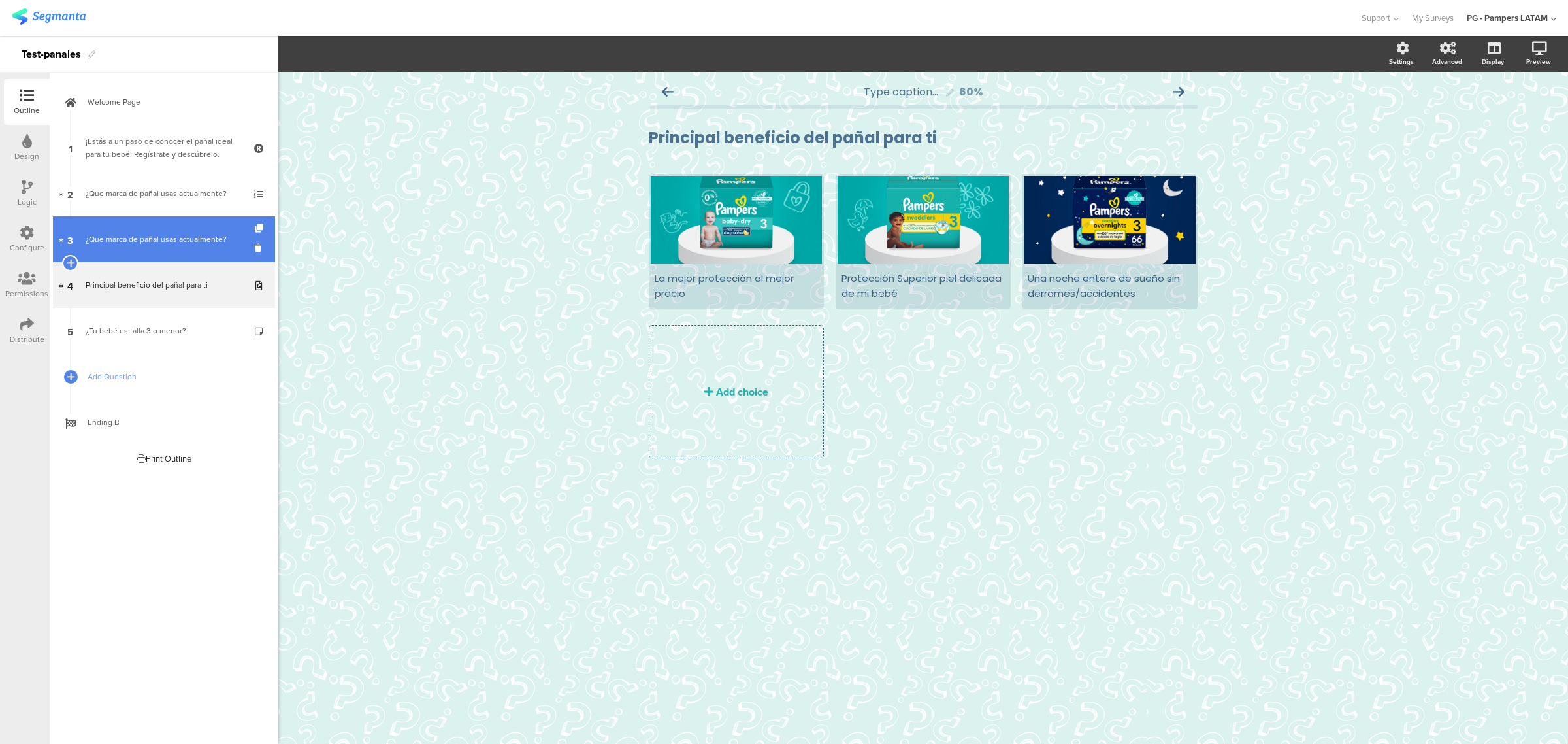
click at [175, 245] on link "3 ¿Que marca de pañal usas actualmente?" at bounding box center [164, 239] width 222 height 46
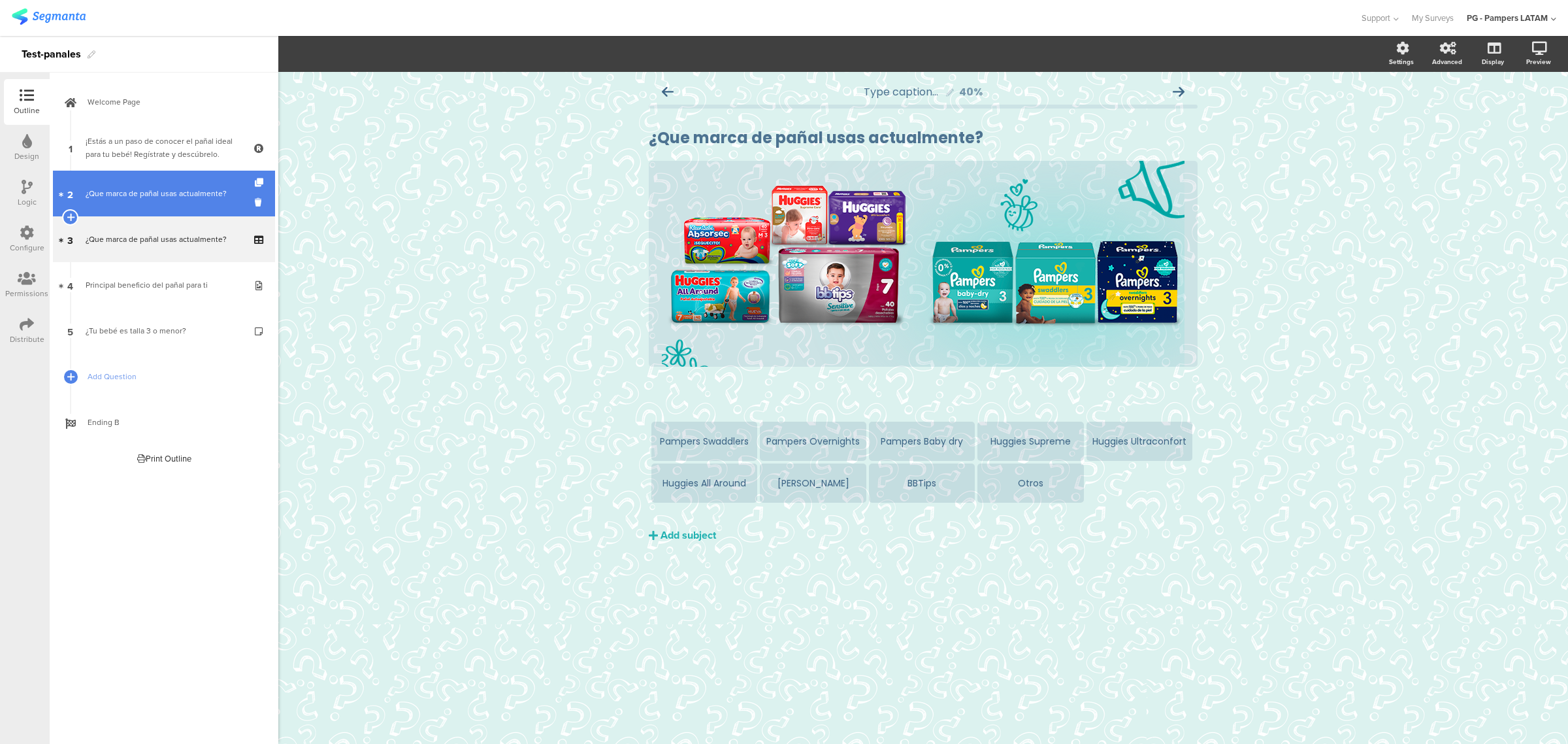
click at [180, 191] on div "¿Que marca de pañal usas actualmente?" at bounding box center [164, 193] width 156 height 13
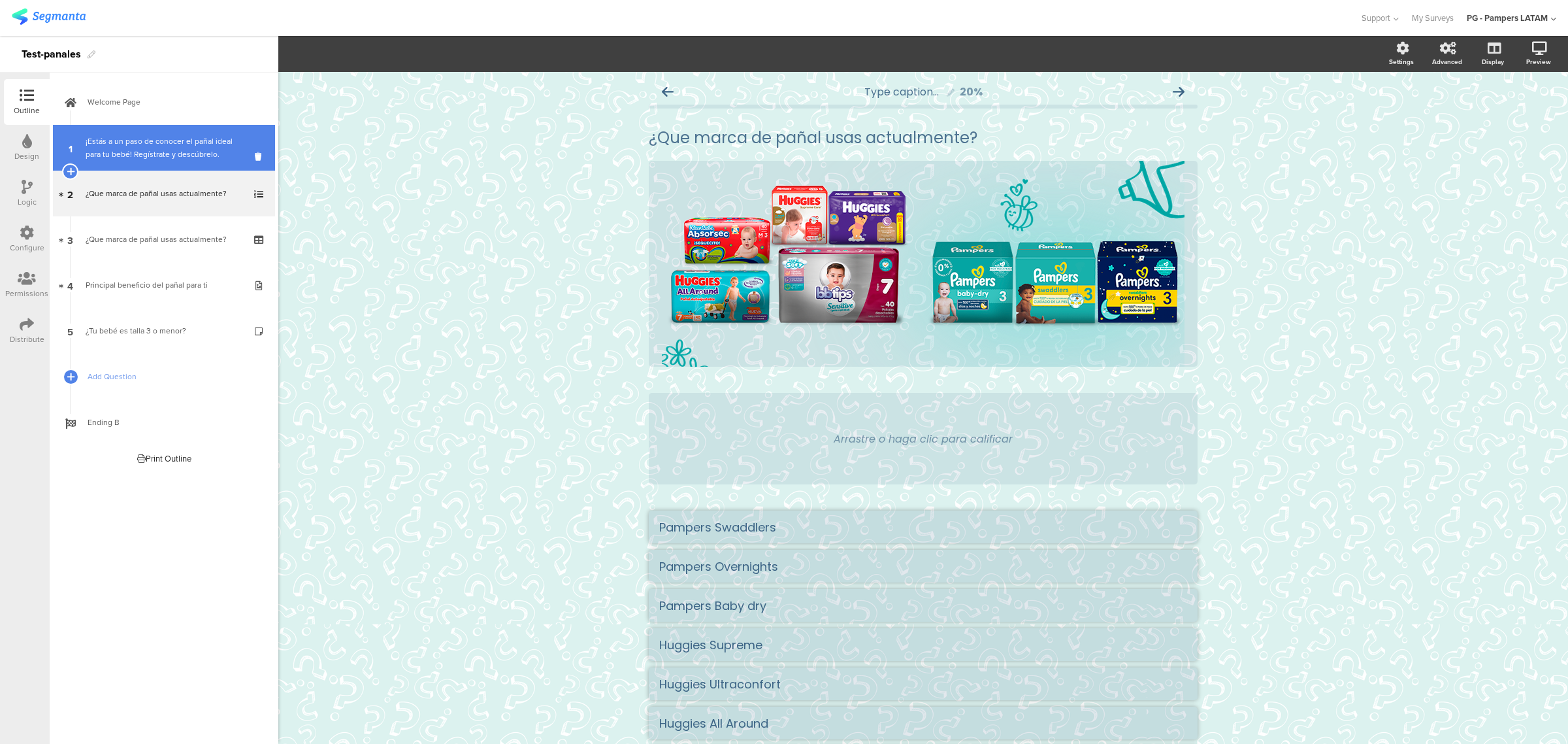
click at [184, 157] on div "¡Estás a un paso de conocer el pañal ideal para tu bebé! Regístrate y descúbrel…" at bounding box center [164, 147] width 156 height 26
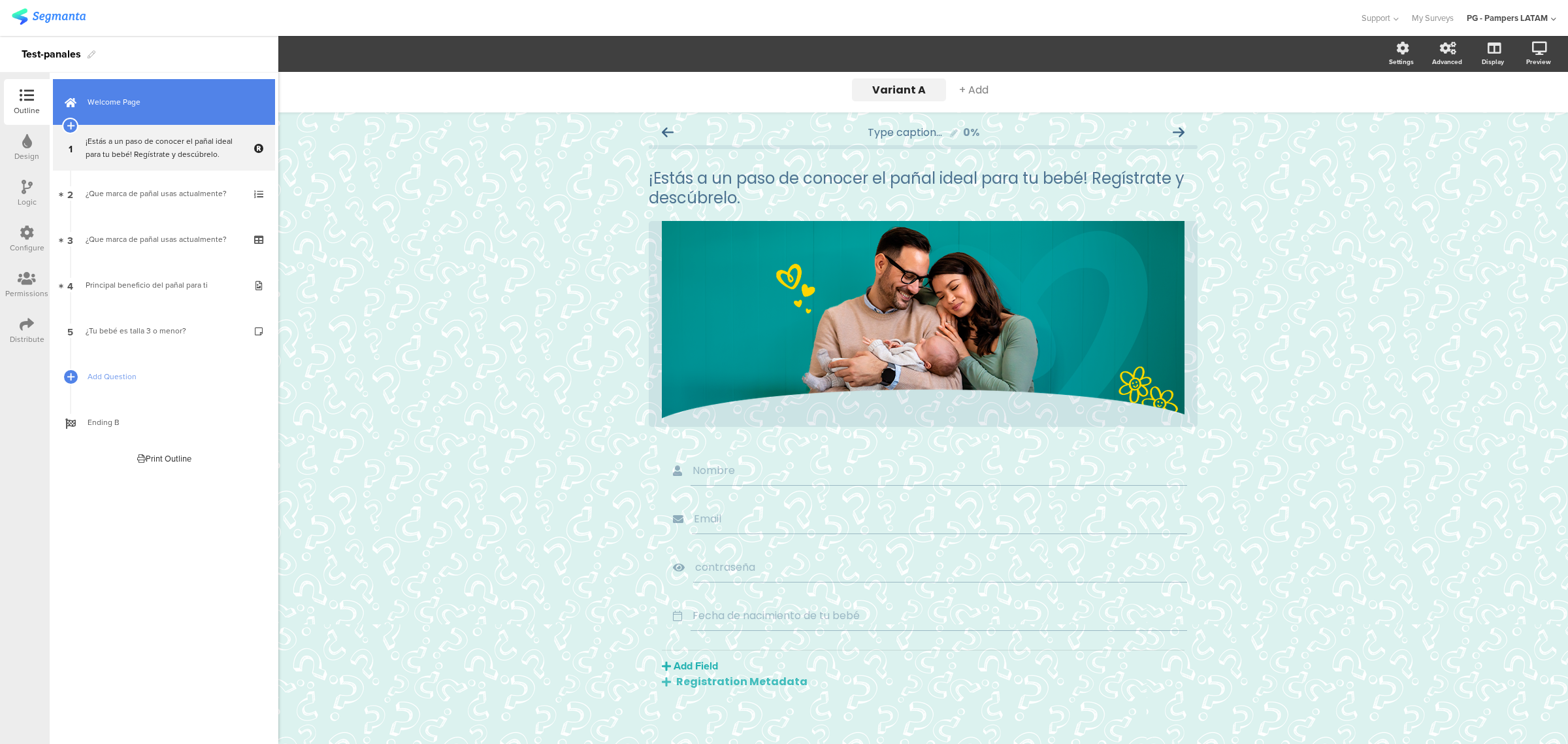
click at [175, 93] on link "Welcome Page" at bounding box center [164, 102] width 222 height 46
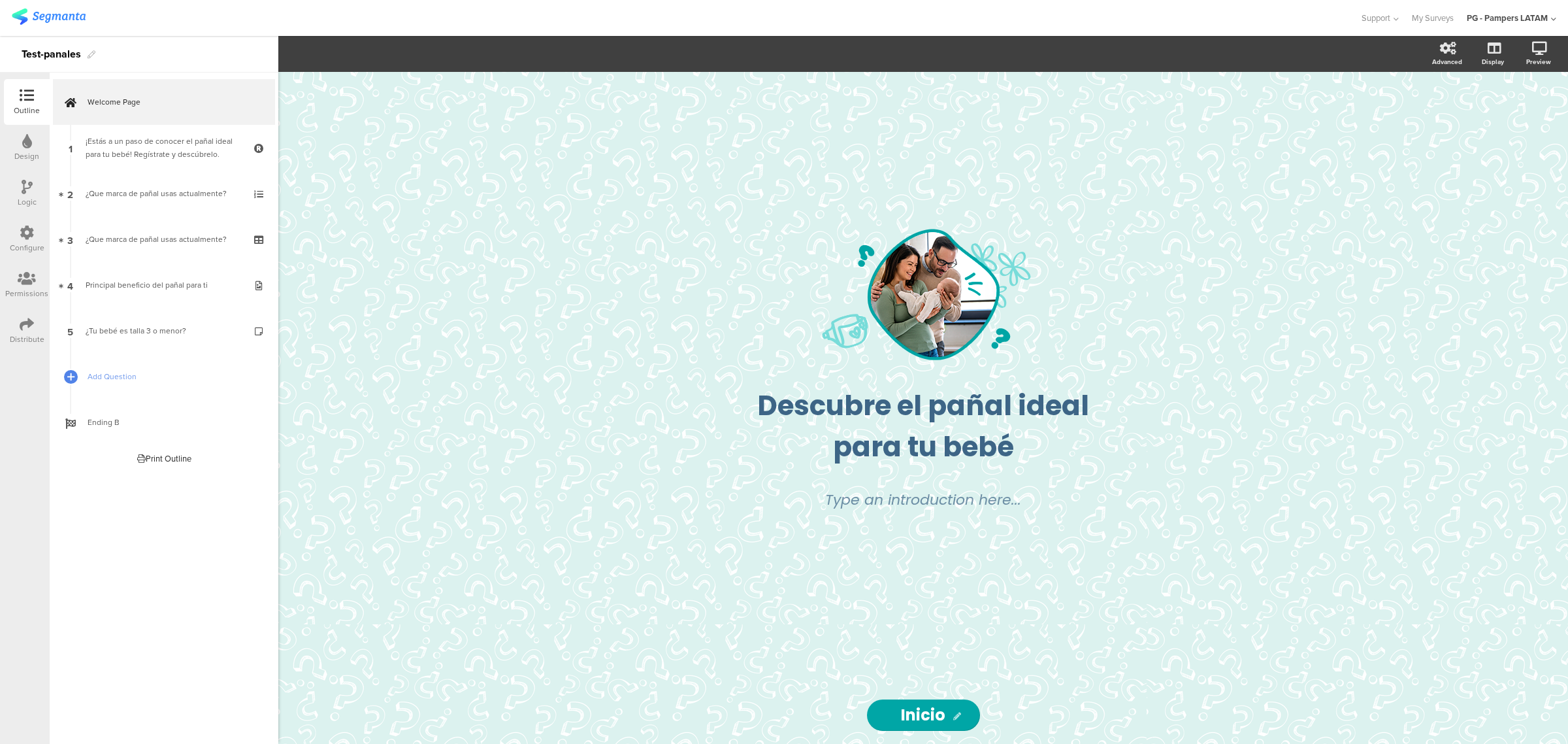
click at [46, 189] on div "Logic" at bounding box center [27, 193] width 46 height 46
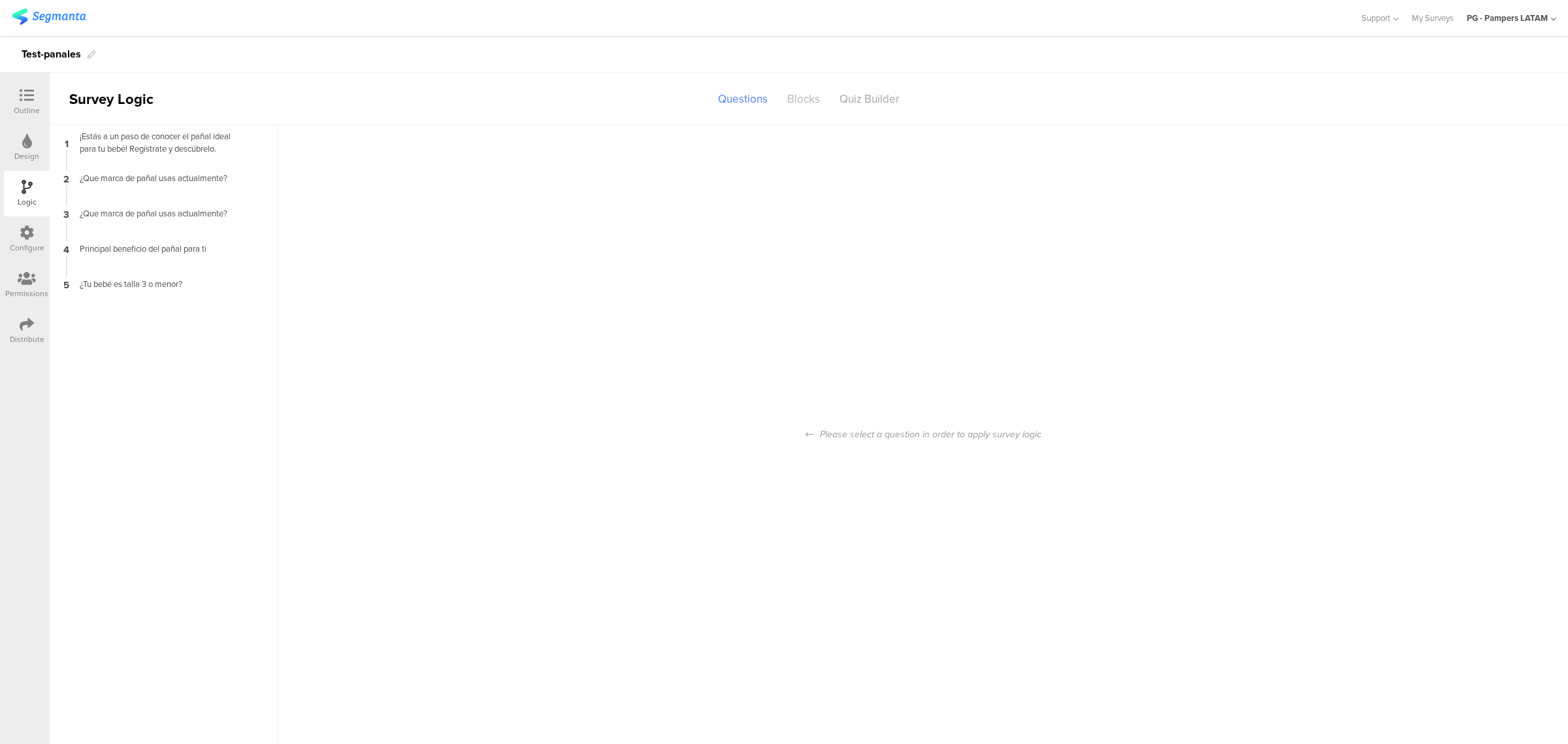
click at [804, 99] on div "Blocks" at bounding box center [803, 98] width 52 height 23
click at [874, 96] on div "Quiz Builder" at bounding box center [870, 98] width 80 height 23
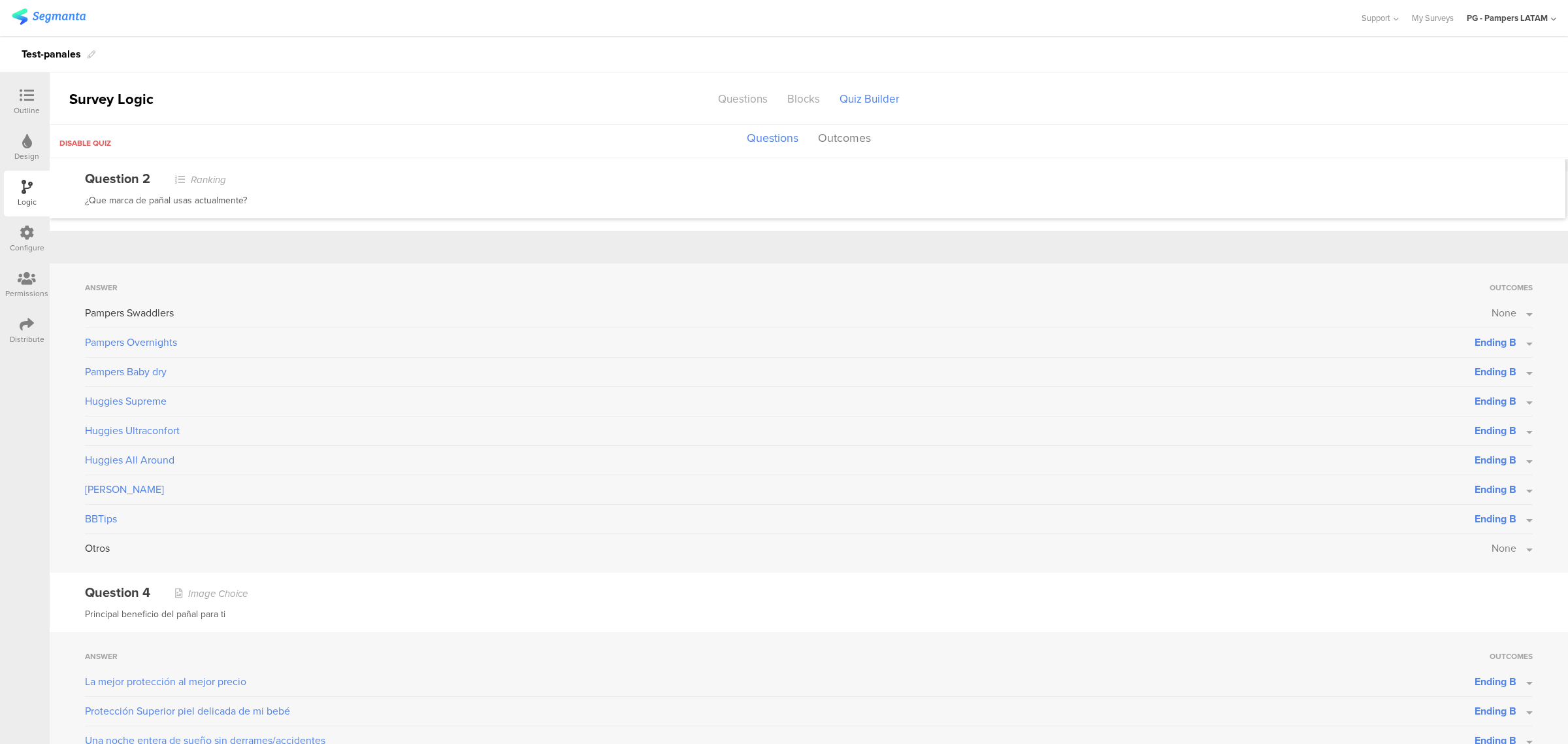
scroll to position [795, 0]
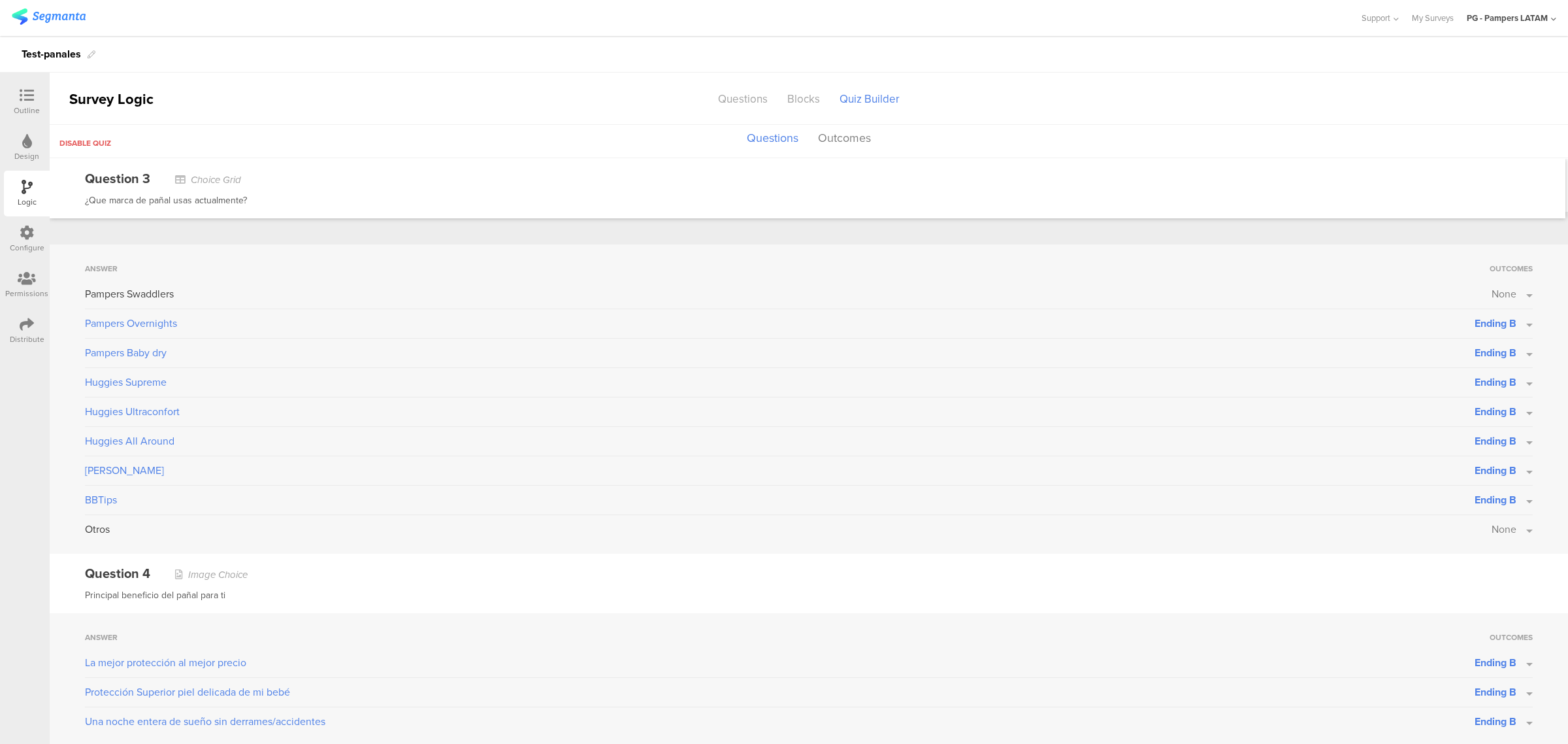
click at [27, 96] on icon at bounding box center [27, 95] width 14 height 14
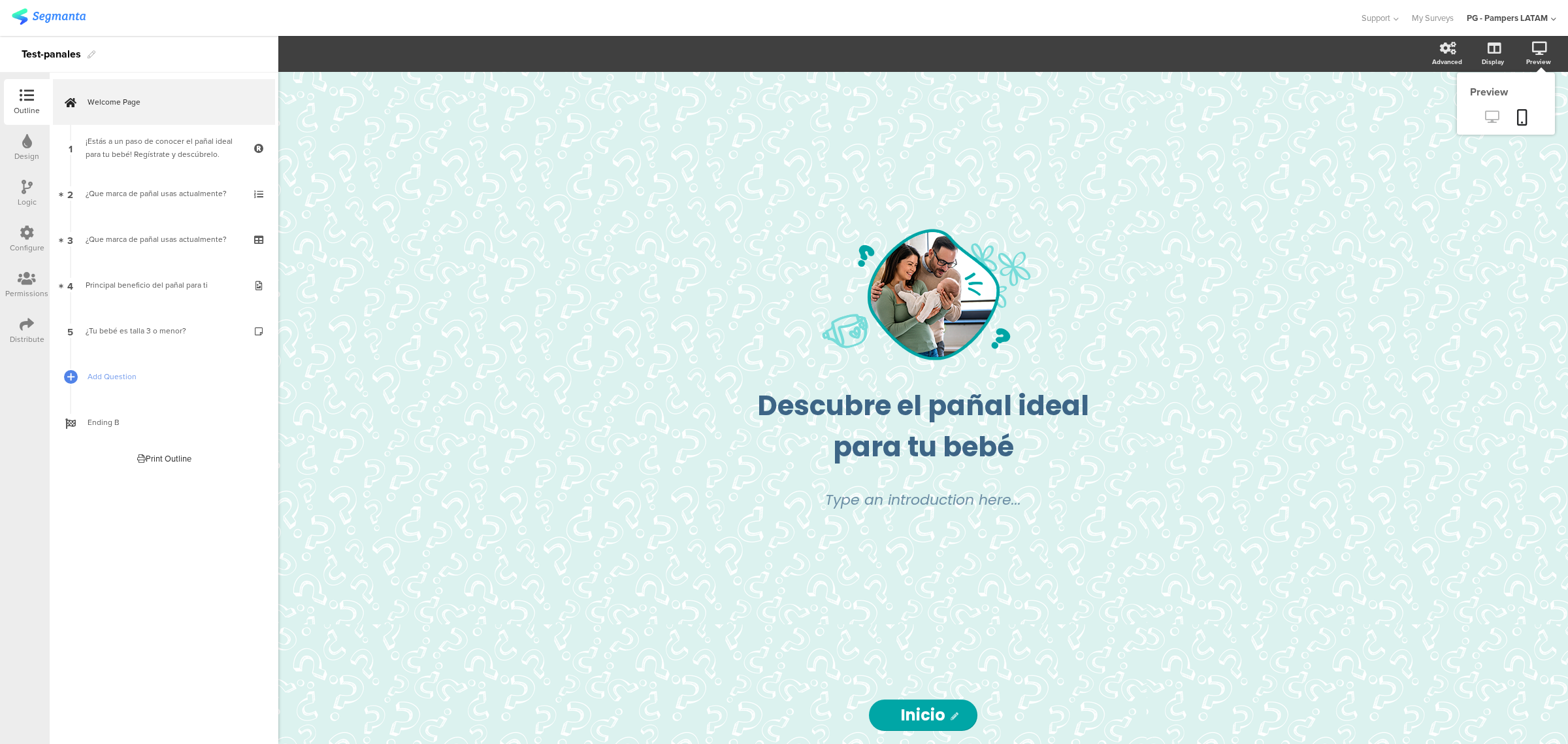
click at [1485, 113] on icon at bounding box center [1492, 116] width 14 height 13
click at [48, 13] on img at bounding box center [48, 16] width 73 height 16
